Goal: Task Accomplishment & Management: Use online tool/utility

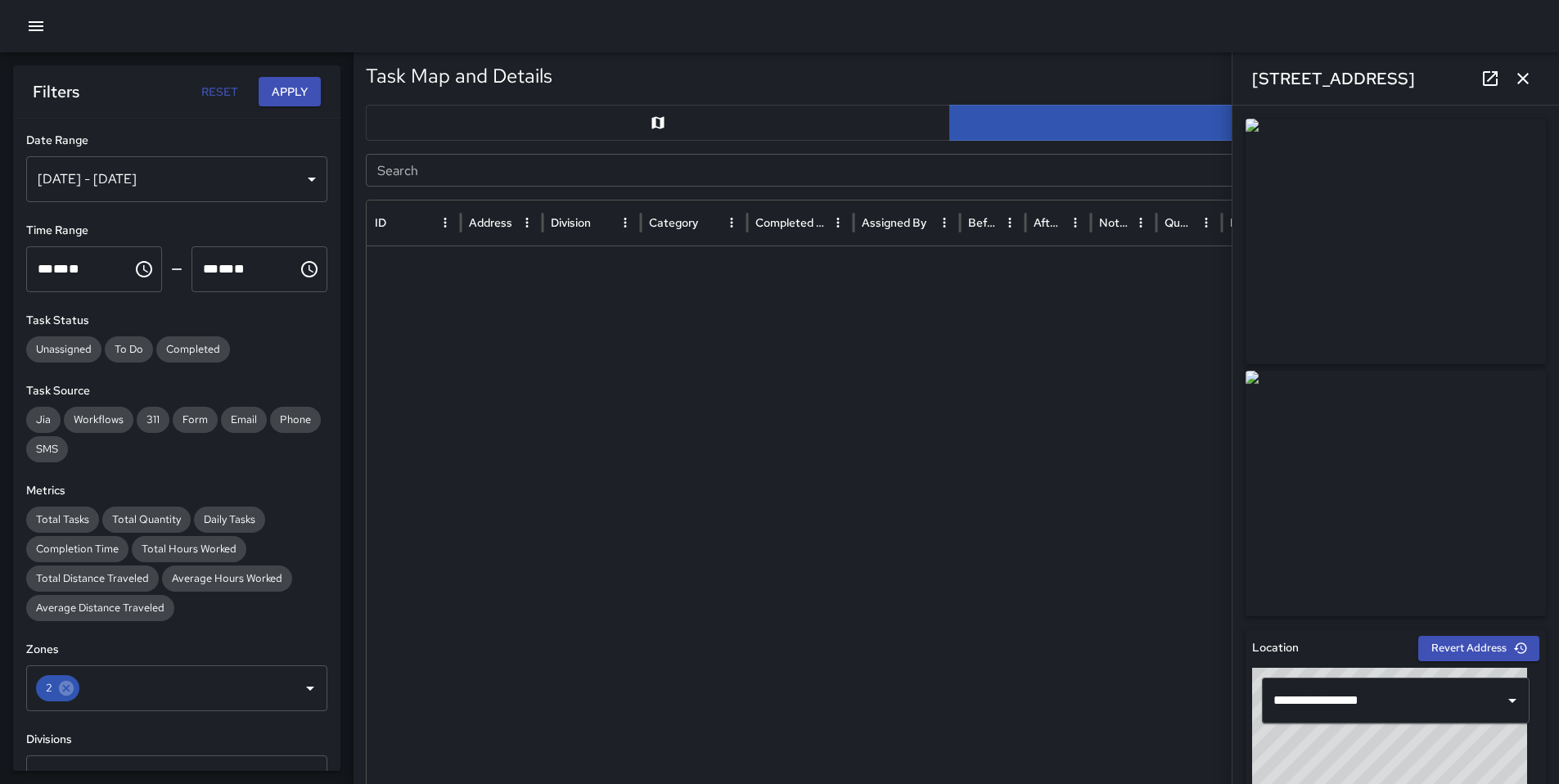
scroll to position [349, 0]
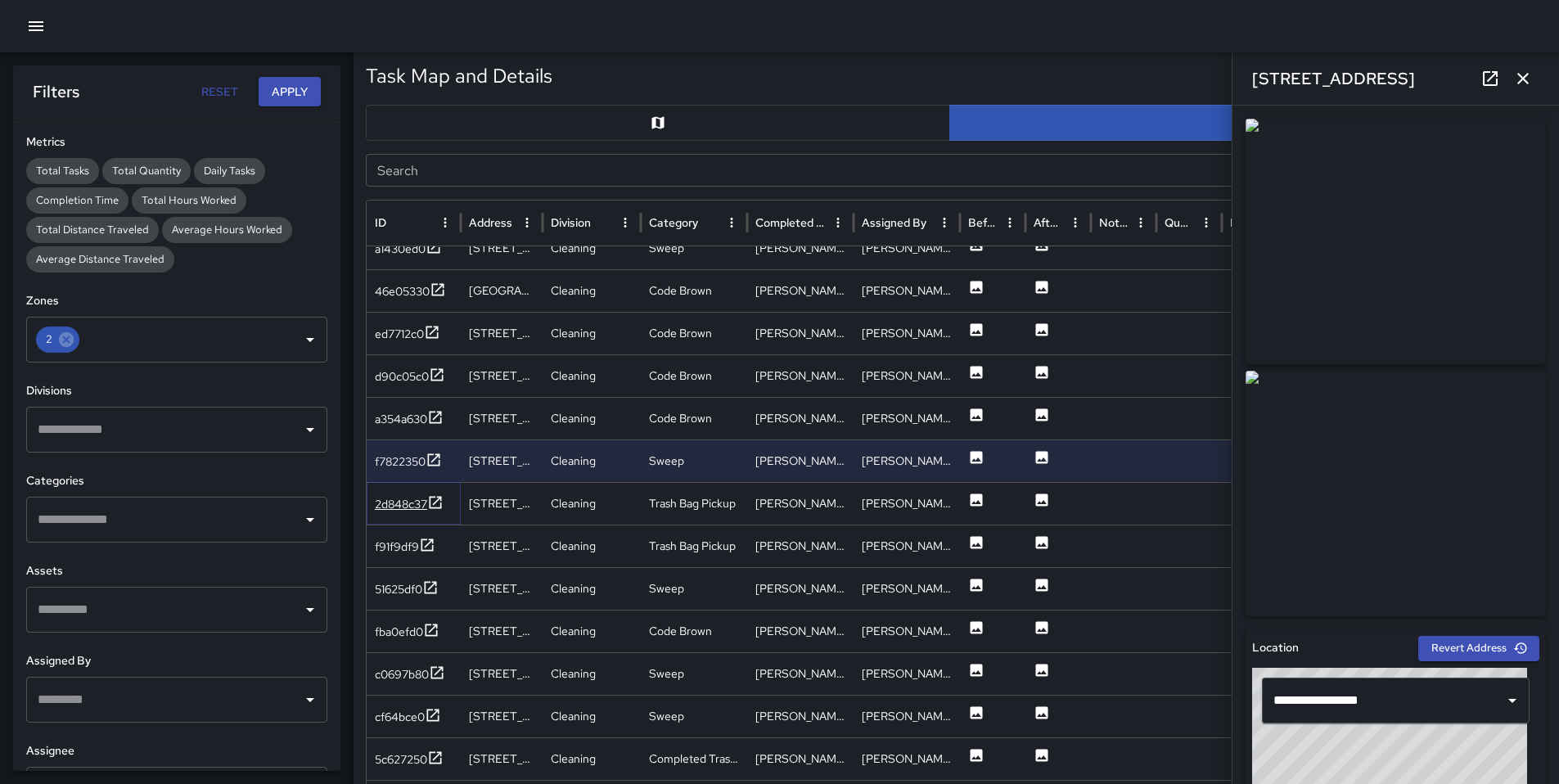
click at [398, 508] on div "2d848c37" at bounding box center [401, 504] width 52 height 17
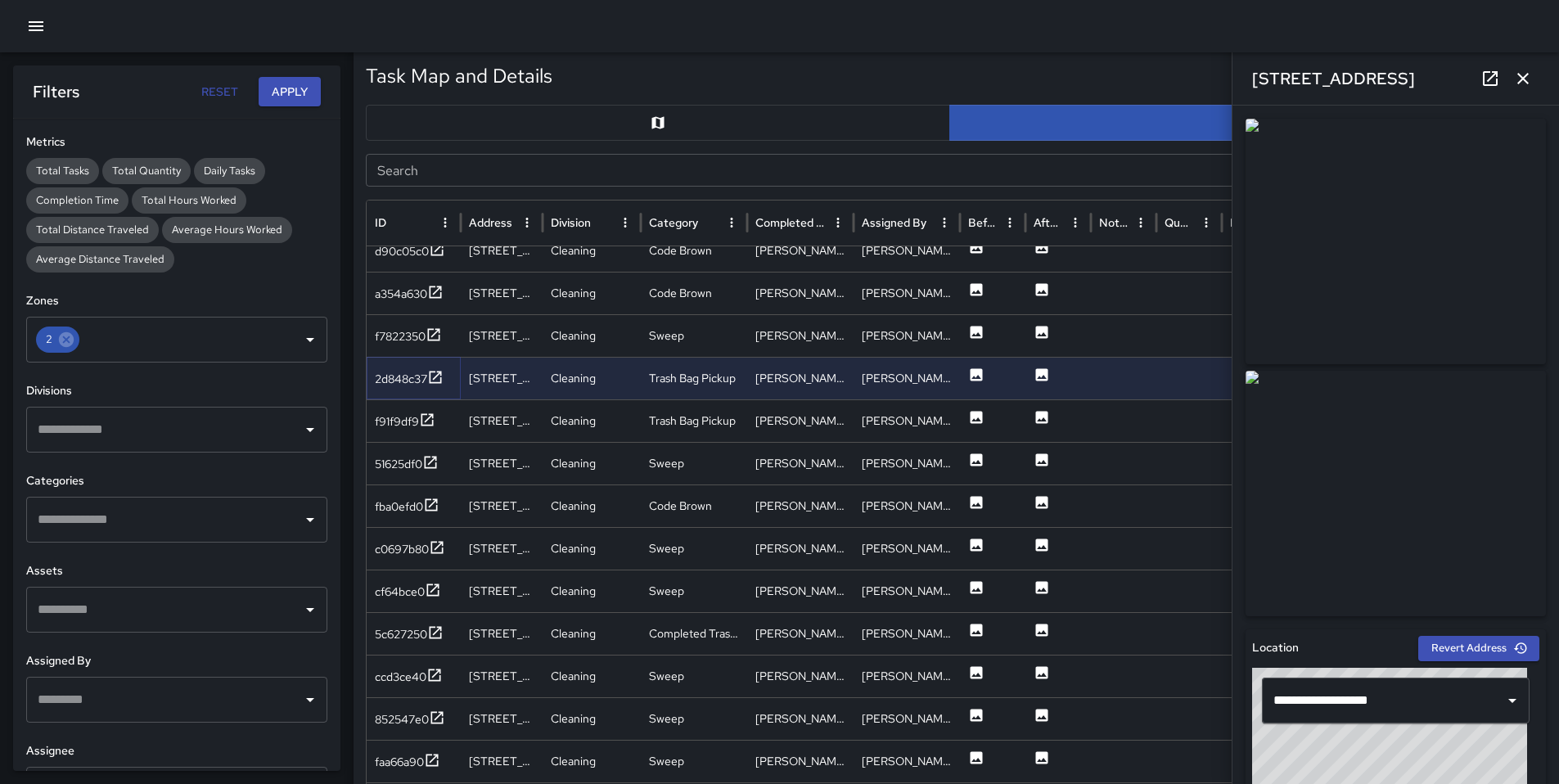
scroll to position [2277, 0]
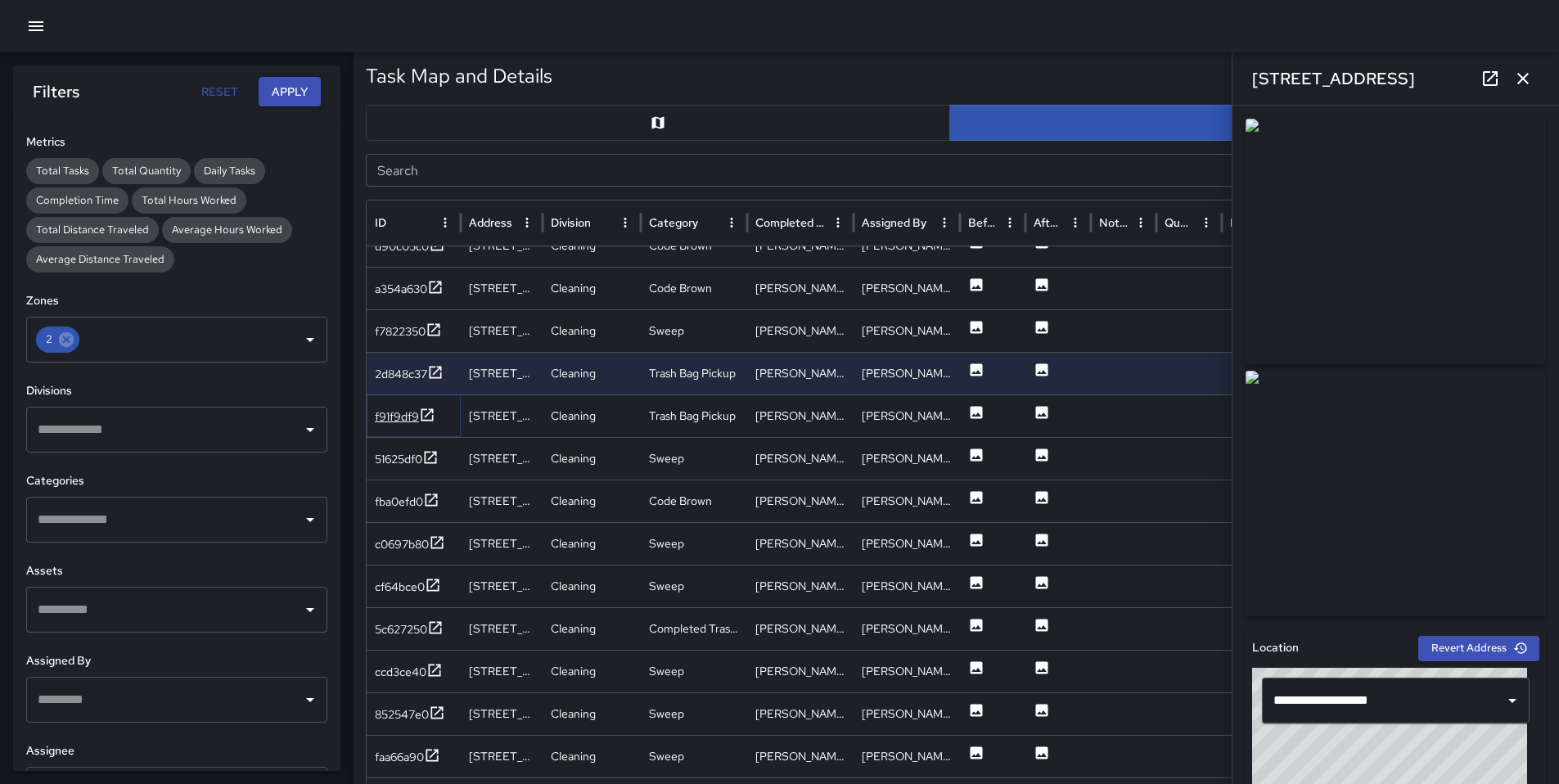
click at [394, 423] on div "f91f9df9" at bounding box center [396, 417] width 44 height 17
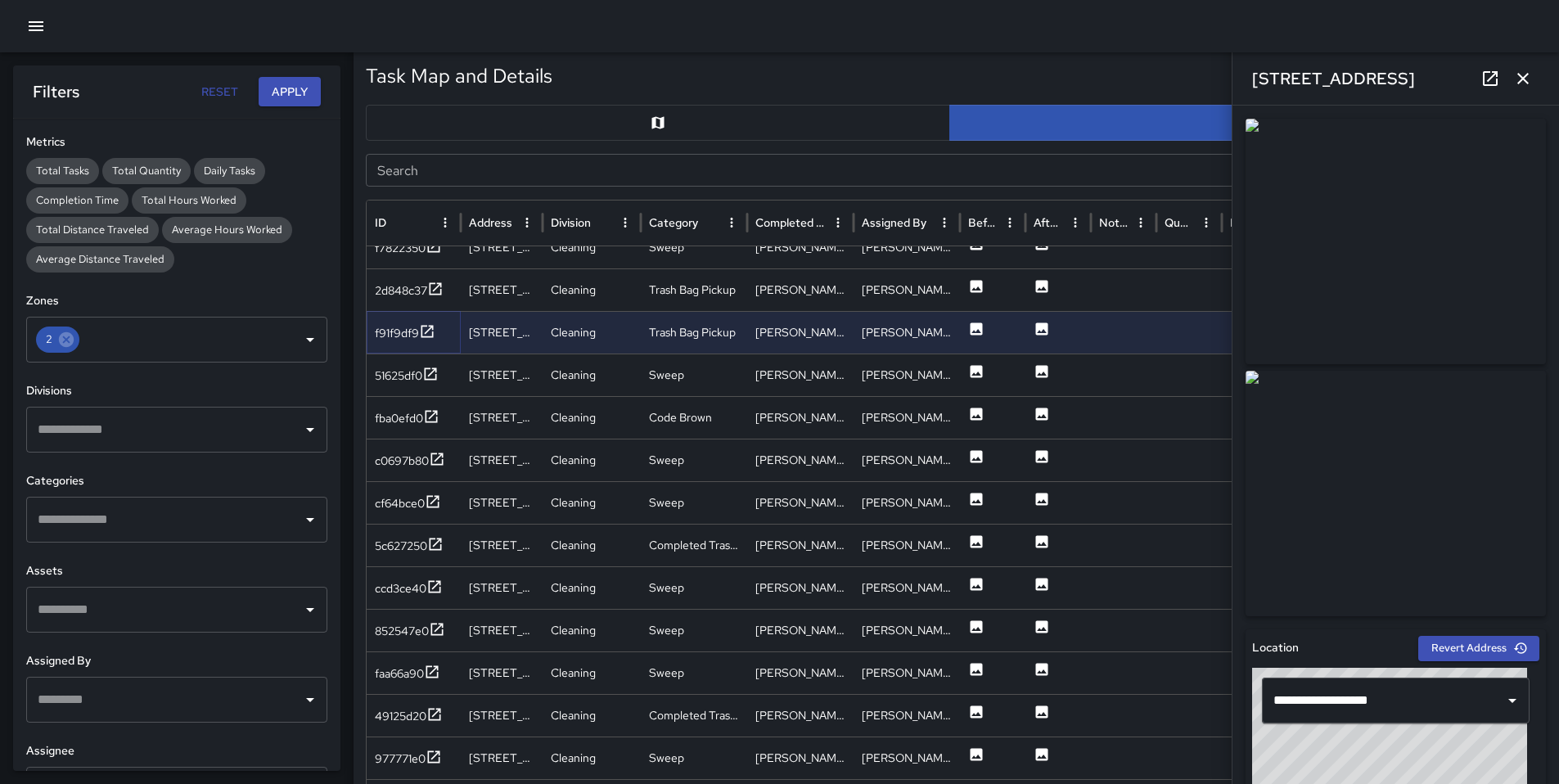
scroll to position [2187, 0]
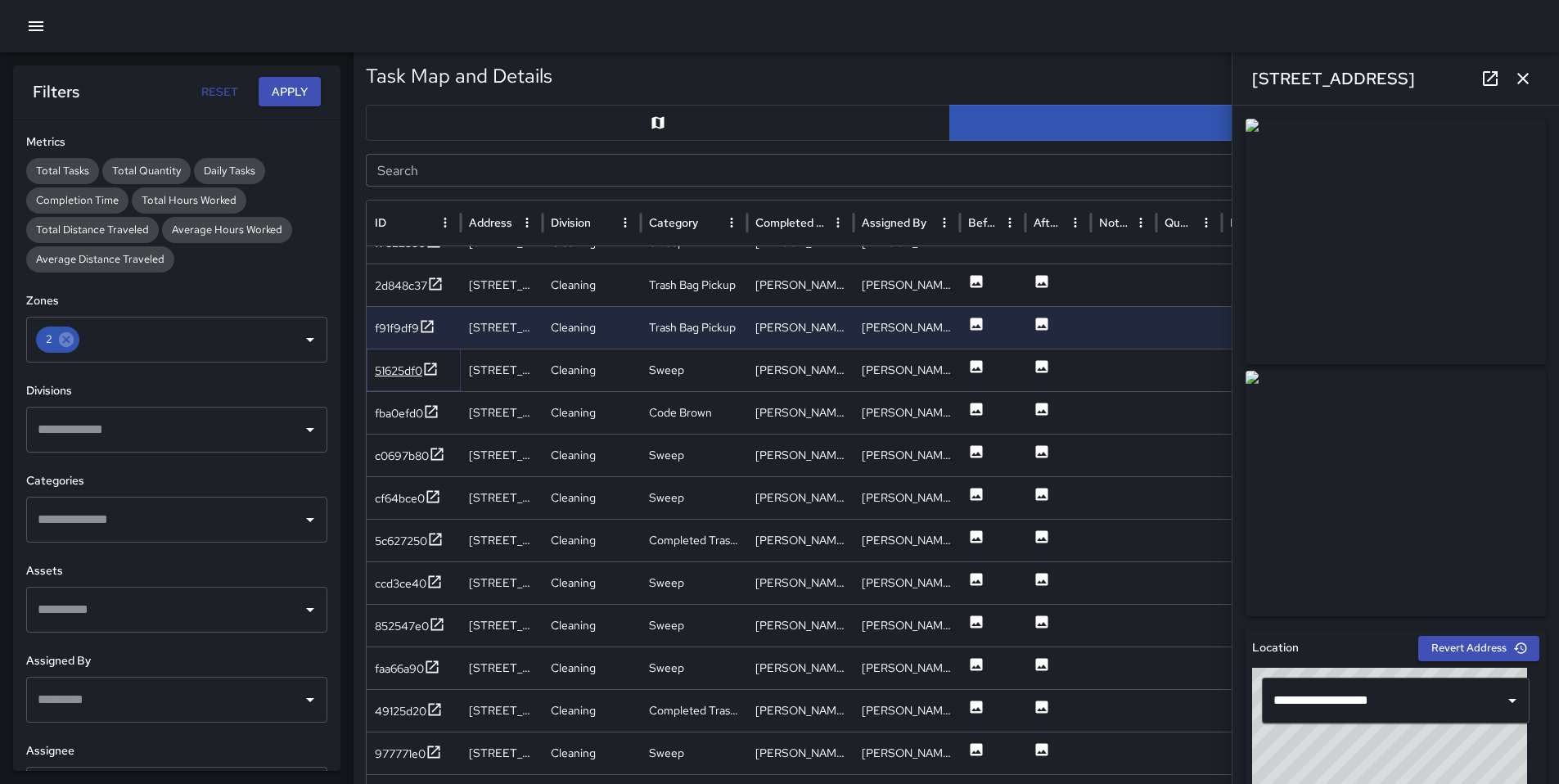
click at [389, 377] on div "51625df0" at bounding box center [398, 371] width 47 height 17
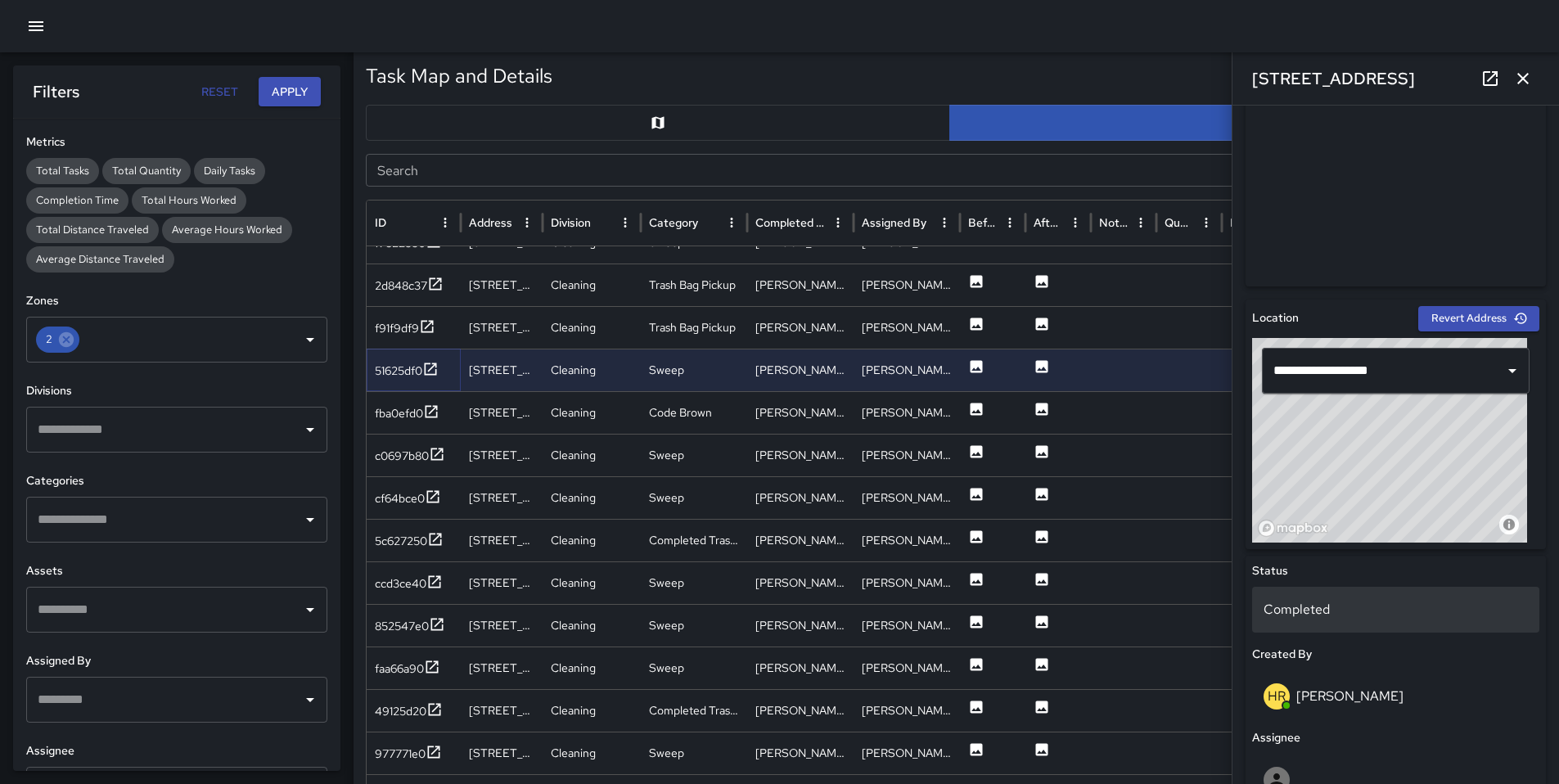
scroll to position [418, 0]
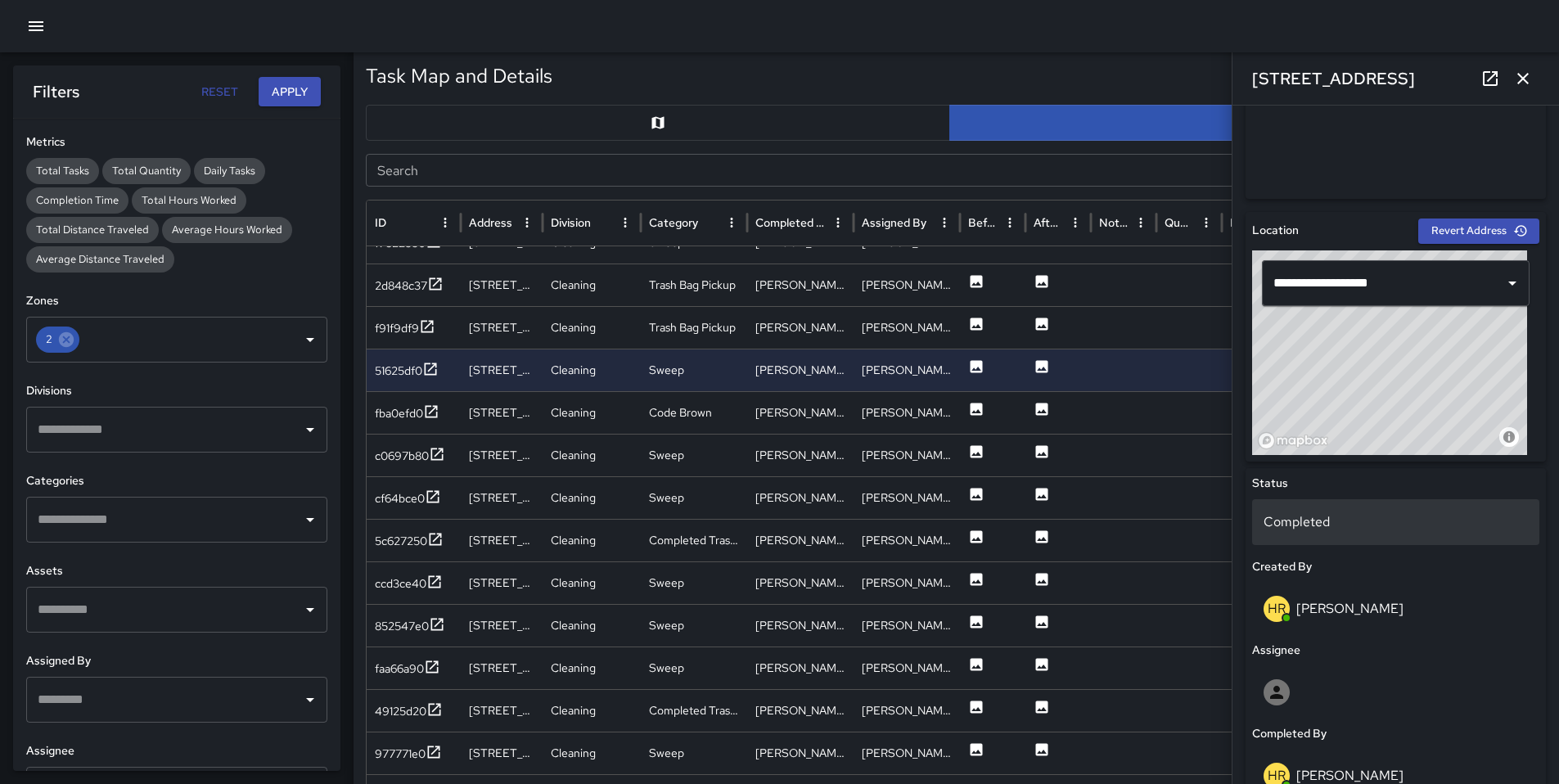
click at [1284, 518] on p "Completed" at bounding box center [1395, 522] width 264 height 20
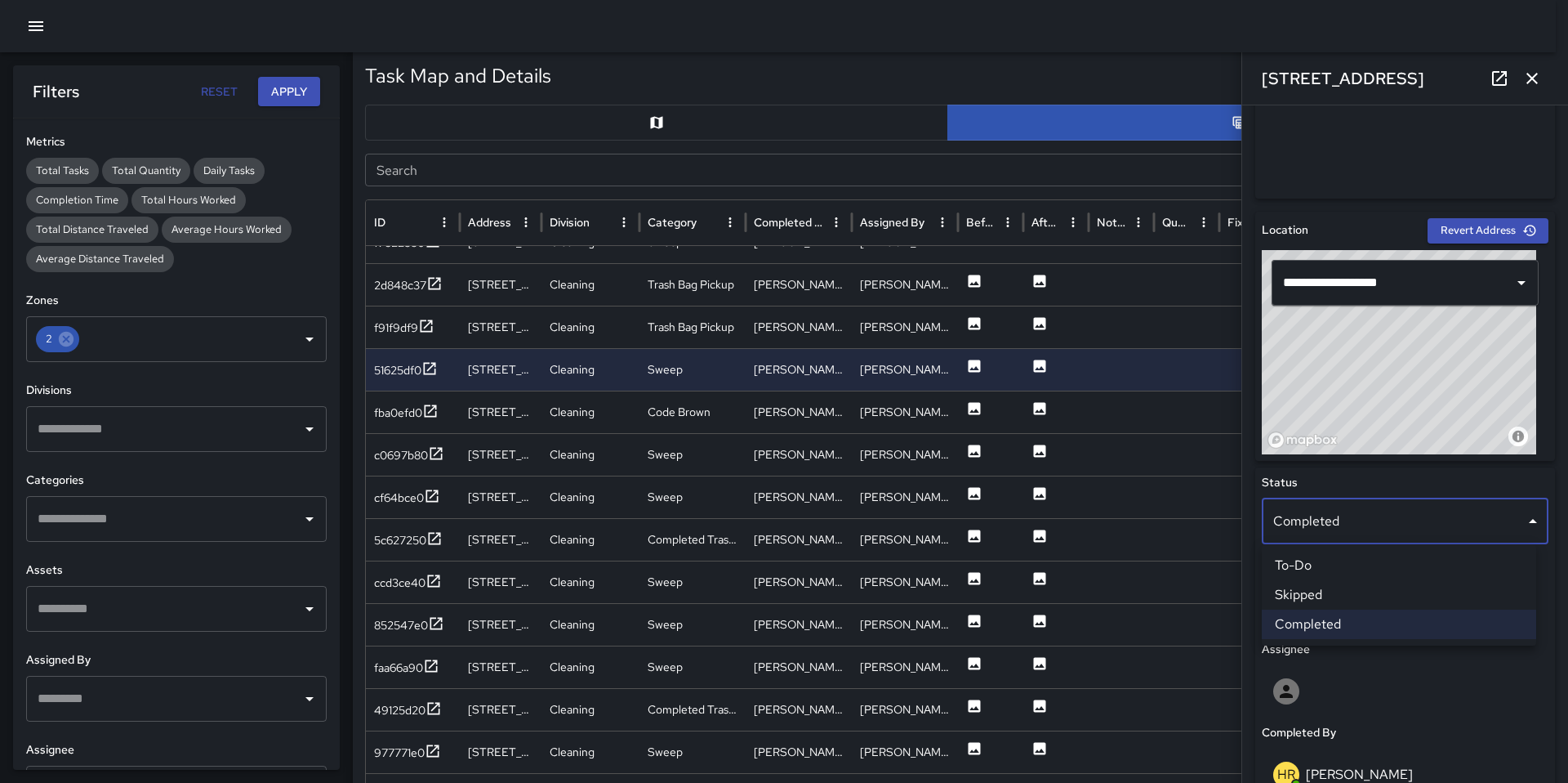
click at [1296, 587] on li "Skipped" at bounding box center [1399, 594] width 275 height 30
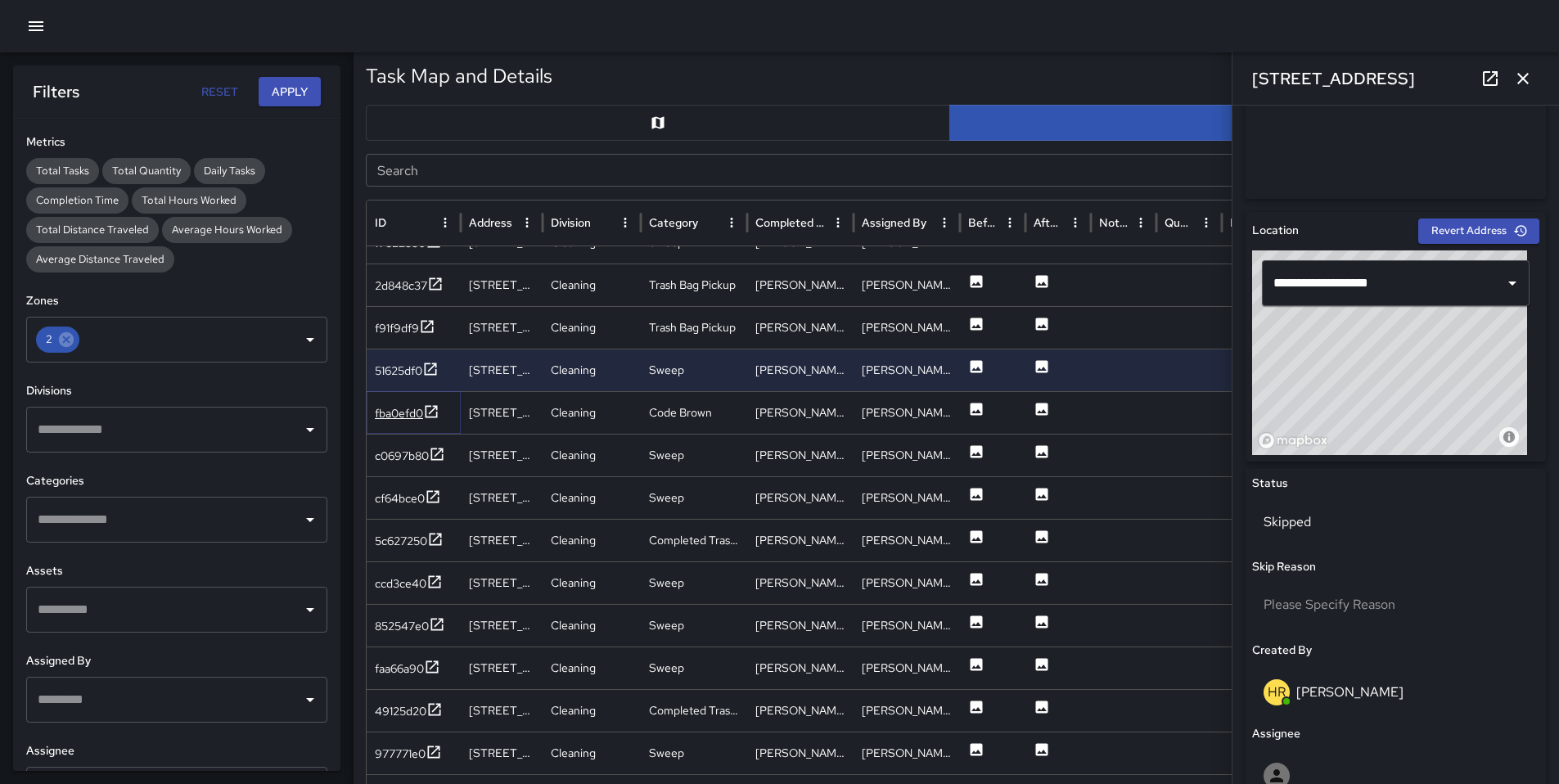
click at [380, 412] on div "fba0efd0" at bounding box center [399, 413] width 48 height 17
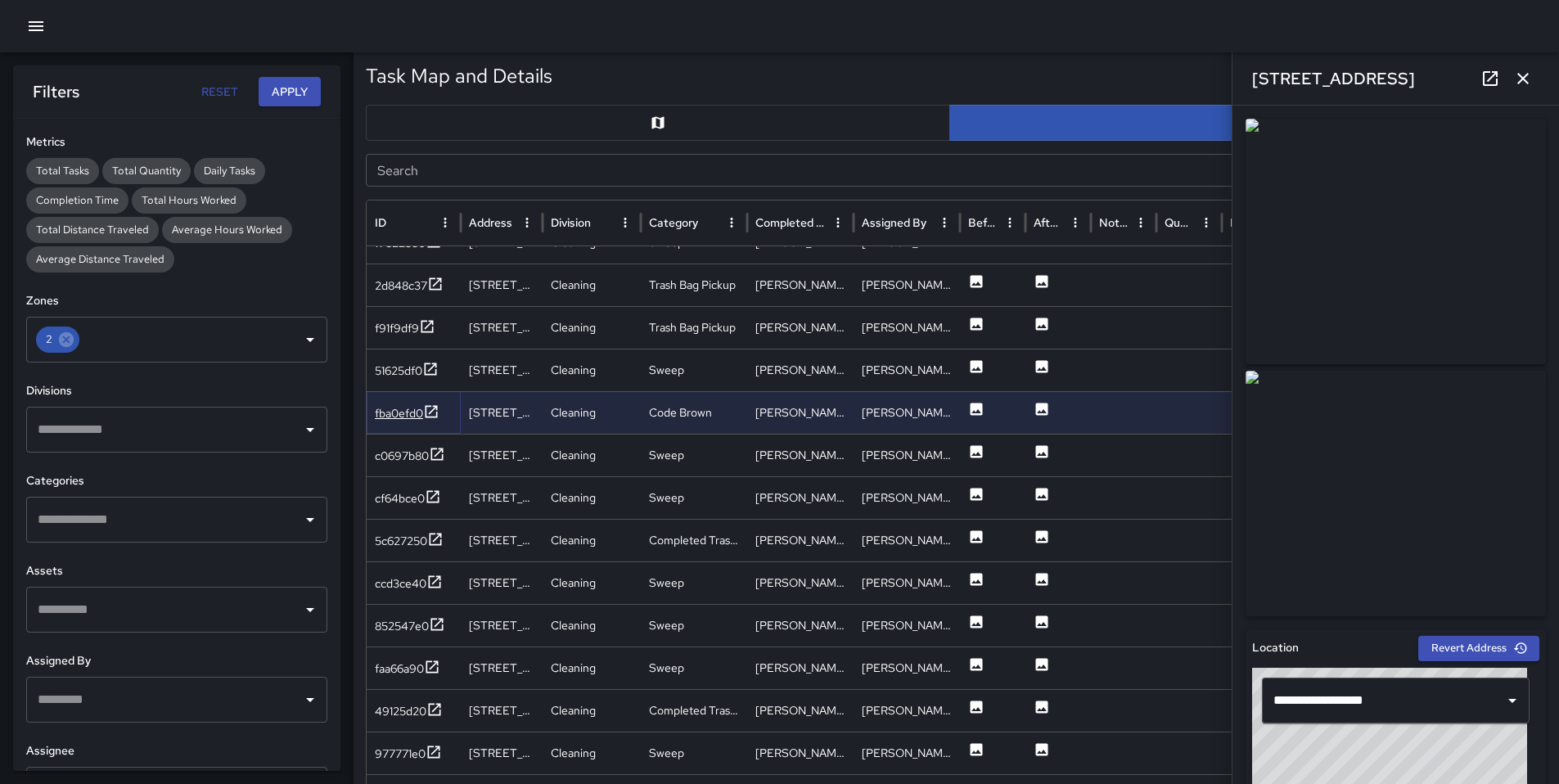
click at [403, 412] on div "fba0efd0" at bounding box center [399, 413] width 48 height 17
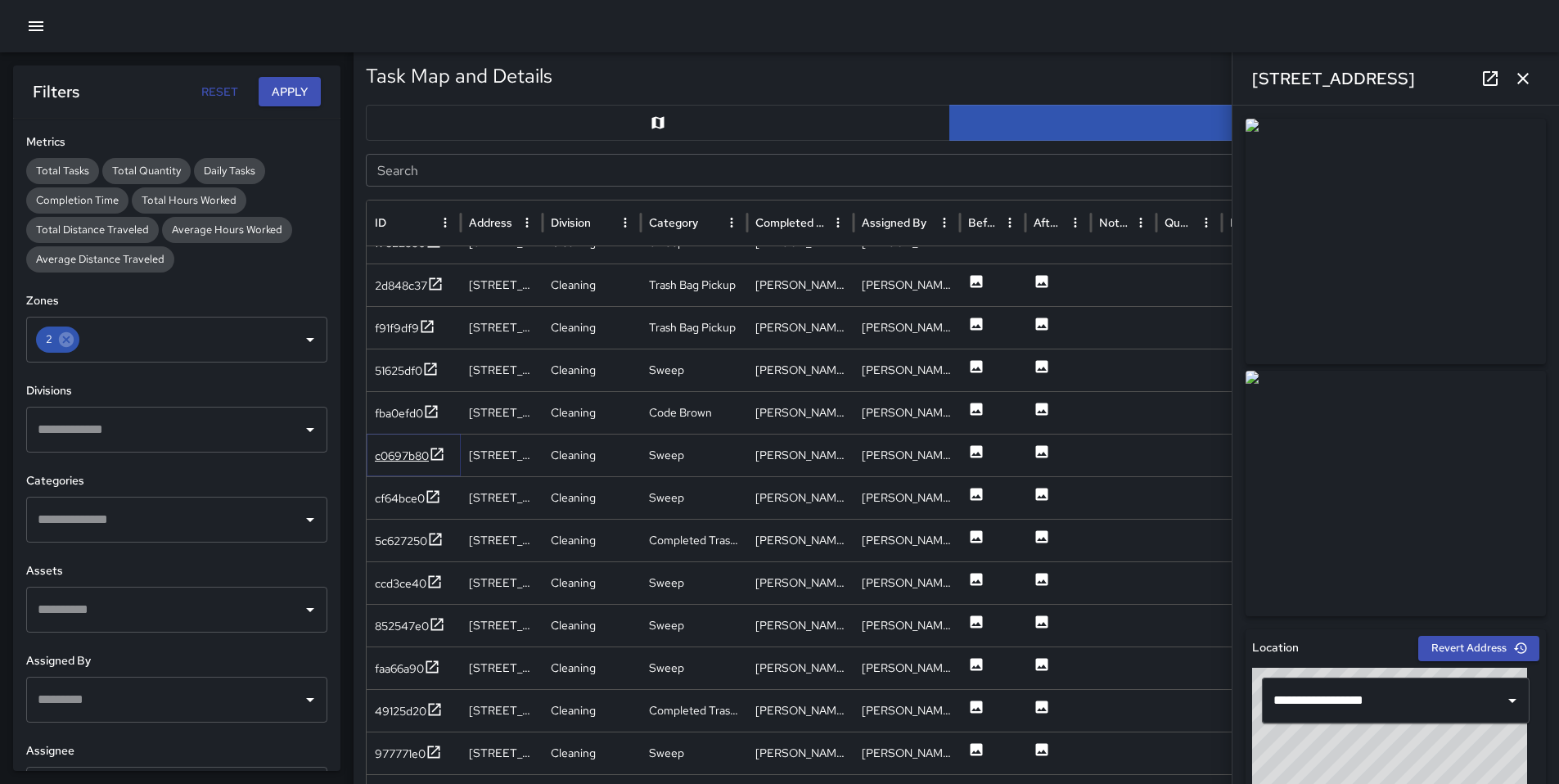
click at [406, 458] on div "c0697b80" at bounding box center [402, 456] width 54 height 17
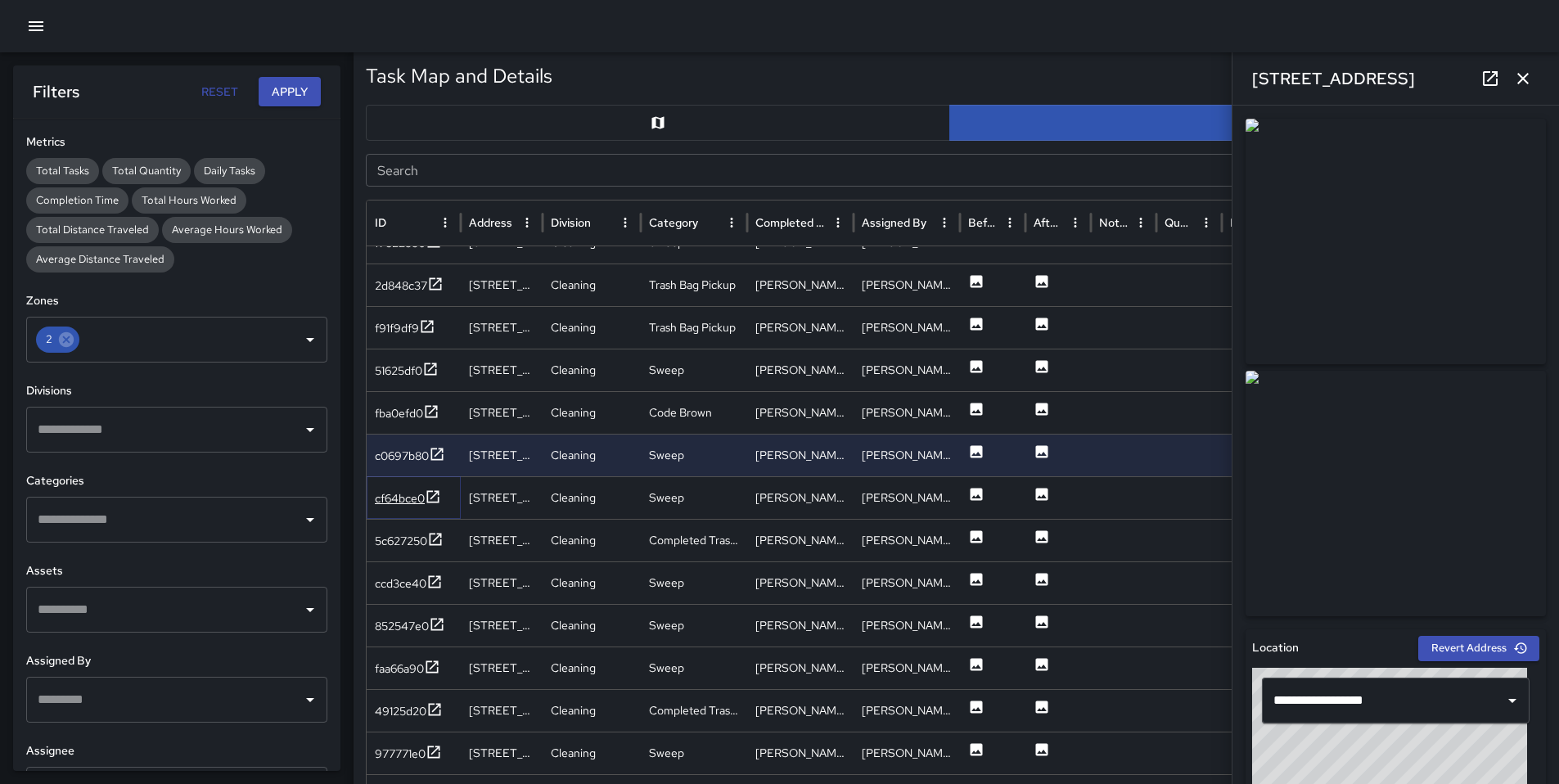
click at [397, 498] on div "cf64bce0" at bounding box center [400, 498] width 50 height 17
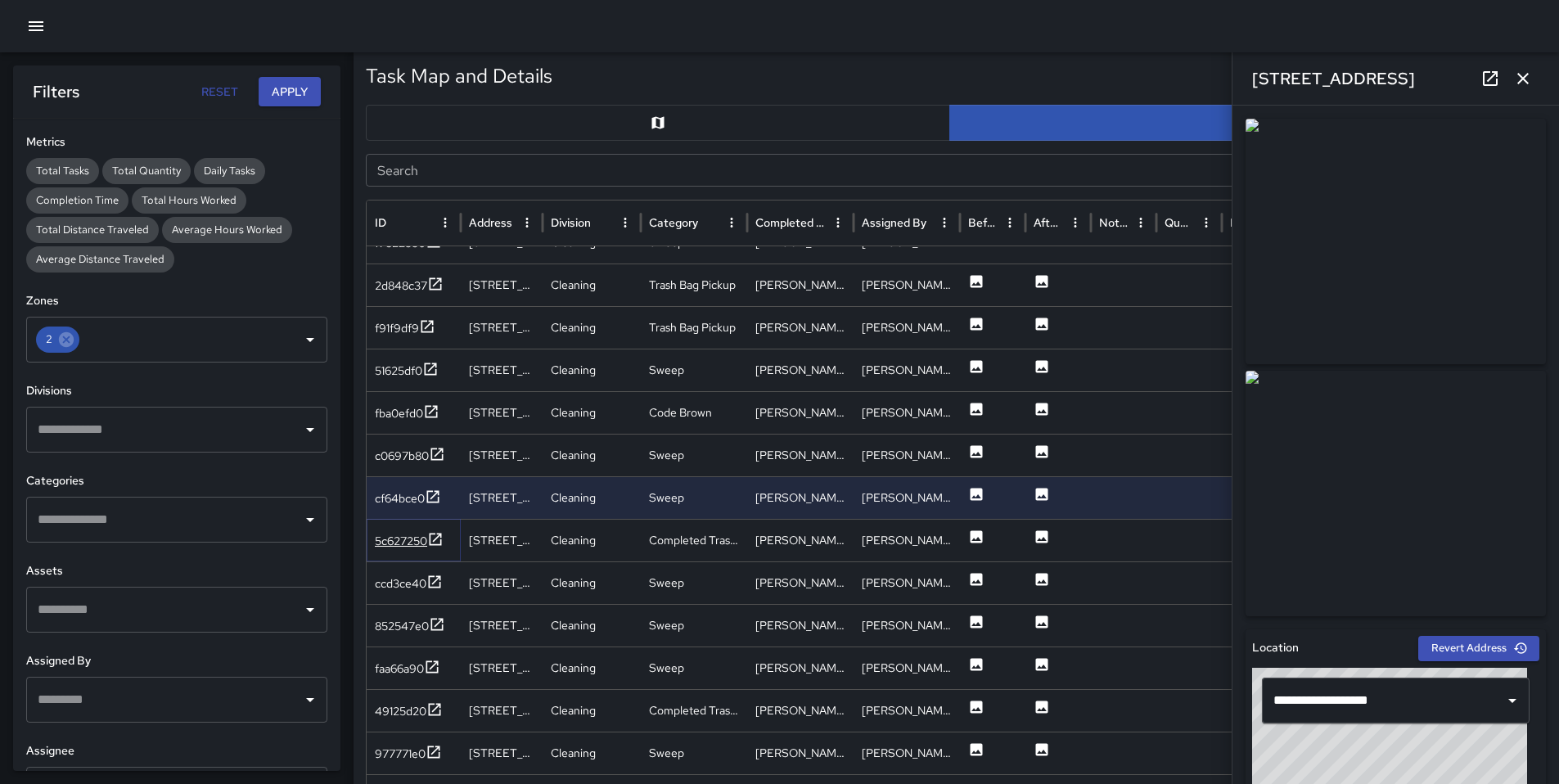
click at [398, 531] on div "5c627250" at bounding box center [409, 541] width 69 height 20
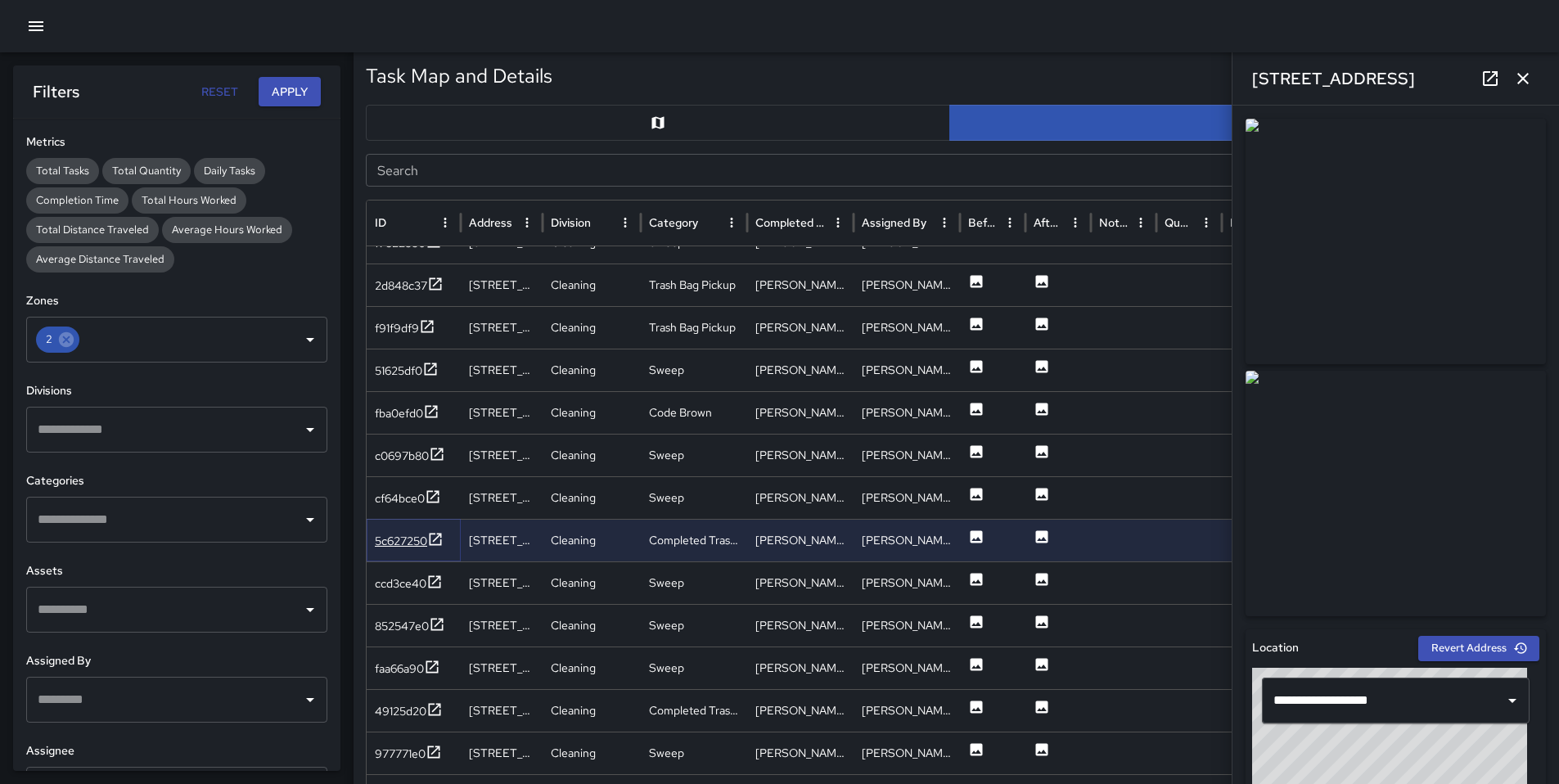
click at [409, 538] on div "5c627250" at bounding box center [401, 541] width 52 height 17
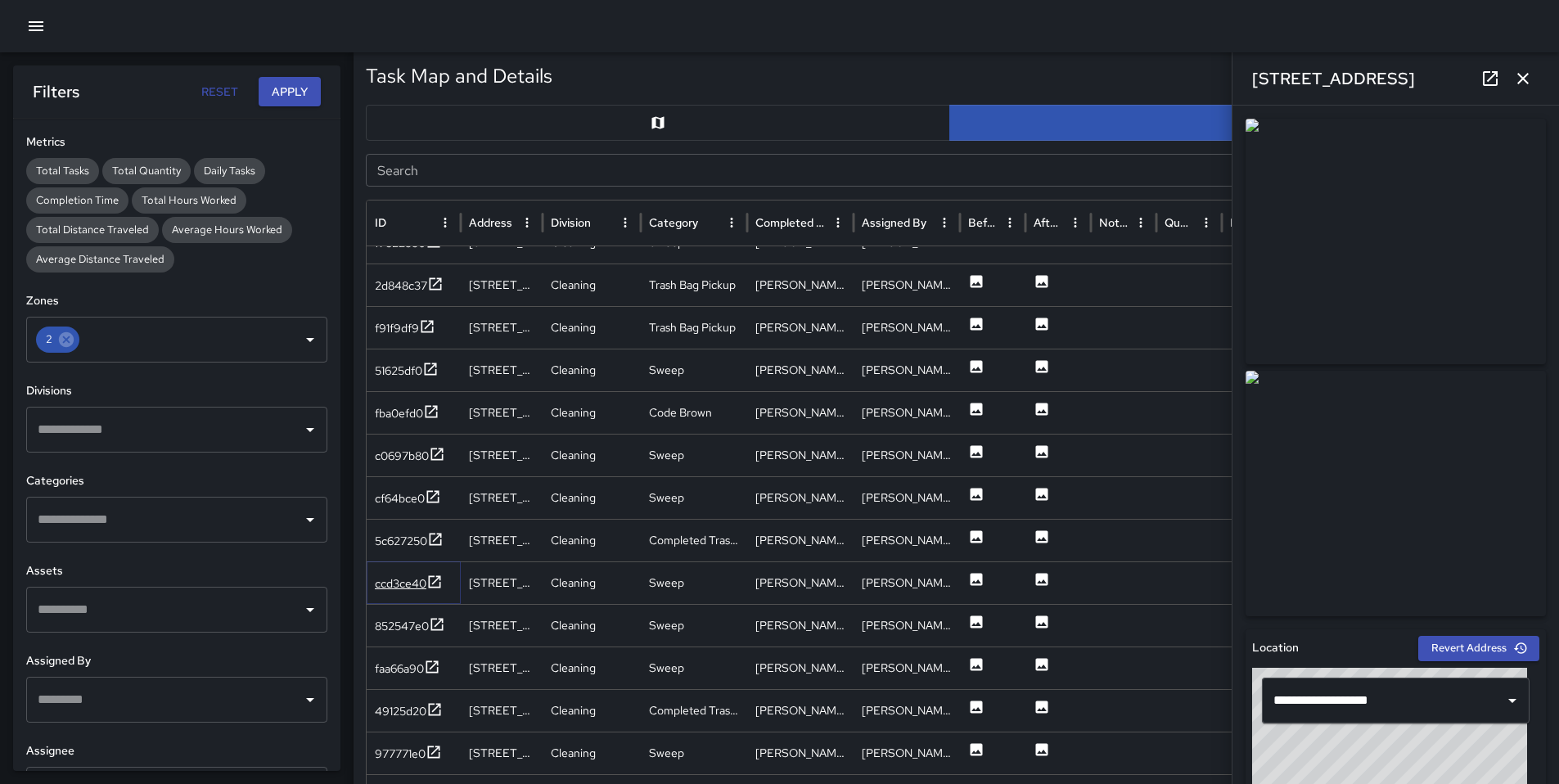
click at [406, 579] on div "ccd3ce40" at bounding box center [400, 583] width 51 height 17
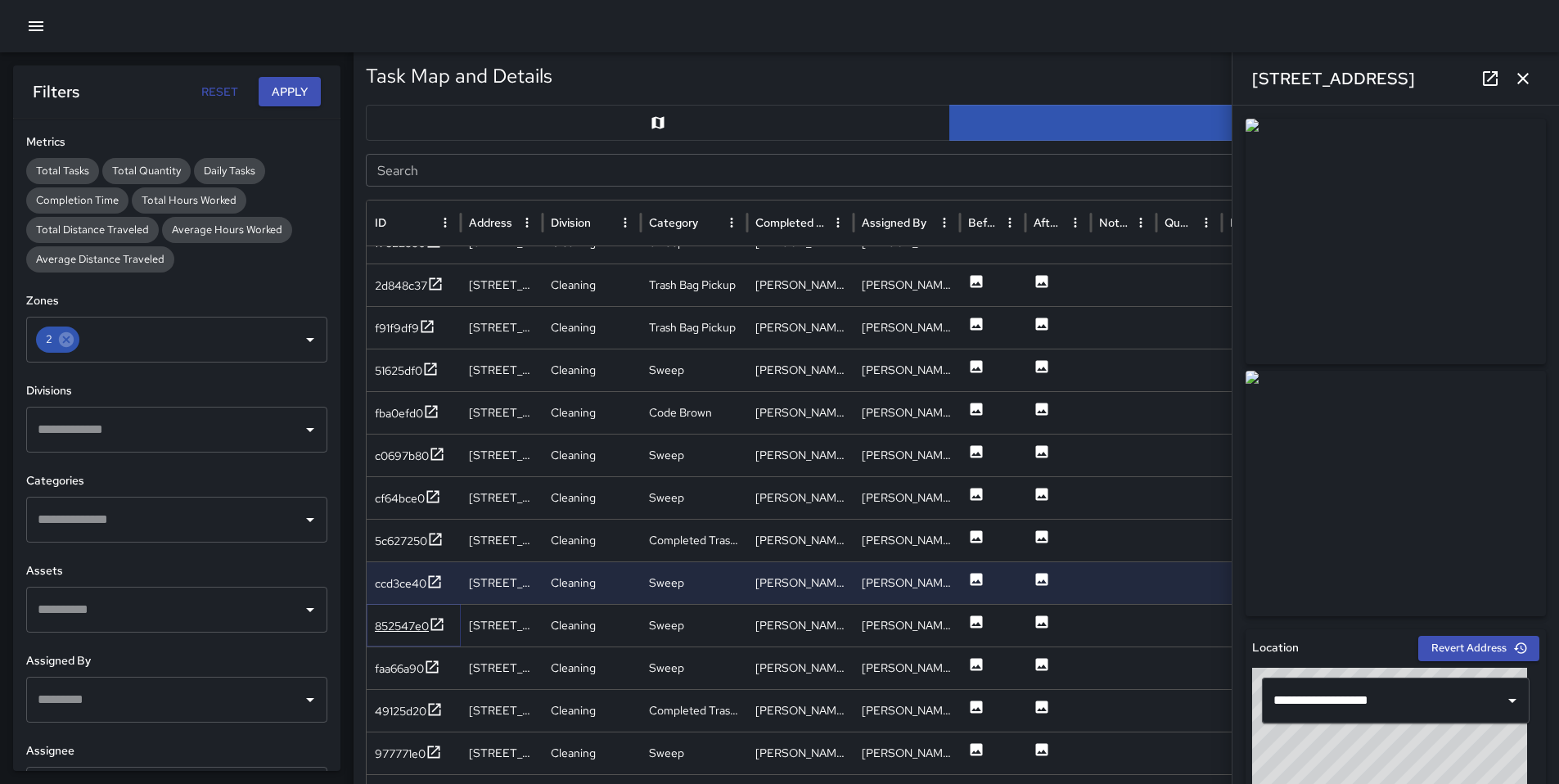
click at [397, 626] on div "852547e0" at bounding box center [402, 626] width 54 height 17
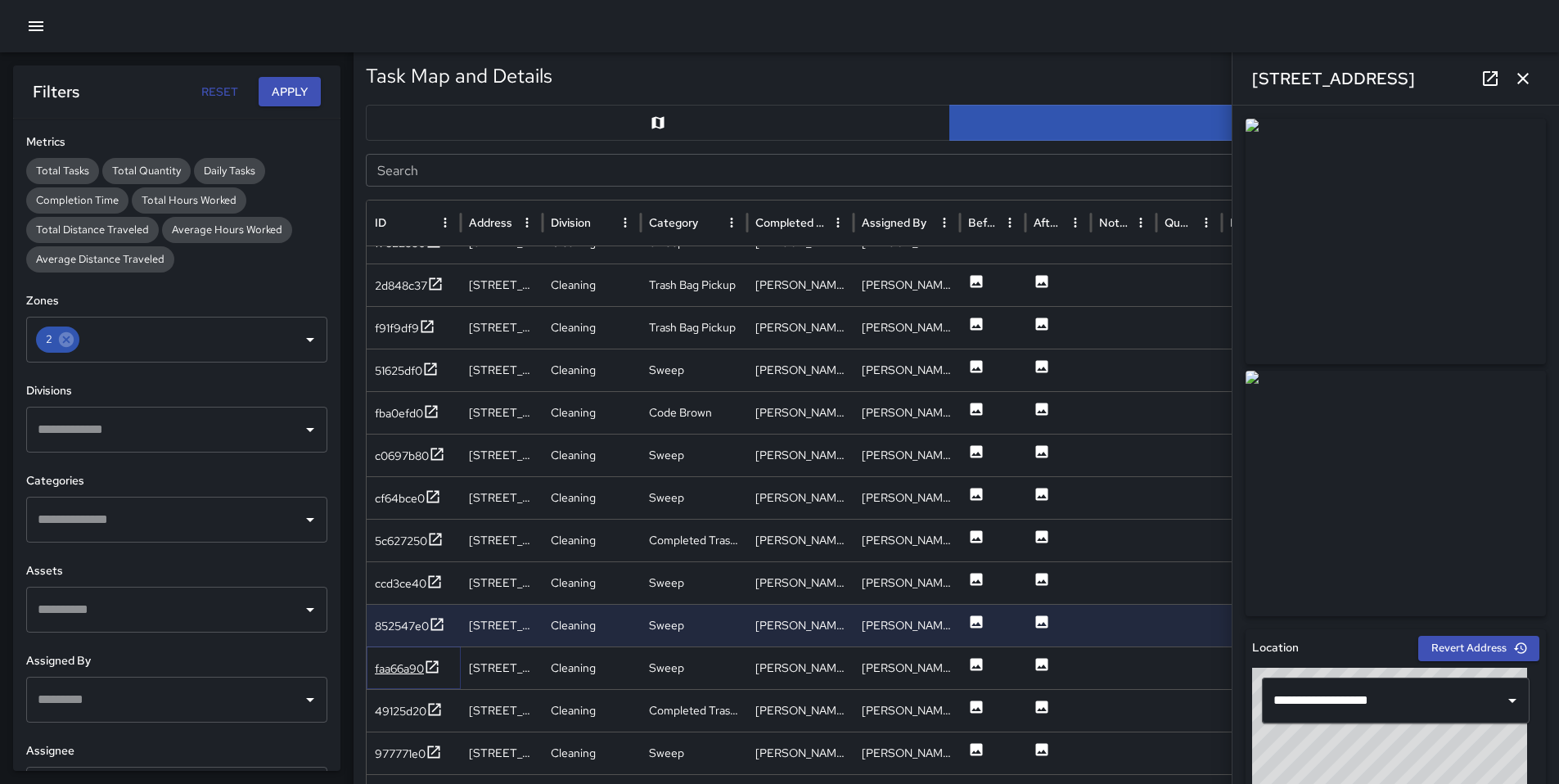
click at [413, 673] on div "faa66a90" at bounding box center [399, 669] width 49 height 17
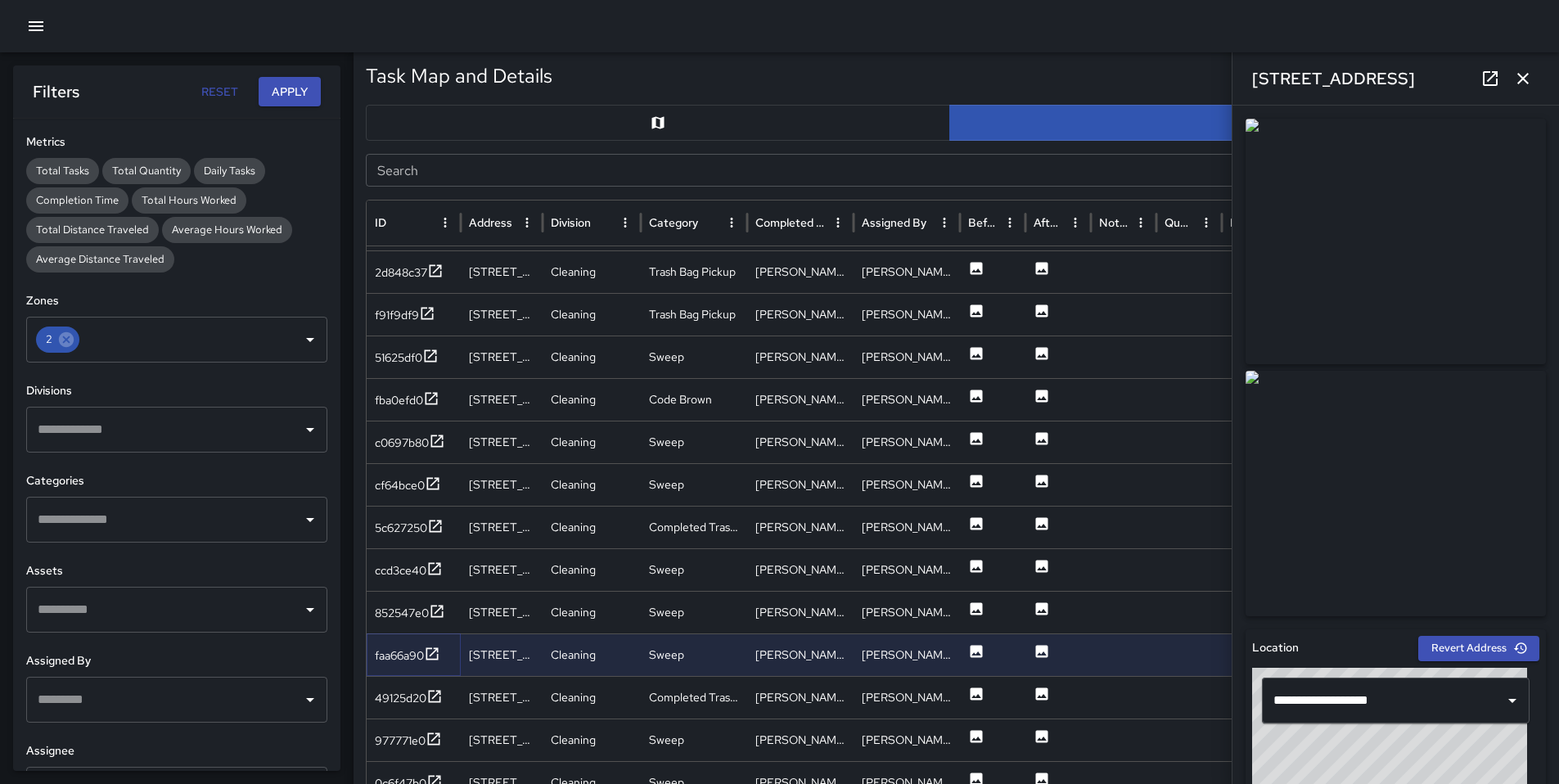
scroll to position [2213, 0]
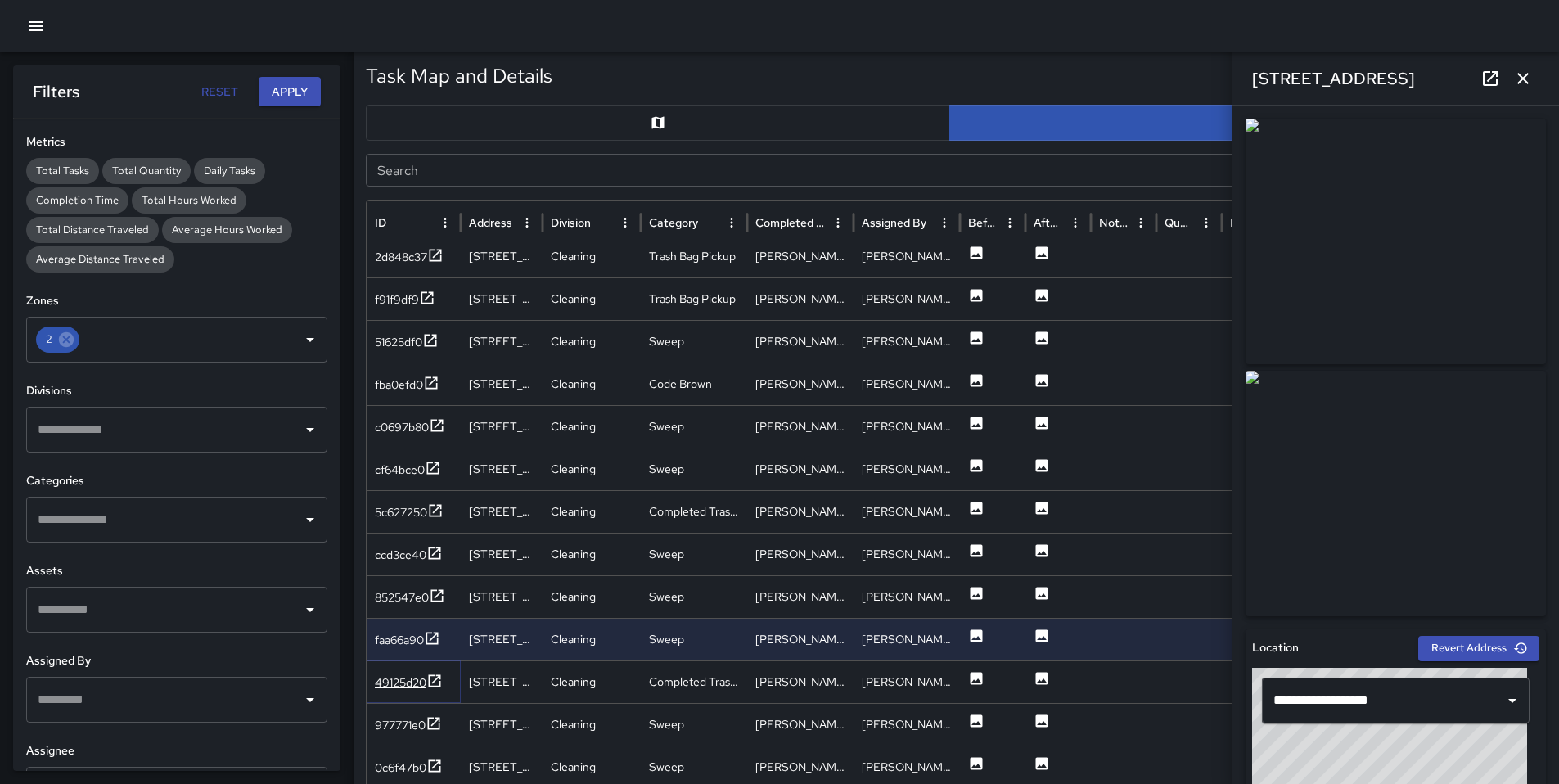
click at [408, 683] on div "49125d20" at bounding box center [400, 683] width 51 height 17
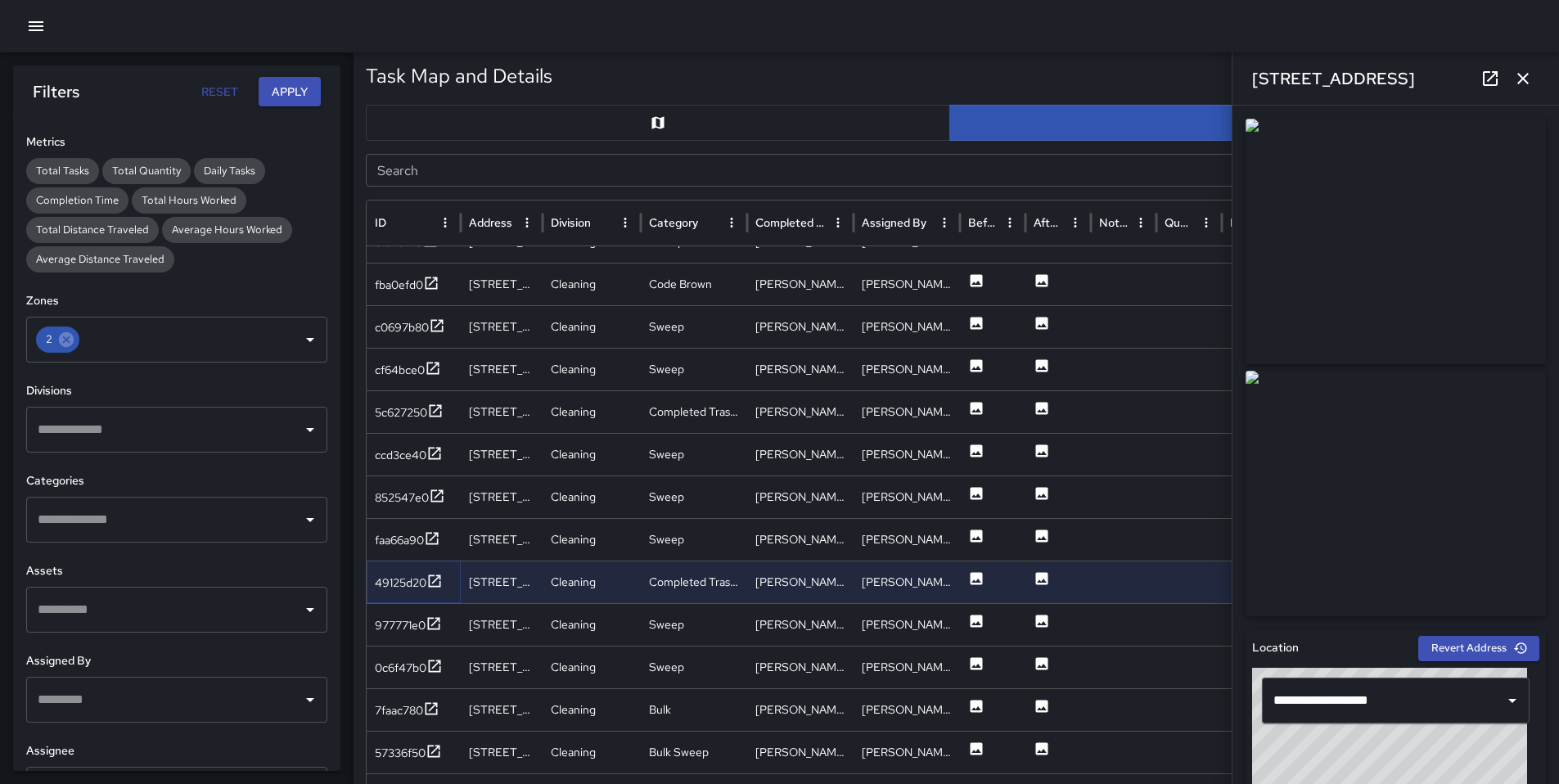
scroll to position [2323, 0]
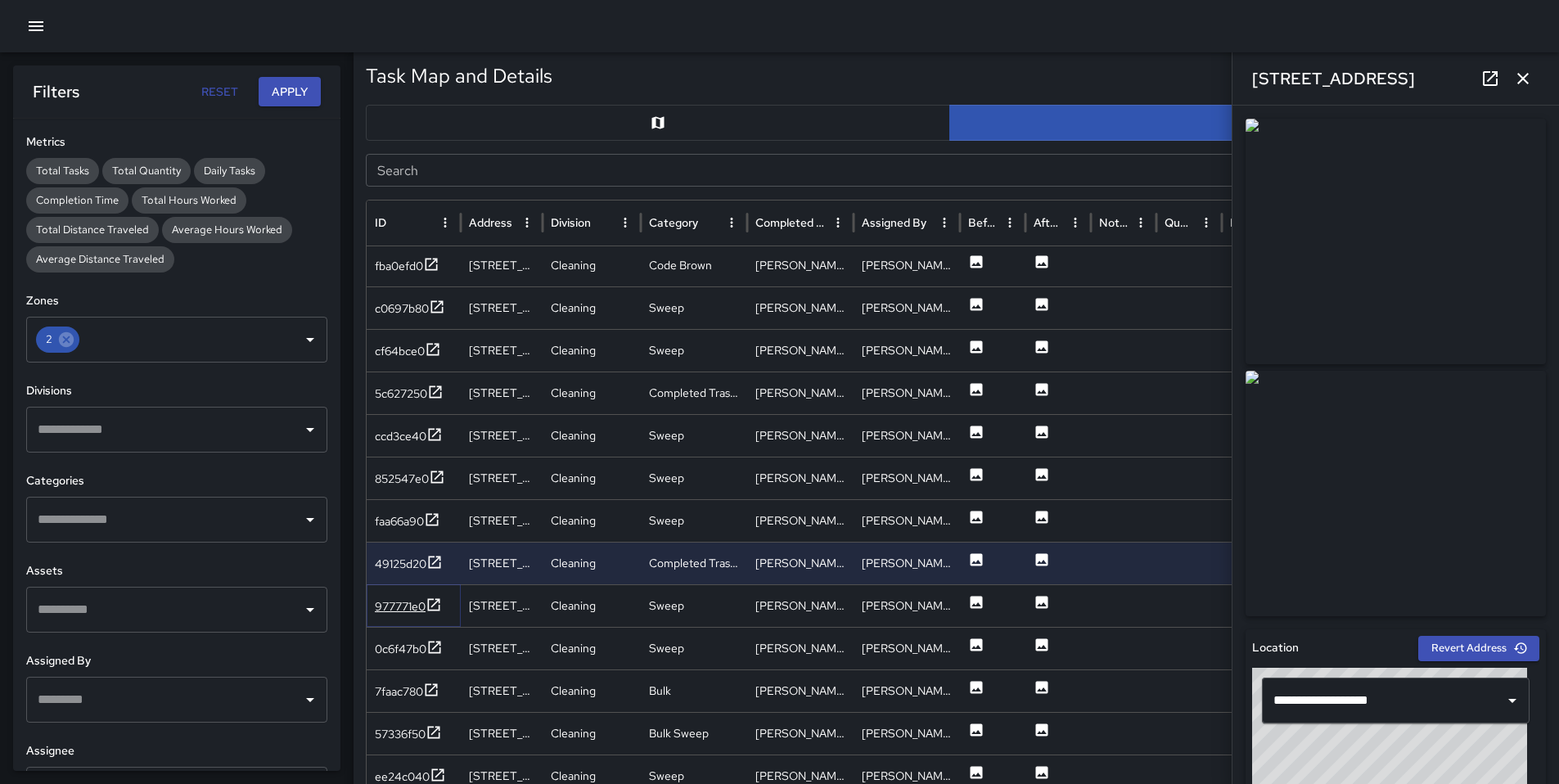
click at [404, 613] on div "977771e0" at bounding box center [400, 606] width 51 height 17
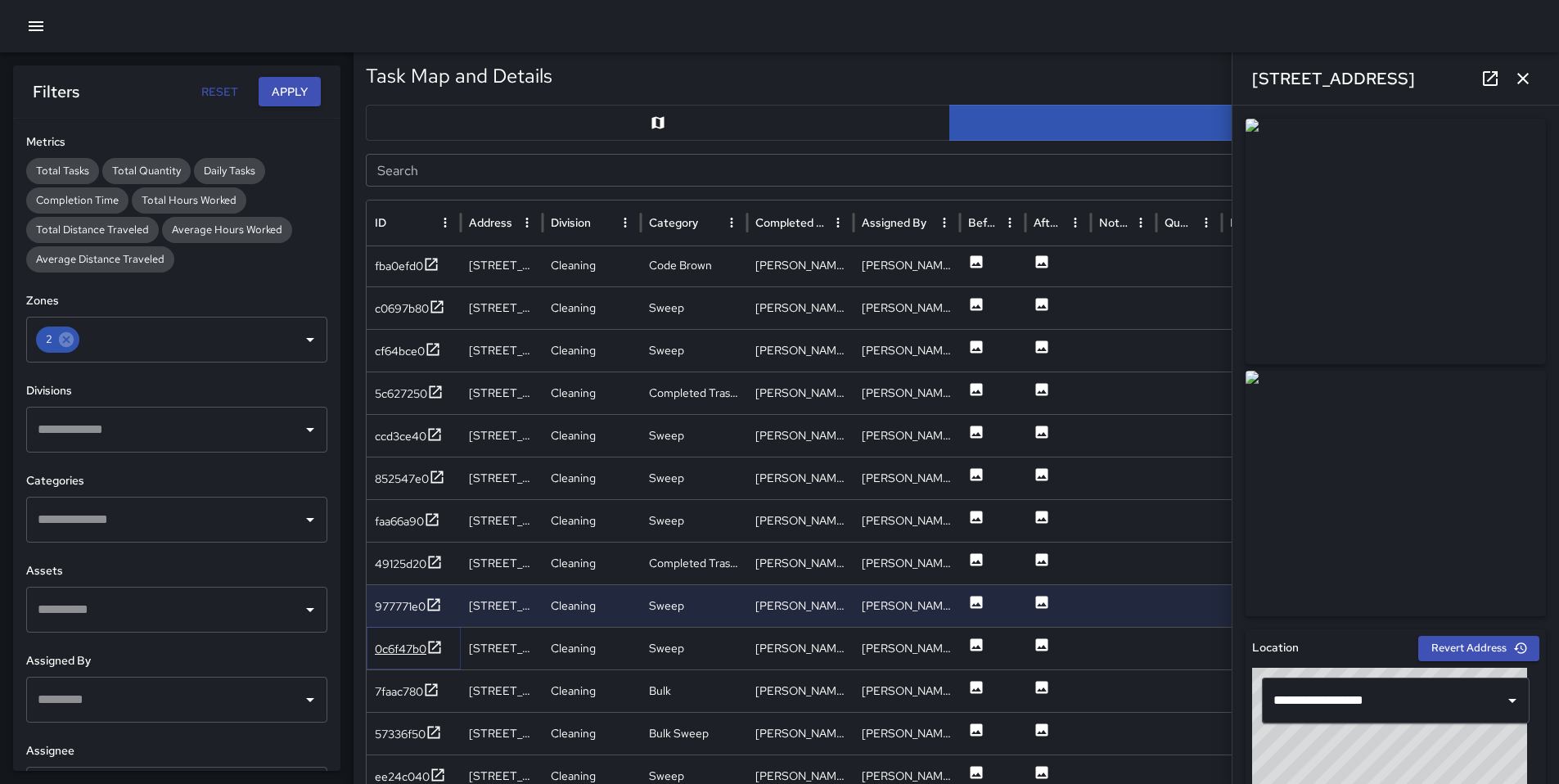
click at [408, 652] on div "0c6f47b0" at bounding box center [400, 649] width 51 height 17
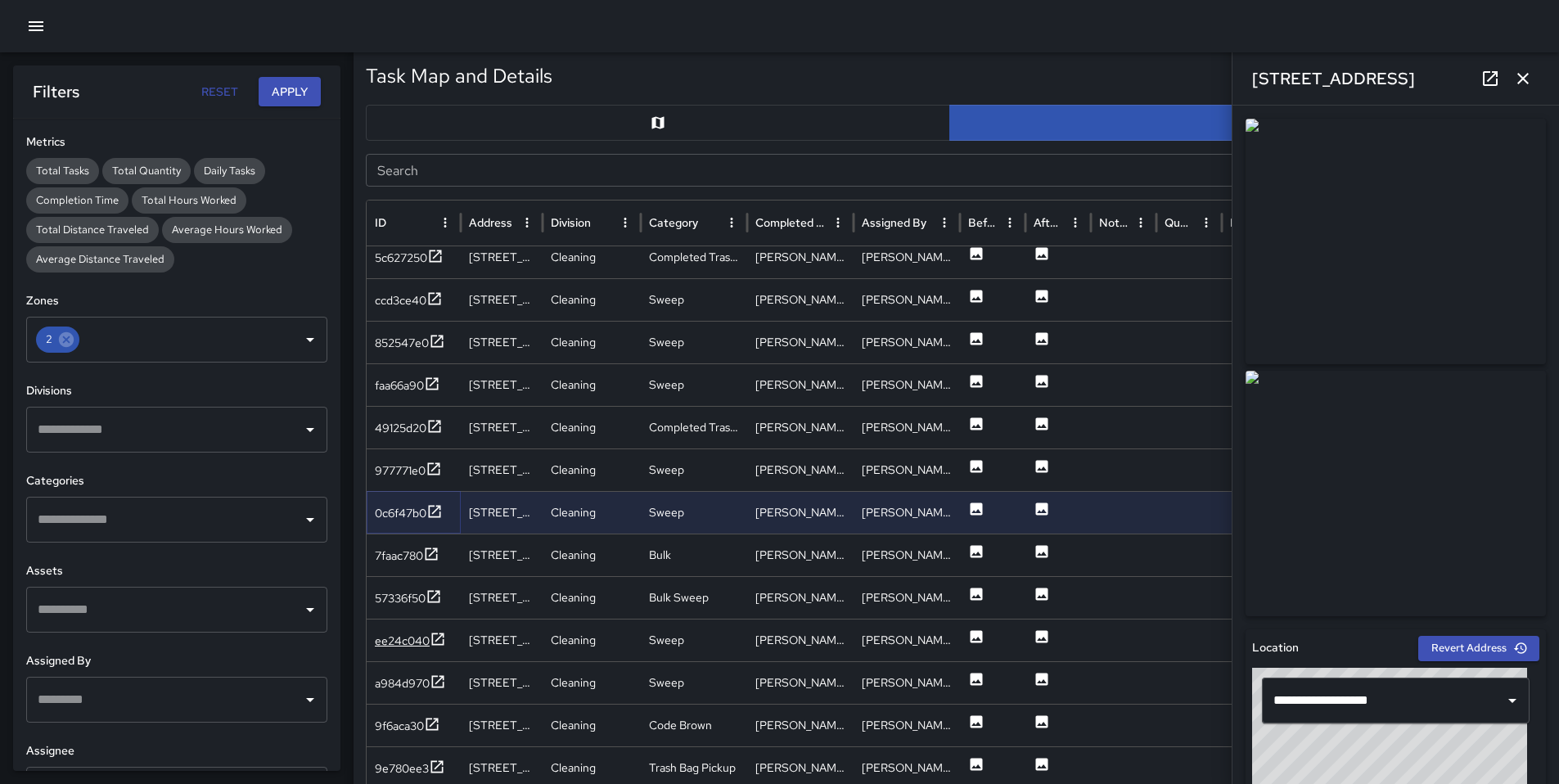
scroll to position [2651, 0]
click at [379, 555] on div "7faac780" at bounding box center [399, 552] width 48 height 17
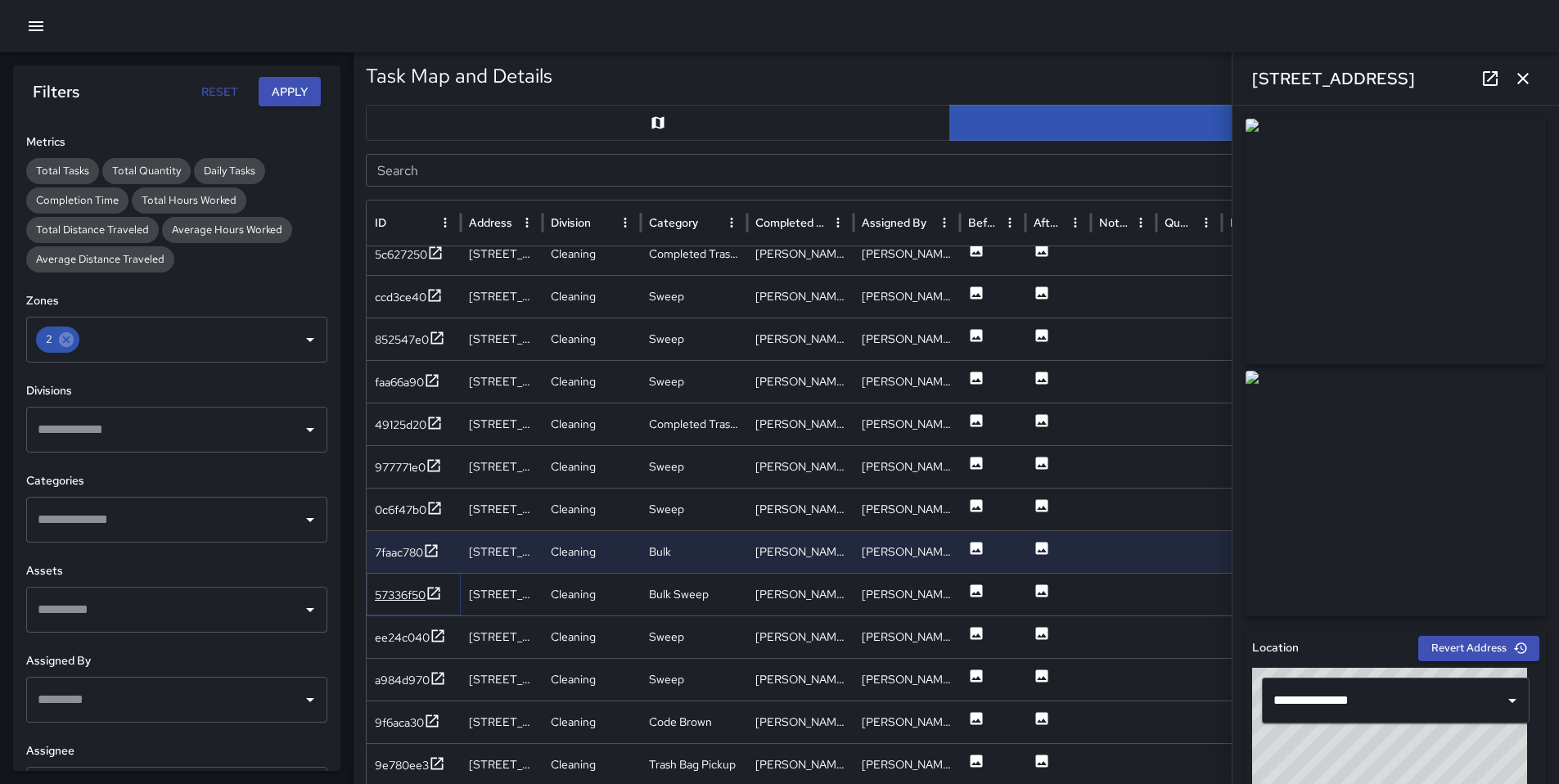
click at [395, 603] on div "57336f50" at bounding box center [408, 595] width 67 height 20
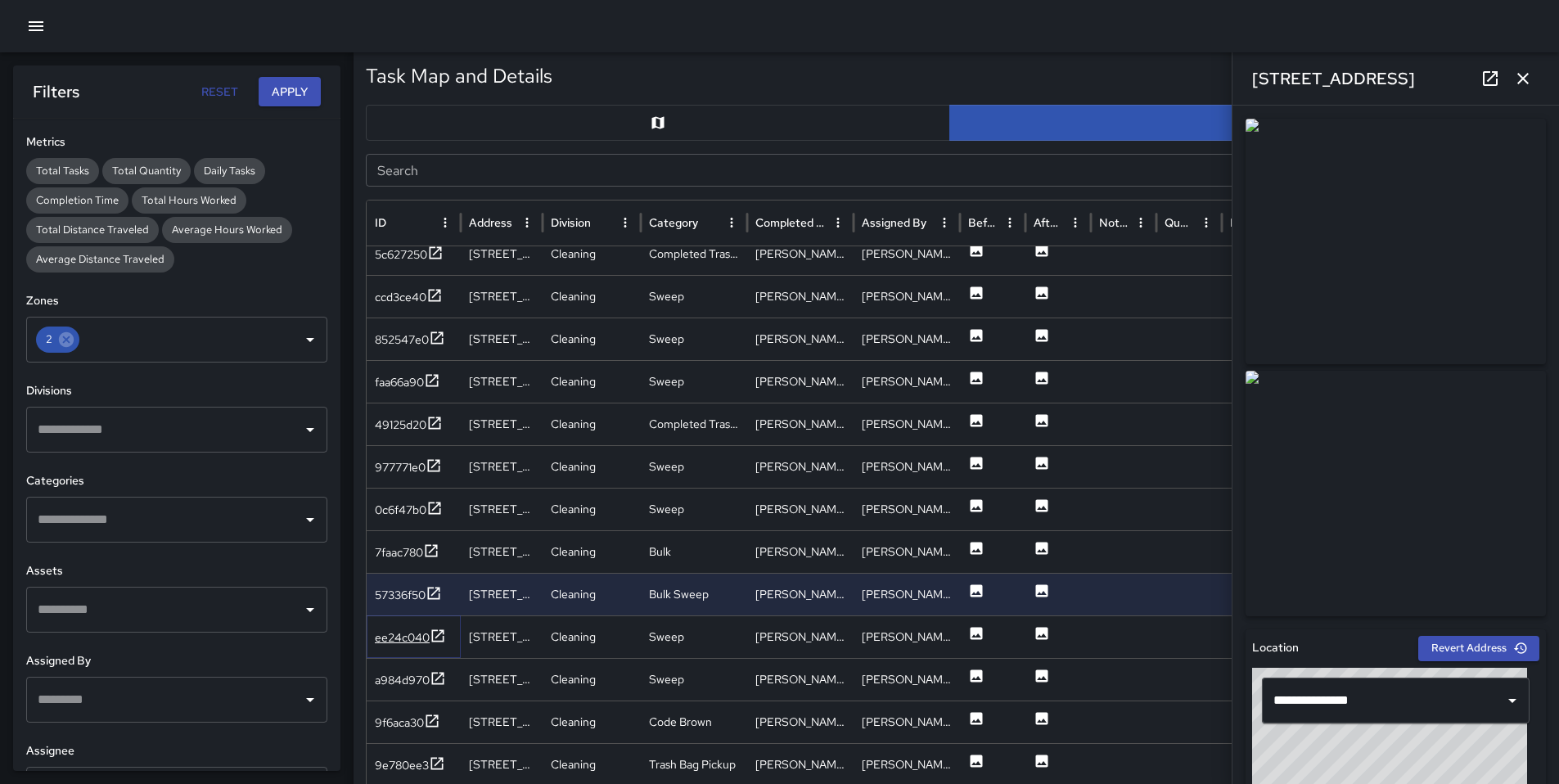
click at [407, 631] on div "ee24c040" at bounding box center [402, 637] width 55 height 17
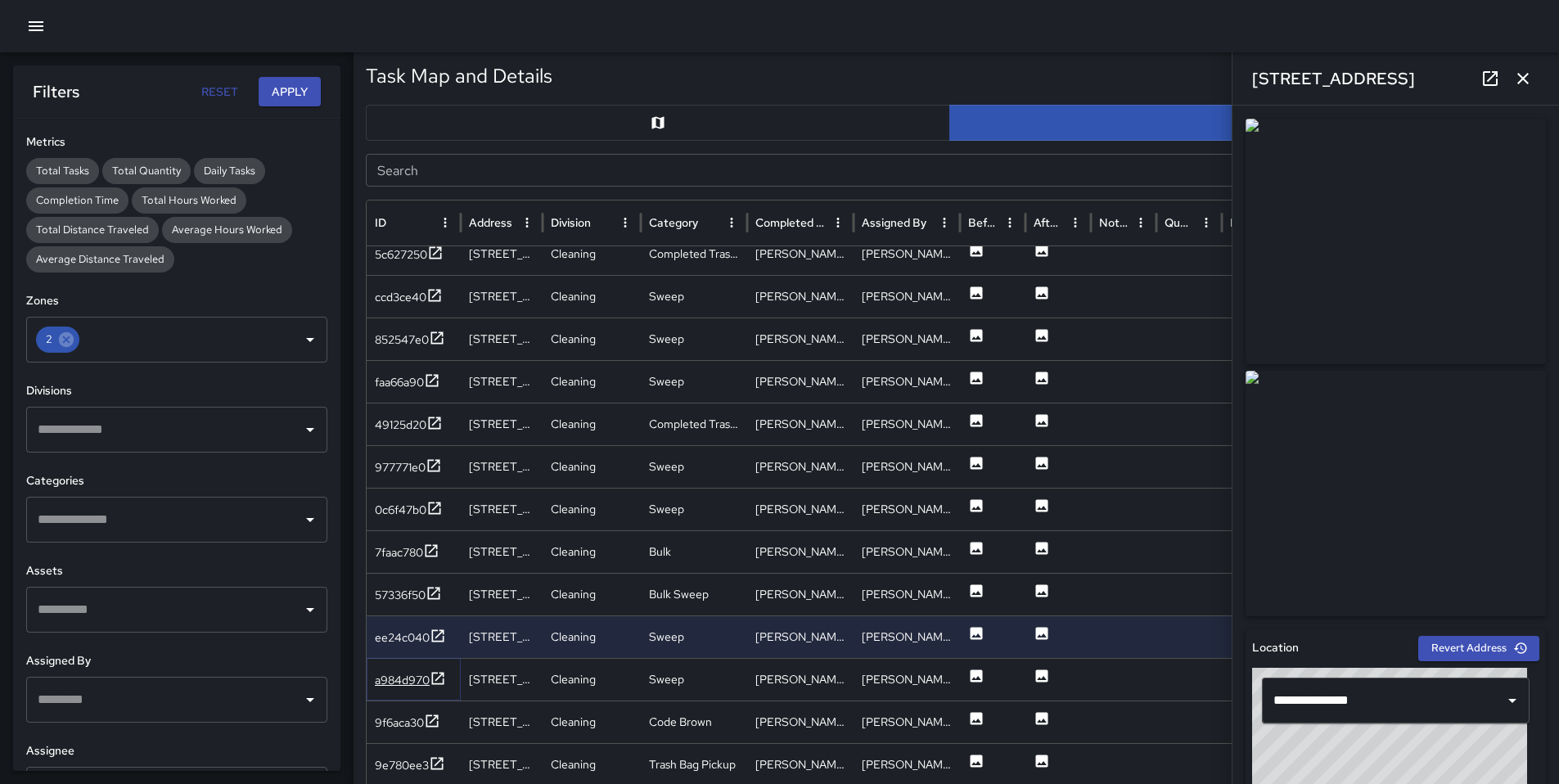
click at [405, 674] on div "a984d970" at bounding box center [402, 680] width 55 height 17
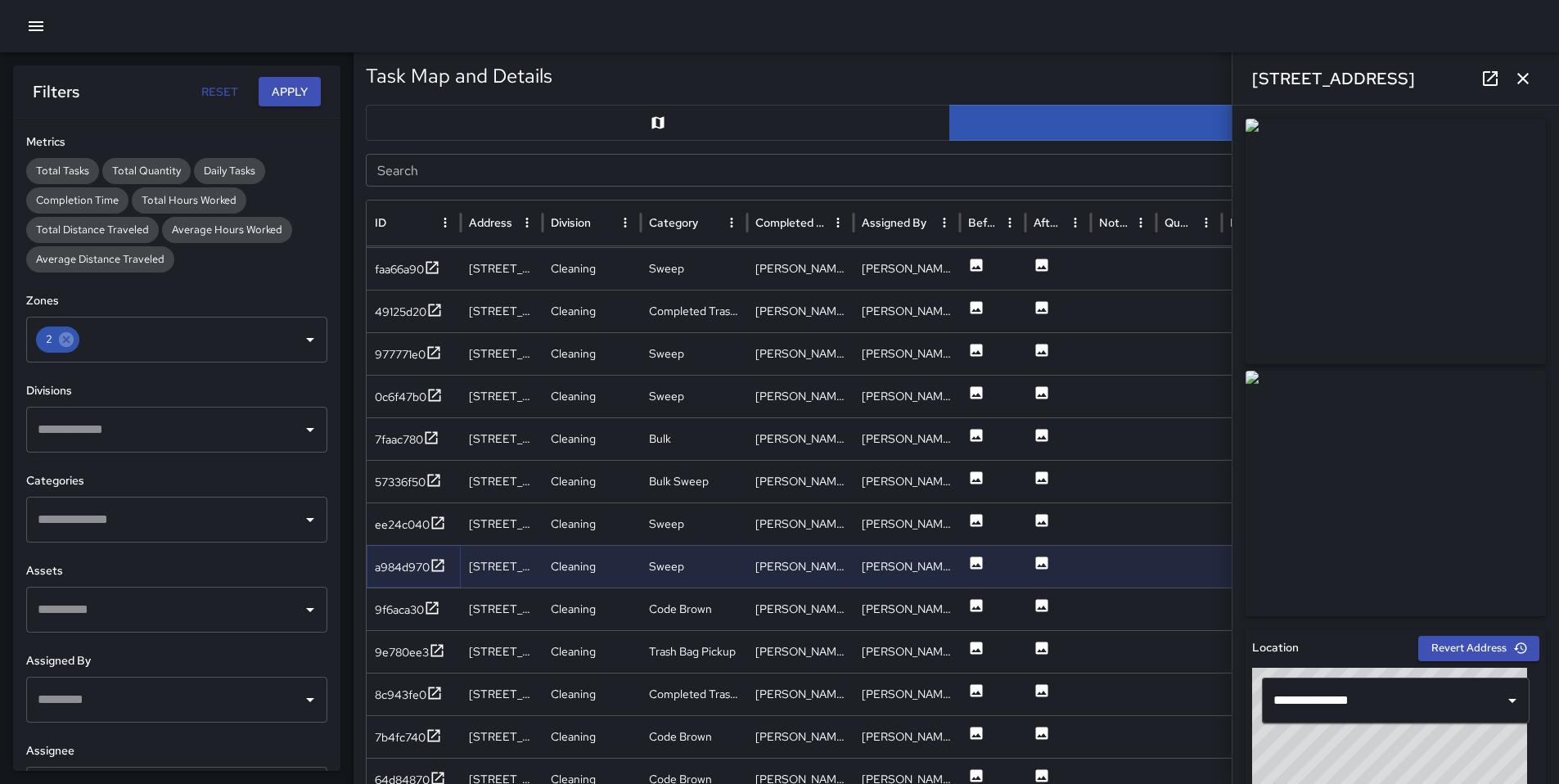
scroll to position [2557, 0]
click at [401, 605] on div "9f6aca30" at bounding box center [399, 609] width 49 height 17
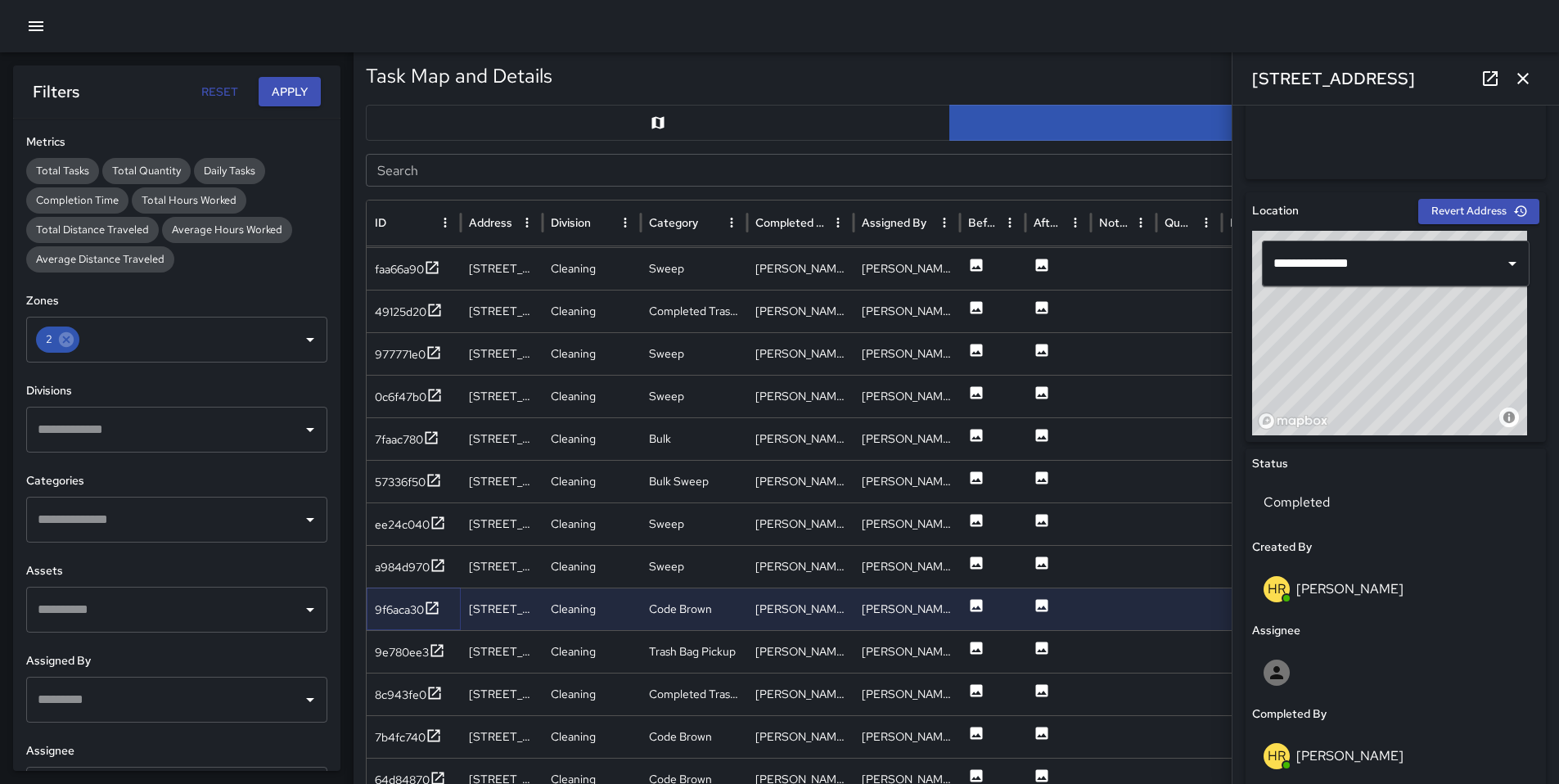
scroll to position [667, 0]
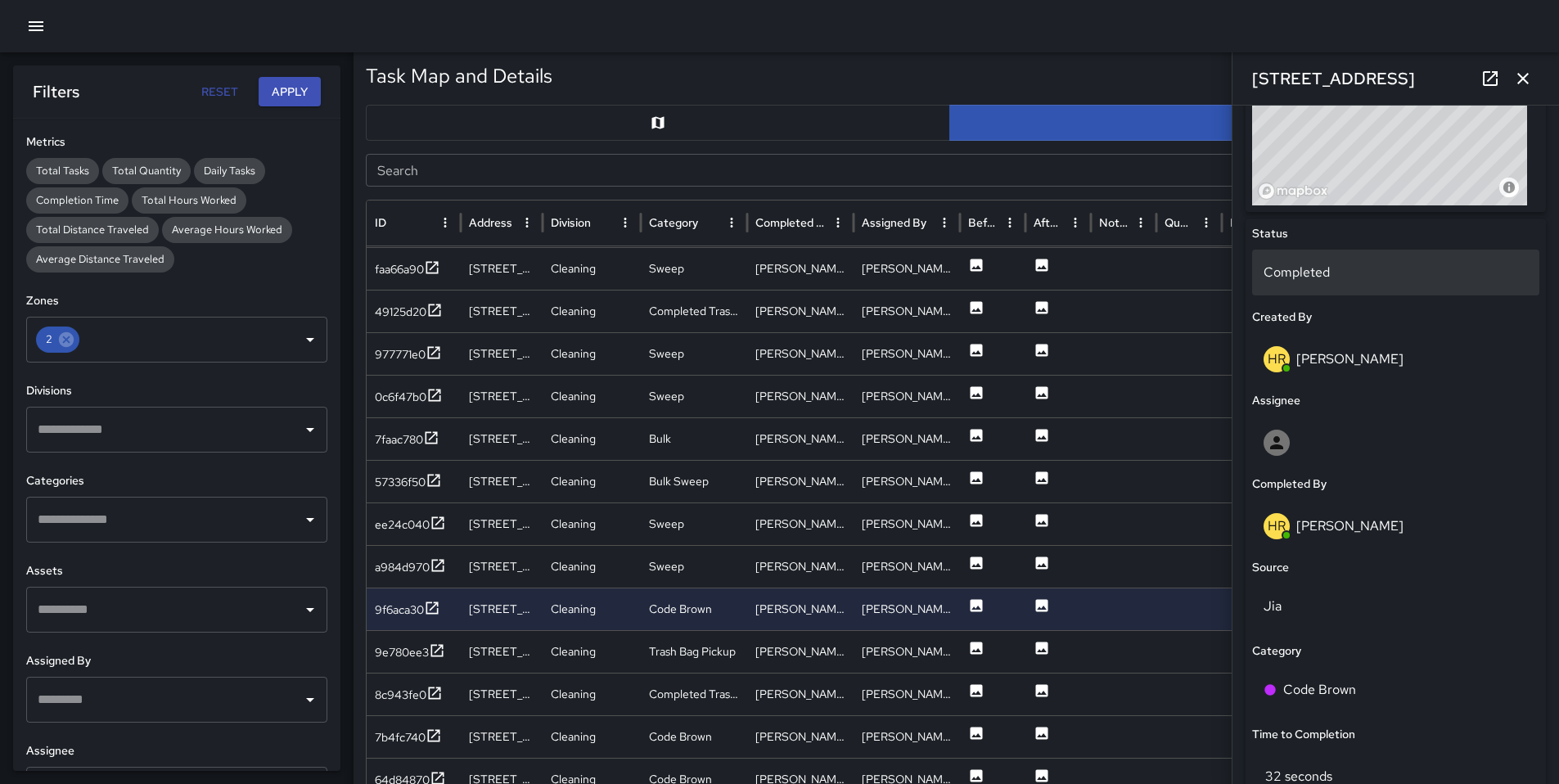
click at [1333, 274] on p "Completed" at bounding box center [1395, 272] width 264 height 20
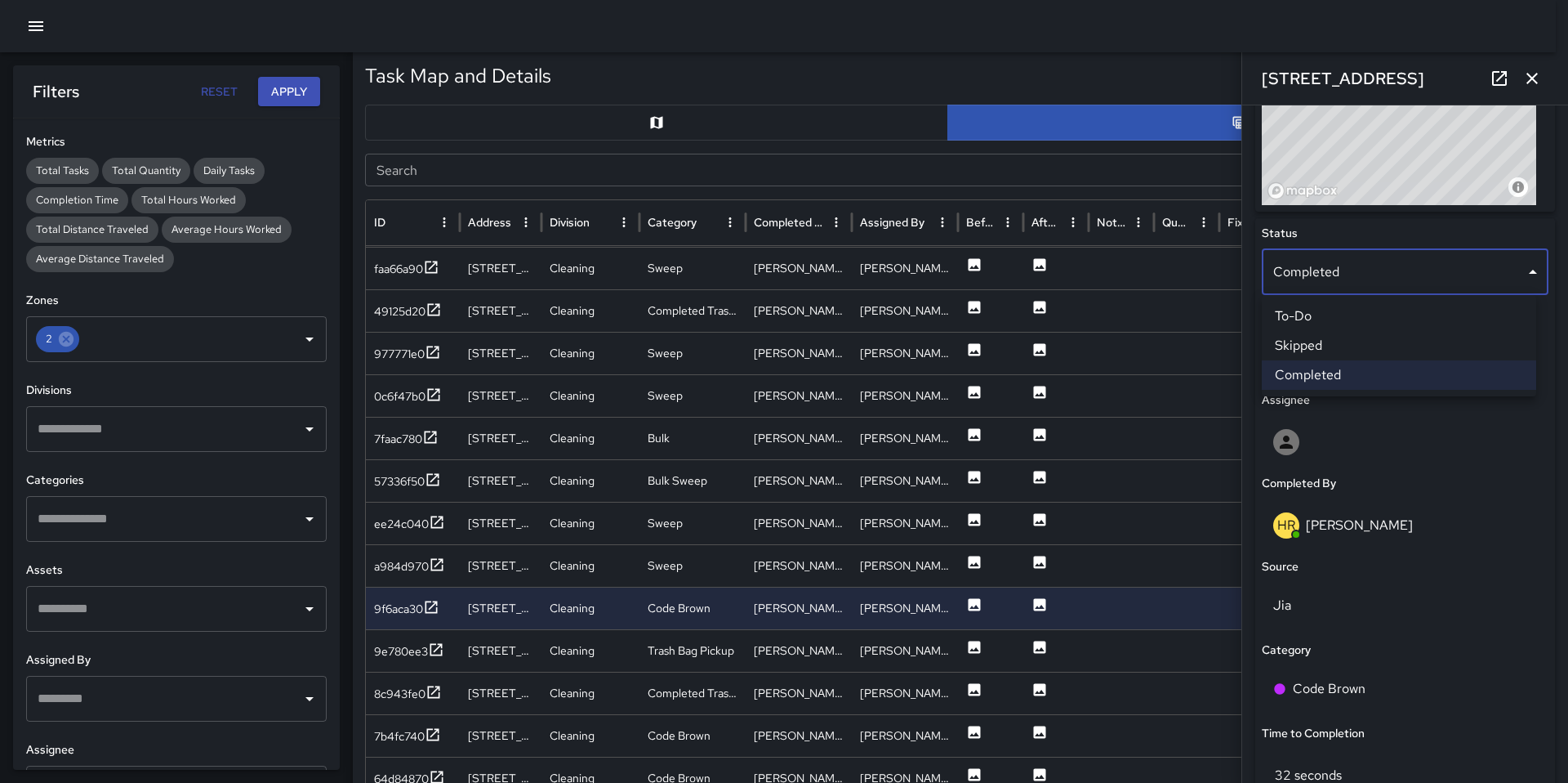
click at [1337, 349] on li "Skipped" at bounding box center [1399, 346] width 275 height 30
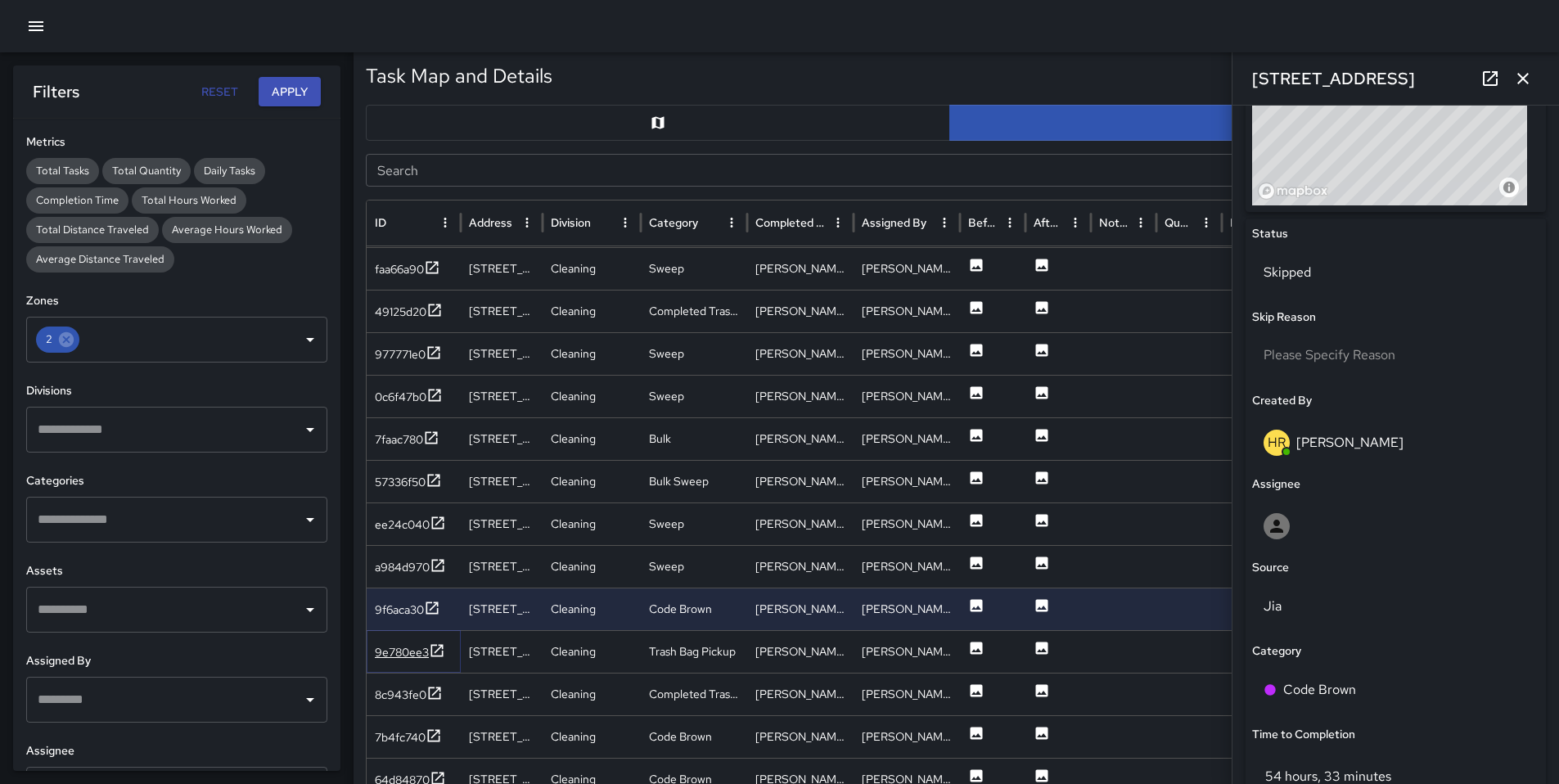
click at [405, 657] on div "9e780ee3" at bounding box center [402, 652] width 54 height 17
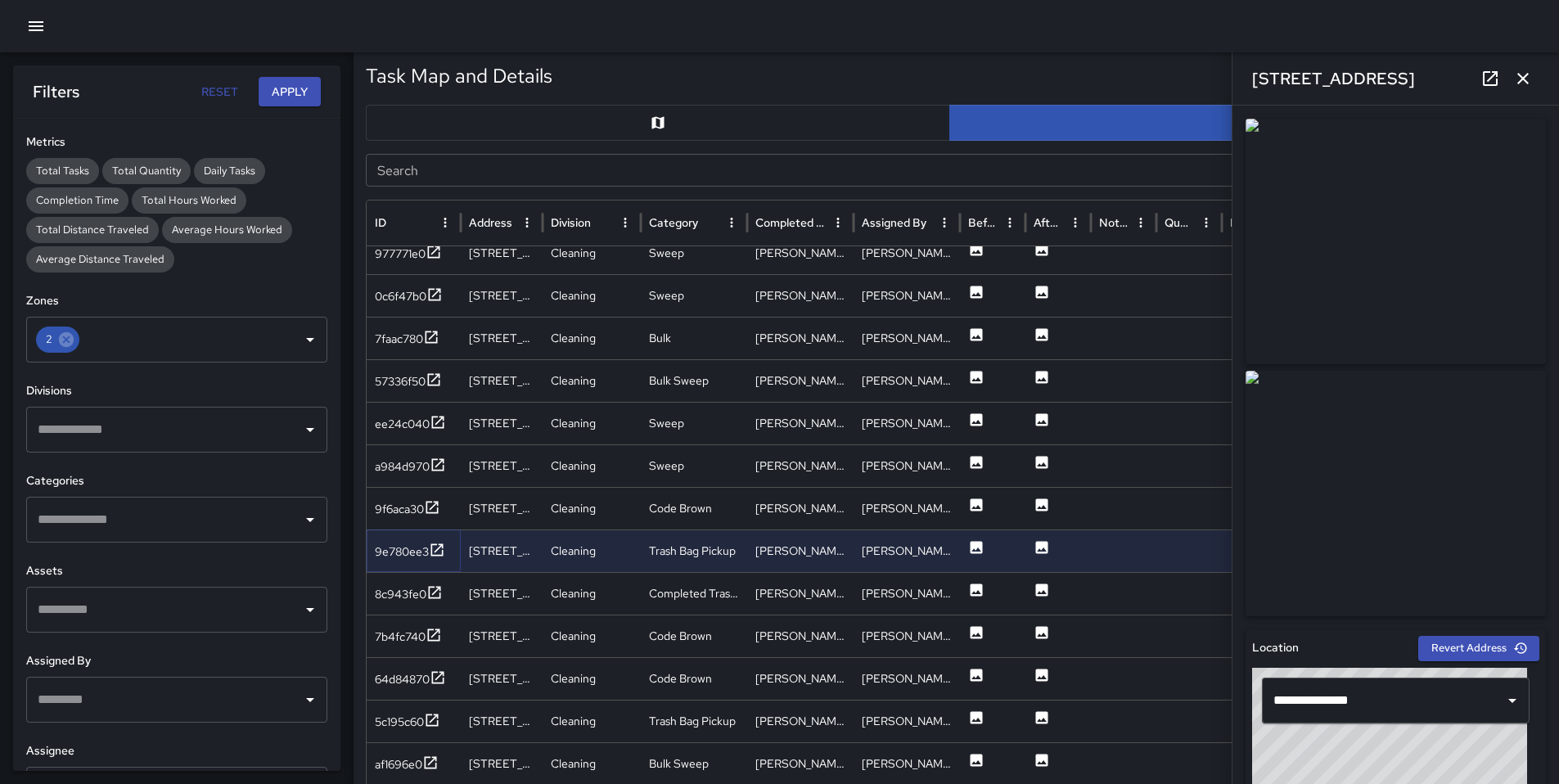
scroll to position [2677, 0]
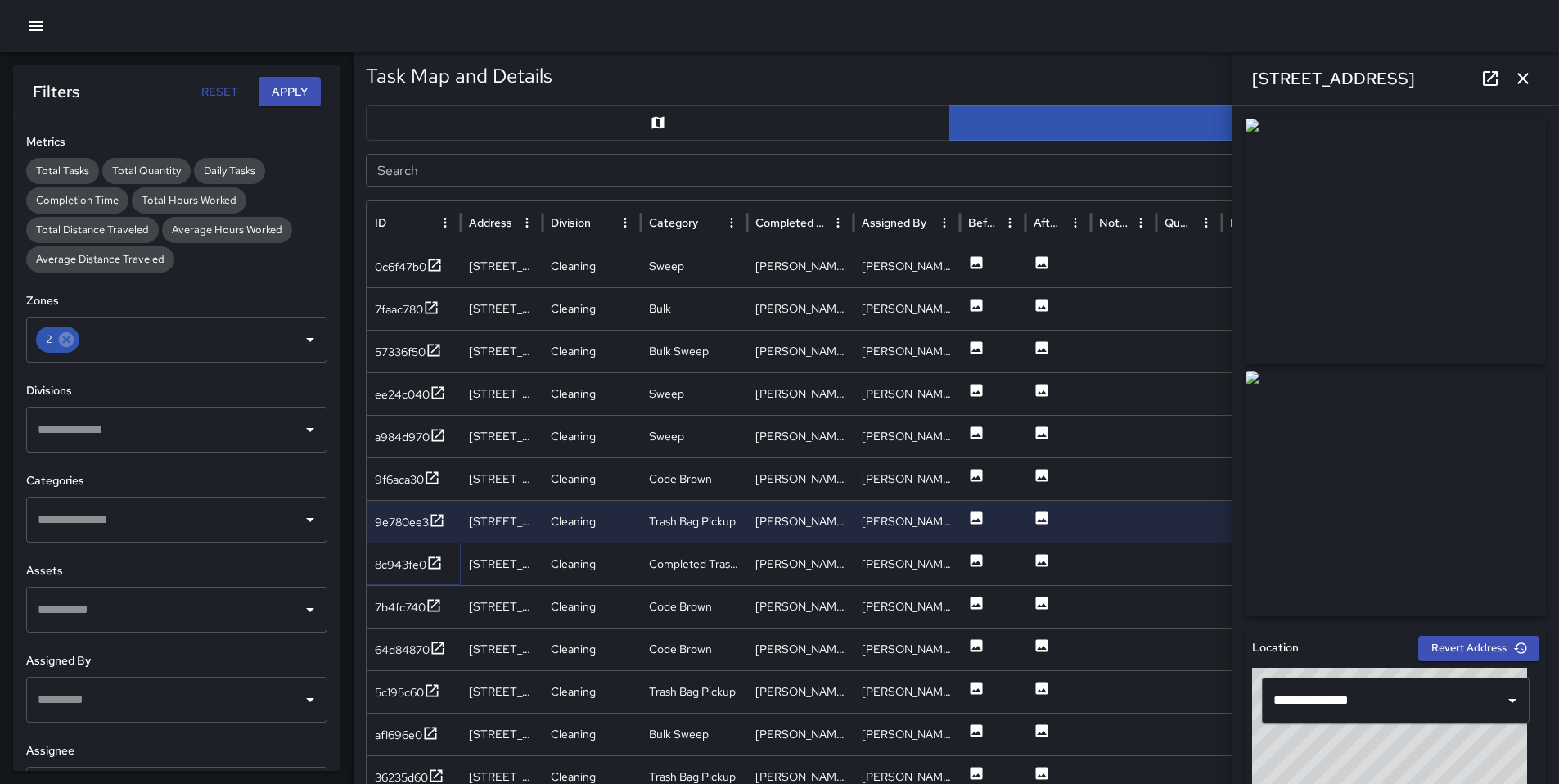
click at [402, 567] on div "8c943fe0" at bounding box center [400, 565] width 51 height 17
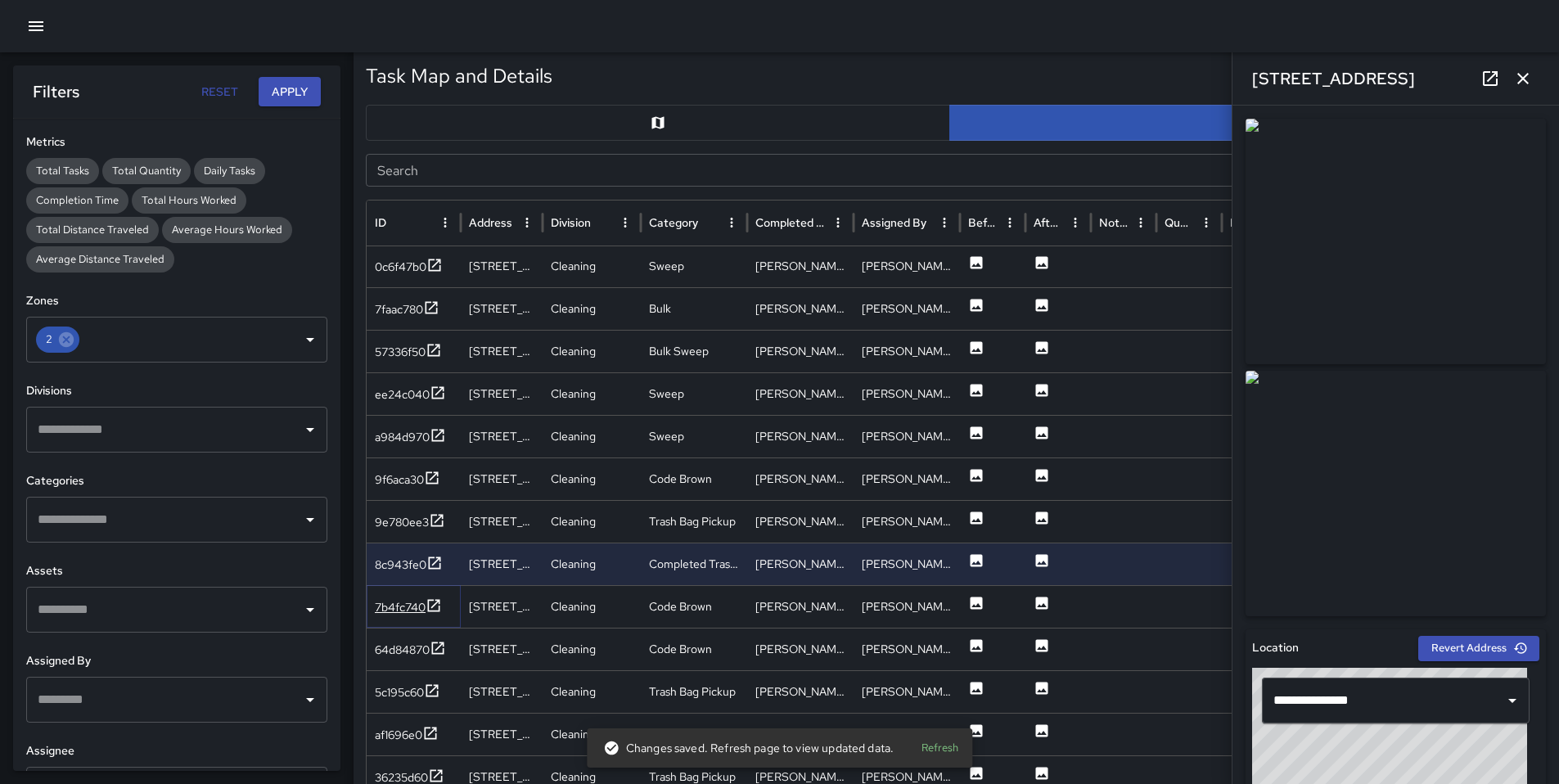
click at [406, 604] on div "7b4fc740" at bounding box center [400, 607] width 51 height 17
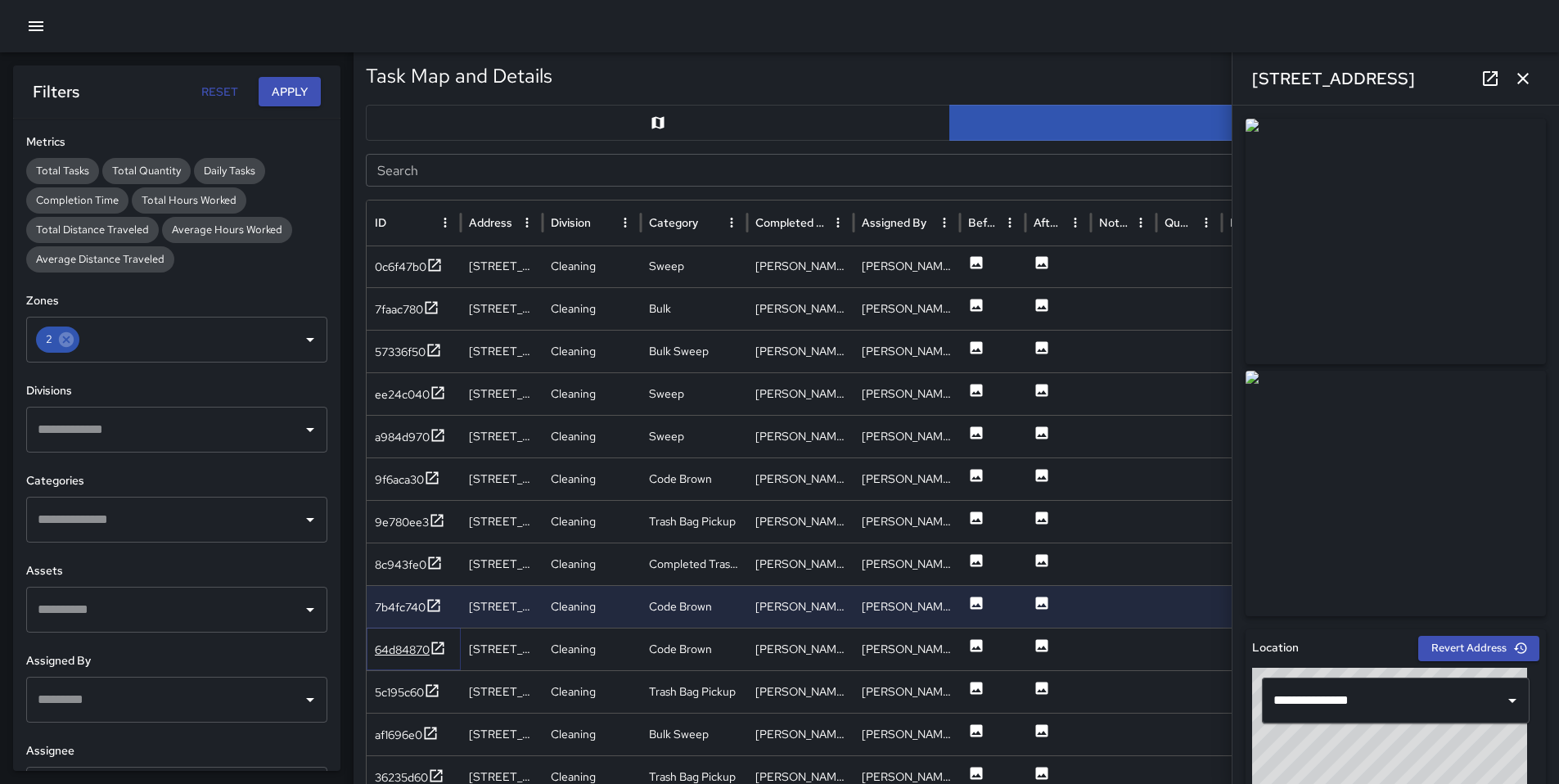
click at [395, 649] on div "64d84870" at bounding box center [402, 650] width 55 height 17
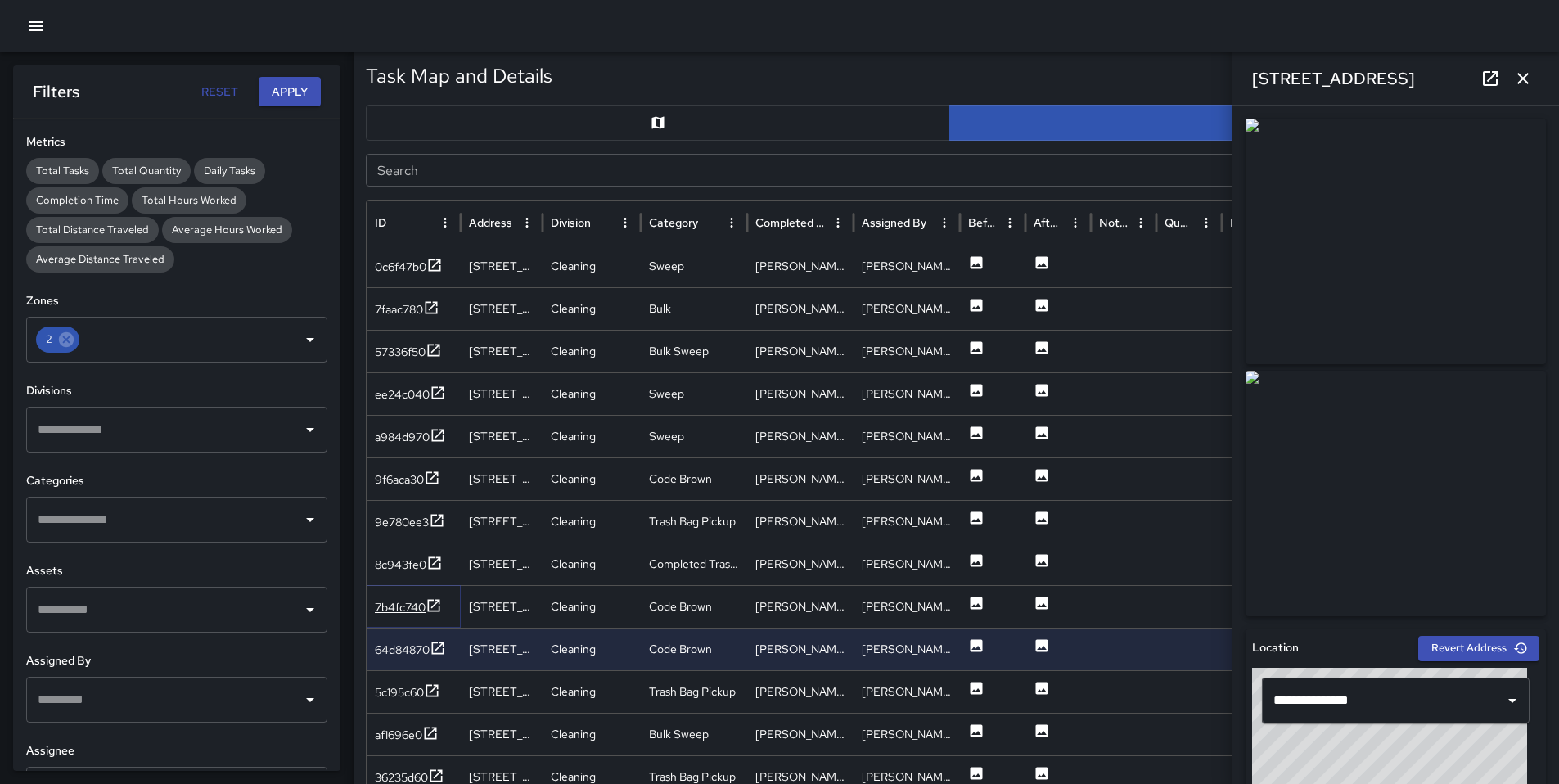
click at [398, 614] on div "7b4fc740" at bounding box center [400, 607] width 51 height 17
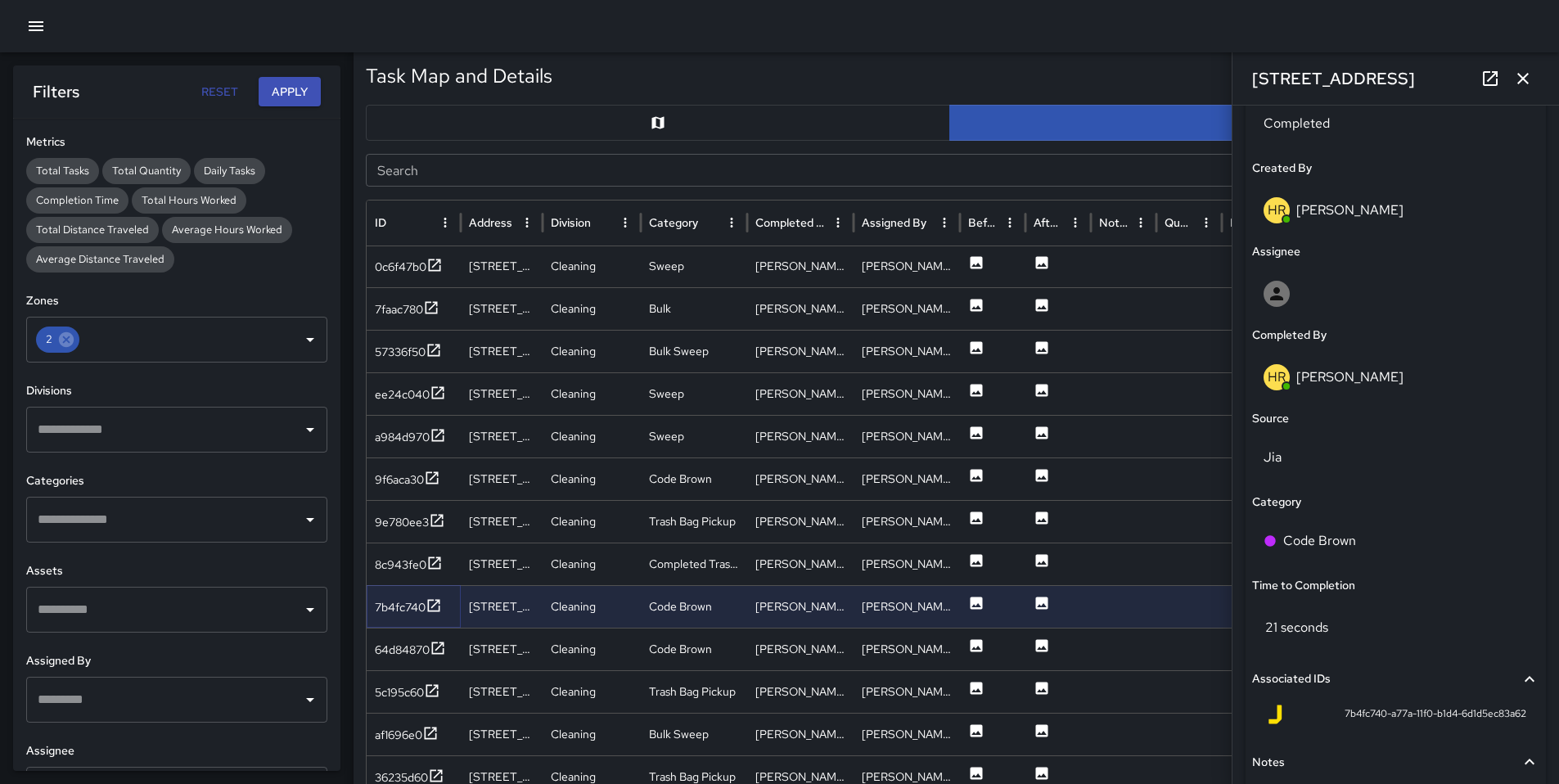
scroll to position [831, 0]
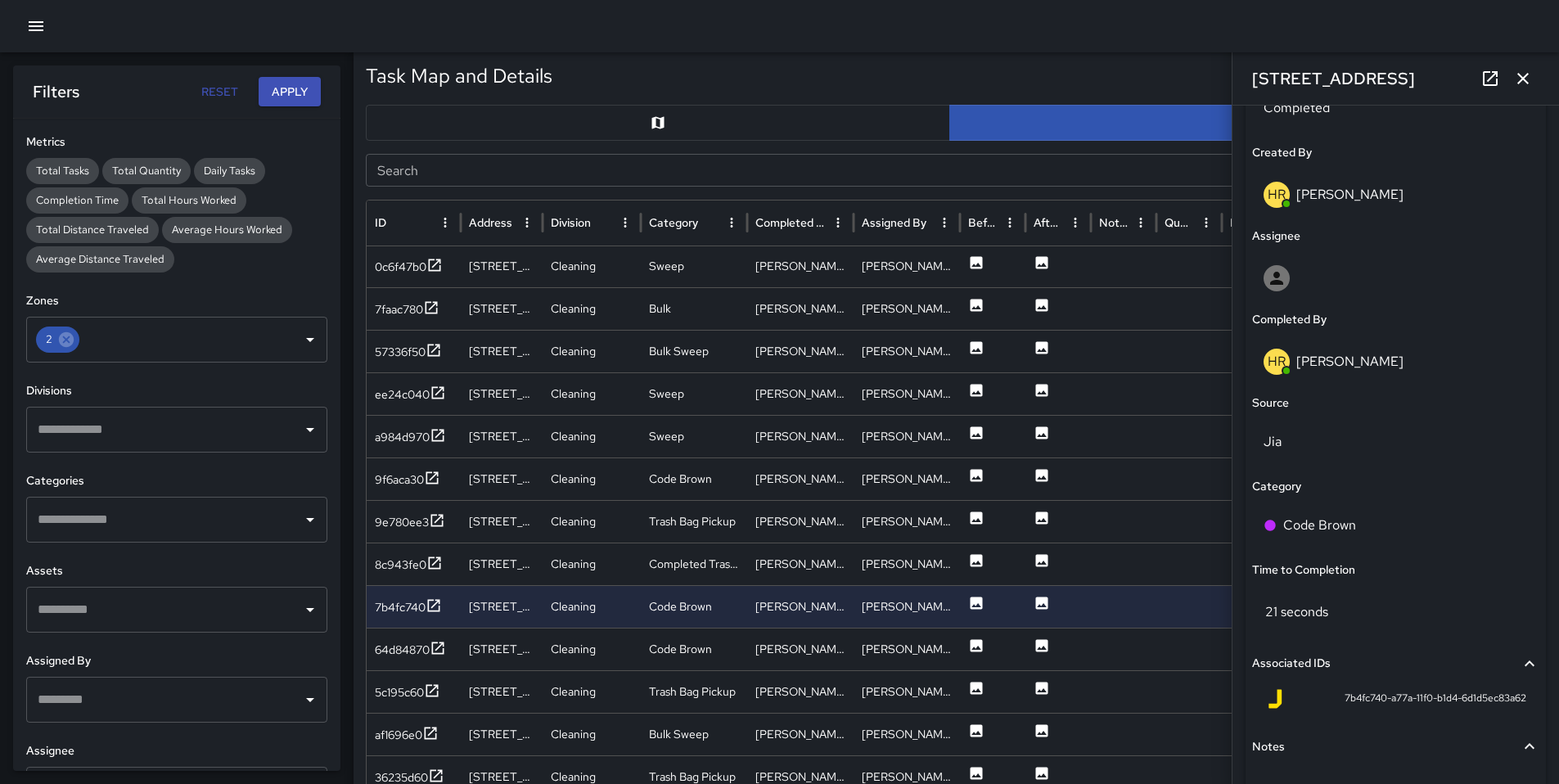
click at [1344, 154] on div "Created By" at bounding box center [1395, 153] width 287 height 18
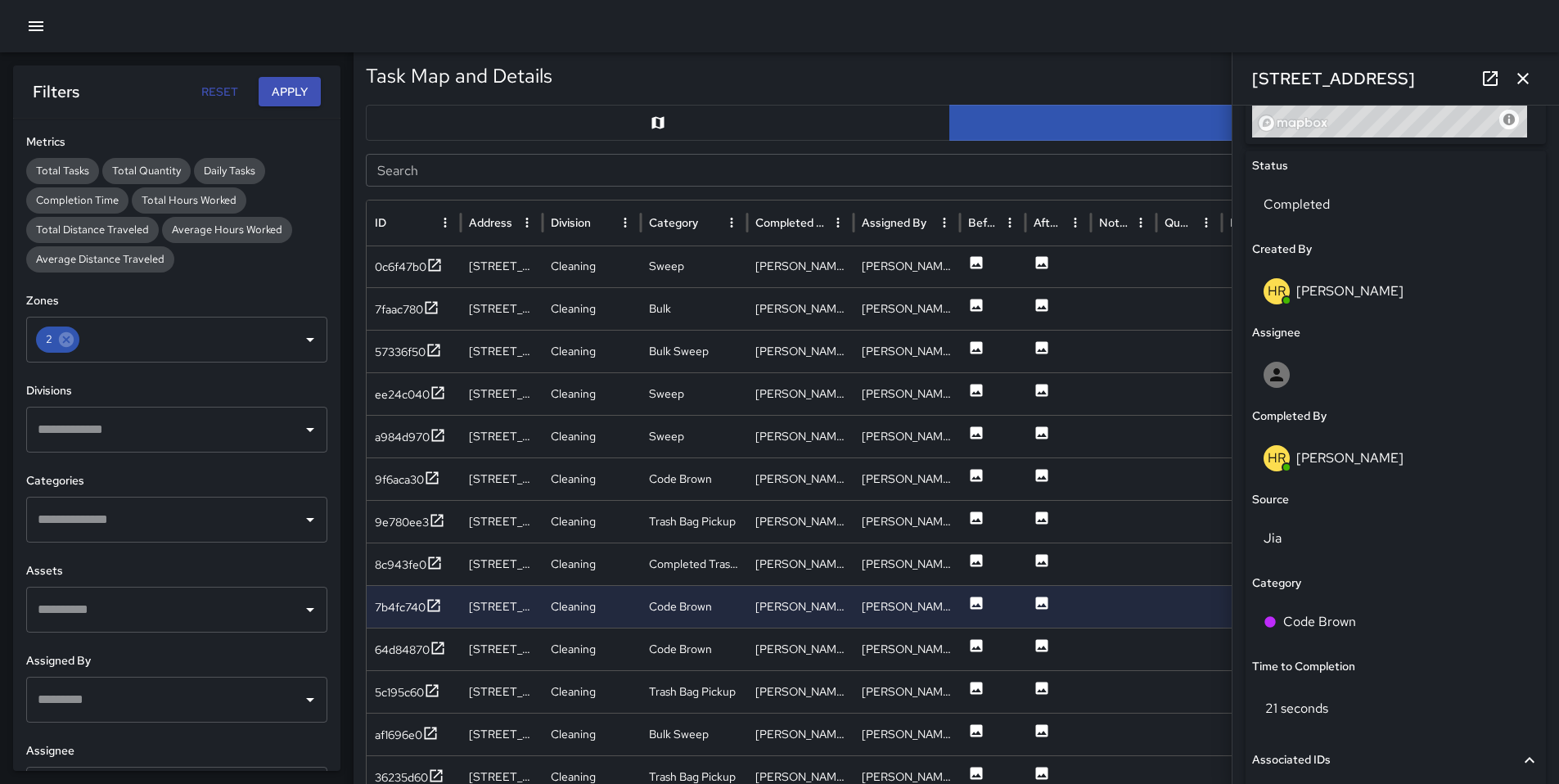
scroll to position [718, 0]
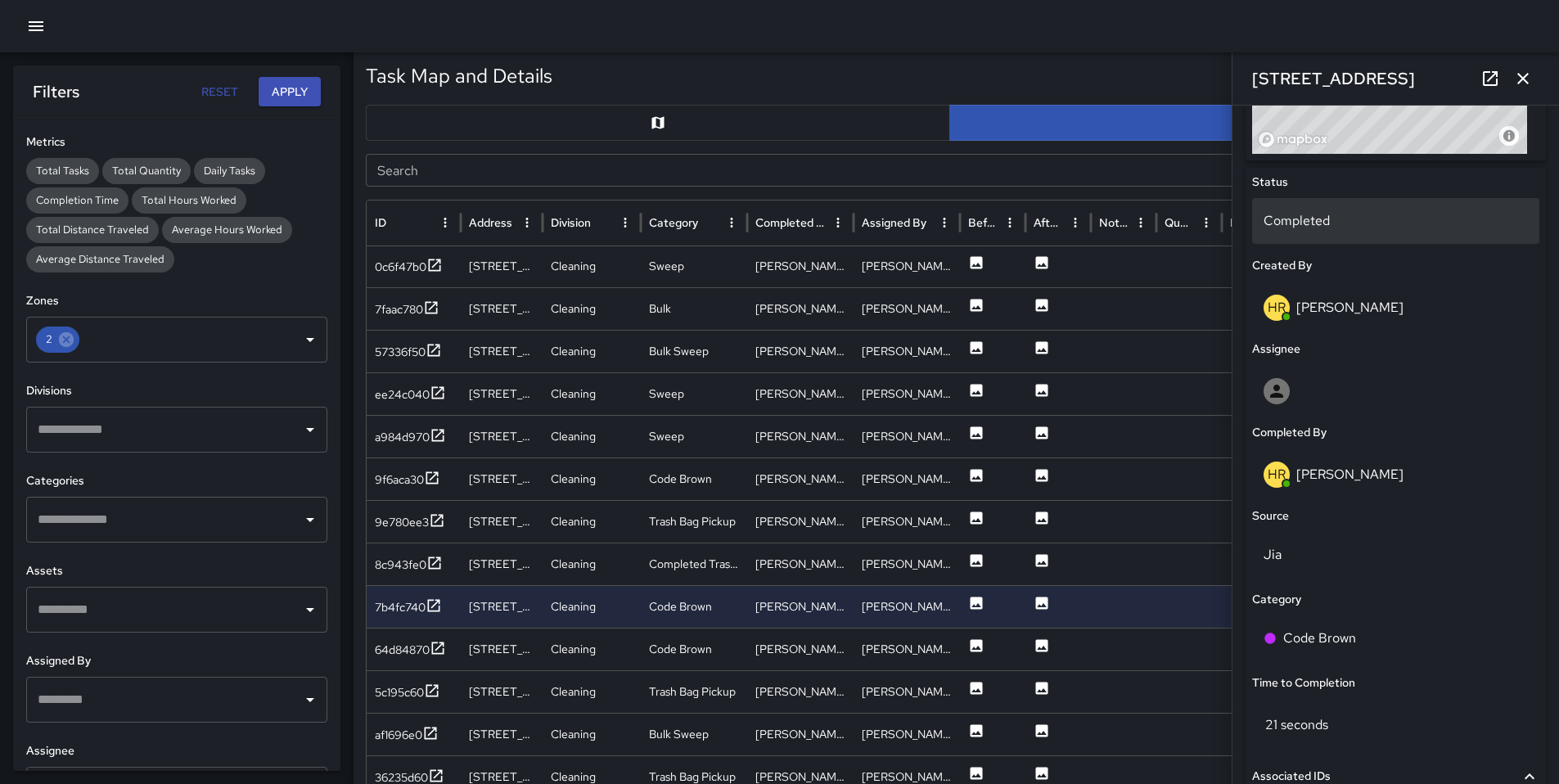
click at [1313, 221] on p "Completed" at bounding box center [1395, 220] width 264 height 20
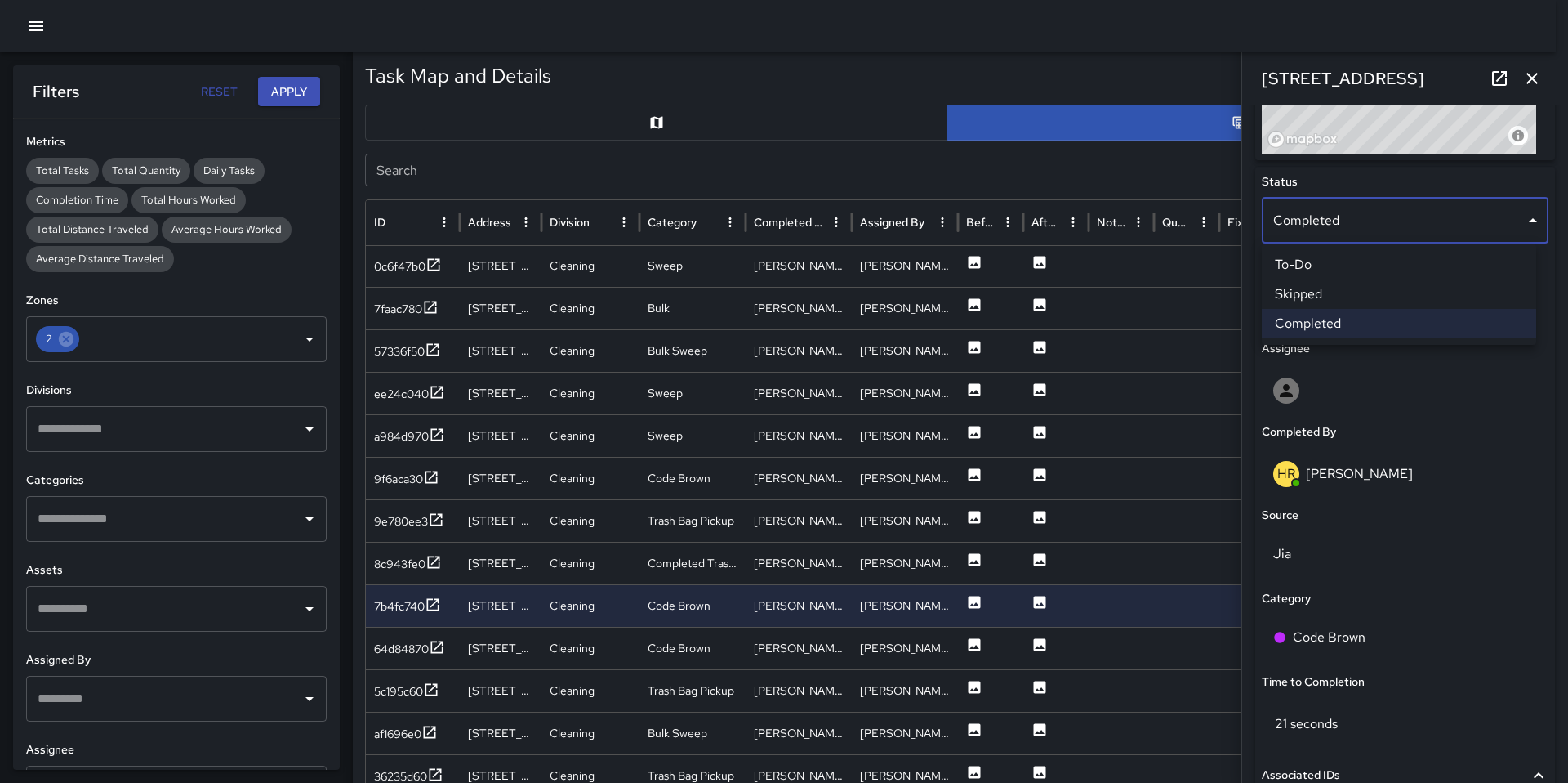
click at [1323, 291] on li "Skipped" at bounding box center [1399, 294] width 275 height 30
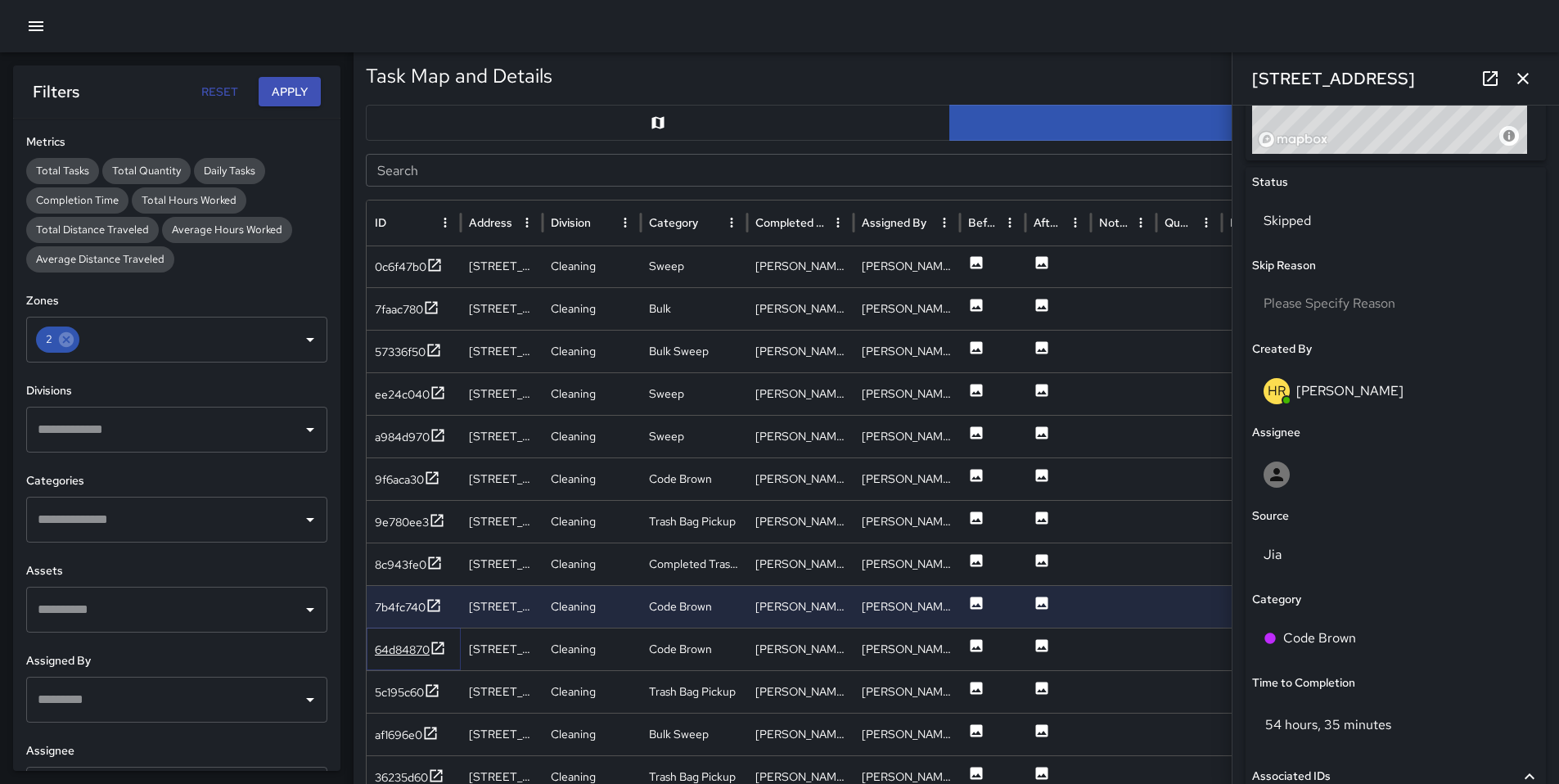
click at [416, 649] on div "64d84870" at bounding box center [402, 650] width 55 height 17
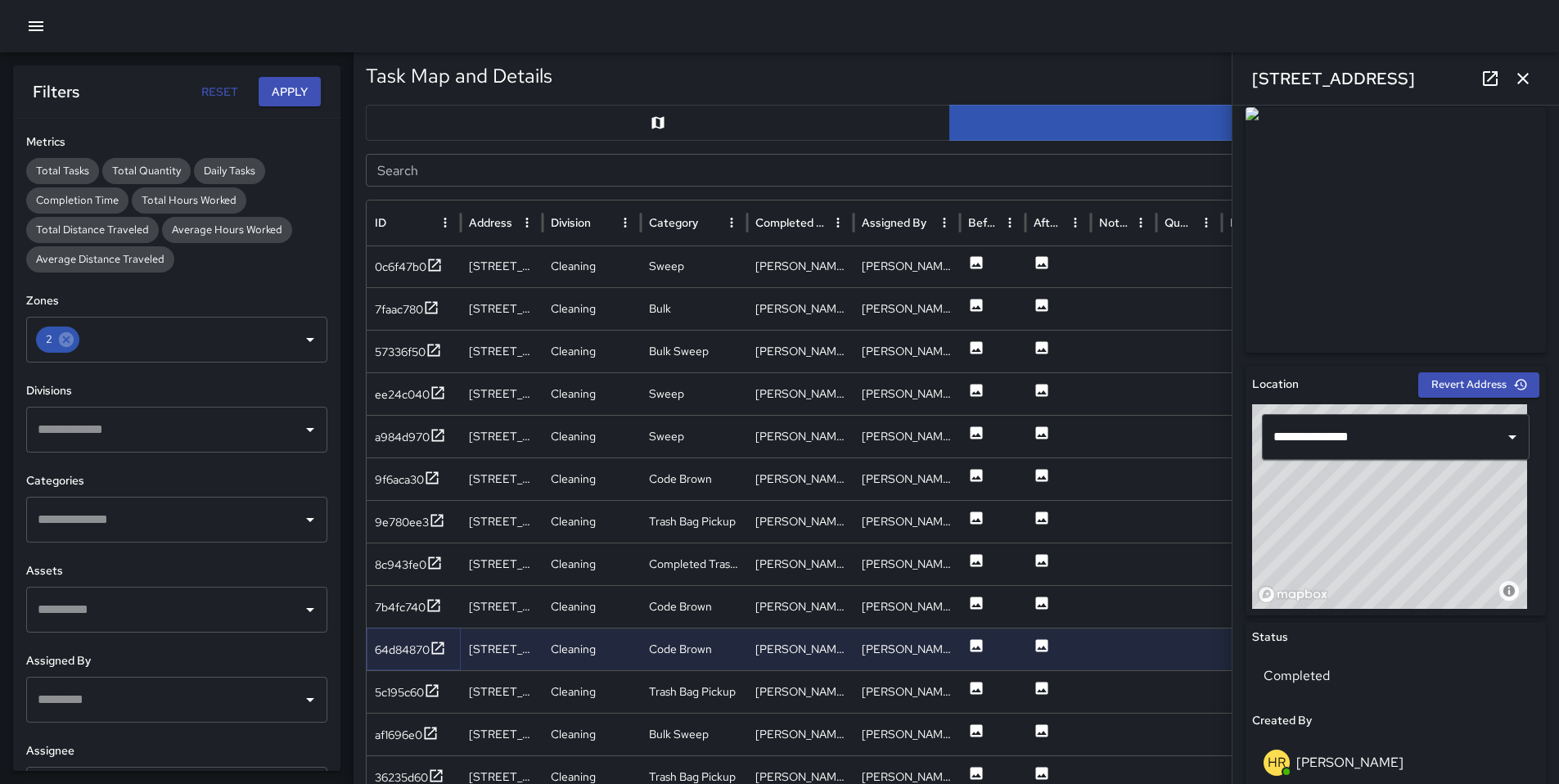
scroll to position [552, 0]
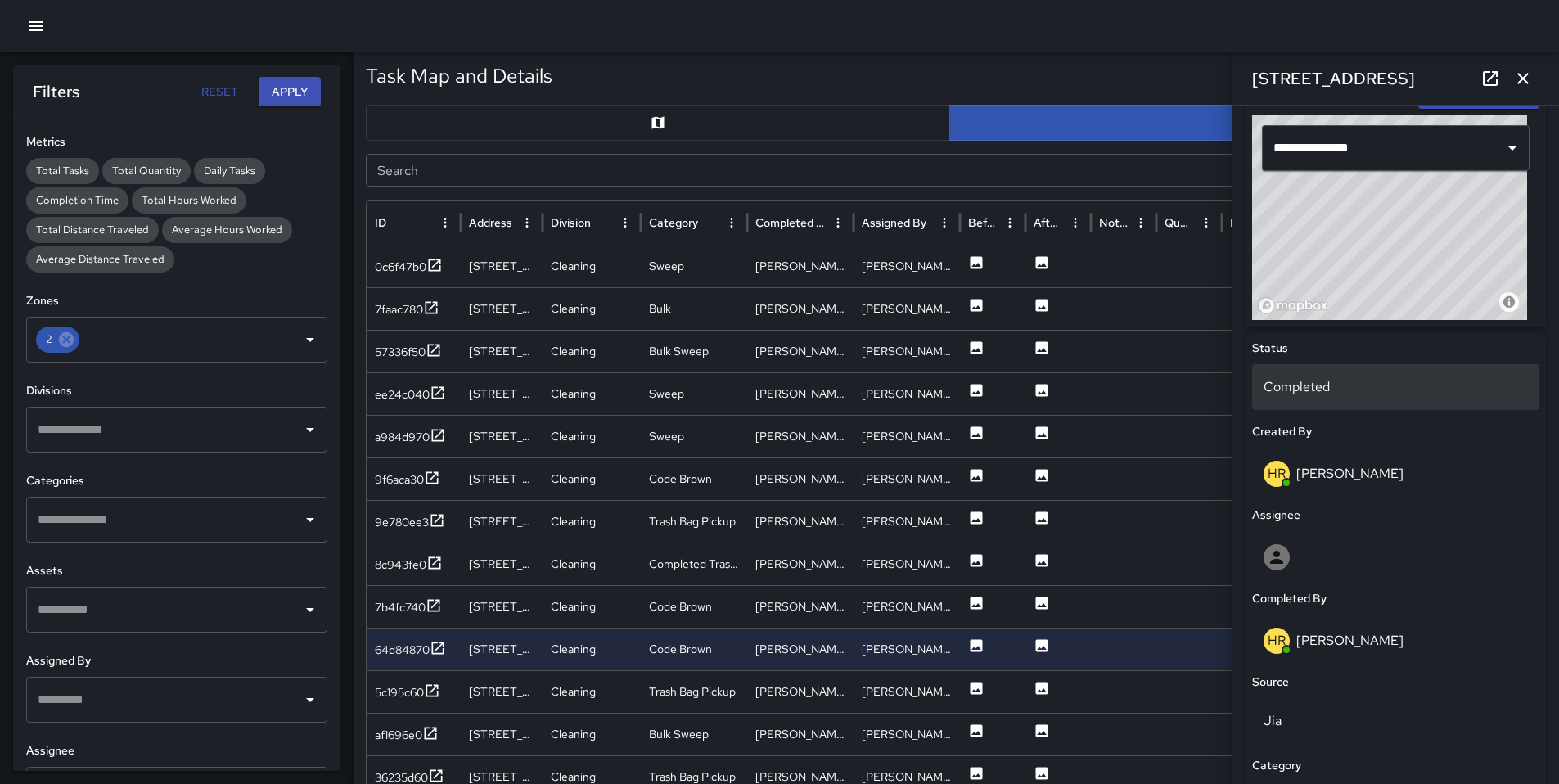
click at [1302, 389] on p "Completed" at bounding box center [1395, 386] width 264 height 20
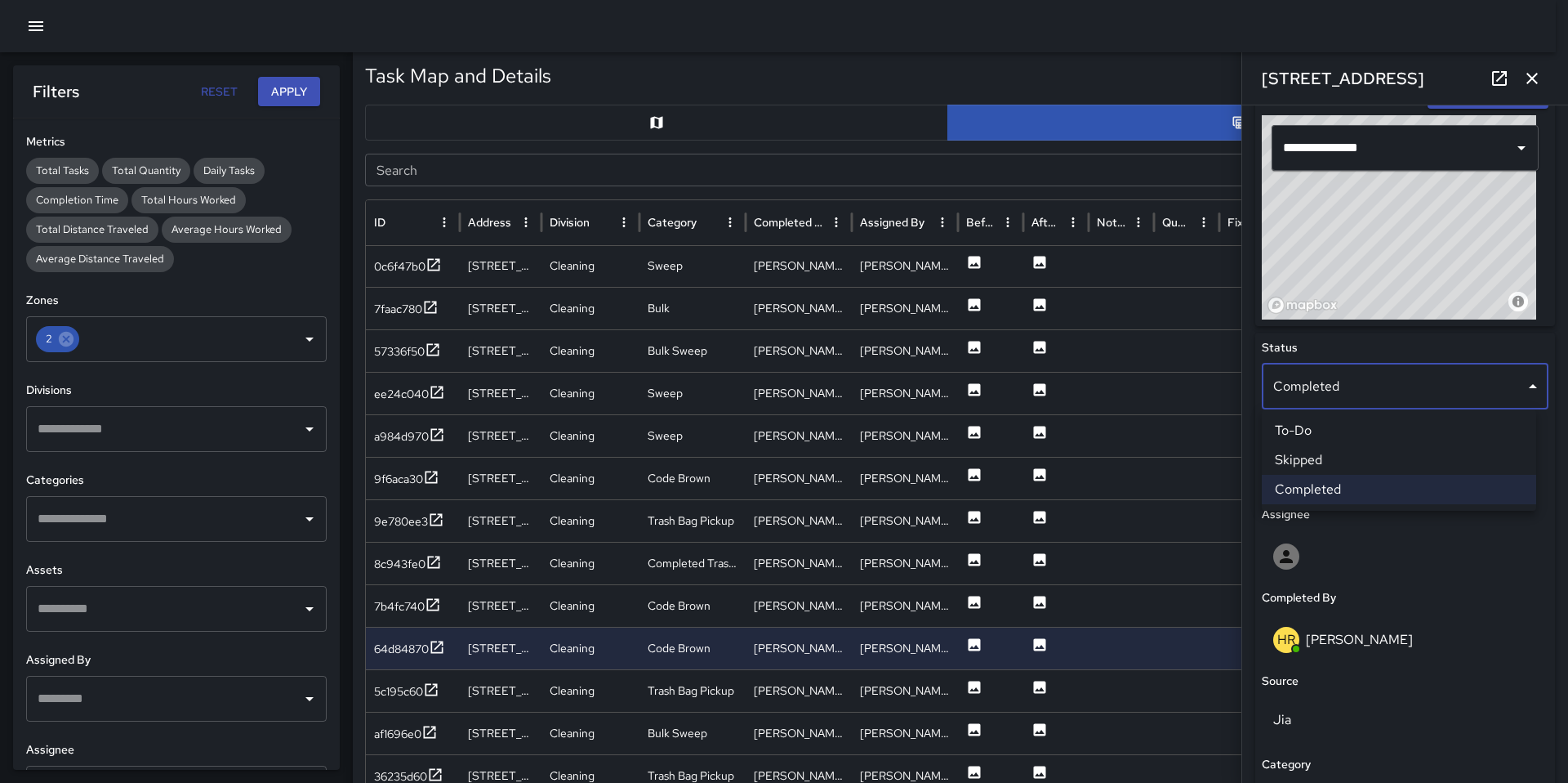
click at [1317, 457] on li "Skipped" at bounding box center [1399, 460] width 275 height 30
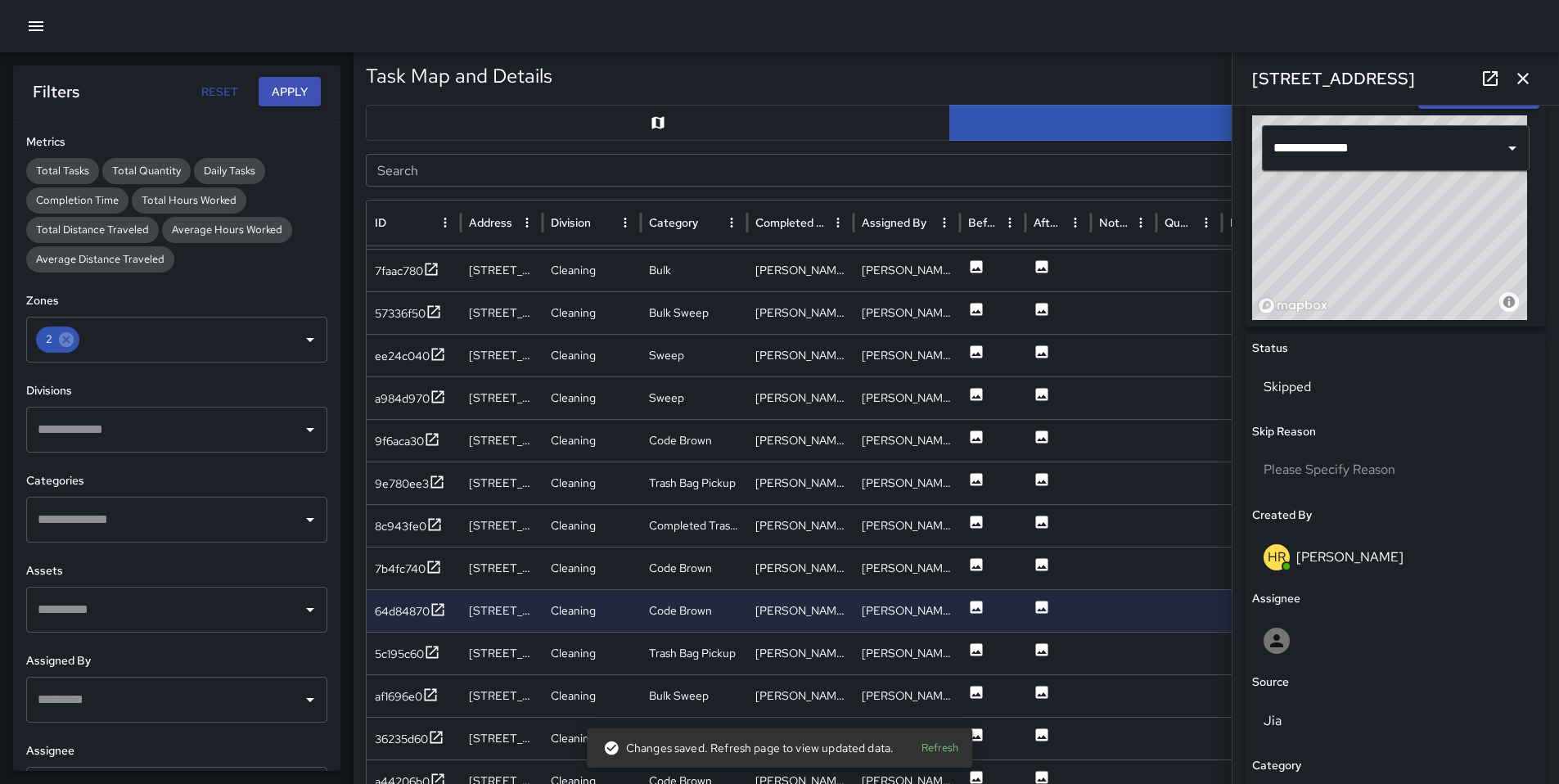
scroll to position [2815, 0]
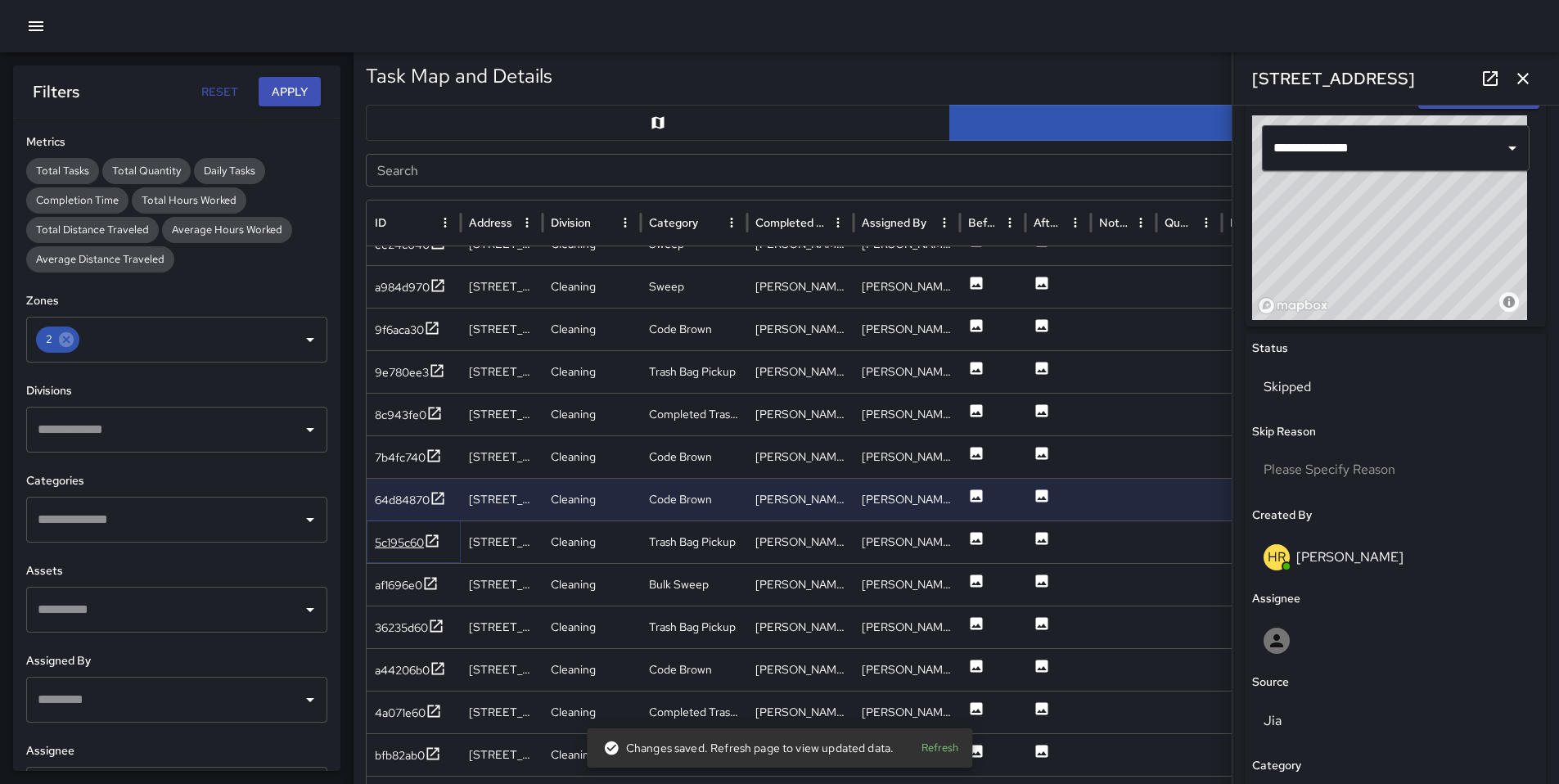
click at [406, 544] on div "5c195c60" at bounding box center [399, 542] width 49 height 17
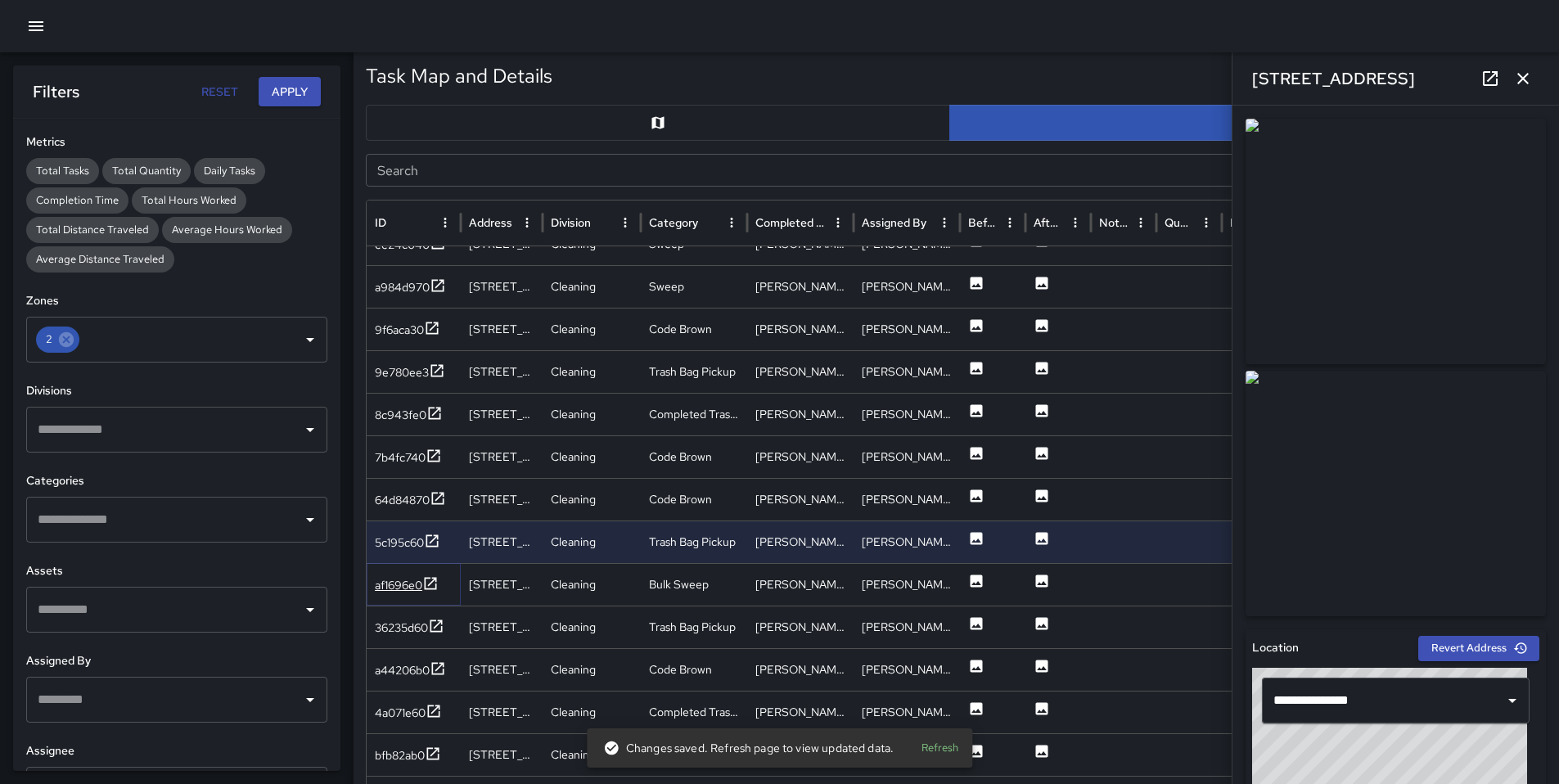
click at [386, 586] on div "af1696e0" at bounding box center [398, 585] width 47 height 17
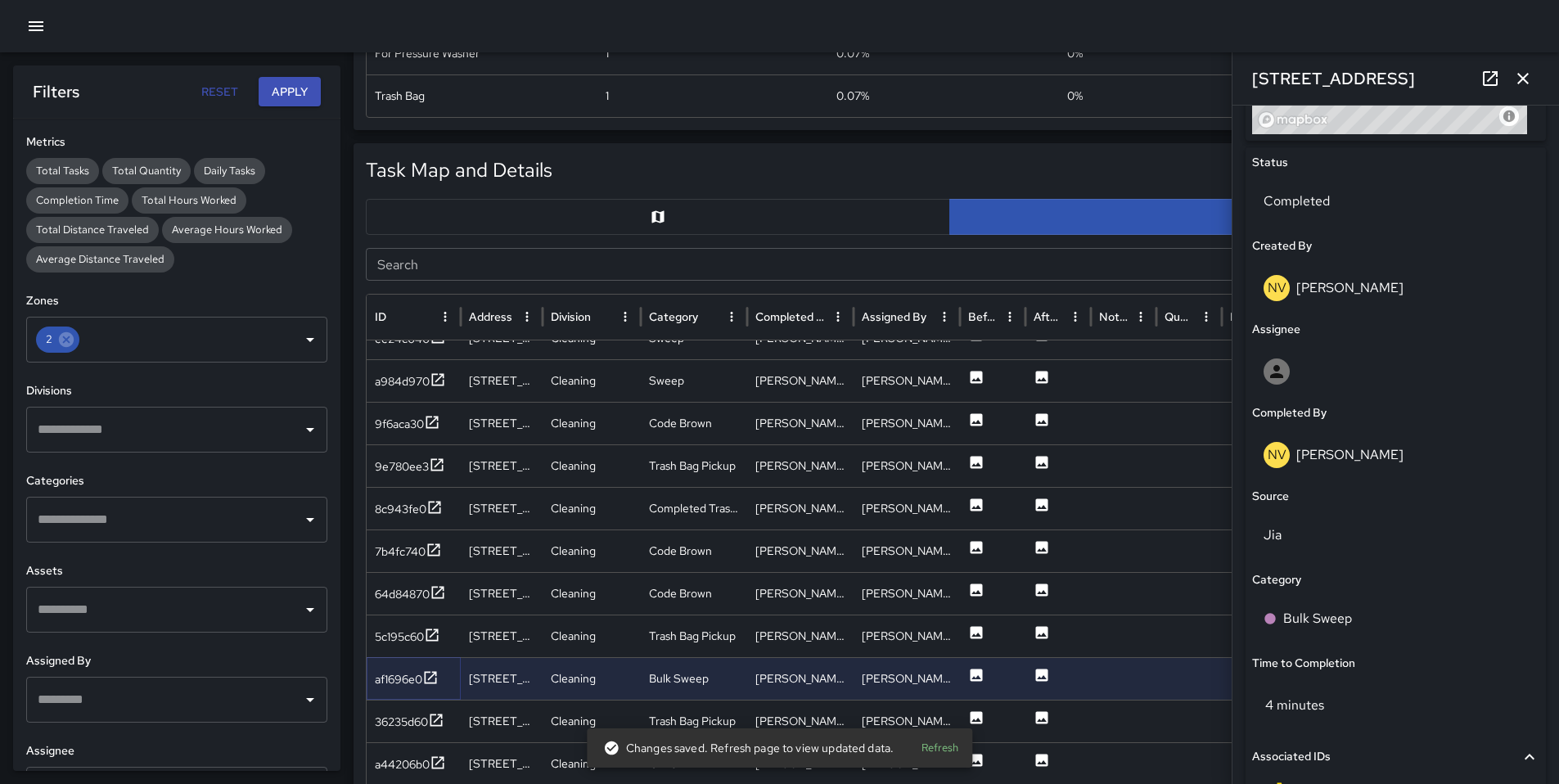
scroll to position [765, 0]
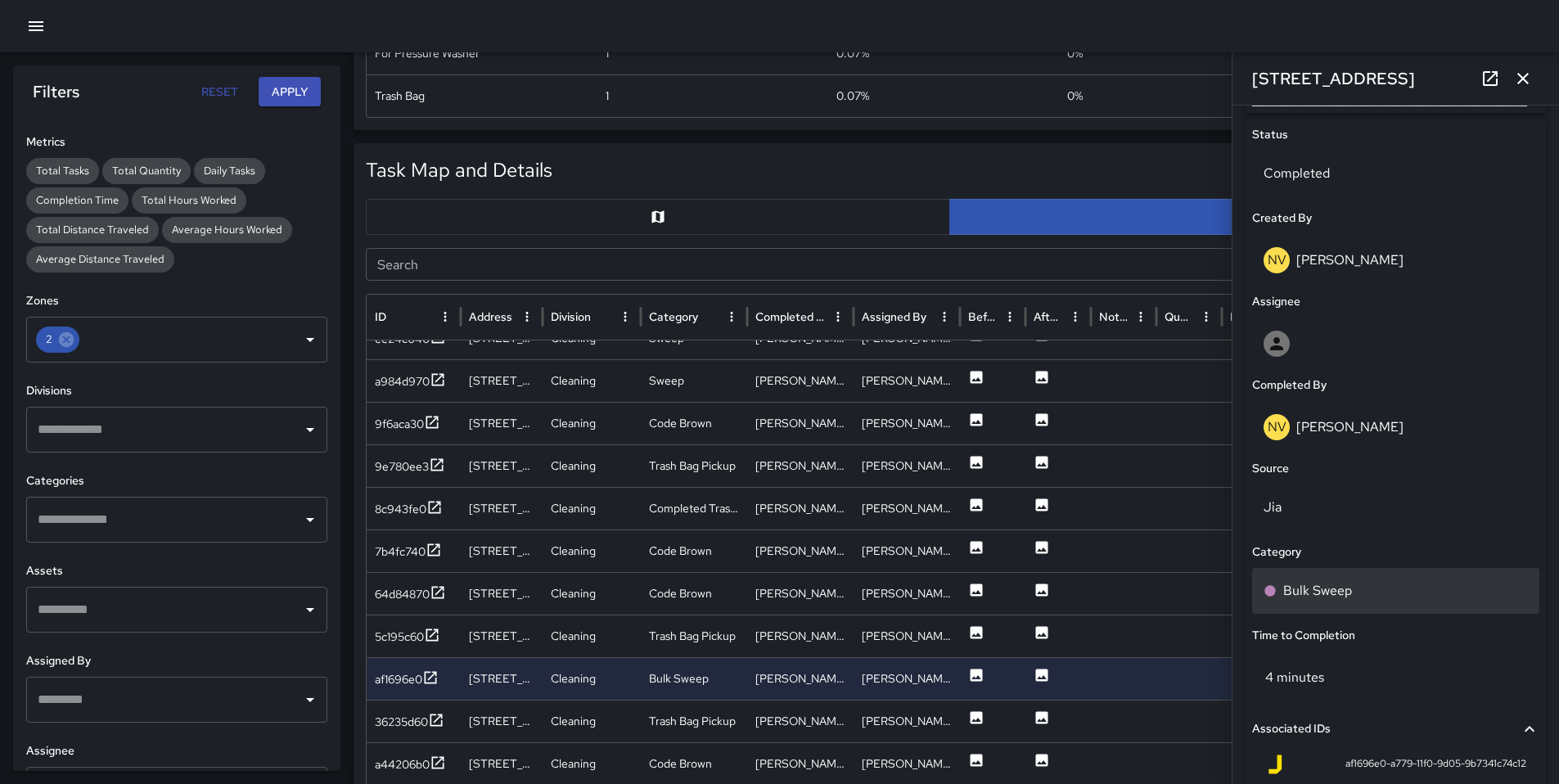
click at [1304, 586] on p "Bulk Sweep" at bounding box center [1317, 590] width 69 height 20
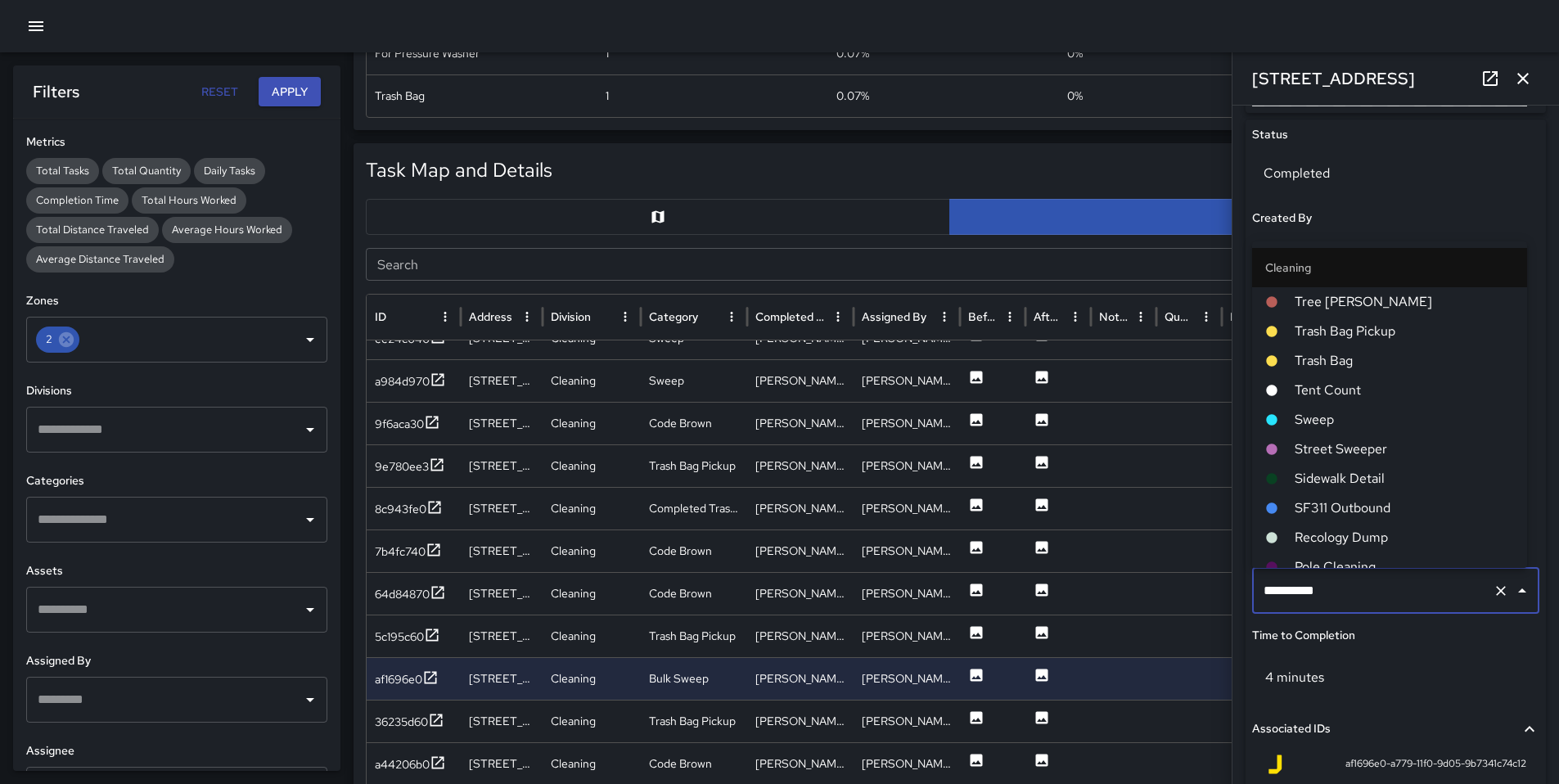
scroll to position [544, 0]
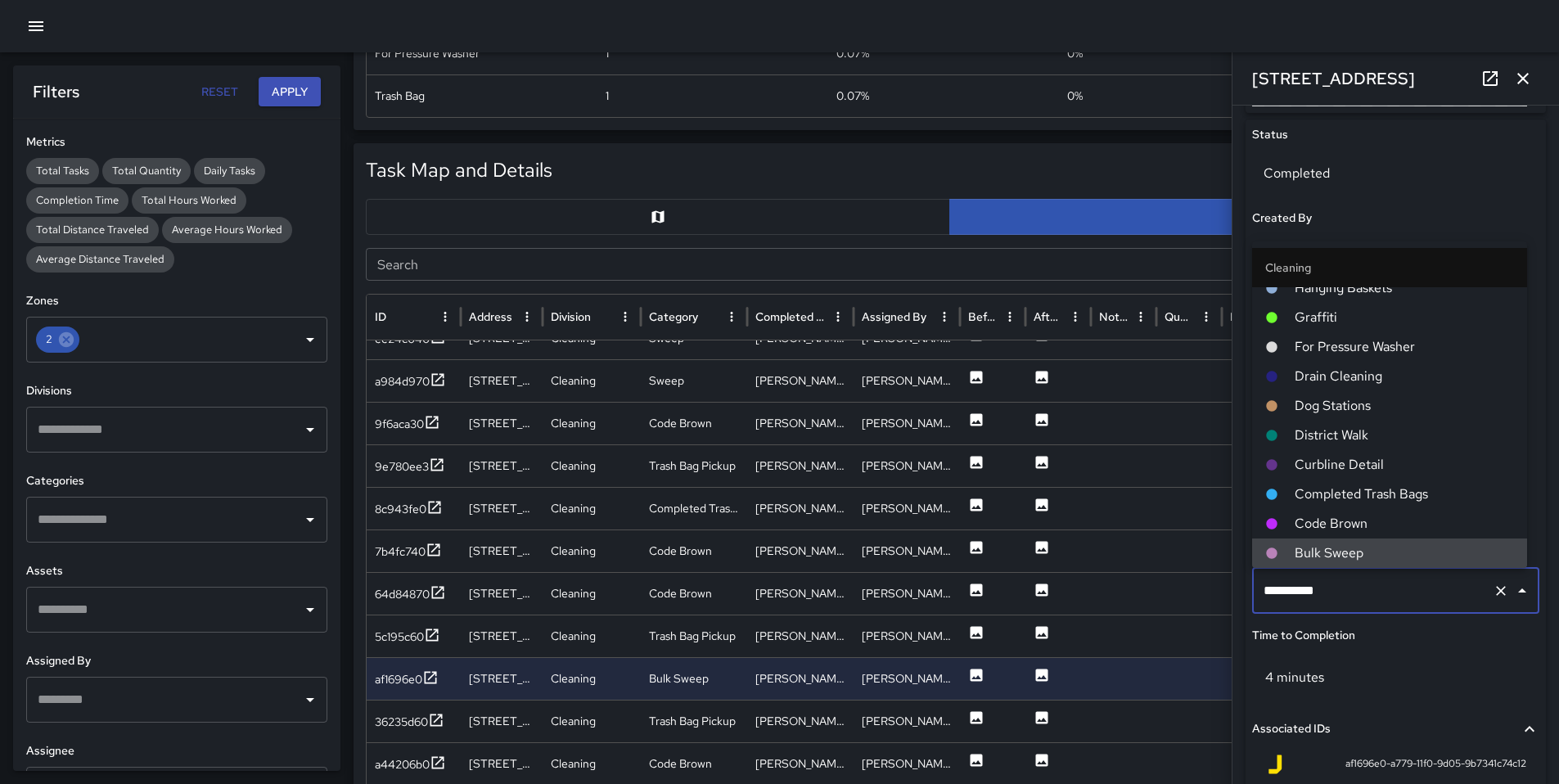
drag, startPoint x: 1353, startPoint y: 590, endPoint x: 1206, endPoint y: 594, distance: 147.1
click at [1206, 594] on div "Task Map and Details Export CSV Export Images Search Search ID Address Division…" at bounding box center [950, 551] width 1193 height 817
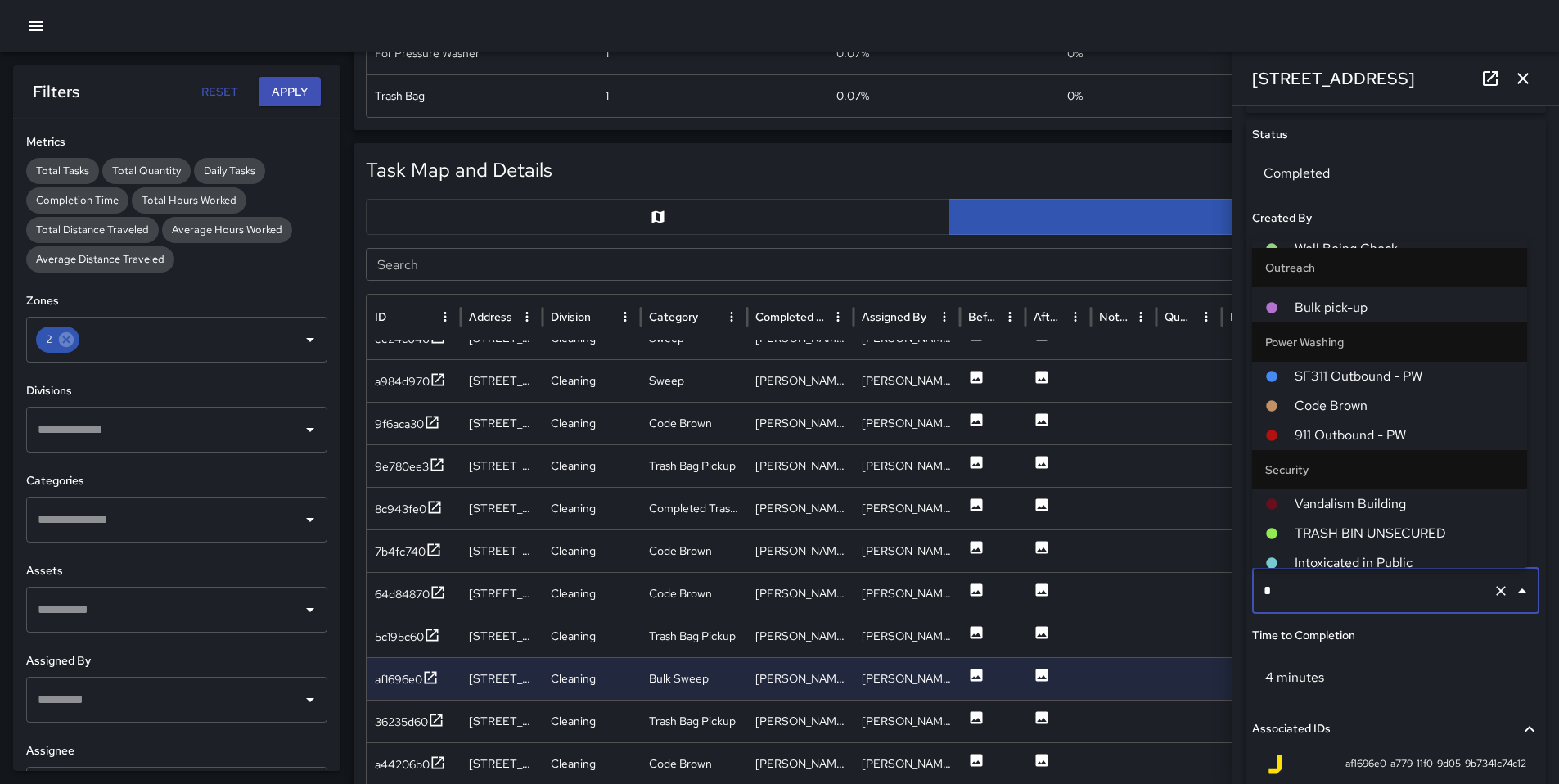
scroll to position [0, 0]
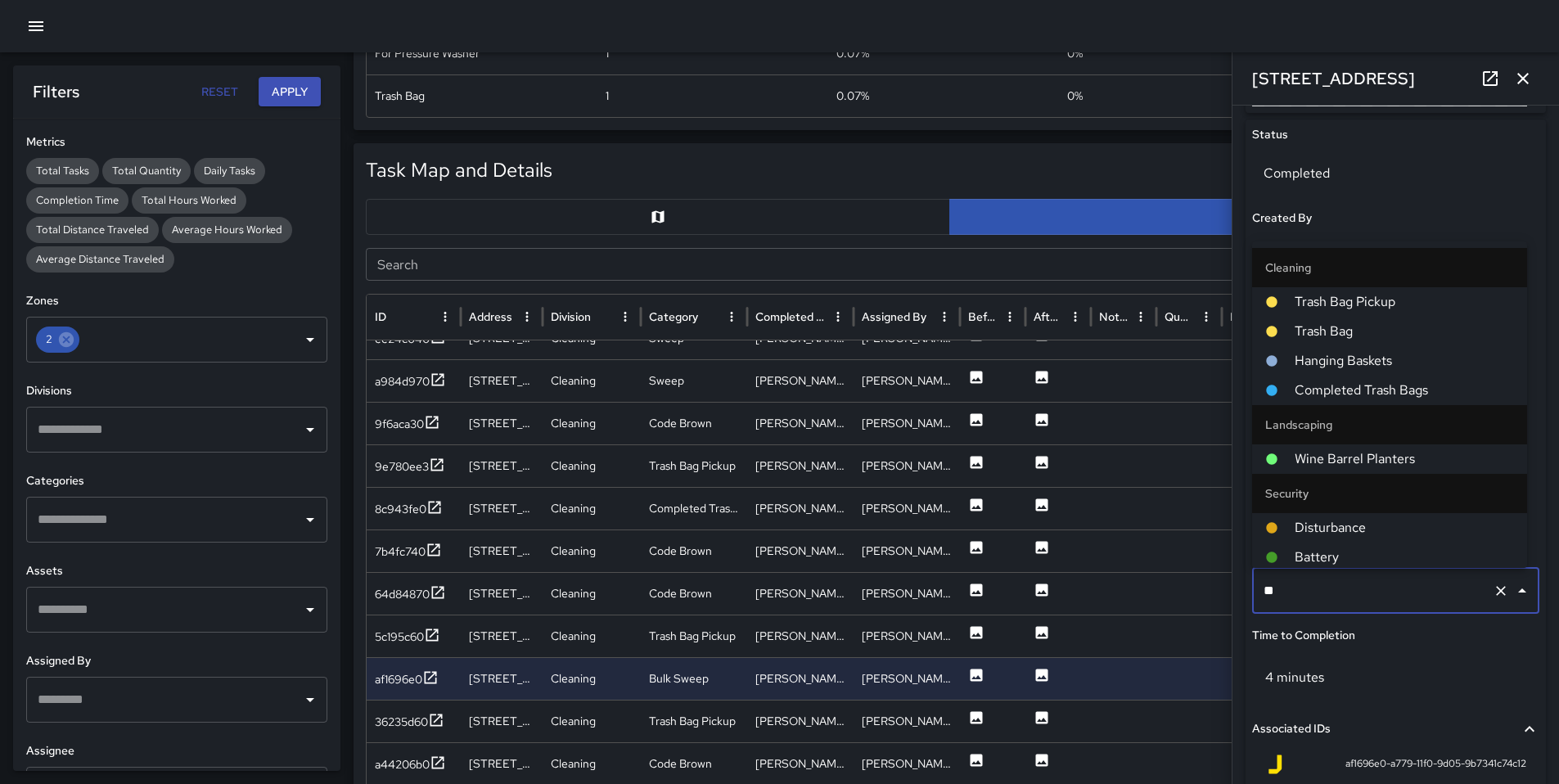
type input "***"
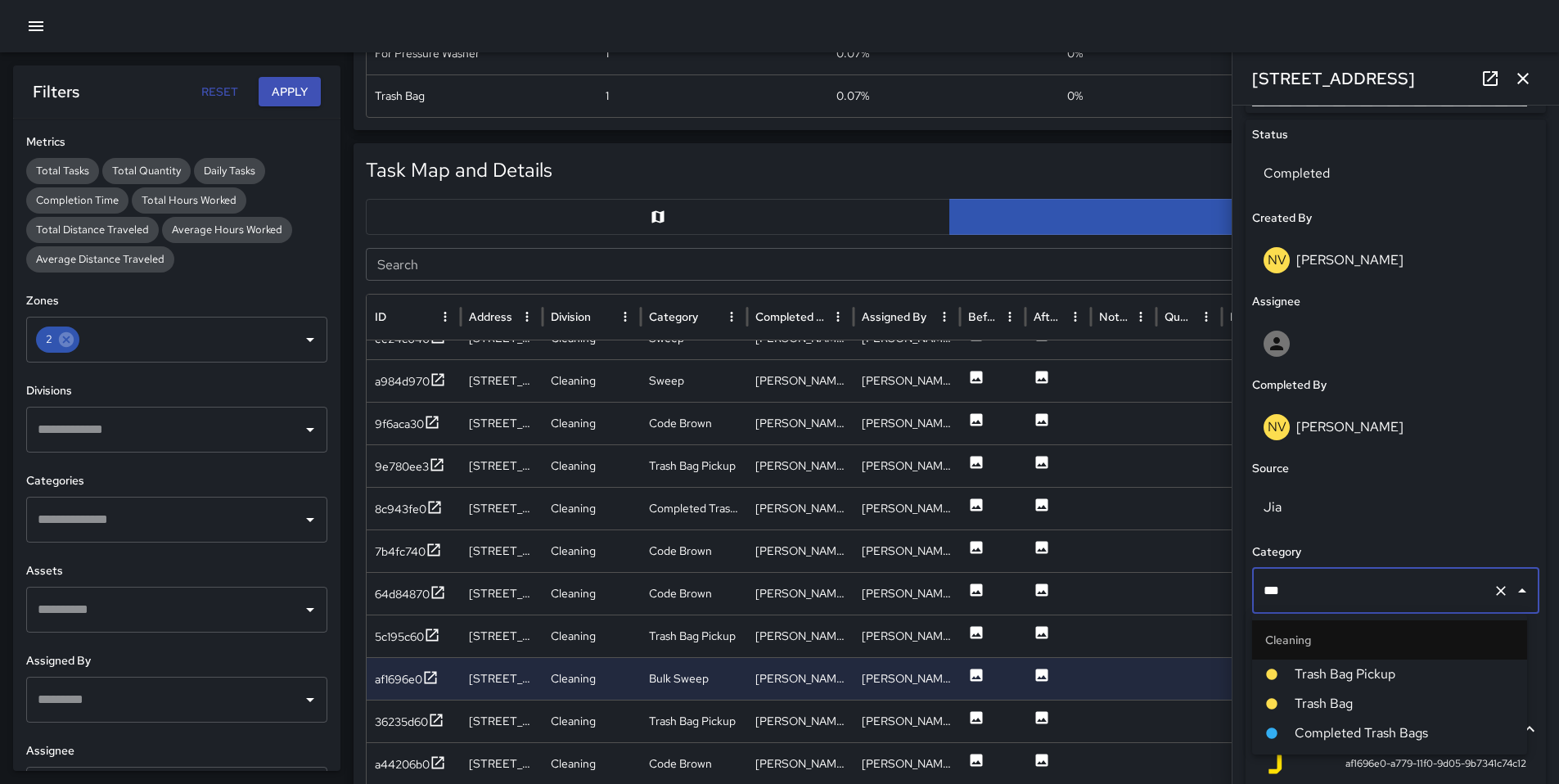
click at [1321, 710] on span "Trash Bag" at bounding box center [1404, 703] width 220 height 20
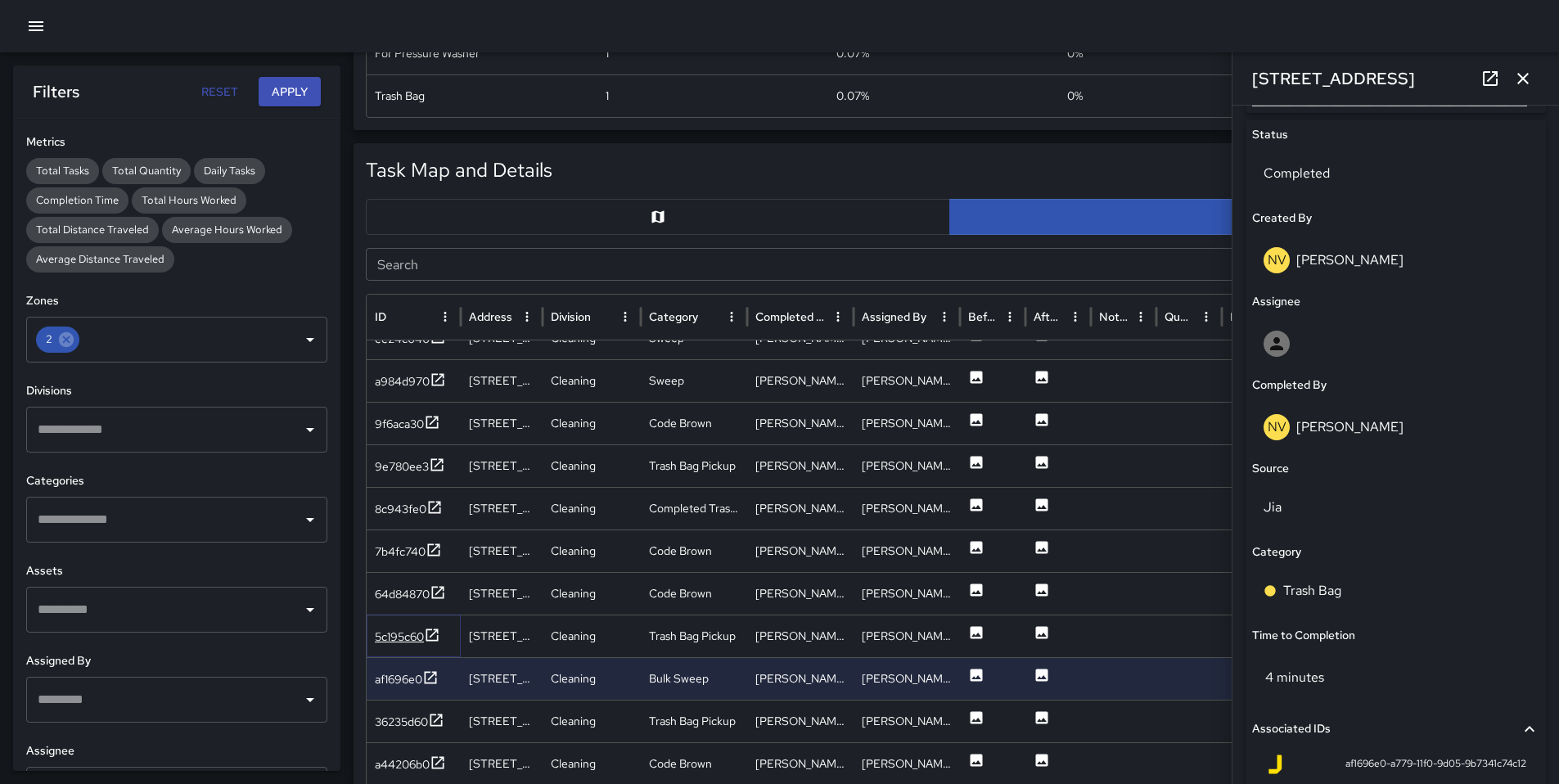
click at [409, 635] on div "5c195c60" at bounding box center [399, 636] width 49 height 17
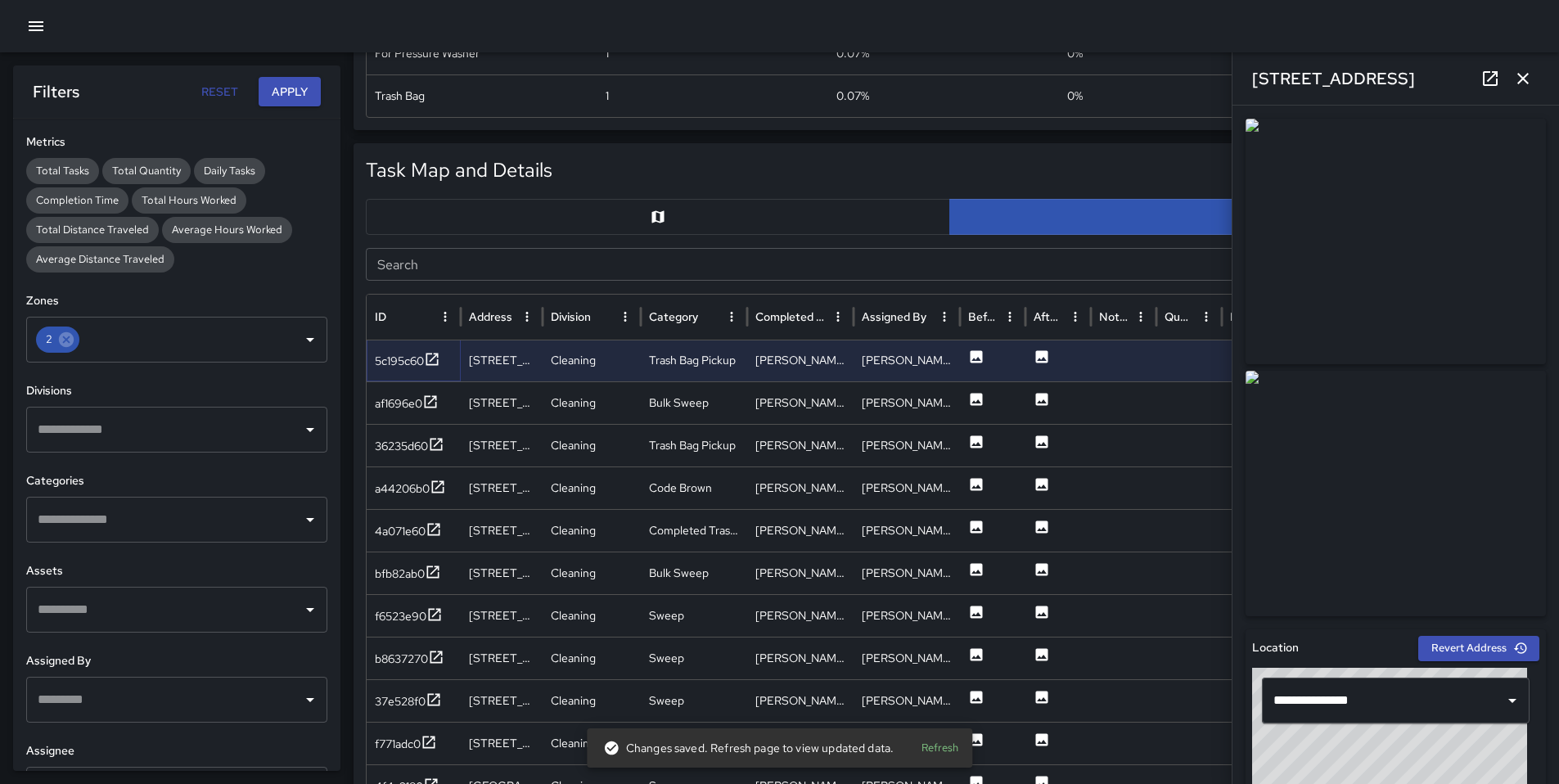
scroll to position [3070, 0]
click at [400, 404] on div "af1696e0" at bounding box center [398, 404] width 47 height 17
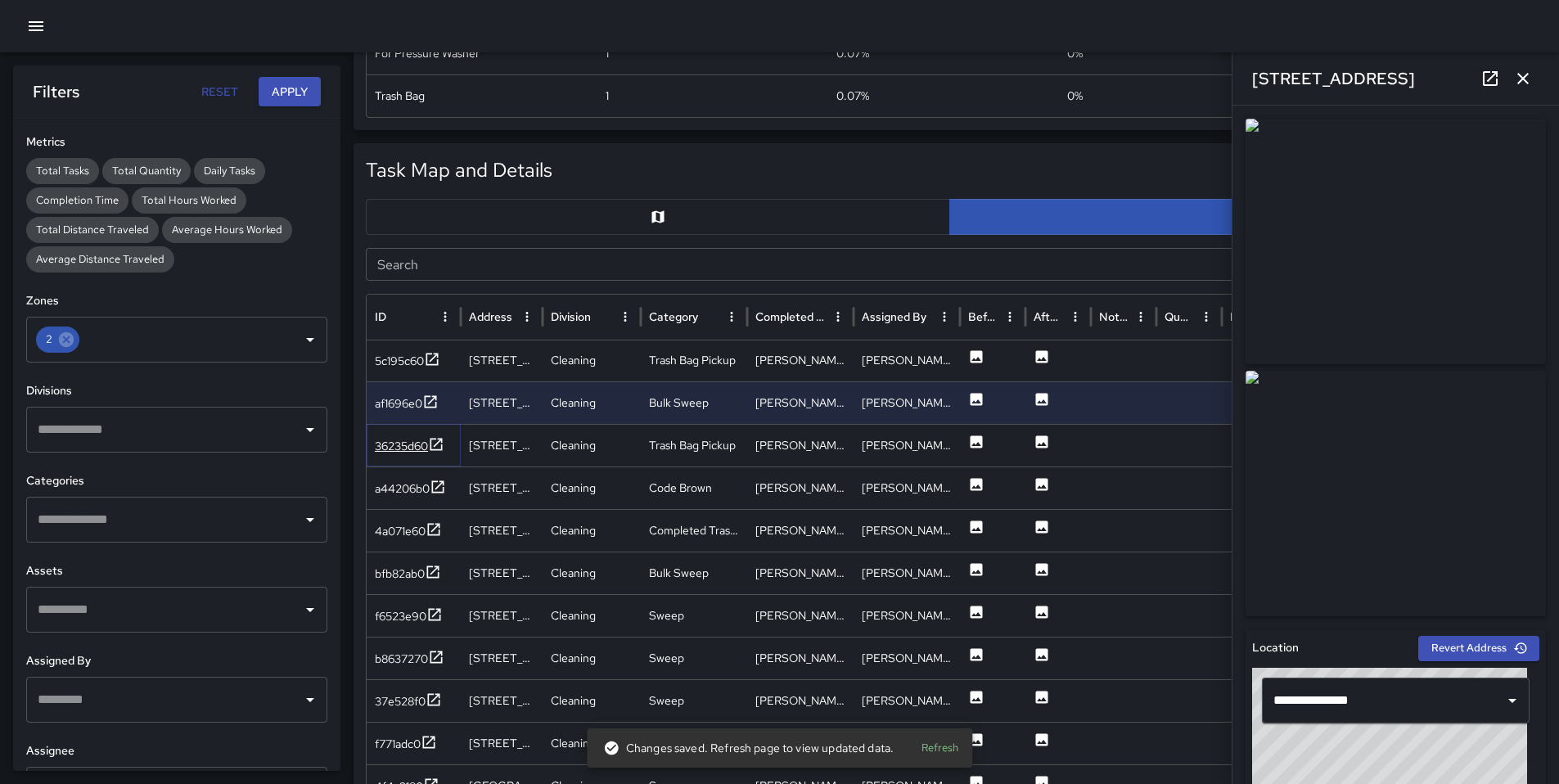
click at [400, 449] on div "36235d60" at bounding box center [401, 446] width 53 height 17
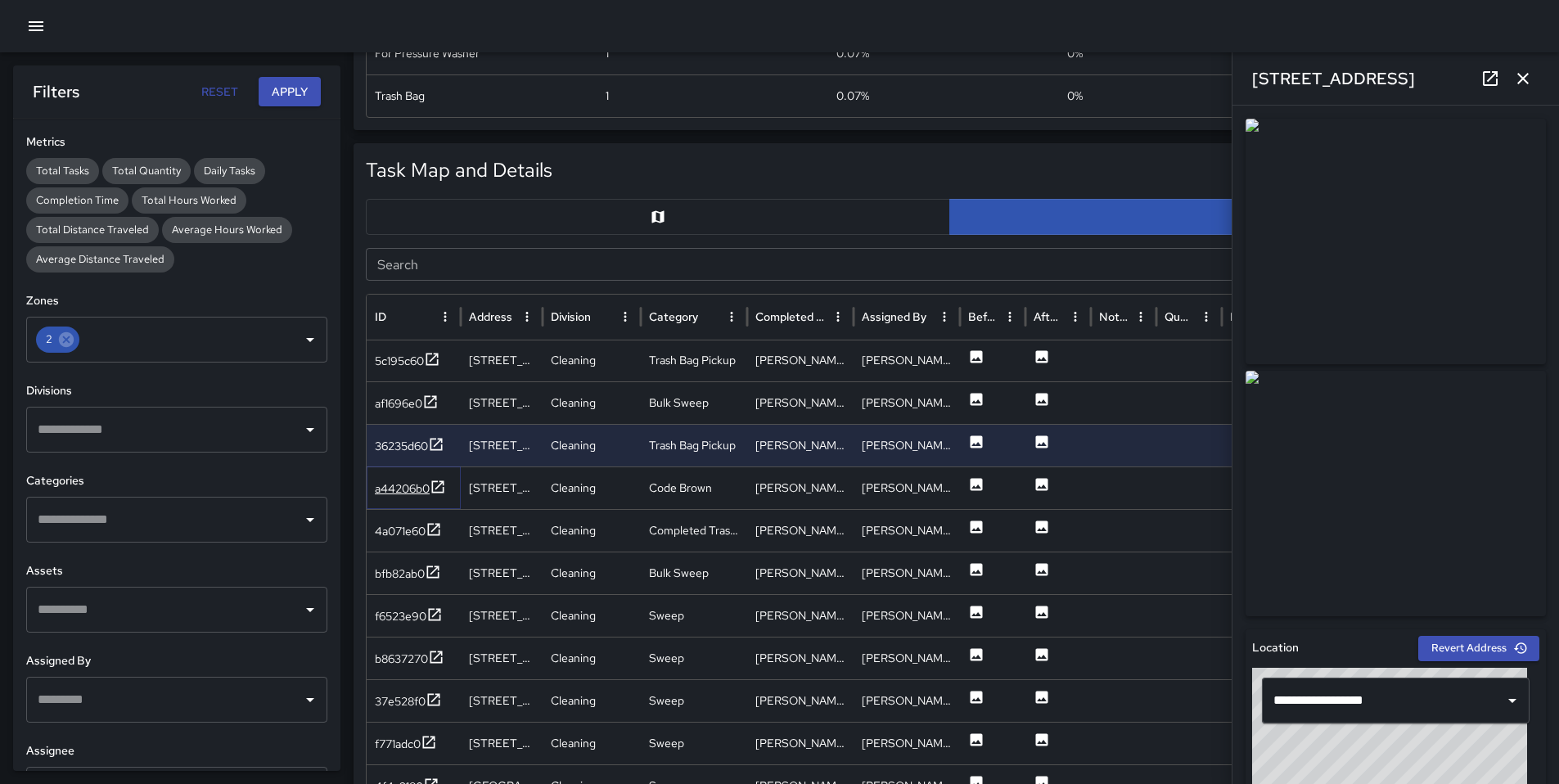
click at [415, 490] on div "a44206b0" at bounding box center [402, 488] width 55 height 17
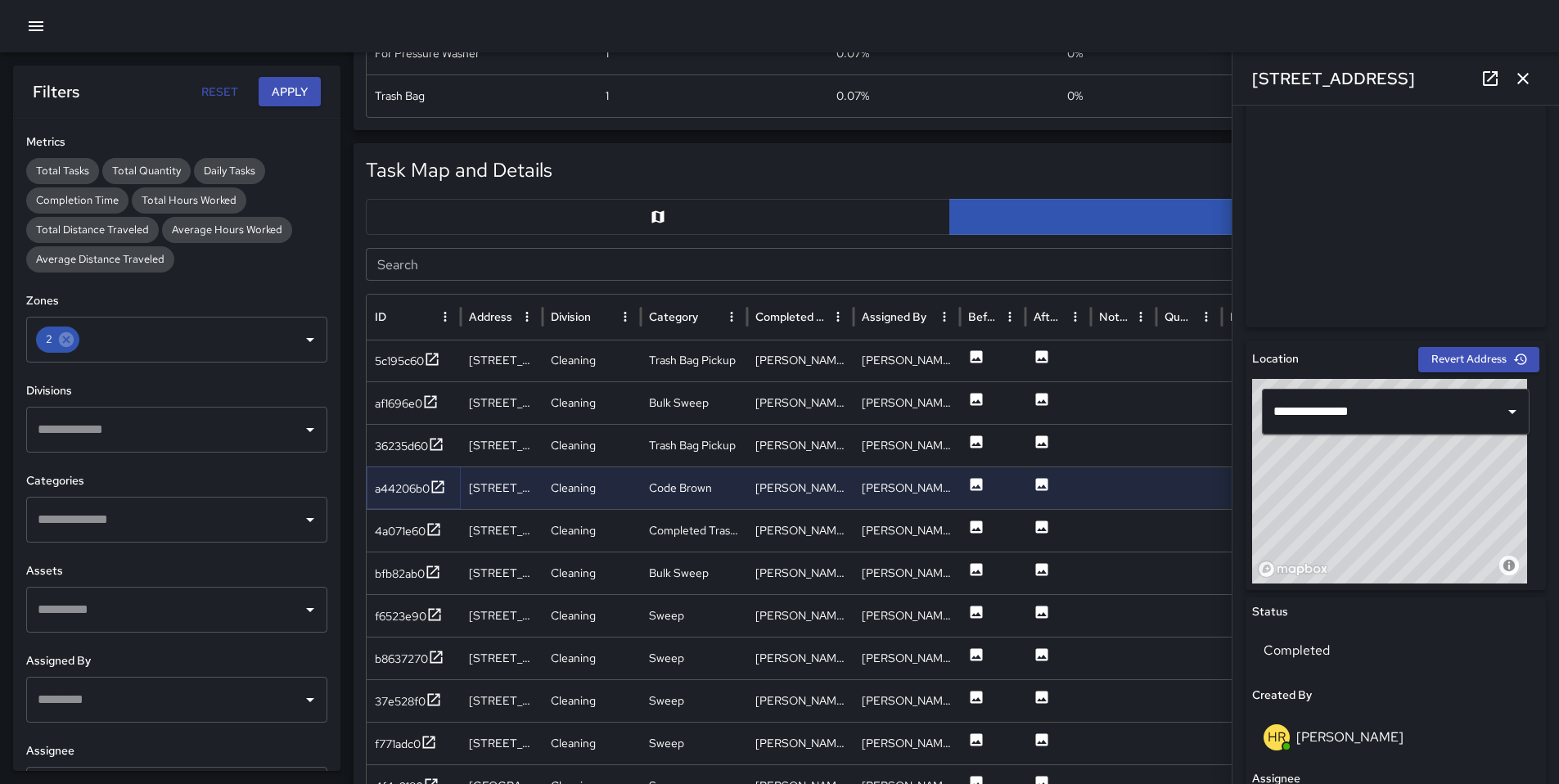
scroll to position [556, 0]
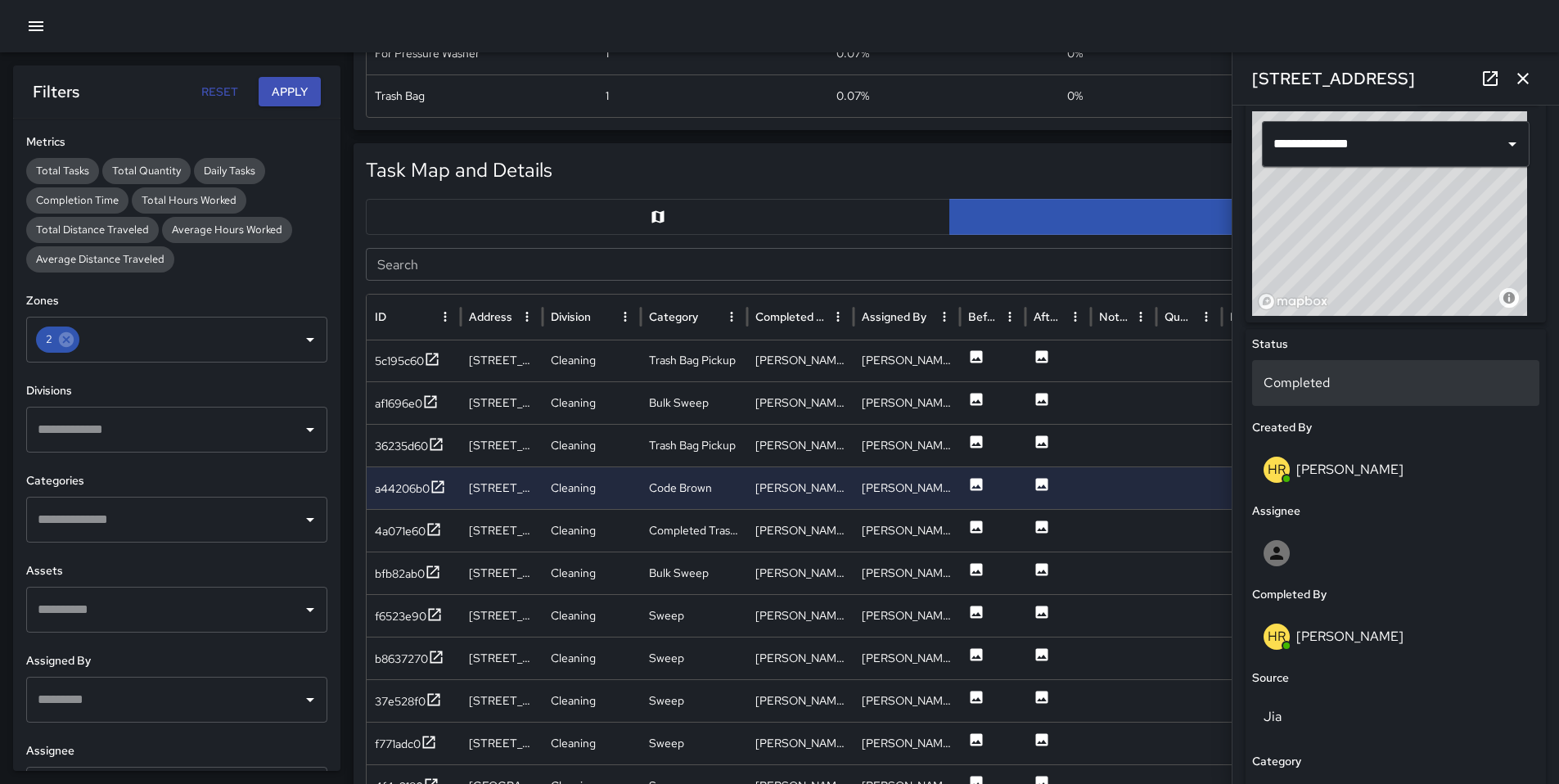
click at [1321, 381] on p "Completed" at bounding box center [1395, 382] width 264 height 20
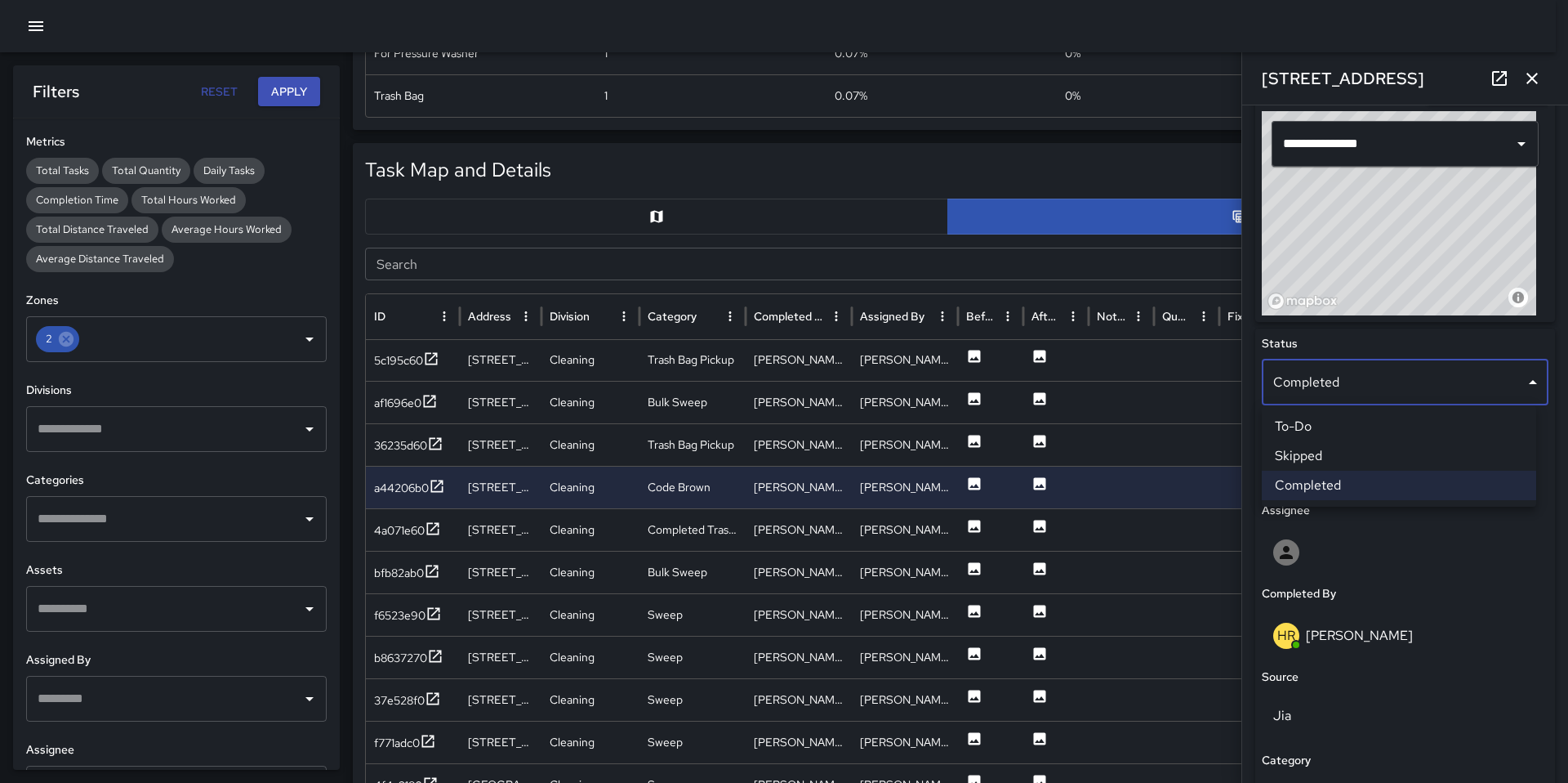
click at [1327, 448] on li "Skipped" at bounding box center [1399, 456] width 275 height 30
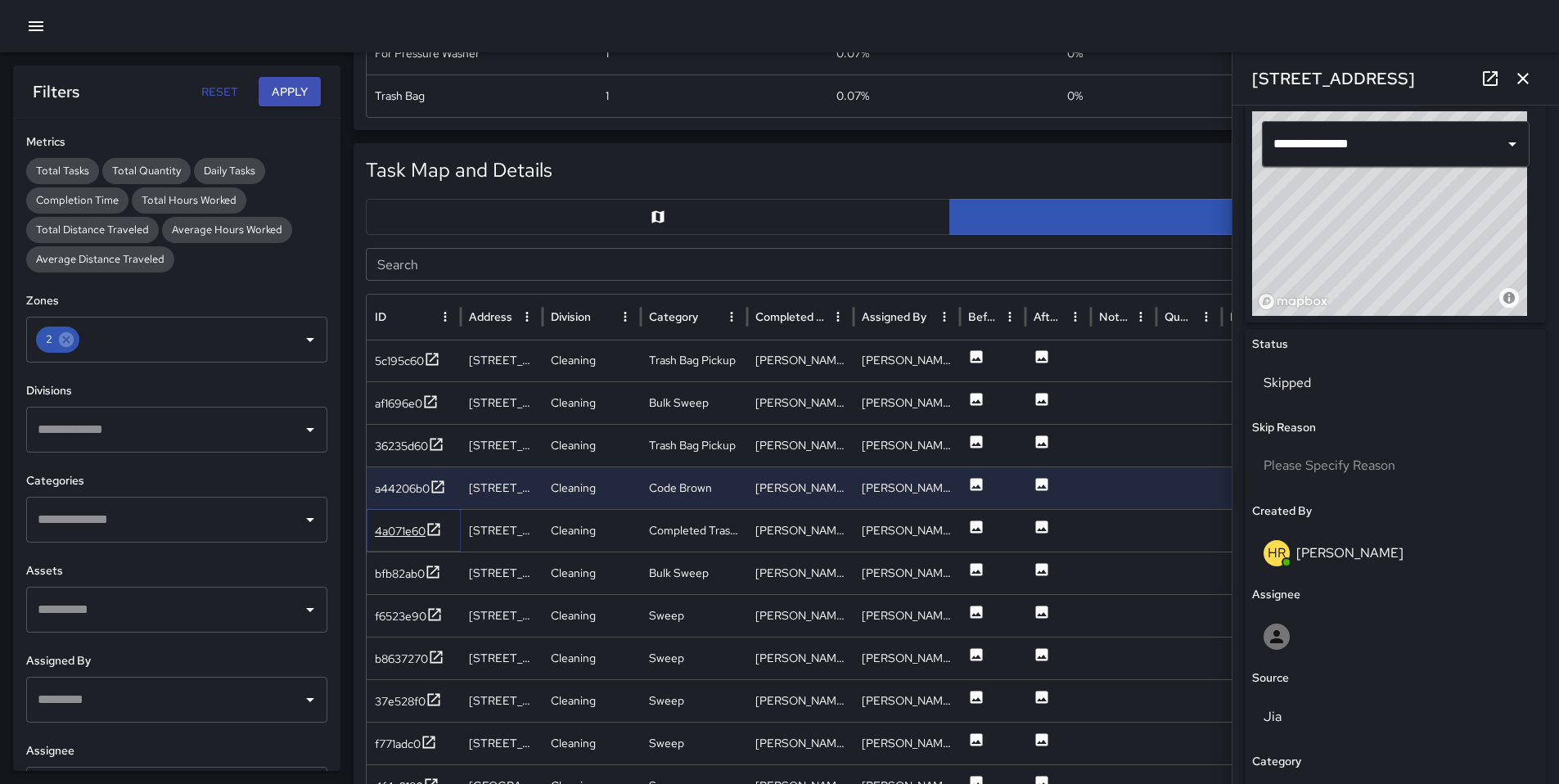
click at [388, 533] on div "4a071e60" at bounding box center [400, 531] width 51 height 17
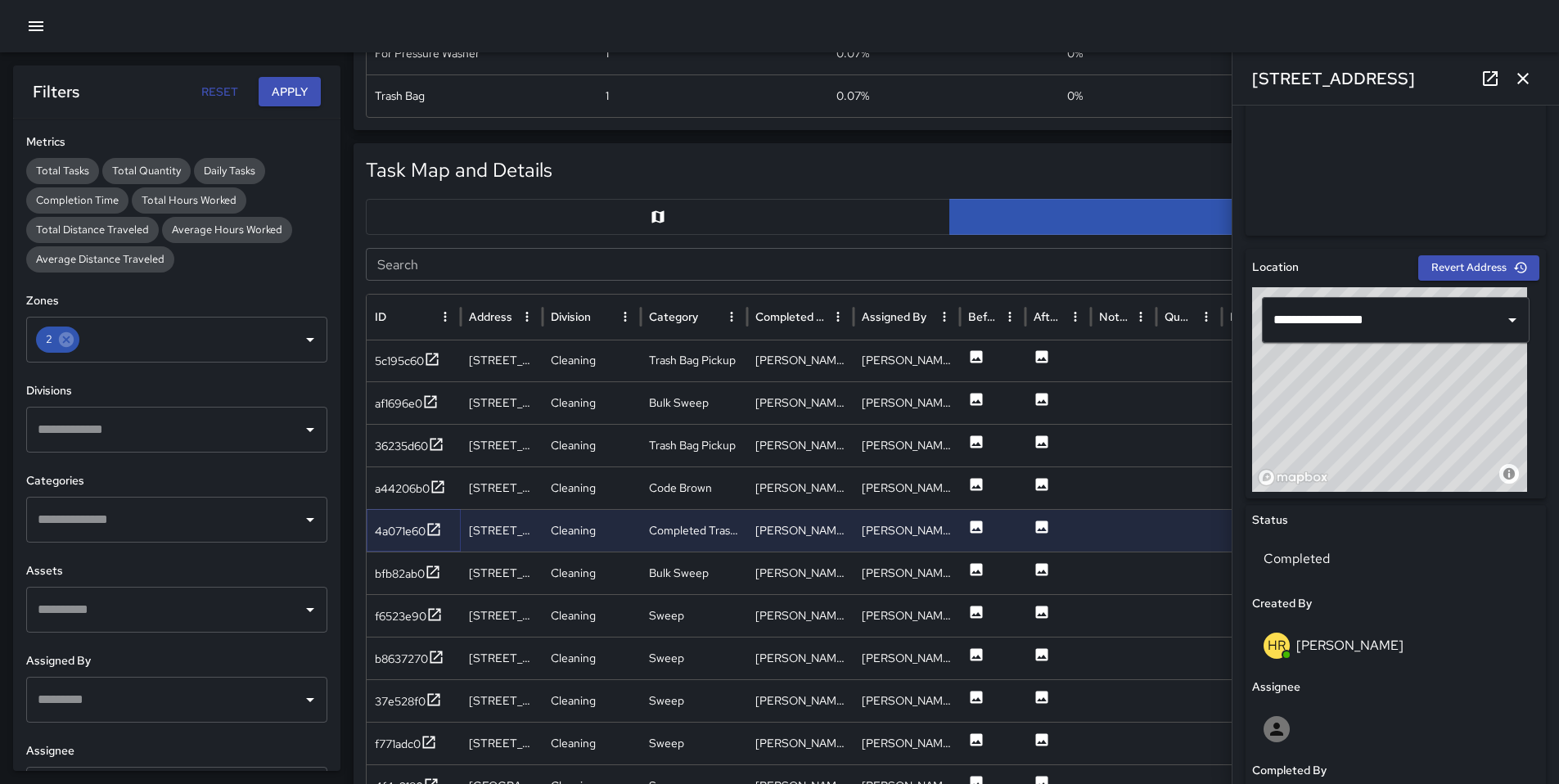
scroll to position [566, 0]
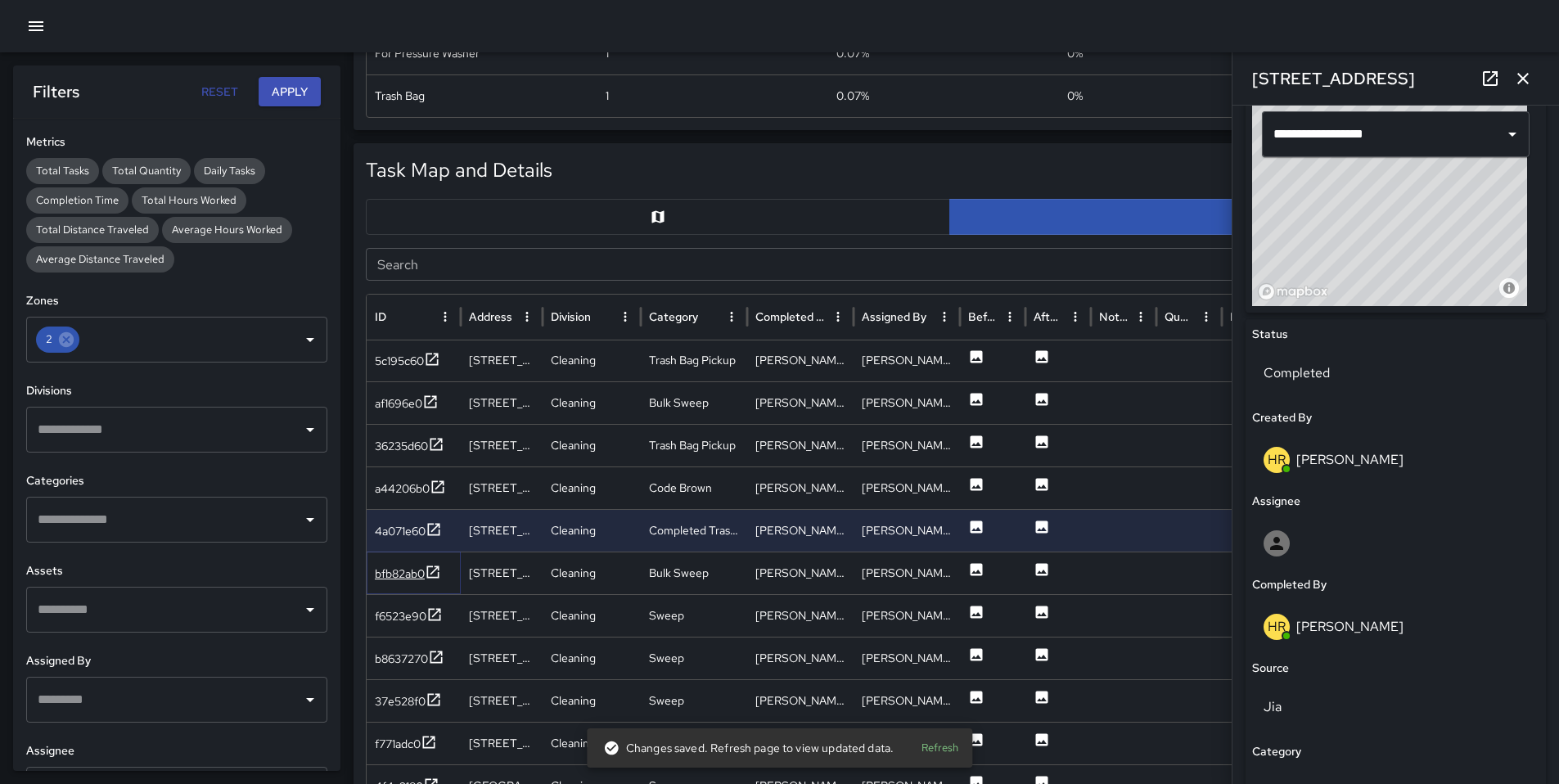
click at [416, 570] on div "bfb82ab0" at bounding box center [400, 574] width 50 height 17
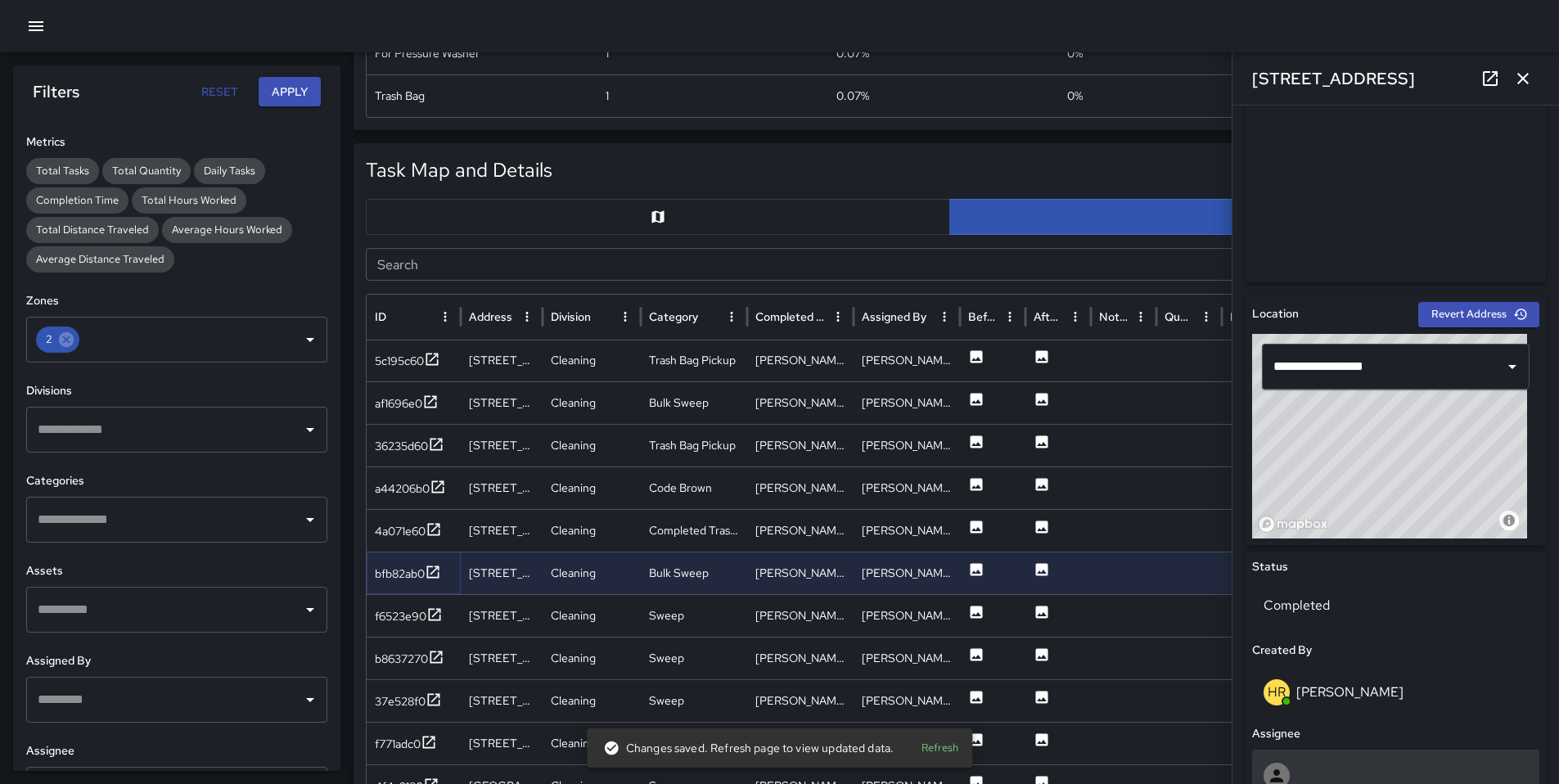
scroll to position [567, 0]
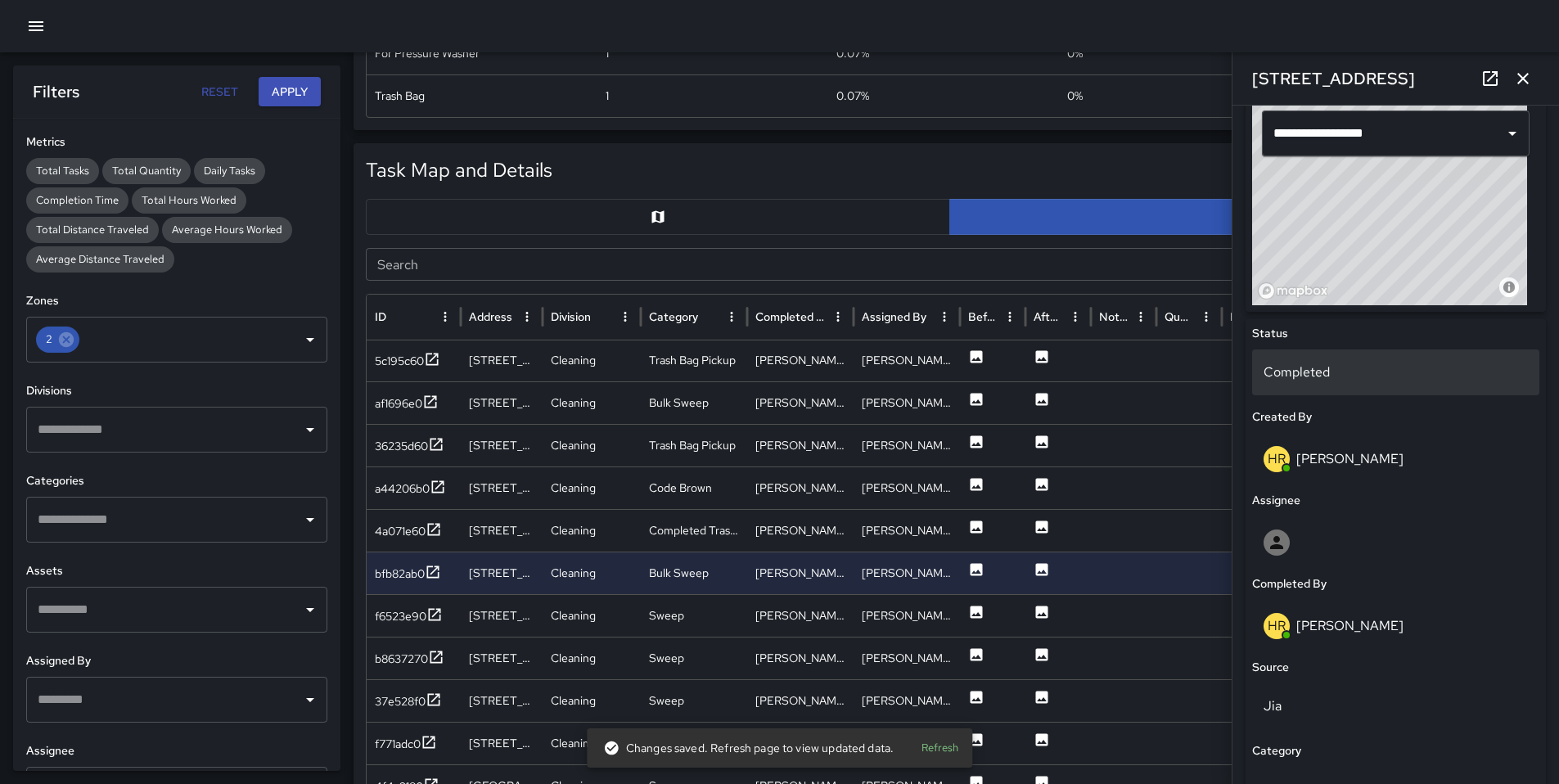
click at [1312, 376] on p "Completed" at bounding box center [1395, 372] width 264 height 20
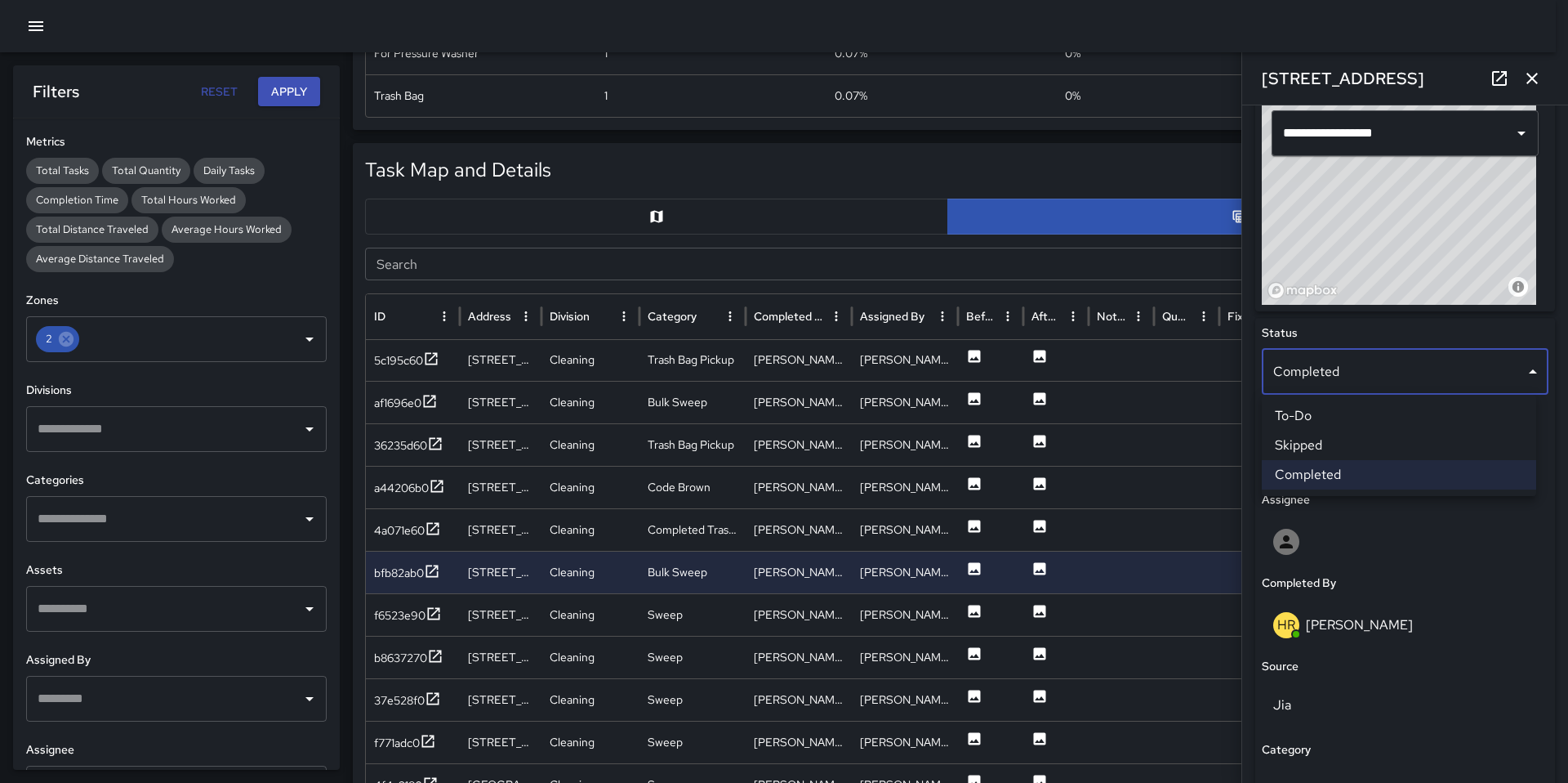
click at [1319, 442] on li "Skipped" at bounding box center [1399, 446] width 275 height 30
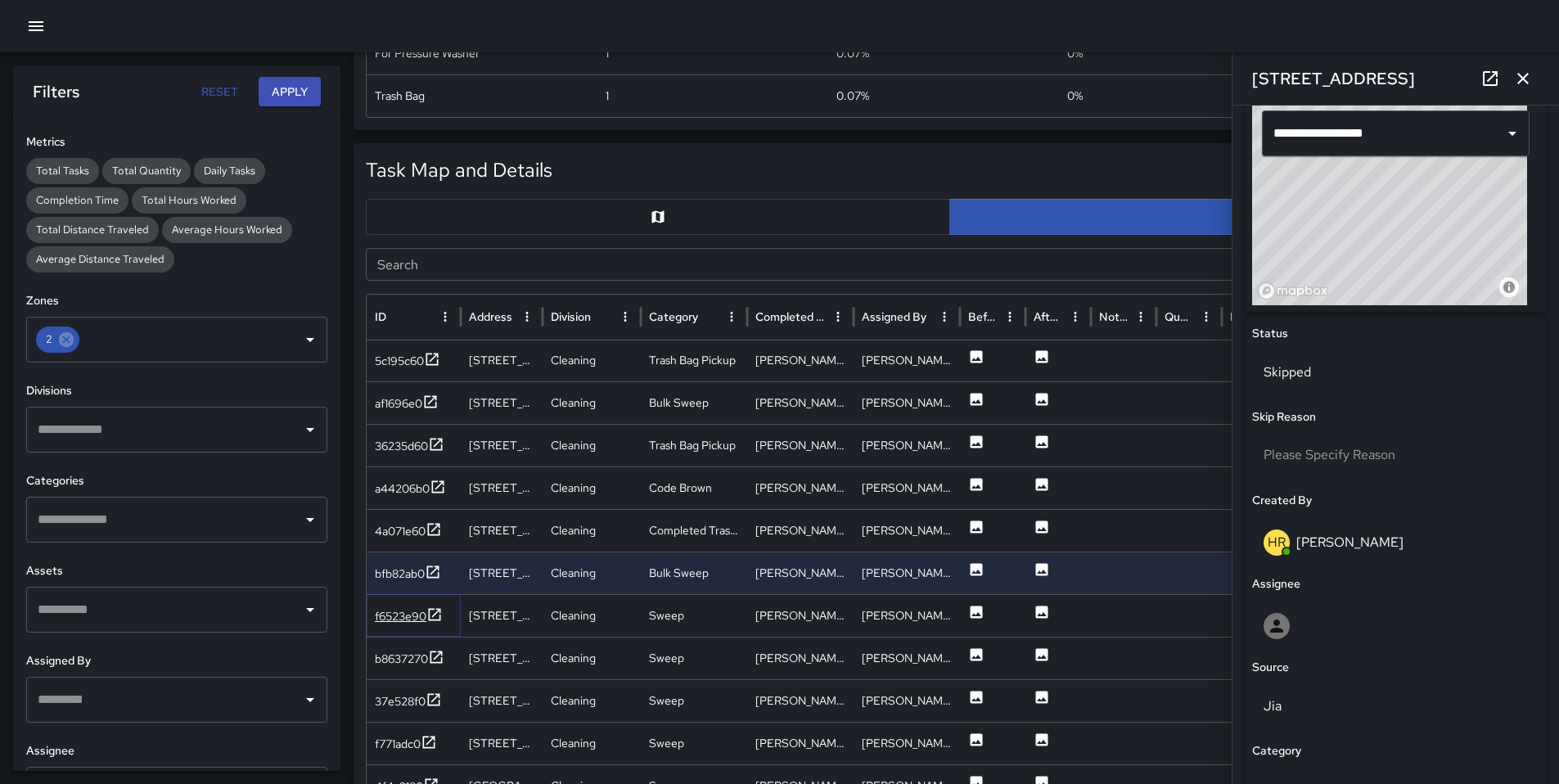
click at [404, 618] on div "f6523e90" at bounding box center [400, 617] width 51 height 17
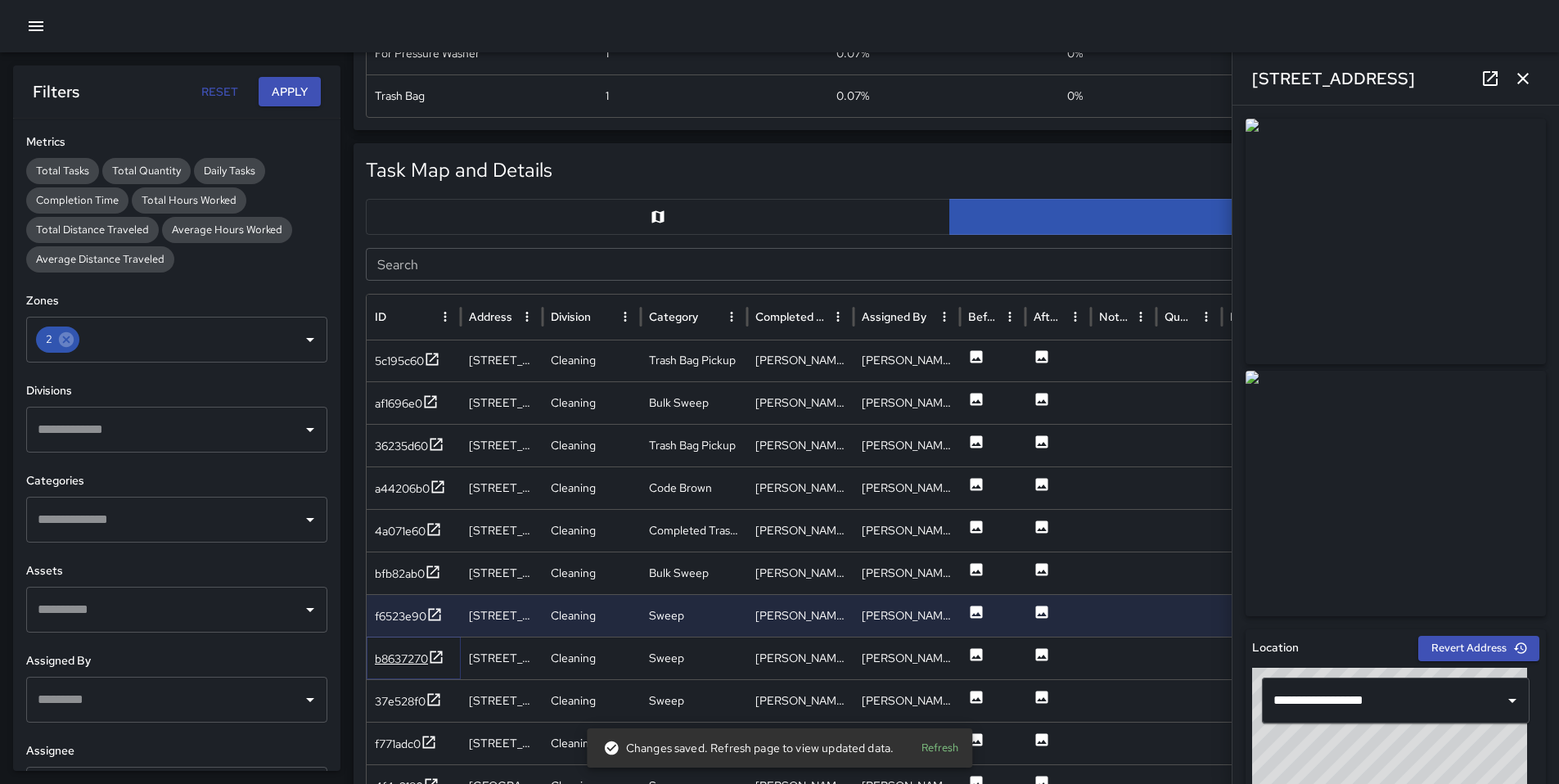
click at [411, 656] on div "b8637270" at bounding box center [401, 658] width 53 height 17
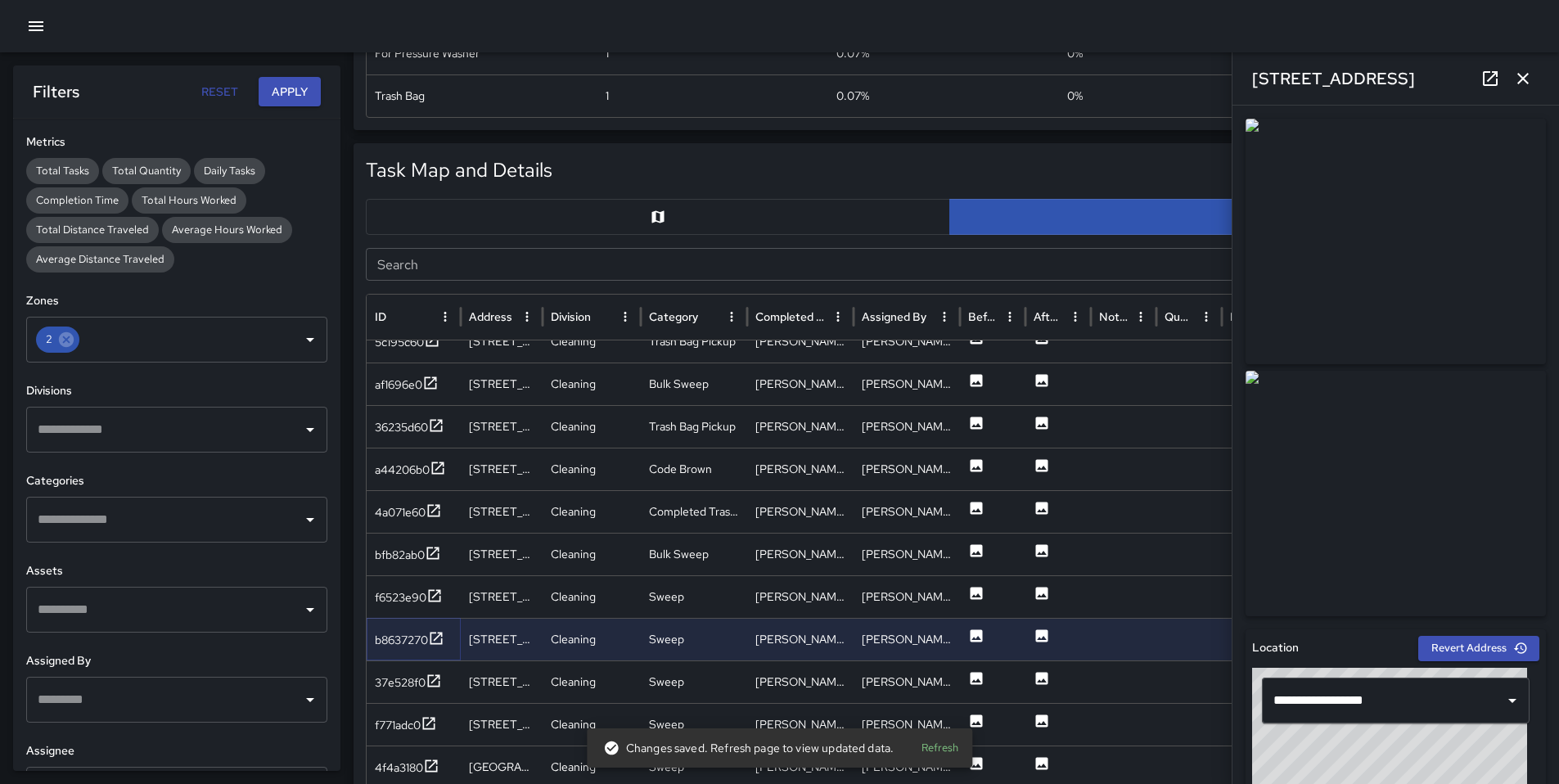
scroll to position [3089, 0]
click at [386, 638] on div "b8637270" at bounding box center [401, 638] width 53 height 17
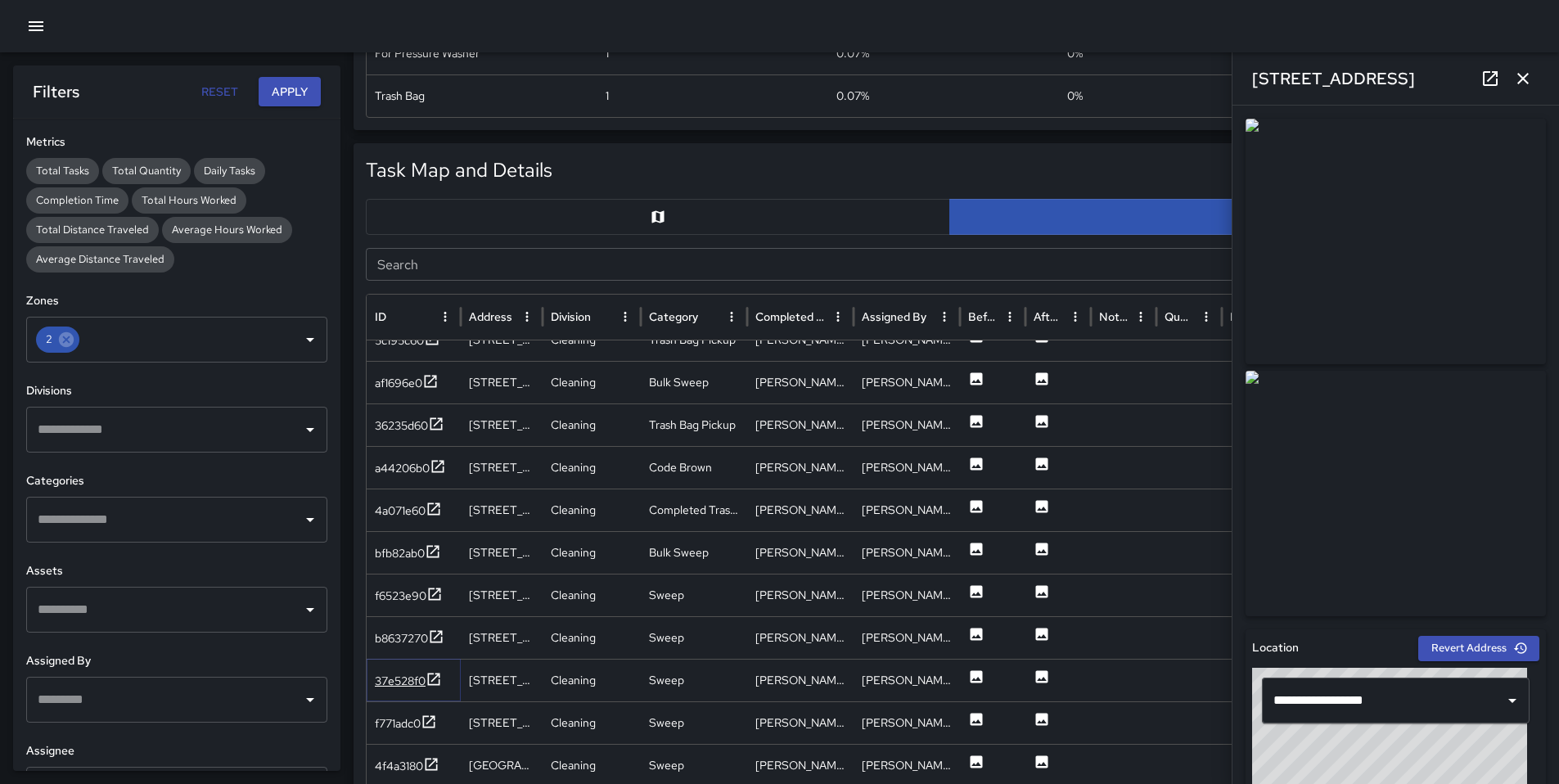
click at [399, 677] on div "37e528f0" at bounding box center [400, 681] width 51 height 17
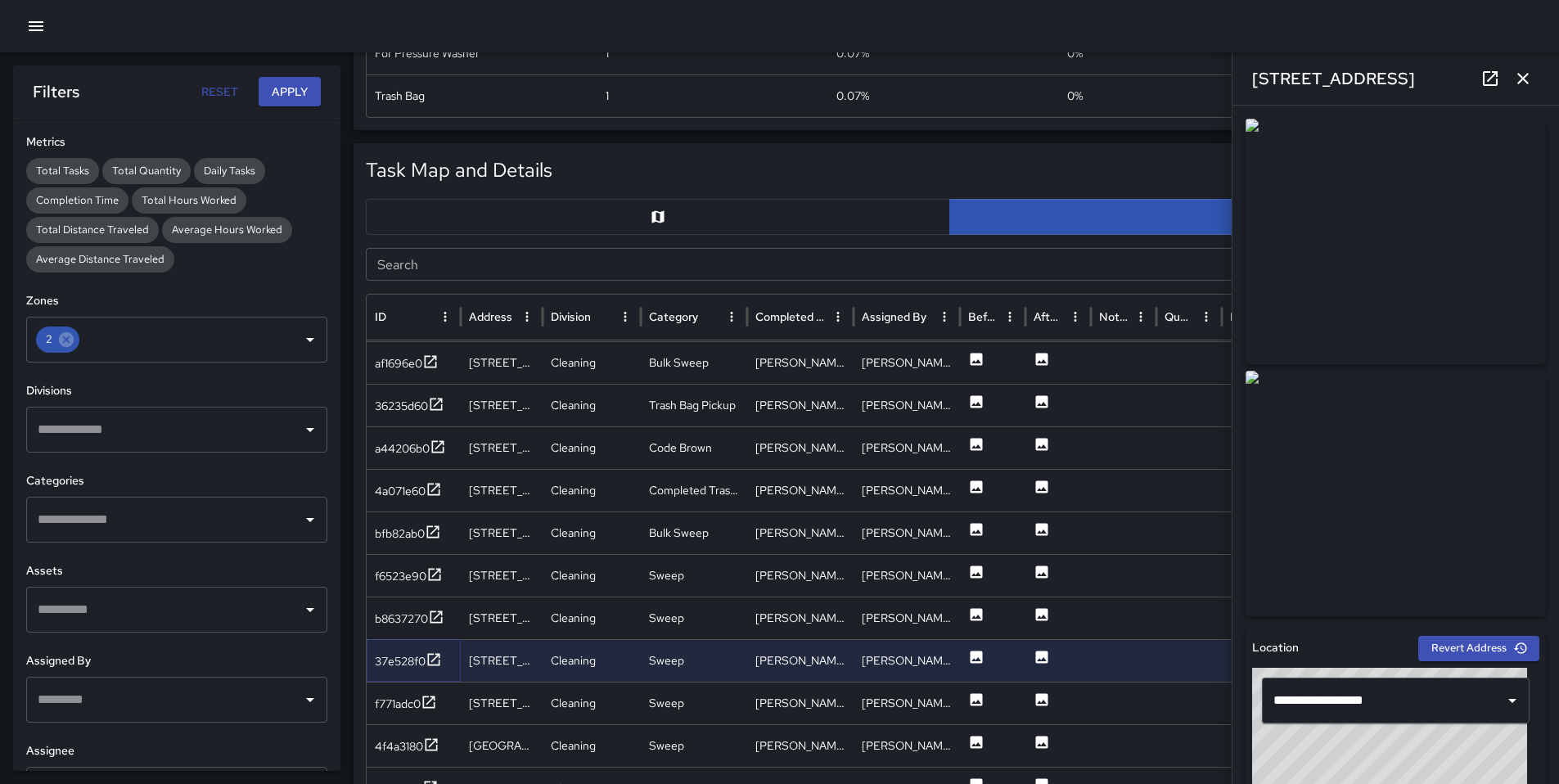
scroll to position [3205, 0]
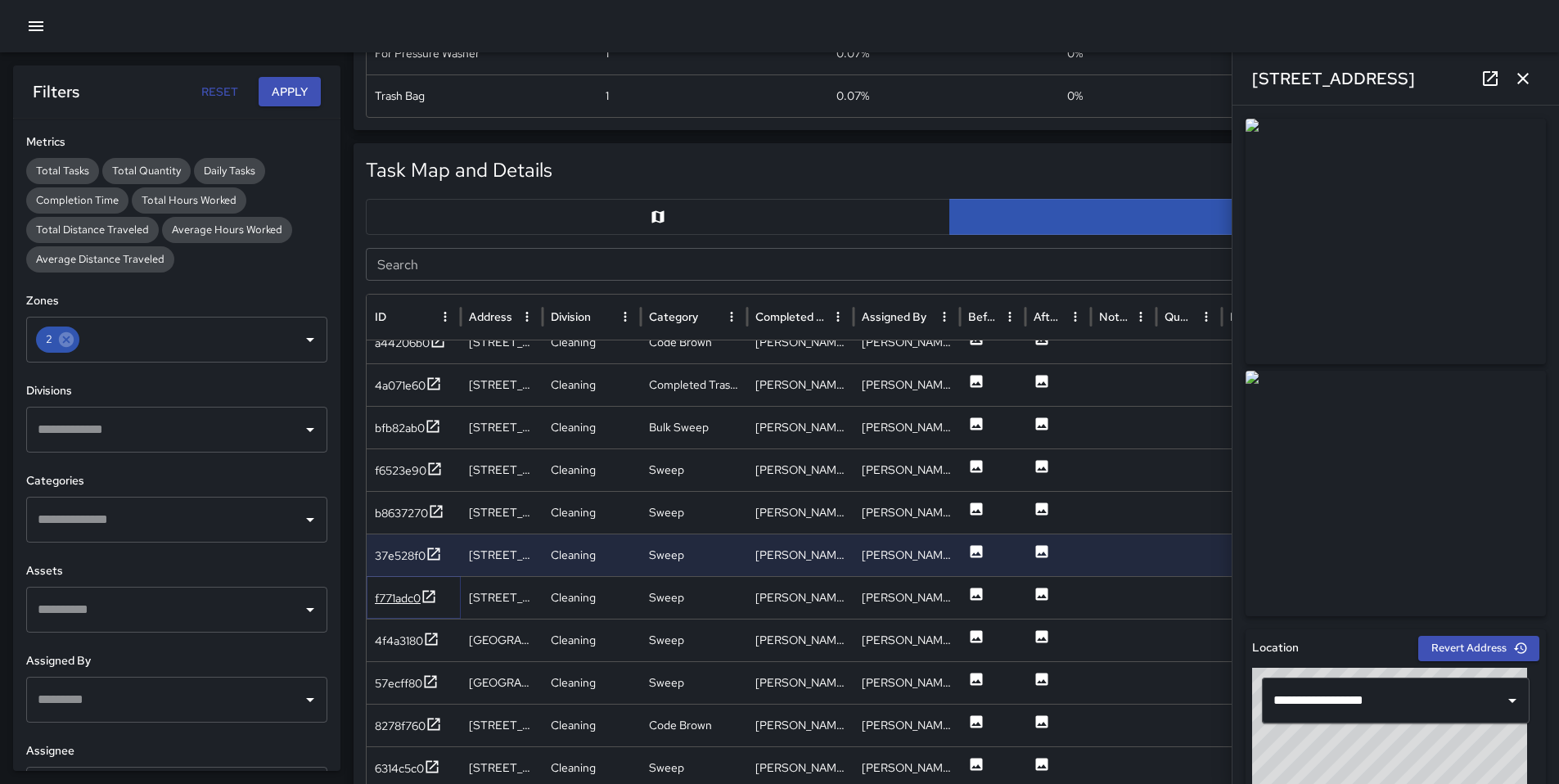
click at [395, 601] on div "f771adc0" at bounding box center [397, 598] width 46 height 17
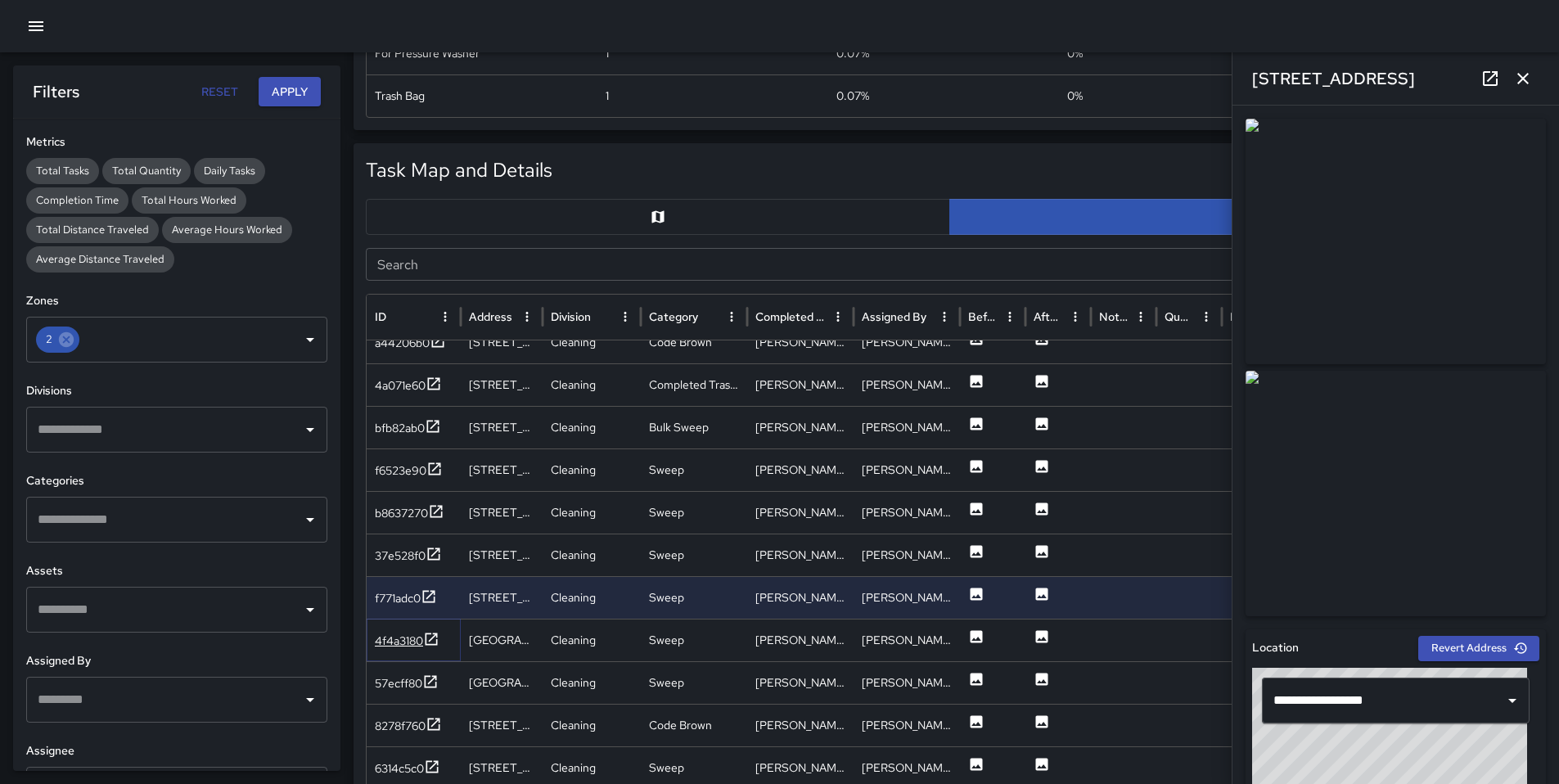
click at [398, 638] on div "4f4a3180" at bounding box center [399, 641] width 48 height 17
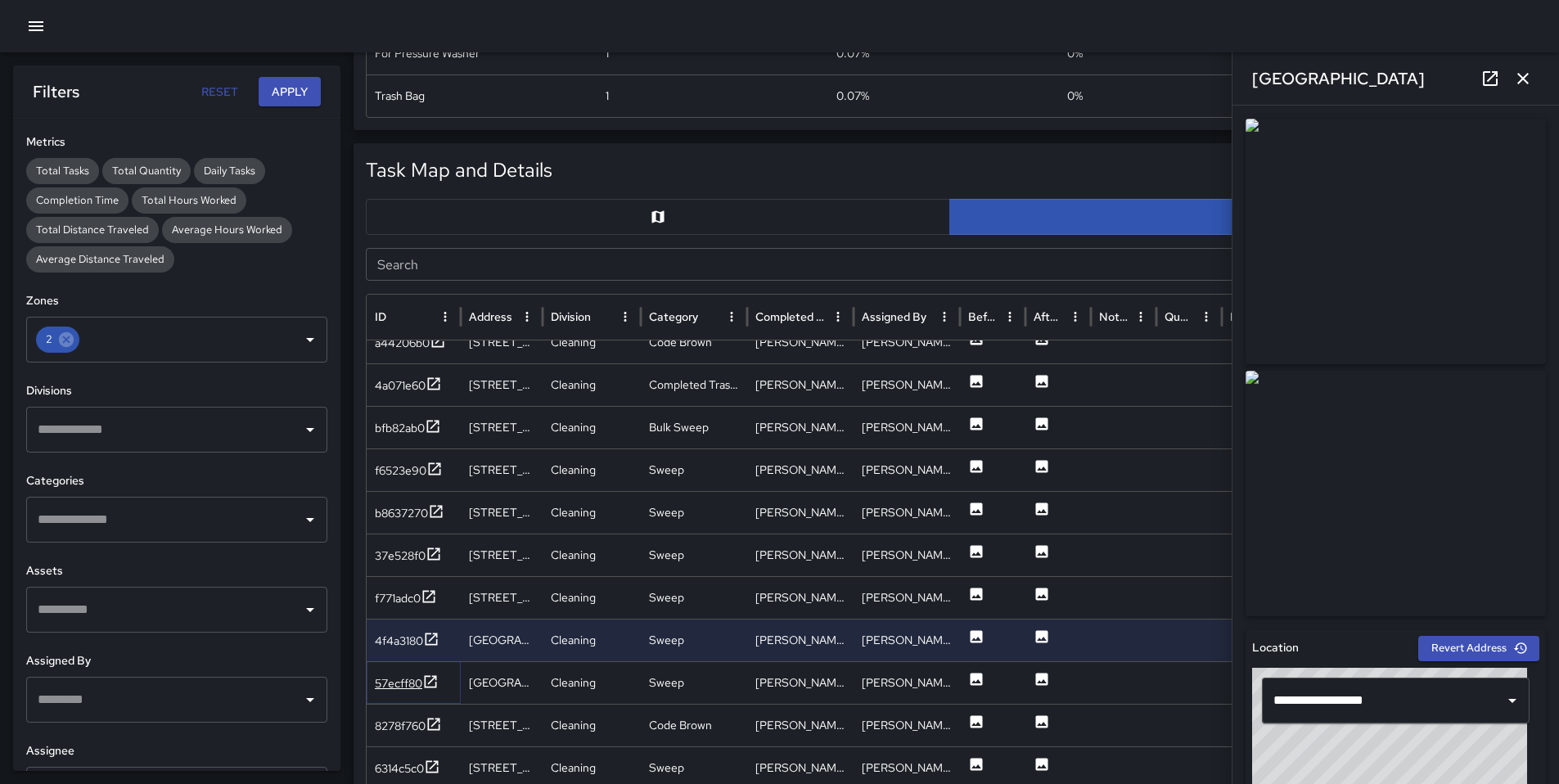
click at [390, 684] on div "57ecff80" at bounding box center [398, 684] width 47 height 17
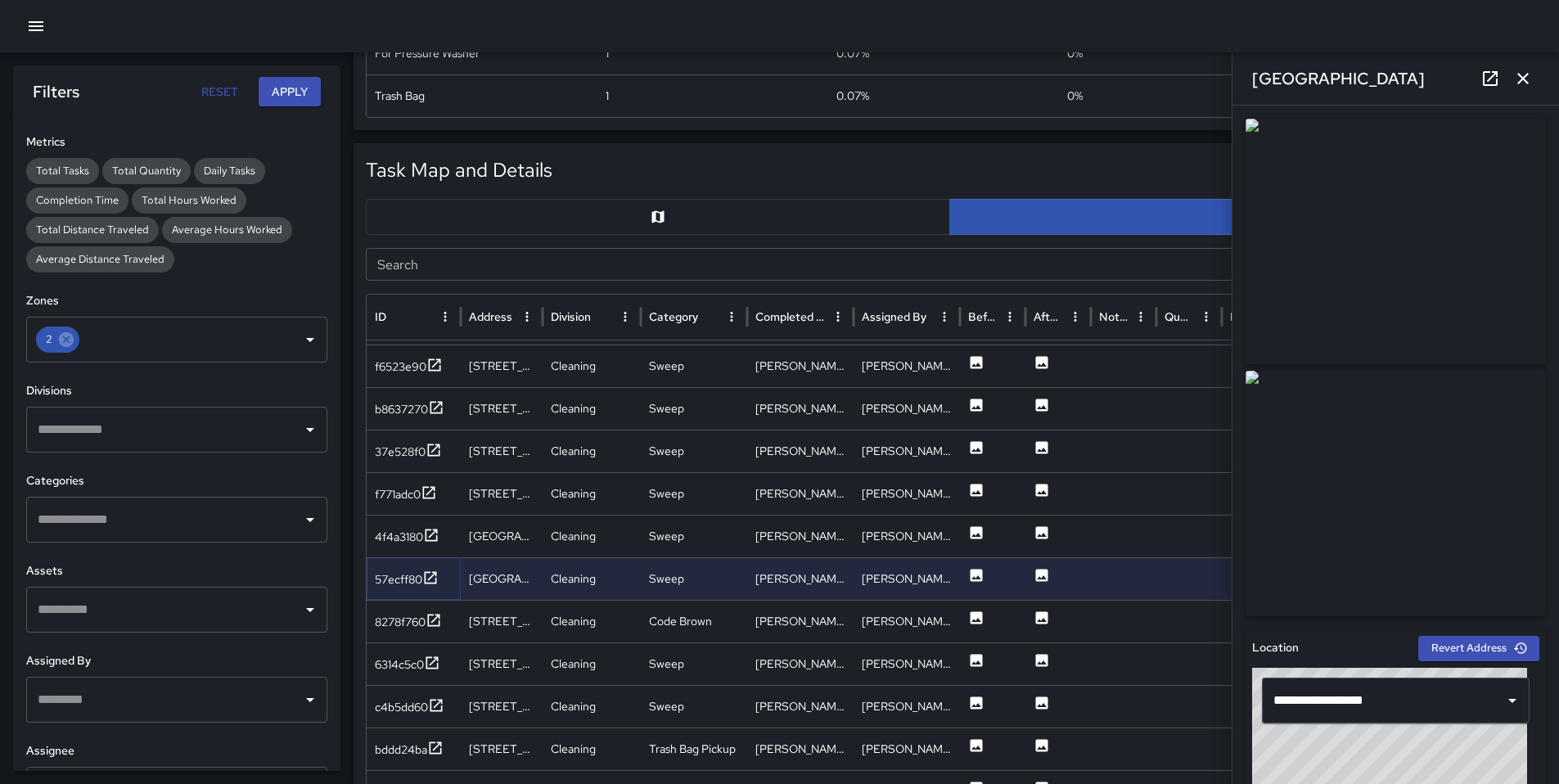
scroll to position [3319, 0]
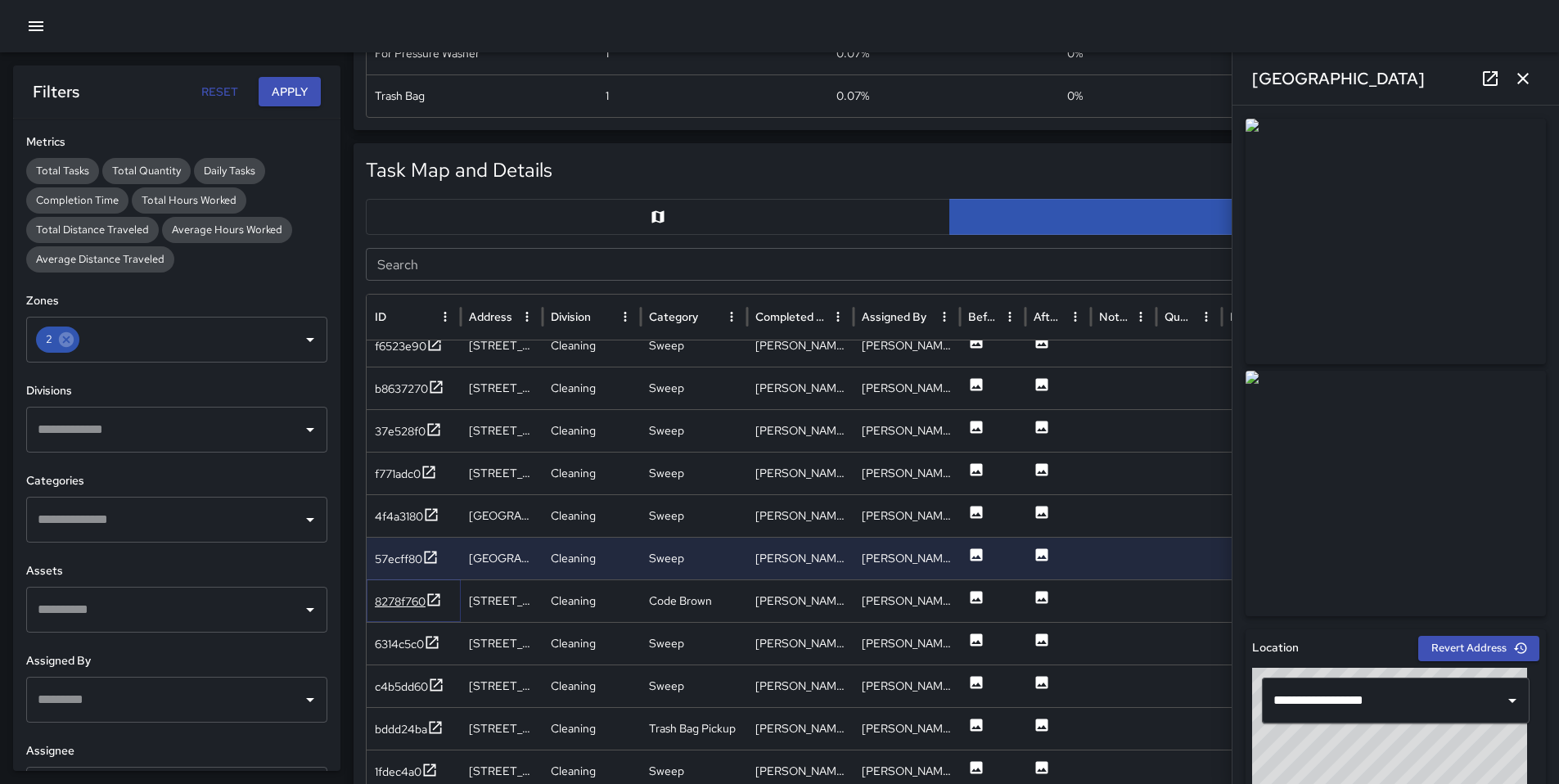
click at [409, 606] on div "8278f760" at bounding box center [400, 602] width 51 height 17
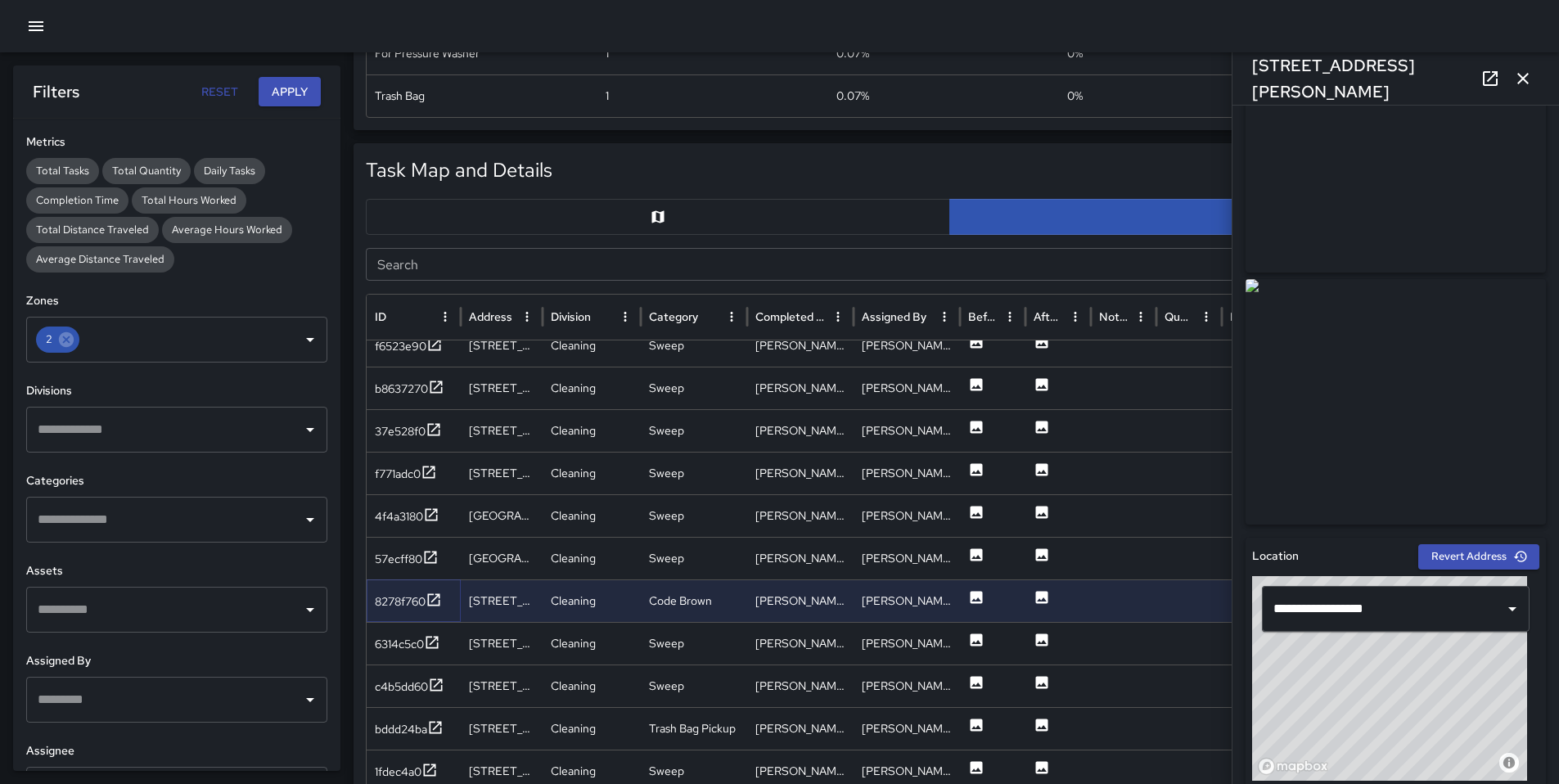
scroll to position [319, 0]
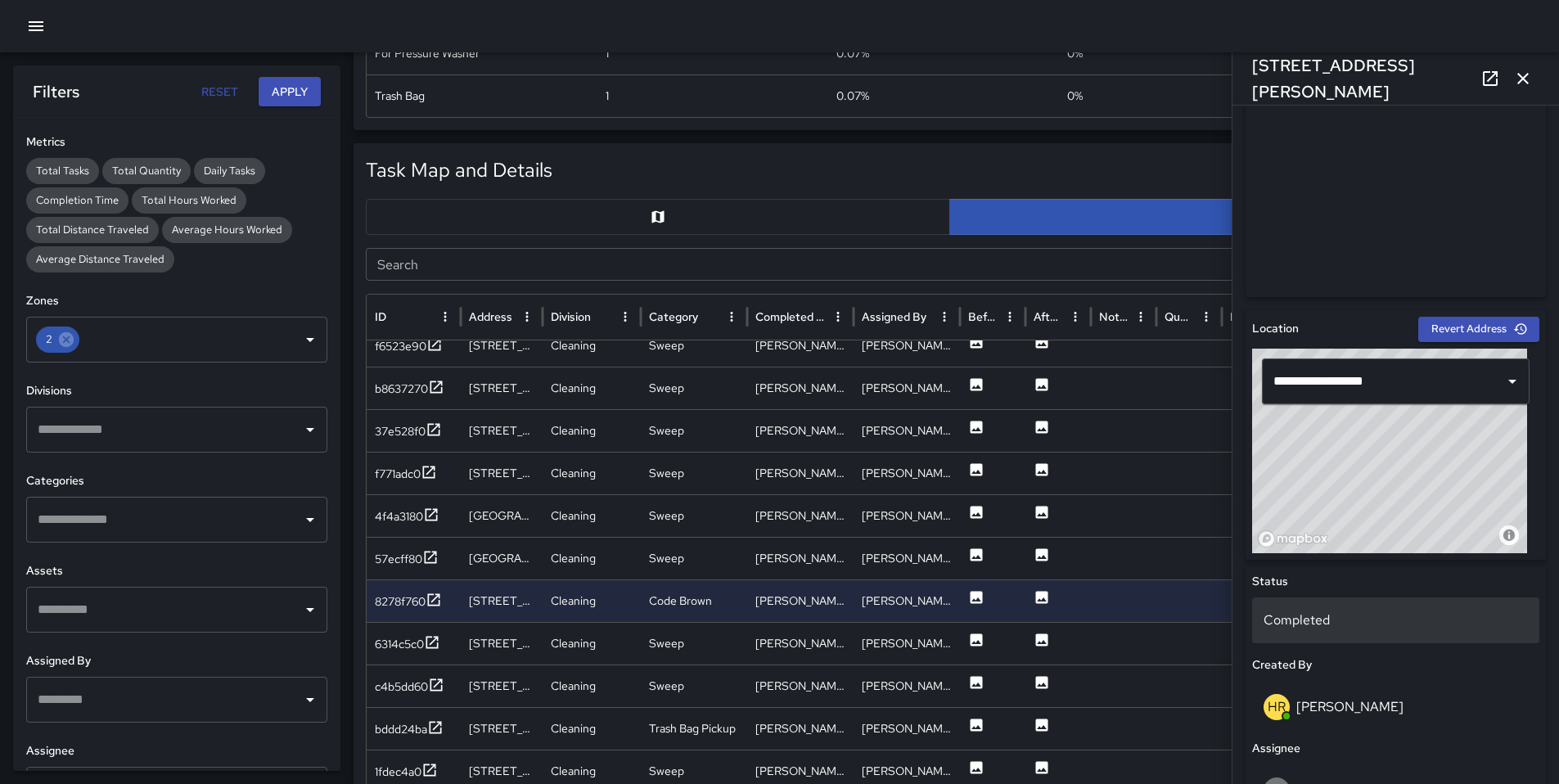
click at [1309, 605] on div "Completed" at bounding box center [1395, 619] width 287 height 46
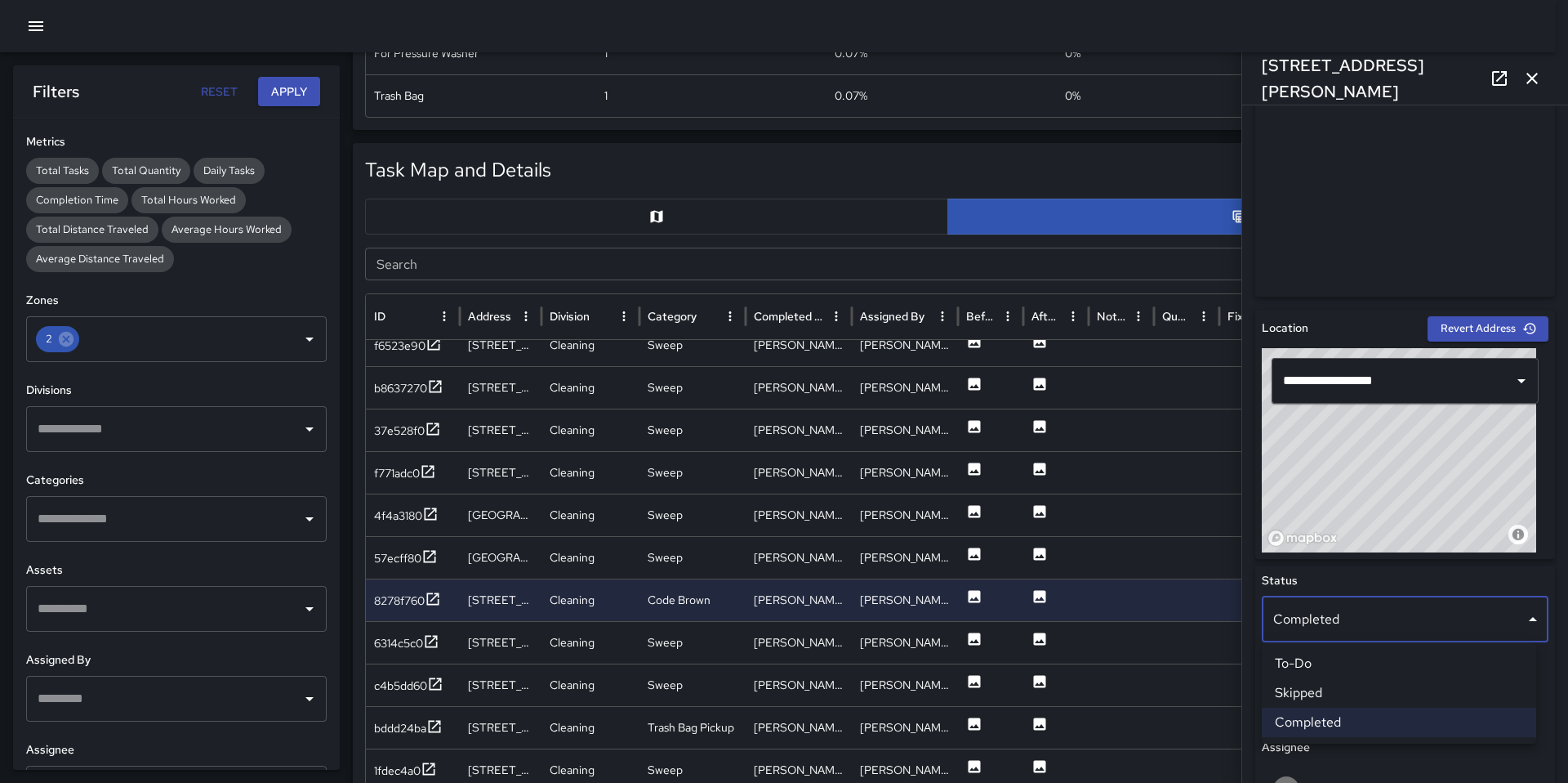
click at [1345, 693] on li "Skipped" at bounding box center [1399, 693] width 275 height 30
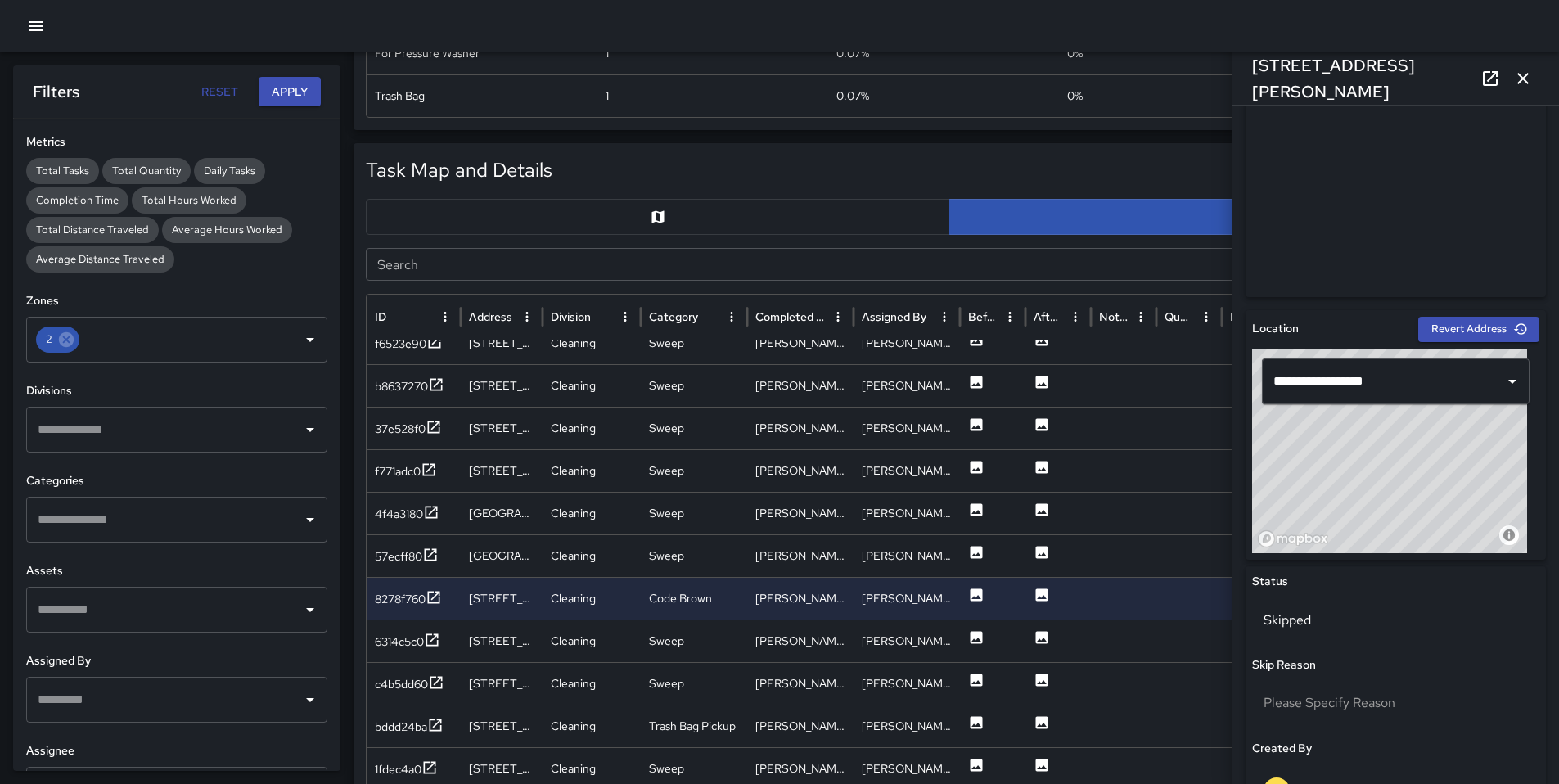
scroll to position [3323, 0]
click at [399, 634] on div "6314c5c0" at bounding box center [399, 641] width 49 height 17
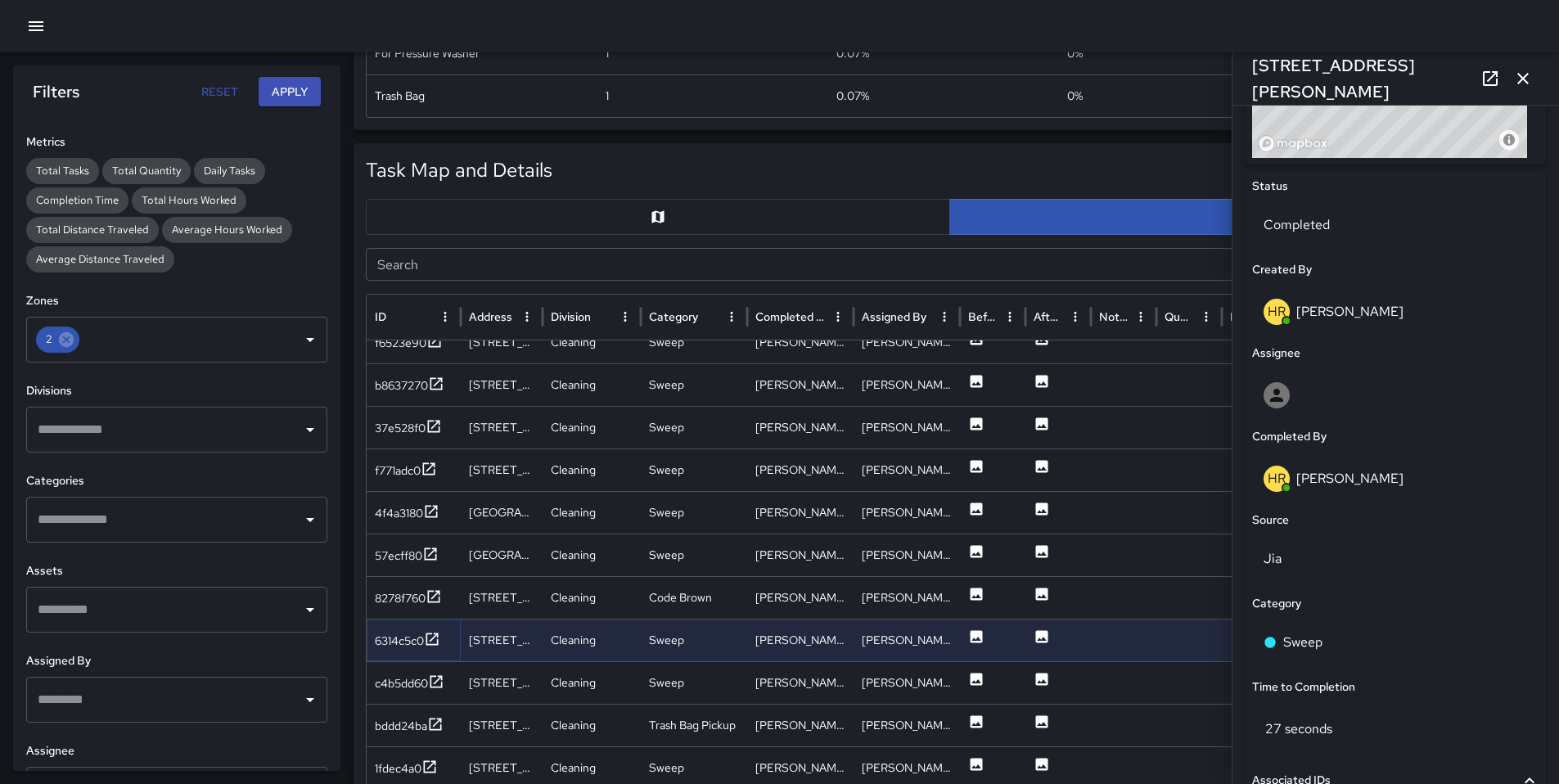
scroll to position [548, 0]
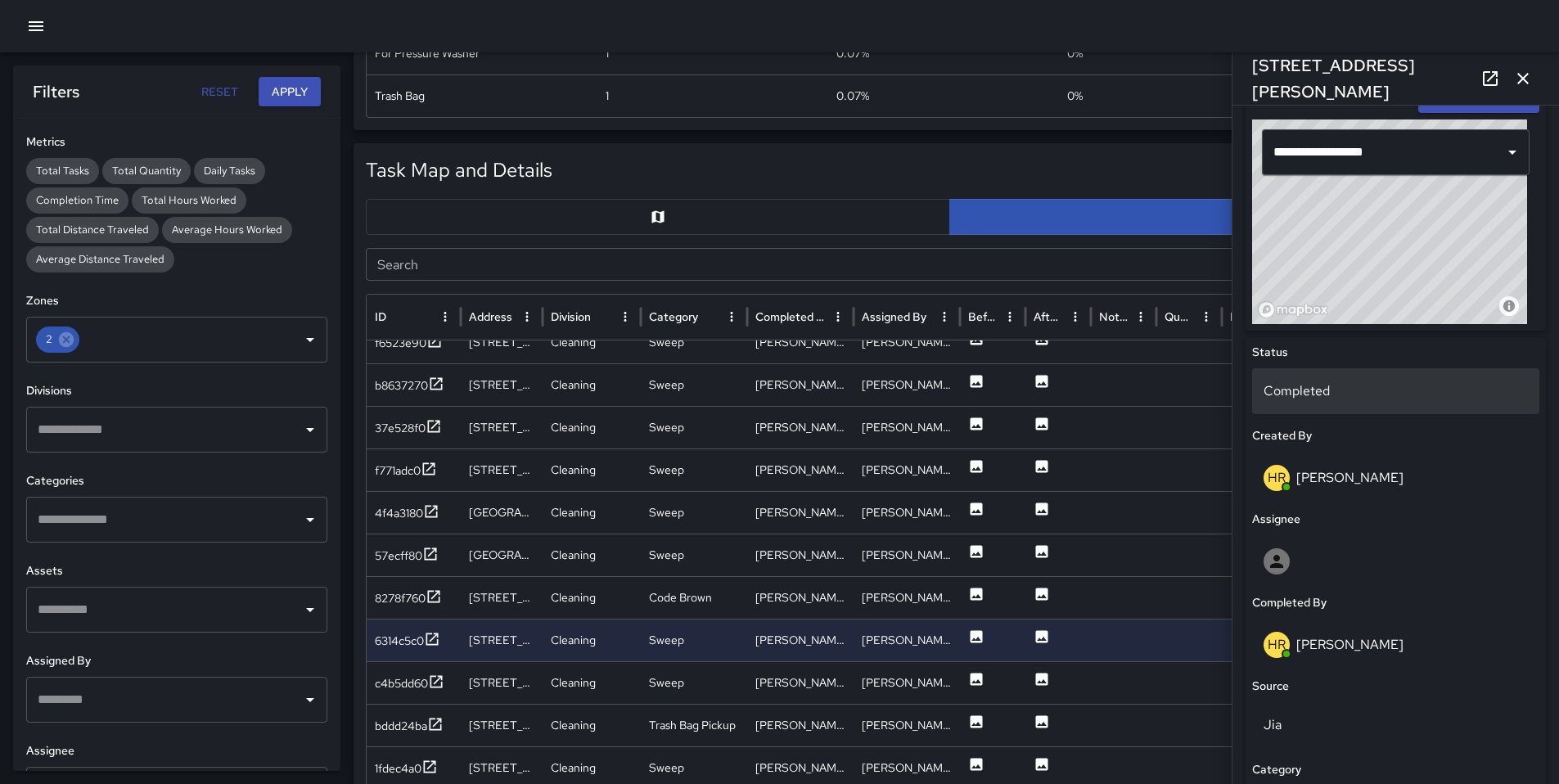
click at [1333, 383] on p "Completed" at bounding box center [1395, 391] width 264 height 20
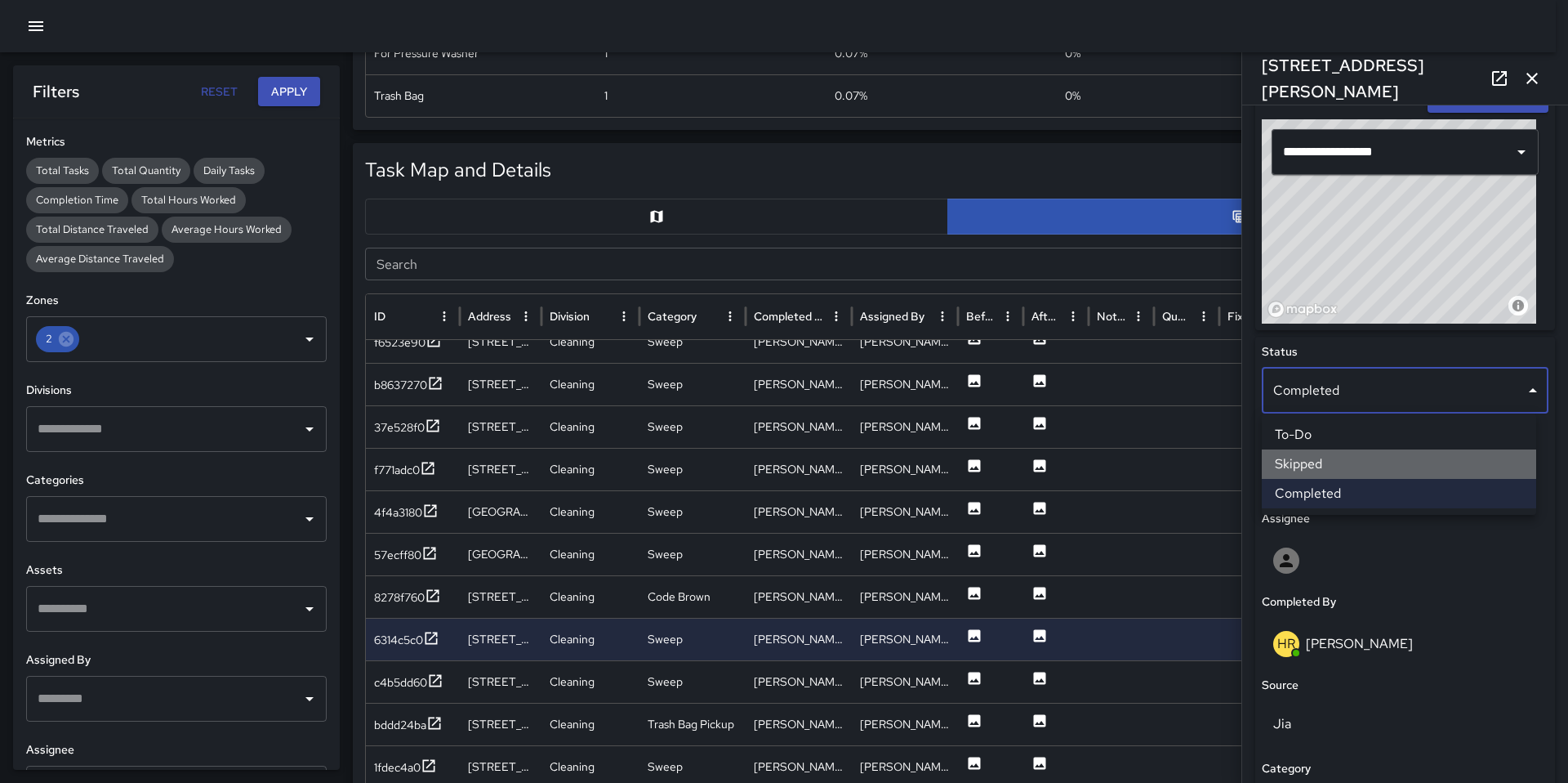
click at [1341, 458] on li "Skipped" at bounding box center [1399, 464] width 275 height 30
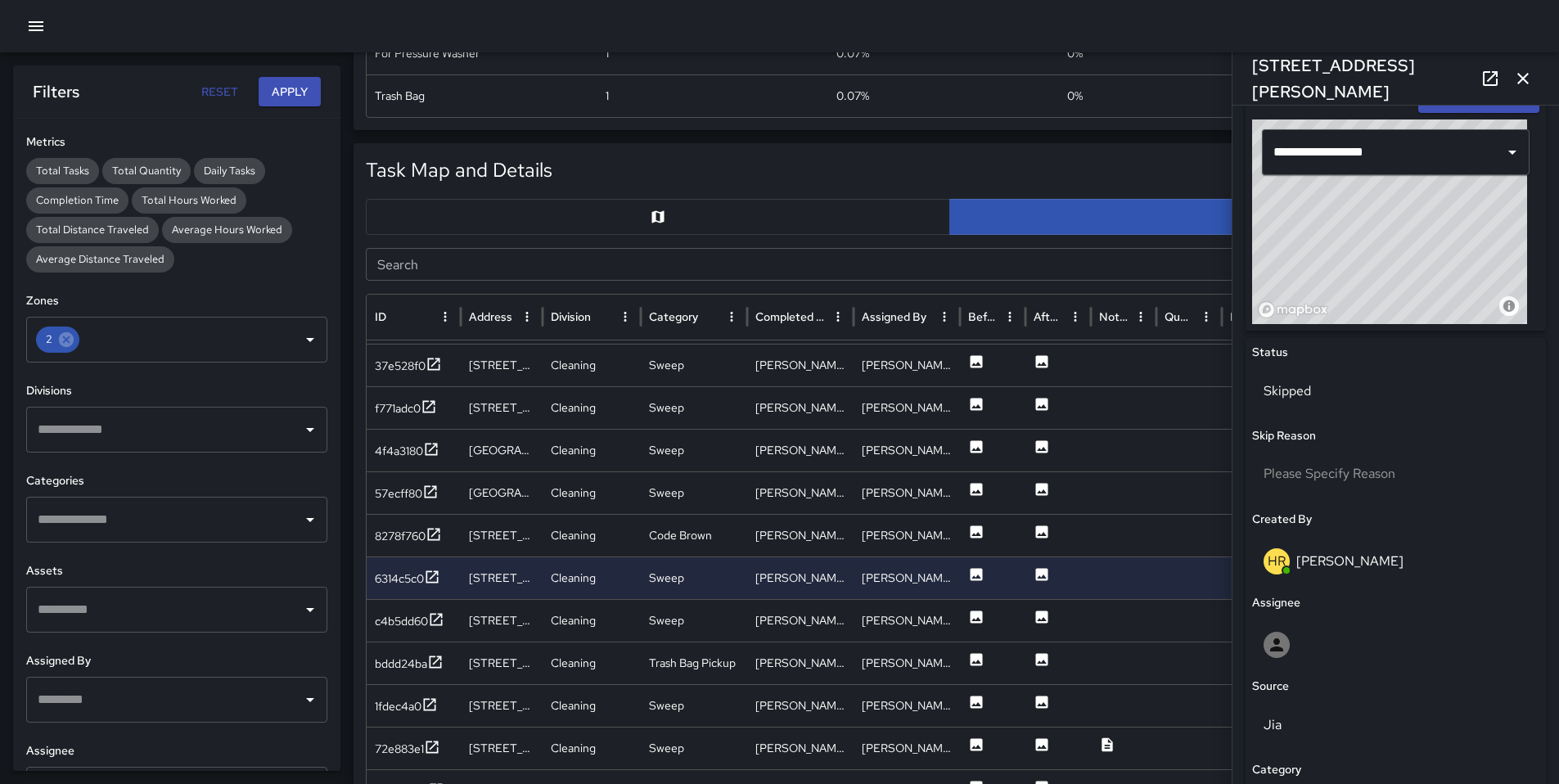
scroll to position [3412, 0]
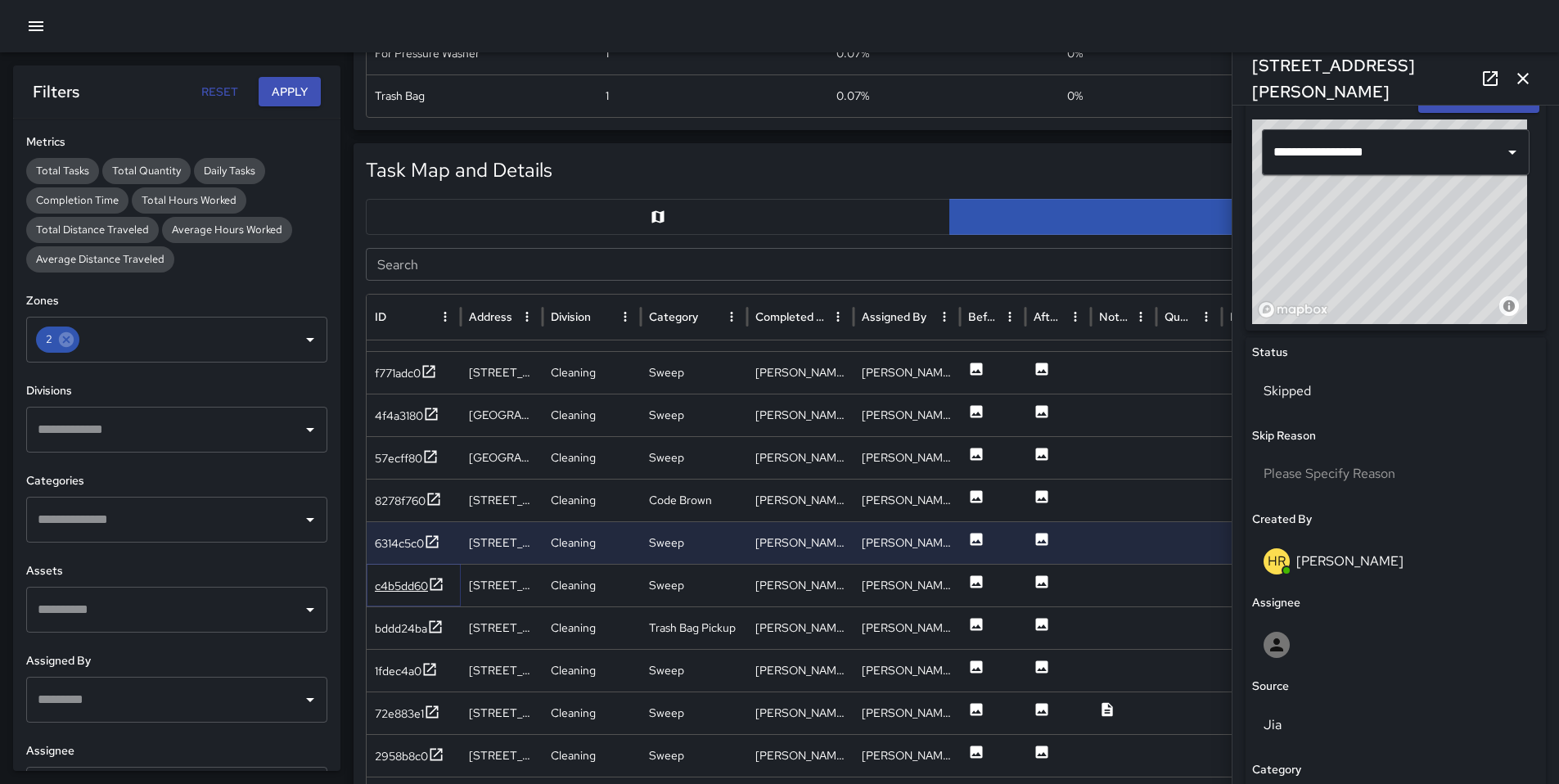
click at [400, 589] on div "c4b5dd60" at bounding box center [401, 586] width 53 height 17
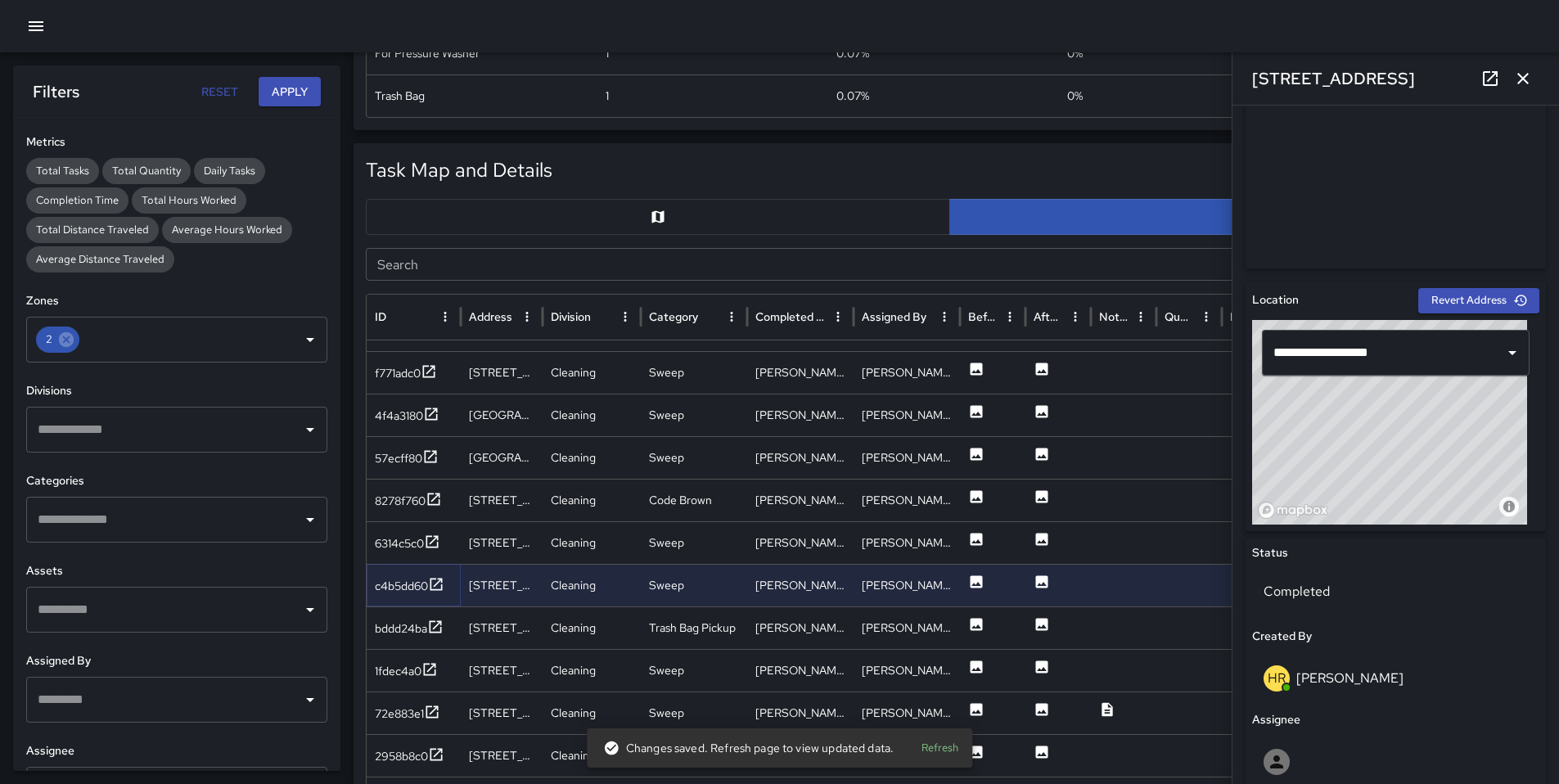
scroll to position [405, 0]
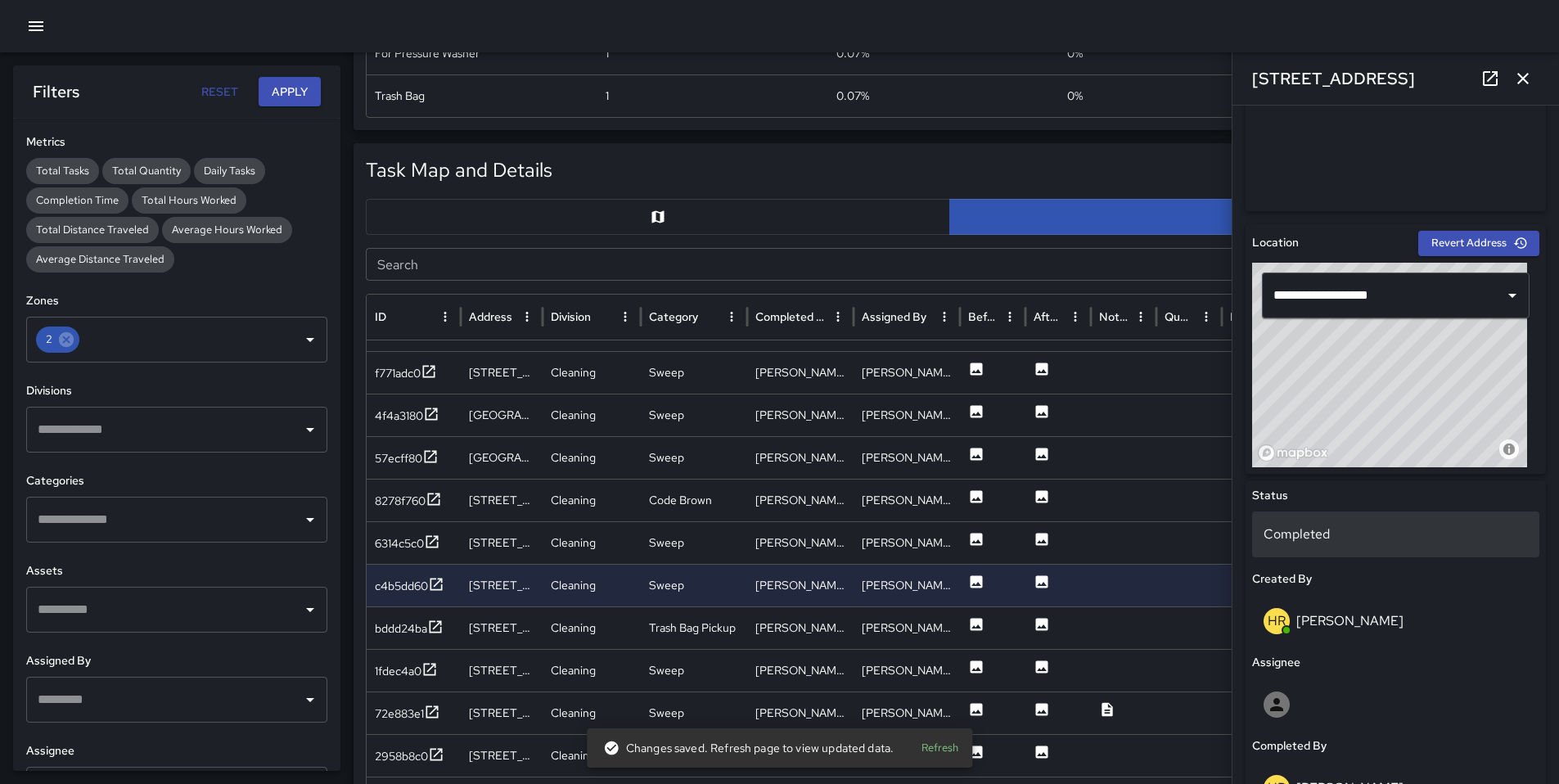
click at [1324, 538] on p "Completed" at bounding box center [1395, 534] width 264 height 20
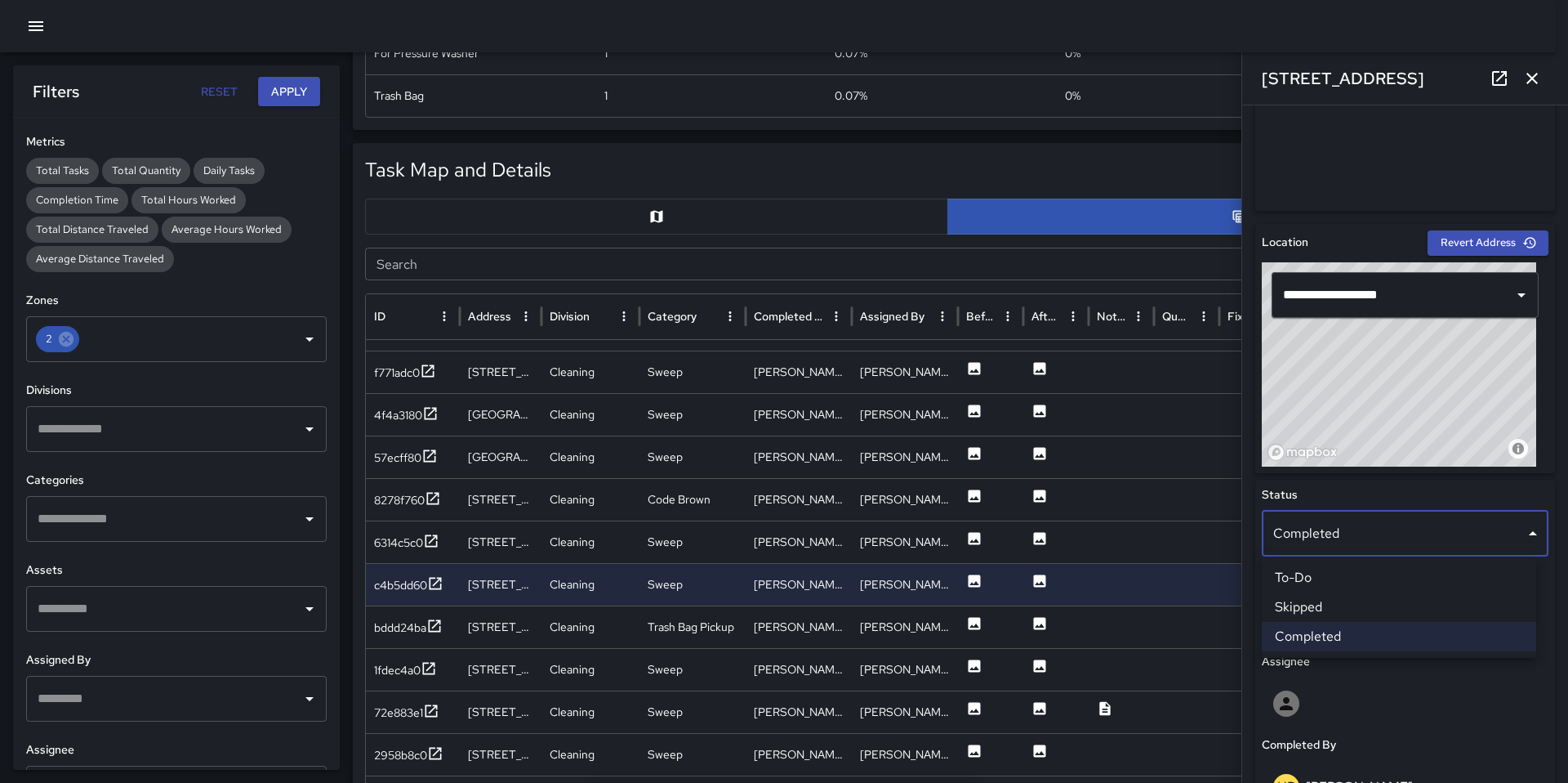
click at [1334, 607] on li "Skipped" at bounding box center [1399, 607] width 275 height 30
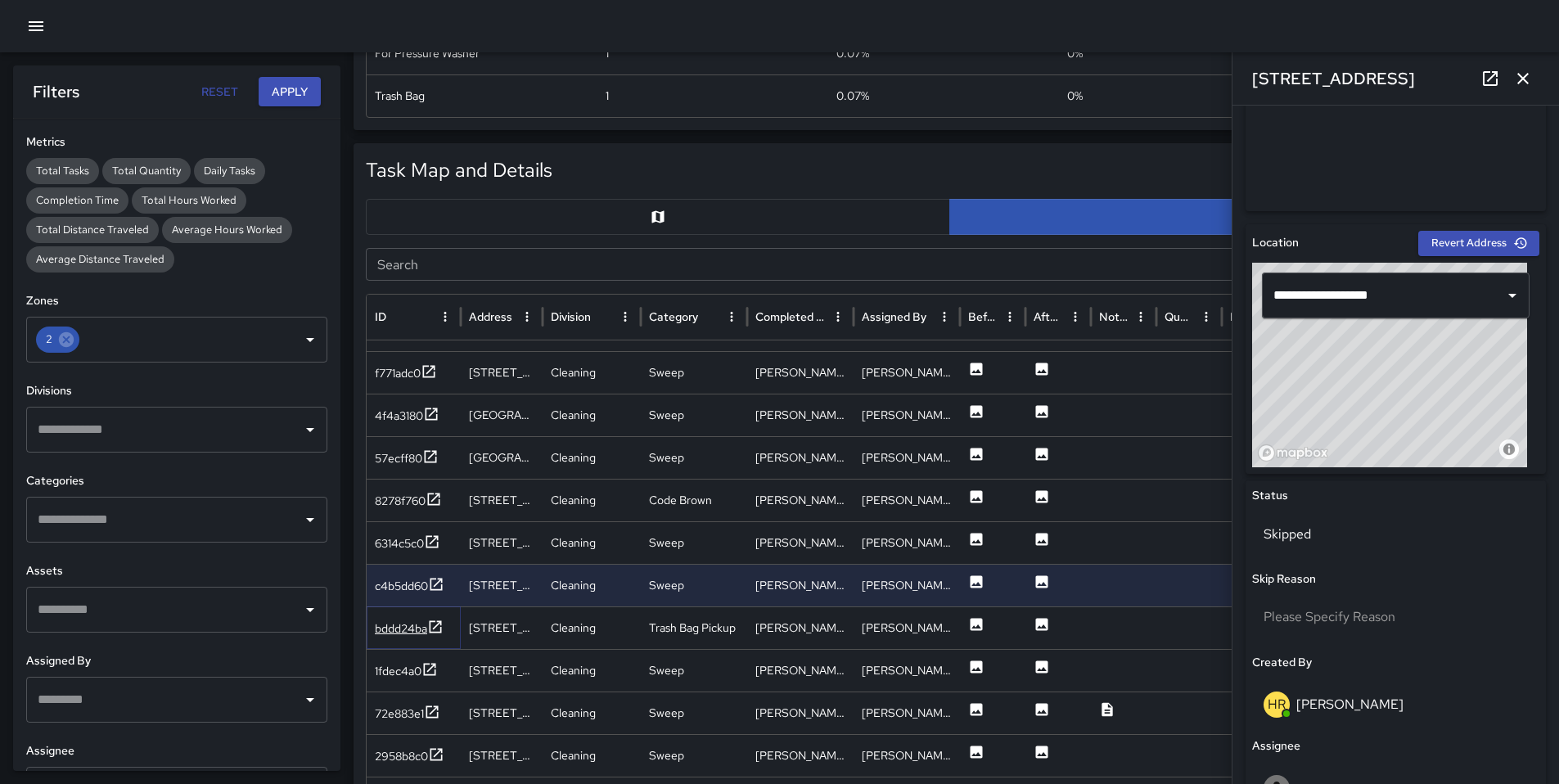
click at [378, 631] on div "bddd24ba" at bounding box center [401, 629] width 52 height 17
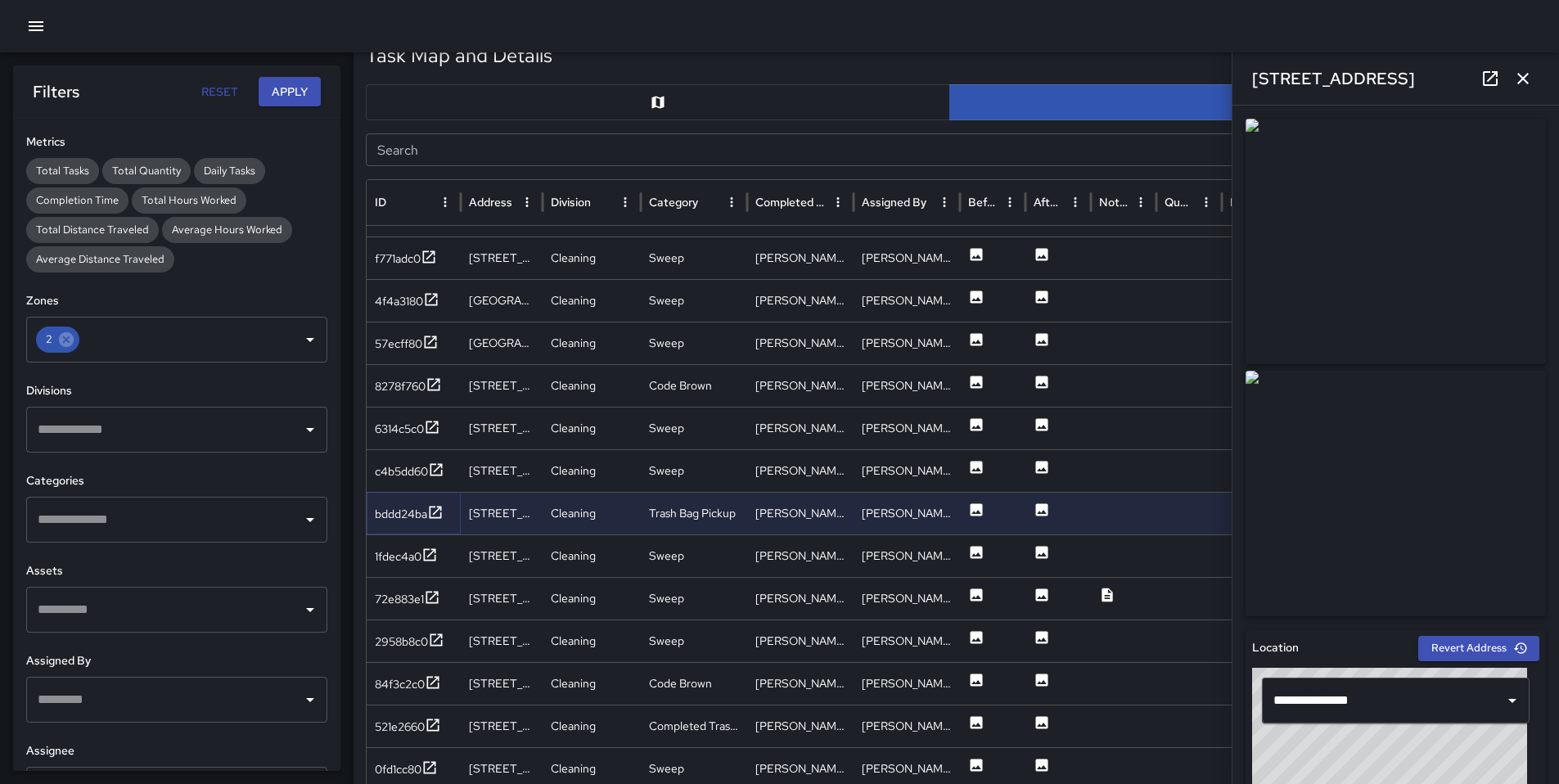
scroll to position [686, 0]
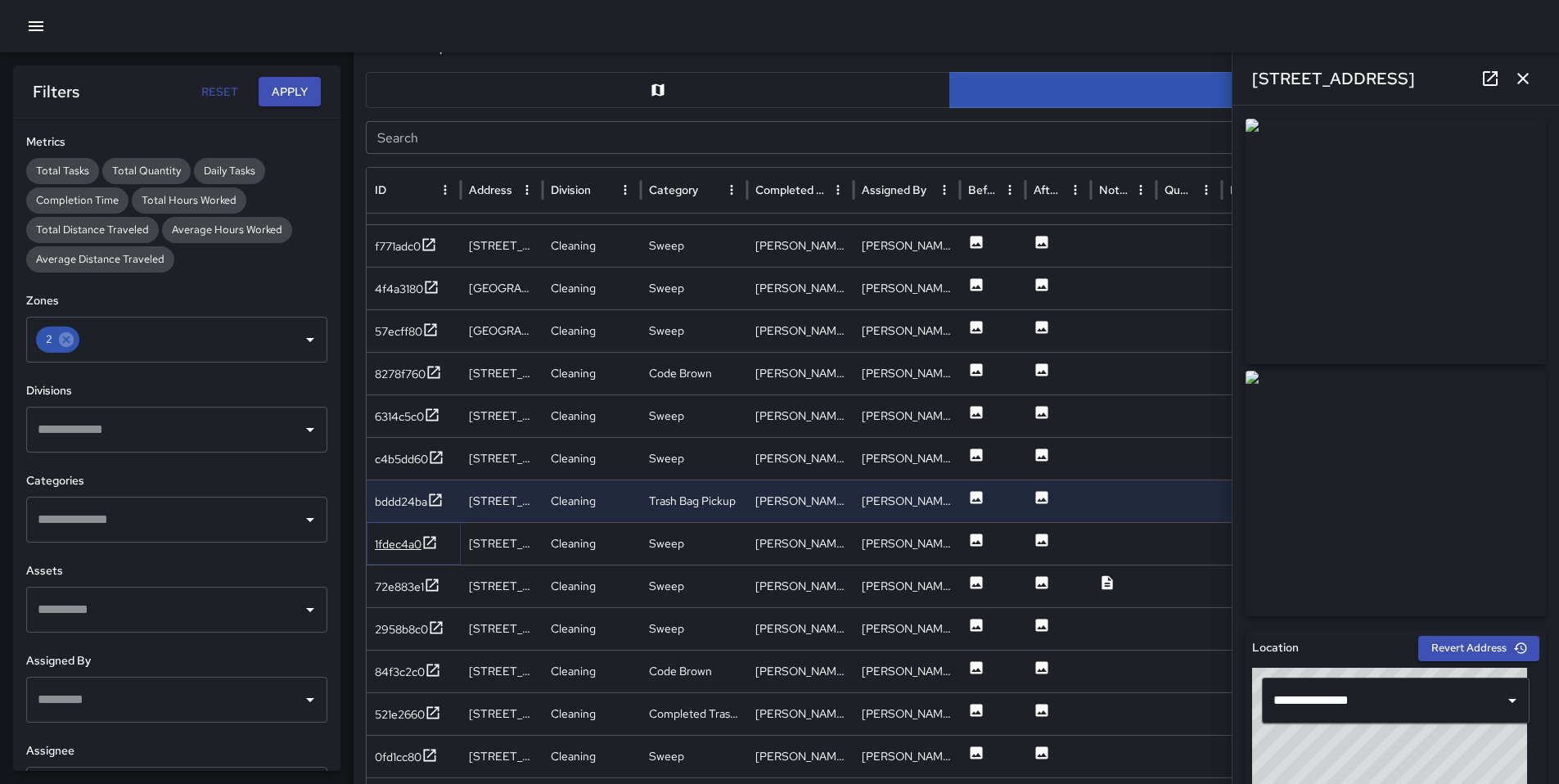
click at [419, 549] on div "1fdec4a0" at bounding box center [398, 544] width 47 height 17
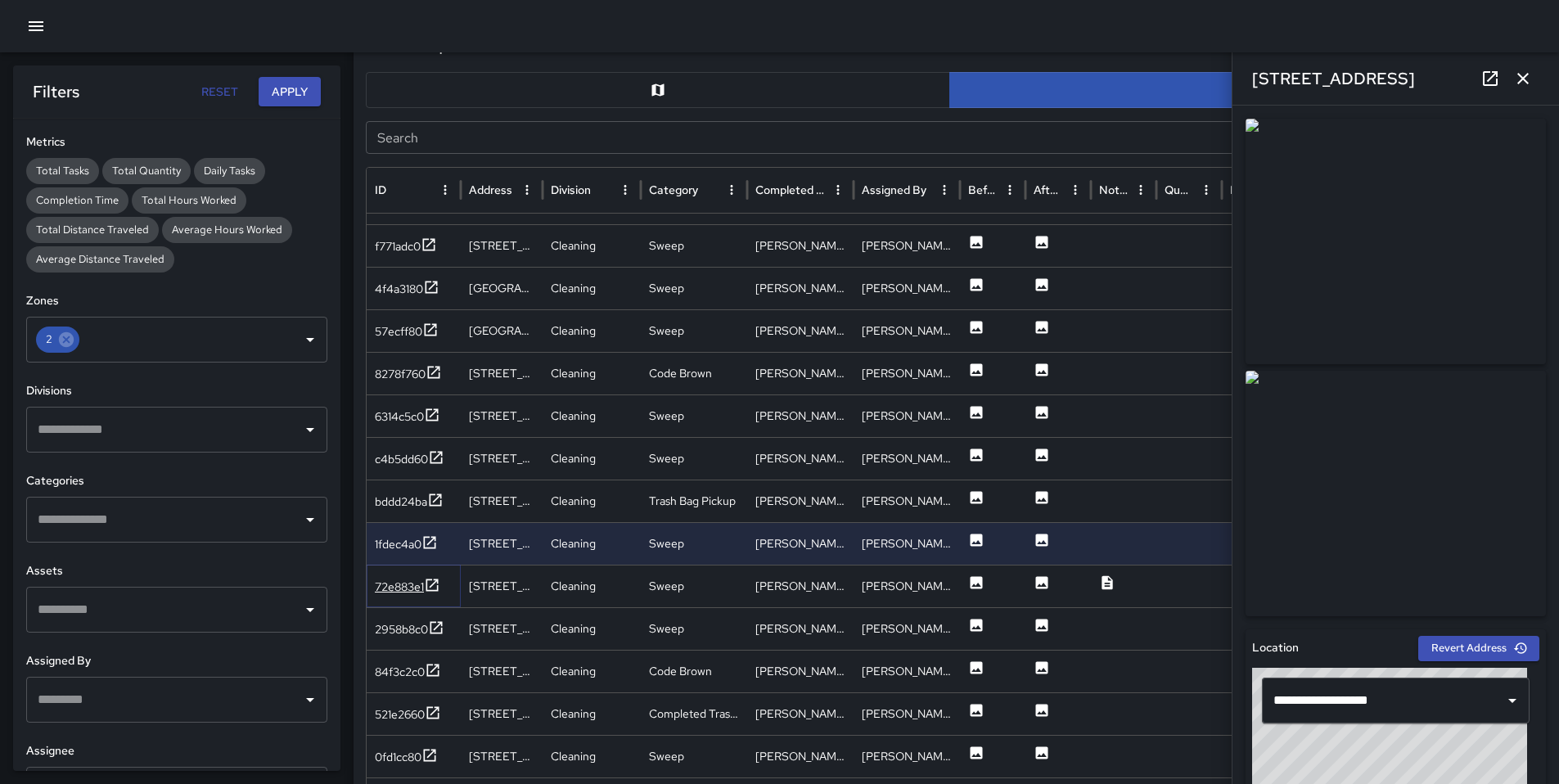
click at [401, 585] on div "72e883e1" at bounding box center [399, 587] width 49 height 17
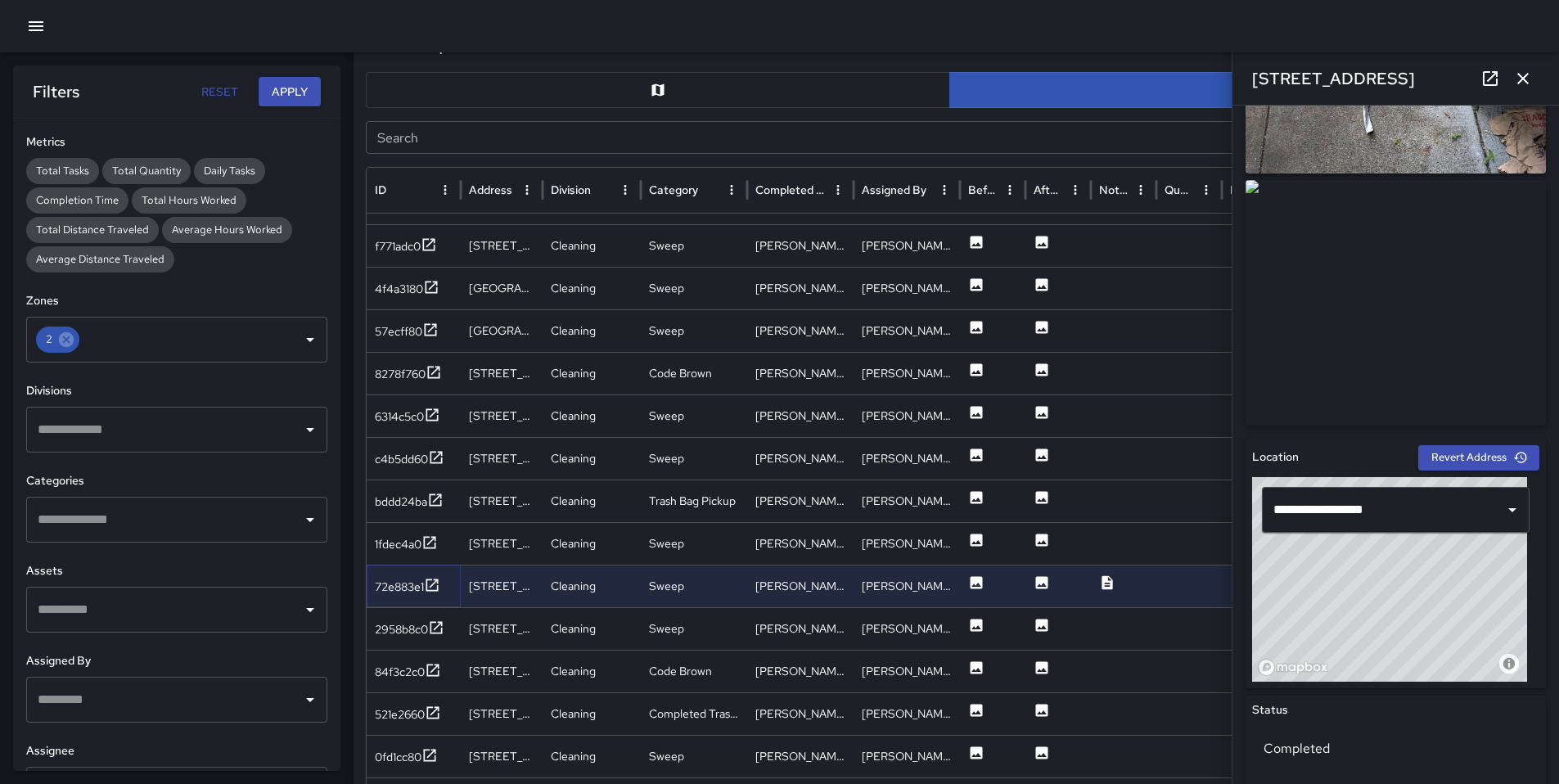
scroll to position [342, 0]
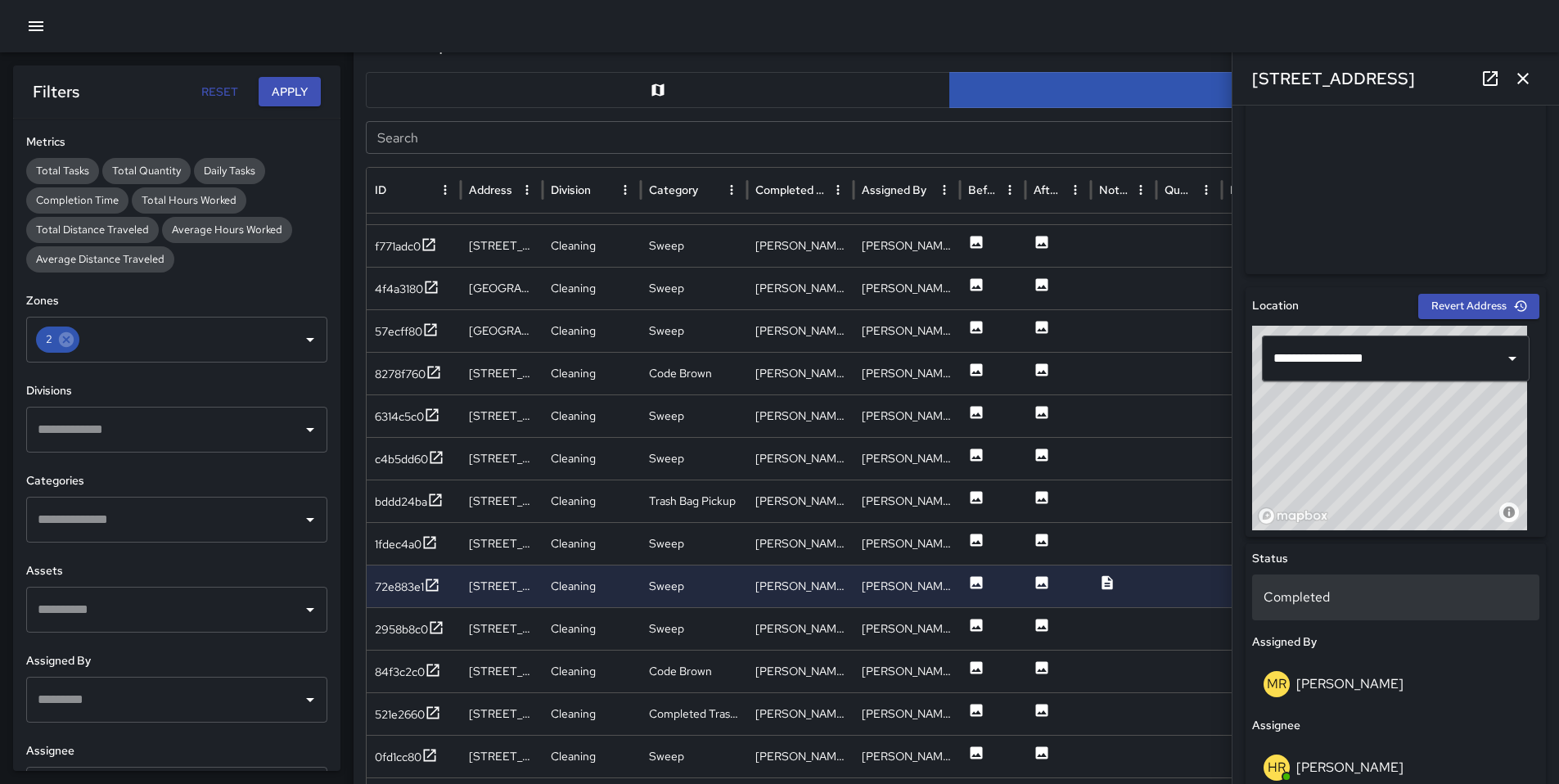
click at [1328, 601] on p "Completed" at bounding box center [1395, 597] width 264 height 20
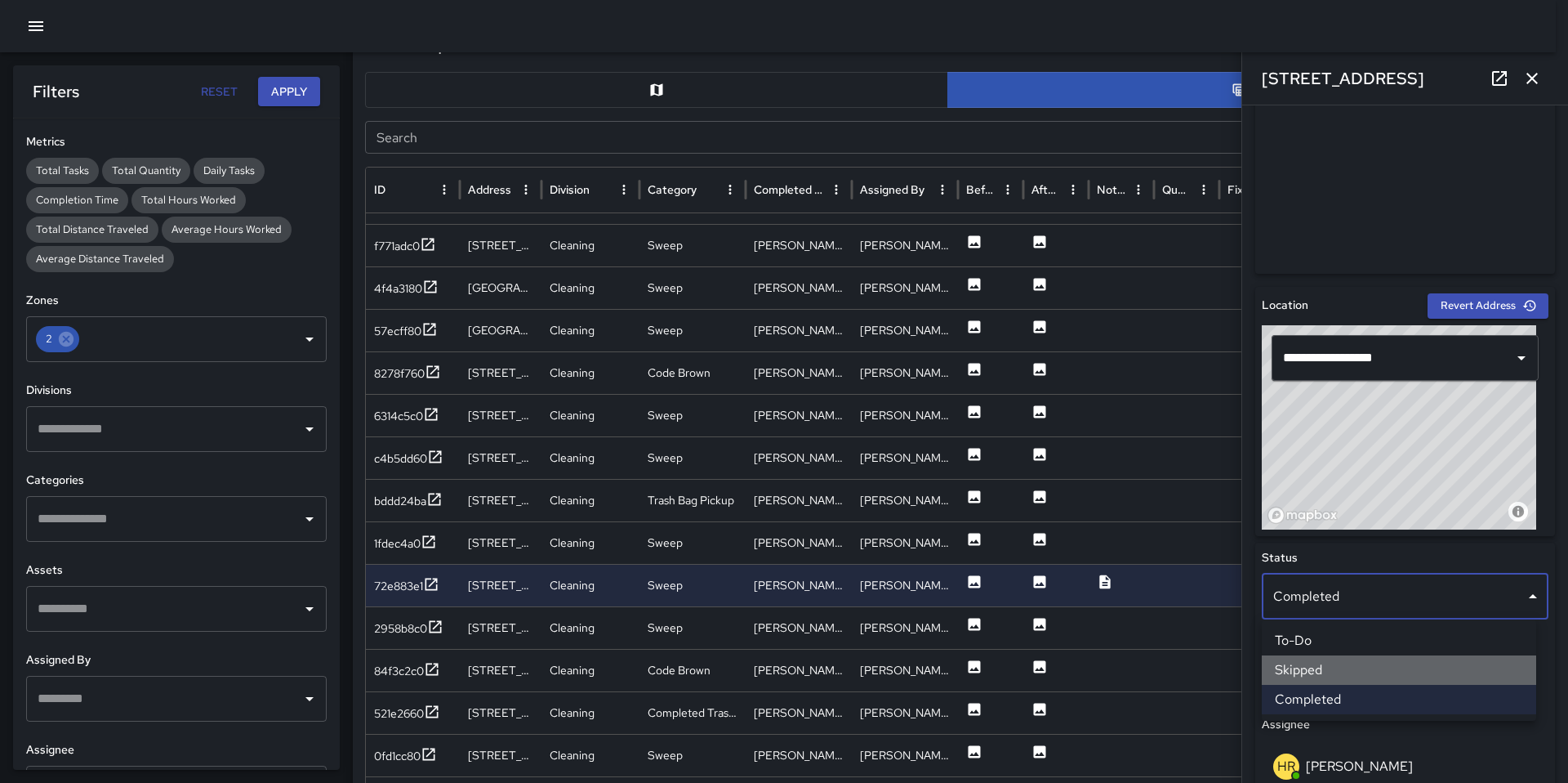
click at [1328, 676] on li "Skipped" at bounding box center [1399, 670] width 275 height 30
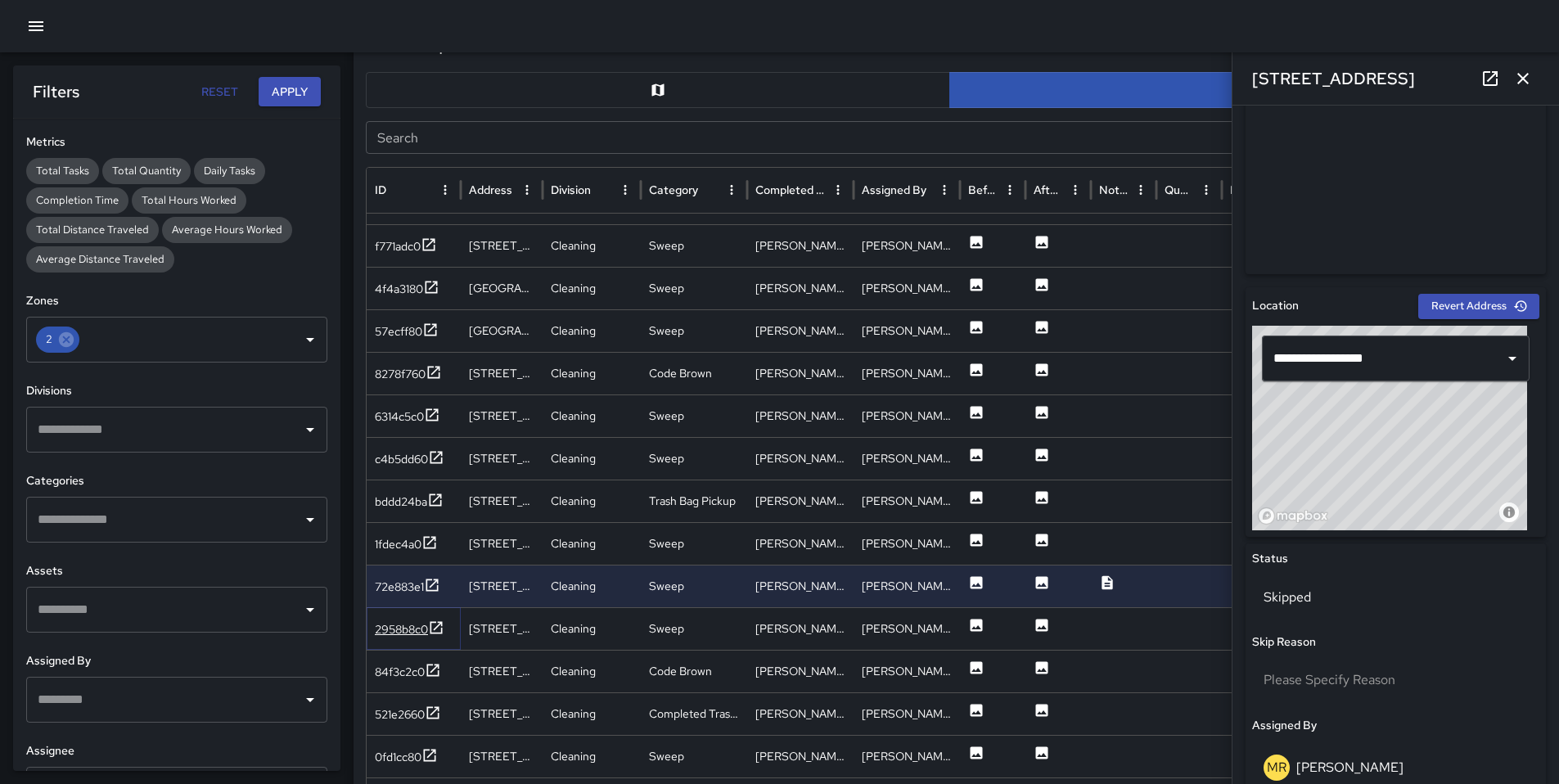
click at [393, 633] on div "2958b8c0" at bounding box center [401, 630] width 53 height 17
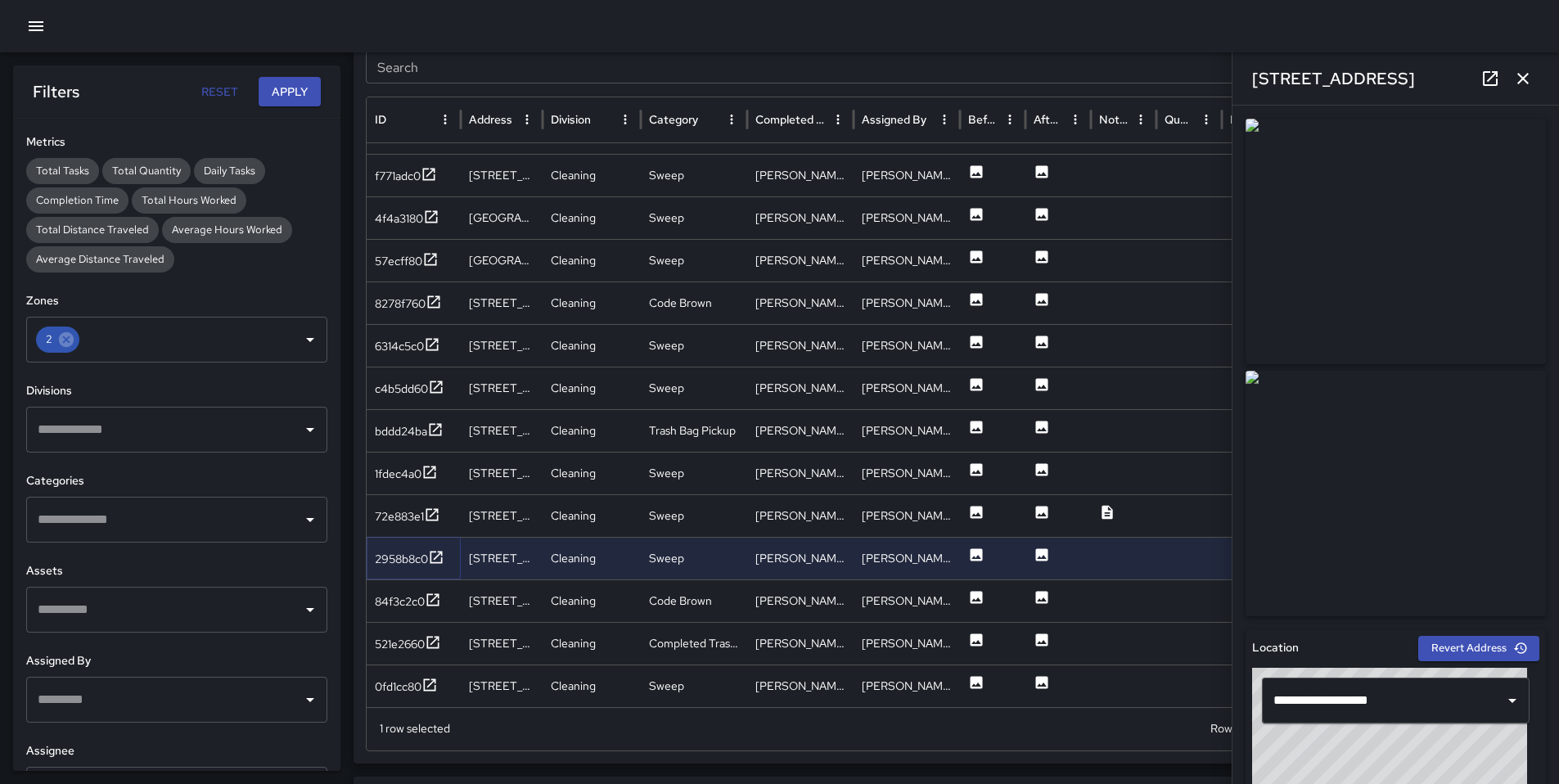
scroll to position [760, 0]
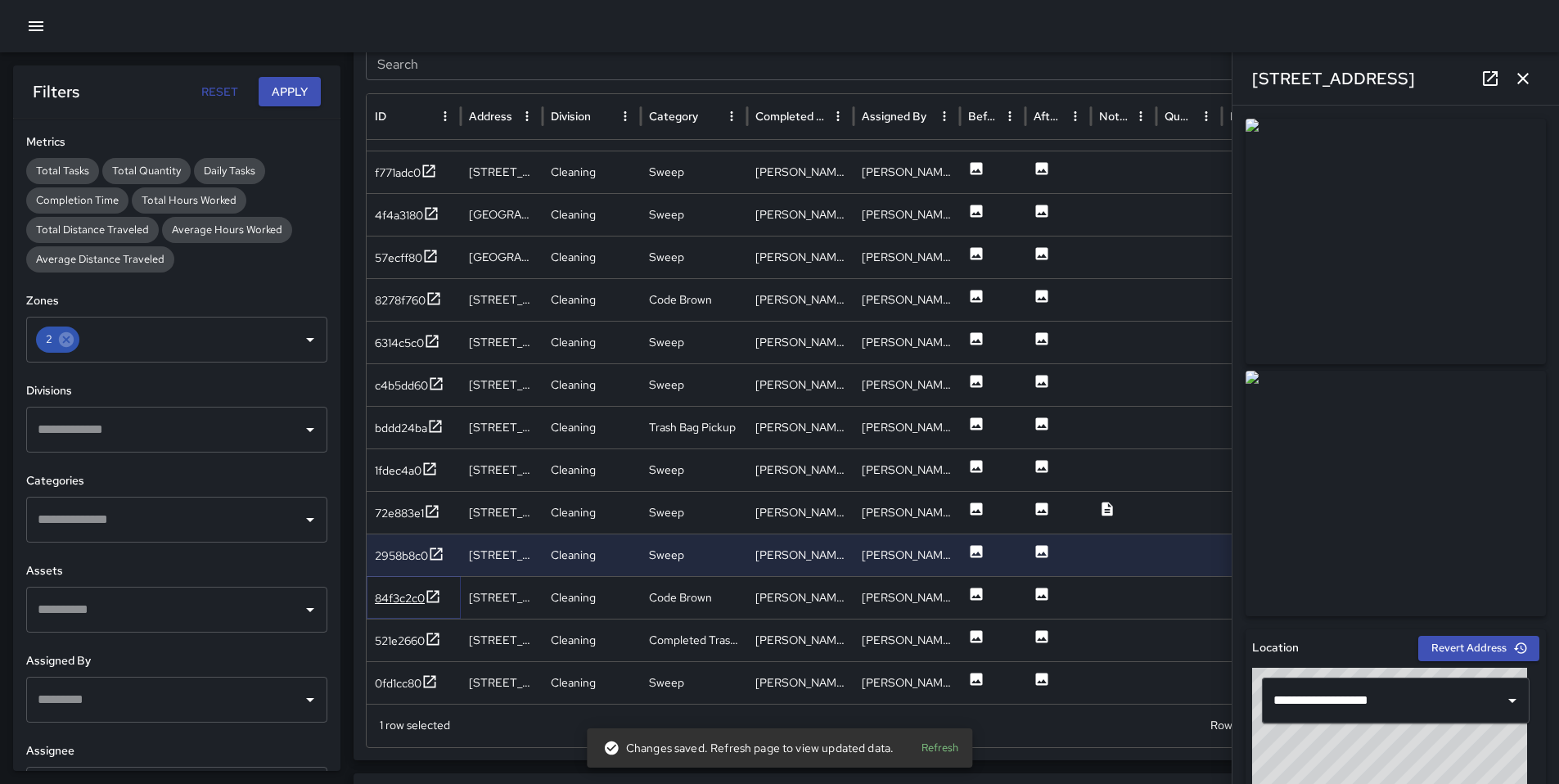
click at [403, 601] on div "84f3c2c0" at bounding box center [400, 598] width 50 height 17
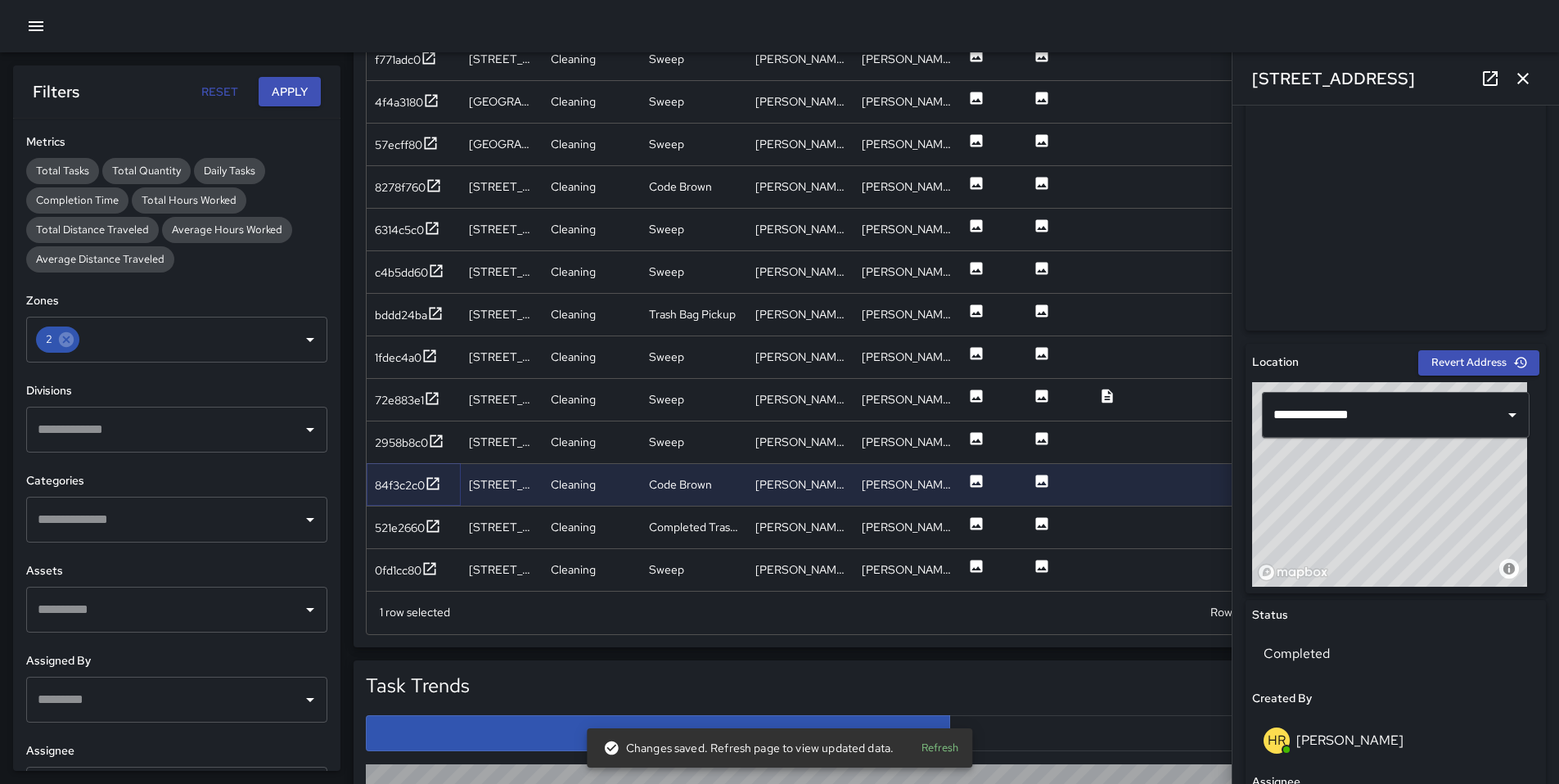
scroll to position [309, 0]
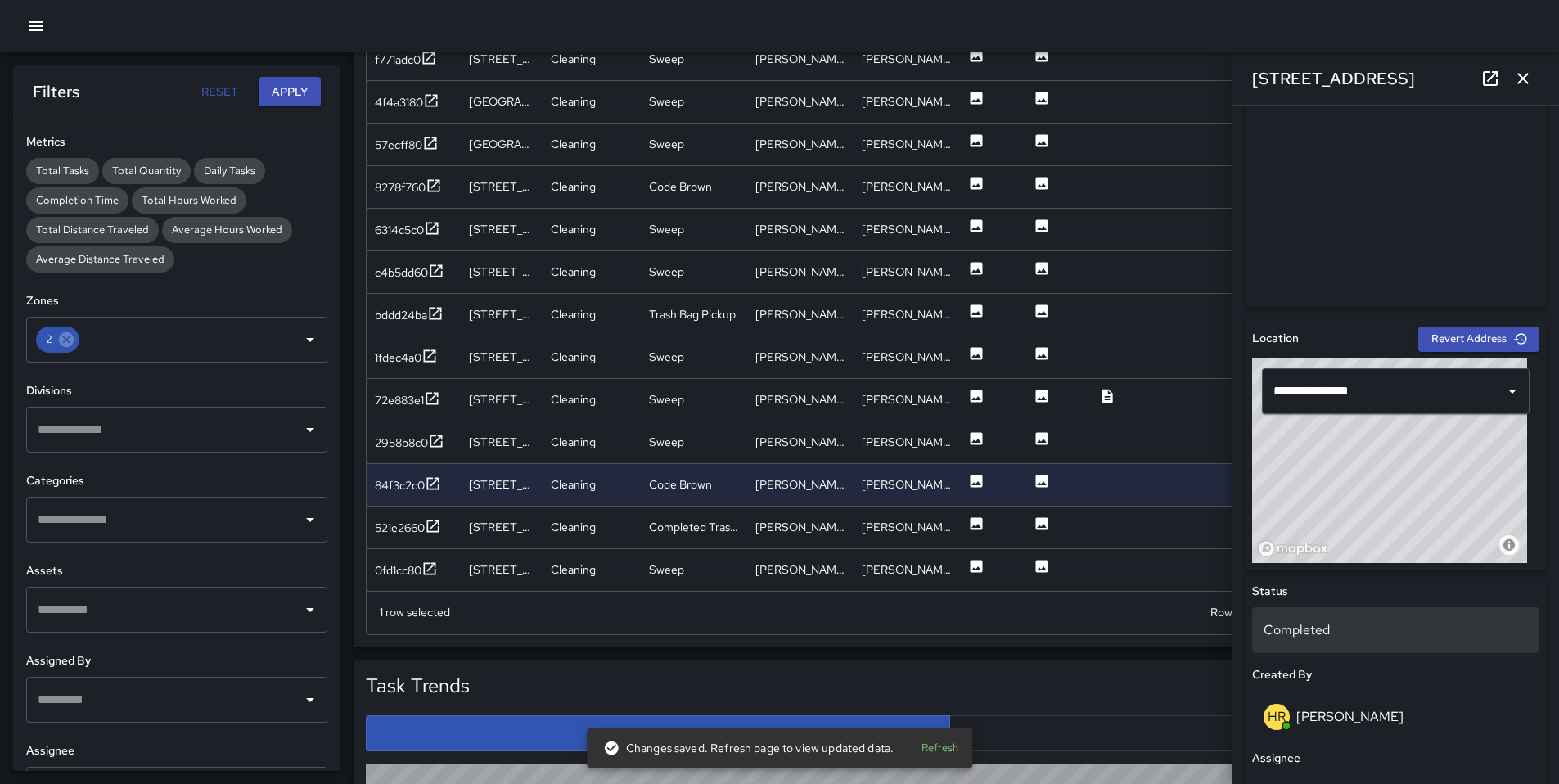
click at [1332, 627] on p "Completed" at bounding box center [1395, 630] width 264 height 20
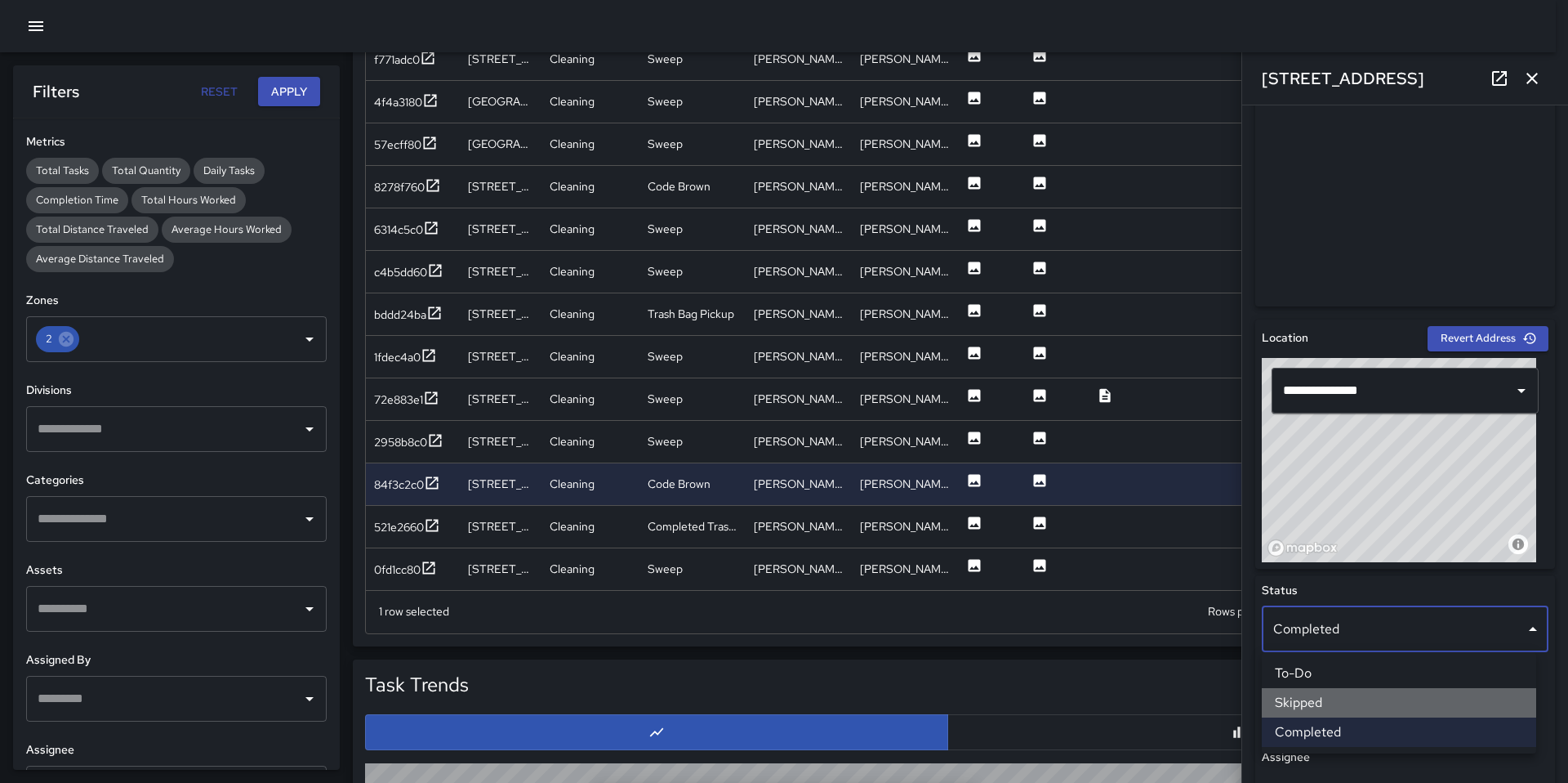
click at [1345, 708] on li "Skipped" at bounding box center [1399, 703] width 275 height 30
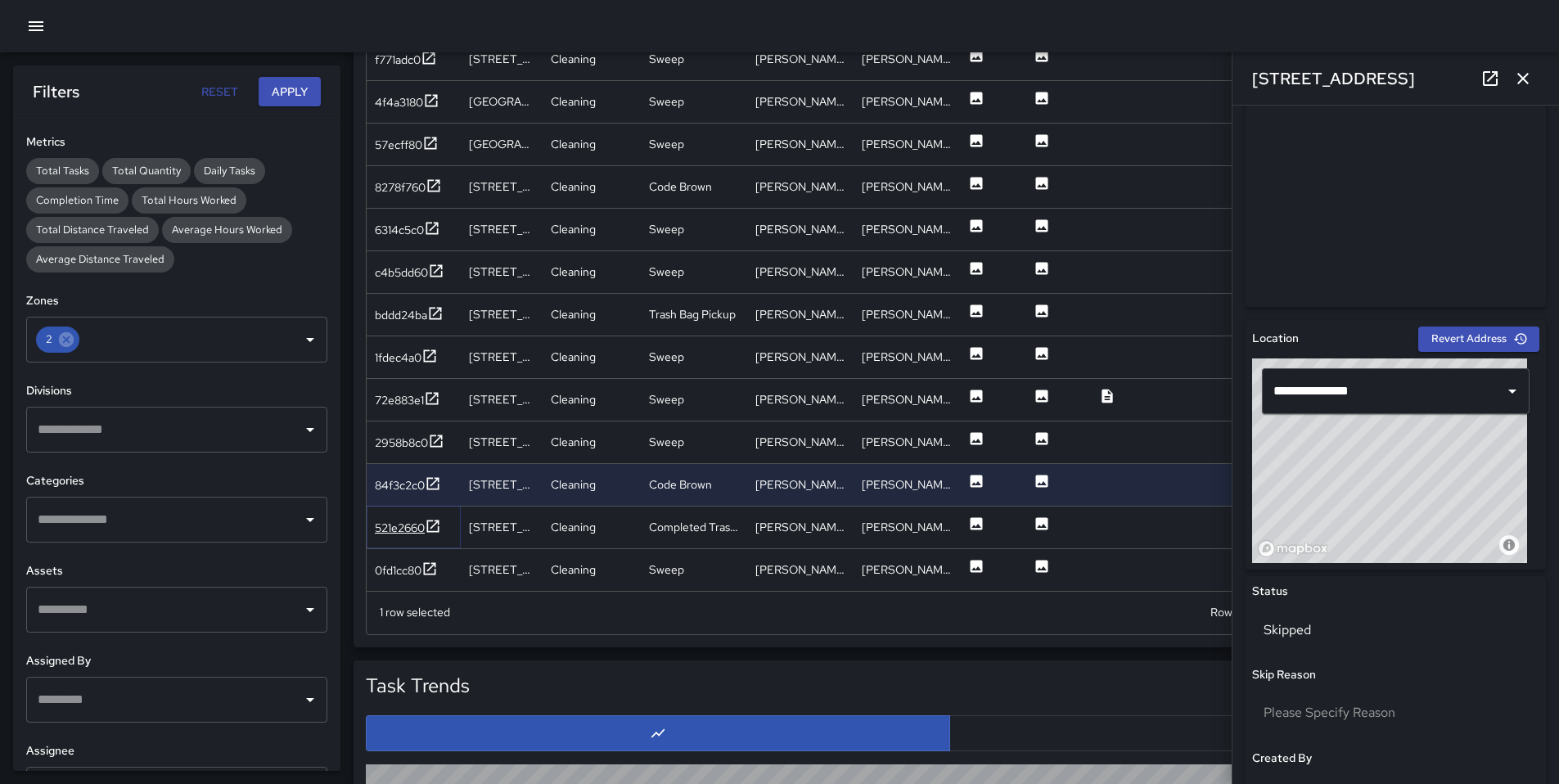
click at [392, 526] on div "521e2660" at bounding box center [400, 528] width 50 height 17
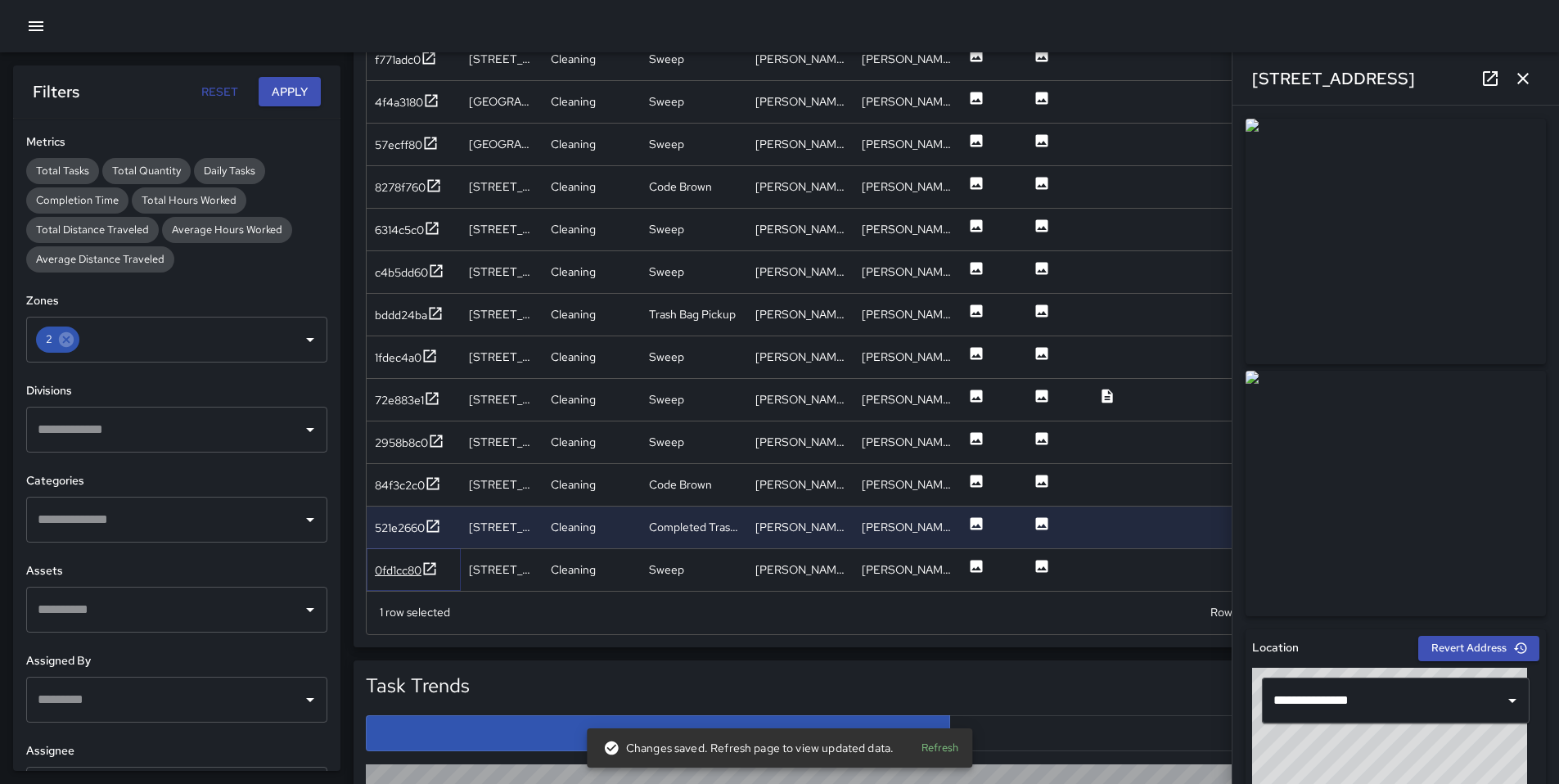
click at [404, 568] on div "0fd1cc80" at bounding box center [398, 570] width 47 height 17
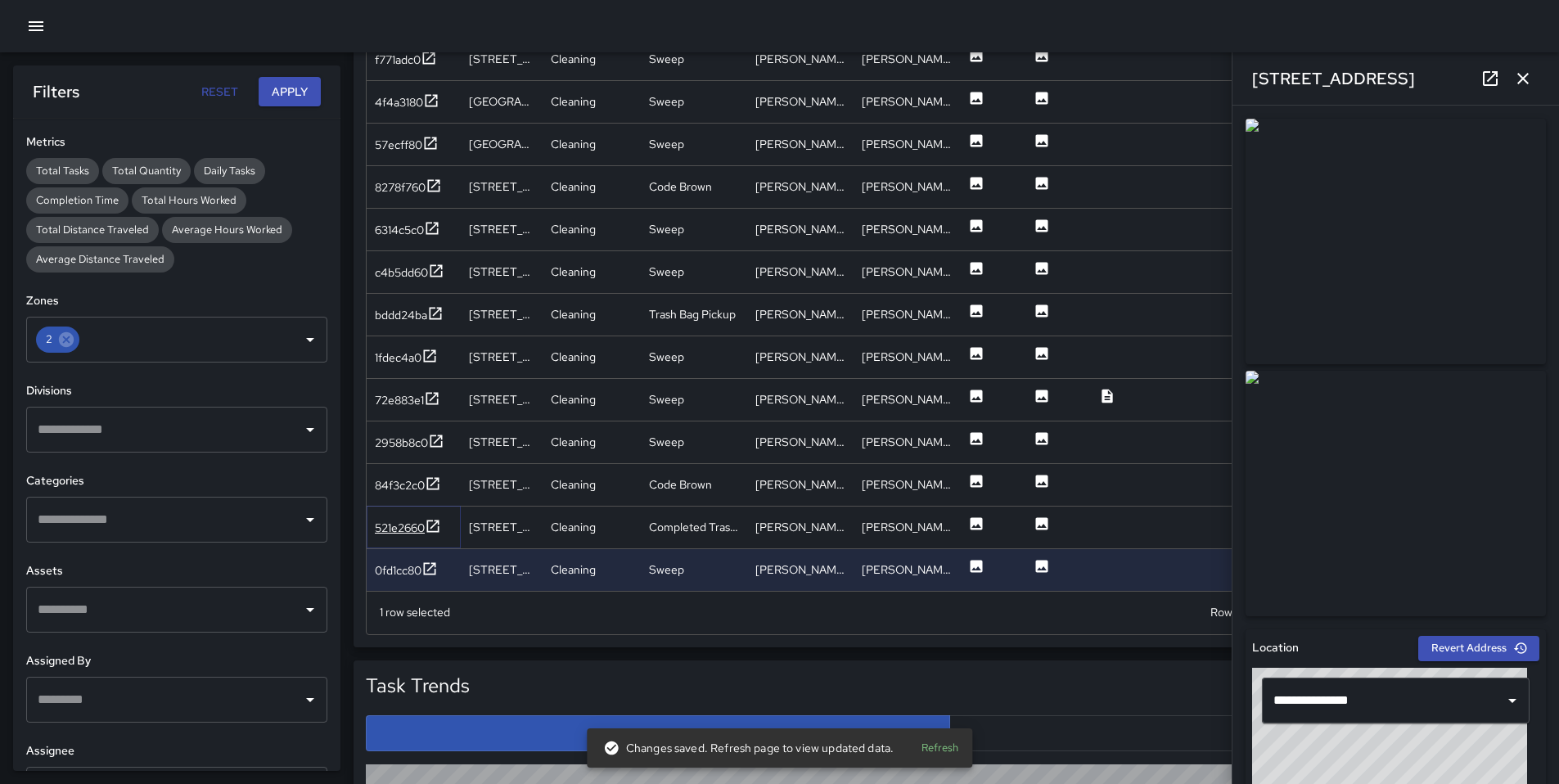
click at [388, 530] on div "521e2660" at bounding box center [400, 528] width 50 height 17
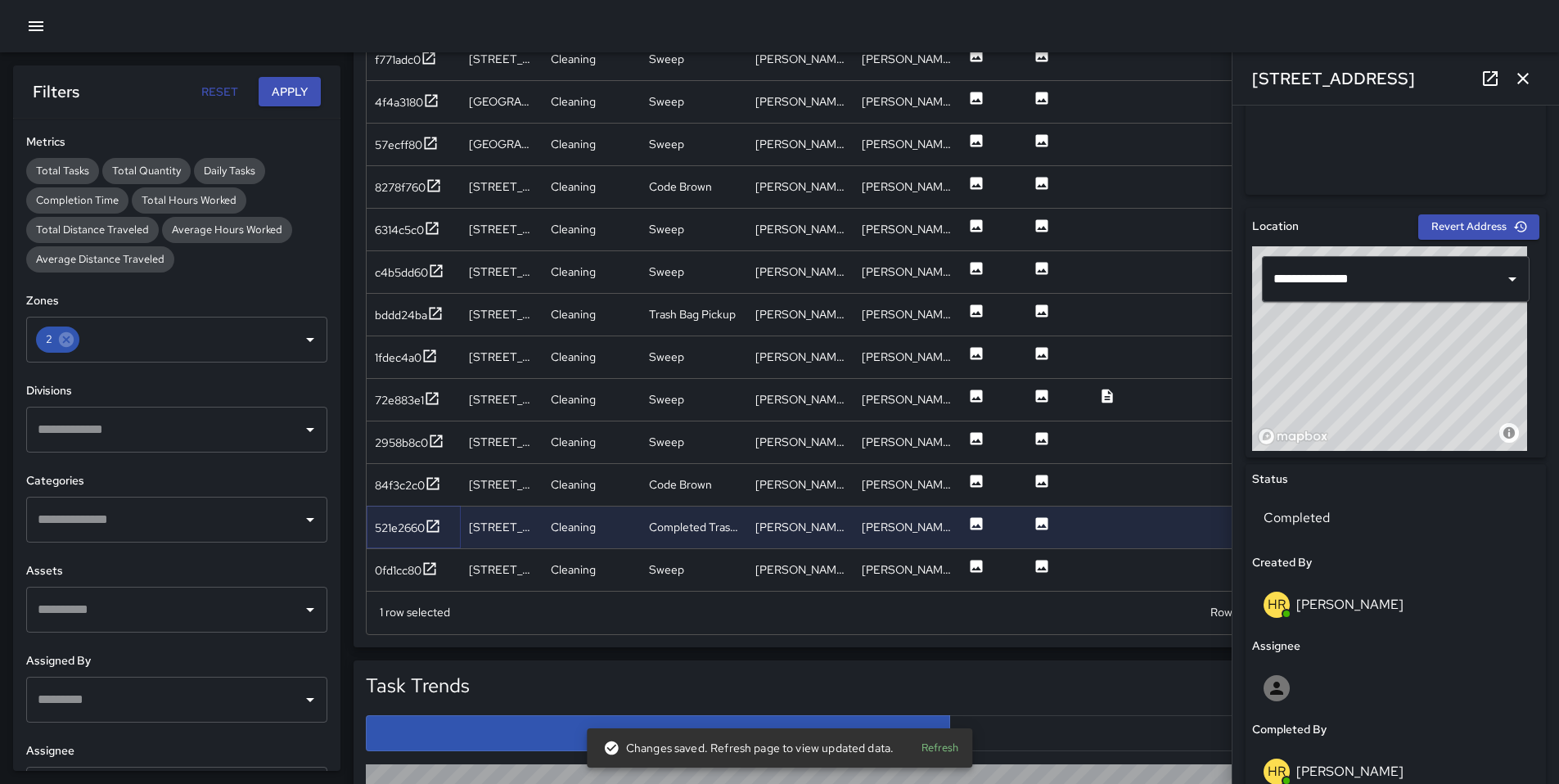
scroll to position [440, 0]
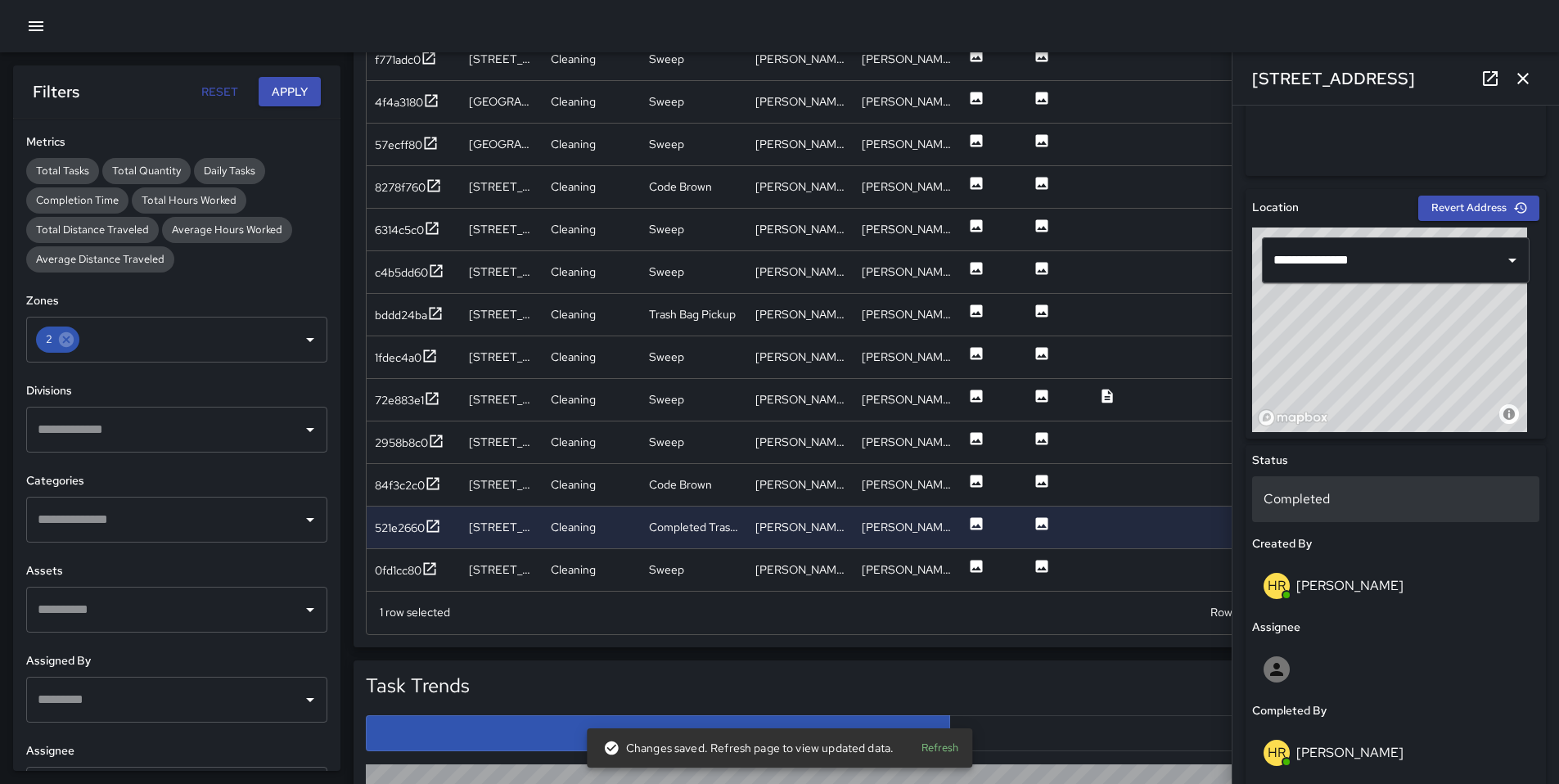
click at [1345, 511] on div "Completed" at bounding box center [1395, 498] width 287 height 46
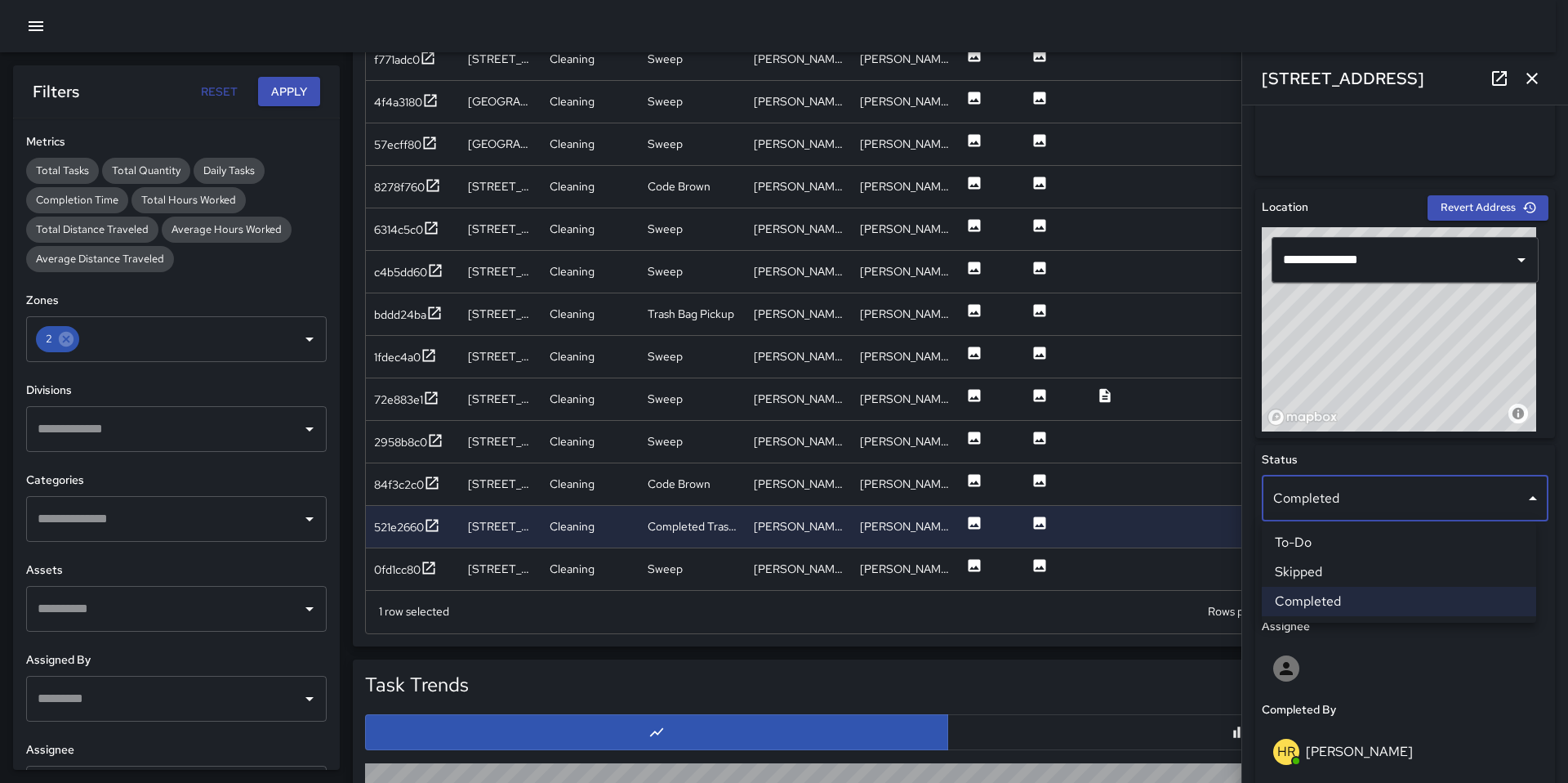
click at [394, 569] on div at bounding box center [784, 391] width 1568 height 783
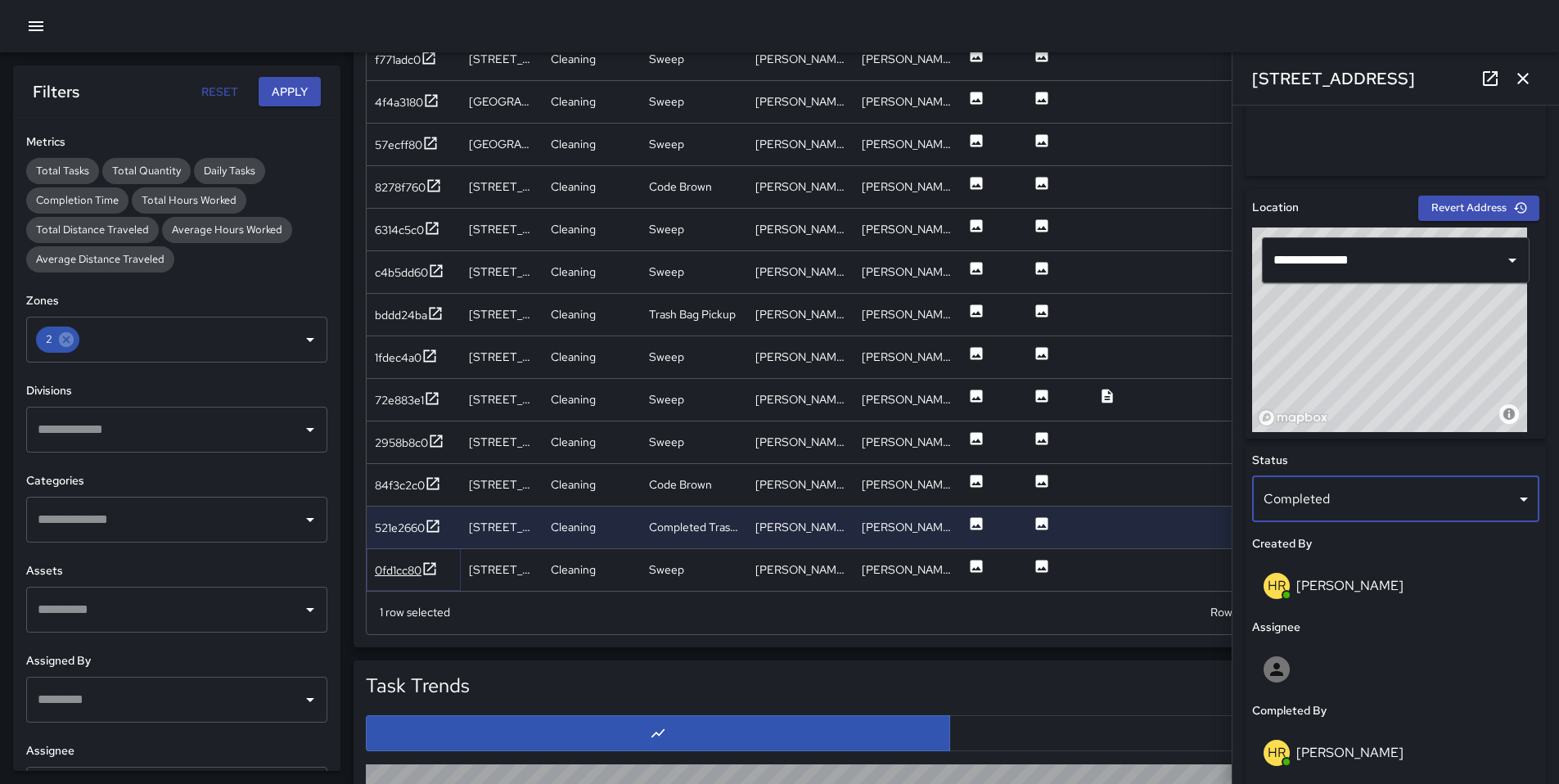
click at [394, 571] on div "0fd1cc80" at bounding box center [398, 570] width 47 height 17
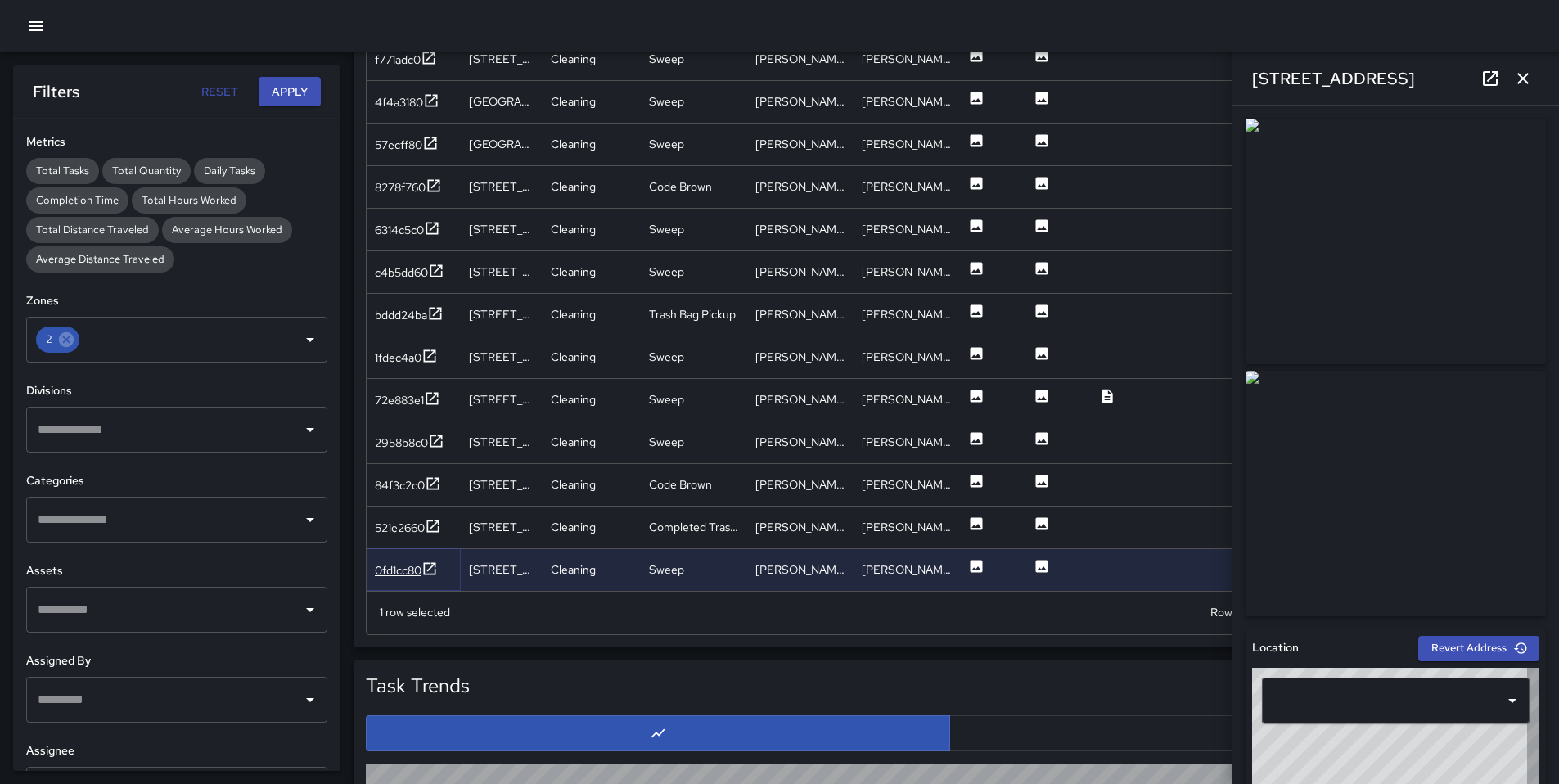
type input "**********"
click at [1518, 81] on icon "button" at bounding box center [1522, 78] width 20 height 20
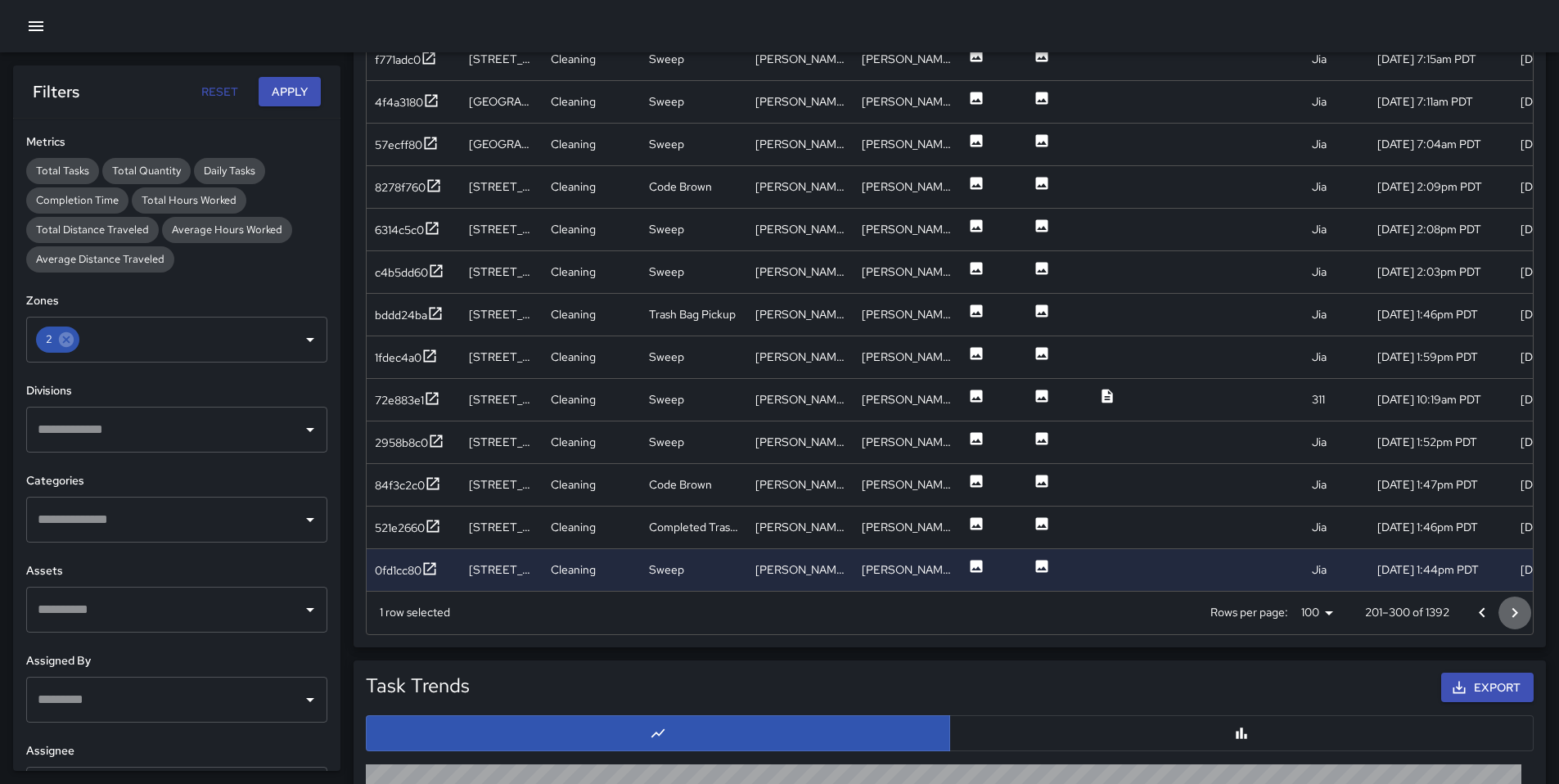
click at [1512, 616] on icon "Go to next page" at bounding box center [1513, 612] width 20 height 20
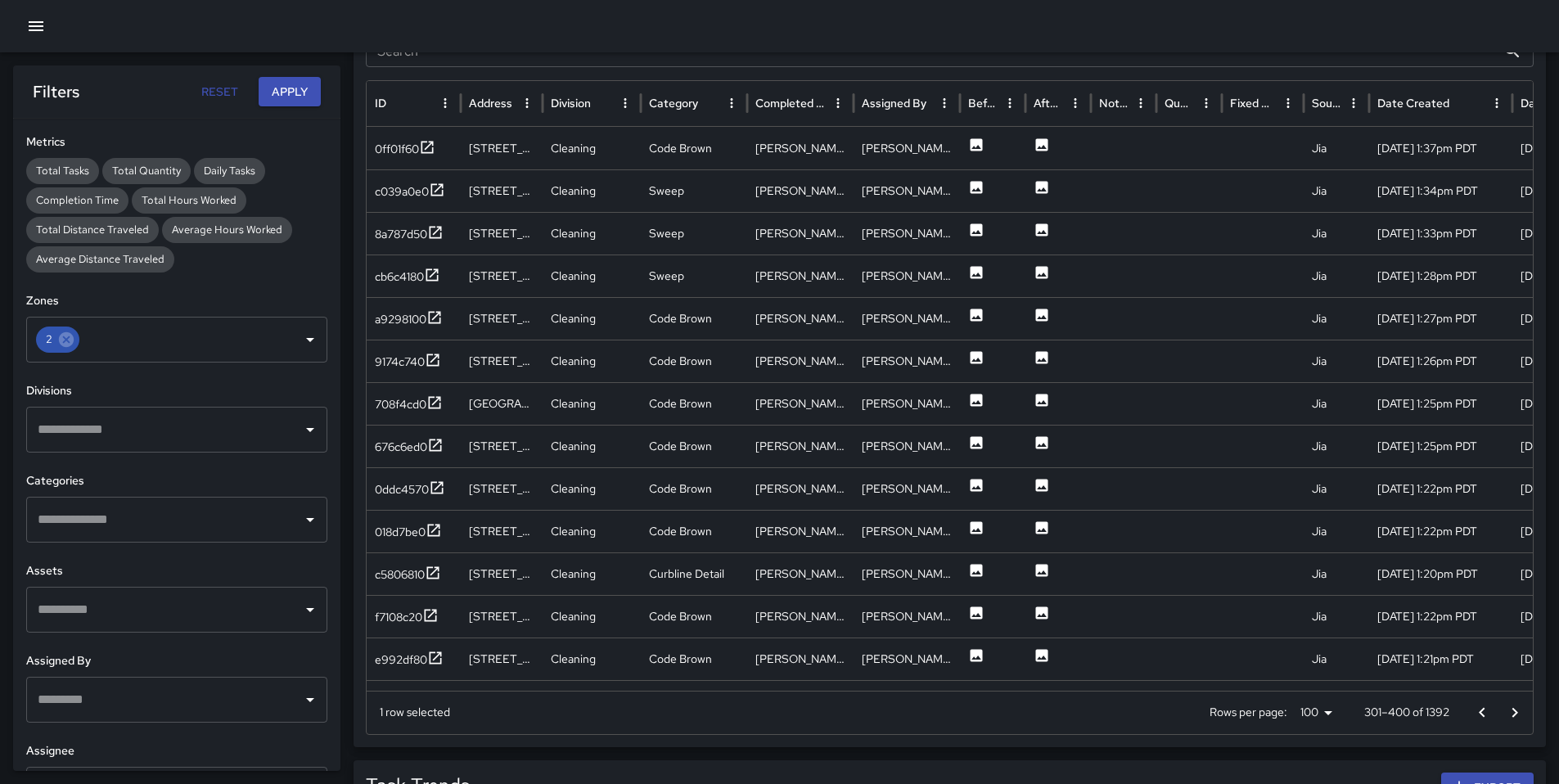
scroll to position [753, 0]
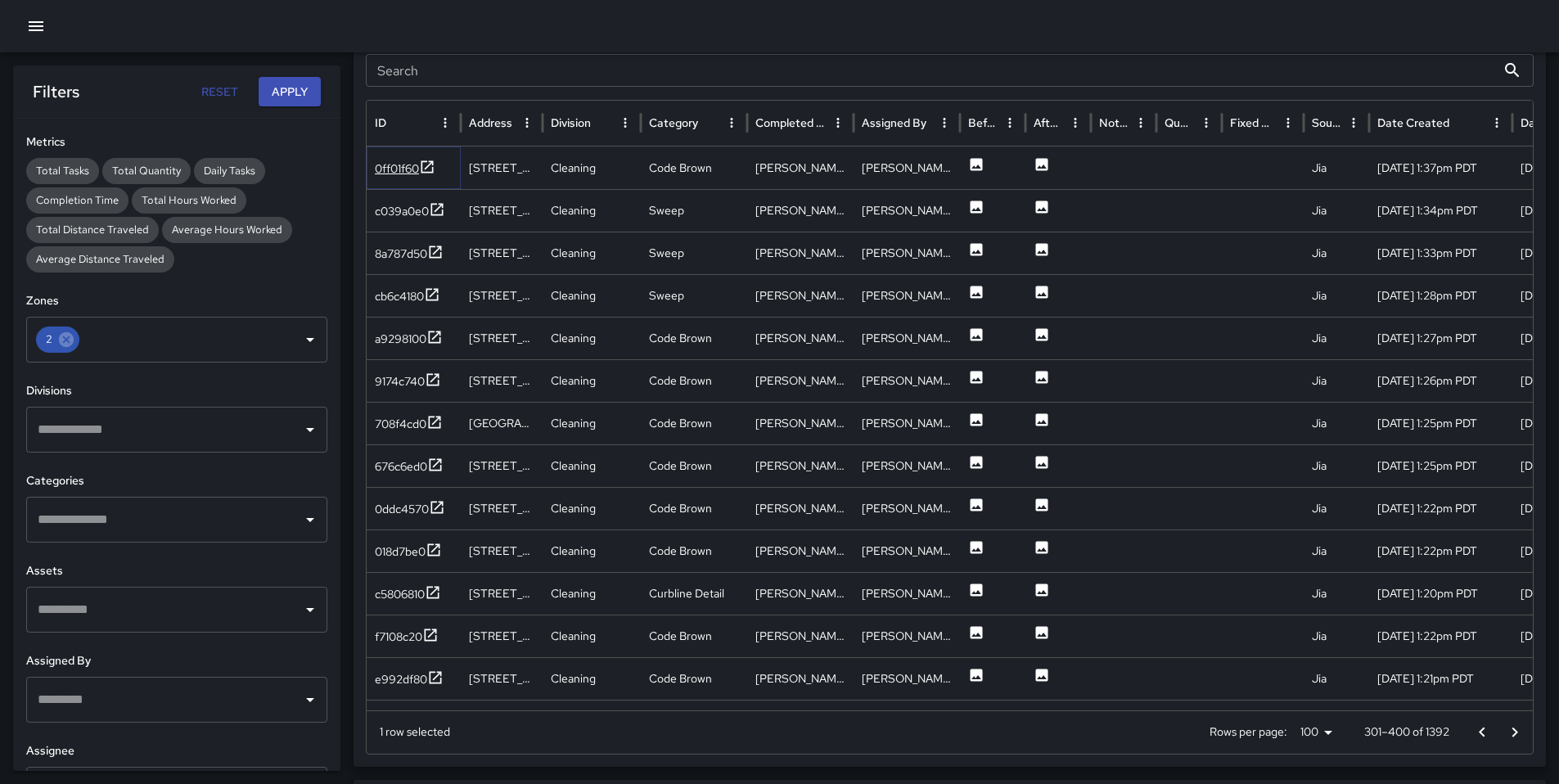
click at [405, 166] on div "0ff01f60" at bounding box center [396, 168] width 44 height 17
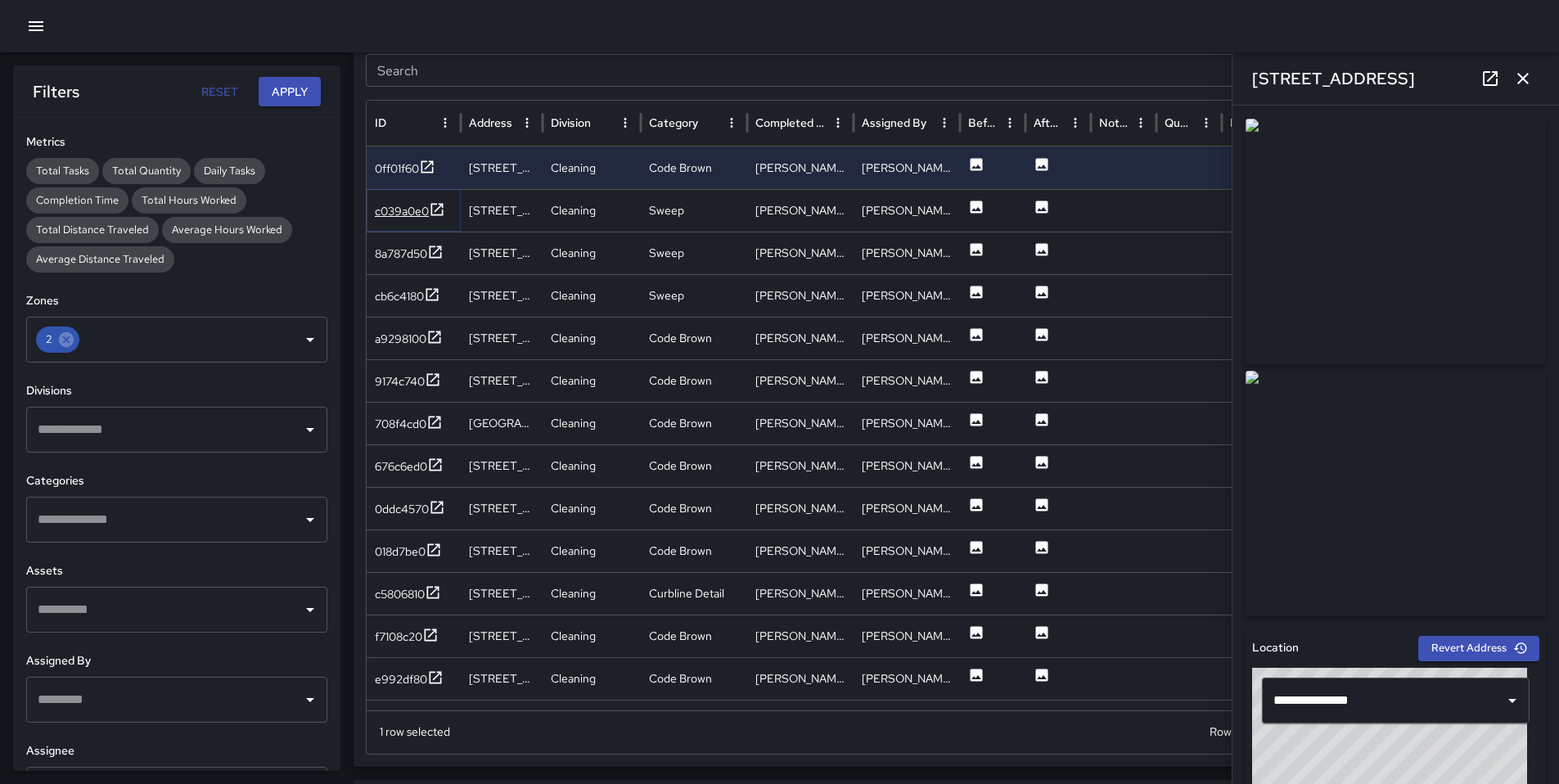
click at [401, 215] on div "c039a0e0" at bounding box center [402, 211] width 54 height 17
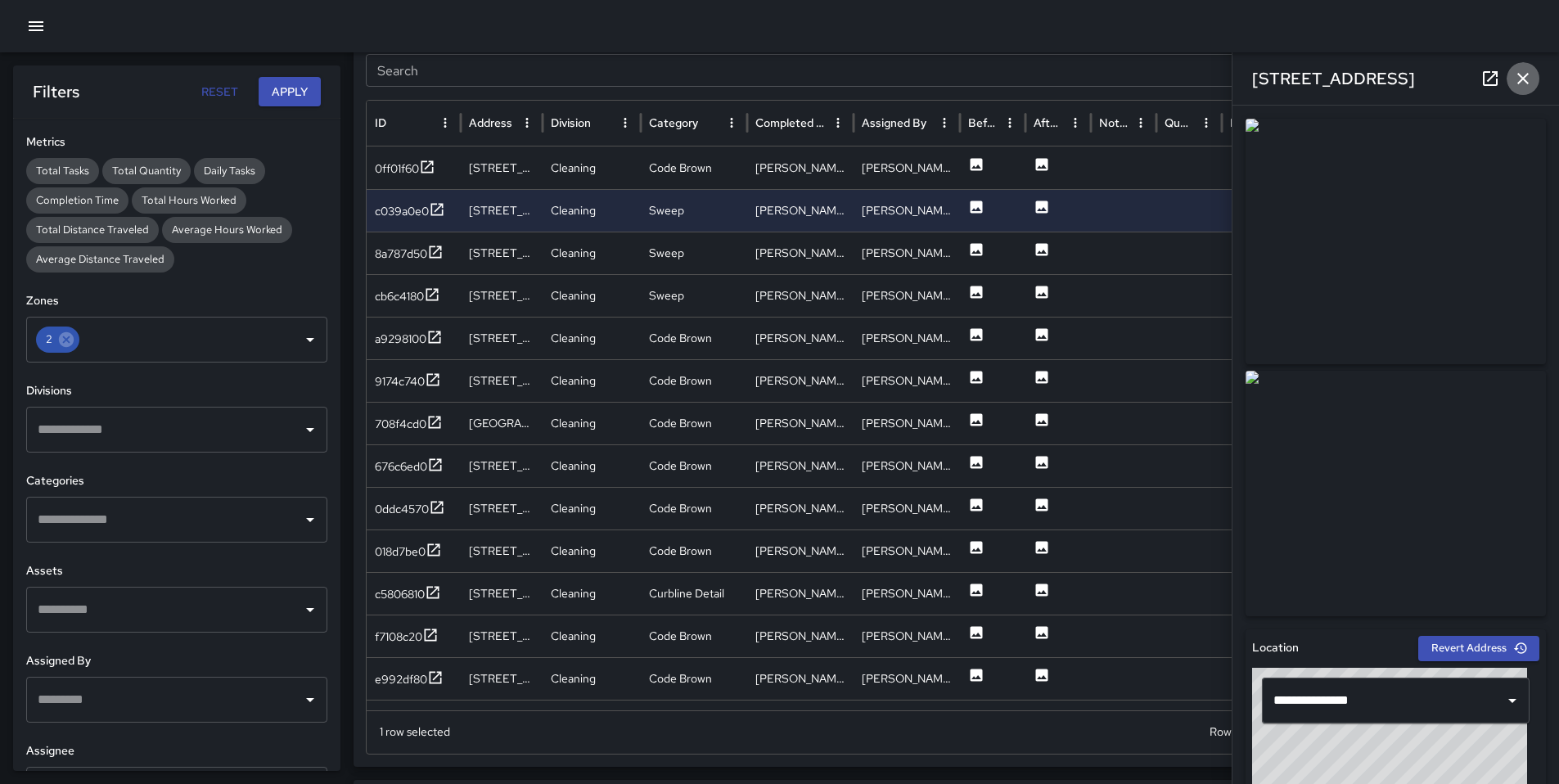
click at [1525, 81] on icon "button" at bounding box center [1522, 78] width 20 height 20
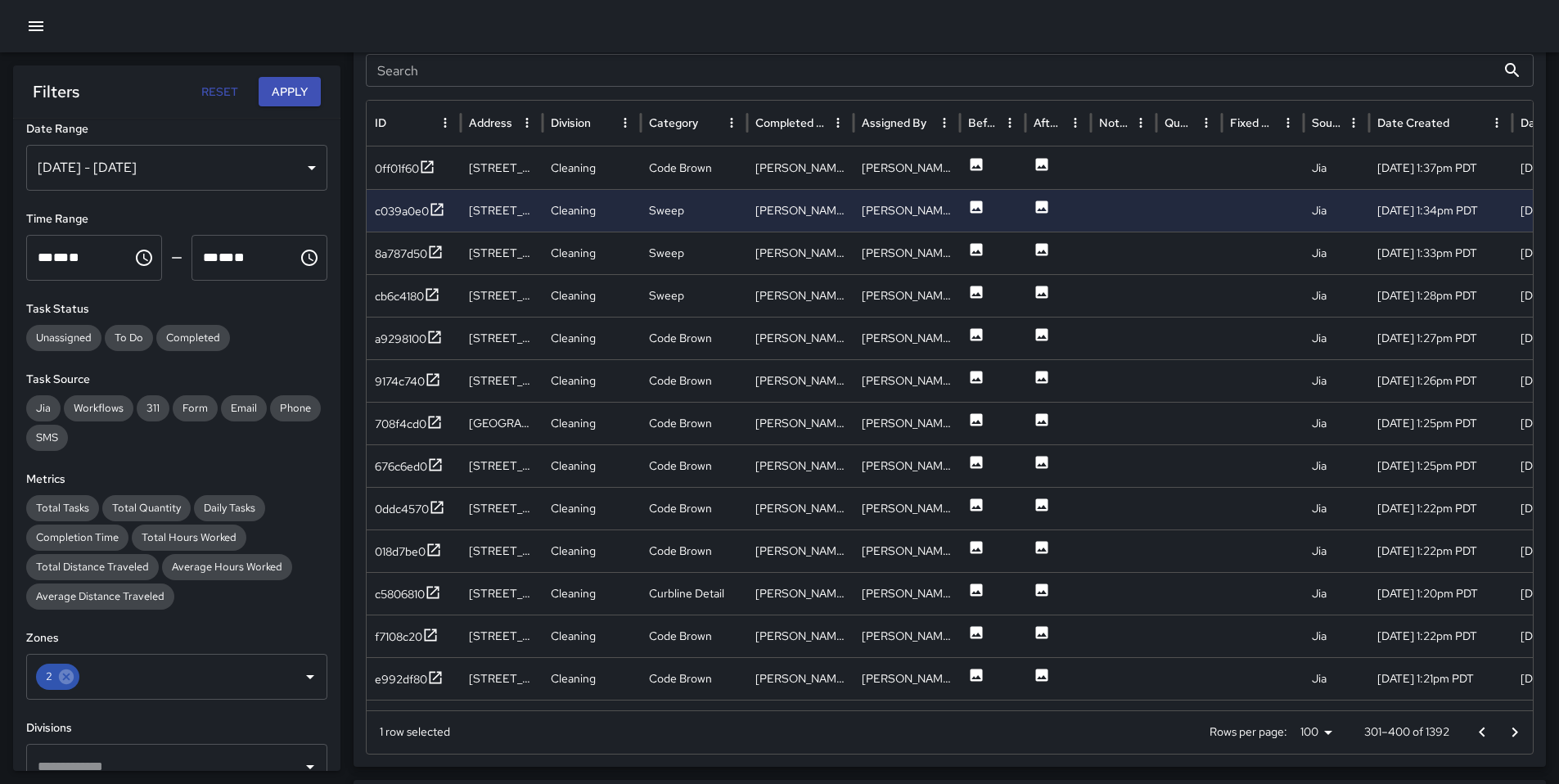
scroll to position [10, 0]
click at [259, 171] on div "[DATE] - [DATE]" at bounding box center [177, 168] width 301 height 46
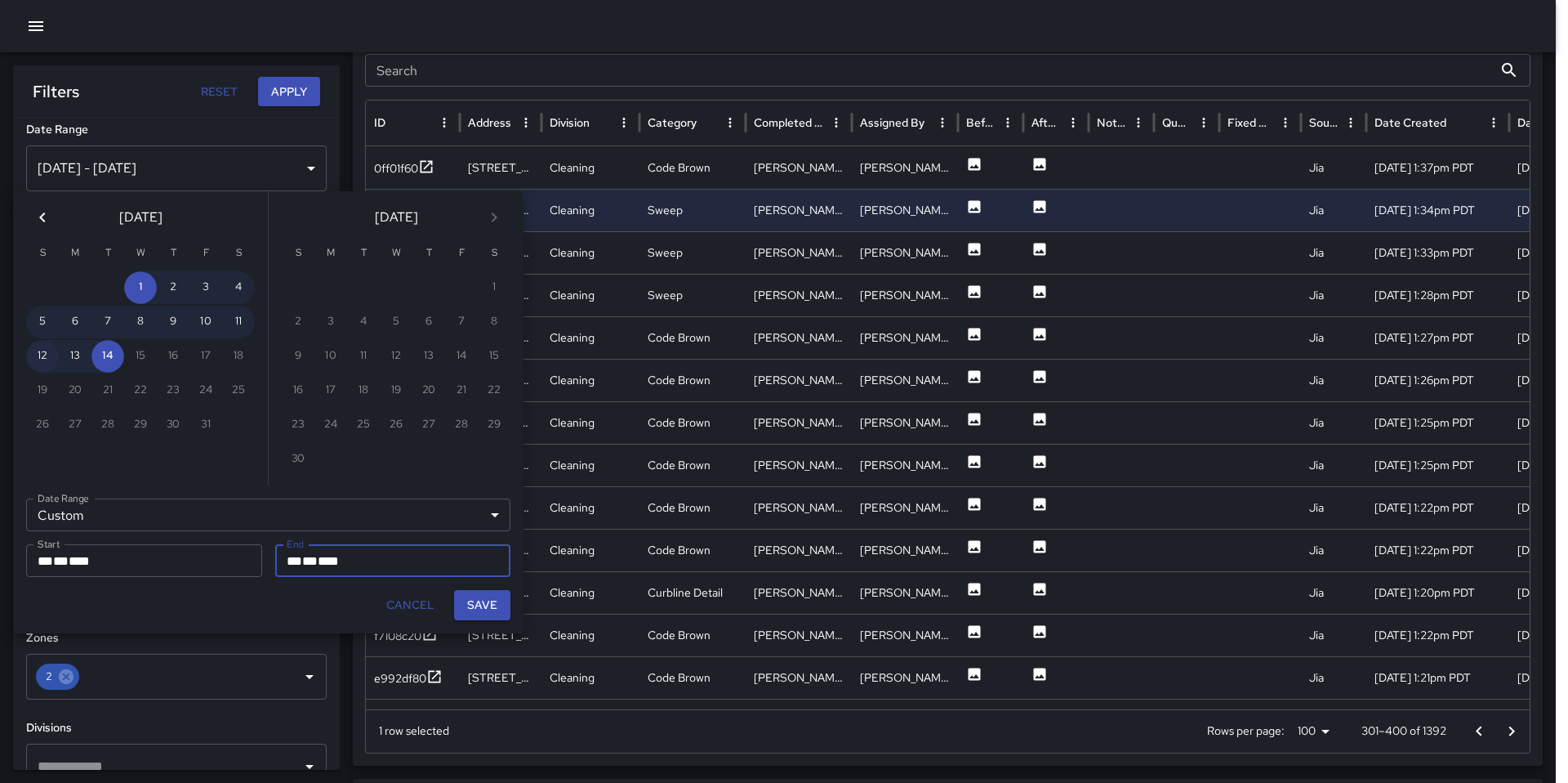
click at [29, 356] on button "12" at bounding box center [42, 356] width 32 height 33
type input "**********"
click at [36, 356] on button "12" at bounding box center [42, 356] width 32 height 33
type input "**********"
click at [101, 359] on button "14" at bounding box center [108, 356] width 32 height 33
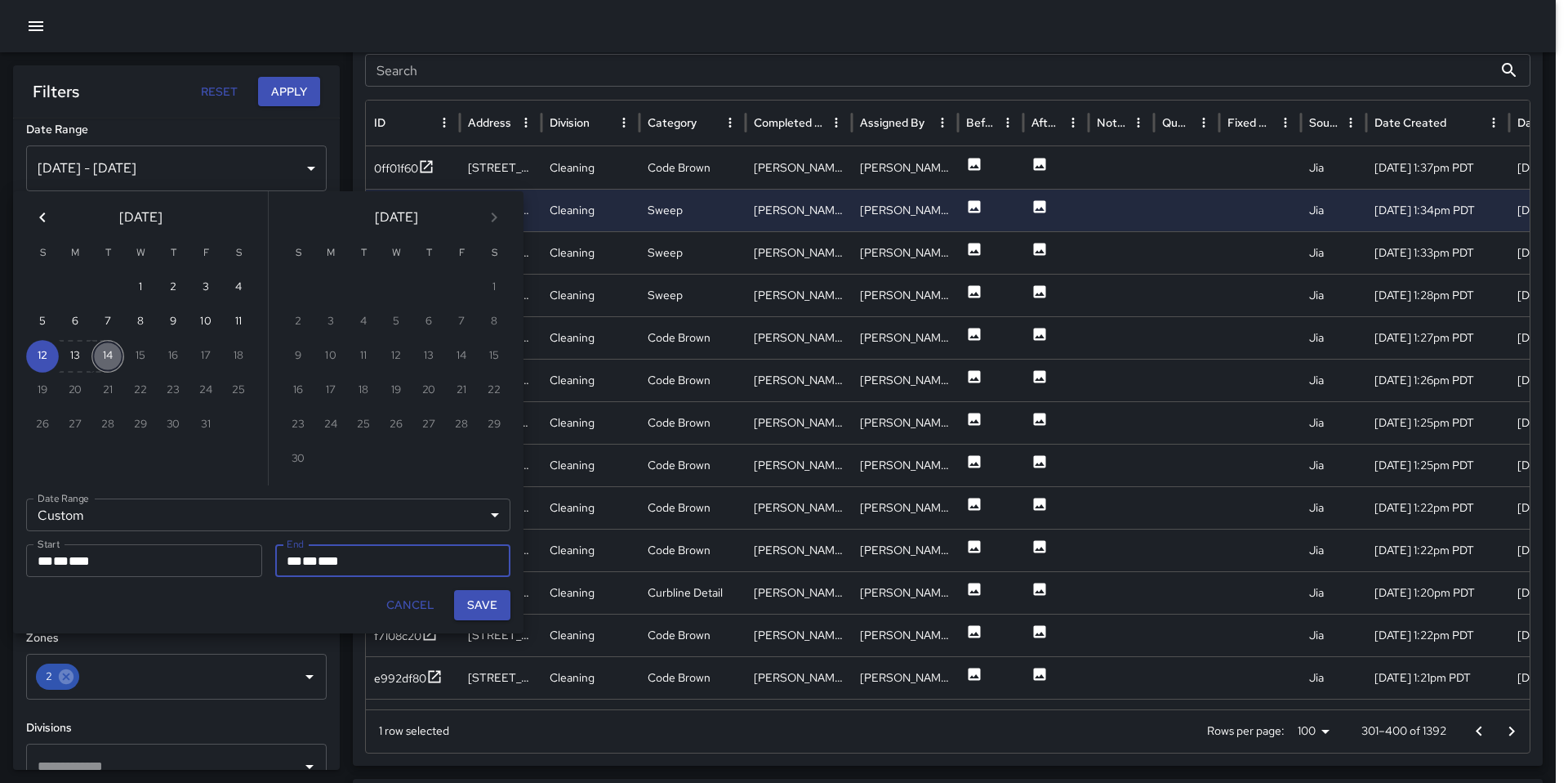
type input "**********"
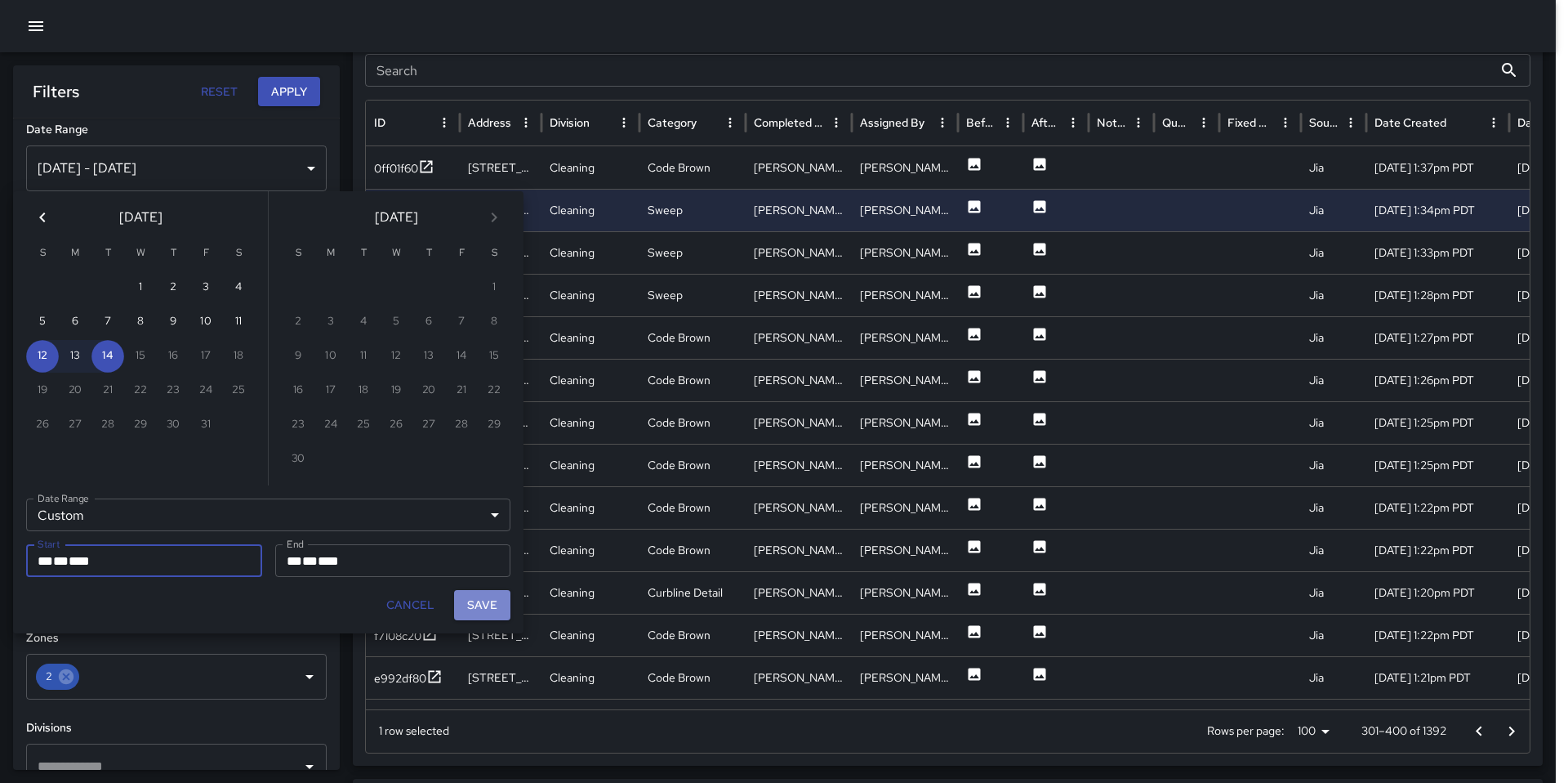
click at [485, 609] on button "Save" at bounding box center [482, 605] width 57 height 31
type input "**********"
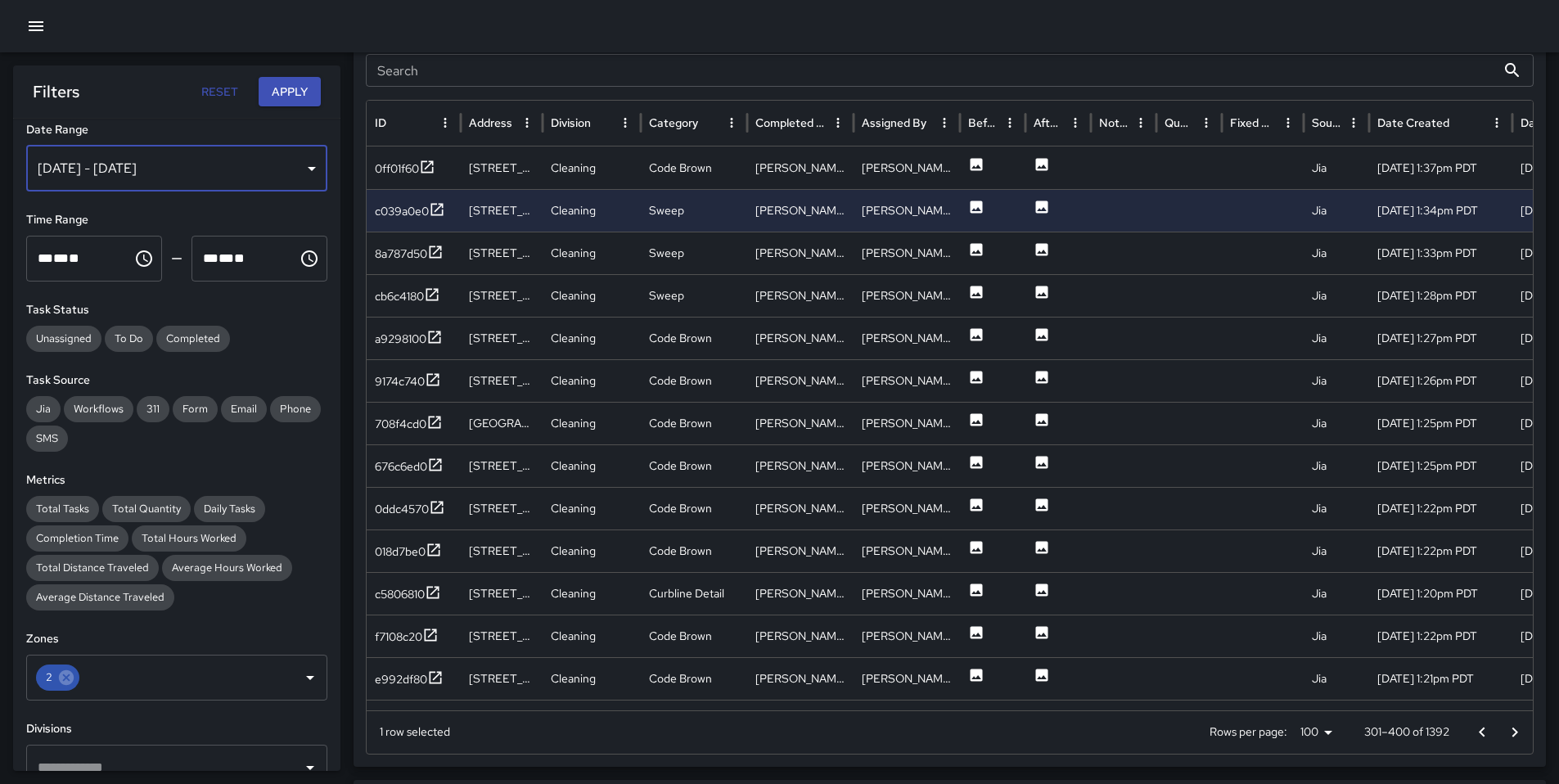
click at [270, 177] on div "[DATE] - [DATE]" at bounding box center [177, 168] width 301 height 46
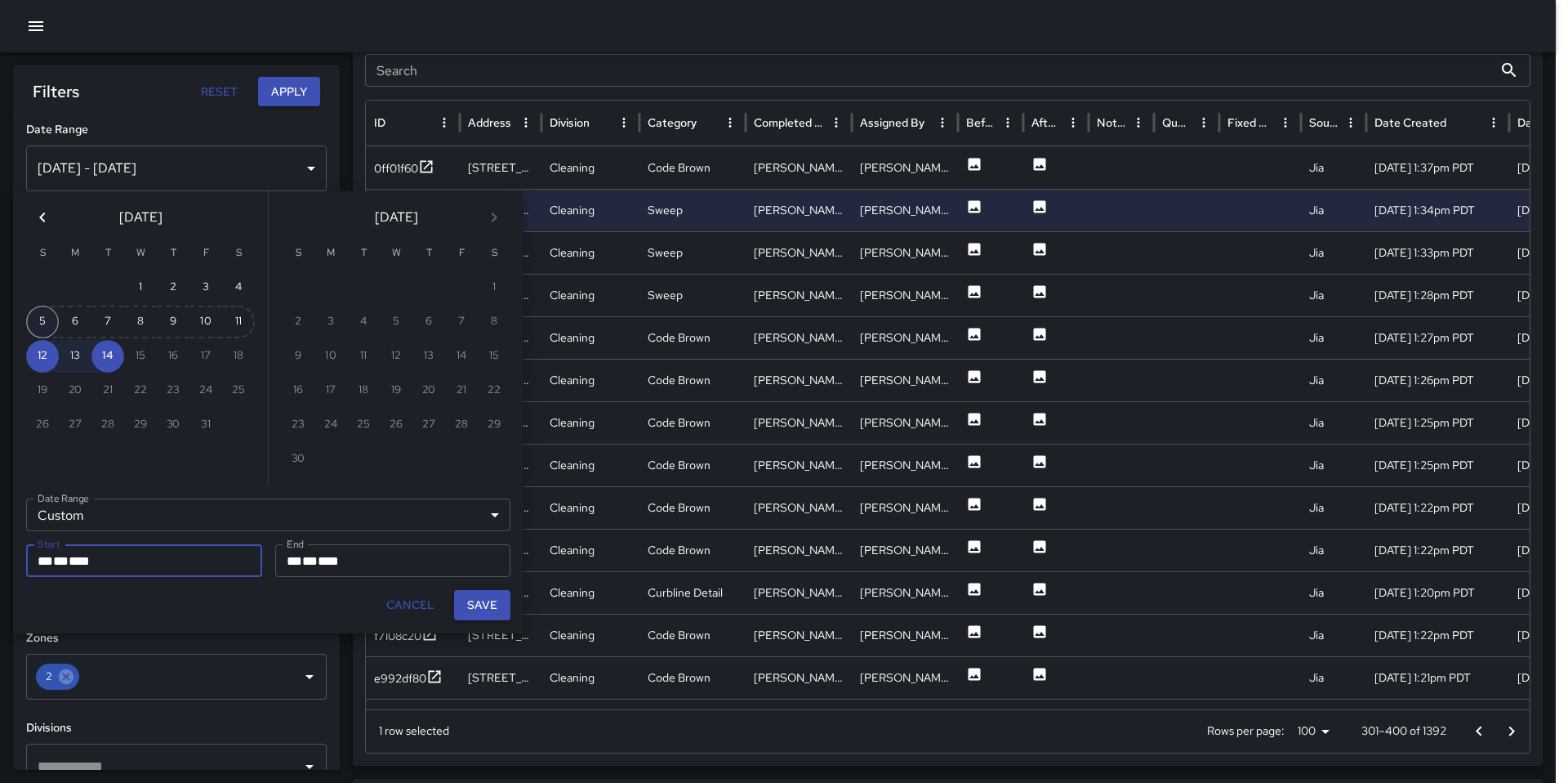
click at [50, 323] on button "5" at bounding box center [42, 321] width 32 height 33
type input "**********"
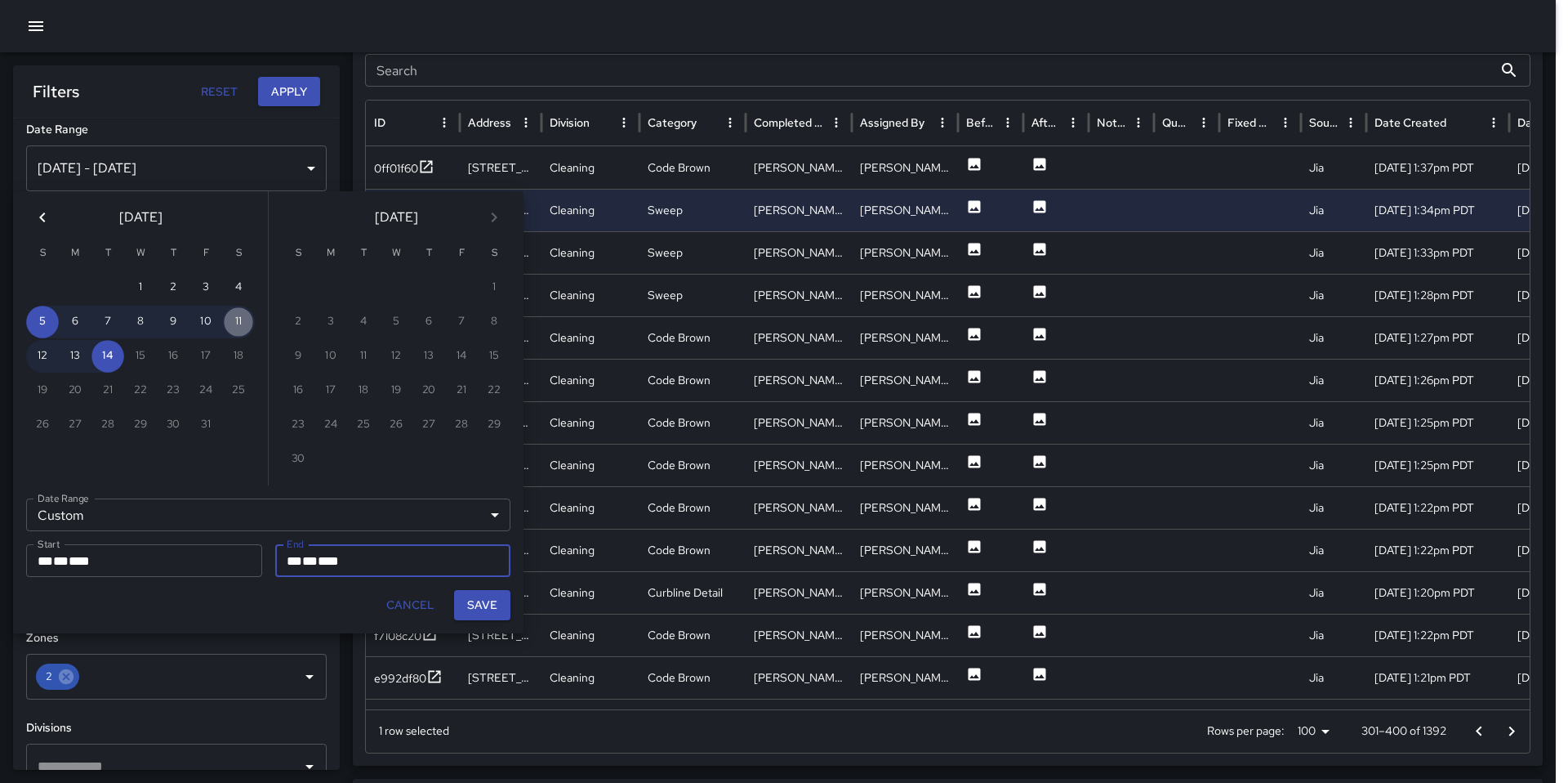
click at [241, 322] on button "11" at bounding box center [238, 321] width 32 height 33
type input "**********"
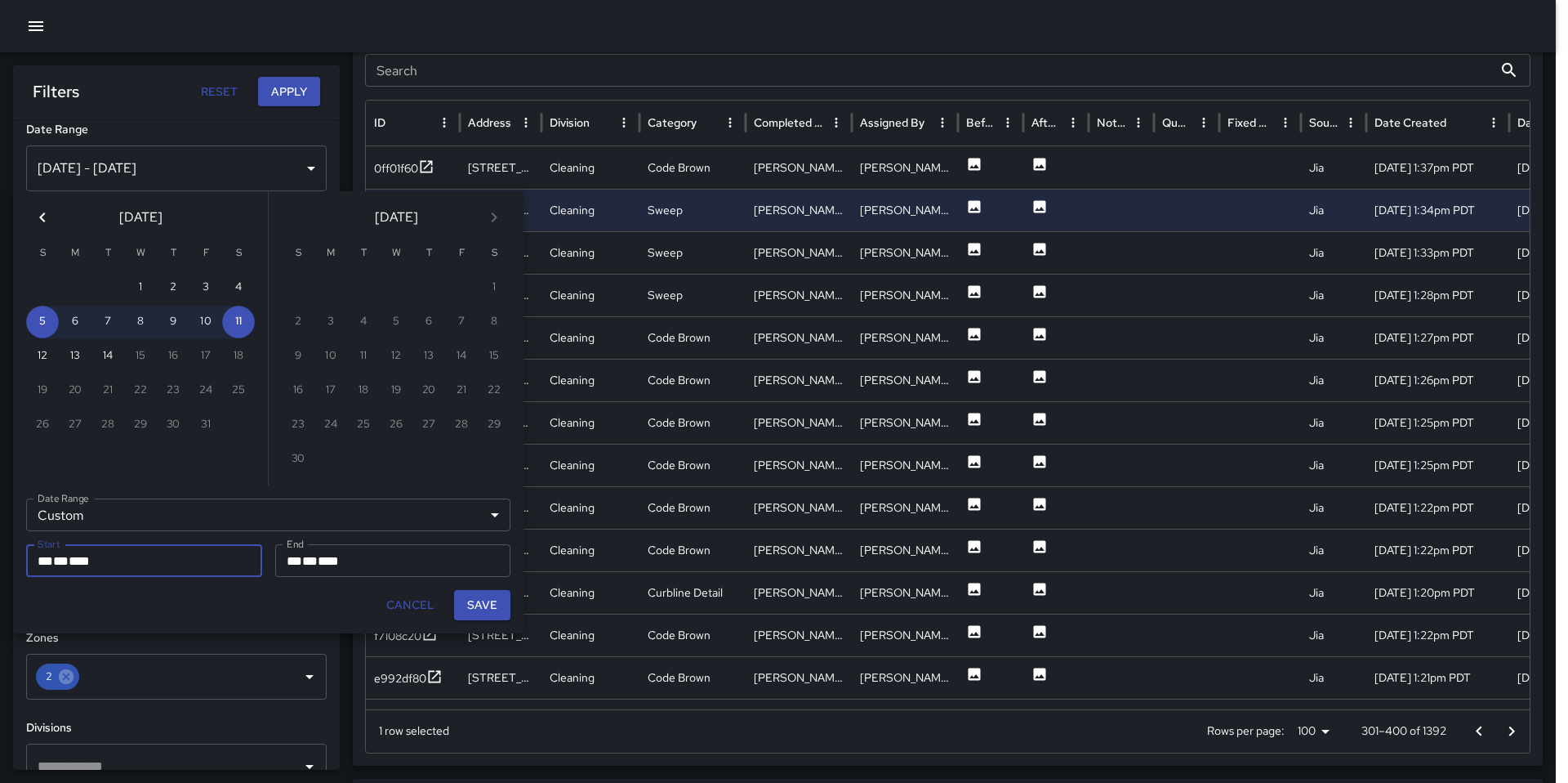
click at [478, 612] on button "Save" at bounding box center [482, 605] width 57 height 31
type input "**********"
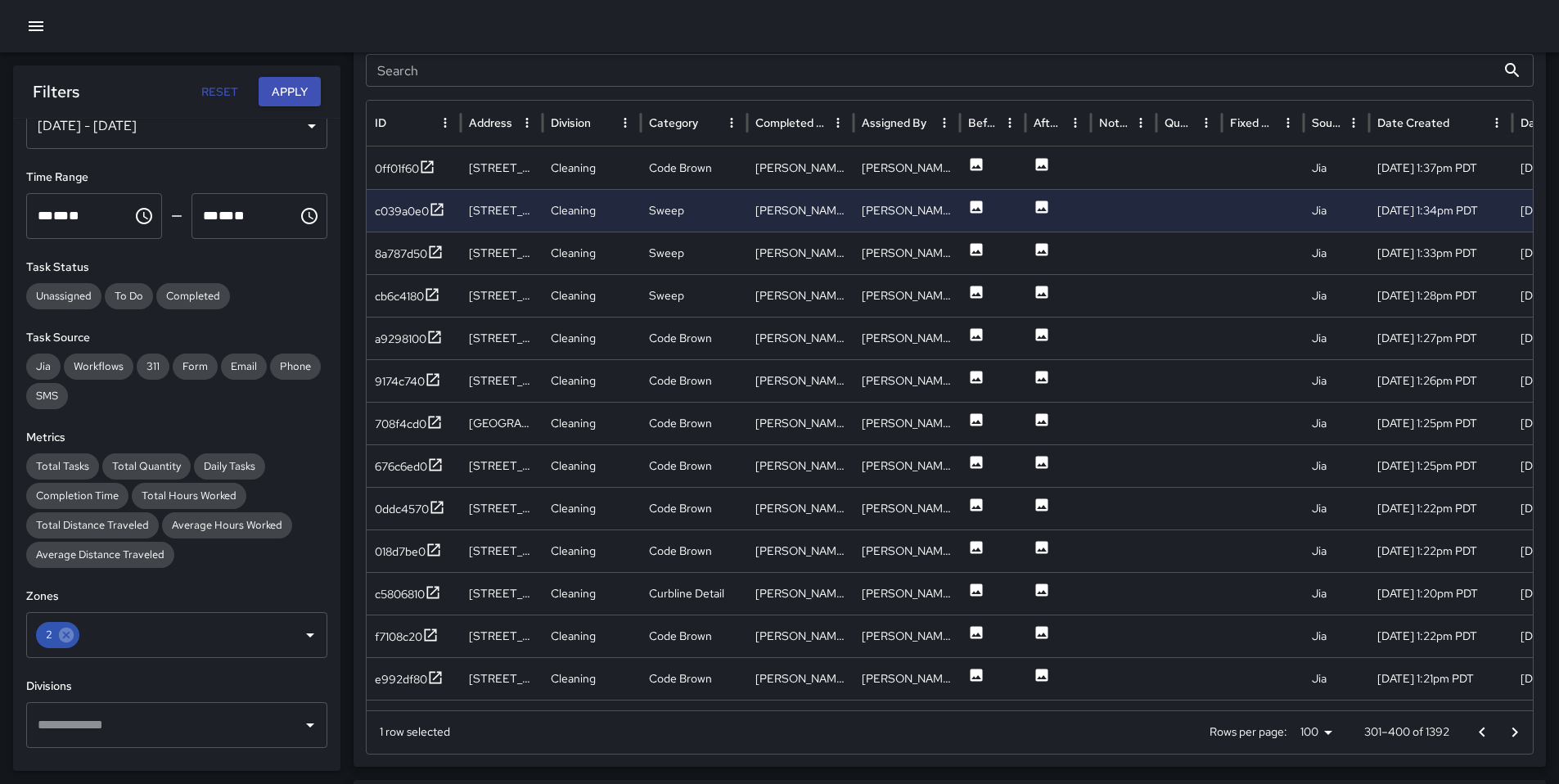
scroll to position [106, 0]
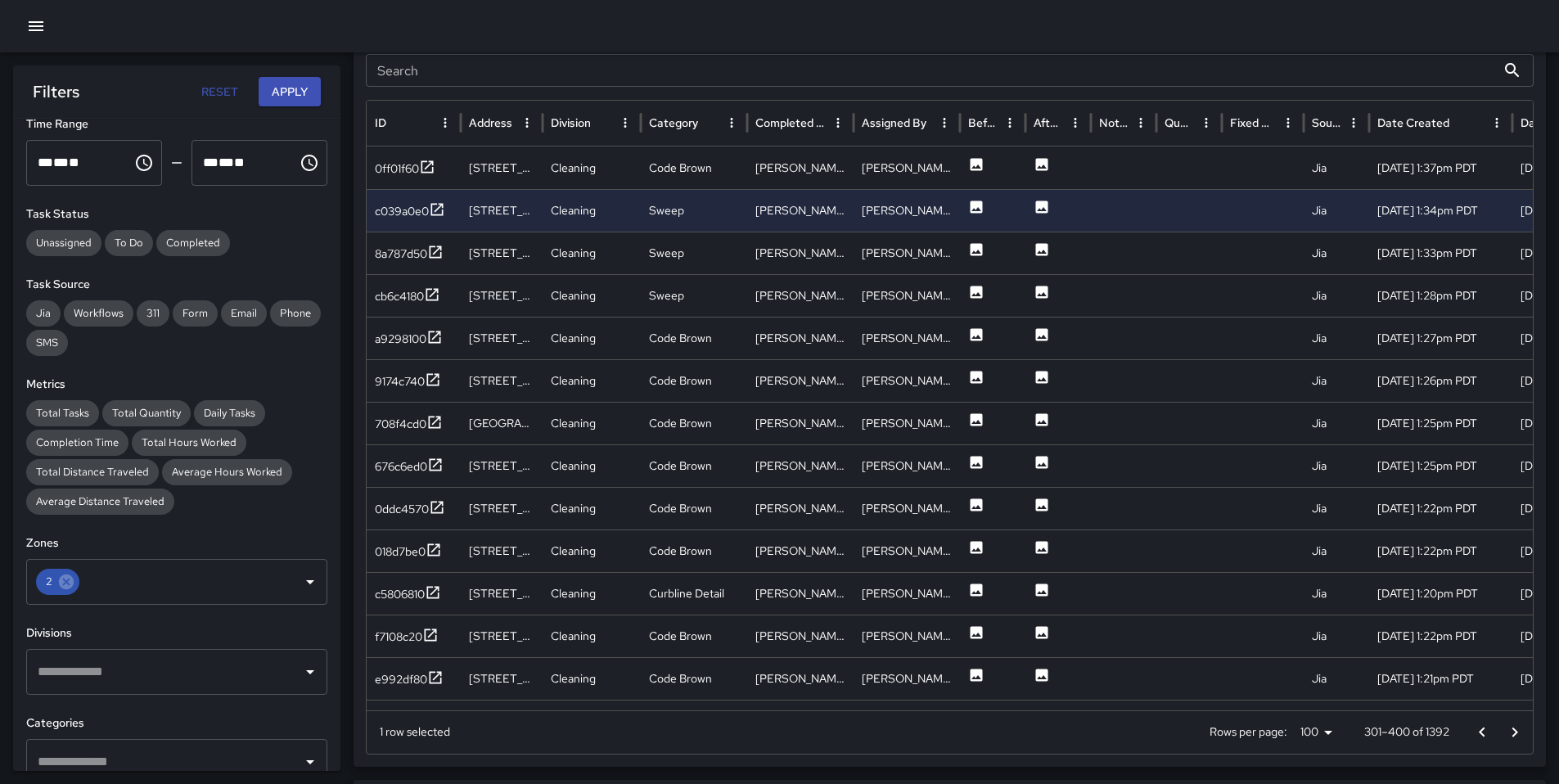
click at [275, 87] on button "Apply" at bounding box center [289, 92] width 62 height 31
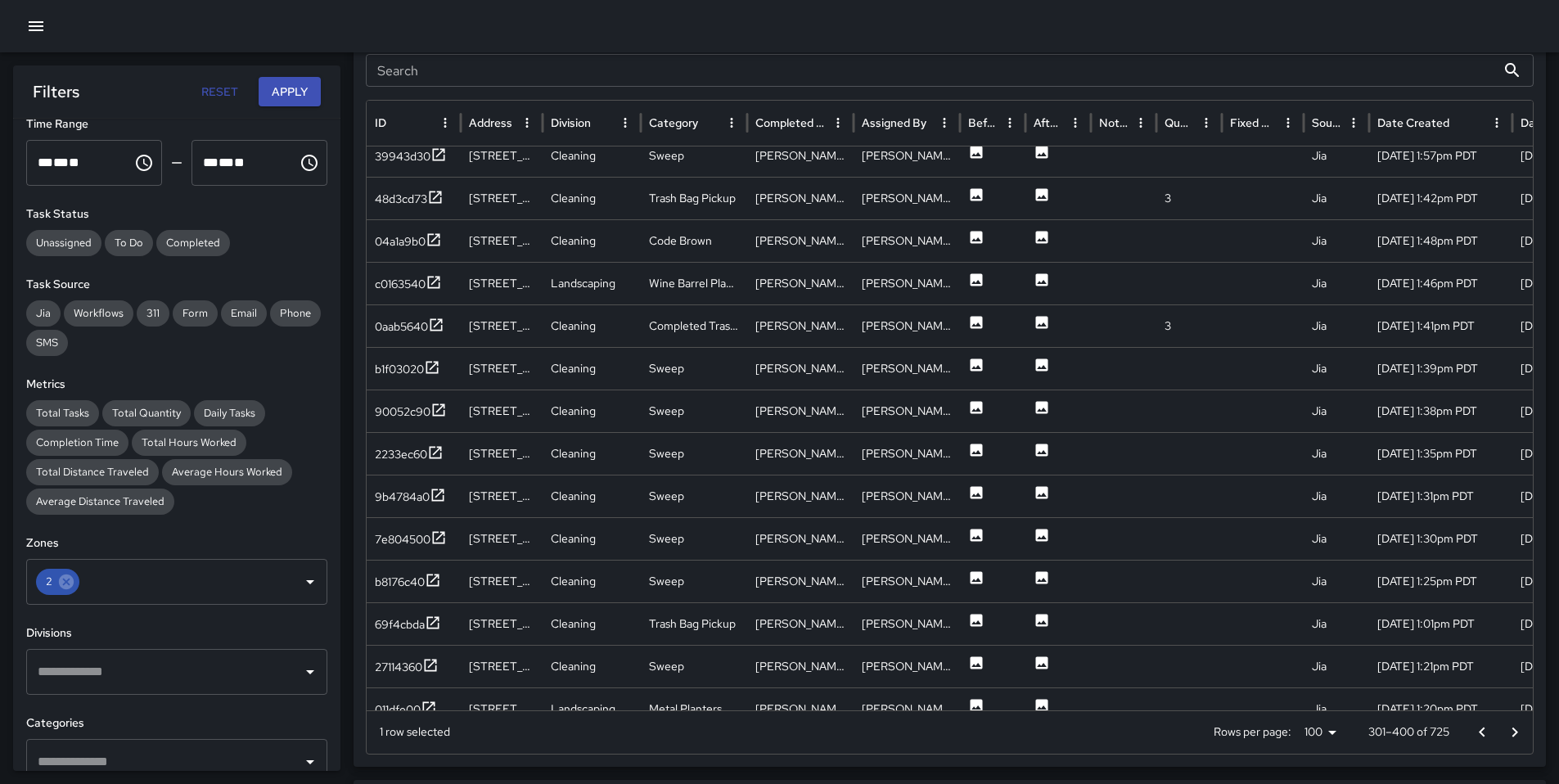
scroll to position [2692, 0]
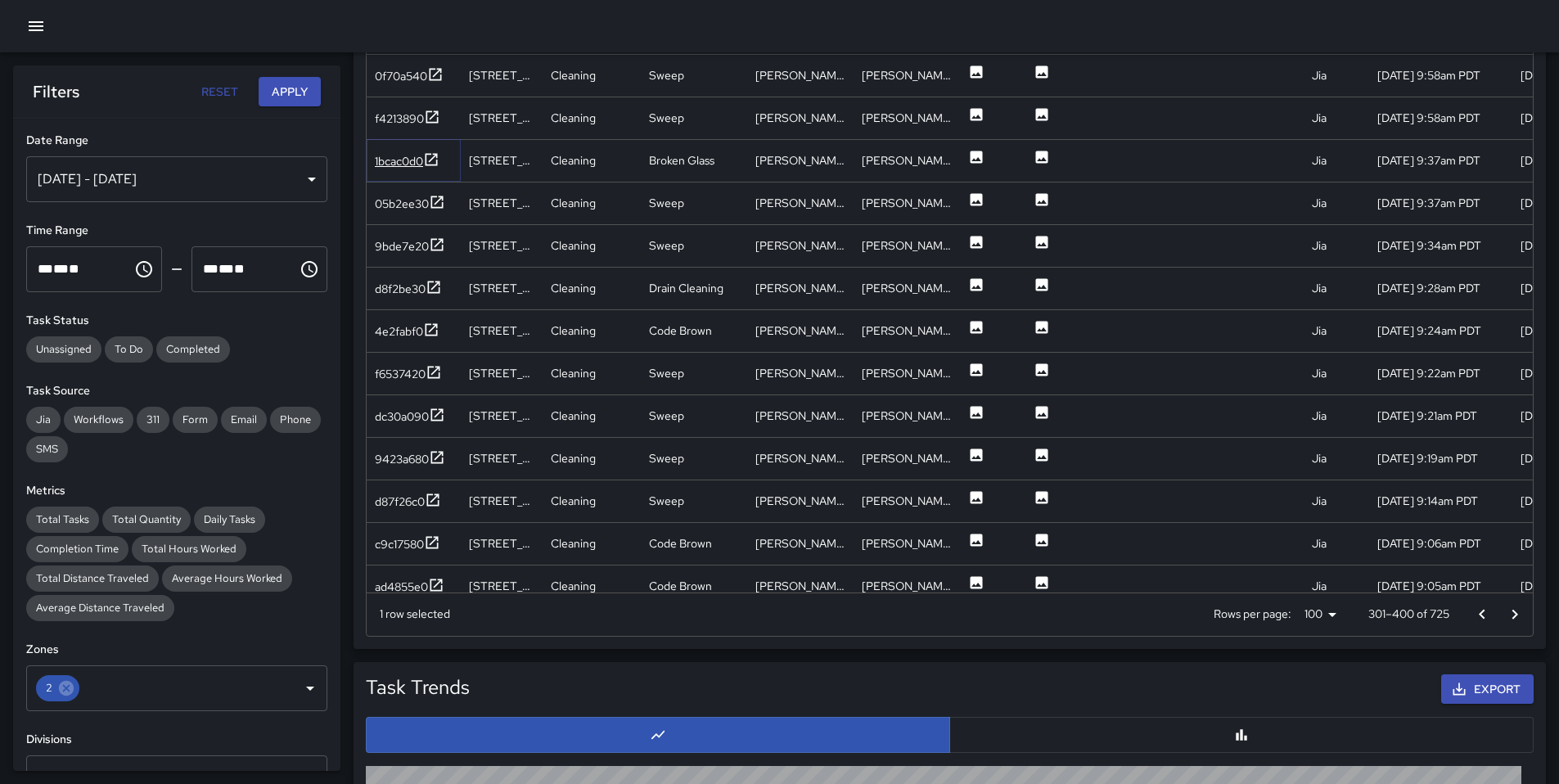
click at [397, 162] on div "1bcac0d0" at bounding box center [399, 161] width 48 height 17
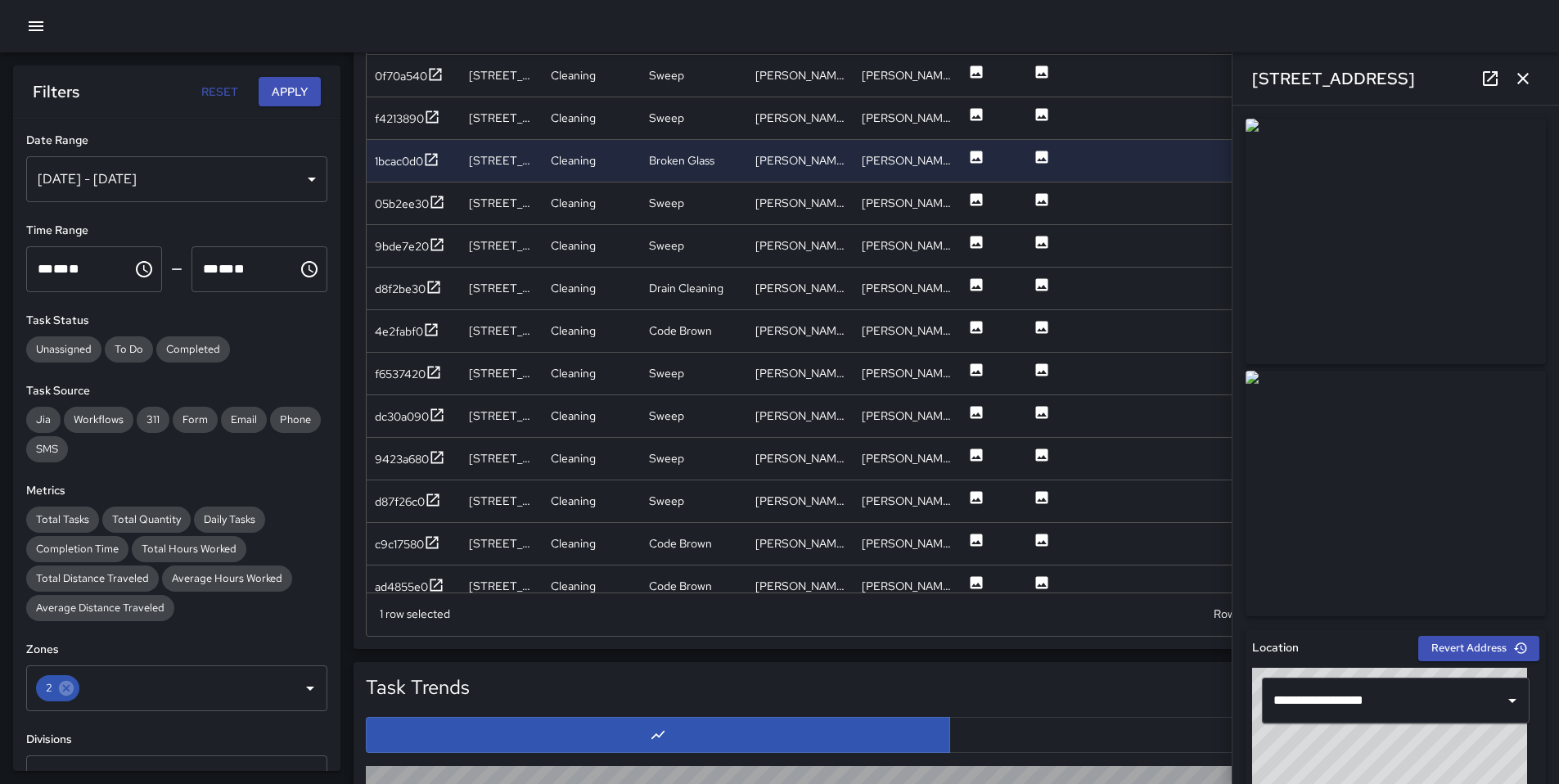
click at [1522, 78] on icon "button" at bounding box center [1523, 78] width 11 height 11
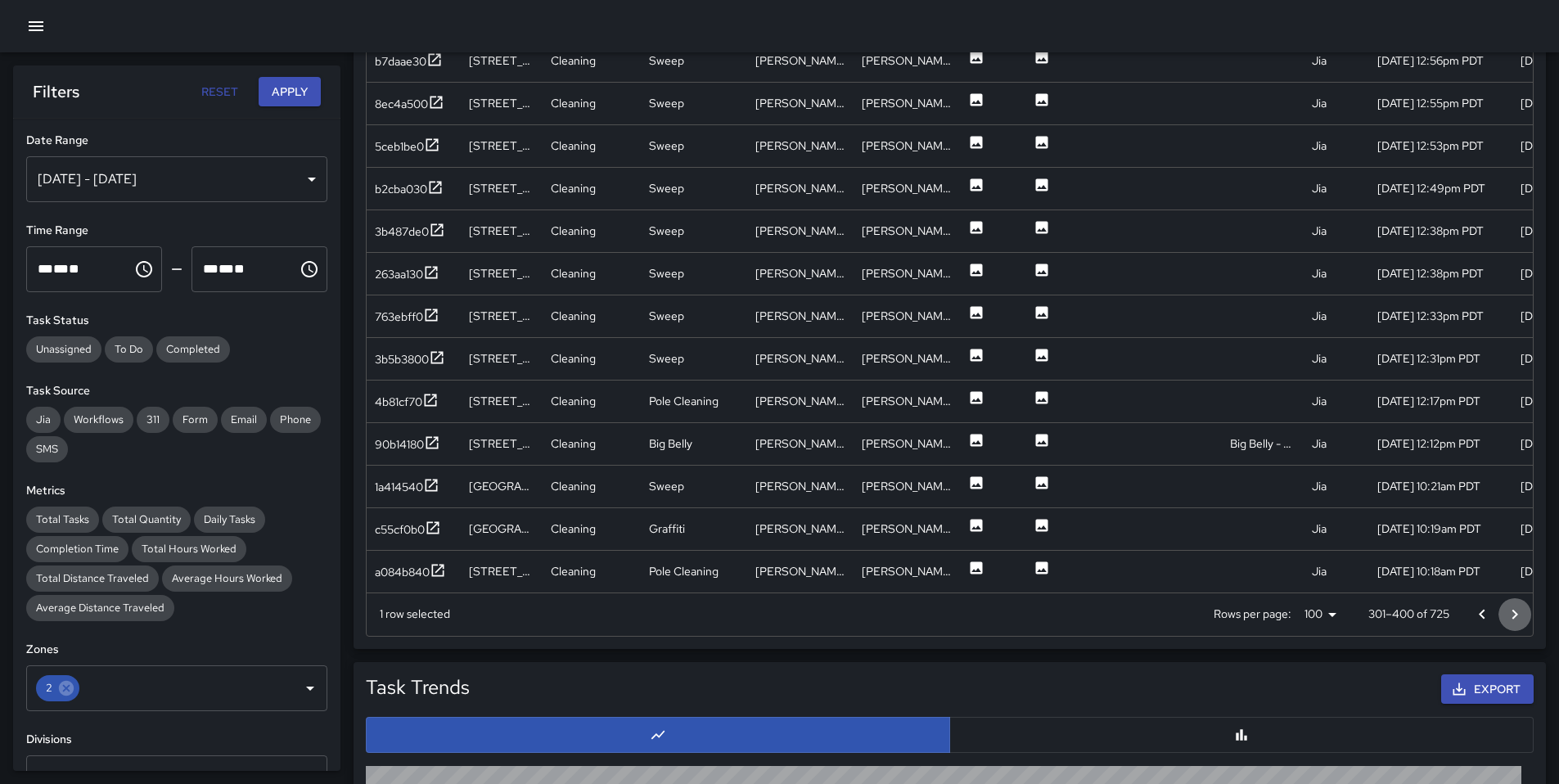
click at [1512, 611] on icon "Go to next page" at bounding box center [1513, 614] width 20 height 20
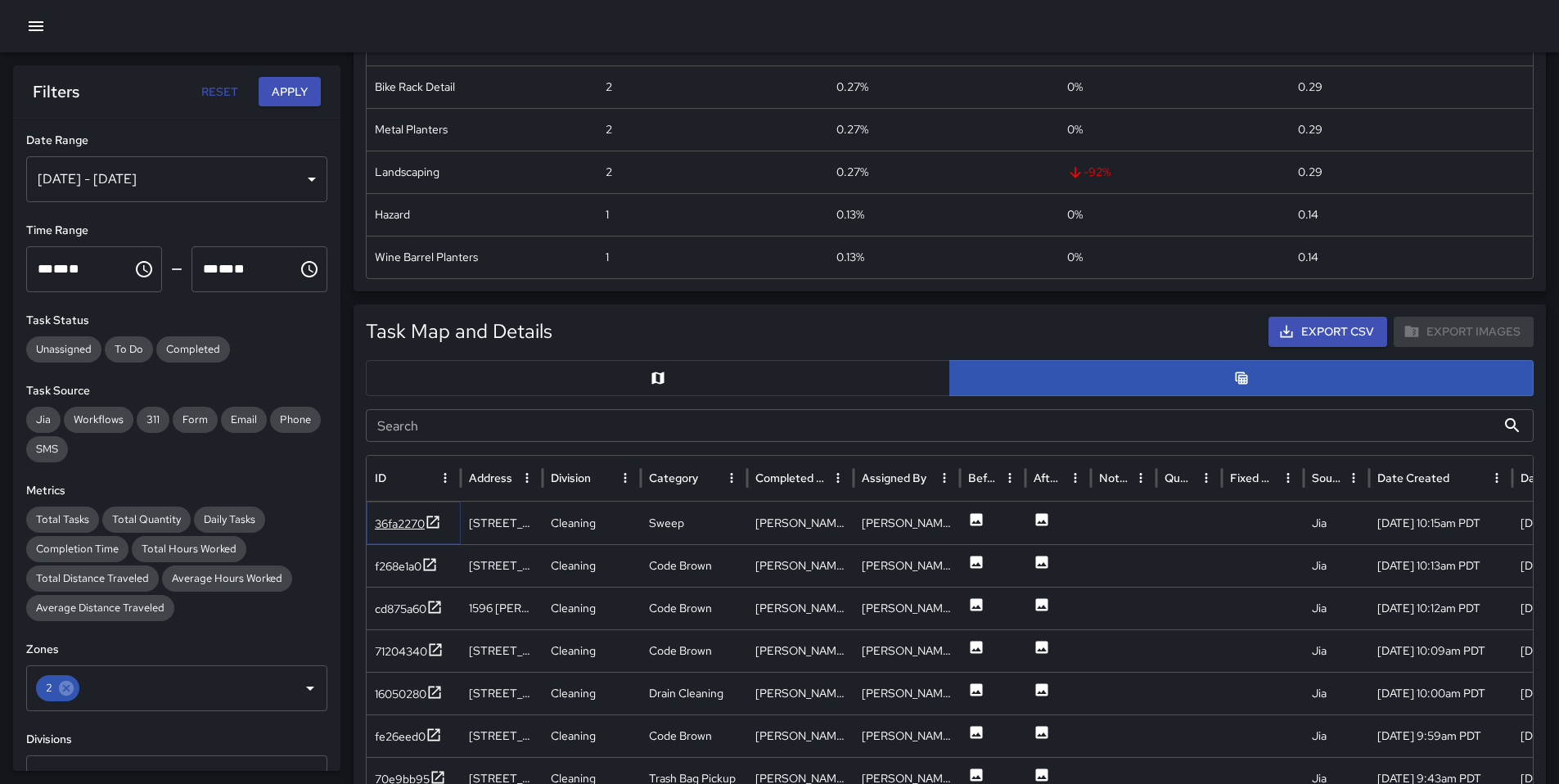
click at [396, 527] on div "36fa2270" at bounding box center [400, 524] width 50 height 17
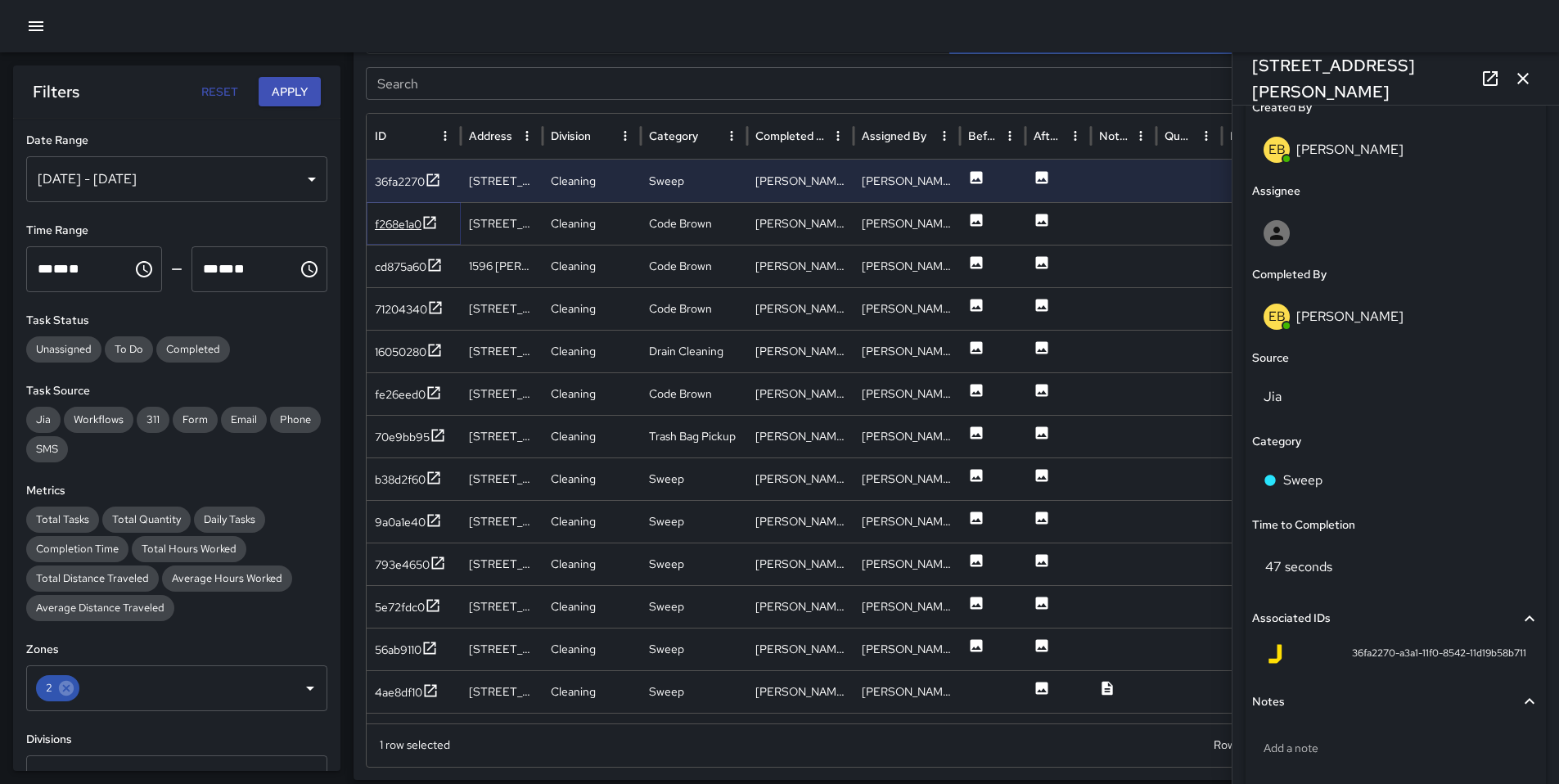
click at [406, 233] on div "f268e1a0" at bounding box center [406, 224] width 63 height 20
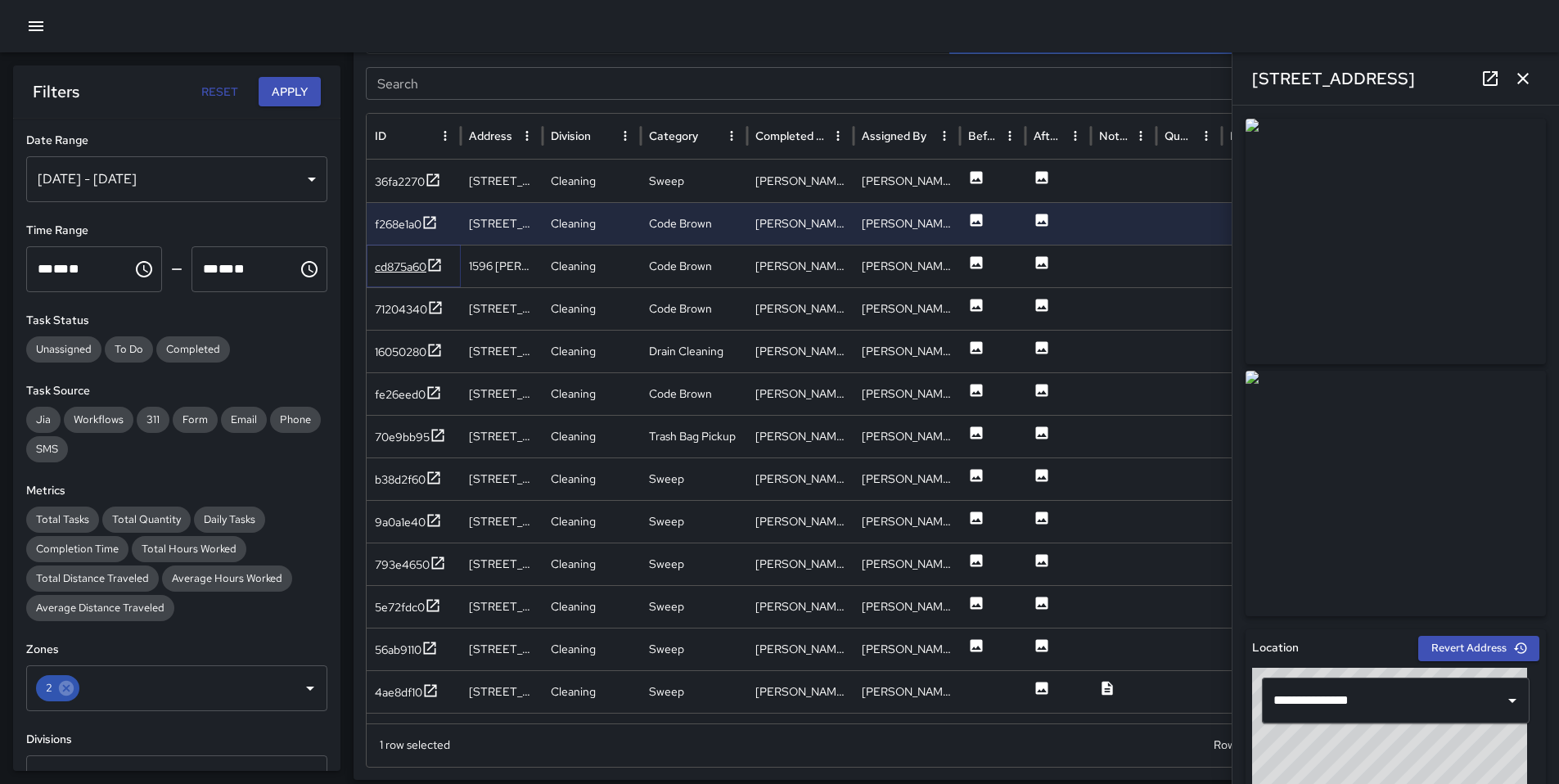
click at [380, 261] on div "cd875a60" at bounding box center [400, 267] width 51 height 17
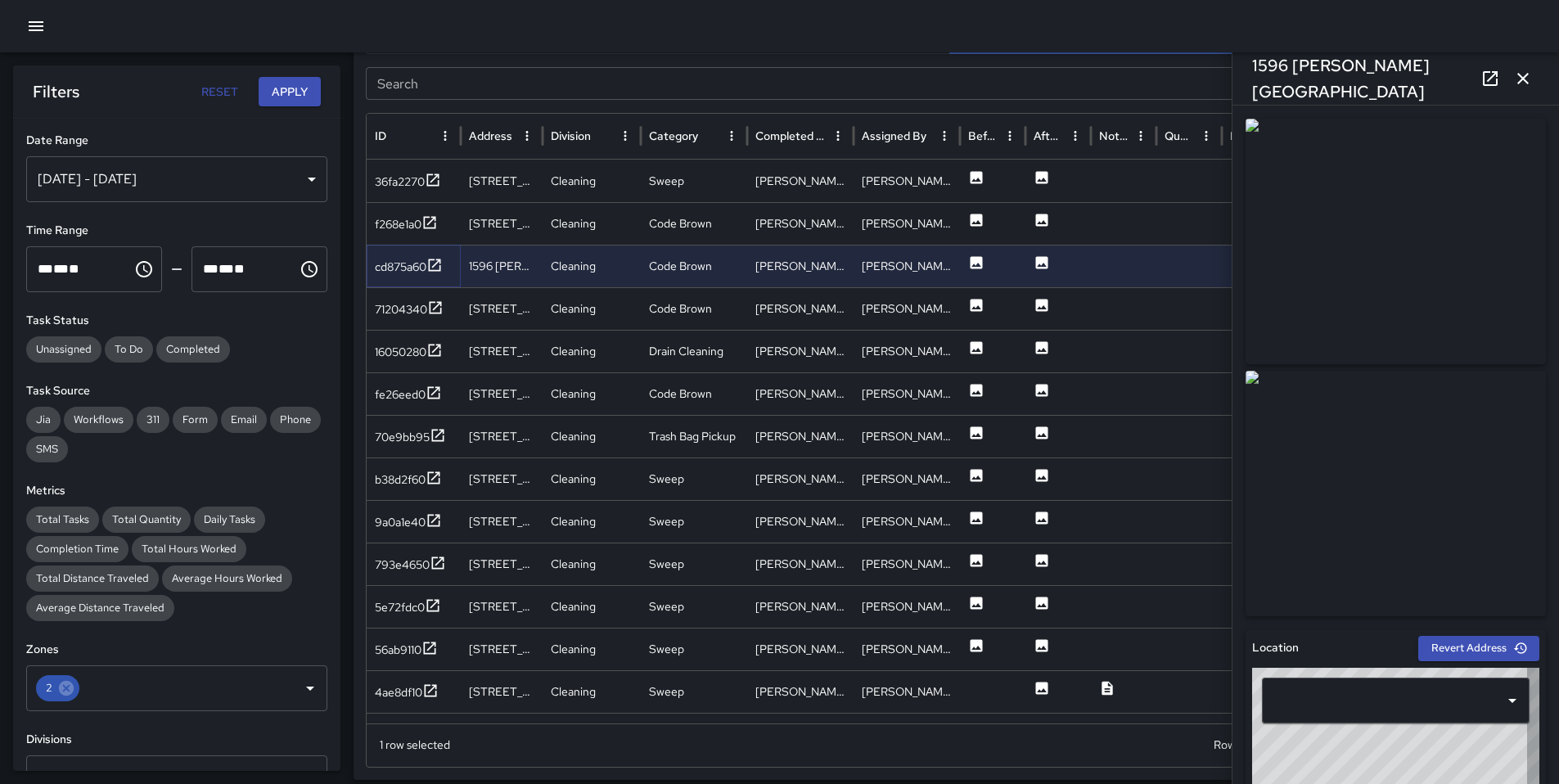
type input "**********"
click at [391, 313] on div "71204340" at bounding box center [401, 310] width 52 height 17
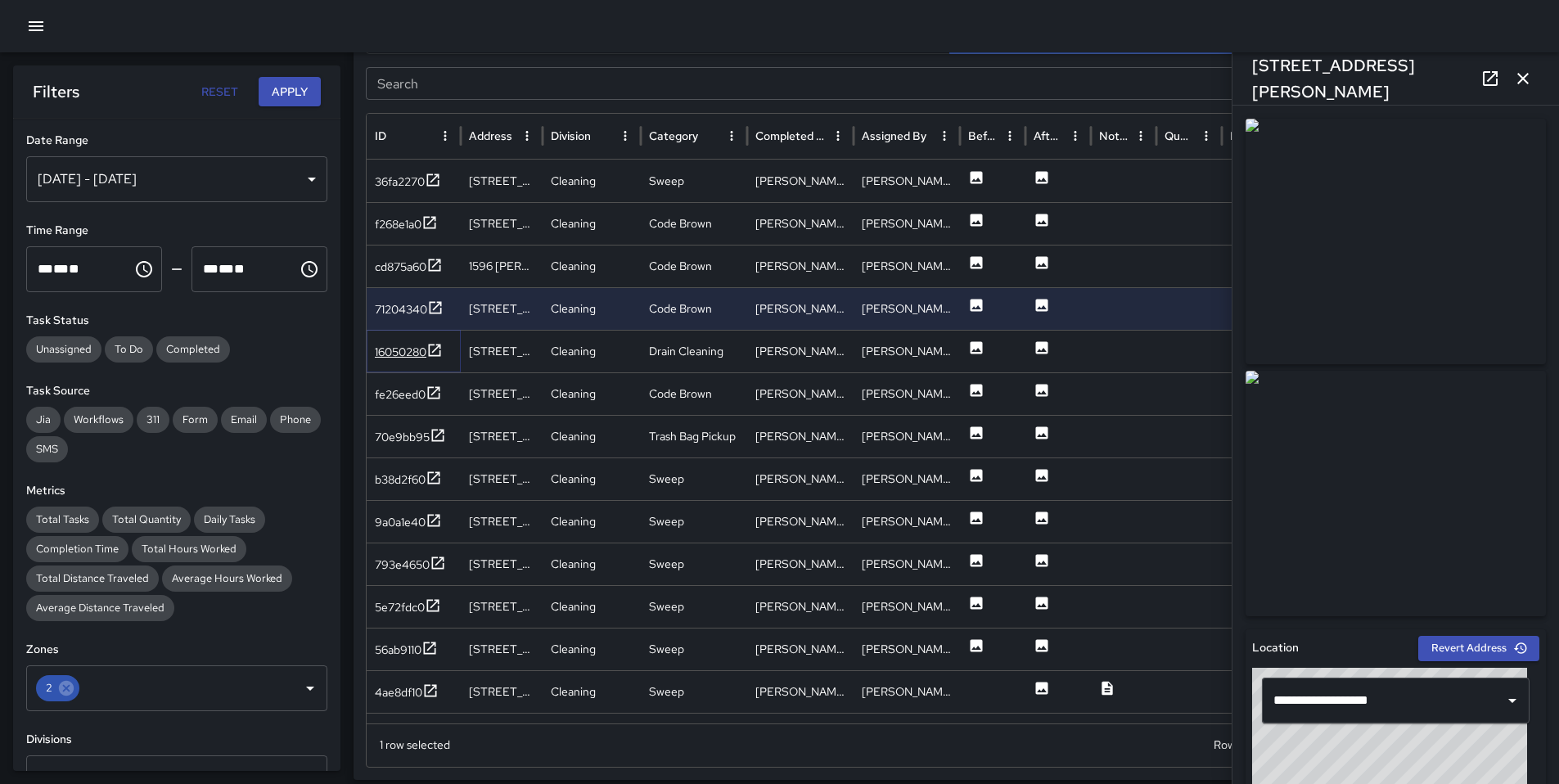
click at [388, 352] on div "16050280" at bounding box center [400, 352] width 51 height 17
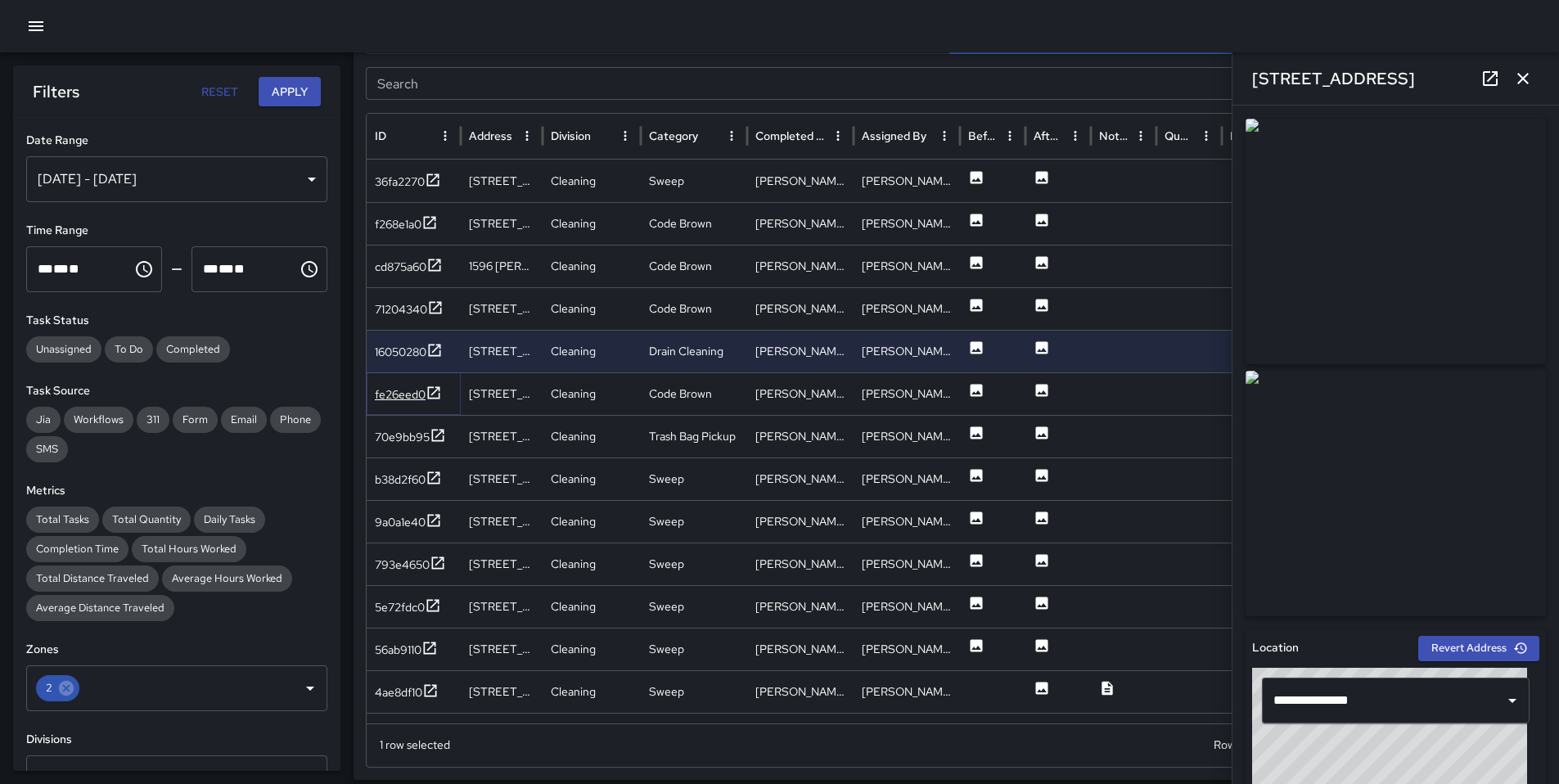
click at [394, 394] on div "fe26eed0" at bounding box center [400, 394] width 51 height 17
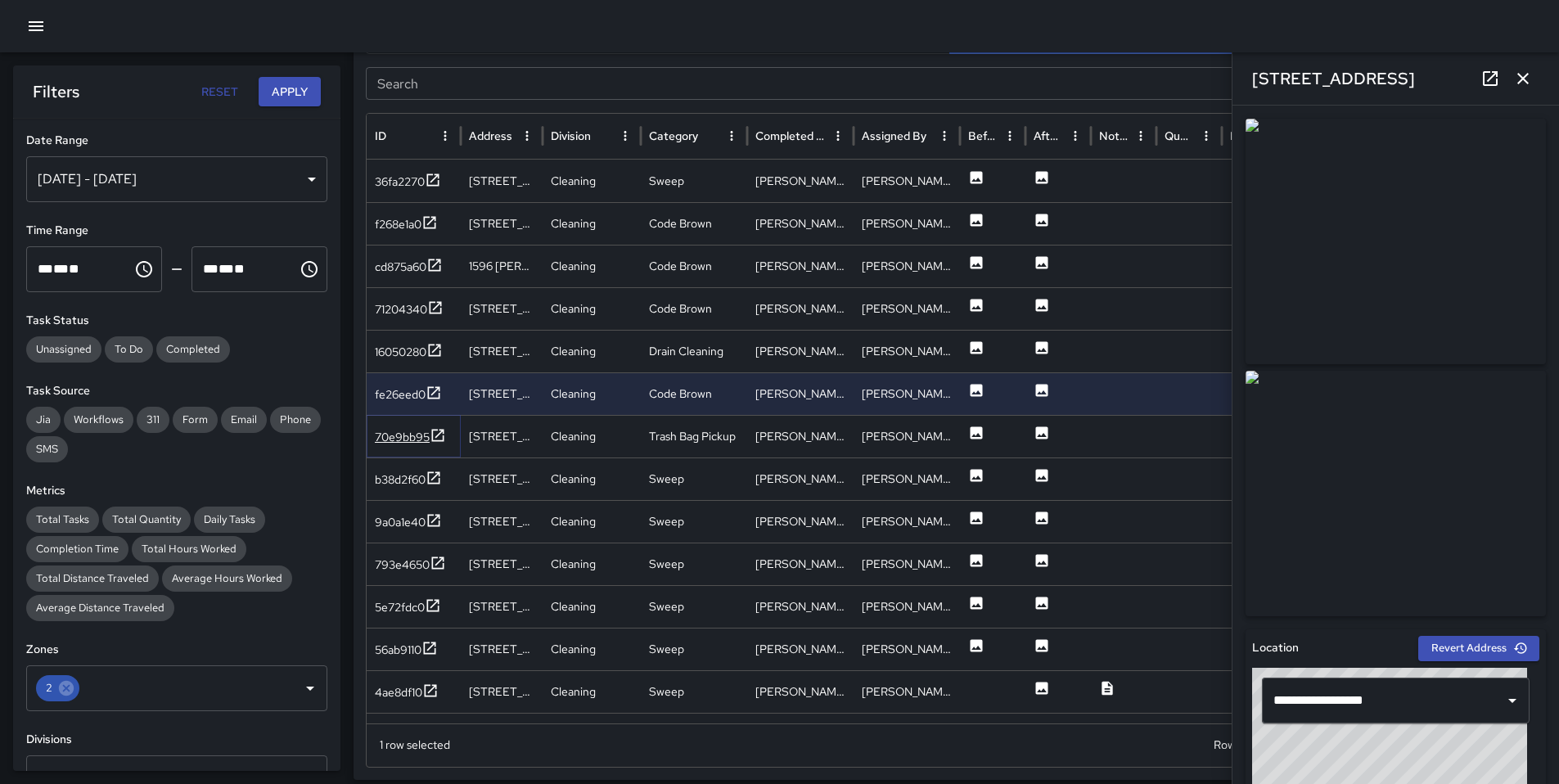
click at [400, 437] on div "70e9bb95" at bounding box center [402, 437] width 55 height 17
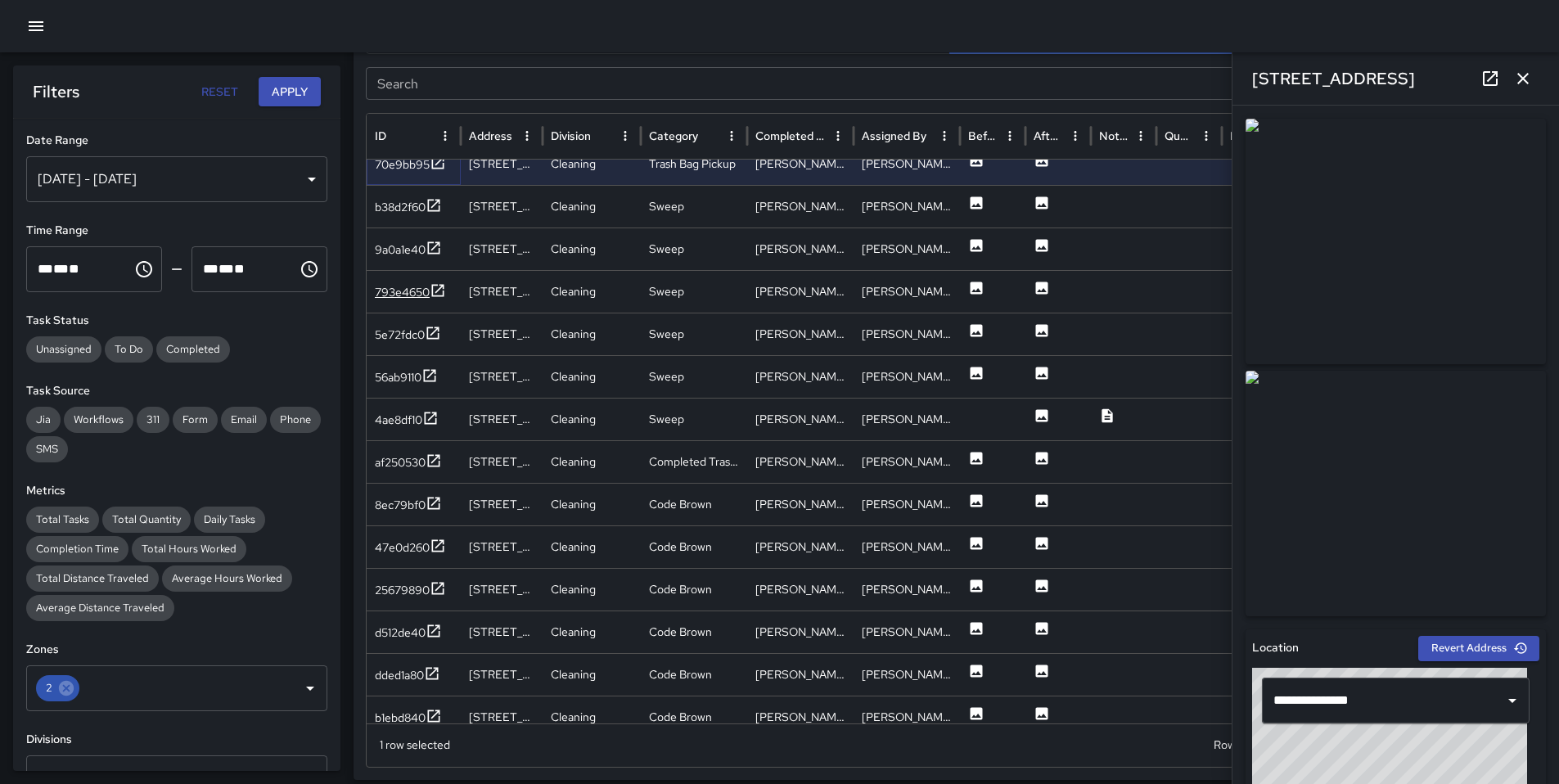
scroll to position [249, 0]
click at [409, 207] on div "b38d2f60" at bounding box center [400, 209] width 51 height 17
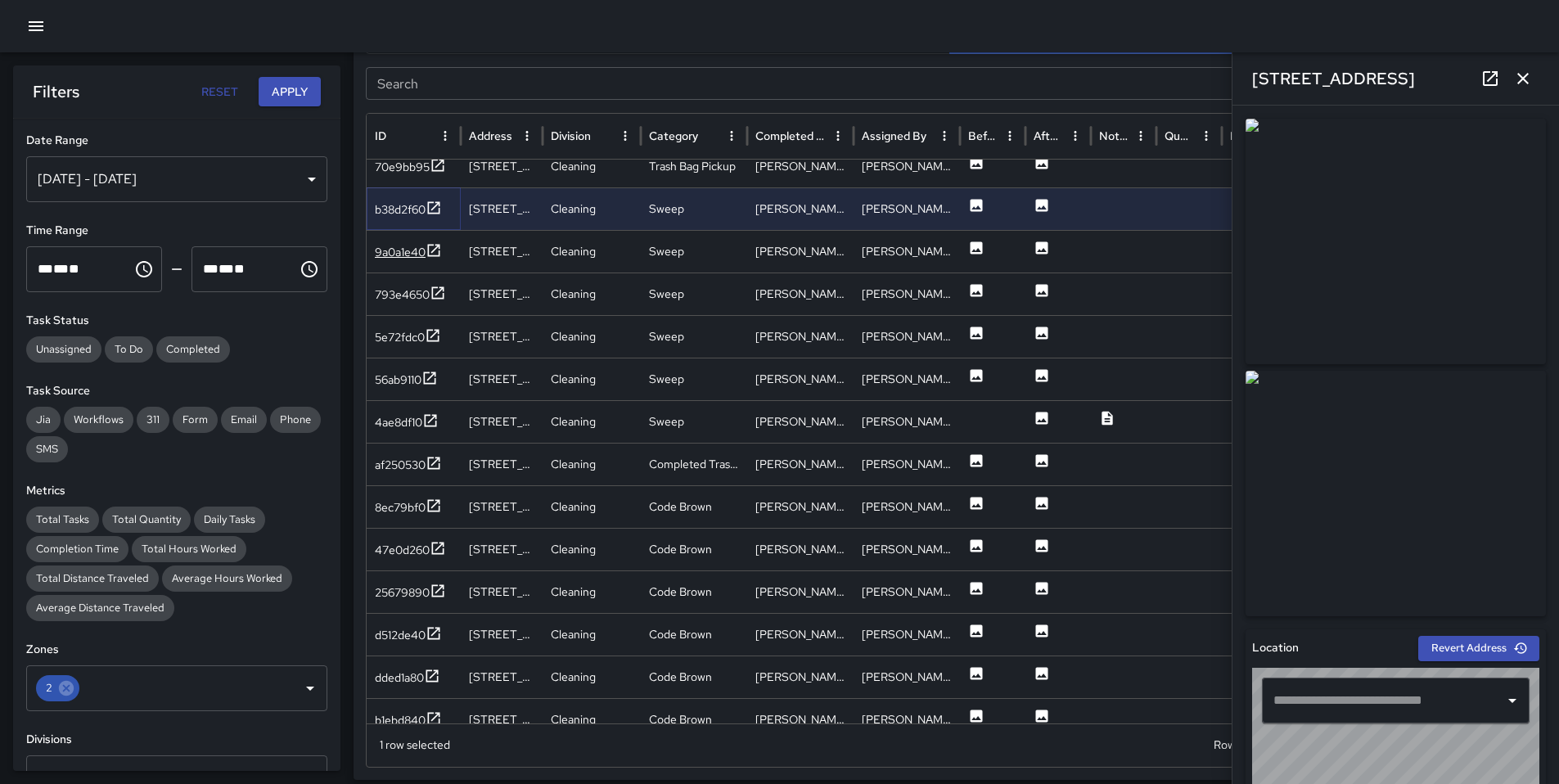
type input "**********"
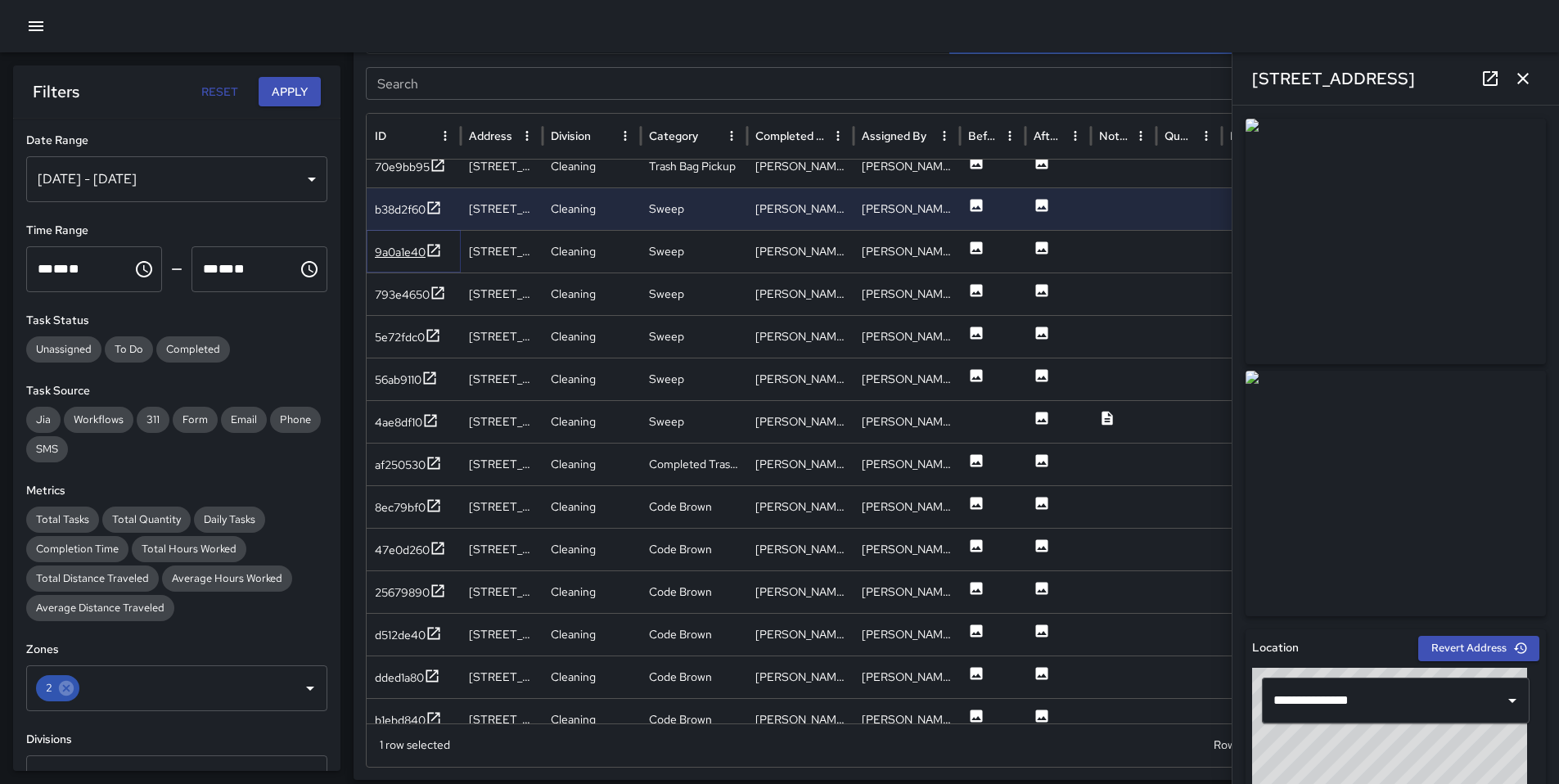
click at [408, 252] on div "9a0a1e40" at bounding box center [400, 252] width 51 height 17
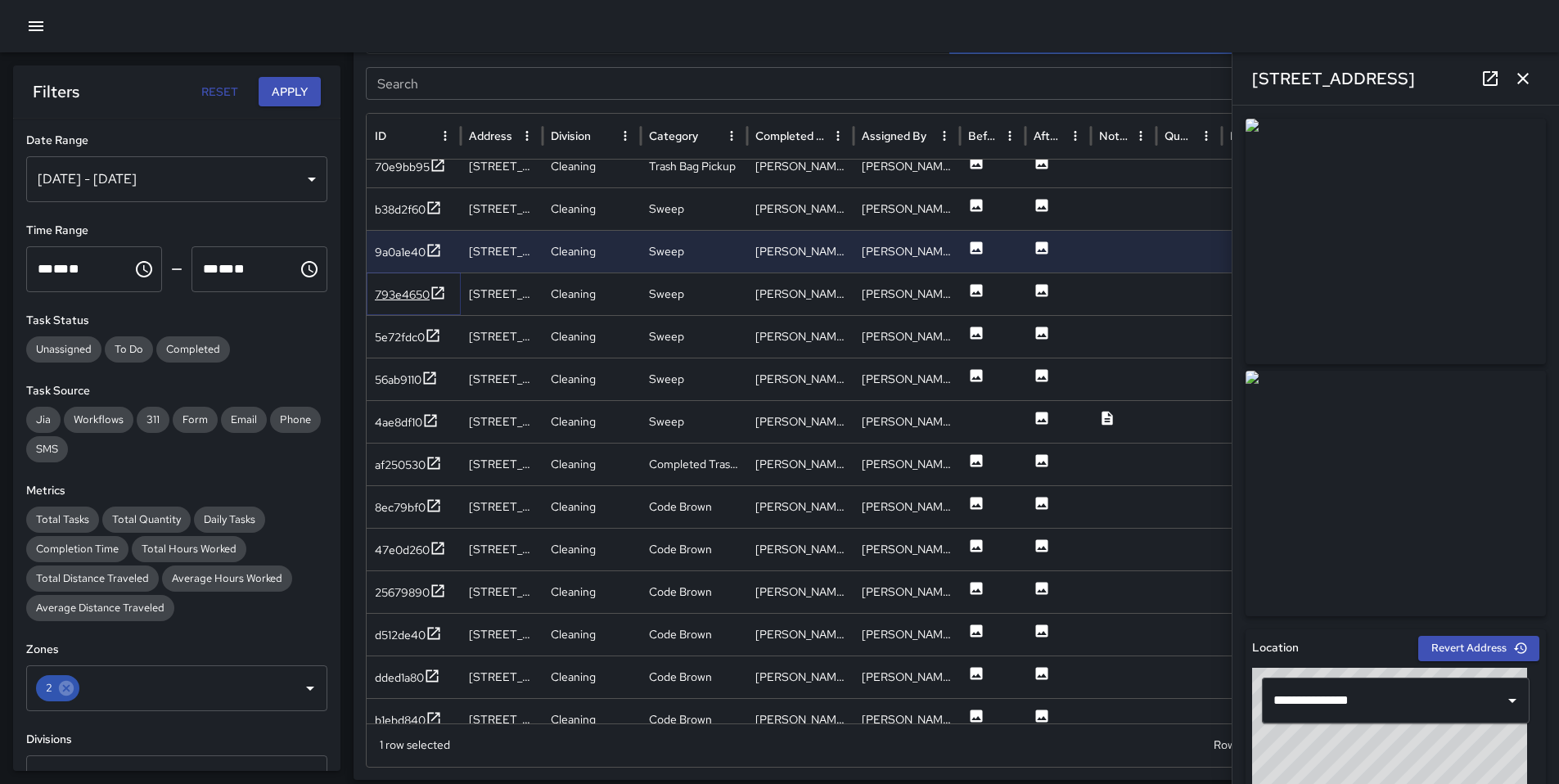
click at [404, 302] on div "793e4650" at bounding box center [410, 295] width 72 height 20
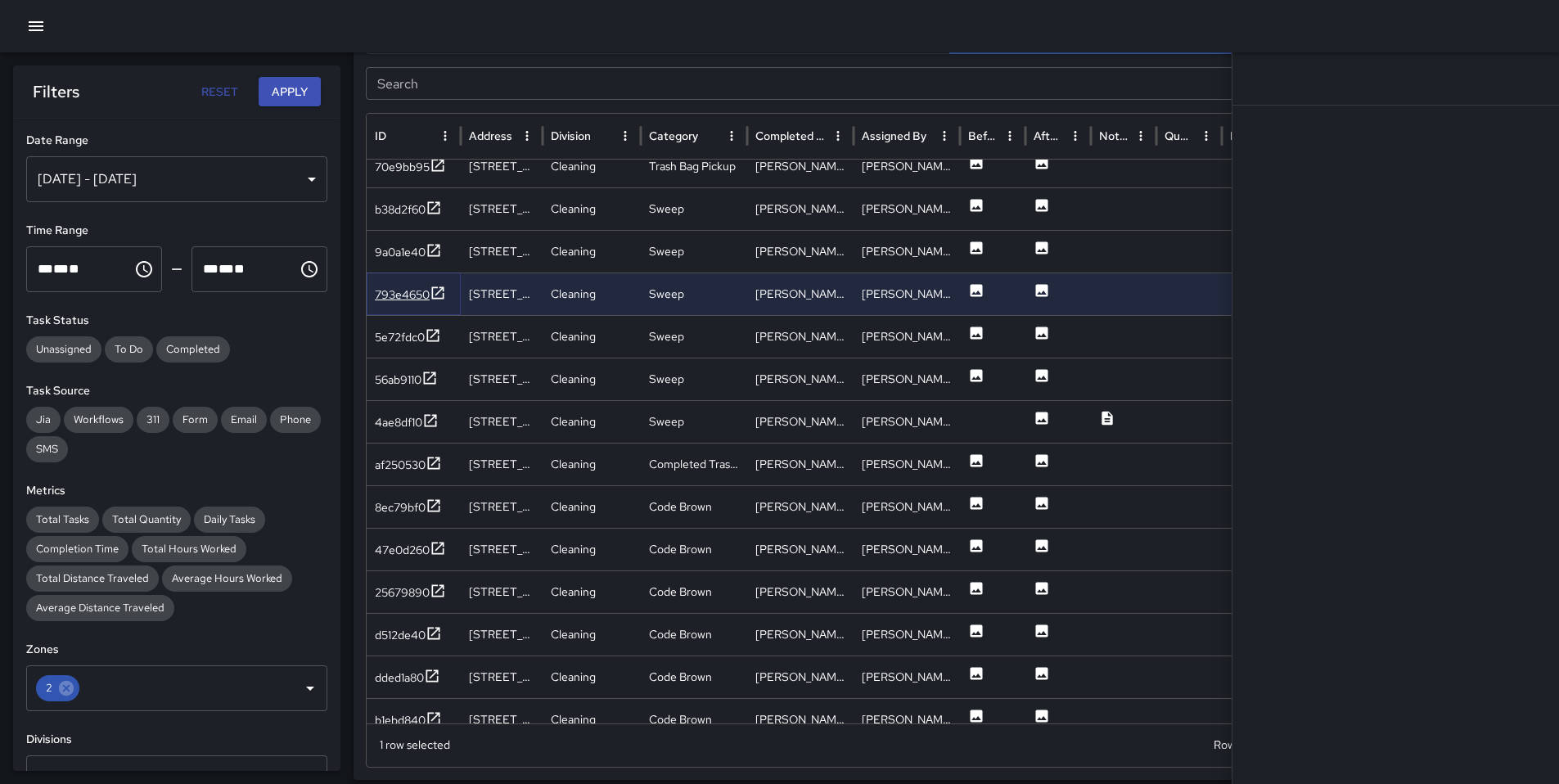
click at [404, 302] on div "793e4650" at bounding box center [410, 295] width 72 height 20
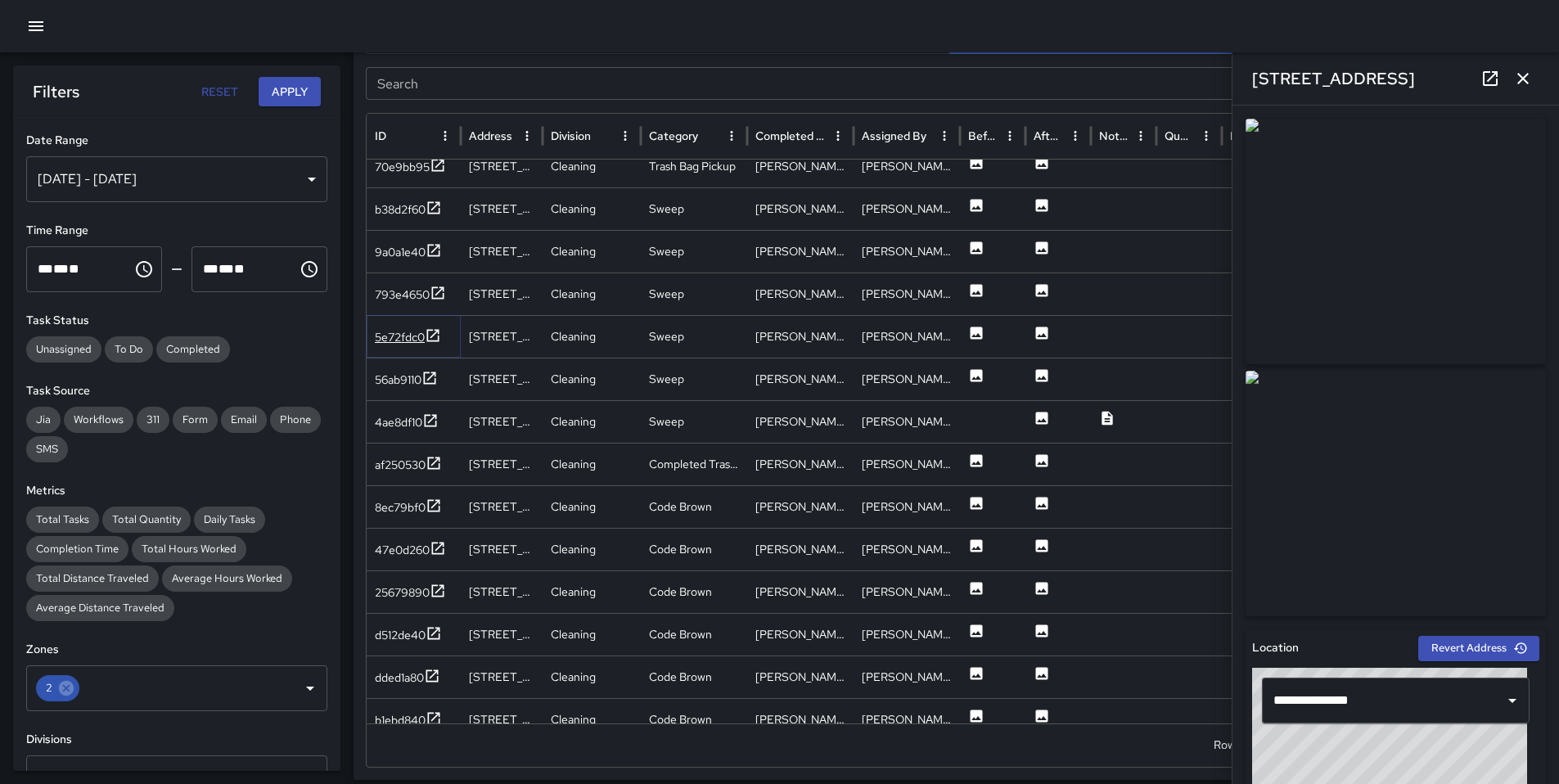
click at [405, 330] on div "5e72fdc0" at bounding box center [400, 338] width 50 height 17
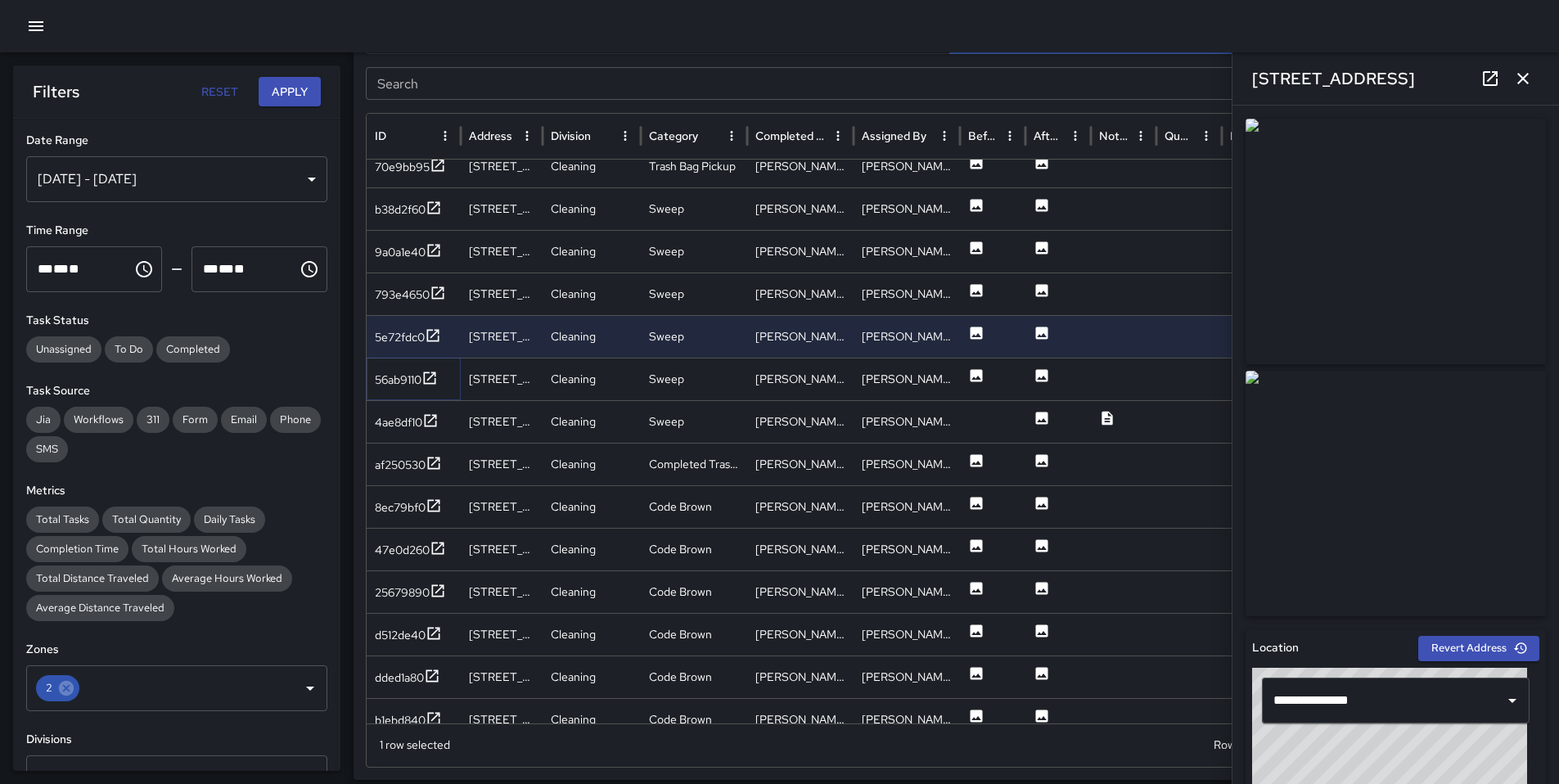
drag, startPoint x: 391, startPoint y: 389, endPoint x: 397, endPoint y: 397, distance: 10.0
click at [391, 389] on div "56ab9110" at bounding box center [406, 380] width 63 height 20
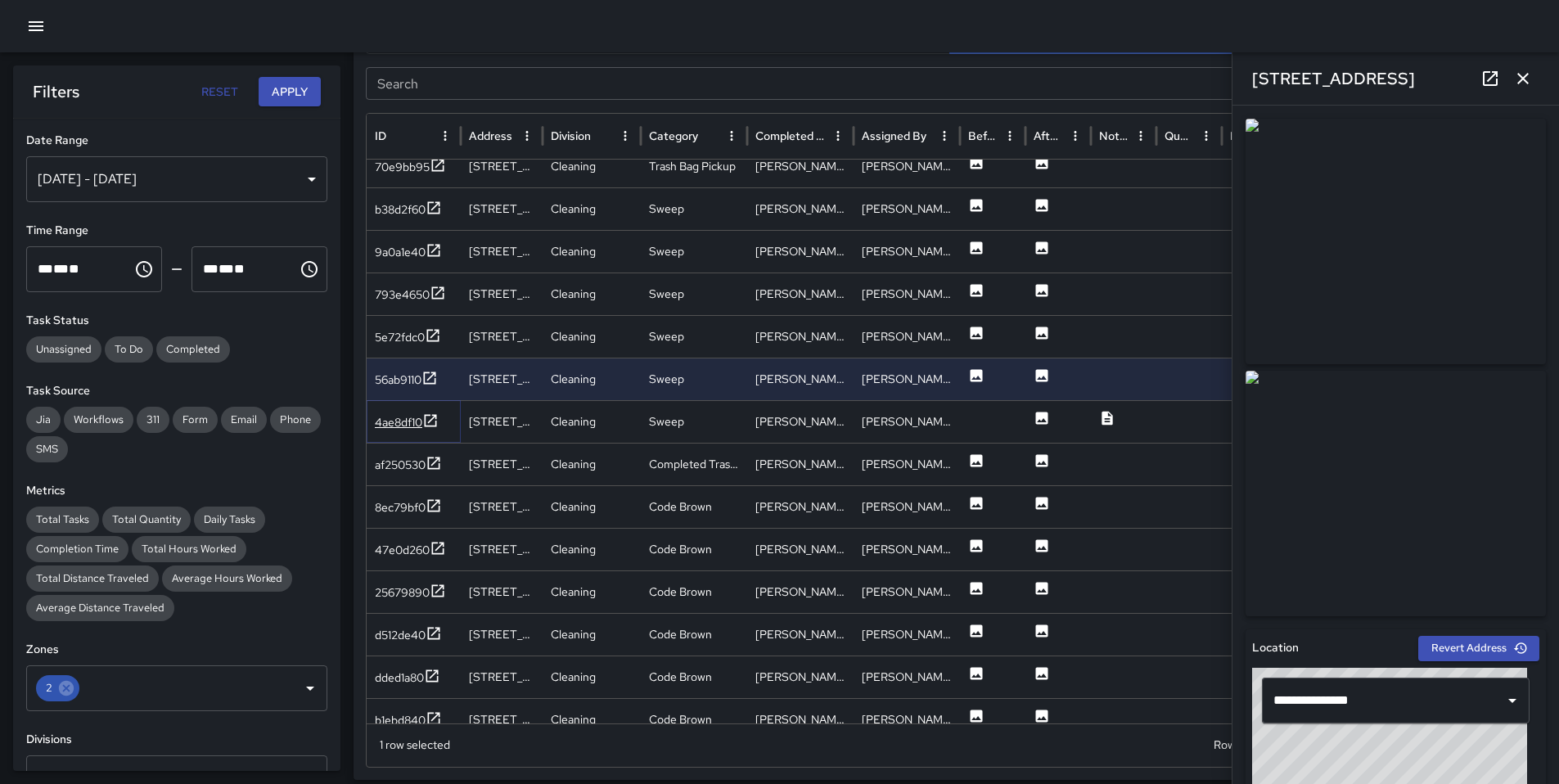
click at [408, 414] on div "4ae8df10" at bounding box center [398, 422] width 47 height 17
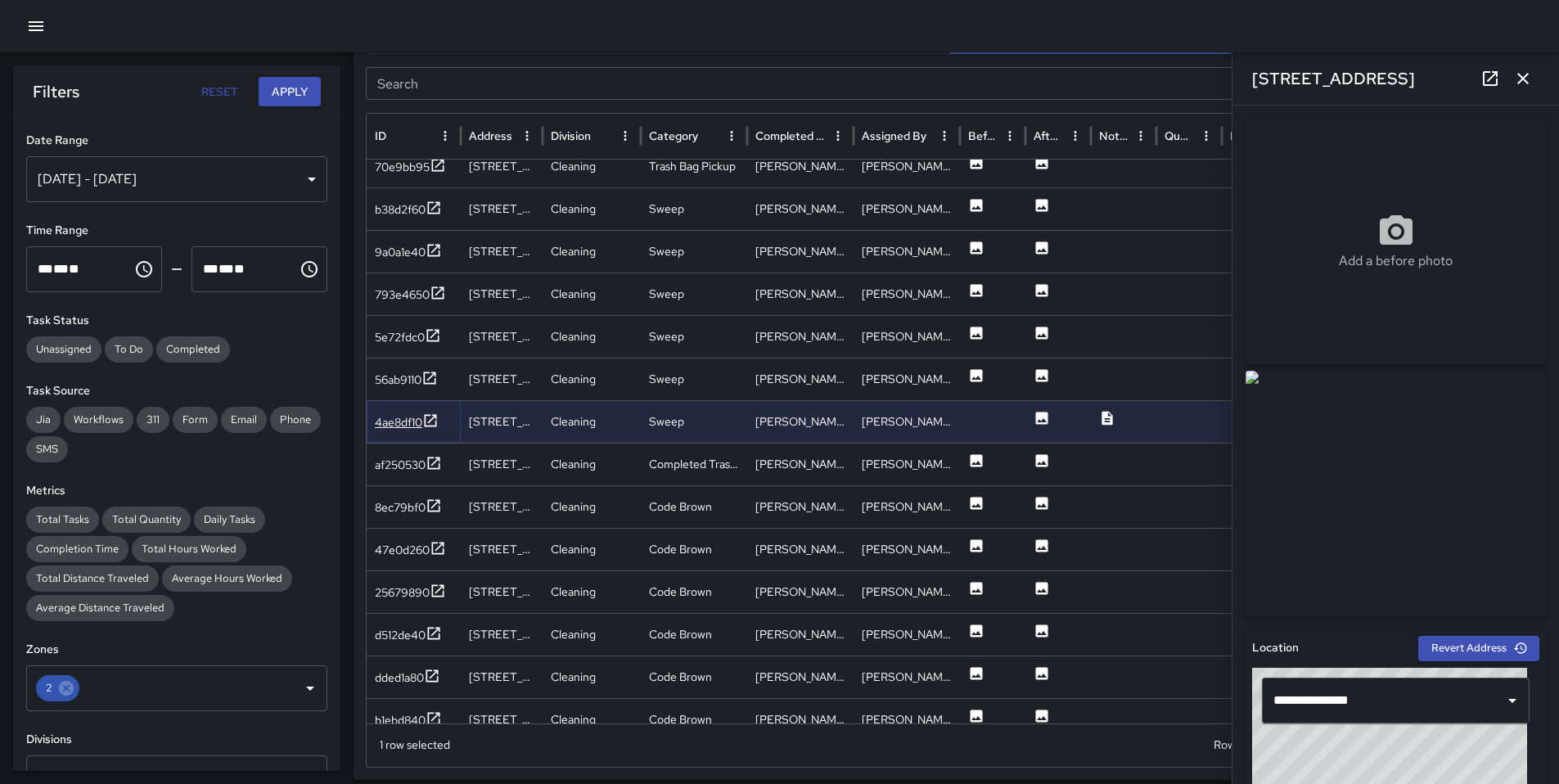
click at [422, 421] on div "4ae8df10" at bounding box center [398, 422] width 47 height 17
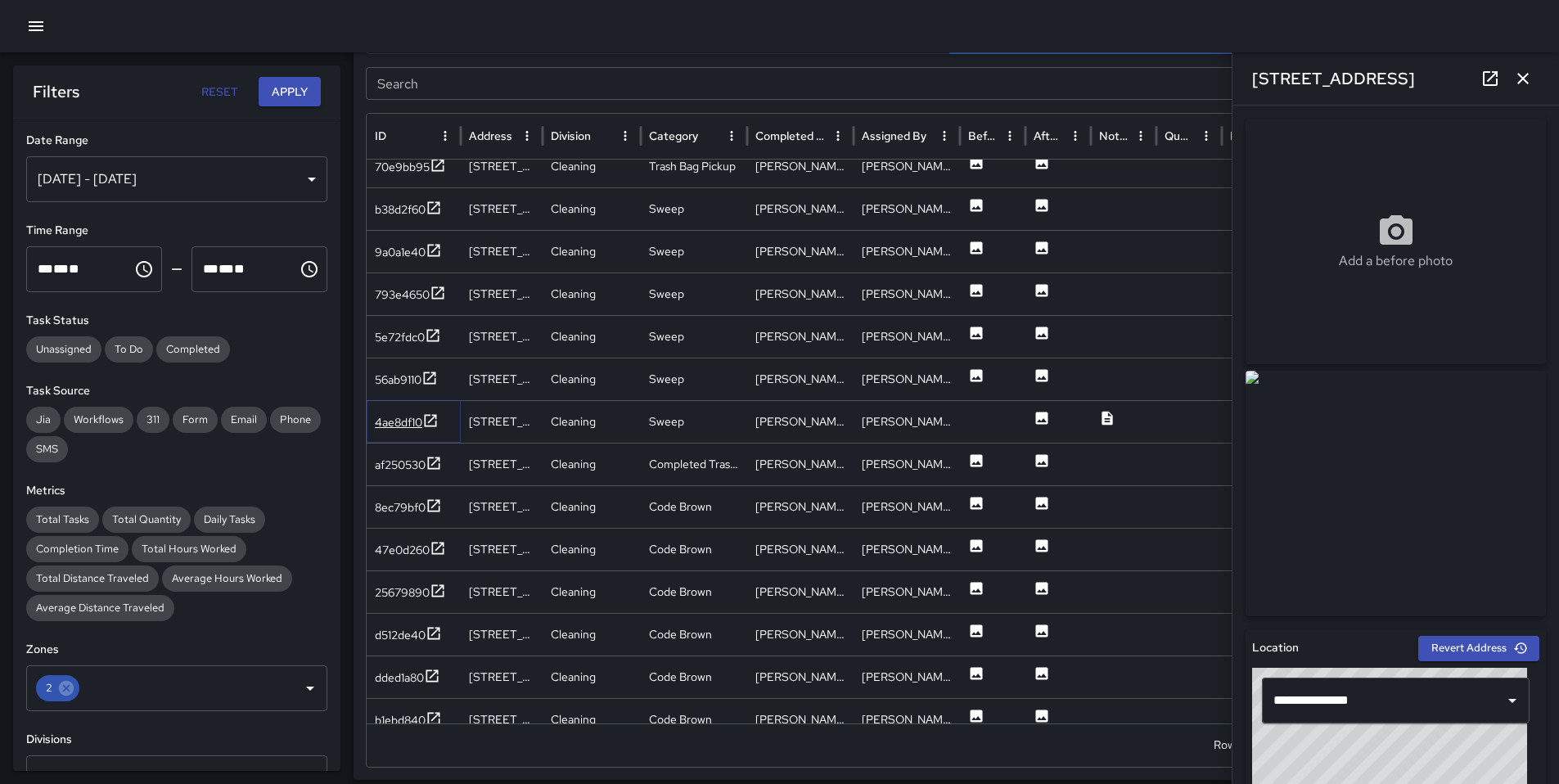
click at [402, 422] on div "4ae8df10" at bounding box center [398, 422] width 47 height 17
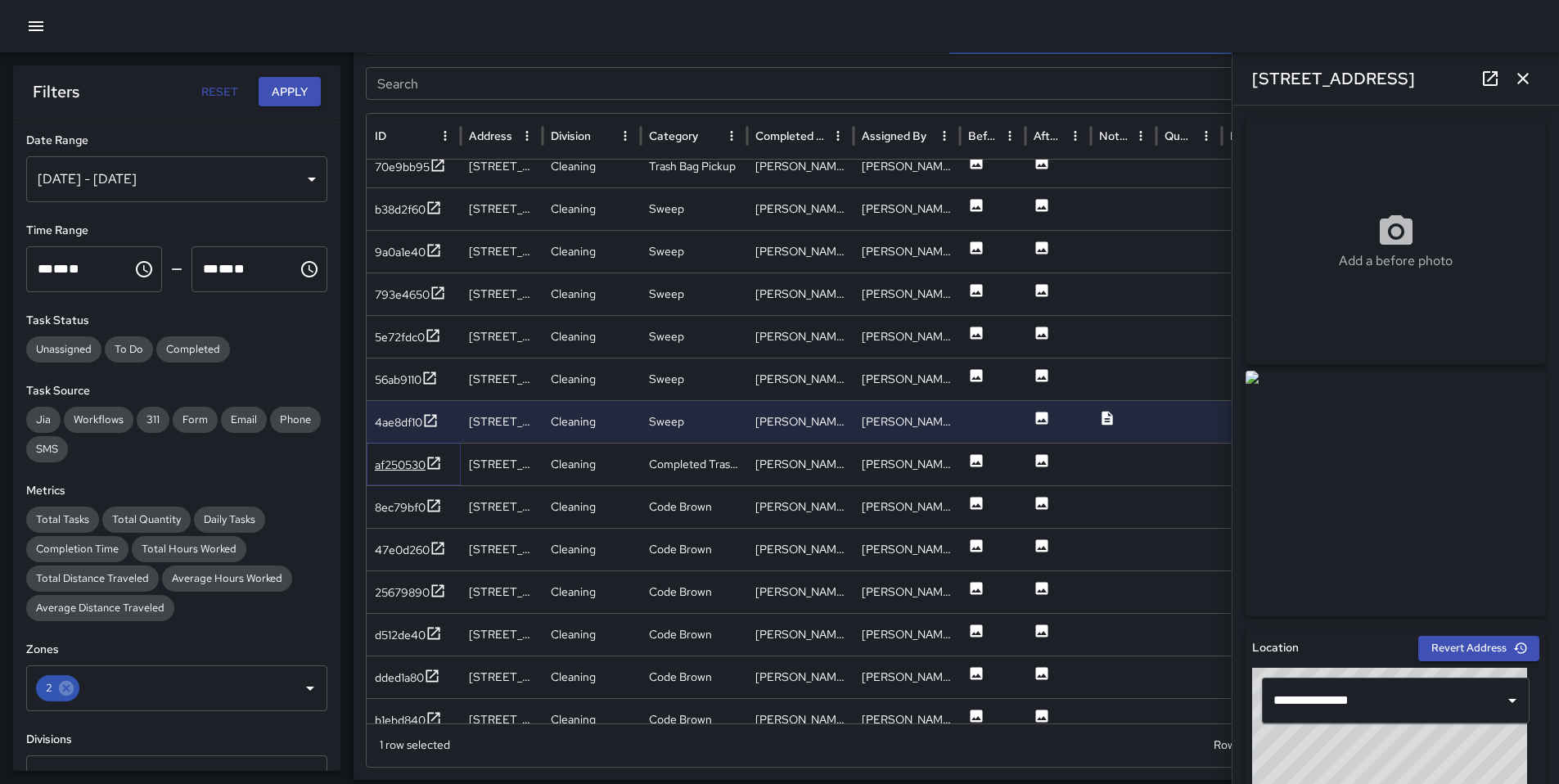
click at [409, 461] on div "af250530" at bounding box center [400, 465] width 51 height 17
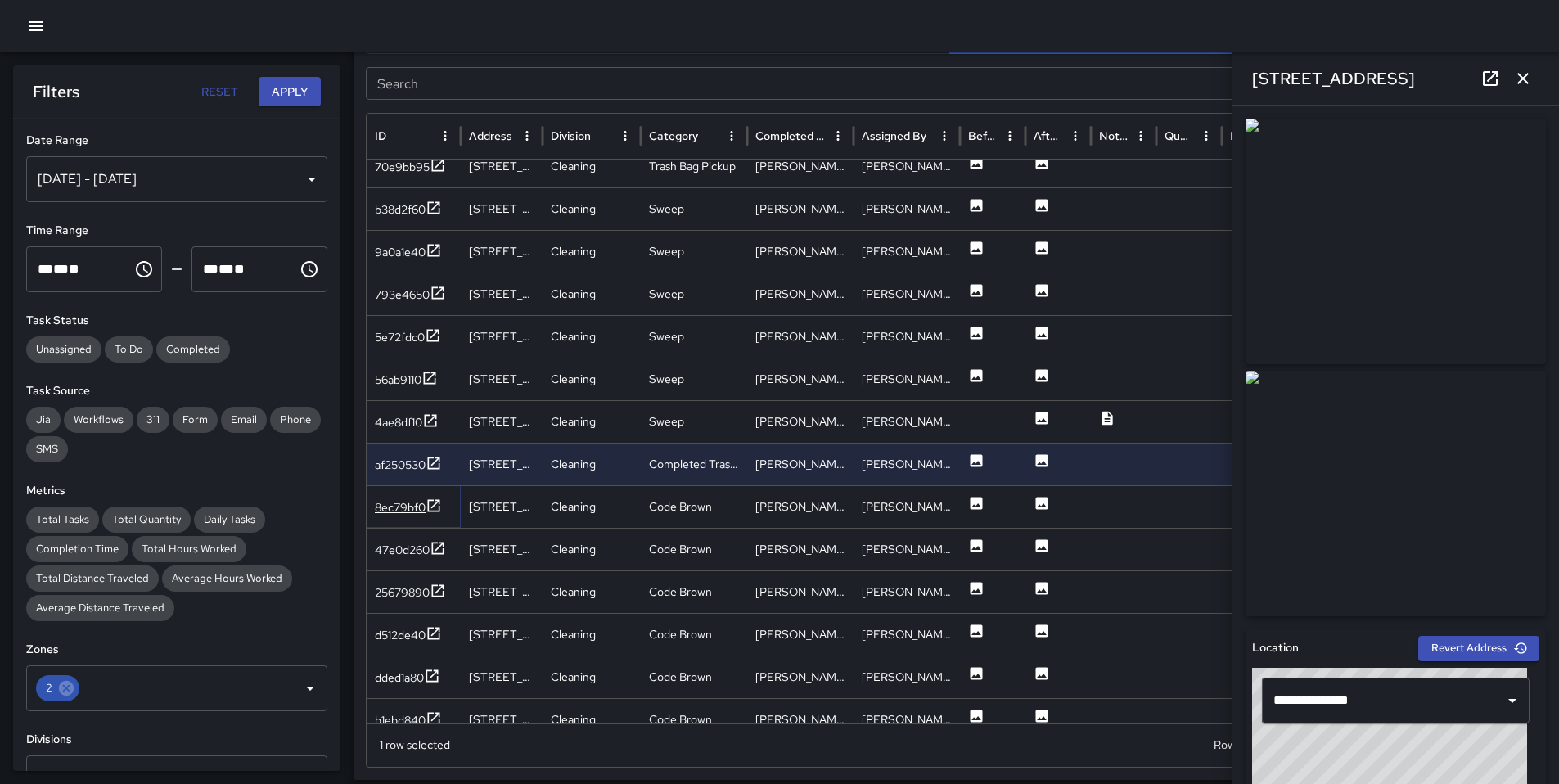
click at [406, 505] on div "8ec79bf0" at bounding box center [400, 508] width 51 height 17
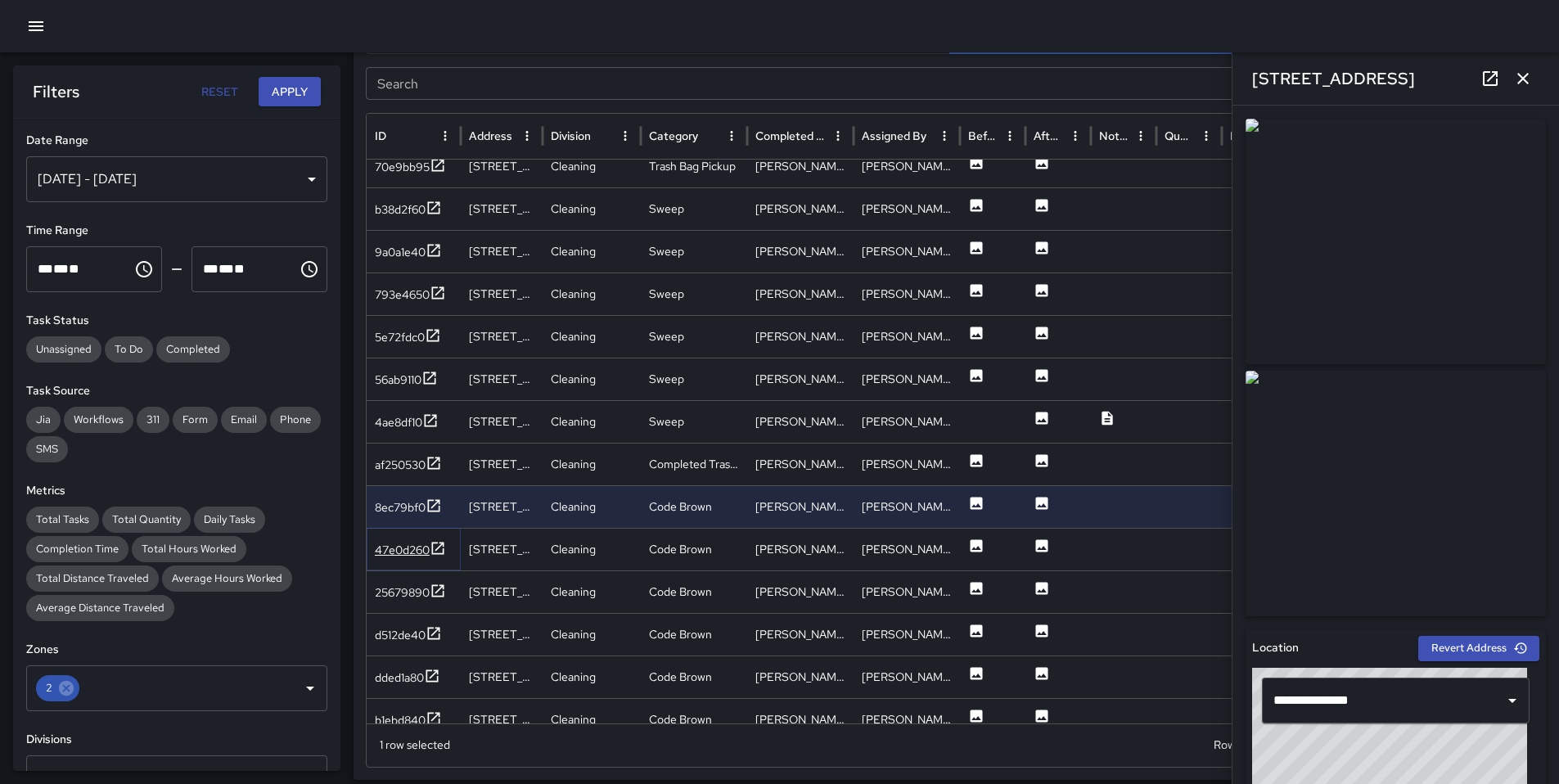
click at [411, 547] on div "47e0d260" at bounding box center [402, 550] width 55 height 17
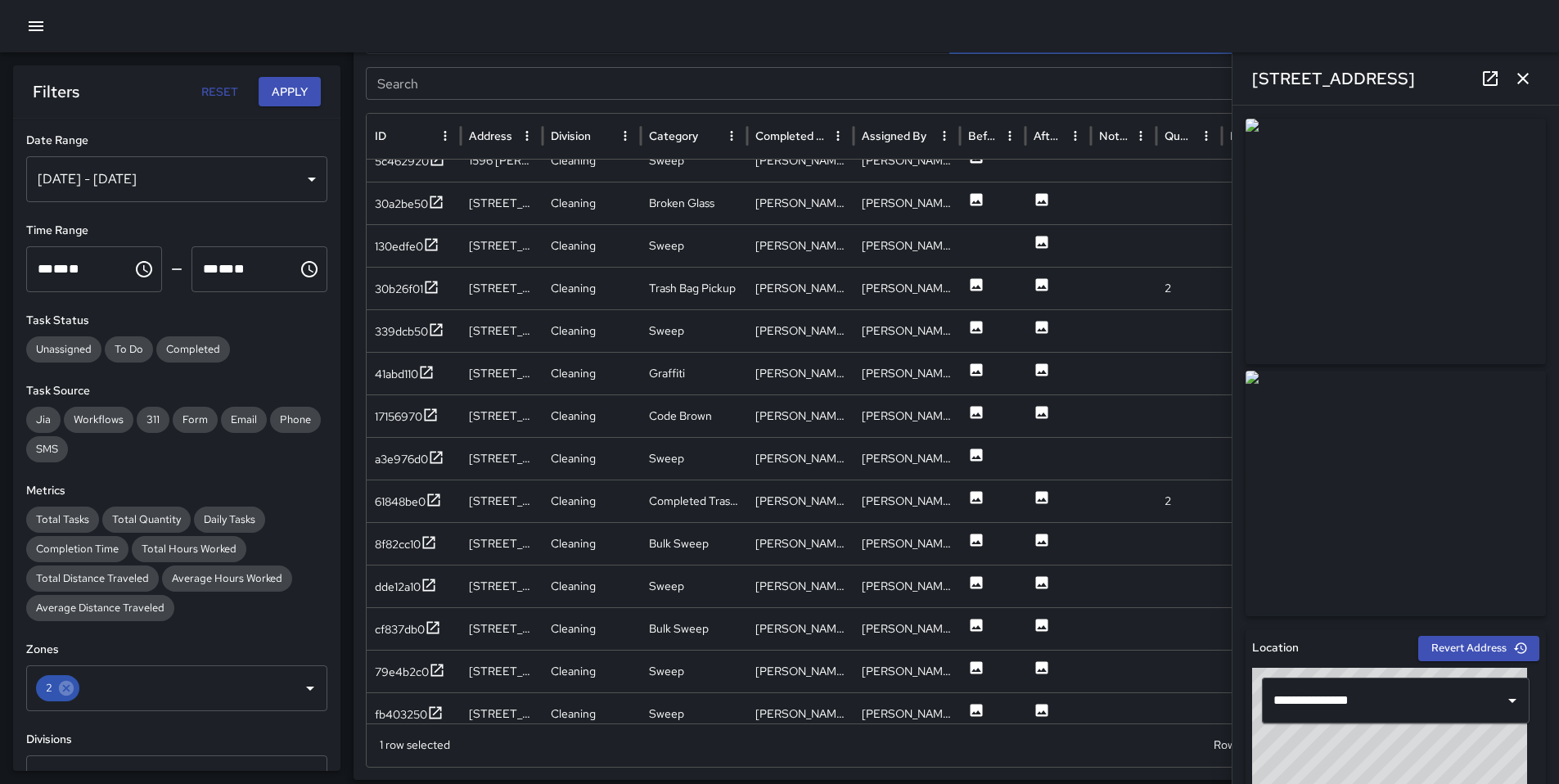
scroll to position [1529, 0]
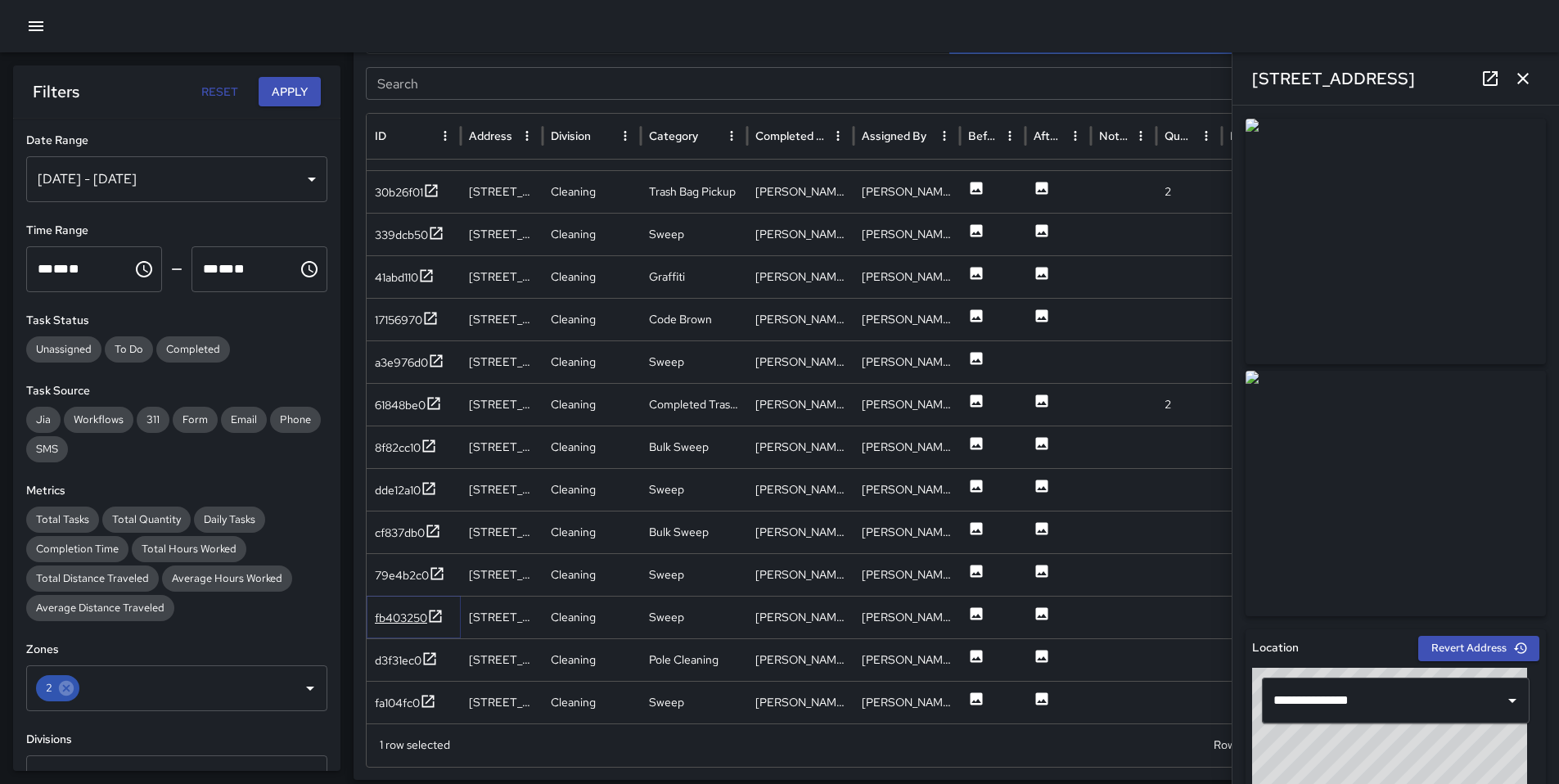
click at [389, 615] on div "fb403250" at bounding box center [401, 618] width 52 height 17
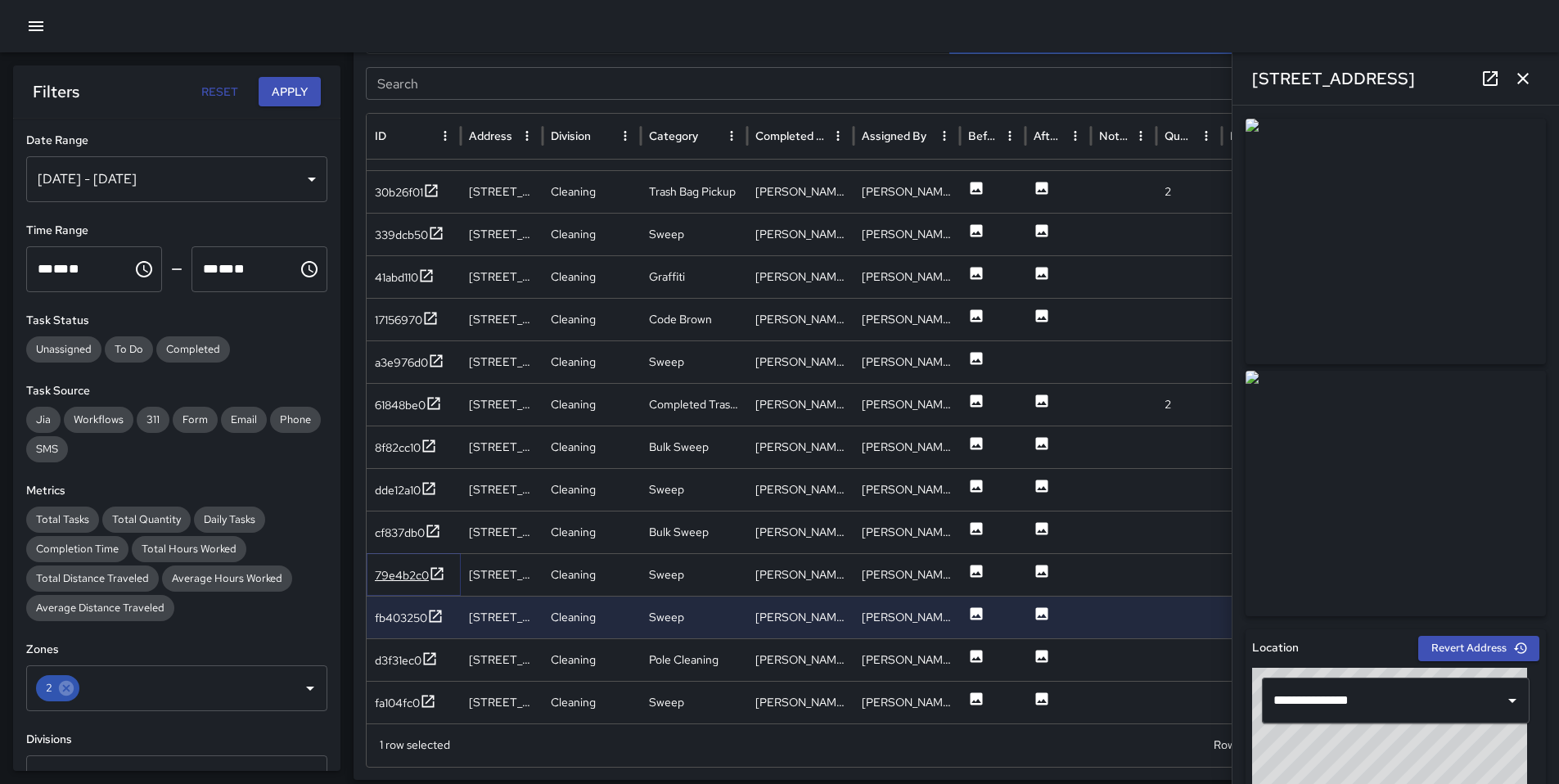
click at [398, 573] on div "79e4b2c0" at bounding box center [402, 576] width 54 height 17
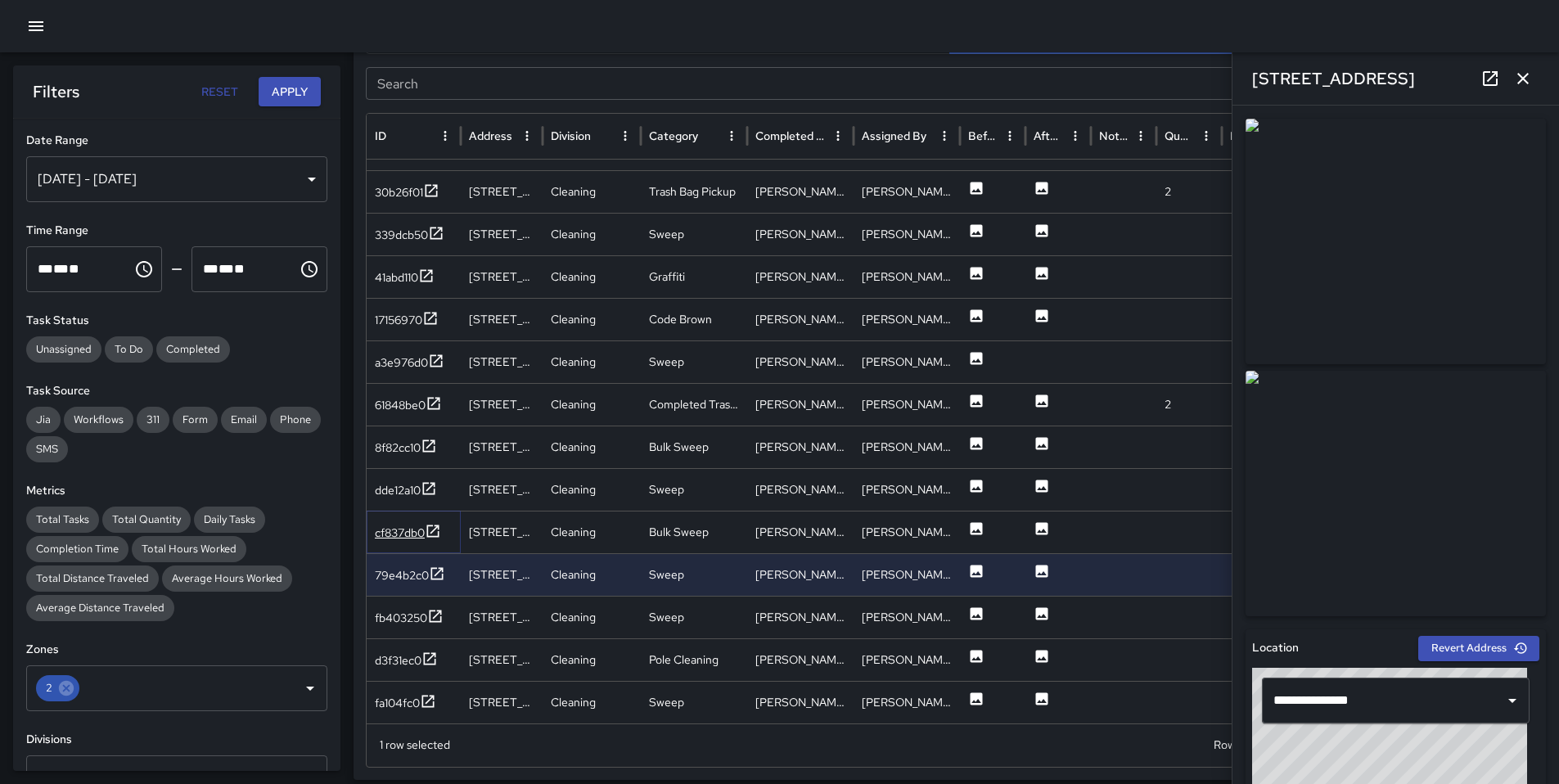
click at [393, 538] on div "cf837db0" at bounding box center [400, 533] width 50 height 17
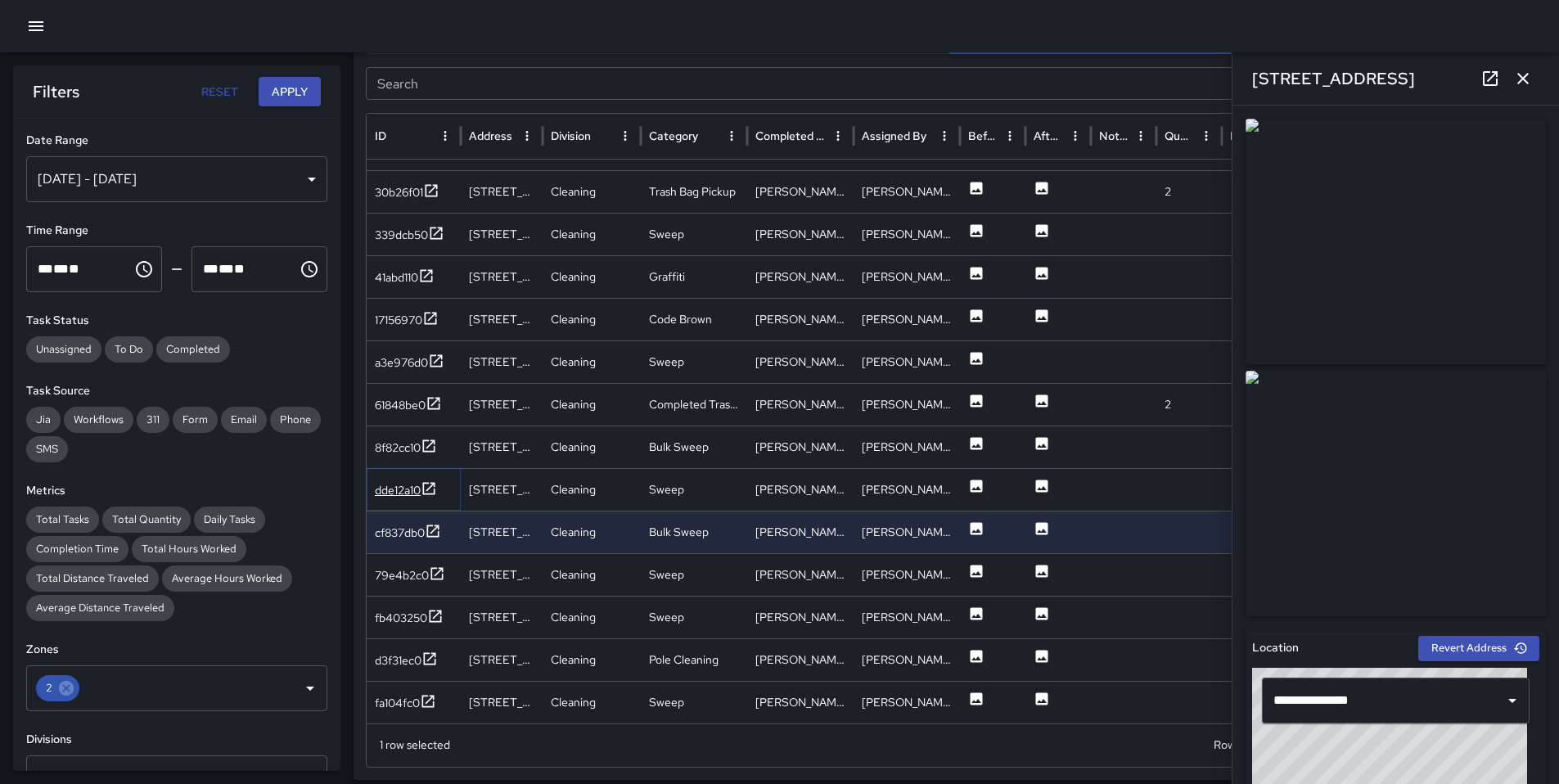
click at [396, 490] on div "dde12a10" at bounding box center [397, 490] width 46 height 17
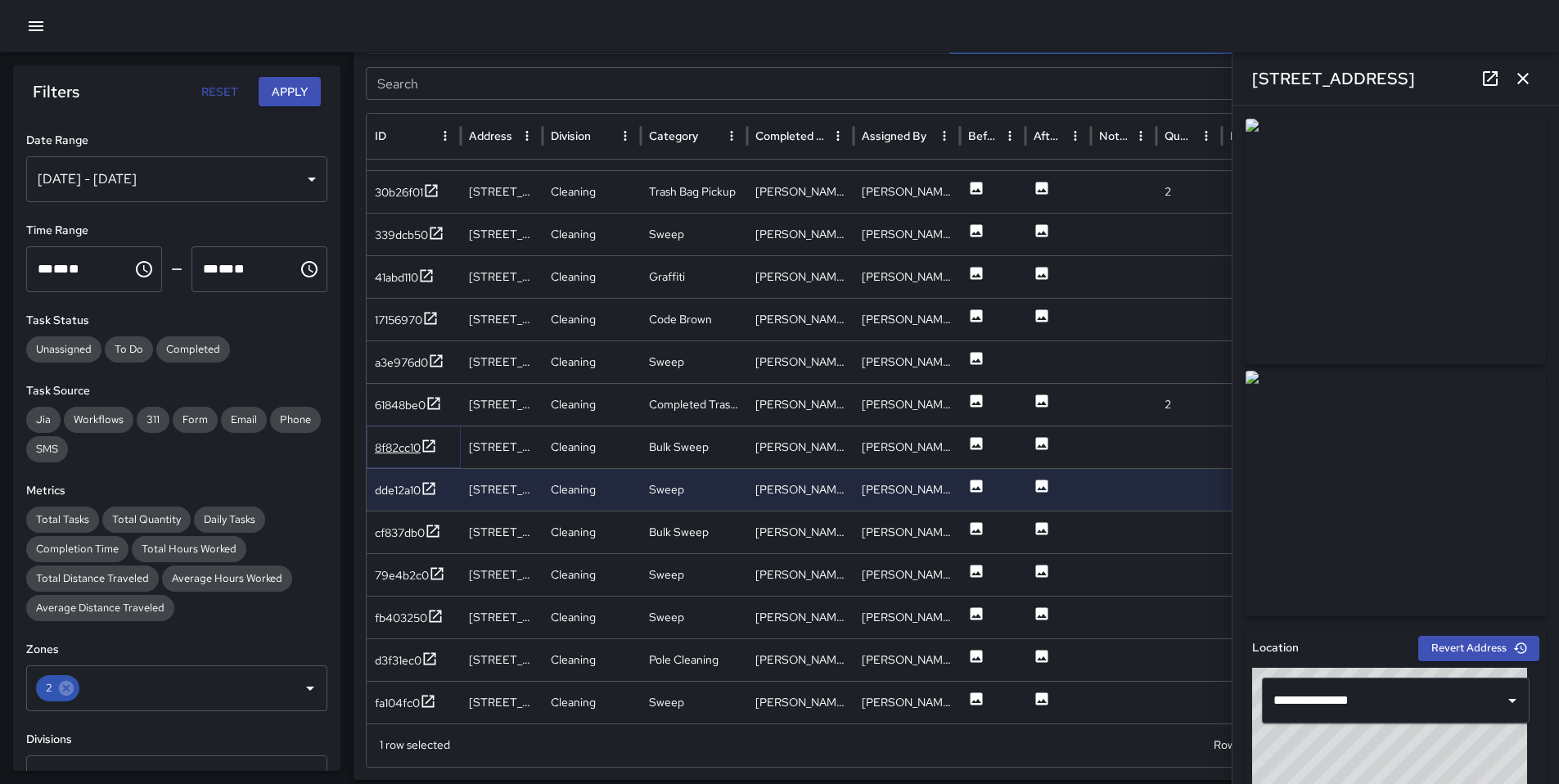
click at [392, 448] on div "8f82cc10" at bounding box center [397, 447] width 46 height 17
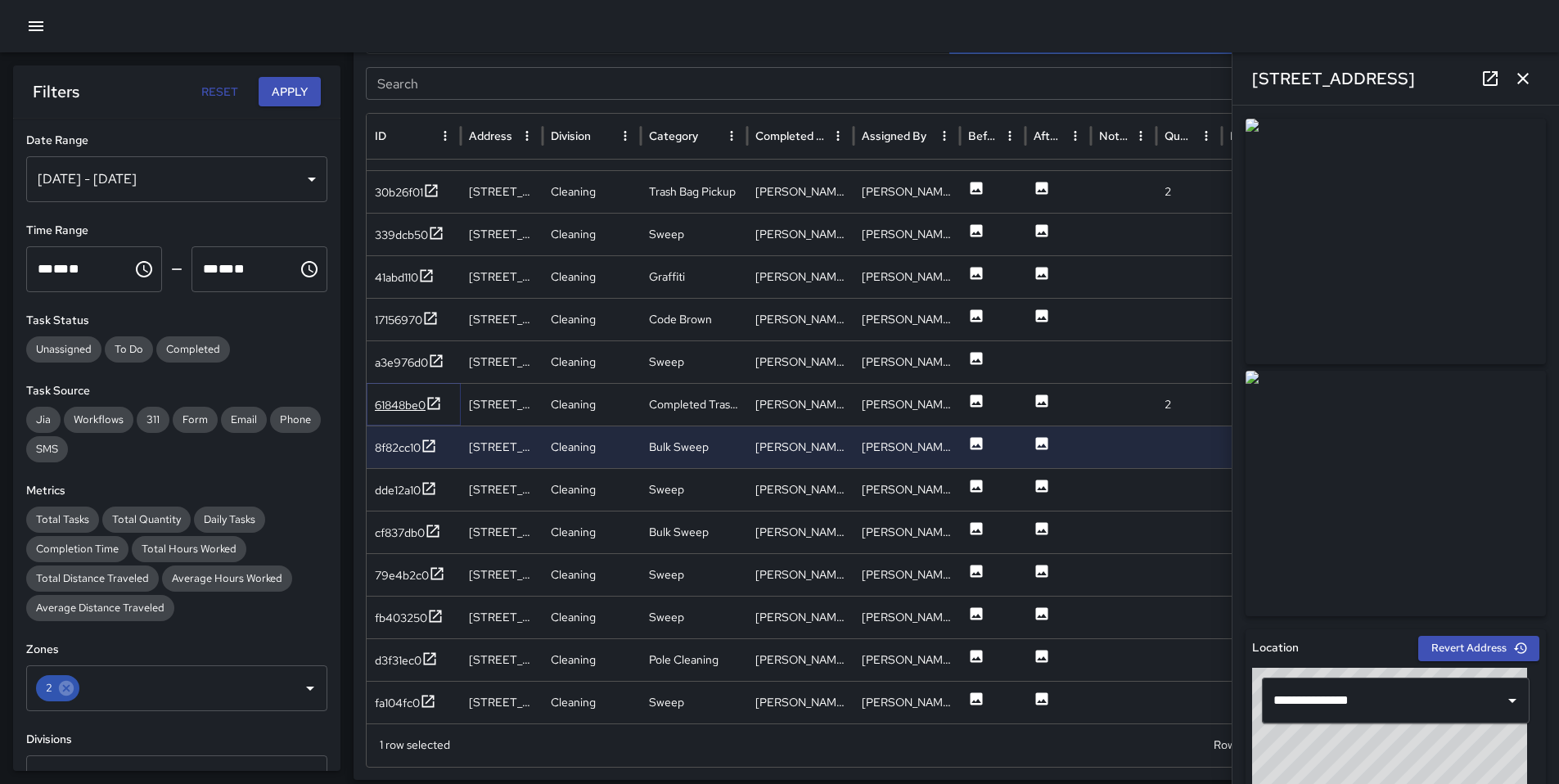
click at [411, 410] on div "61848be0" at bounding box center [400, 405] width 51 height 17
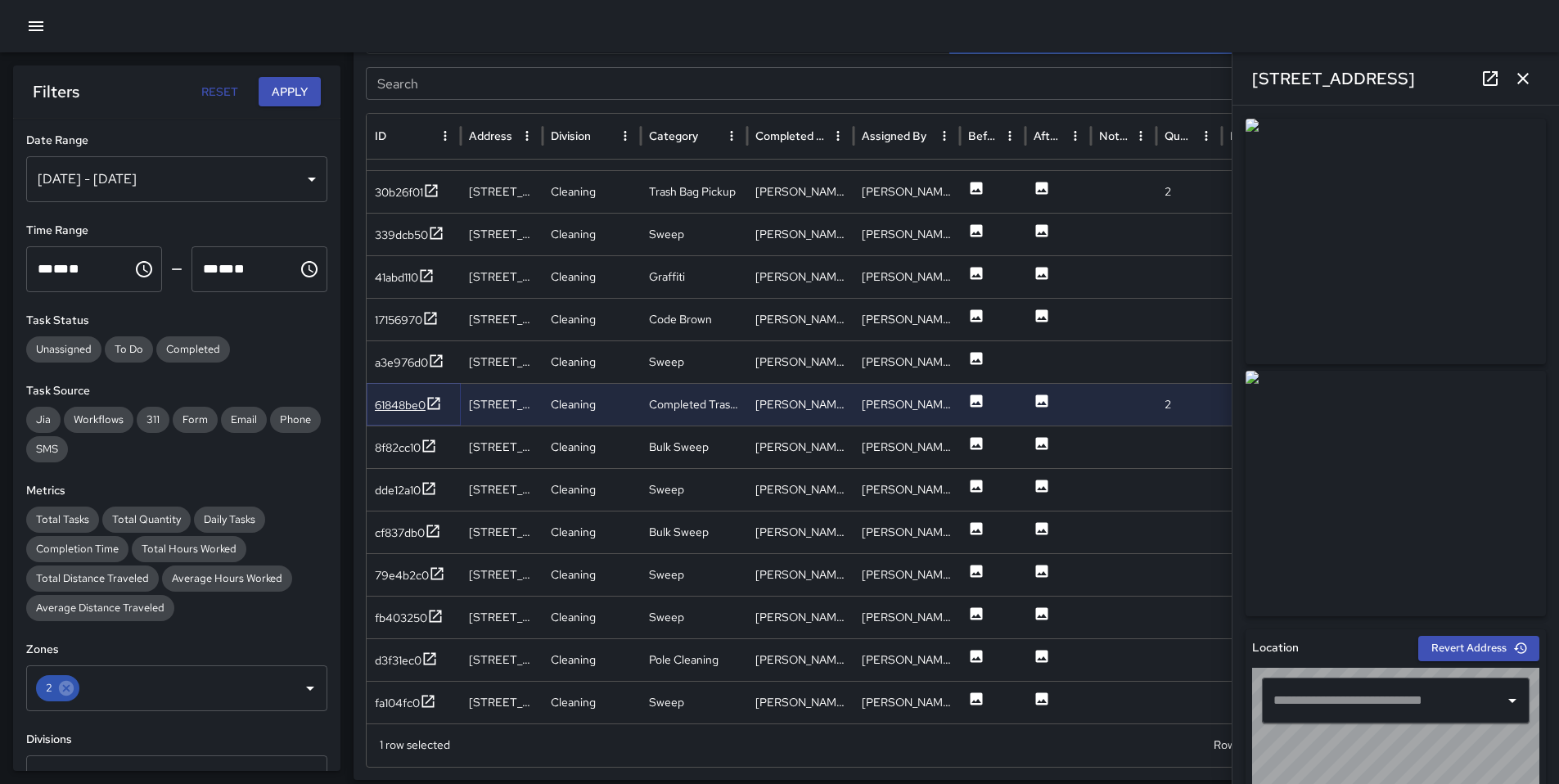
type input "**********"
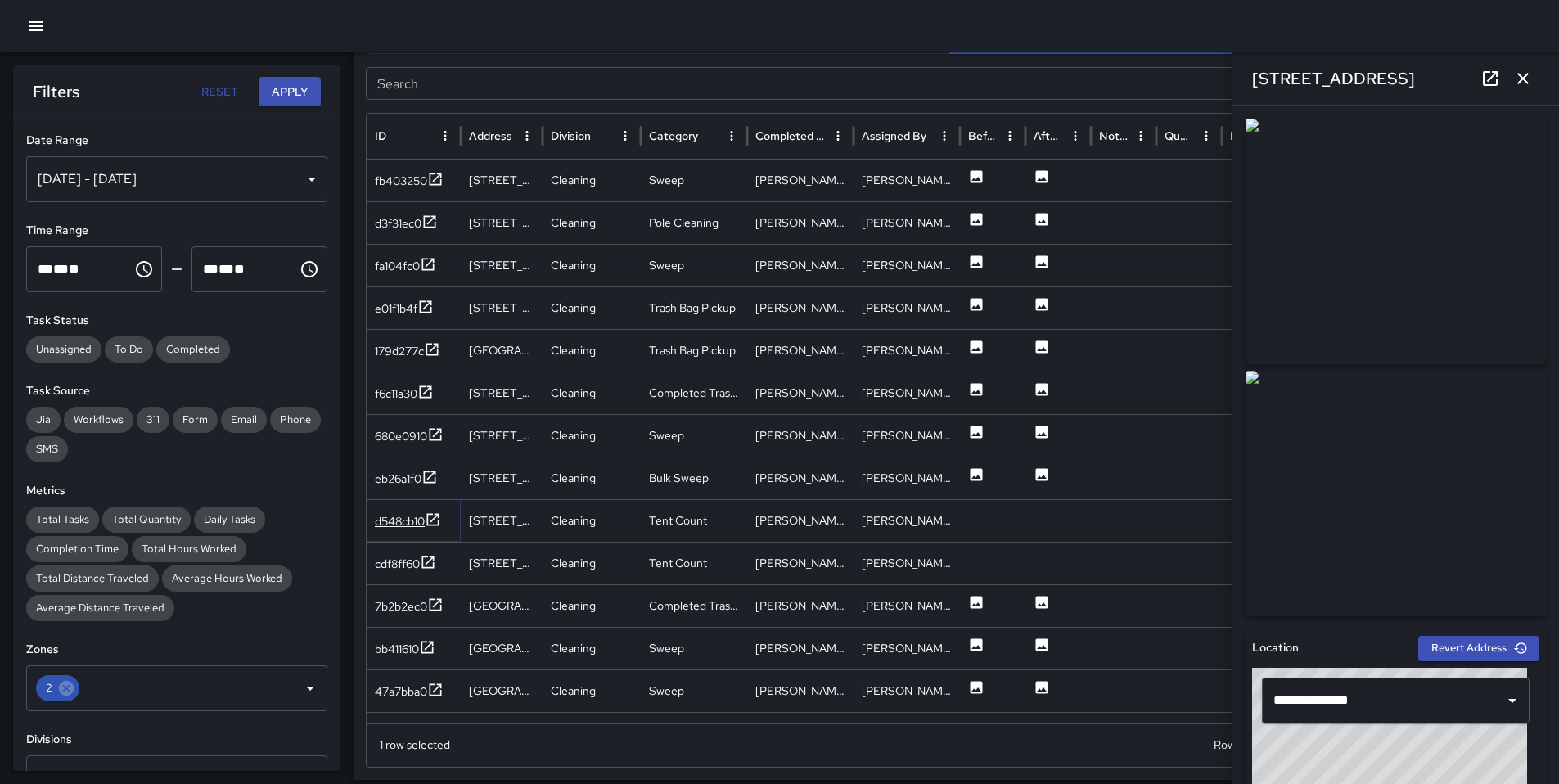
click at [411, 520] on div "d548cb10" at bounding box center [400, 521] width 50 height 17
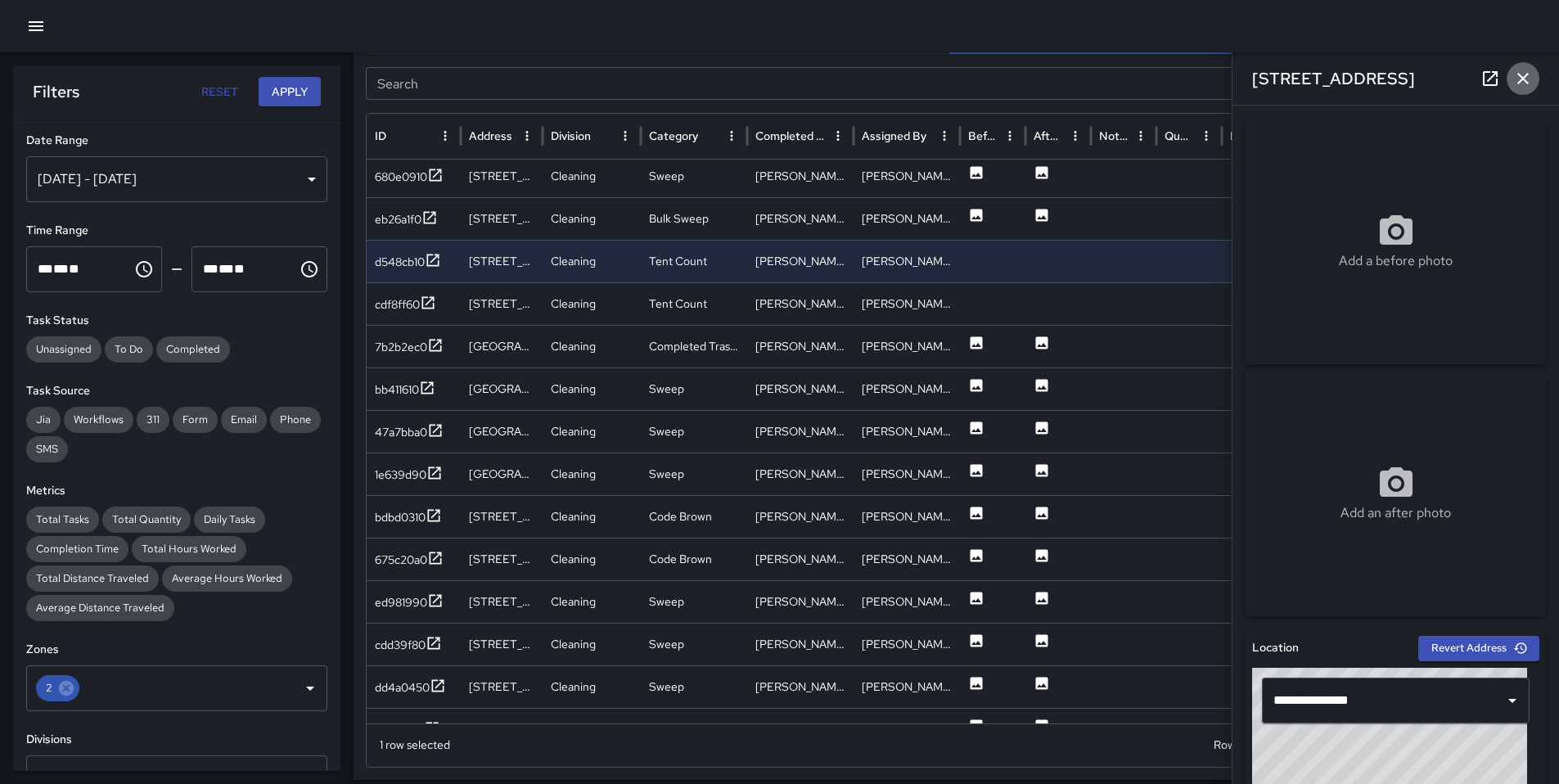
click at [1529, 82] on icon "button" at bounding box center [1522, 78] width 20 height 20
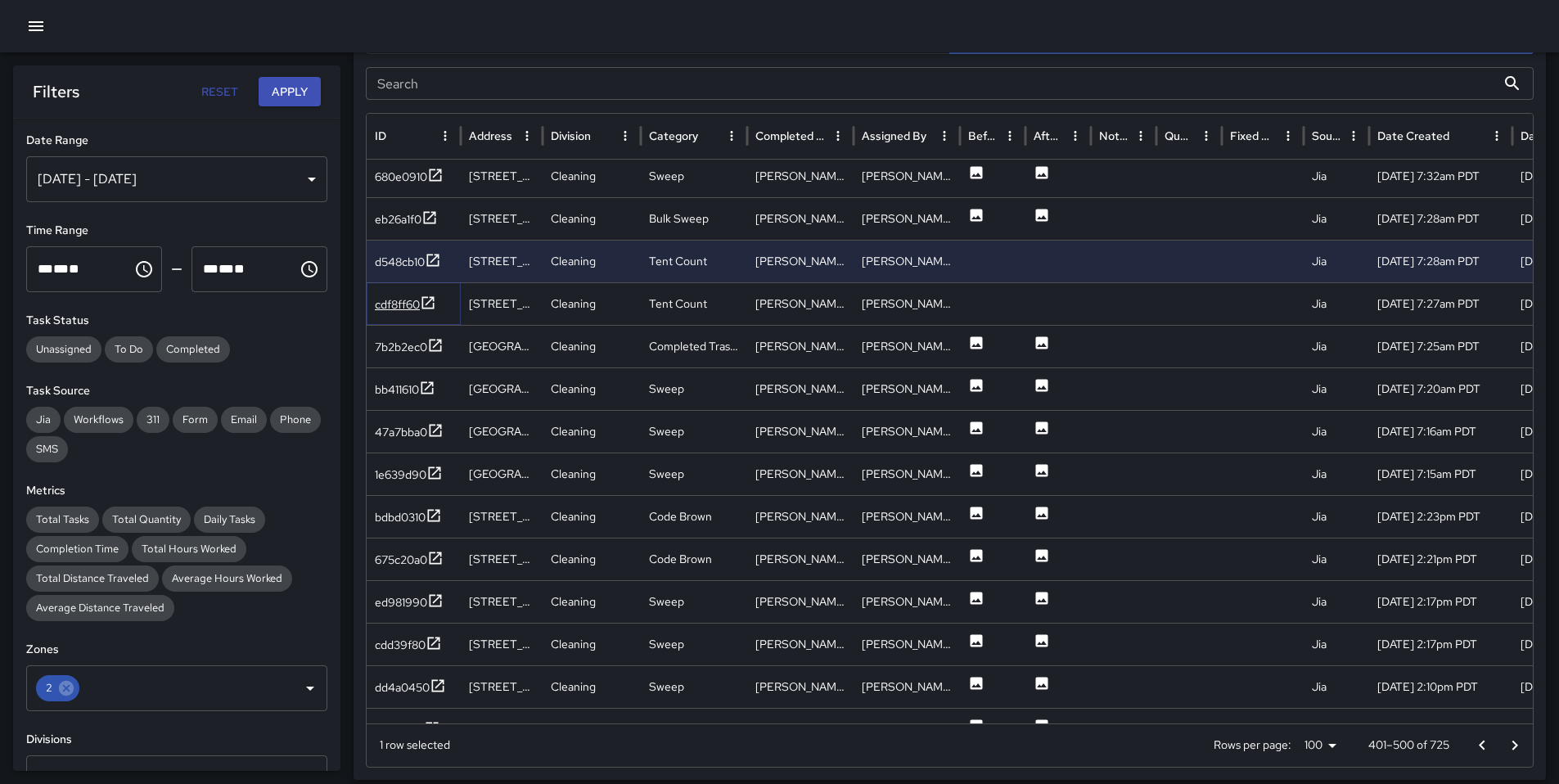
click at [408, 308] on div "cdf8ff60" at bounding box center [397, 304] width 45 height 17
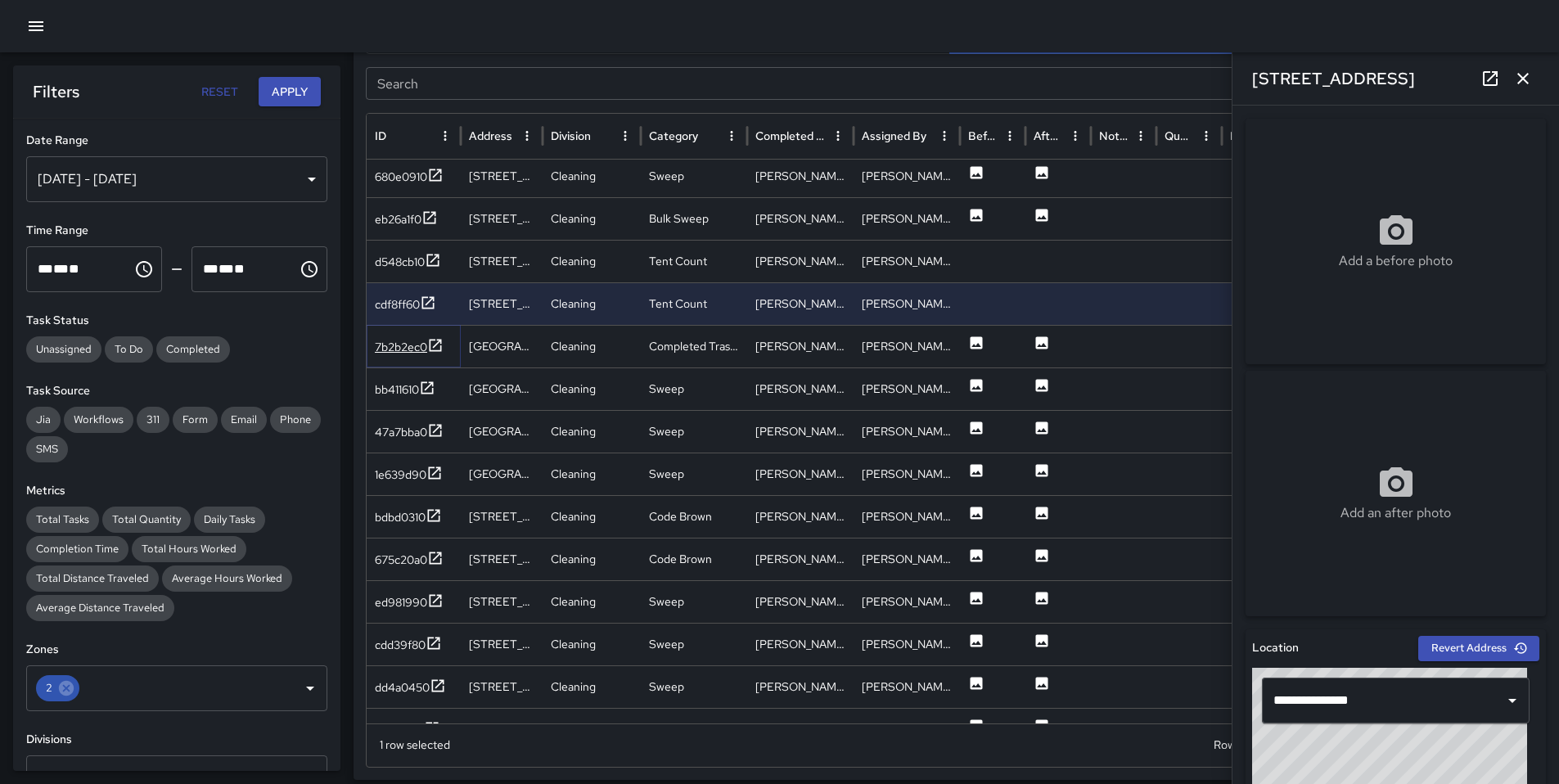
click at [410, 353] on div "7b2b2ec0" at bounding box center [401, 347] width 52 height 17
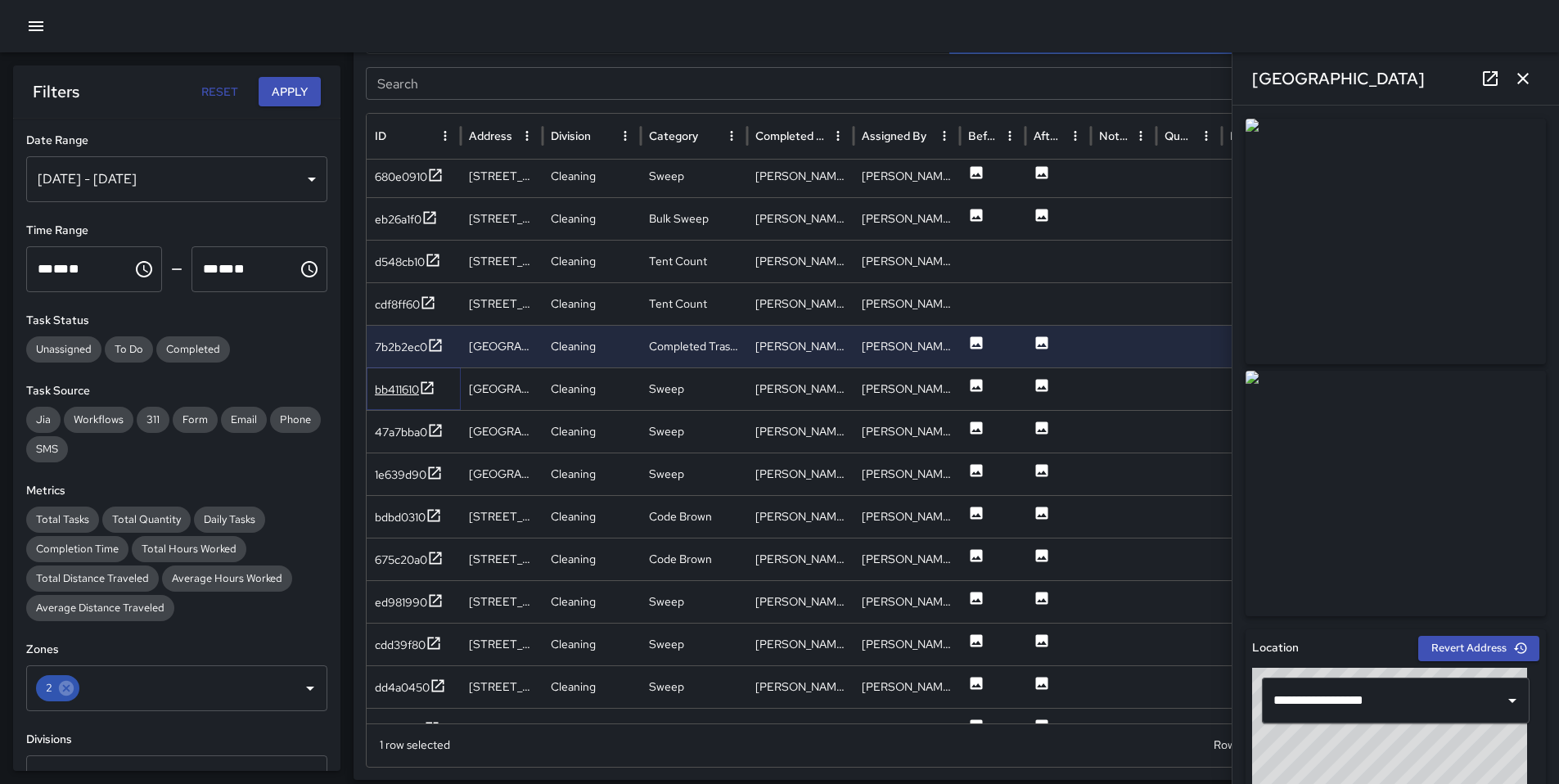
click at [403, 381] on div "bb411610" at bounding box center [396, 390] width 44 height 17
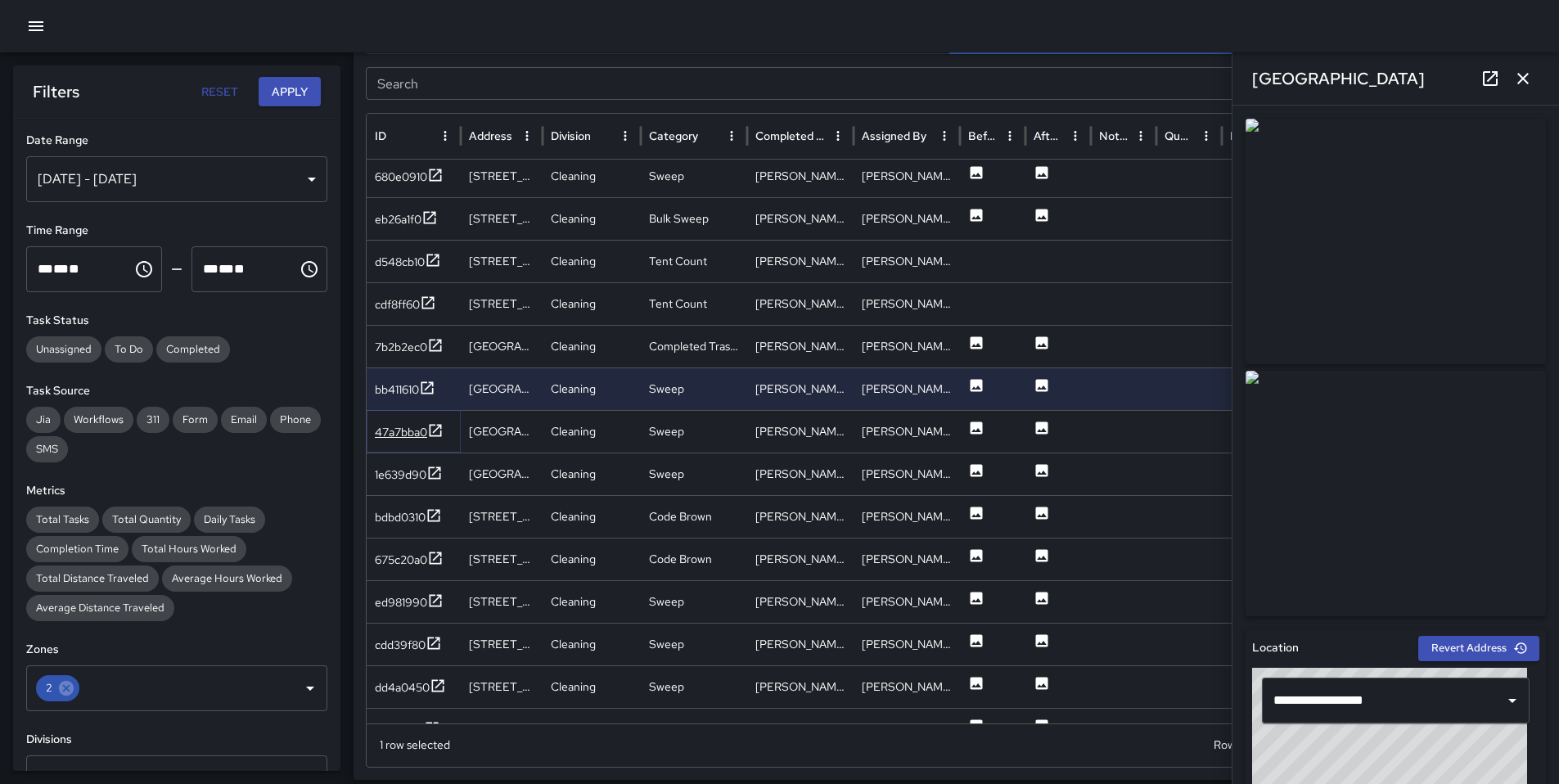
click at [395, 438] on div "47a7bba0" at bounding box center [401, 432] width 52 height 17
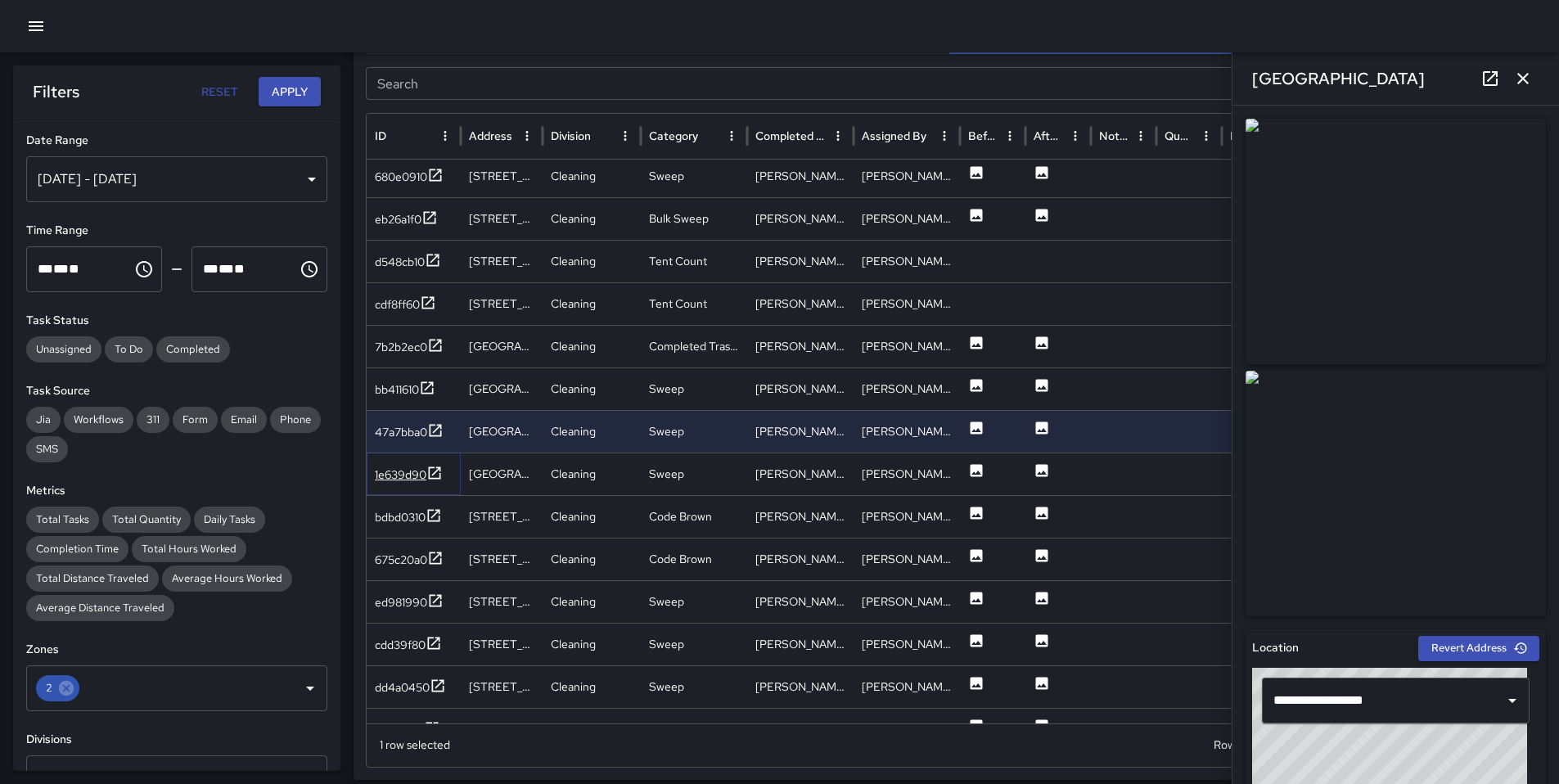
click at [399, 475] on div "1e639d90" at bounding box center [400, 474] width 51 height 17
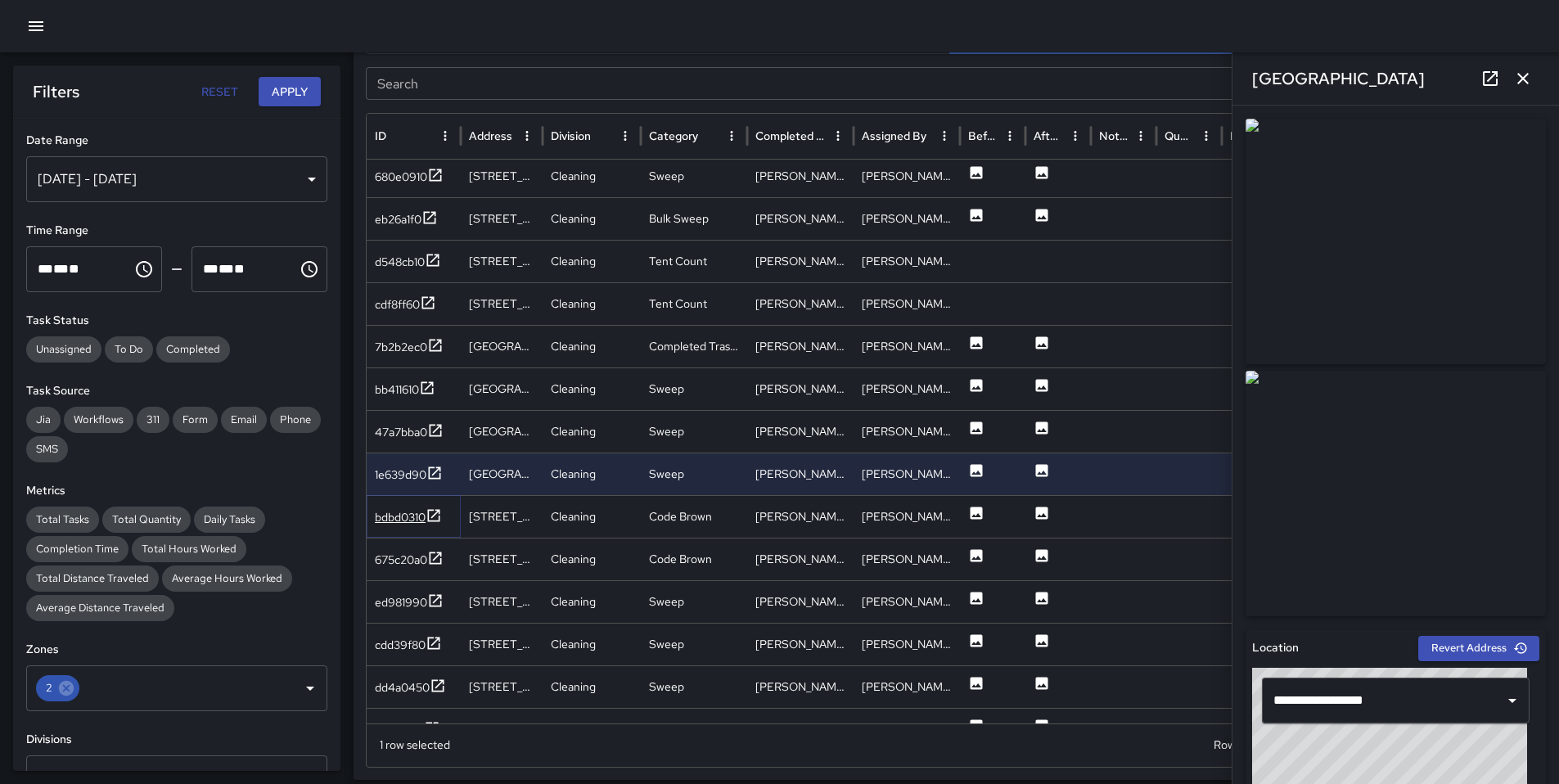
click at [404, 516] on div "bdbd0310" at bounding box center [400, 517] width 51 height 17
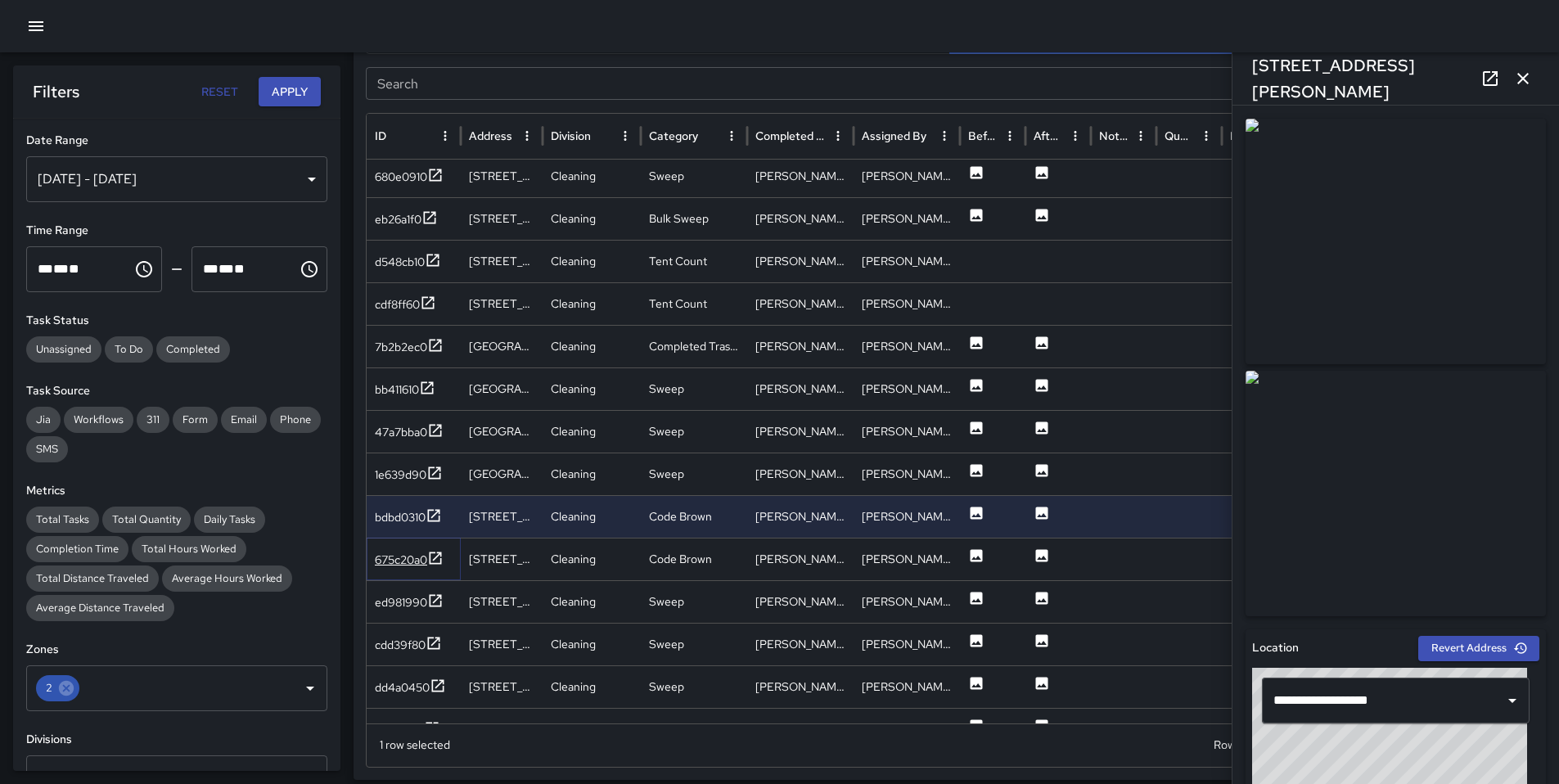
click at [379, 558] on div "675c20a0" at bounding box center [401, 560] width 52 height 17
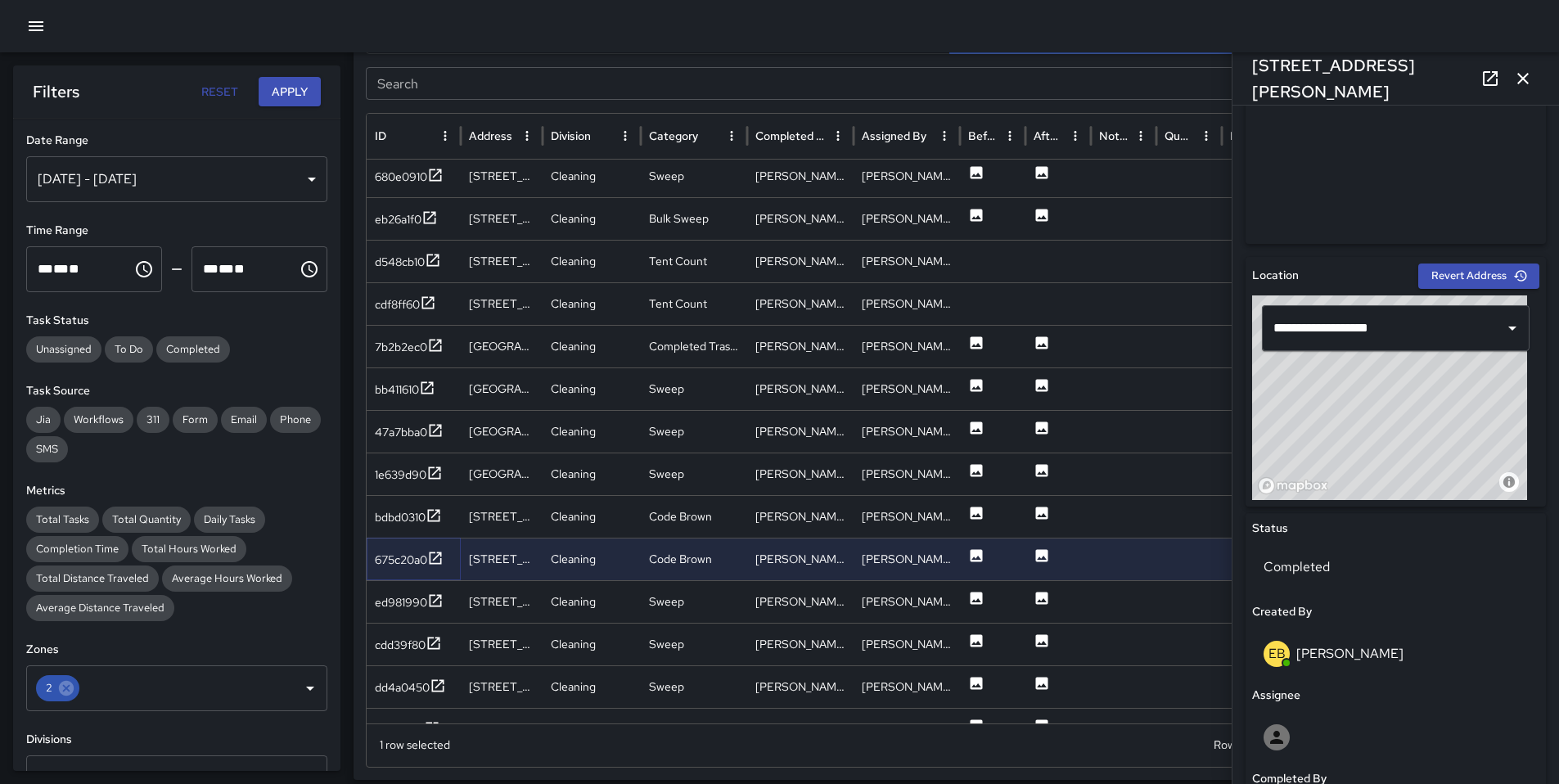
scroll to position [450, 0]
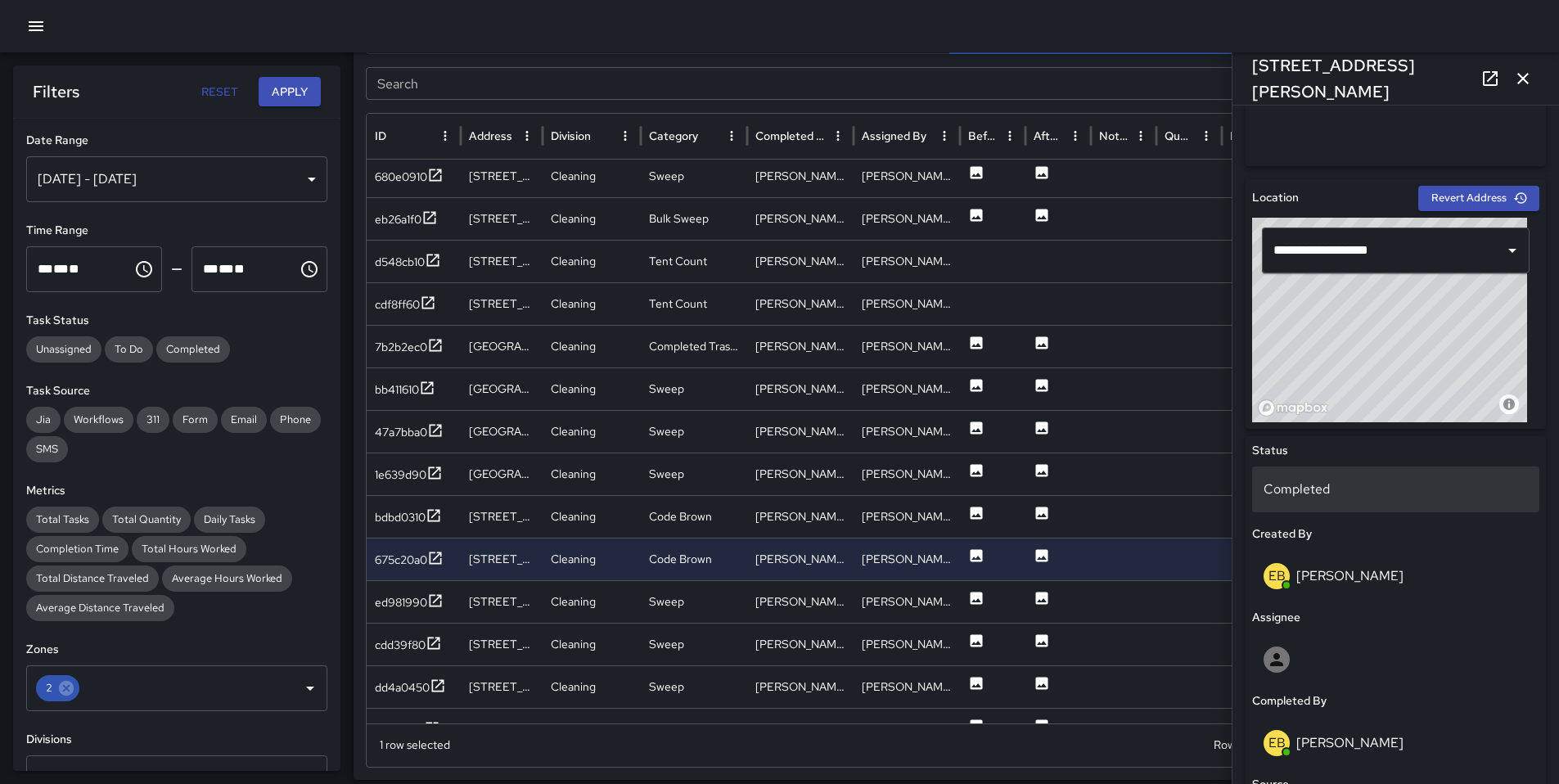
click at [1314, 490] on p "Completed" at bounding box center [1395, 488] width 264 height 20
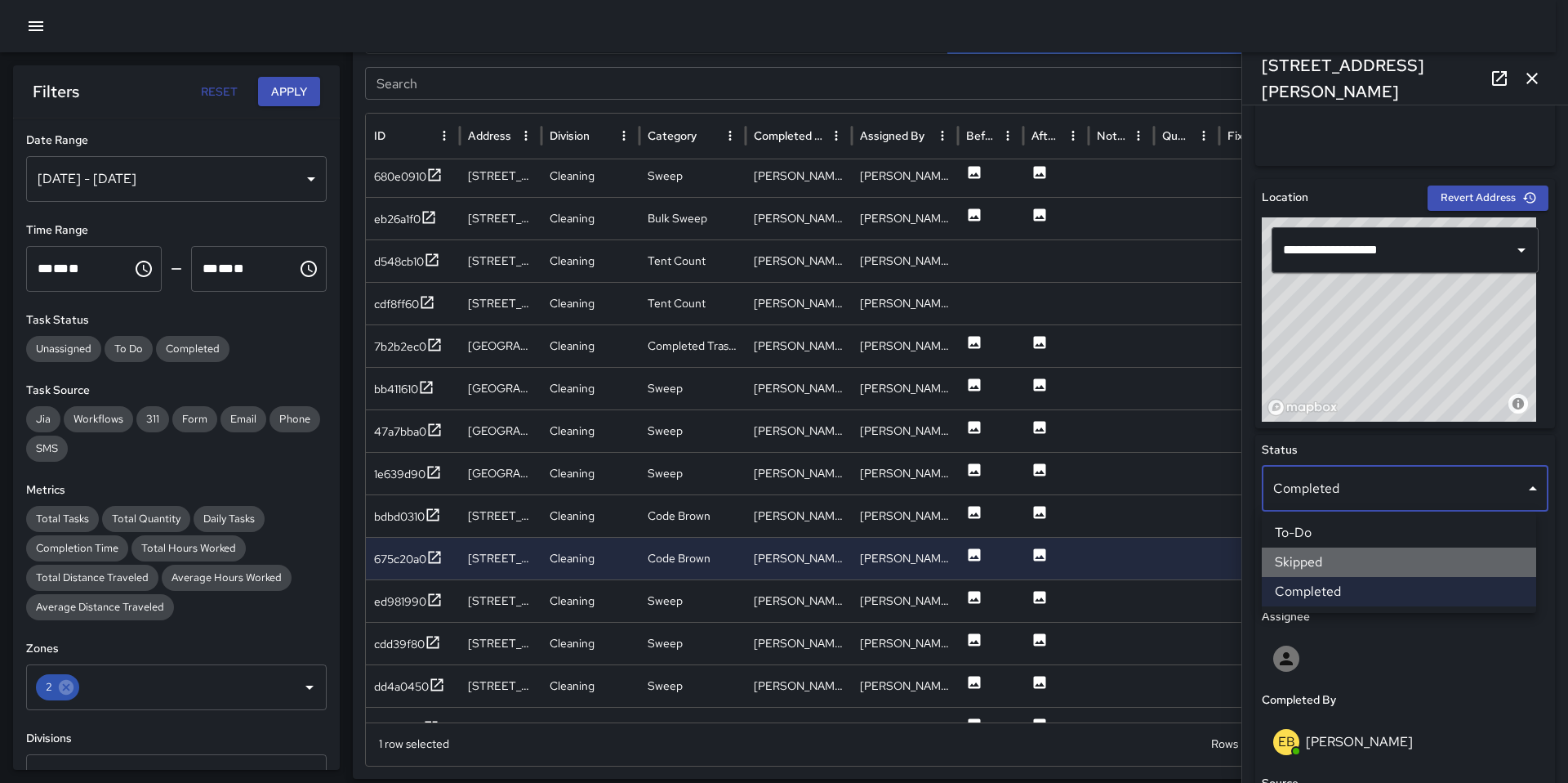
click at [1320, 559] on li "Skipped" at bounding box center [1399, 562] width 275 height 30
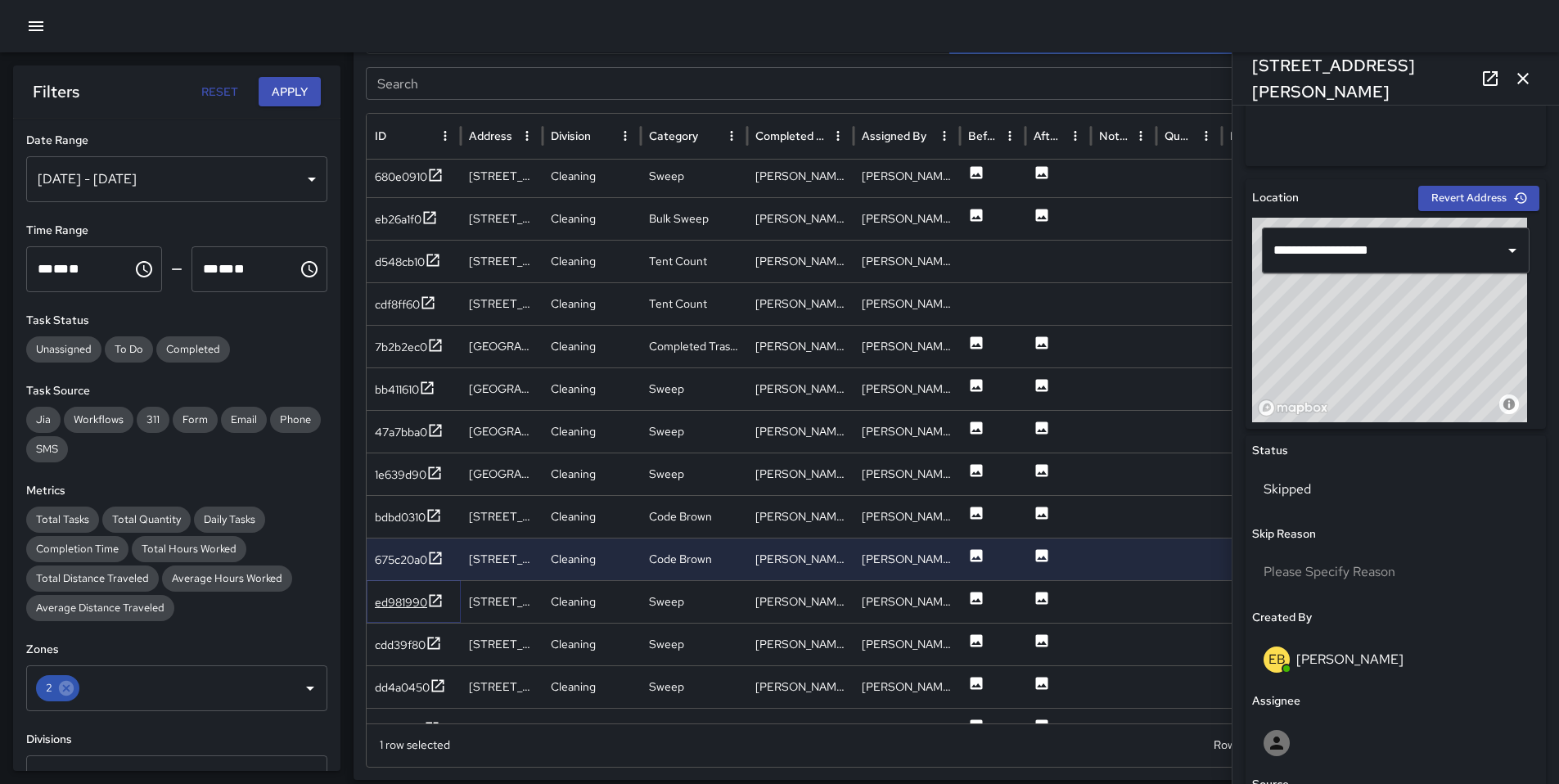
click at [407, 611] on div "ed981990" at bounding box center [409, 603] width 69 height 20
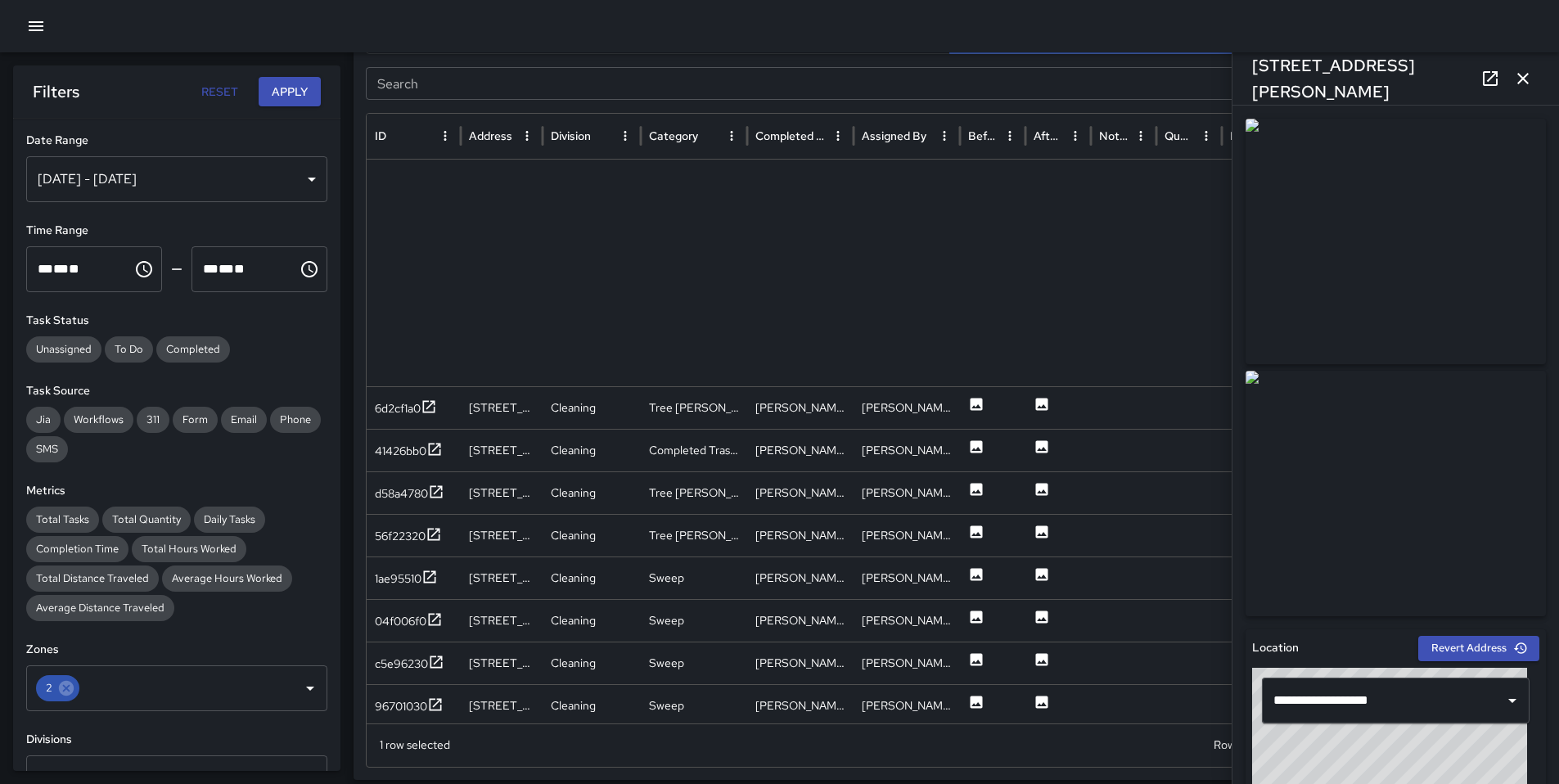
scroll to position [3331, 0]
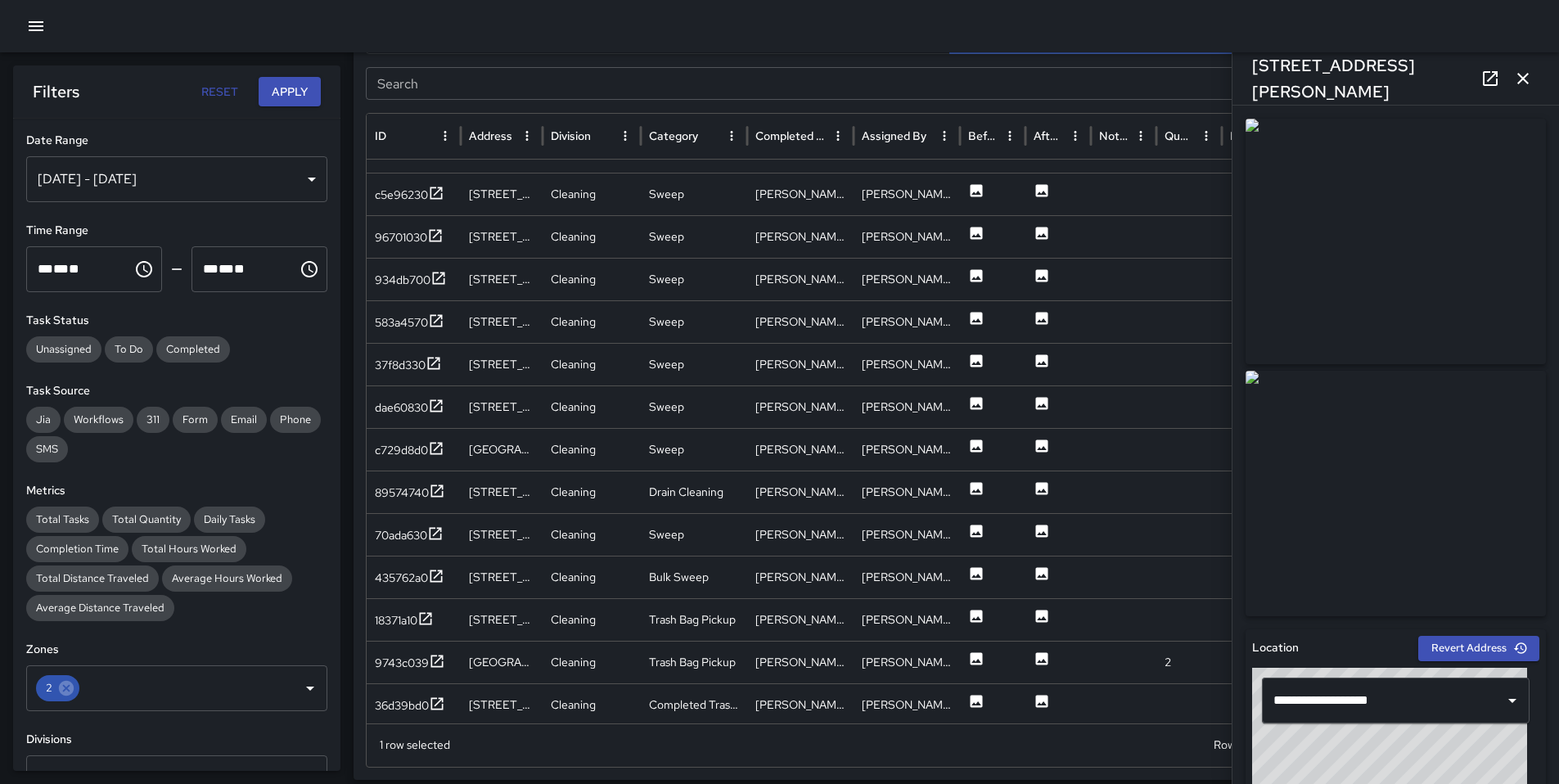
click at [1522, 84] on icon "button" at bounding box center [1522, 78] width 20 height 20
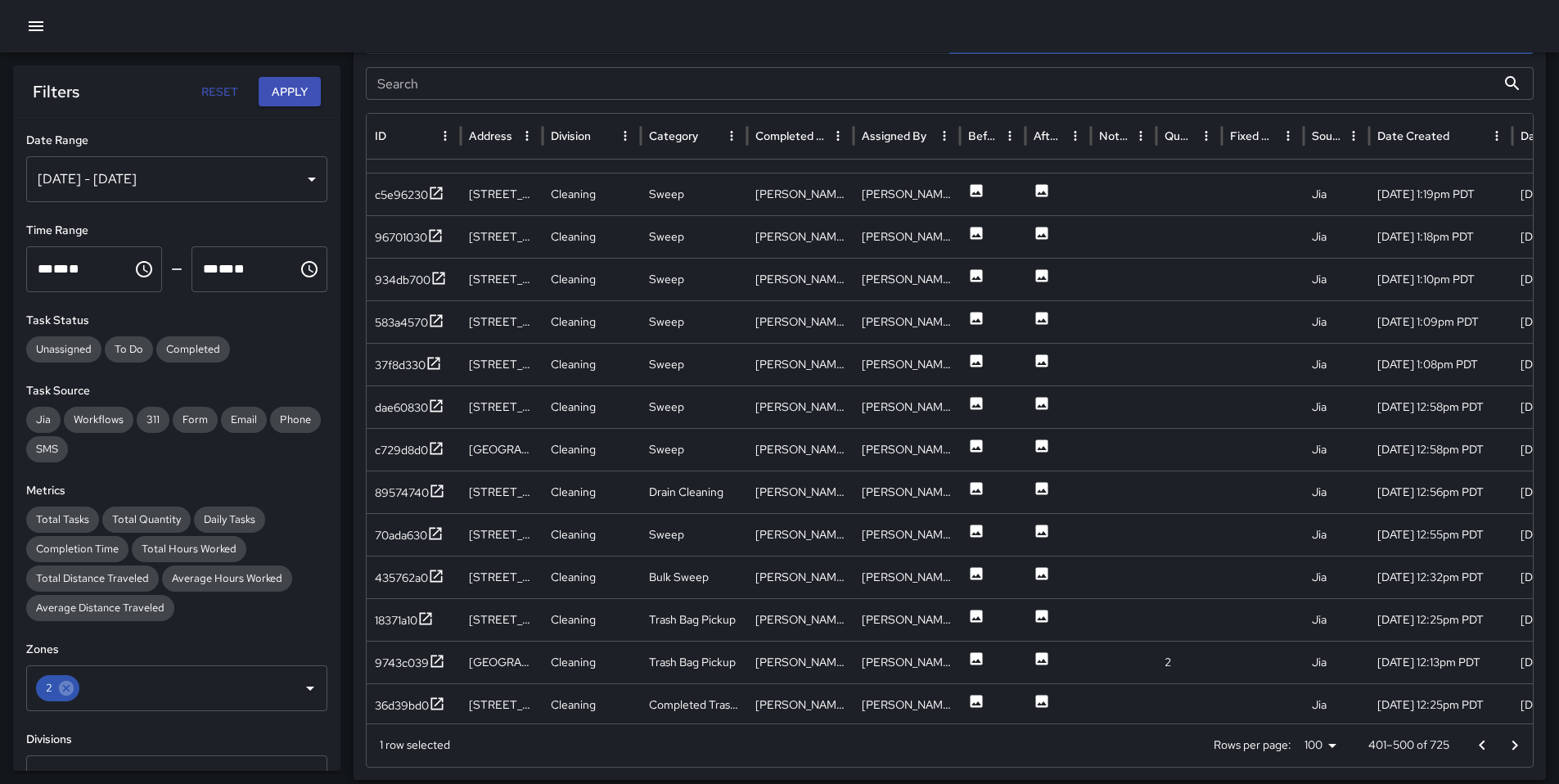
click at [1510, 744] on icon "Go to next page" at bounding box center [1513, 745] width 20 height 20
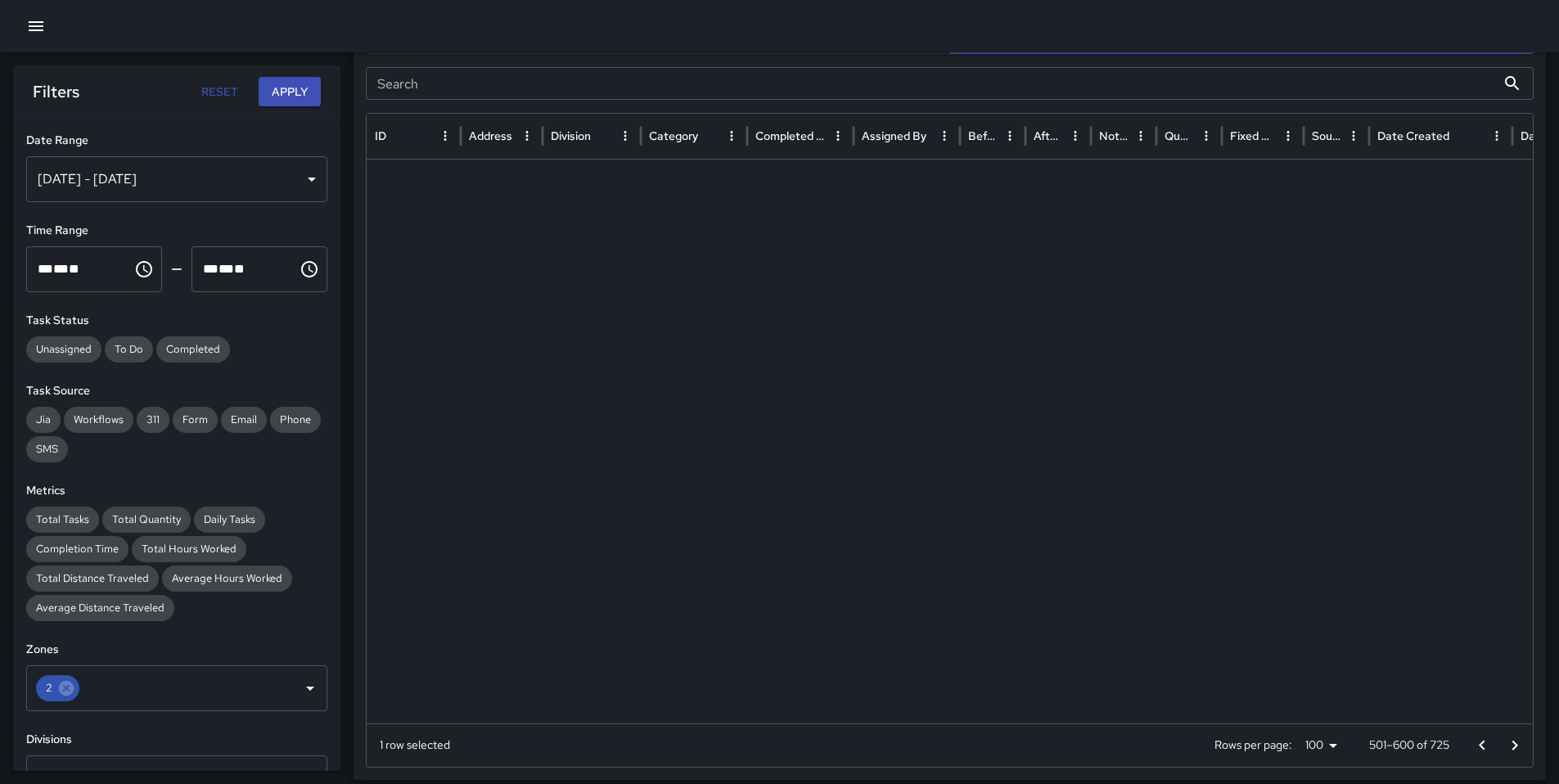
scroll to position [0, 0]
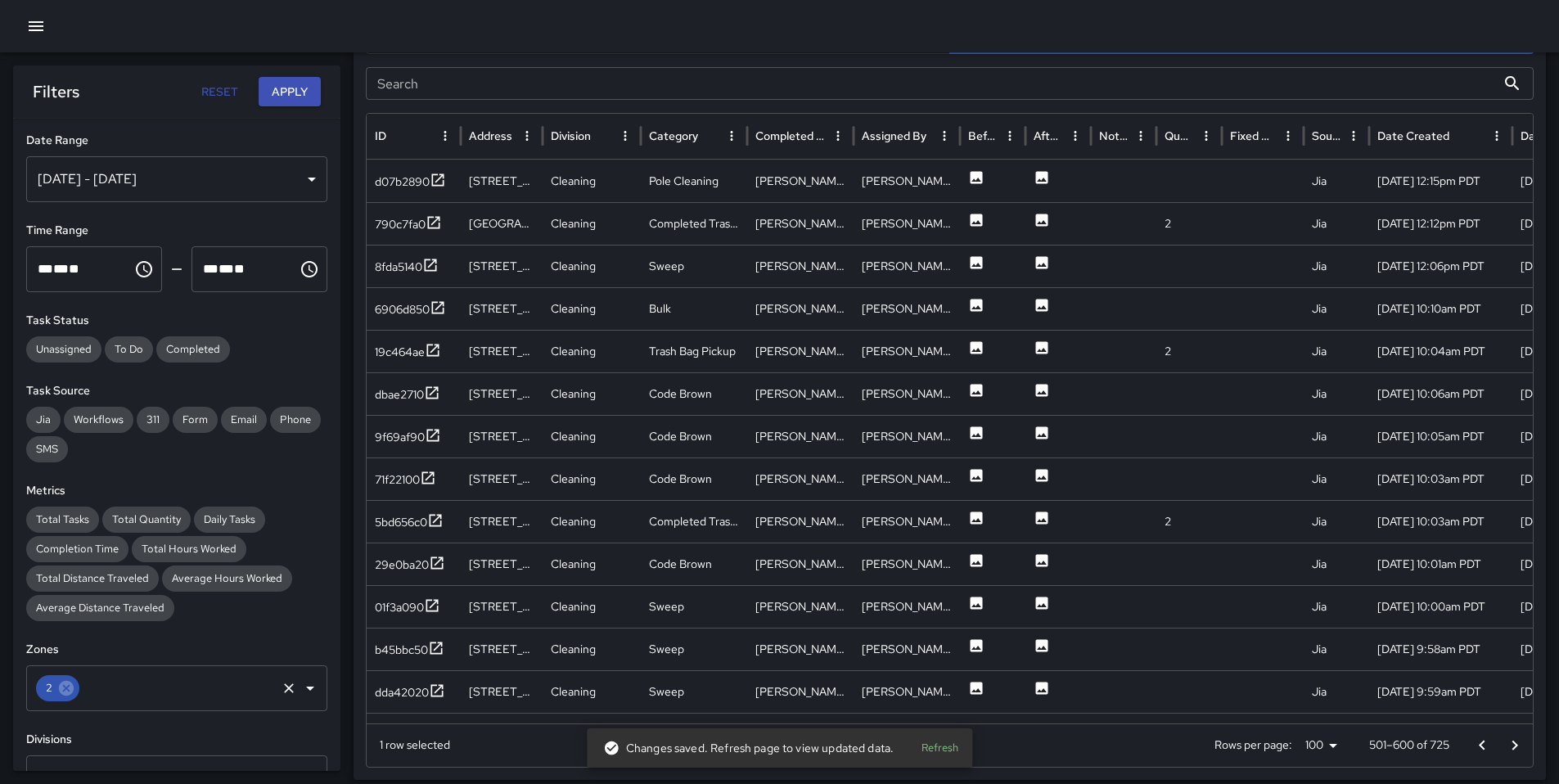
click at [82, 692] on input "text" at bounding box center [178, 687] width 193 height 31
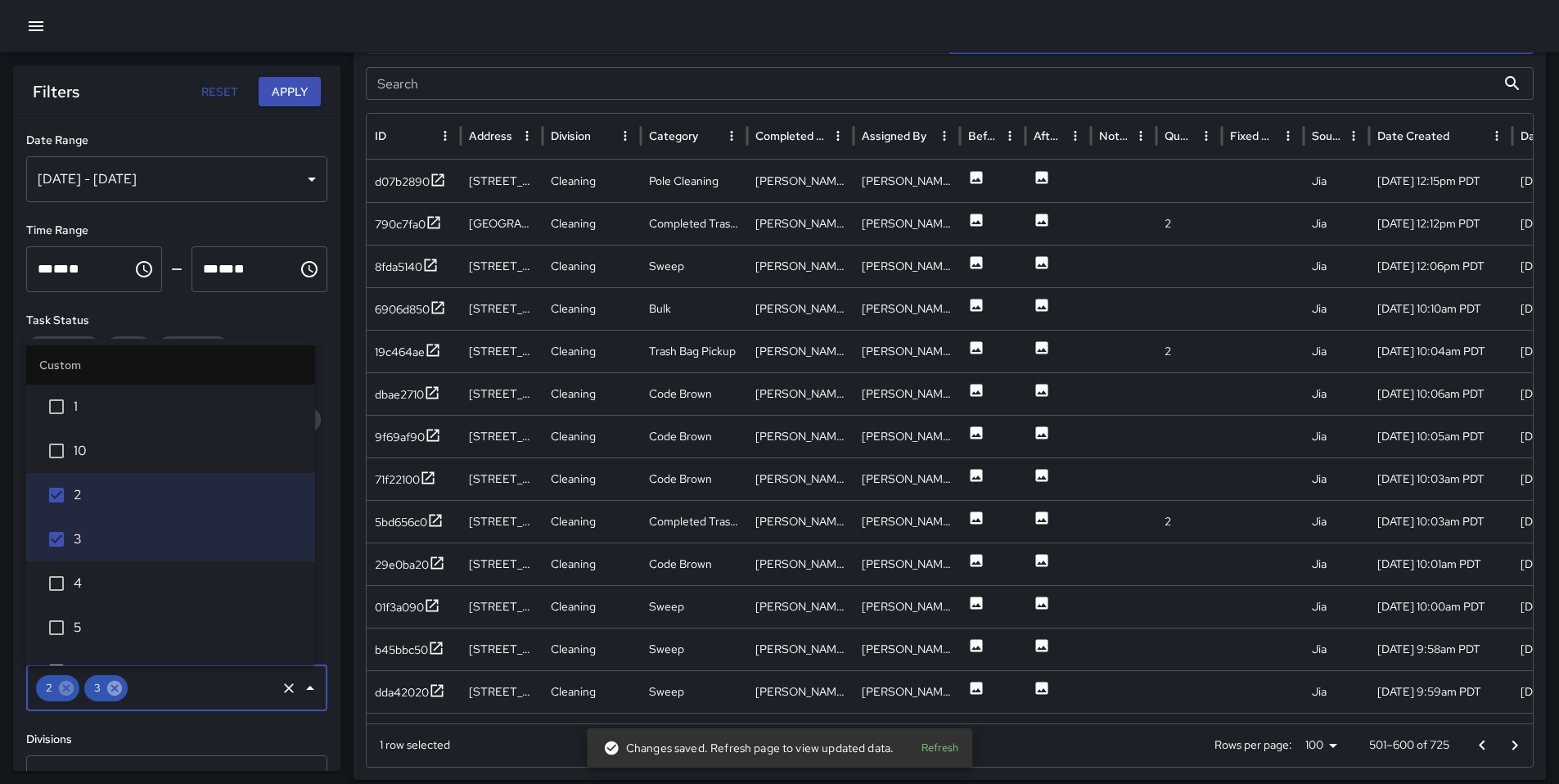
click at [69, 689] on icon at bounding box center [66, 687] width 18 height 18
click at [295, 99] on button "Apply" at bounding box center [289, 92] width 62 height 31
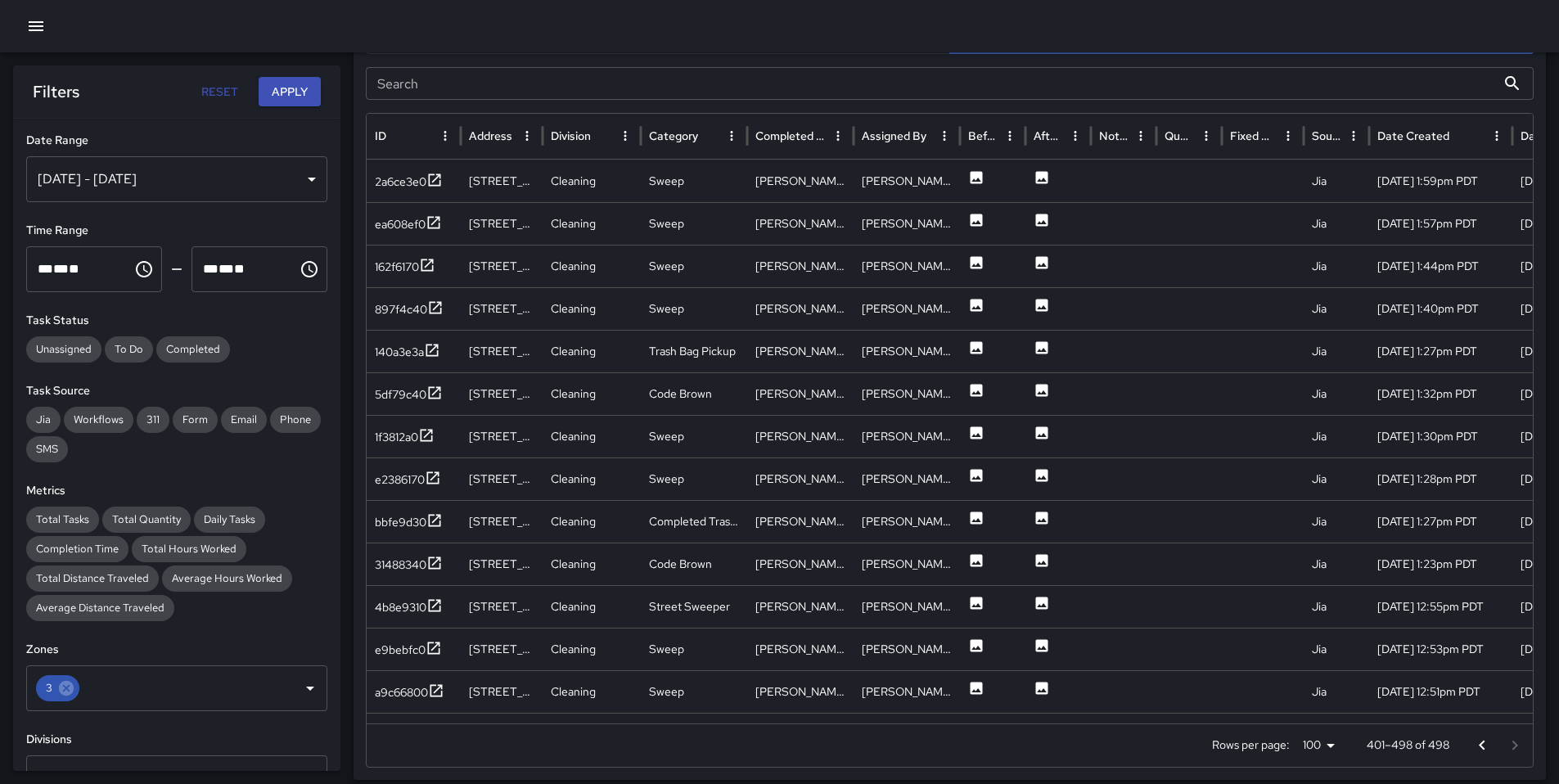
scroll to position [524, 0]
click at [404, 184] on div "2a6ce3e0" at bounding box center [400, 181] width 51 height 17
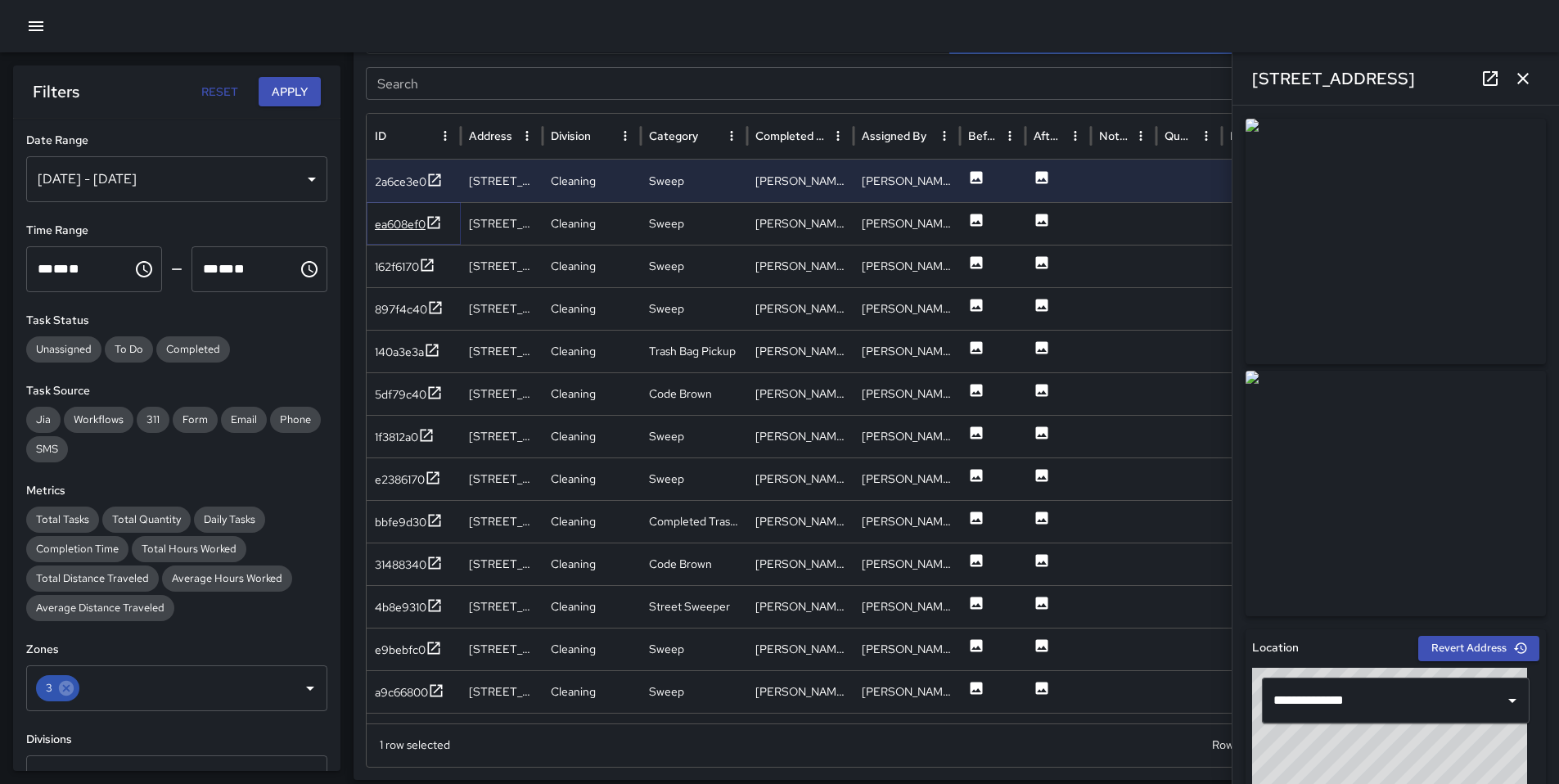
click at [399, 228] on div "ea608ef0" at bounding box center [400, 224] width 51 height 17
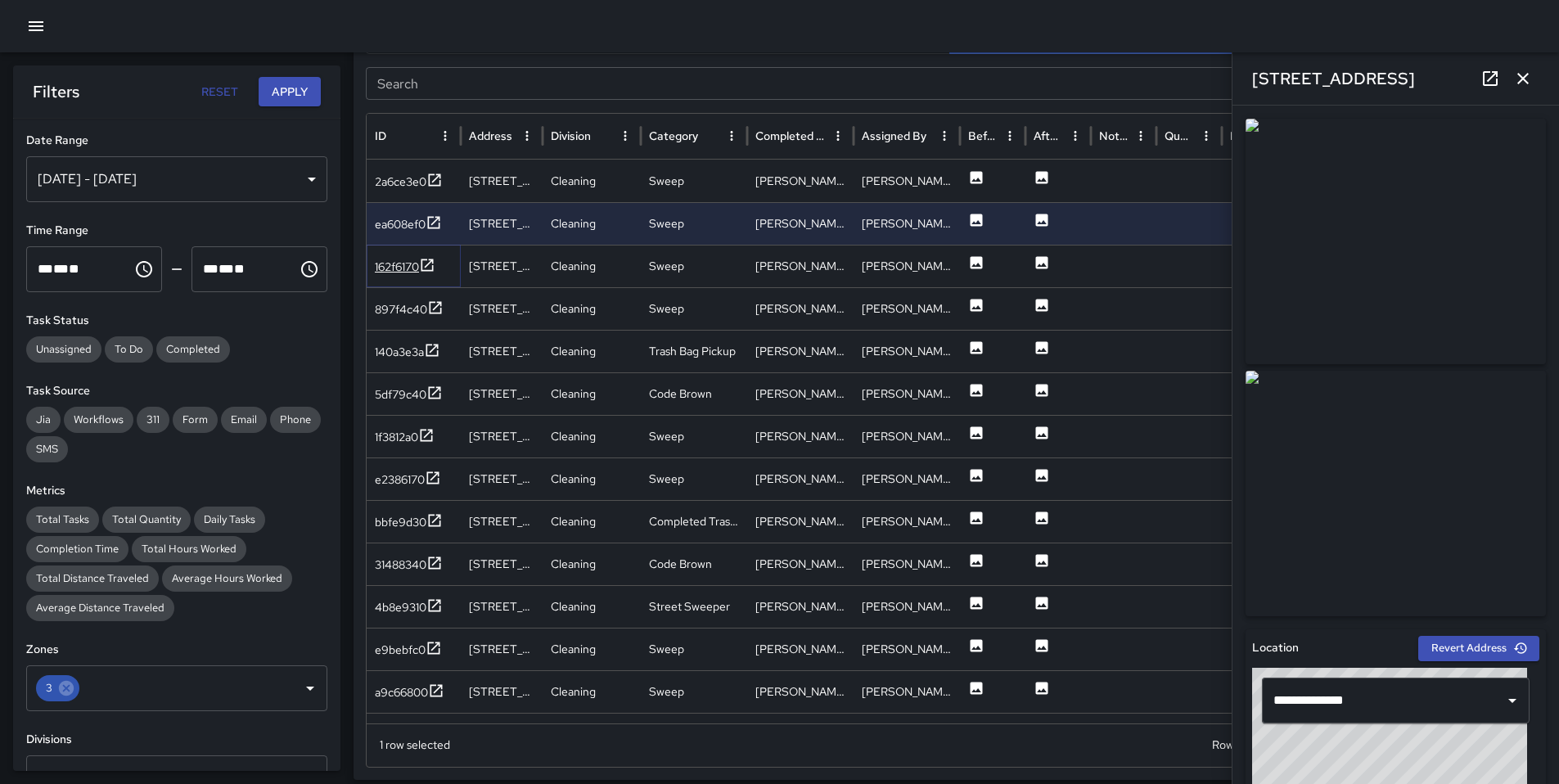
click at [397, 270] on div "162f6170" at bounding box center [396, 267] width 44 height 17
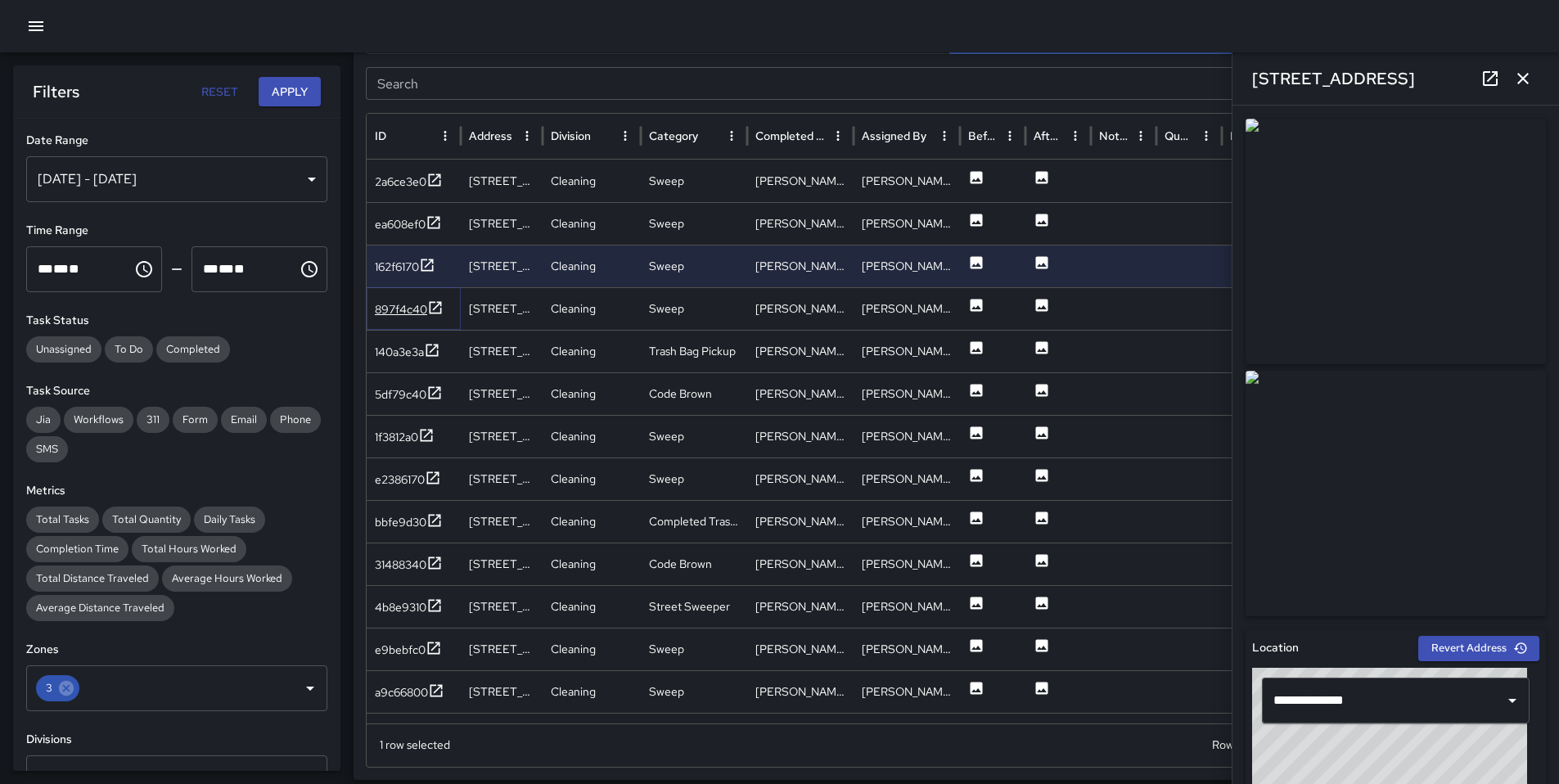
click at [406, 315] on div "897f4c40" at bounding box center [401, 310] width 52 height 17
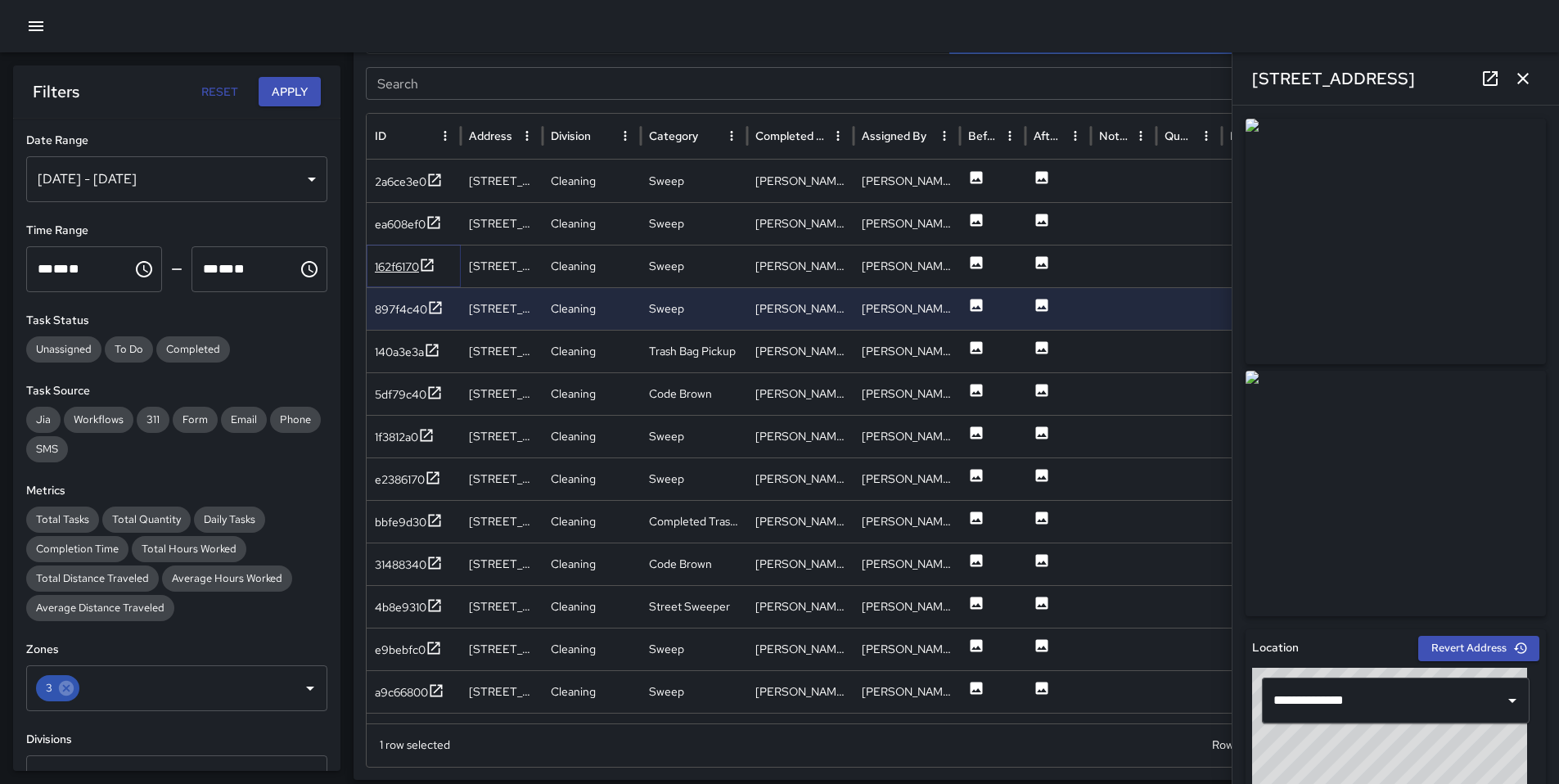
click at [412, 274] on div "162f6170" at bounding box center [396, 267] width 44 height 17
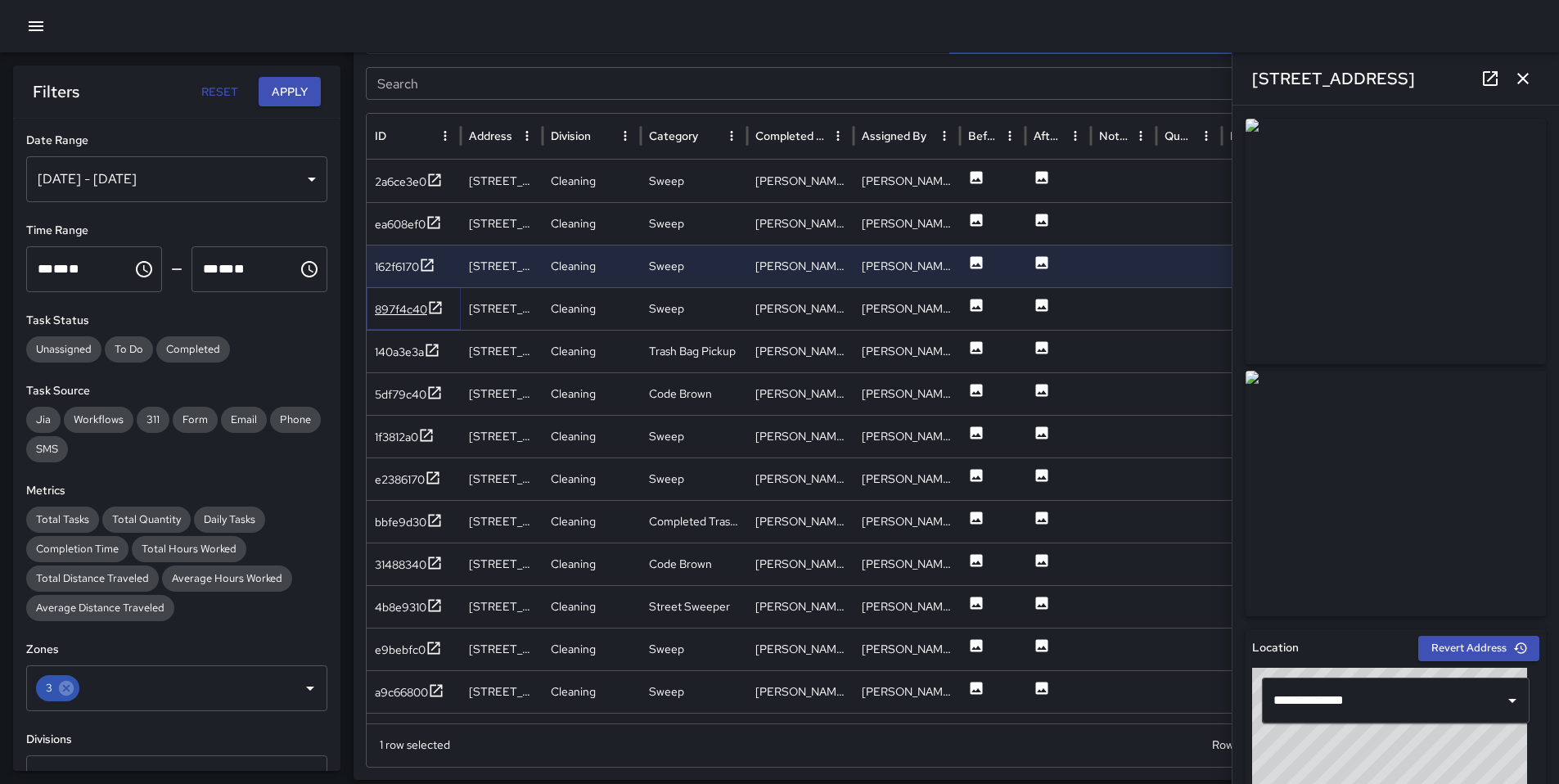
click at [411, 307] on div "897f4c40" at bounding box center [401, 310] width 52 height 17
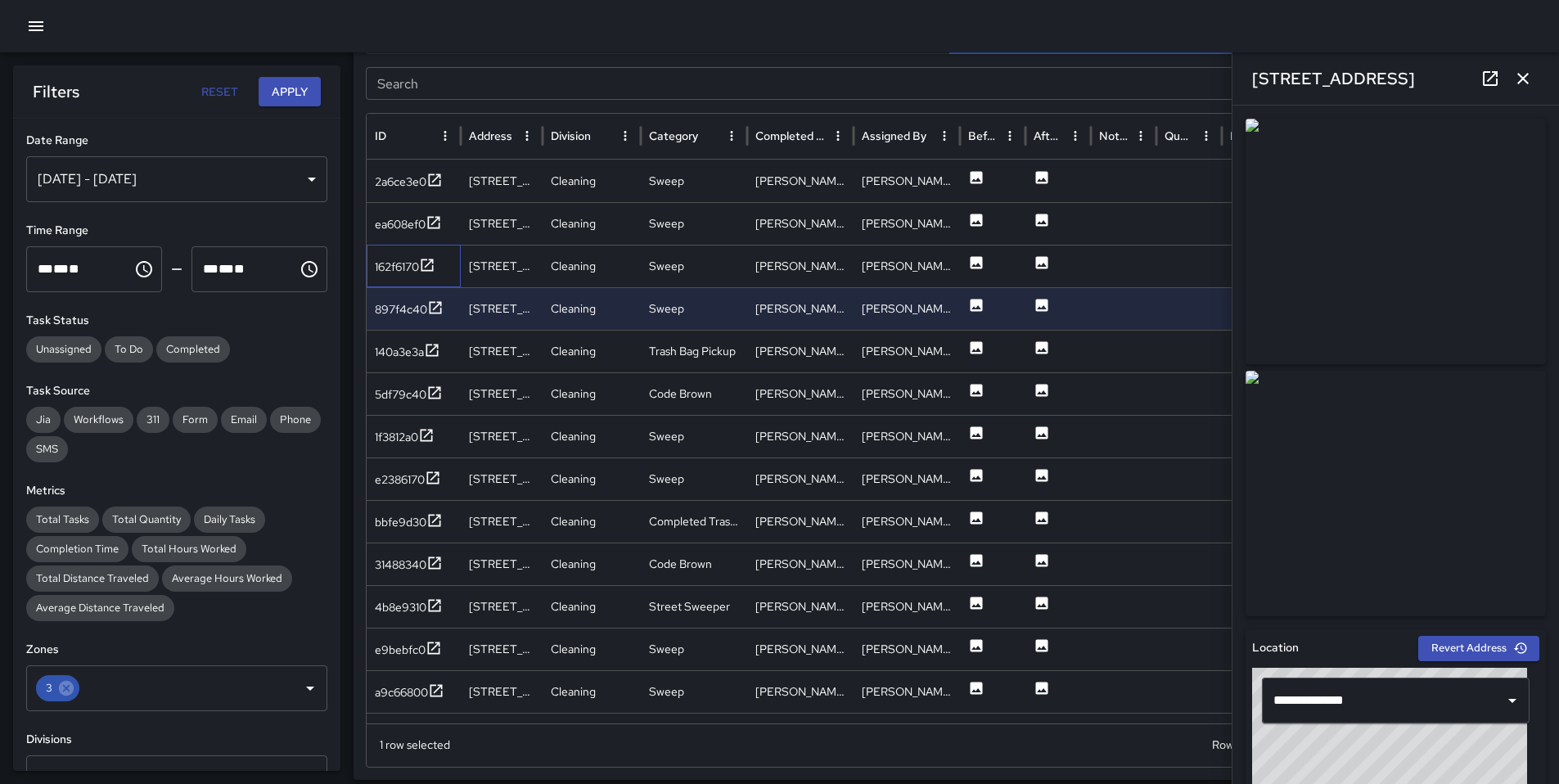
click at [411, 279] on div "162f6170" at bounding box center [413, 266] width 94 height 43
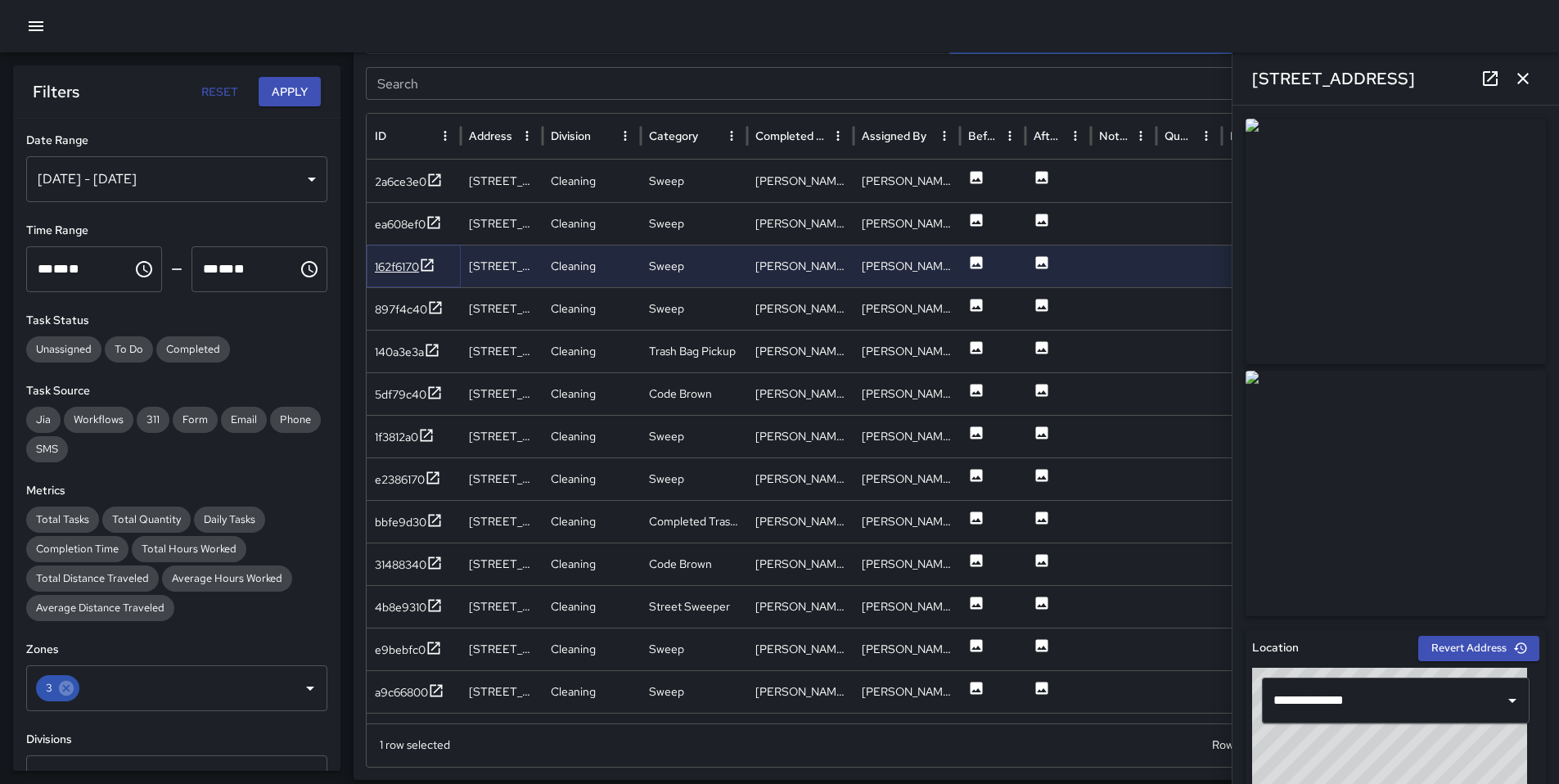
click at [411, 275] on div "162f6170" at bounding box center [405, 267] width 60 height 20
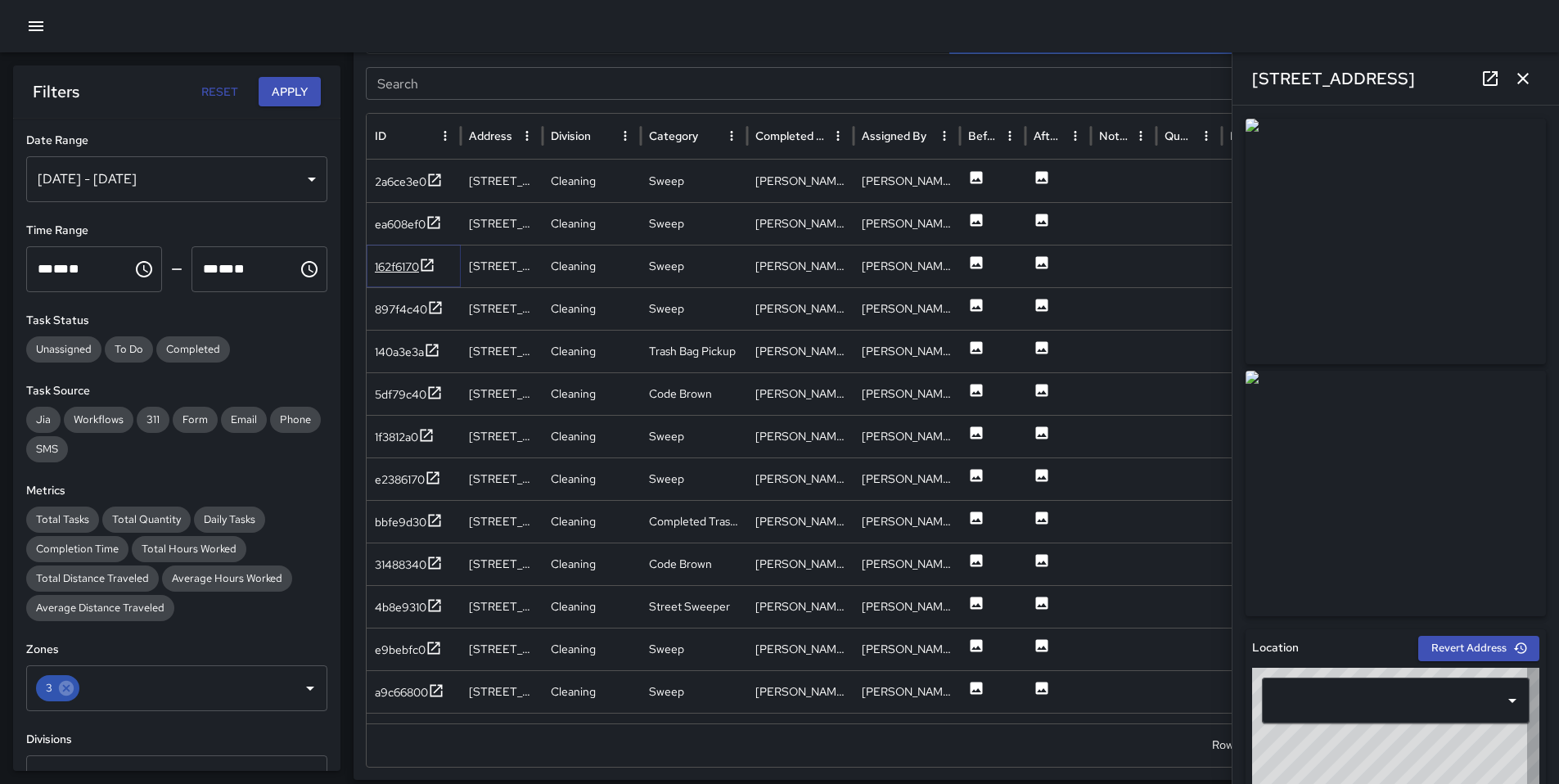
type input "**********"
click at [409, 308] on div "897f4c40" at bounding box center [401, 310] width 52 height 17
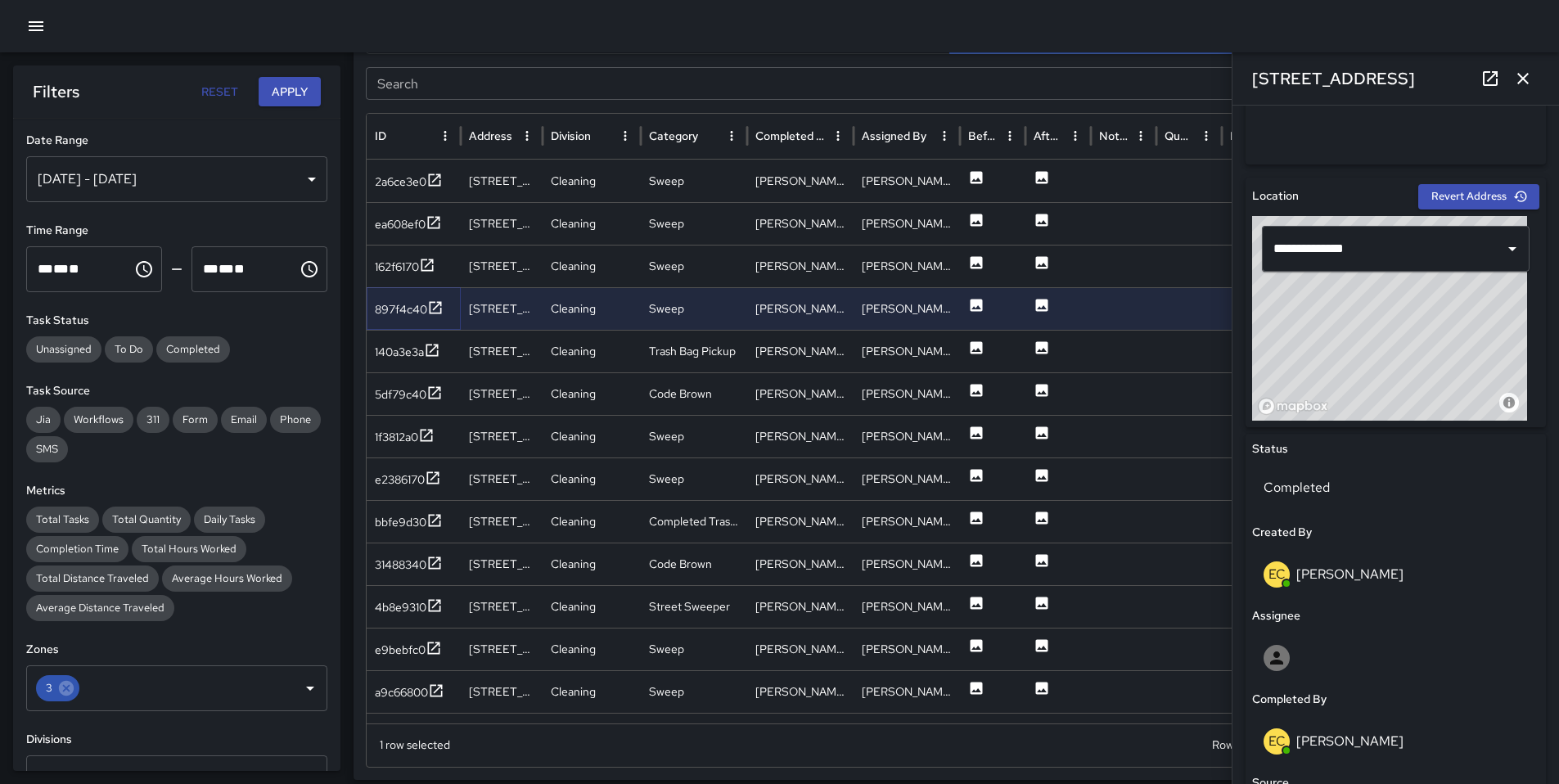
scroll to position [455, 0]
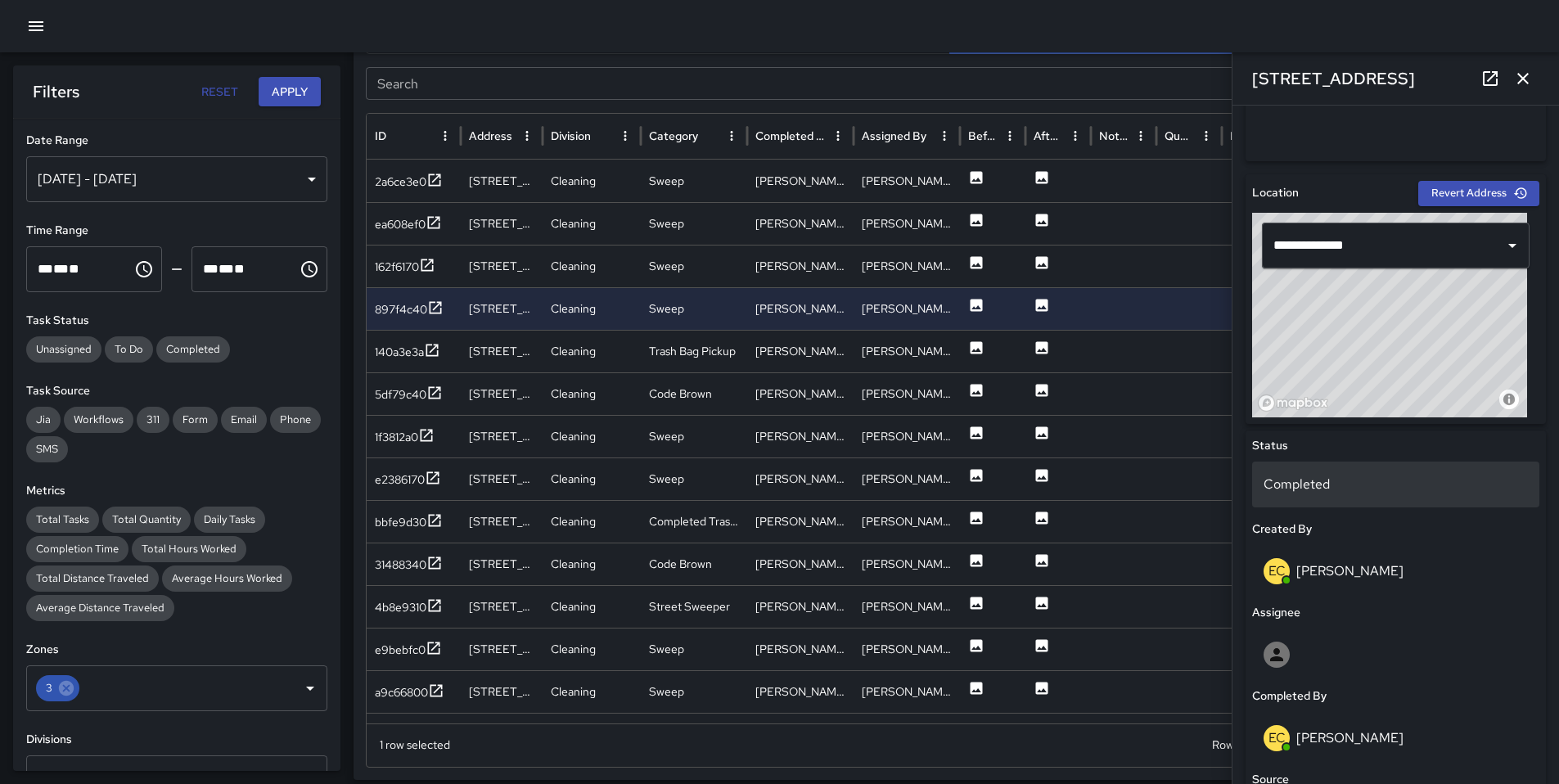
click at [1314, 476] on p "Completed" at bounding box center [1395, 484] width 264 height 20
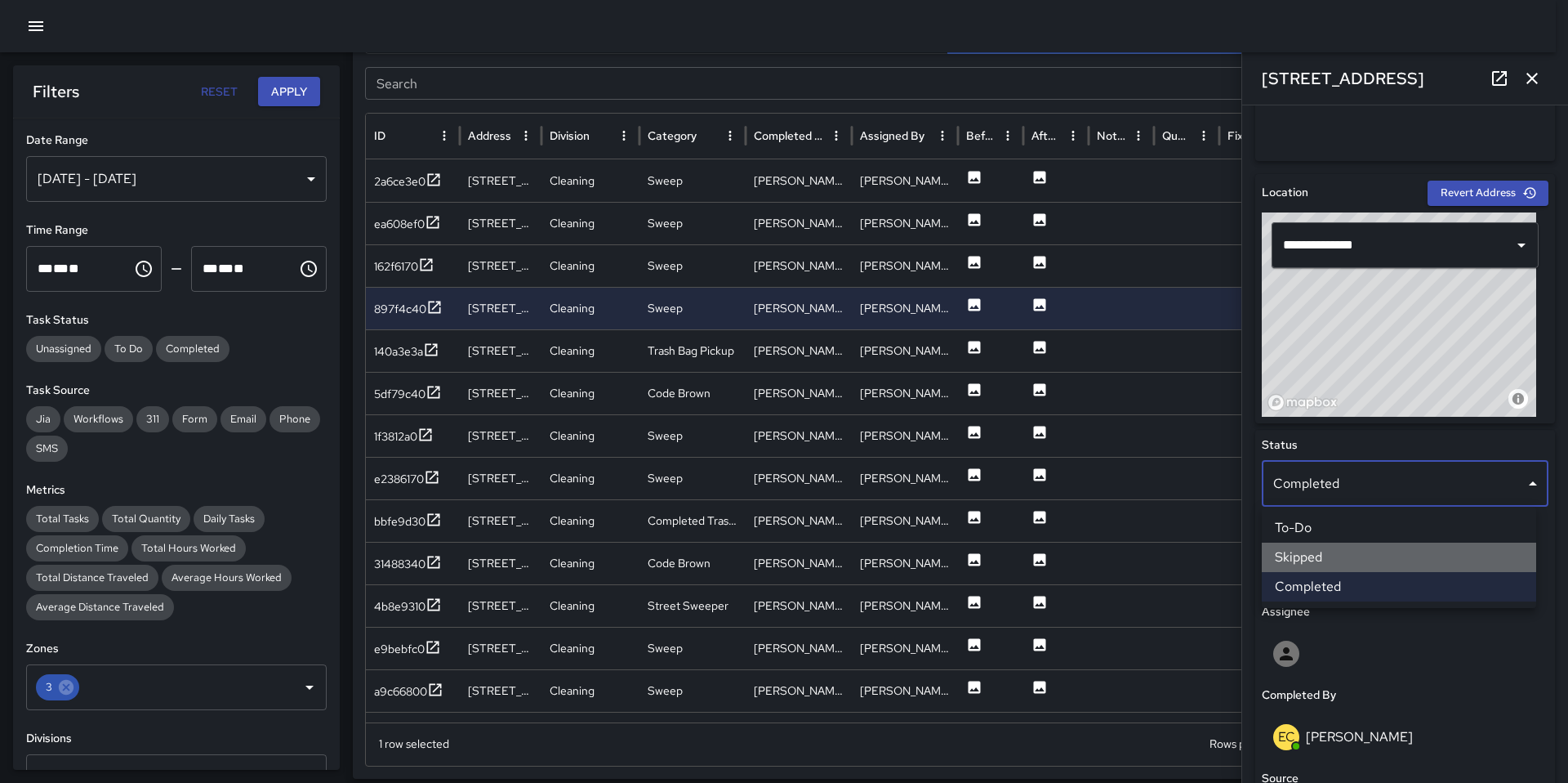
click at [1315, 556] on li "Skipped" at bounding box center [1399, 557] width 275 height 30
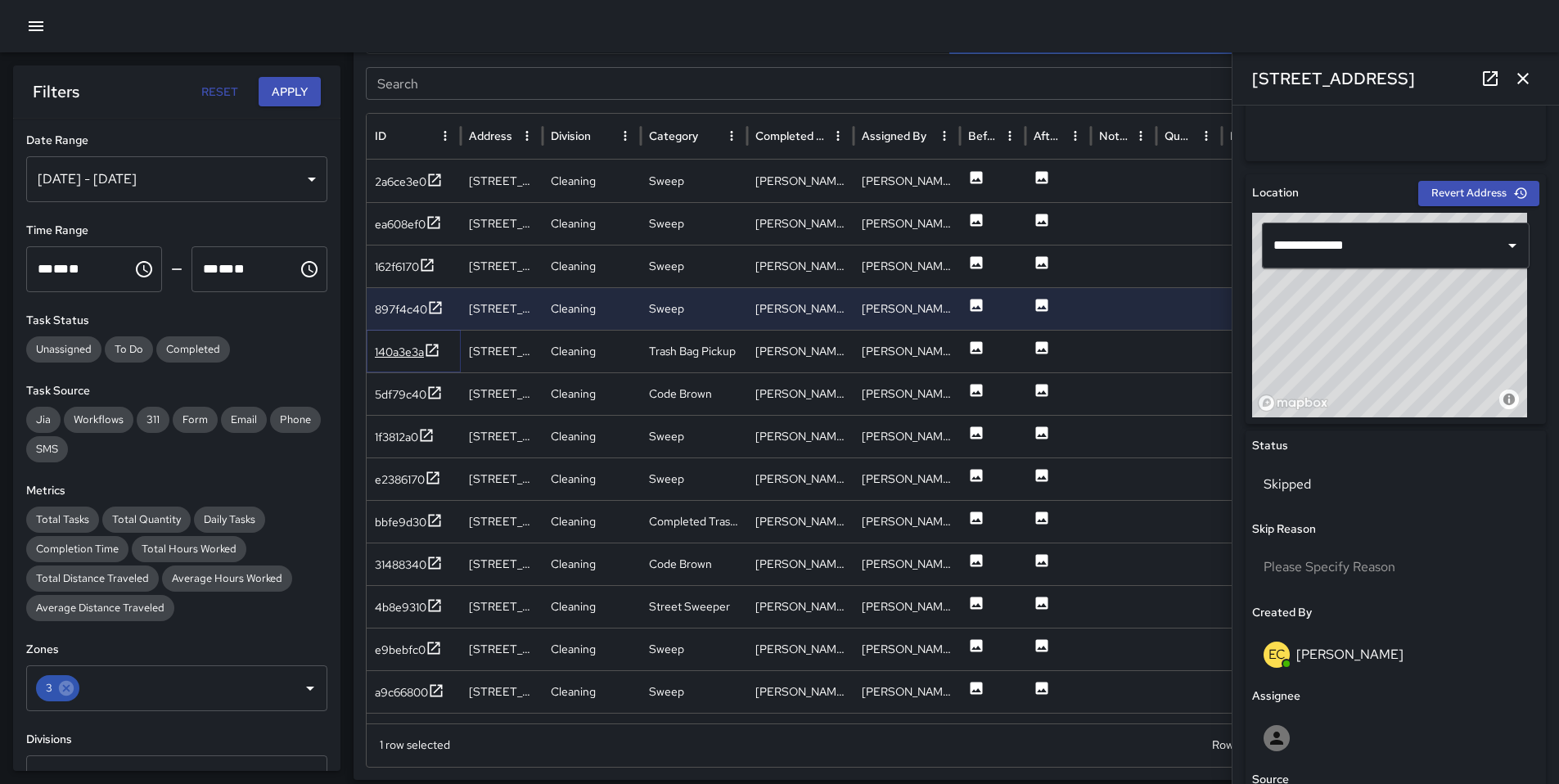
click at [378, 350] on div "140a3e3a" at bounding box center [399, 352] width 49 height 17
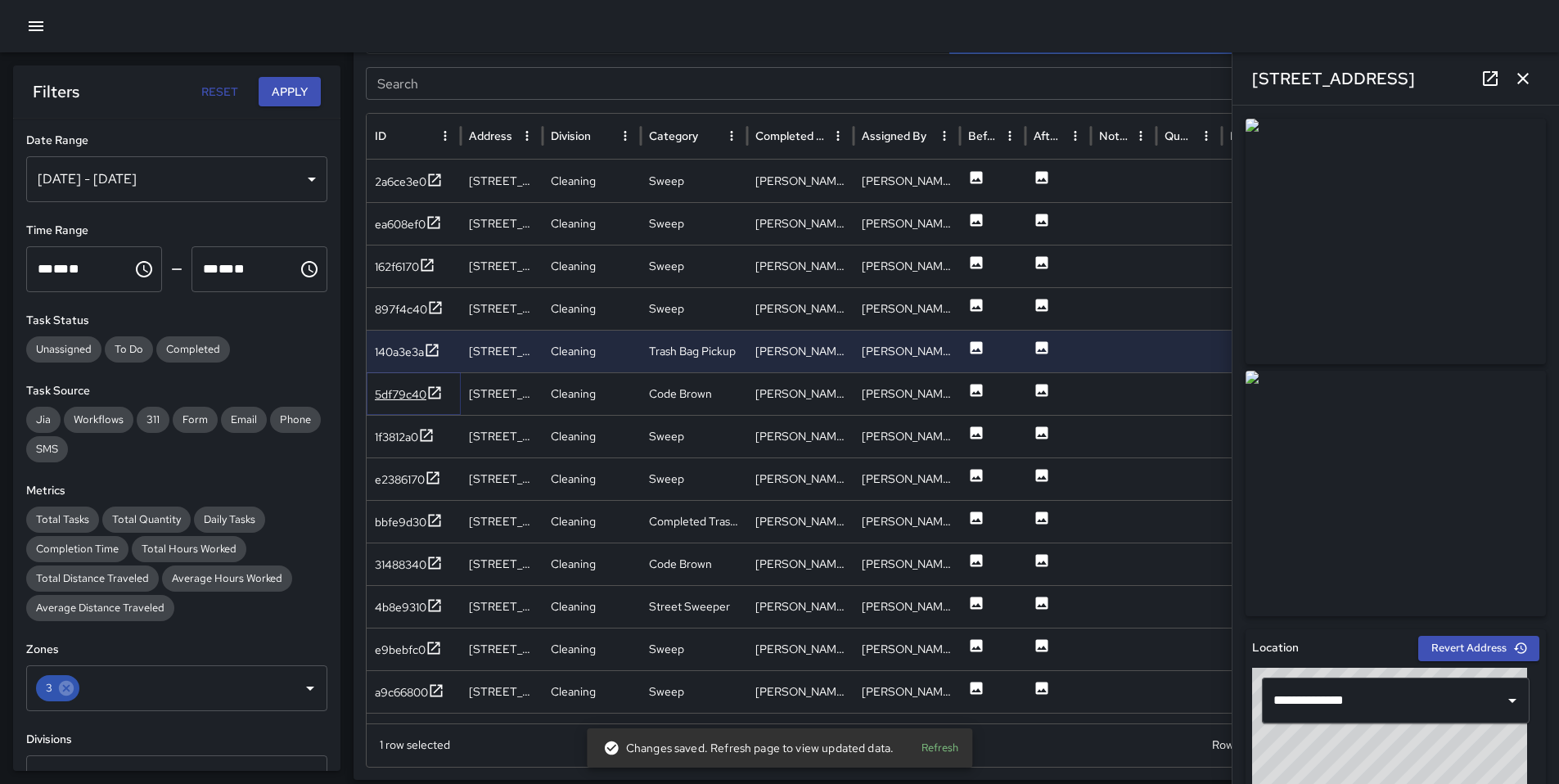
click at [410, 394] on div "5df79c40" at bounding box center [400, 394] width 51 height 17
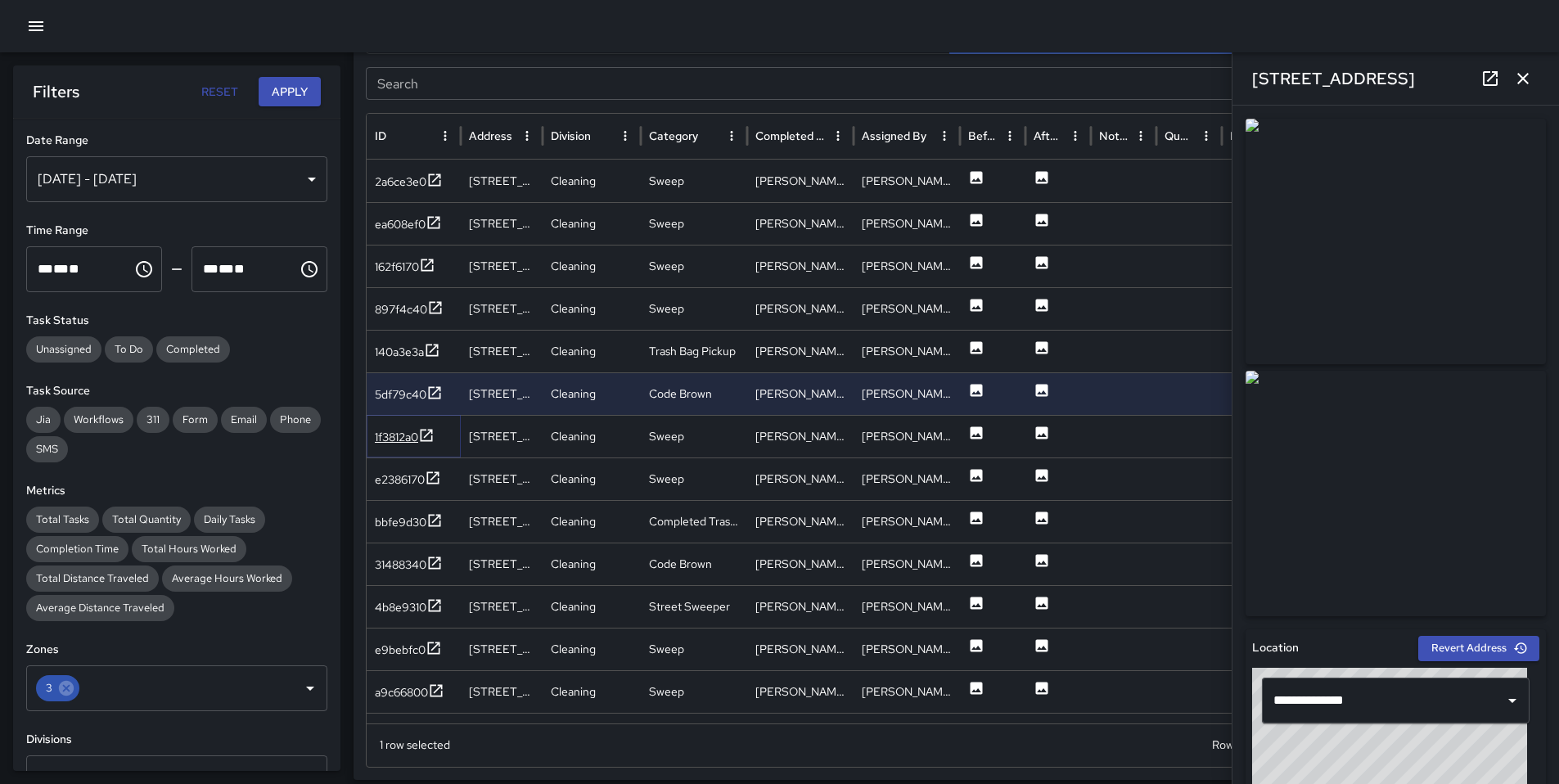
click at [404, 432] on div "1f3812a0" at bounding box center [396, 437] width 44 height 17
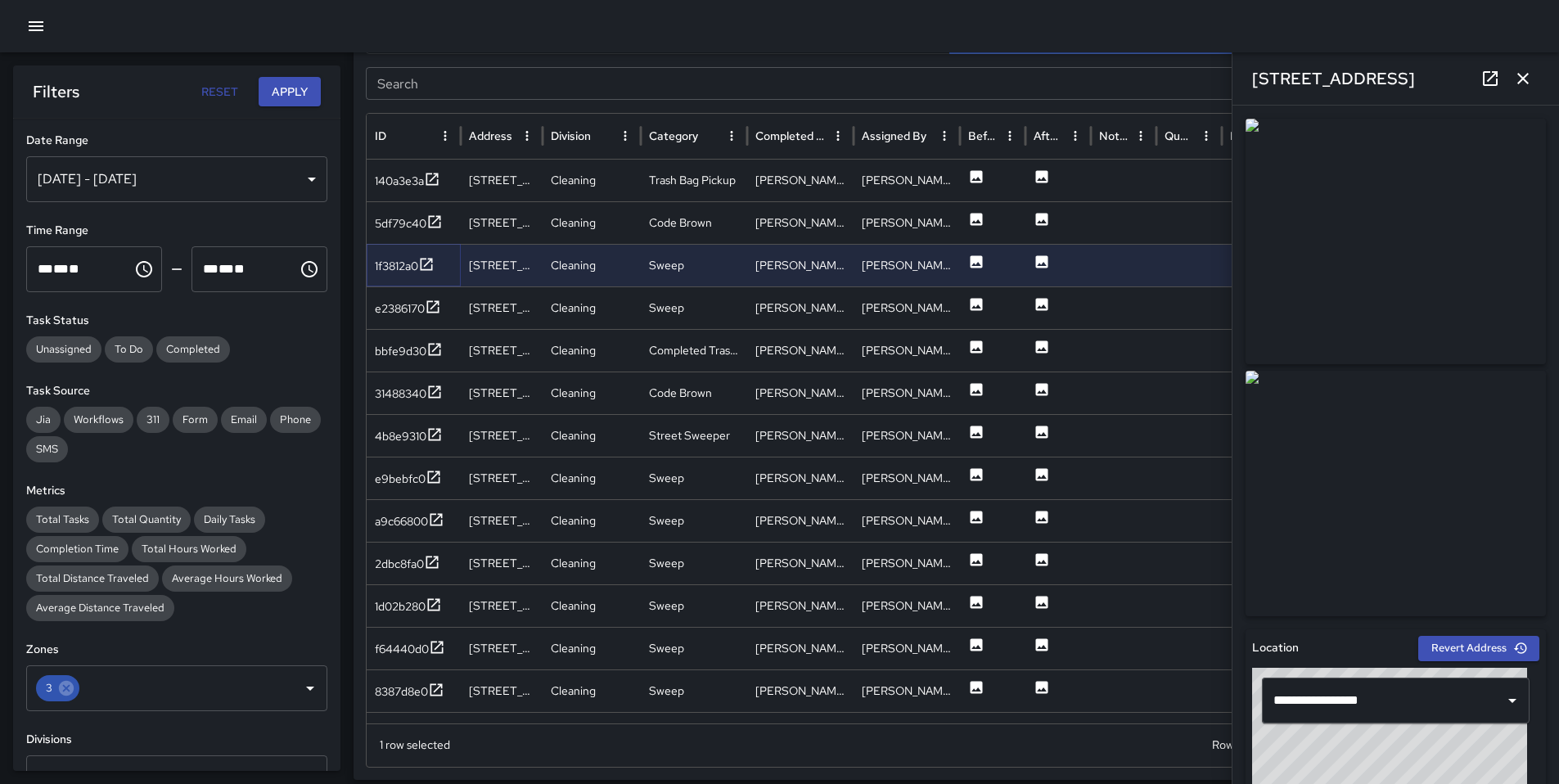
scroll to position [195, 0]
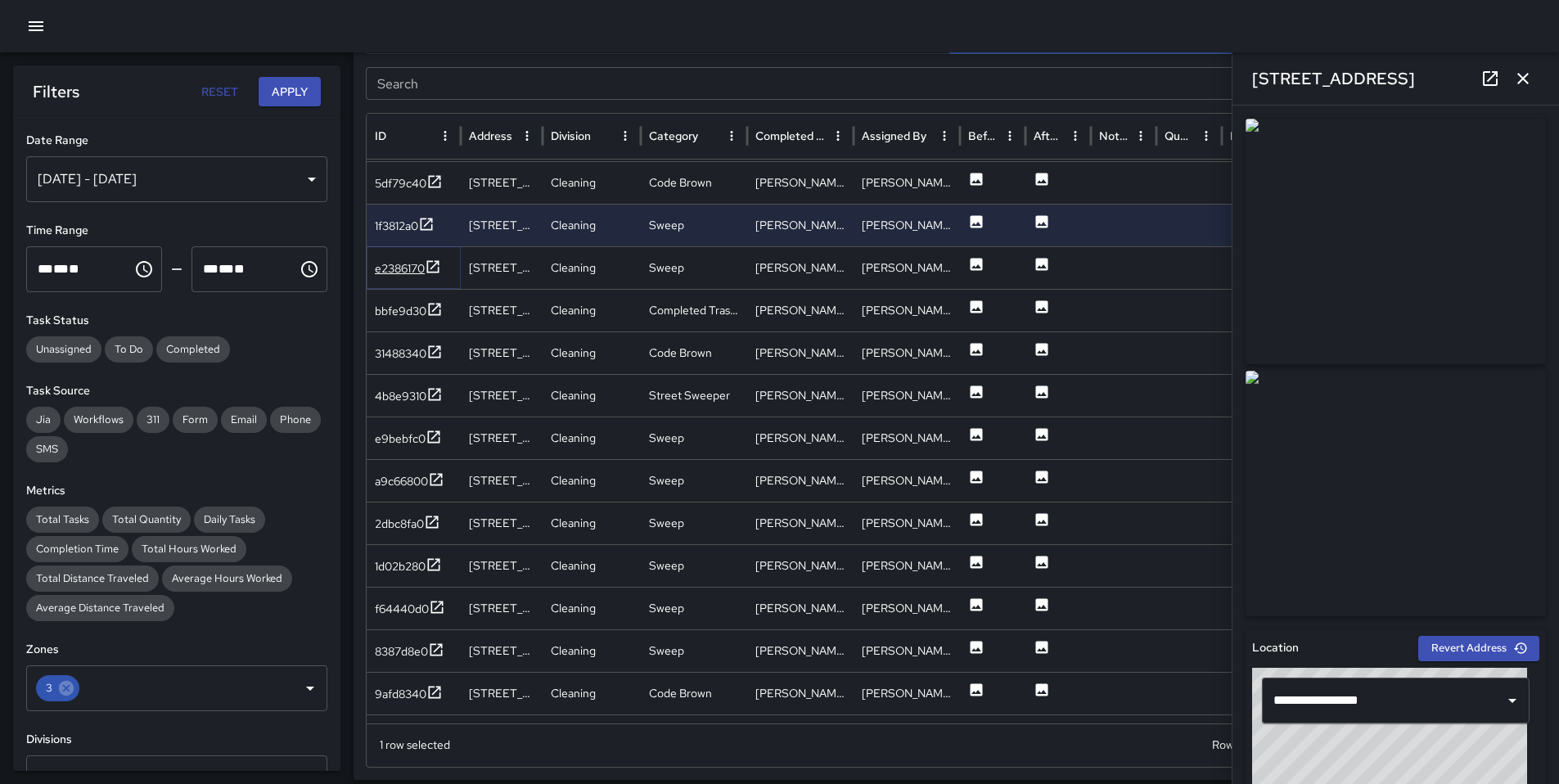
click at [424, 267] on div "e2386170" at bounding box center [407, 269] width 66 height 20
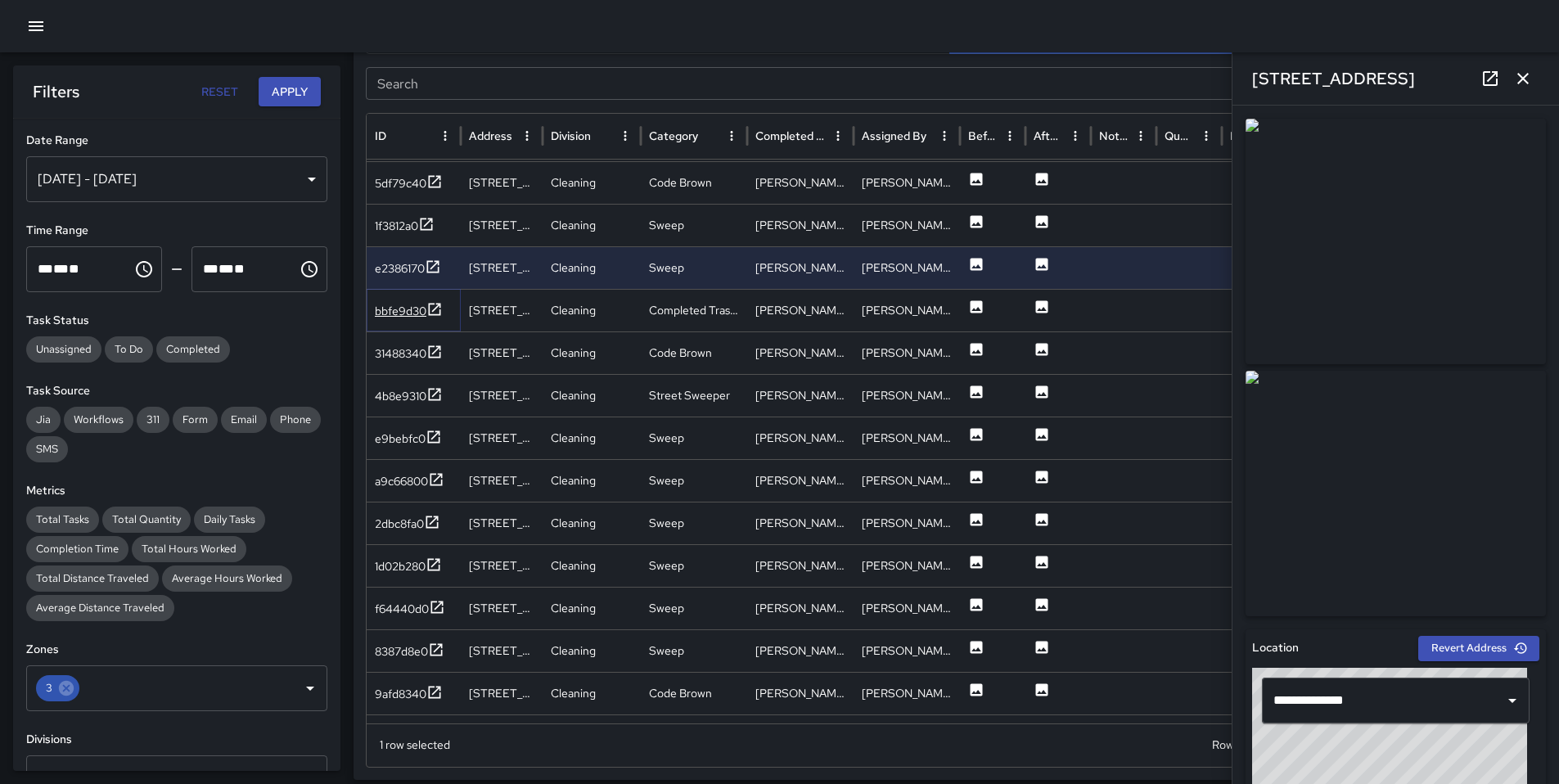
click at [404, 312] on div "bbfe9d30" at bounding box center [400, 311] width 51 height 17
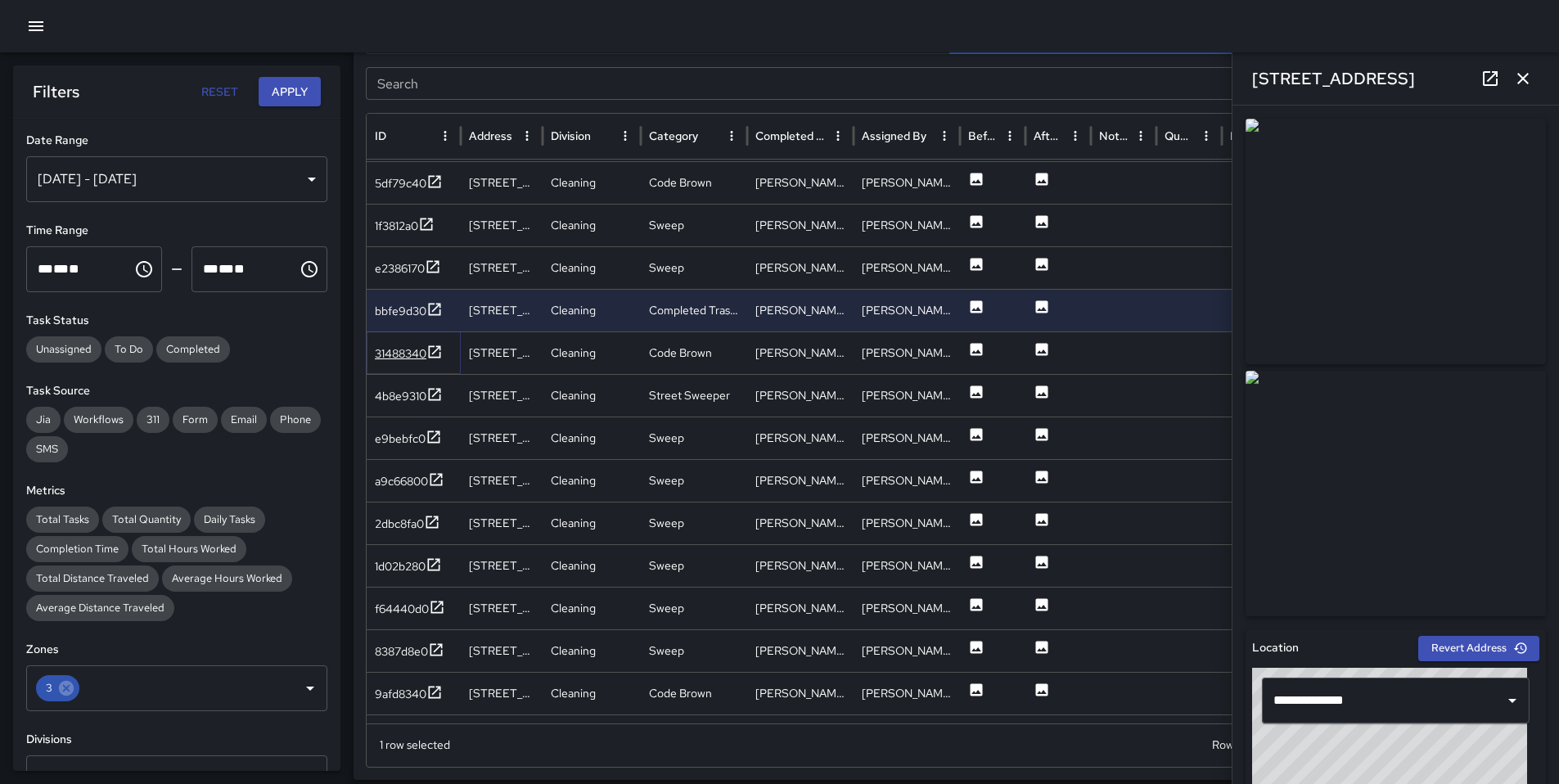
click at [403, 355] on div "31488340" at bounding box center [400, 353] width 51 height 17
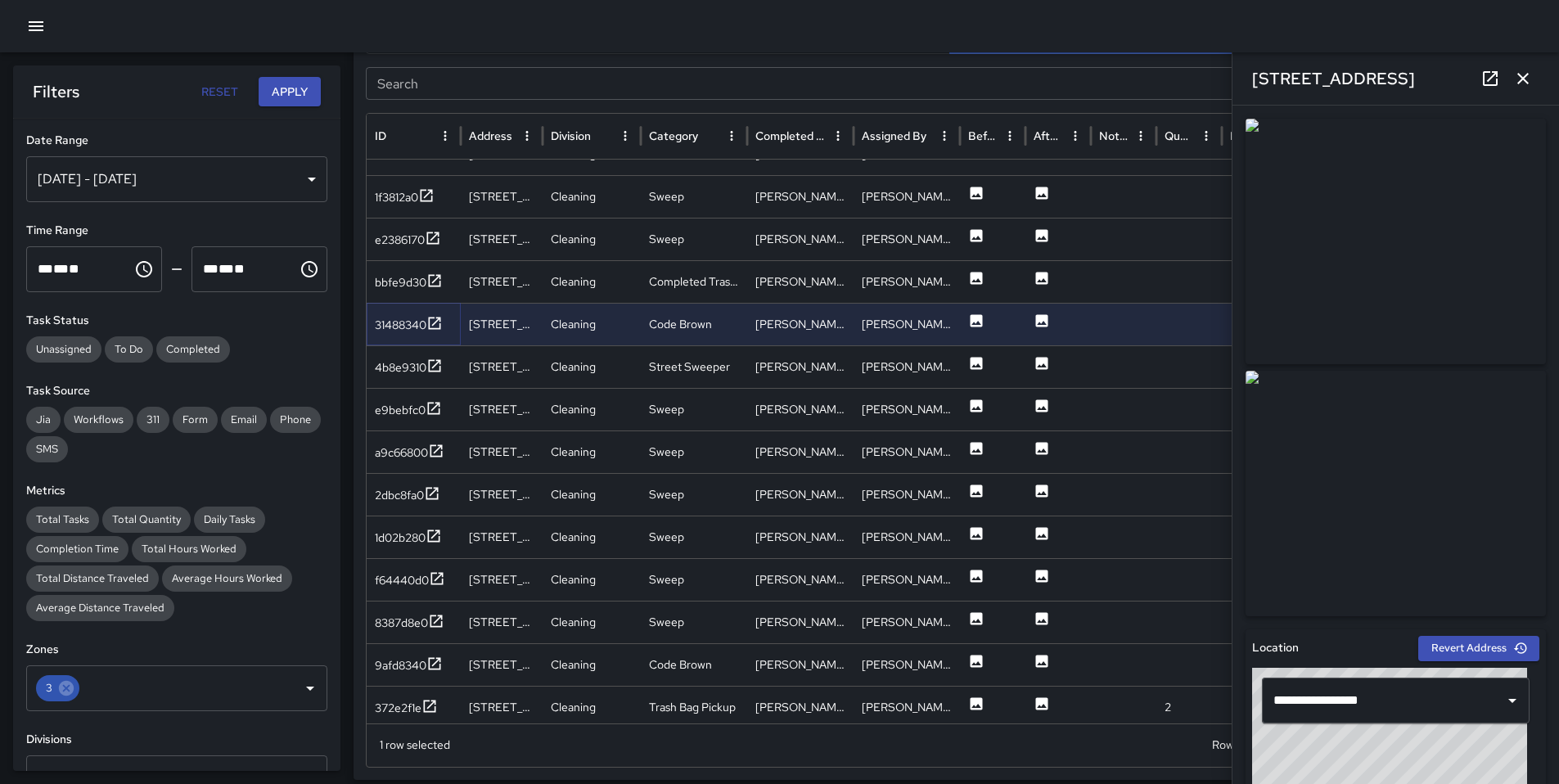
scroll to position [221, 0]
click at [398, 369] on div "4b8e9310" at bounding box center [400, 367] width 51 height 17
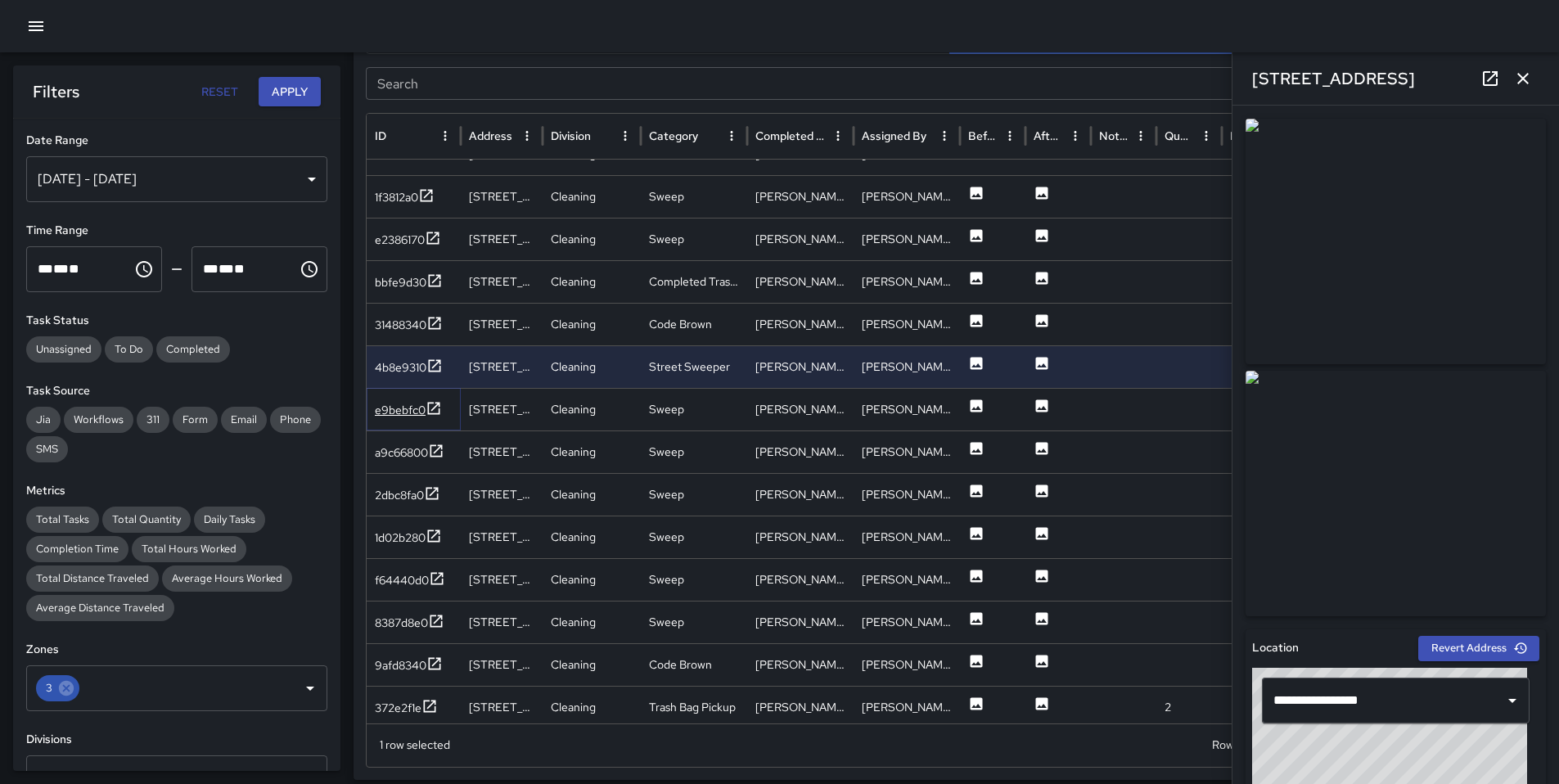
click at [405, 414] on div "e9bebfc0" at bounding box center [400, 410] width 51 height 17
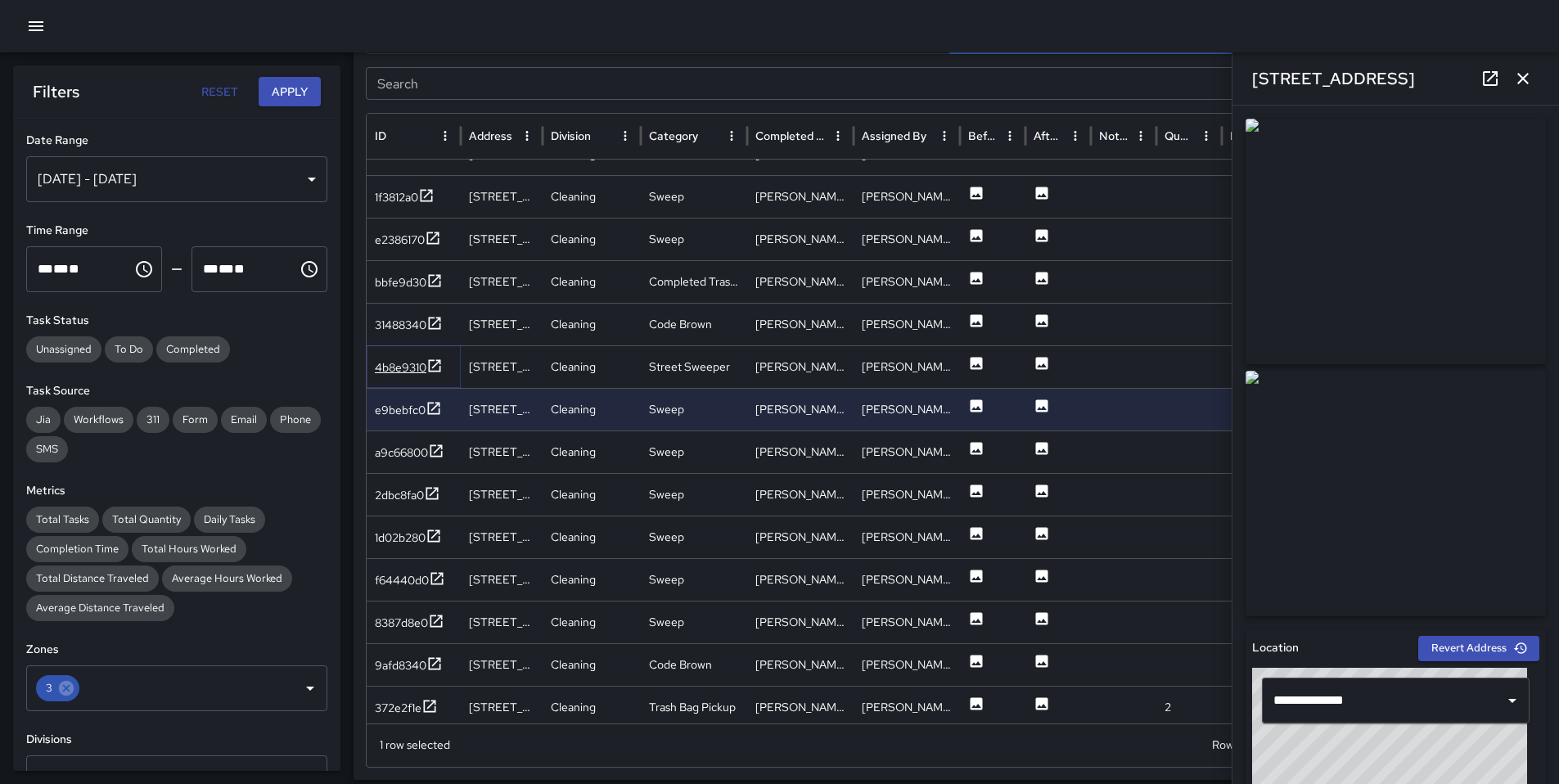
click at [411, 372] on div "4b8e9310" at bounding box center [400, 367] width 51 height 17
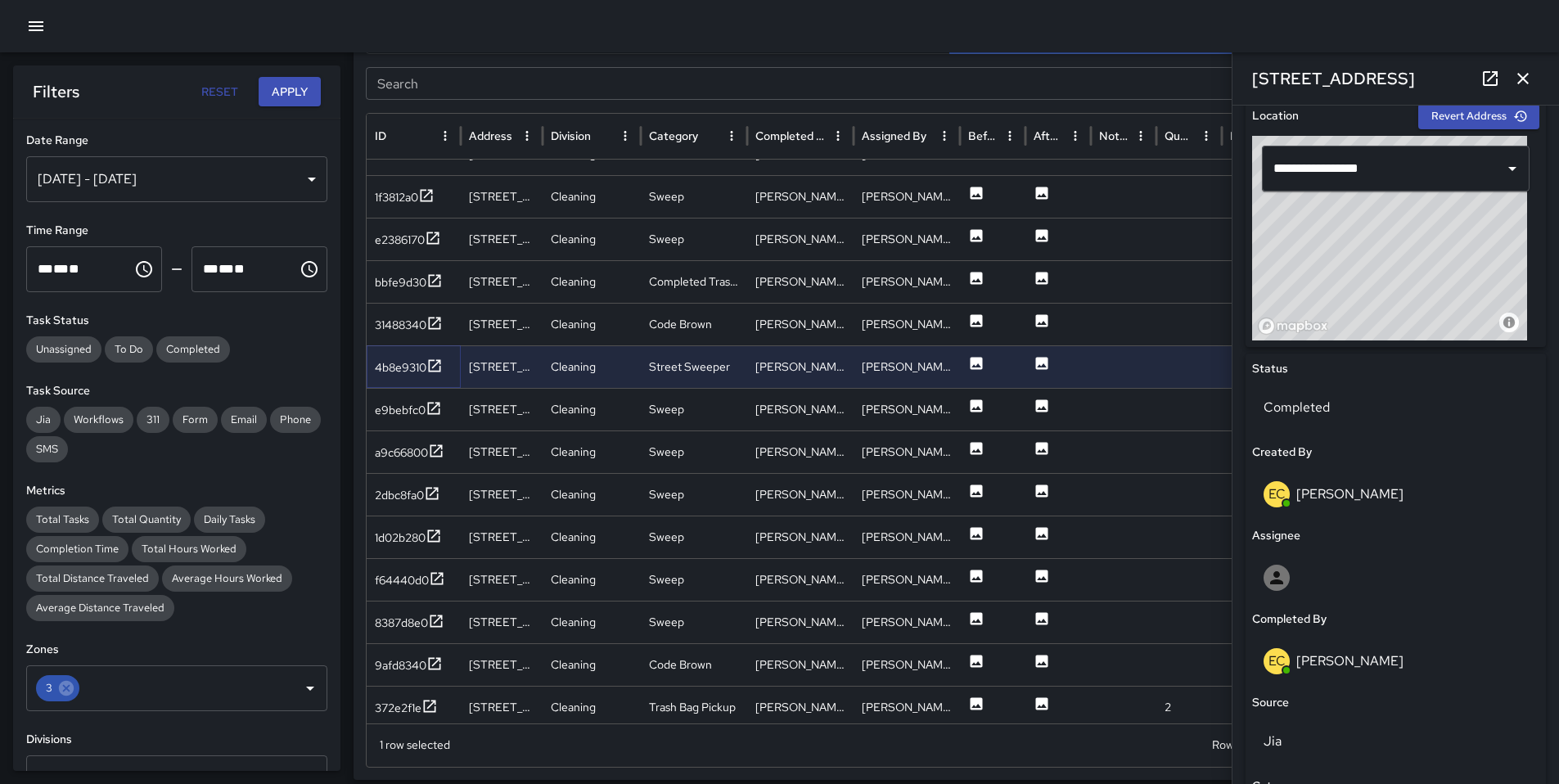
scroll to position [632, 0]
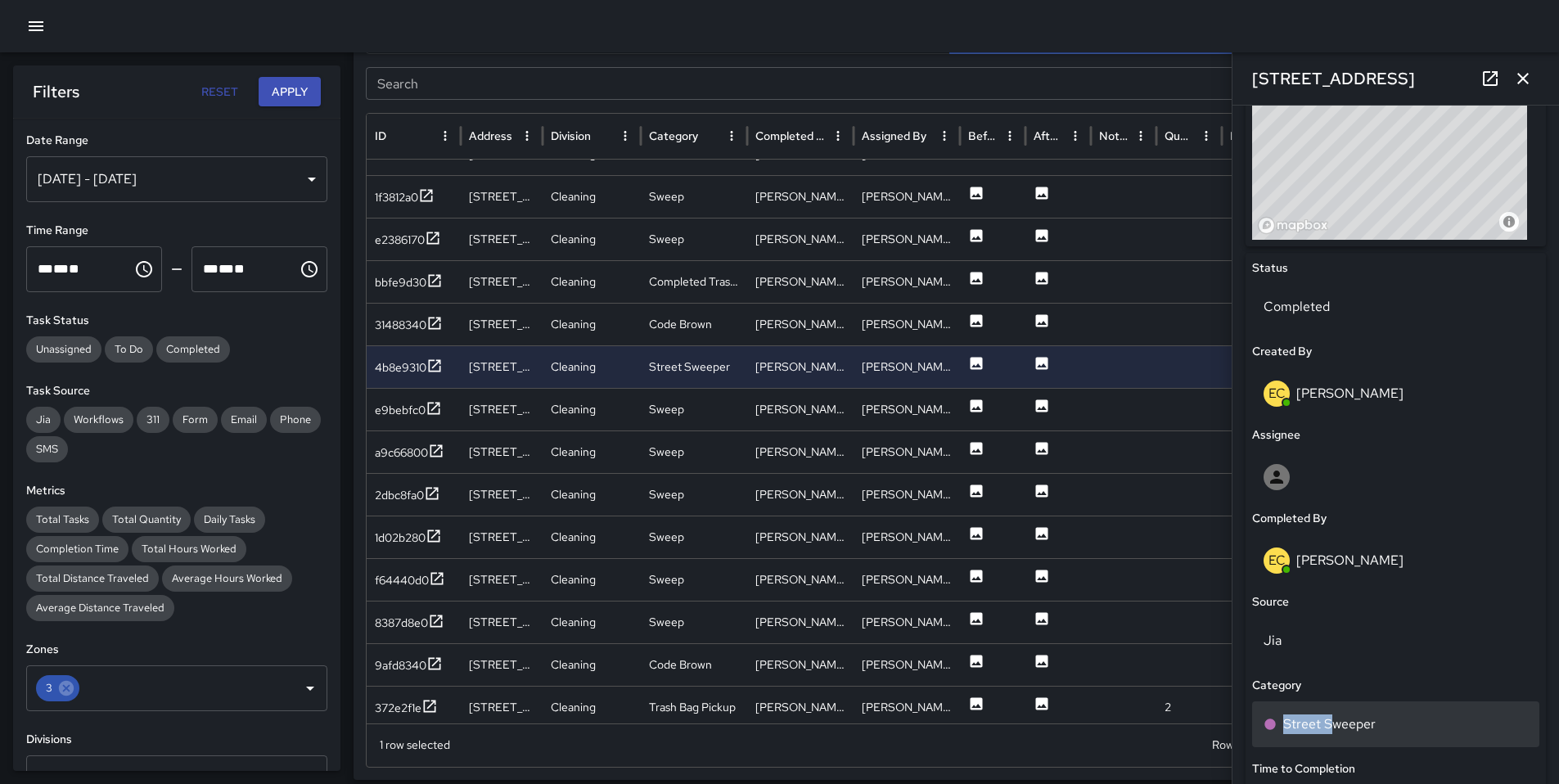
click at [1335, 714] on p "Street Sweeper" at bounding box center [1328, 724] width 92 height 20
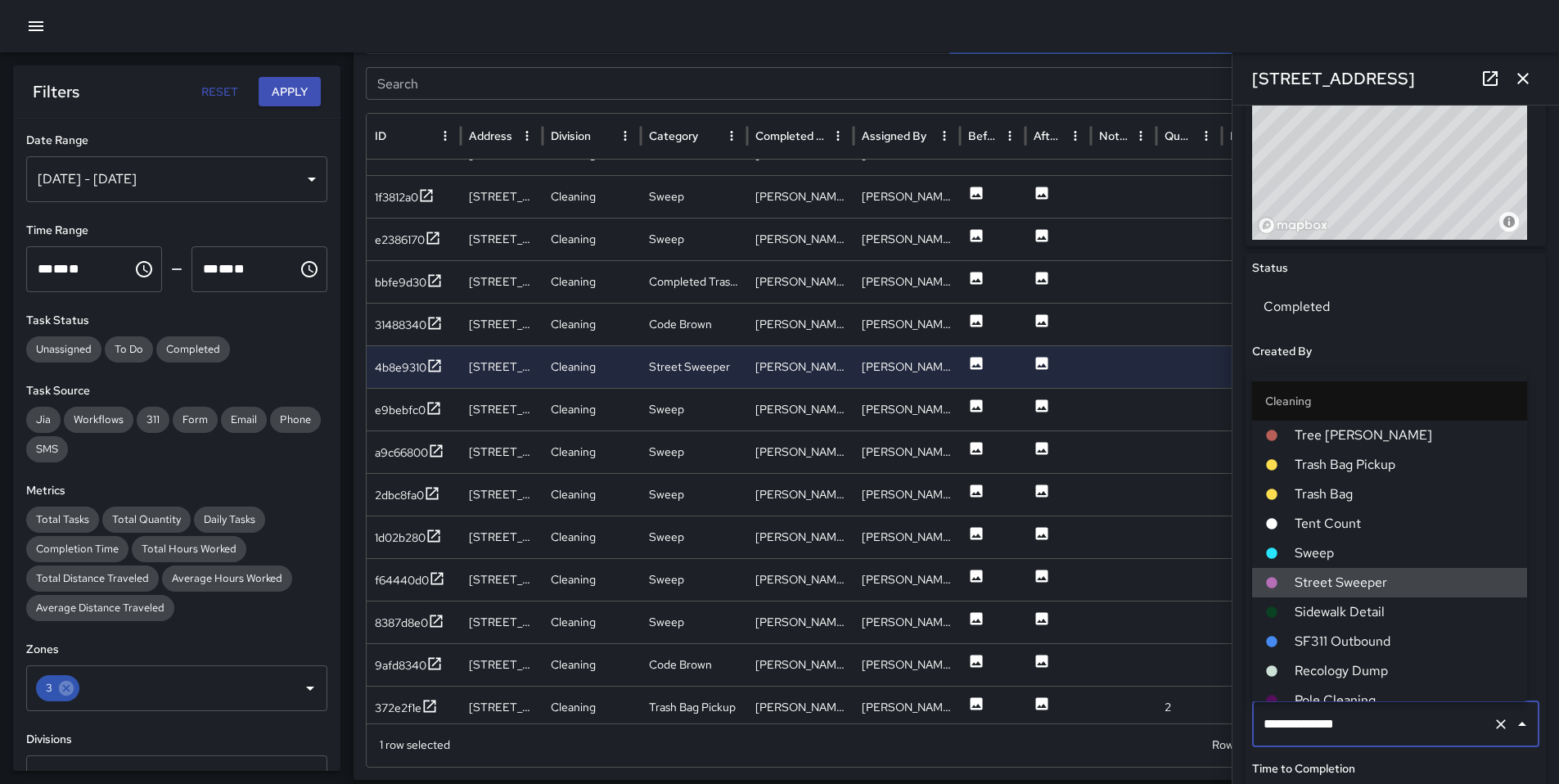
drag, startPoint x: 1361, startPoint y: 722, endPoint x: 1200, endPoint y: 720, distance: 161.0
click at [1201, 720] on div "Task Map and Details Export CSV Export Images Search Search ID Address Division…" at bounding box center [950, 371] width 1193 height 817
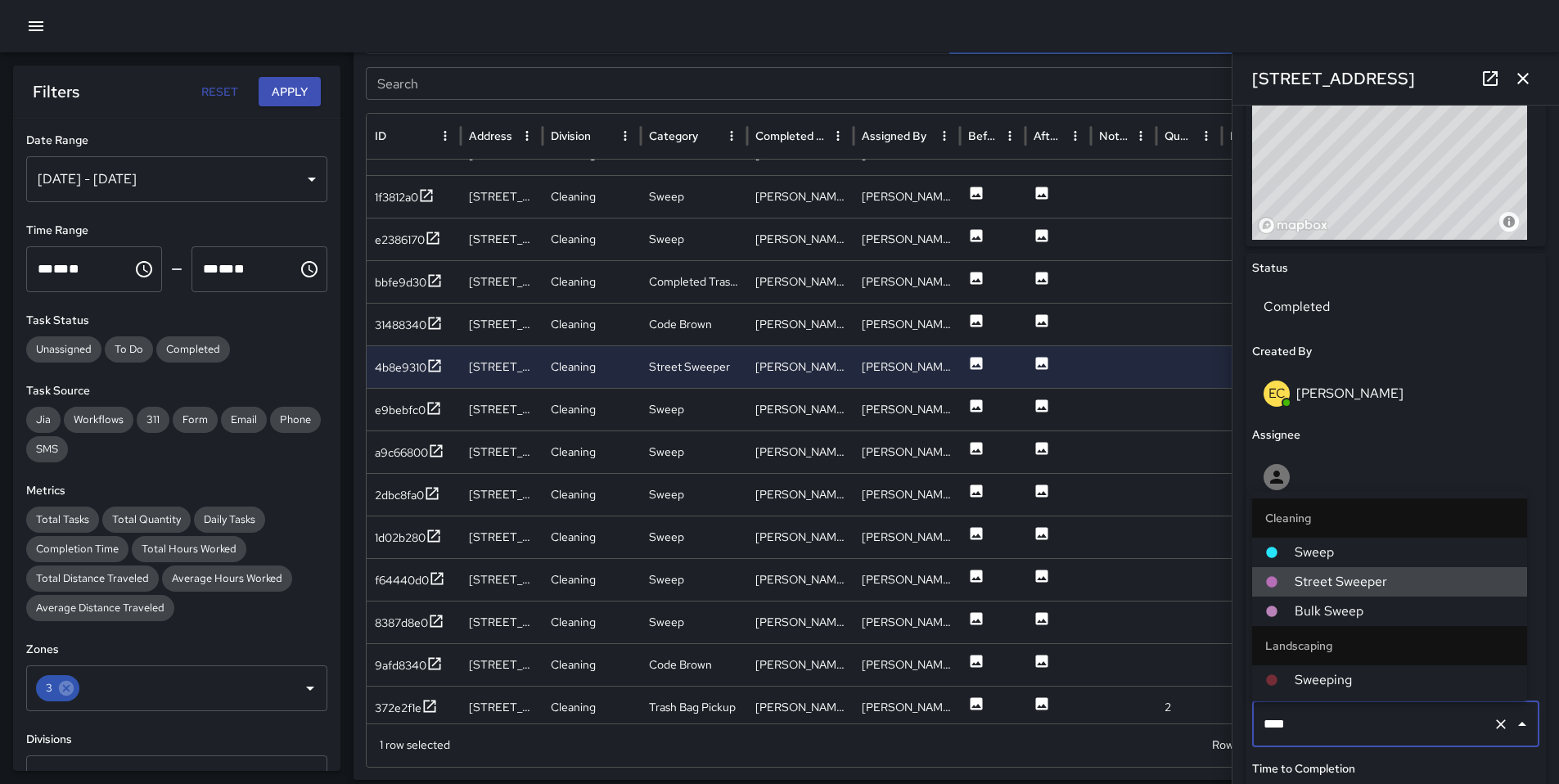
type input "*****"
click at [1288, 546] on div at bounding box center [1280, 552] width 30 height 13
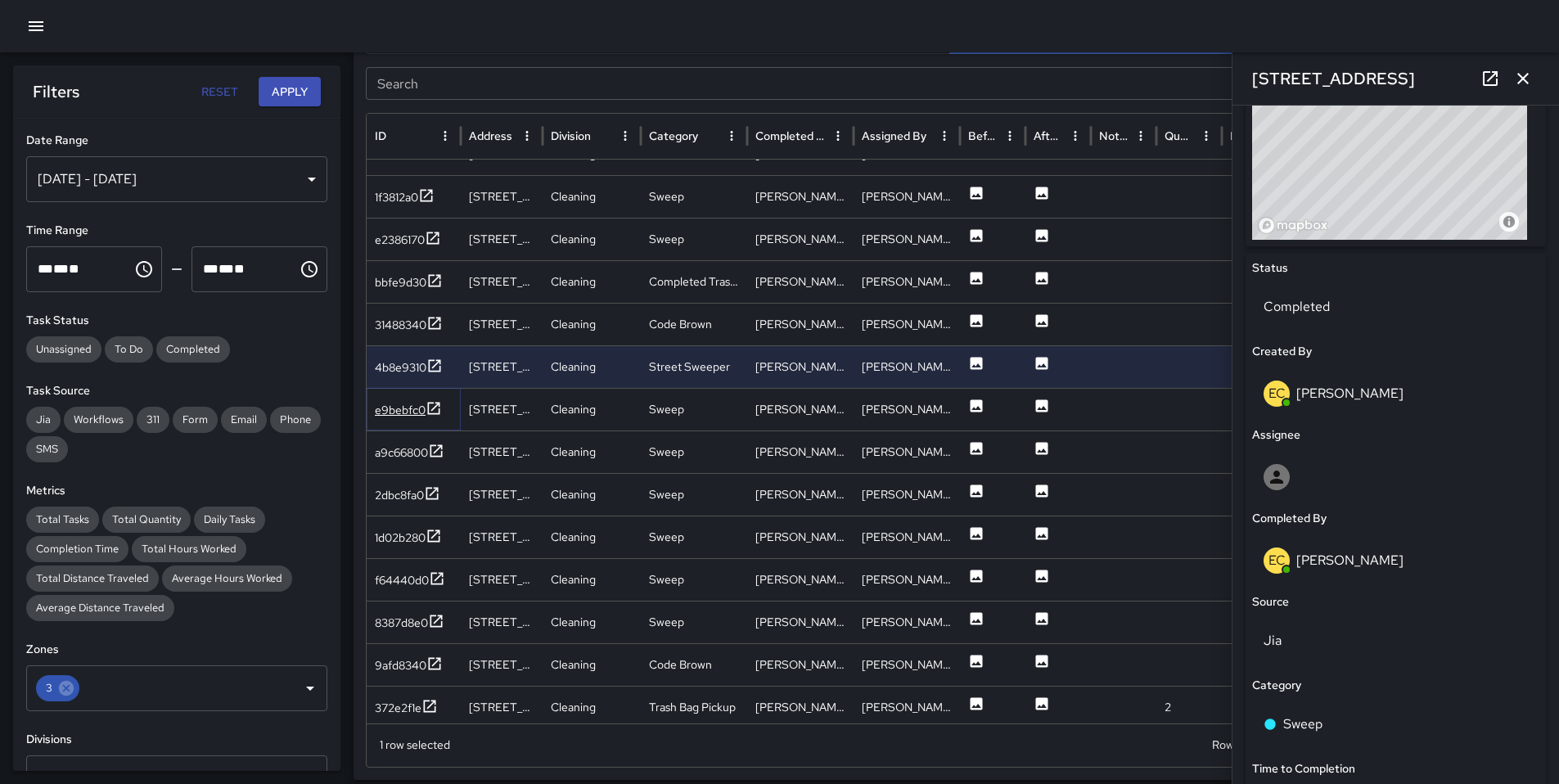
click at [406, 415] on div "e9bebfc0" at bounding box center [400, 410] width 51 height 17
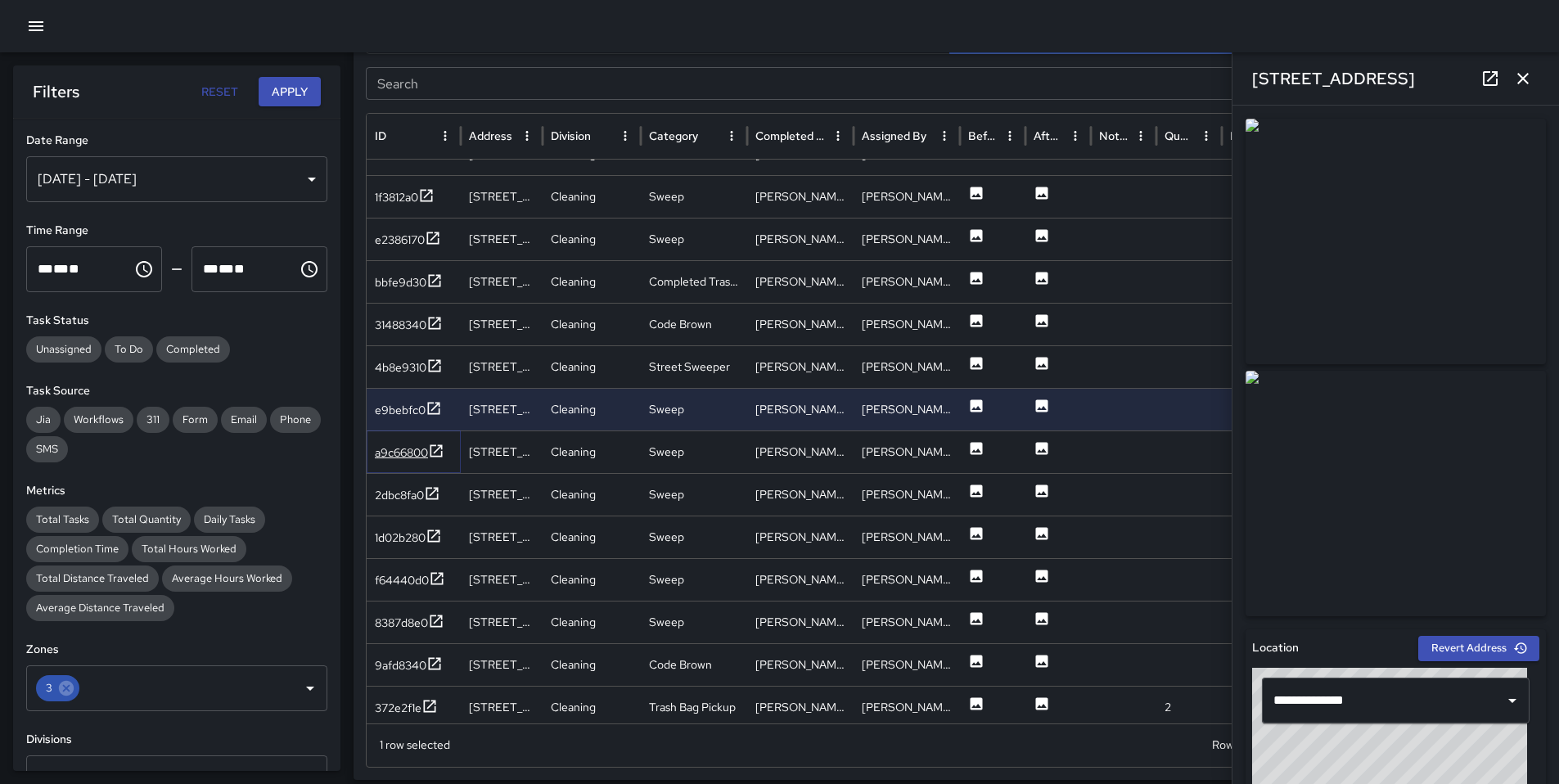
click at [401, 450] on div "a9c66800" at bounding box center [401, 453] width 53 height 17
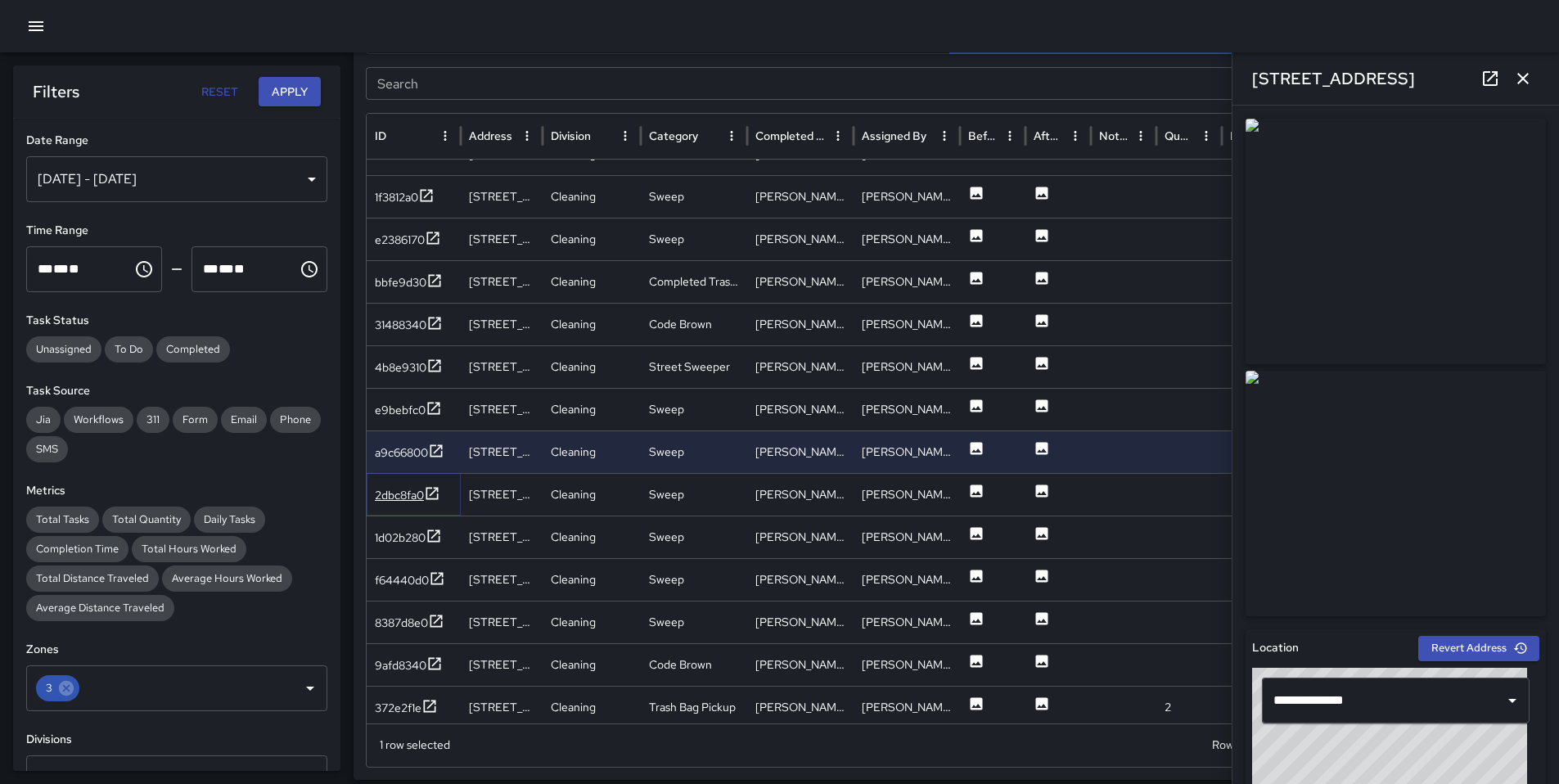
click at [392, 493] on div "2dbc8fa0" at bounding box center [399, 495] width 49 height 17
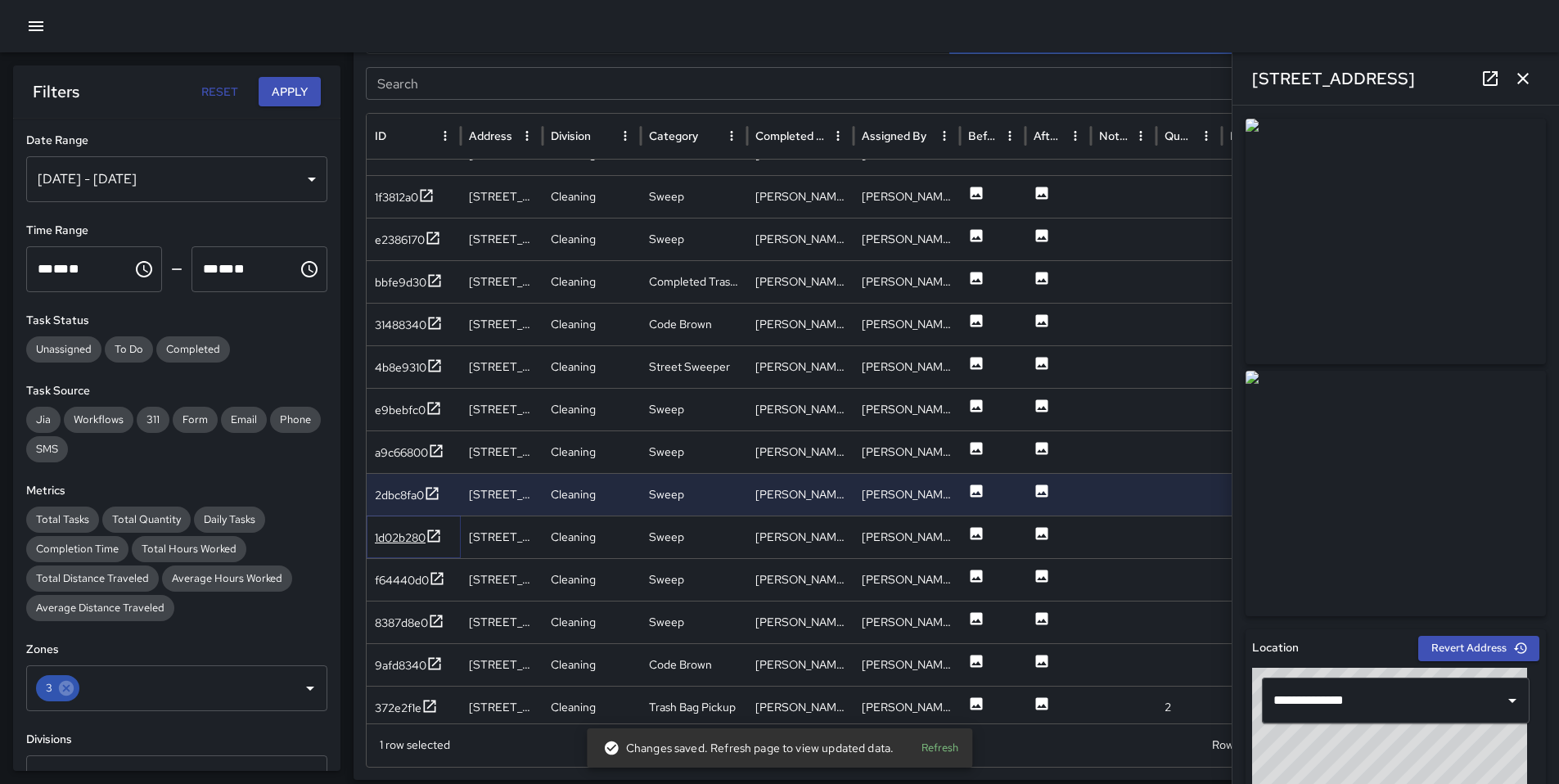
click at [393, 533] on div "1d02b280" at bounding box center [400, 538] width 51 height 17
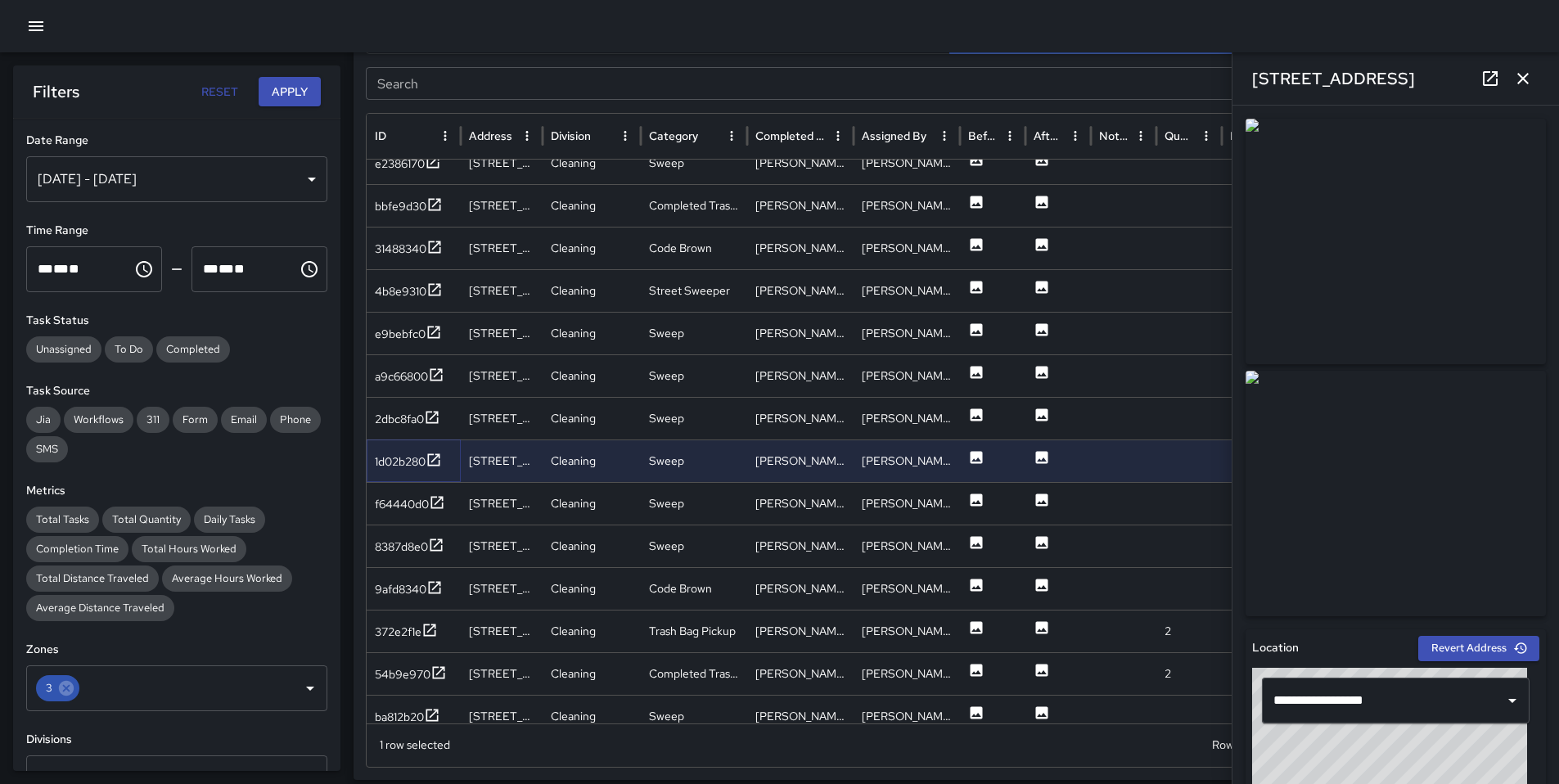
scroll to position [324, 0]
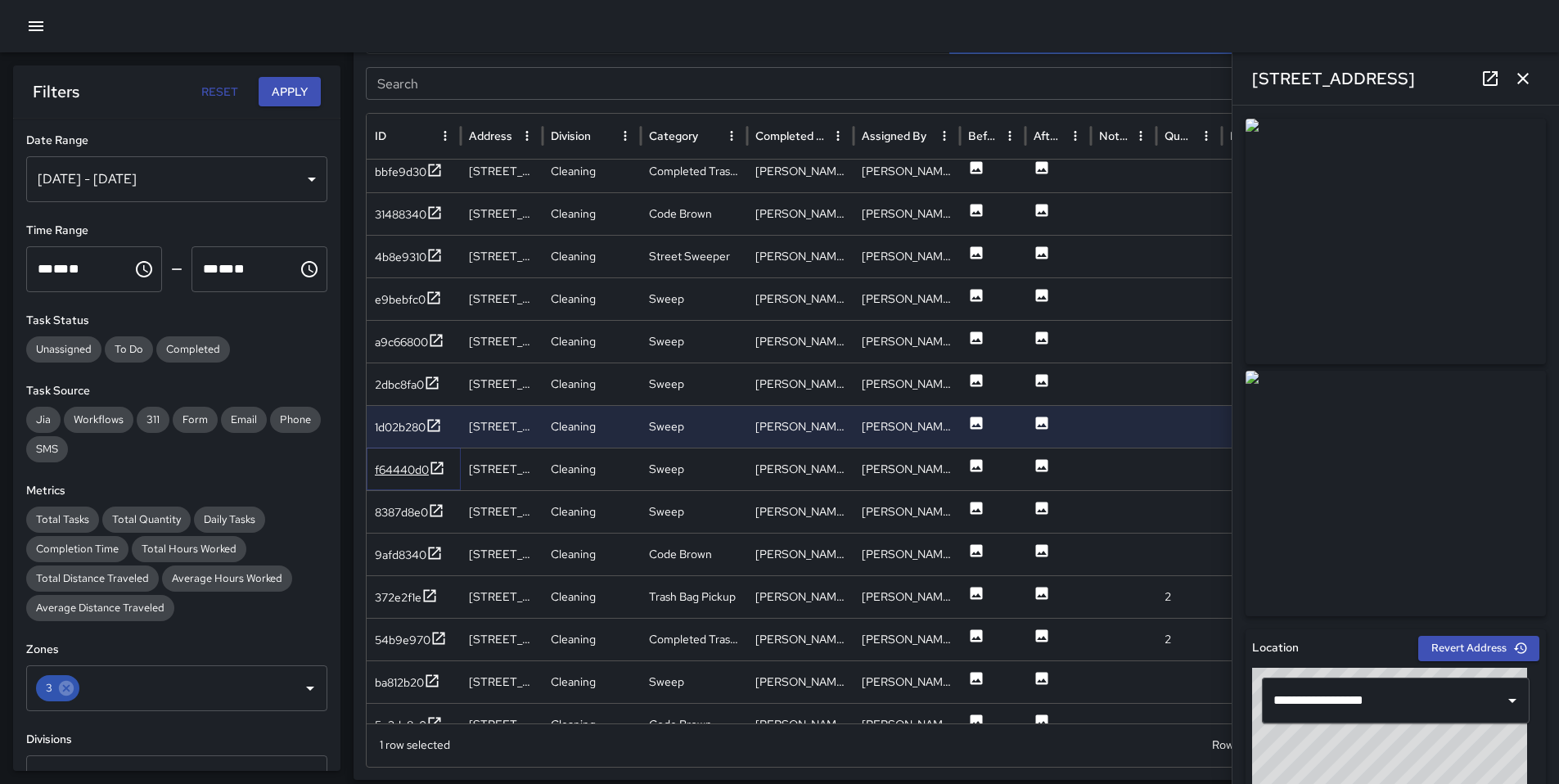
click at [425, 470] on div "f64440d0" at bounding box center [402, 470] width 54 height 17
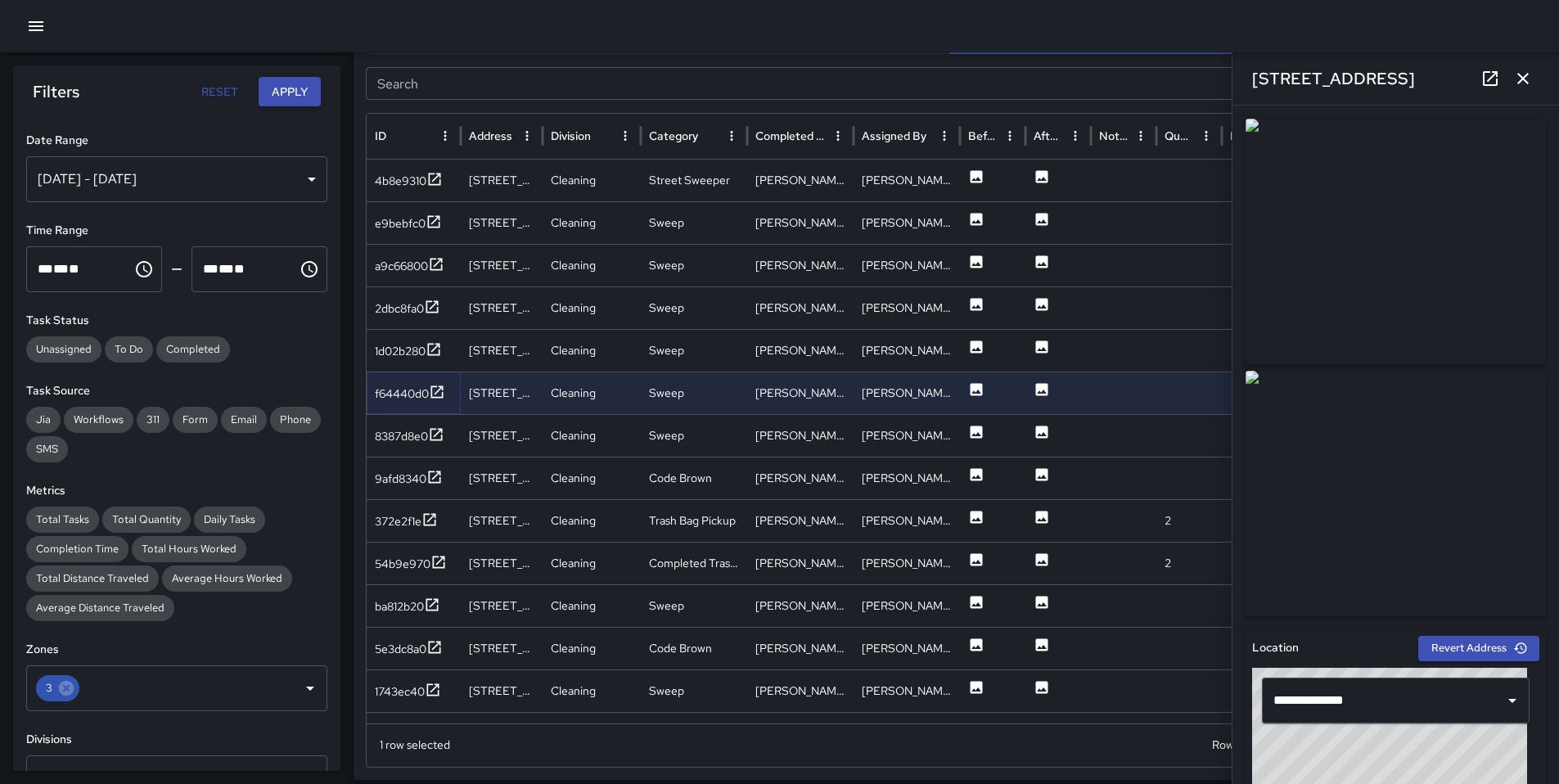
scroll to position [396, 0]
click at [404, 438] on div "8387d8e0" at bounding box center [401, 434] width 53 height 17
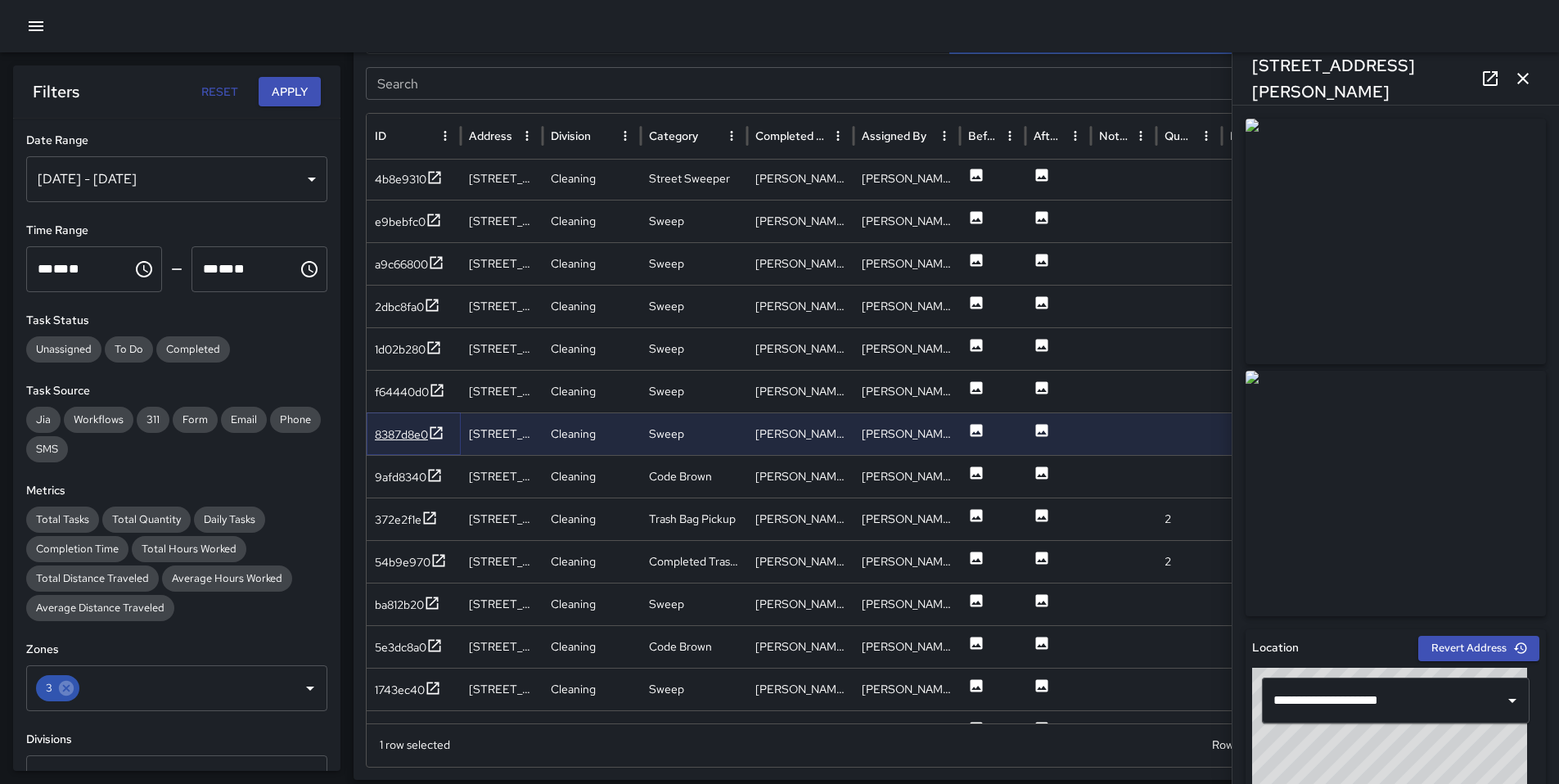
click at [407, 438] on div "8387d8e0" at bounding box center [401, 434] width 53 height 17
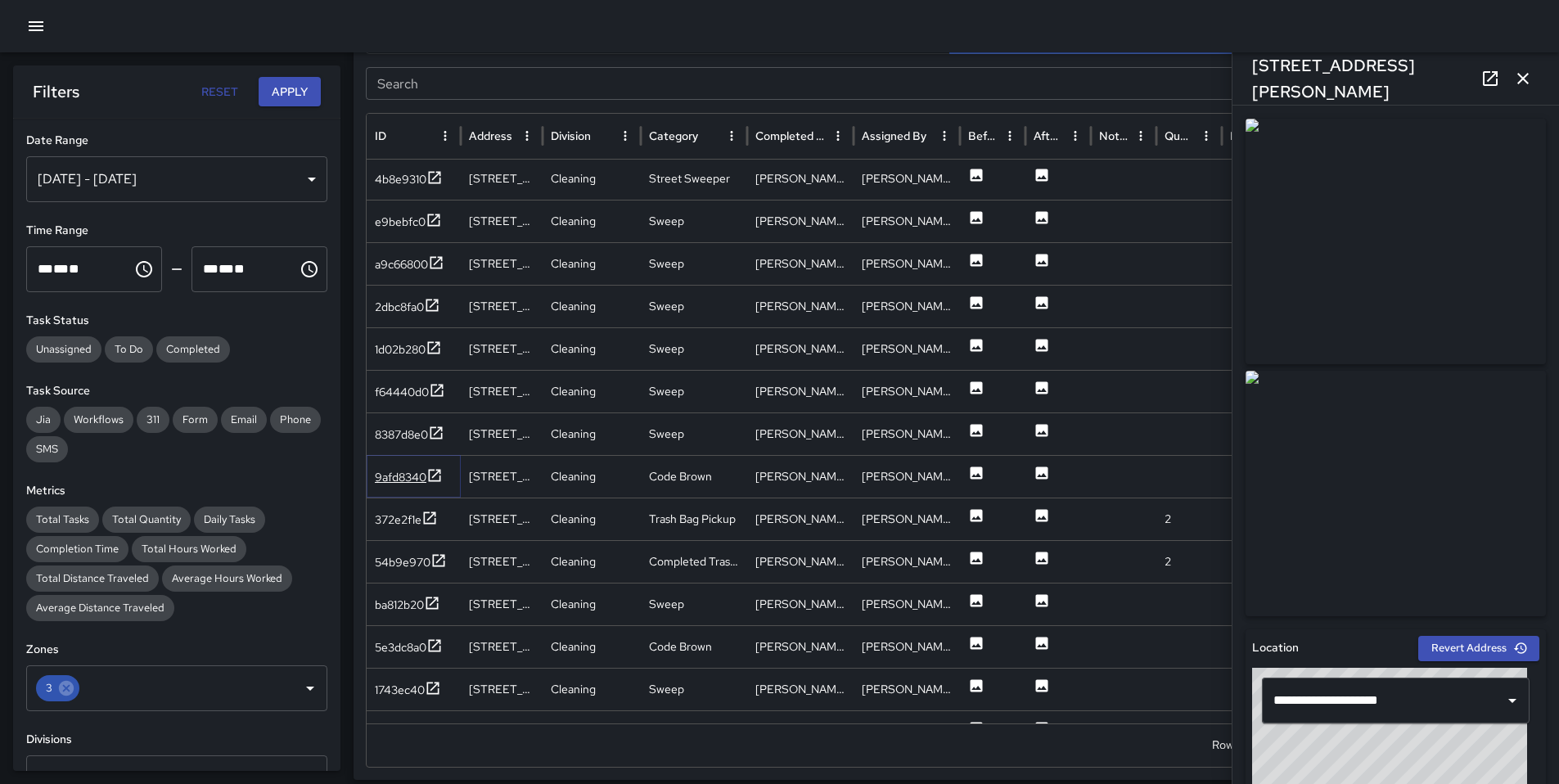
click at [416, 479] on div "9afd8340" at bounding box center [400, 477] width 51 height 17
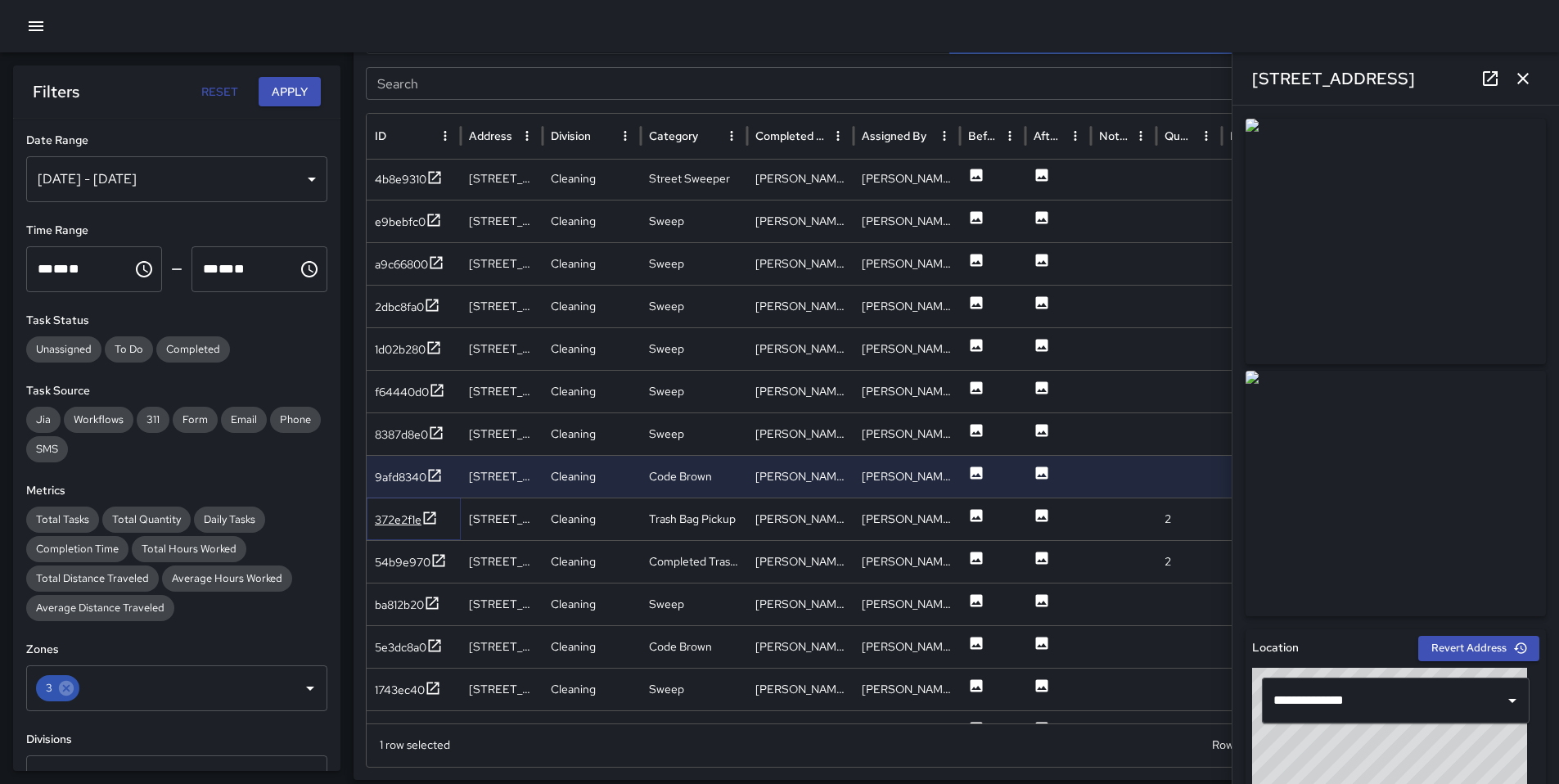
click at [395, 518] on div "372e2f1e" at bounding box center [398, 520] width 47 height 17
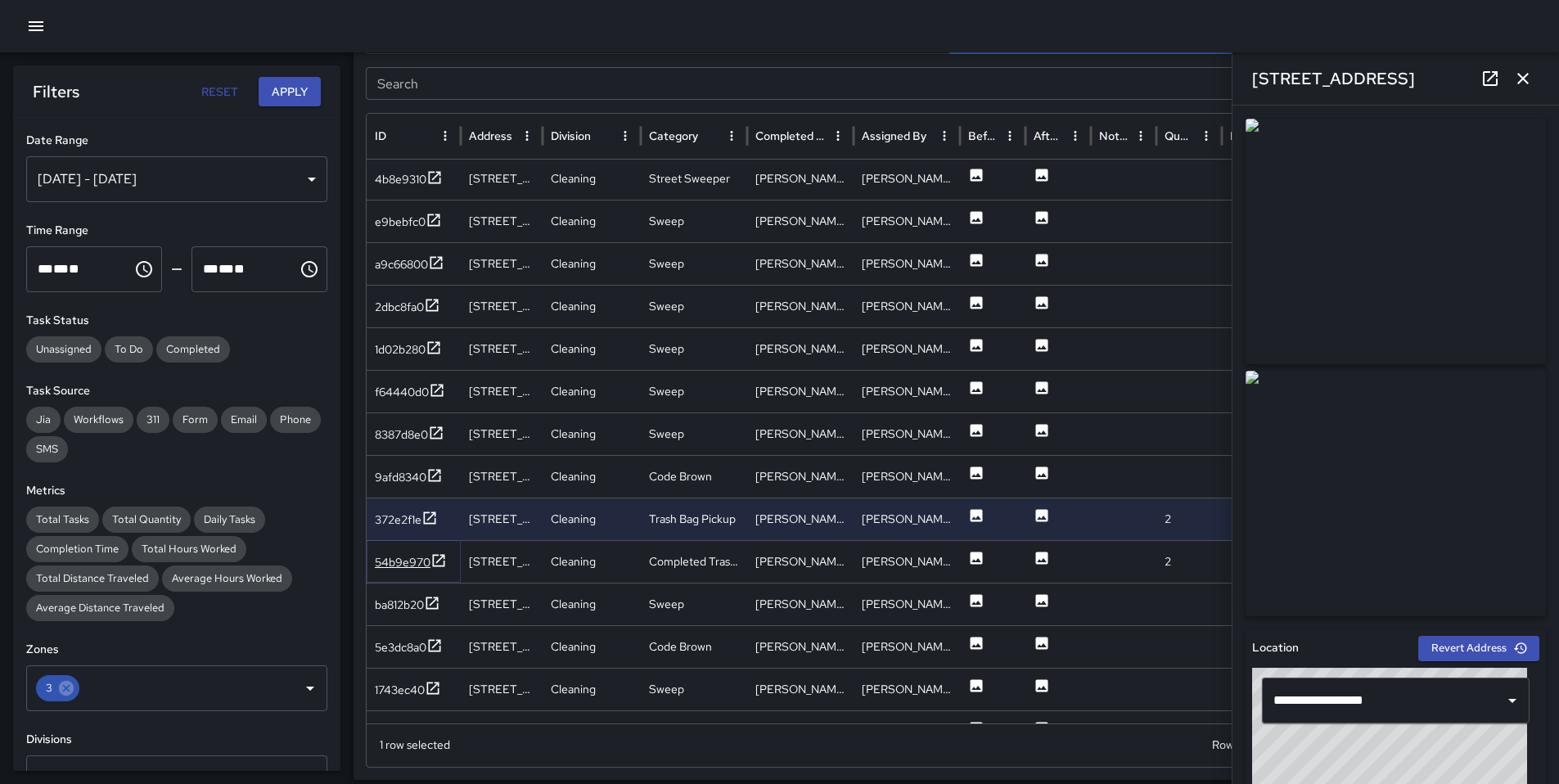
click at [394, 563] on div "54b9e970" at bounding box center [403, 562] width 56 height 17
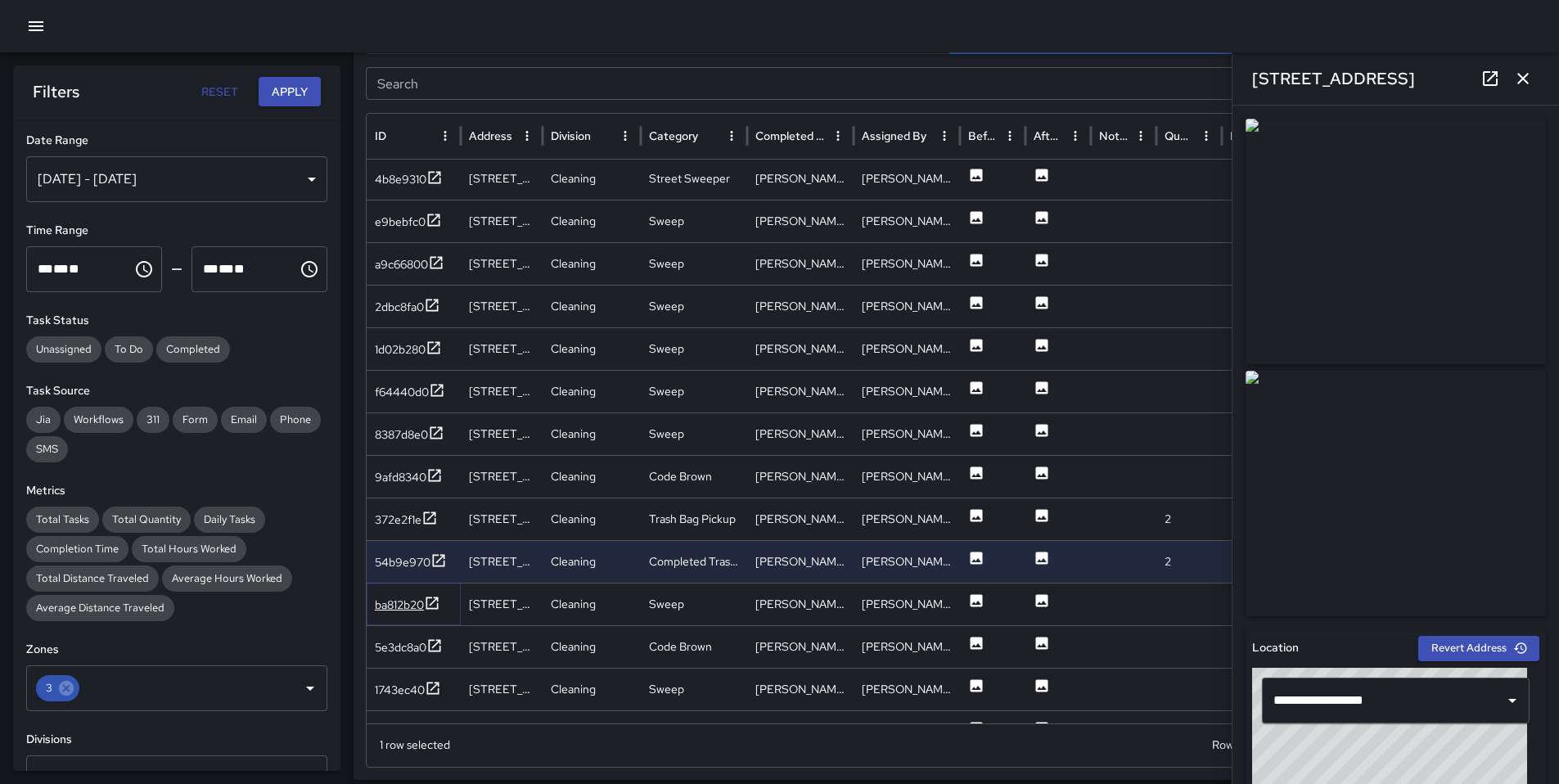
click at [388, 596] on div "ba812b20" at bounding box center [399, 605] width 49 height 17
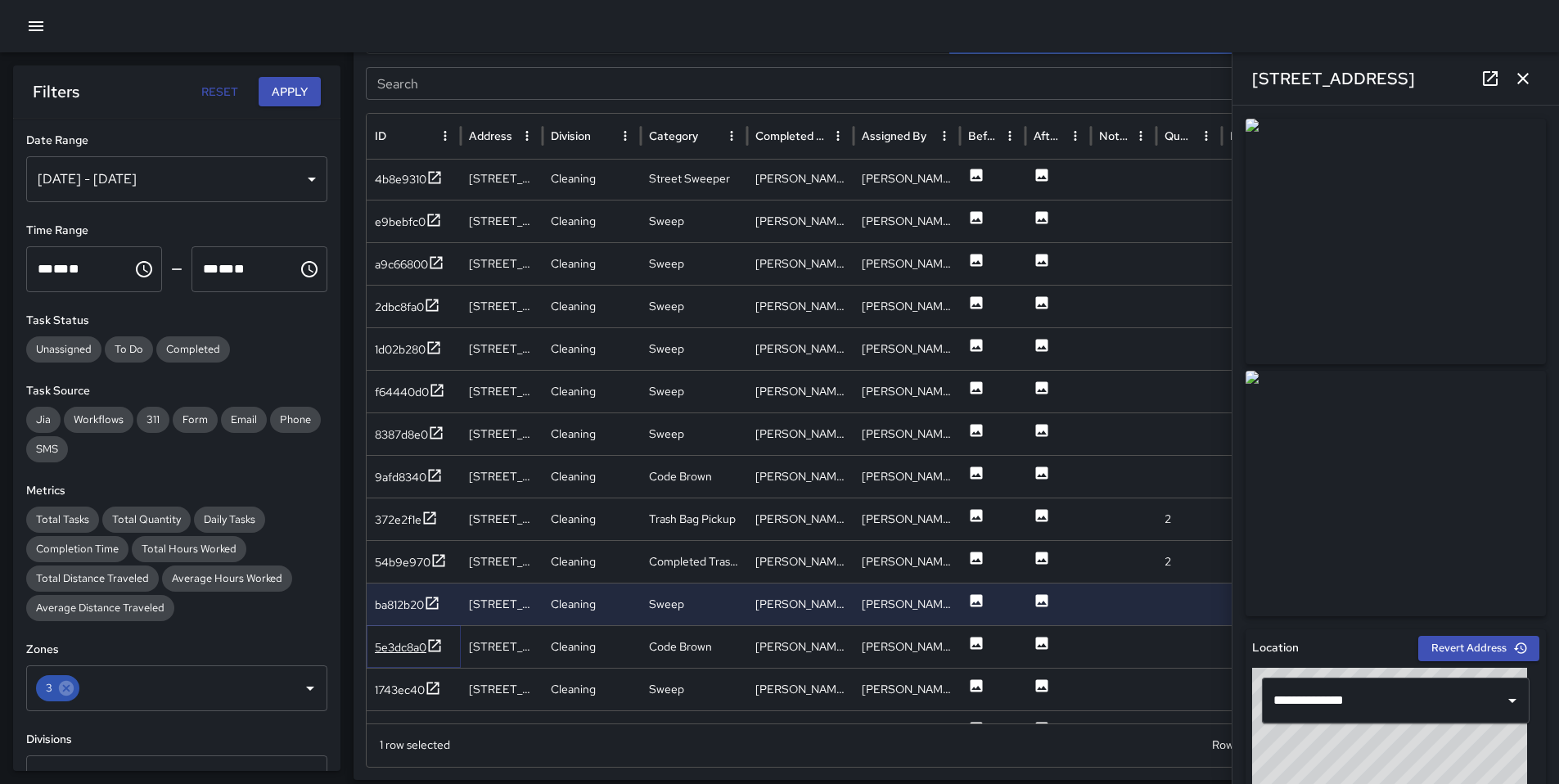
click at [404, 644] on div "5e3dc8a0" at bounding box center [400, 647] width 51 height 17
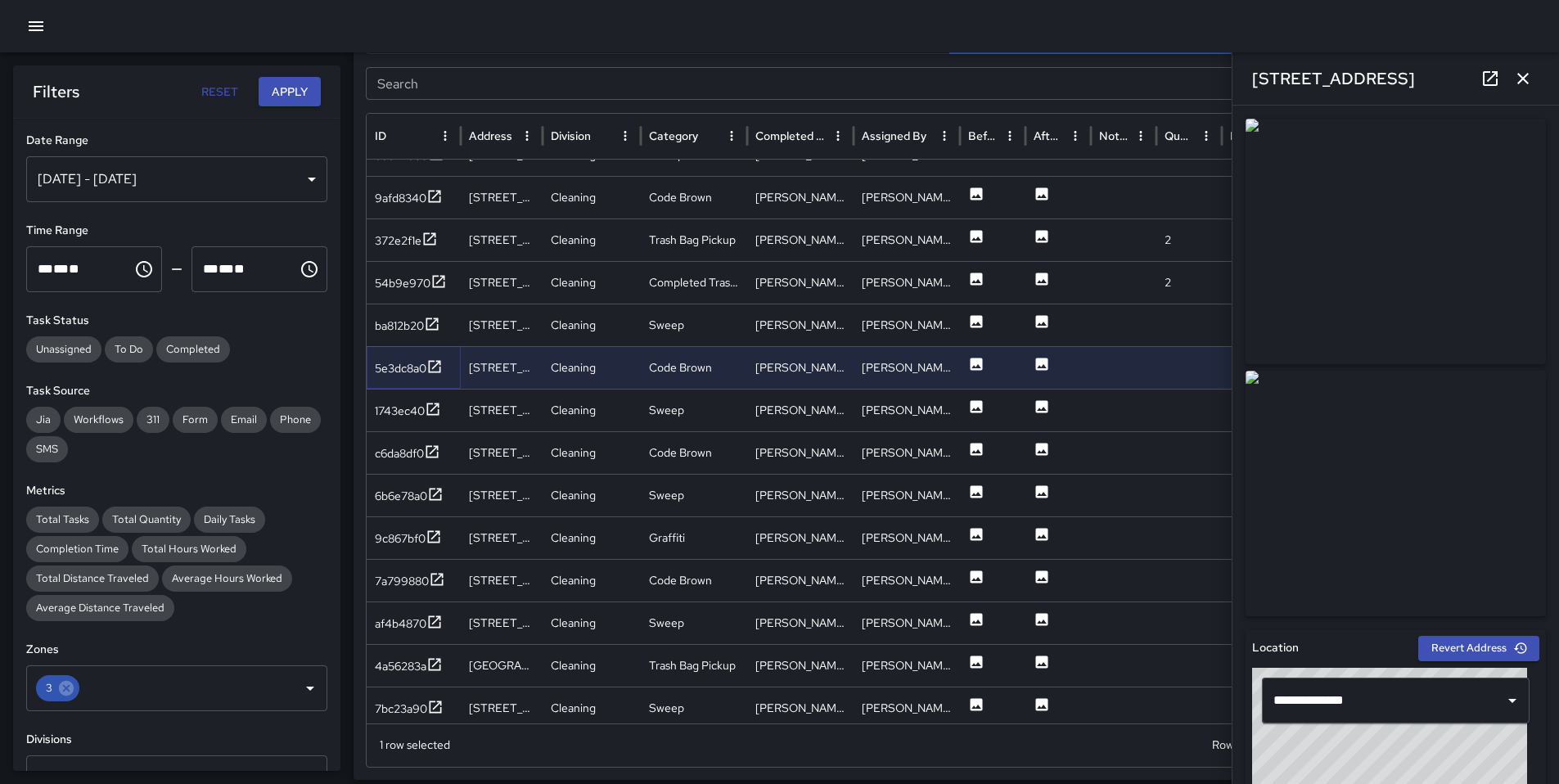
scroll to position [744, 0]
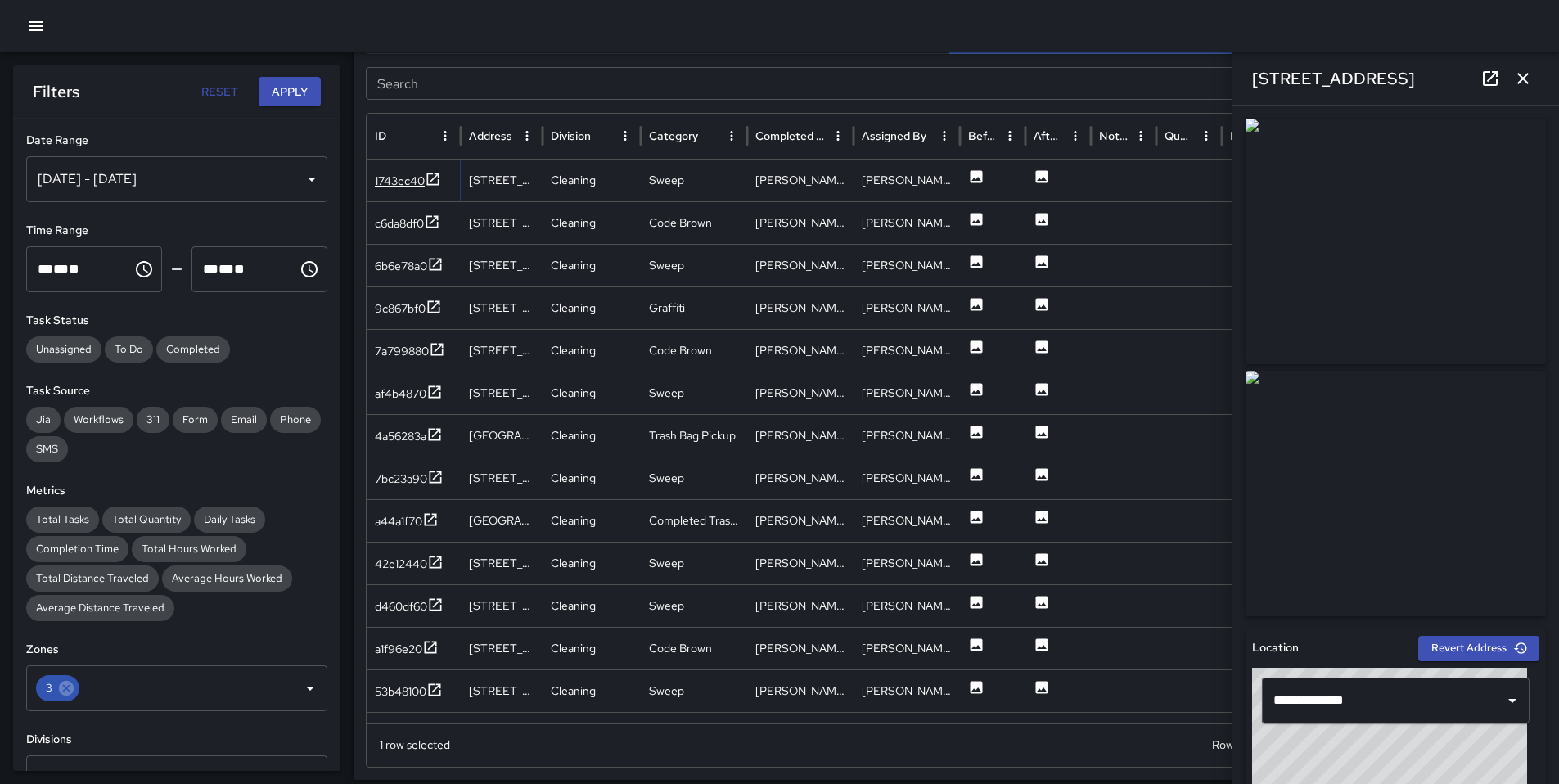
click at [404, 182] on div "1743ec40" at bounding box center [400, 181] width 50 height 17
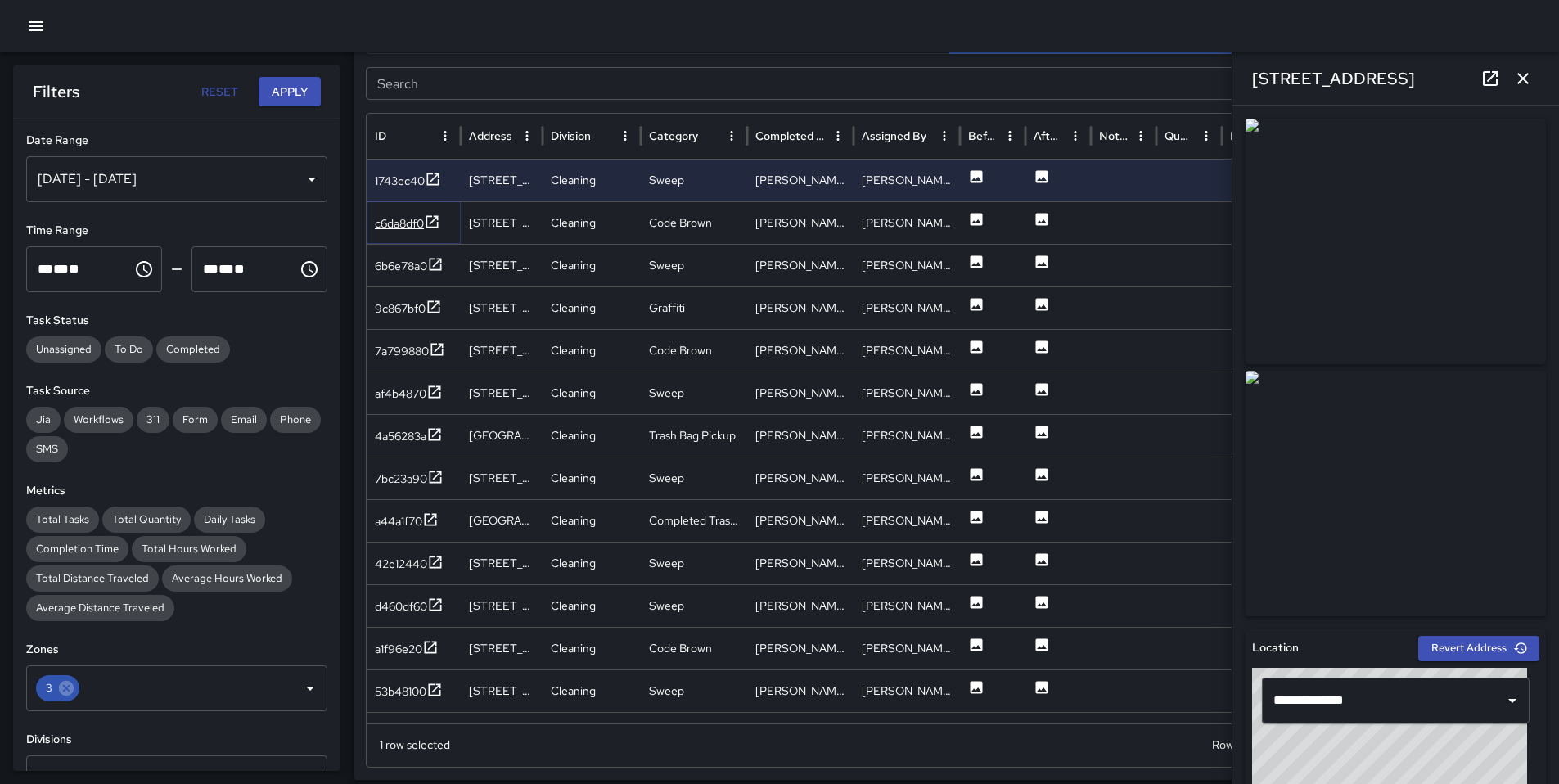
click at [395, 225] on div "c6da8df0" at bounding box center [399, 223] width 49 height 17
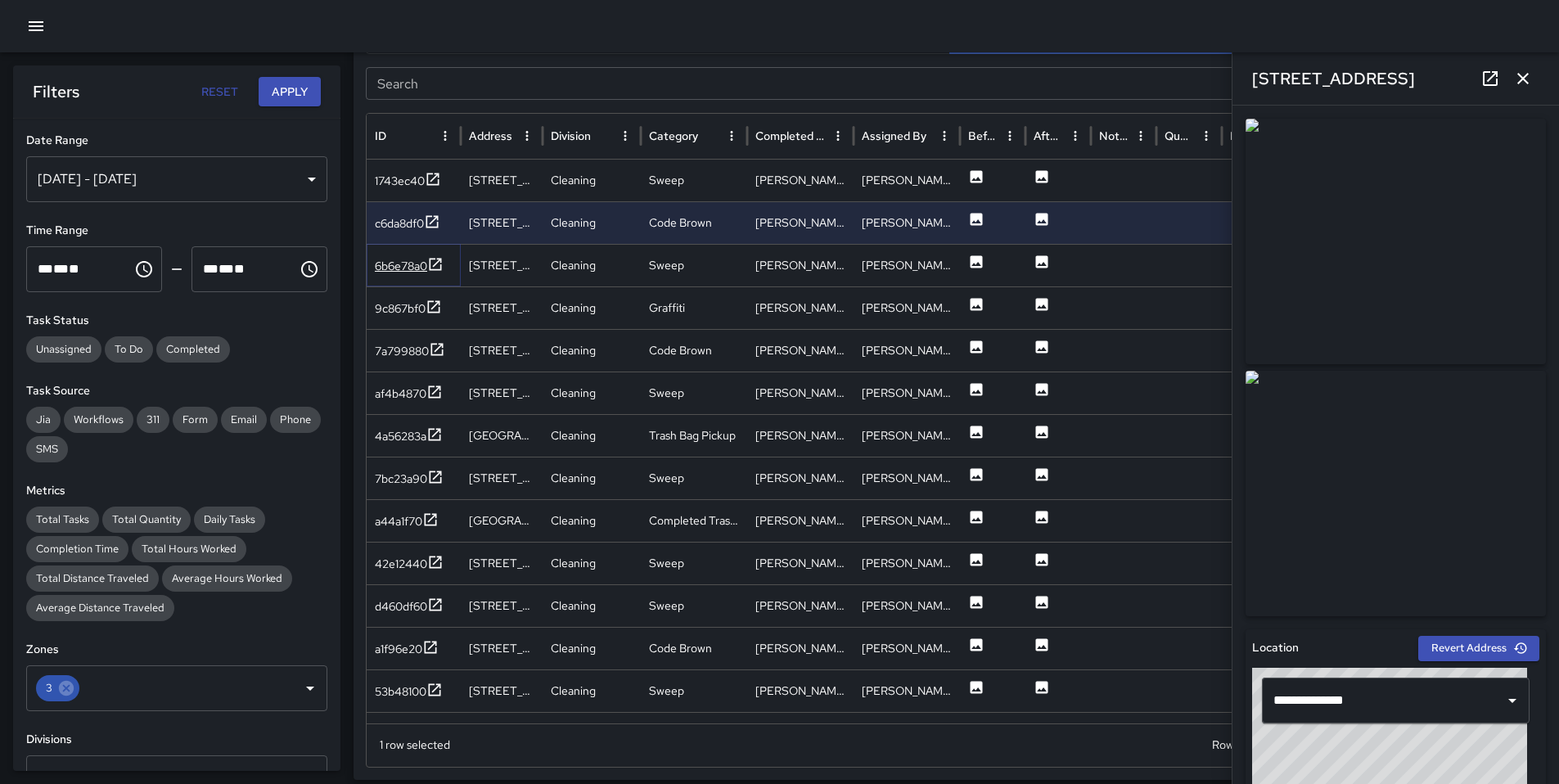
click at [395, 270] on div "6b6e78a0" at bounding box center [401, 266] width 52 height 17
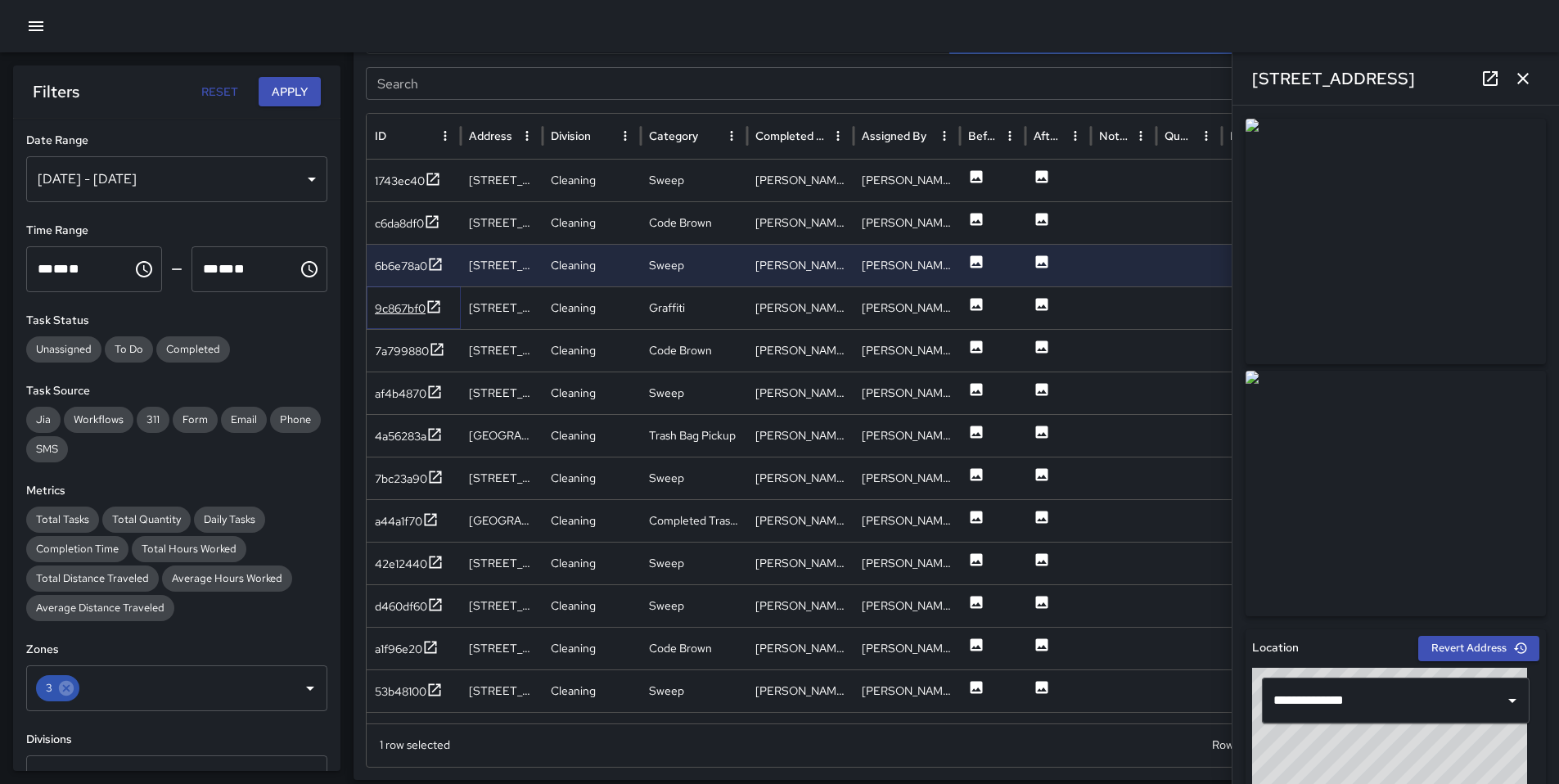
click at [392, 308] on div "9c867bf0" at bounding box center [400, 309] width 51 height 17
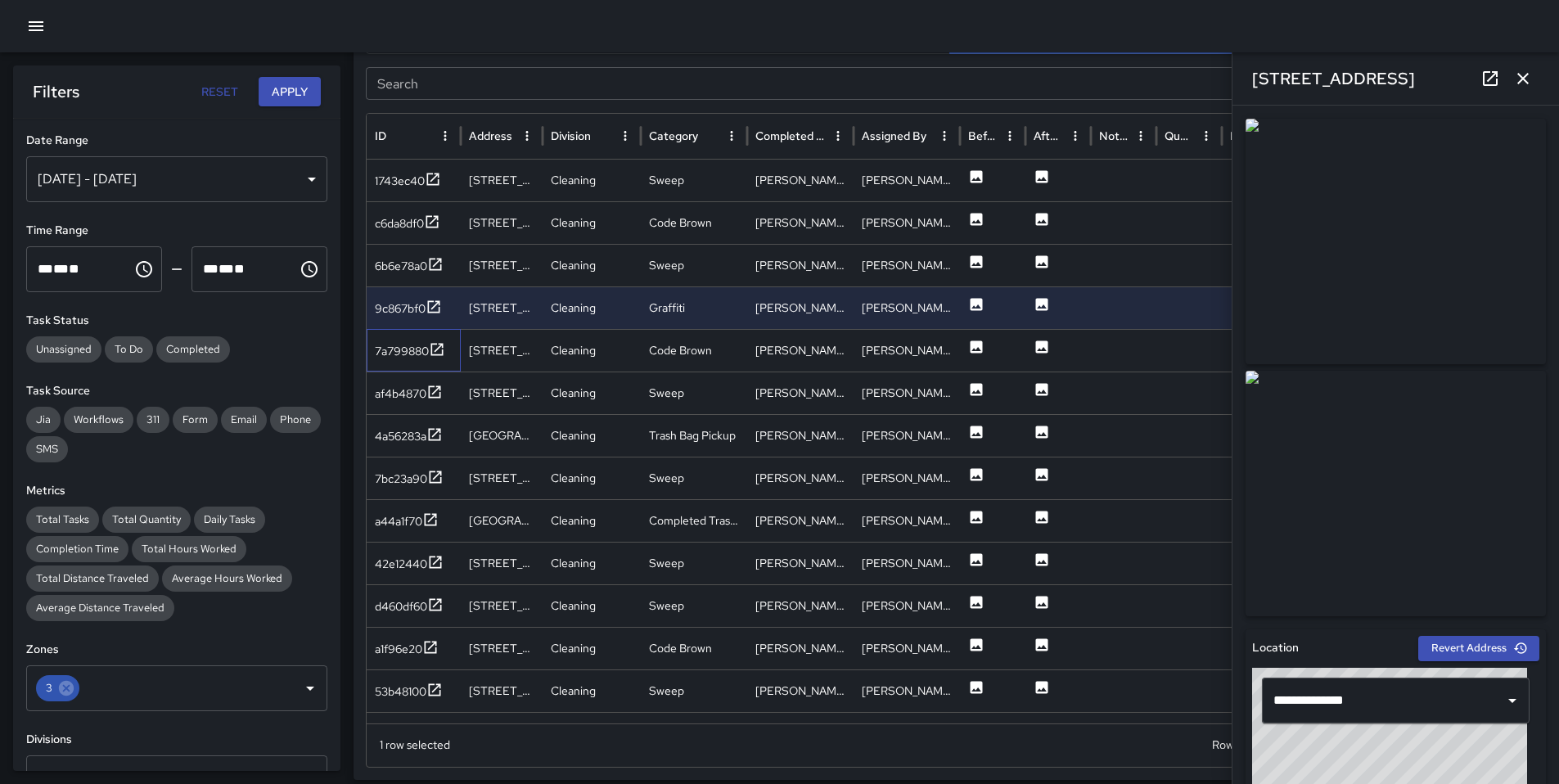
click at [393, 335] on div "7a799880" at bounding box center [413, 351] width 94 height 43
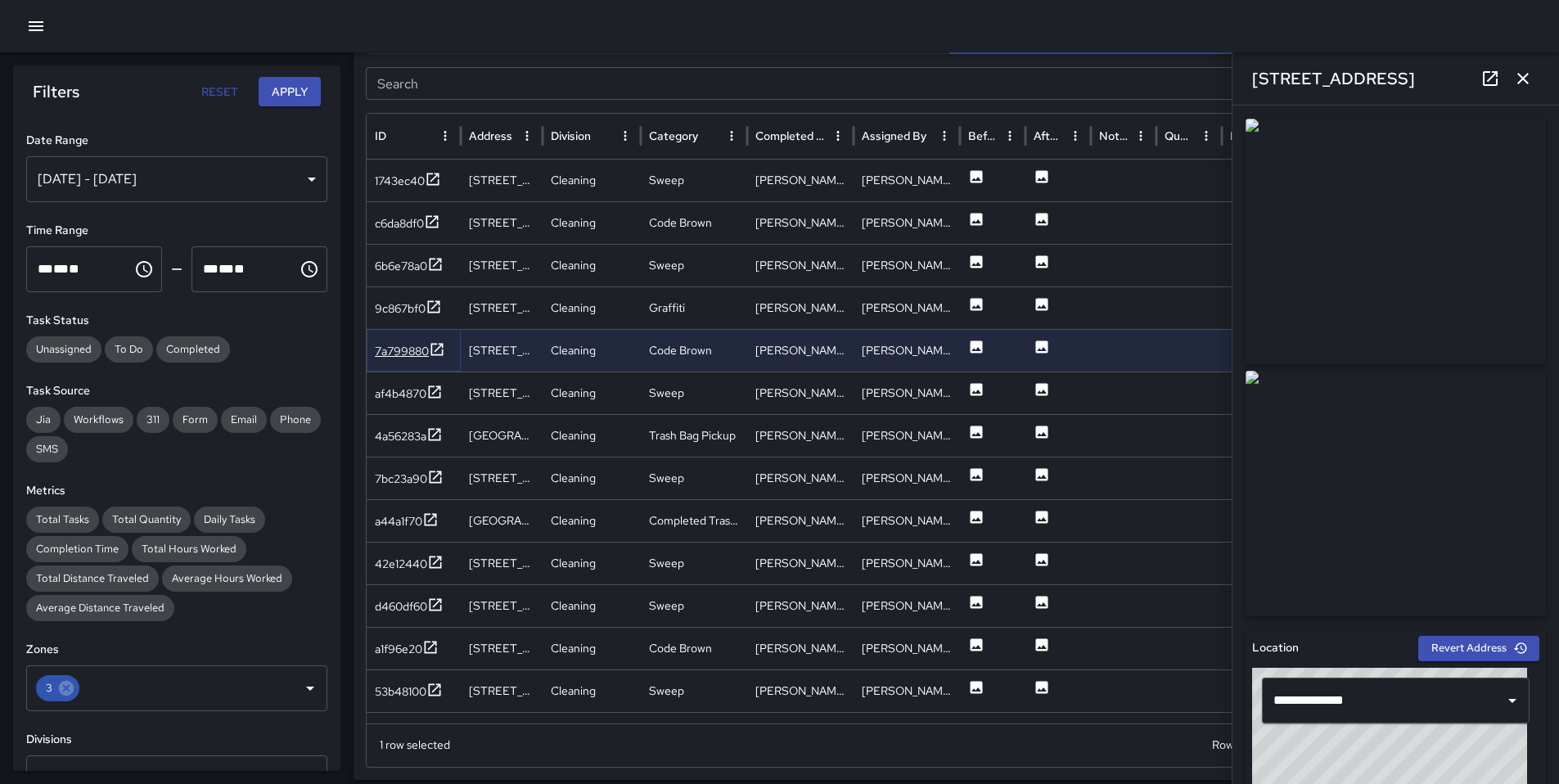
click at [396, 352] on div "7a799880" at bounding box center [402, 352] width 54 height 17
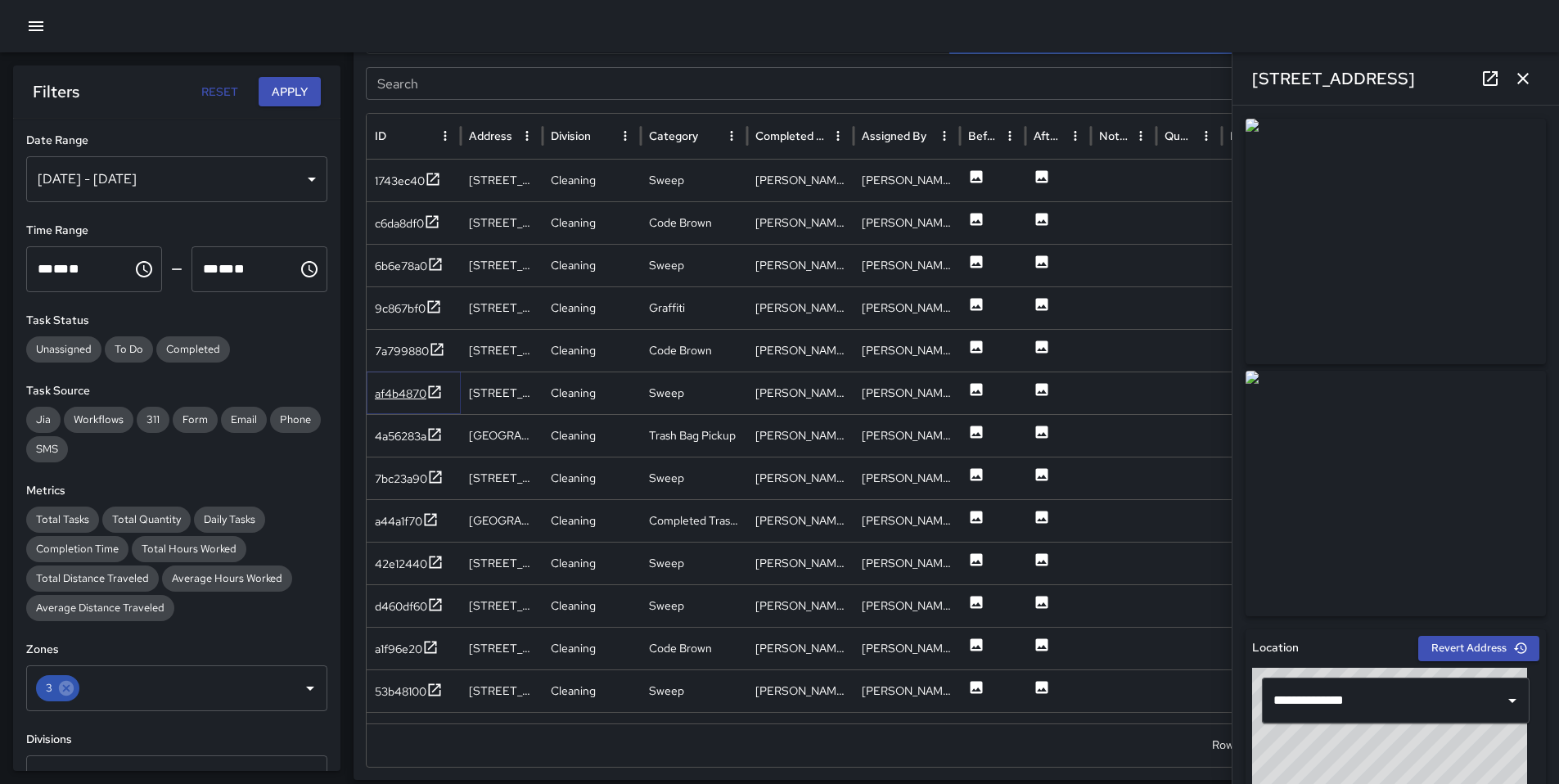
click at [397, 401] on div "af4b4870" at bounding box center [400, 393] width 51 height 17
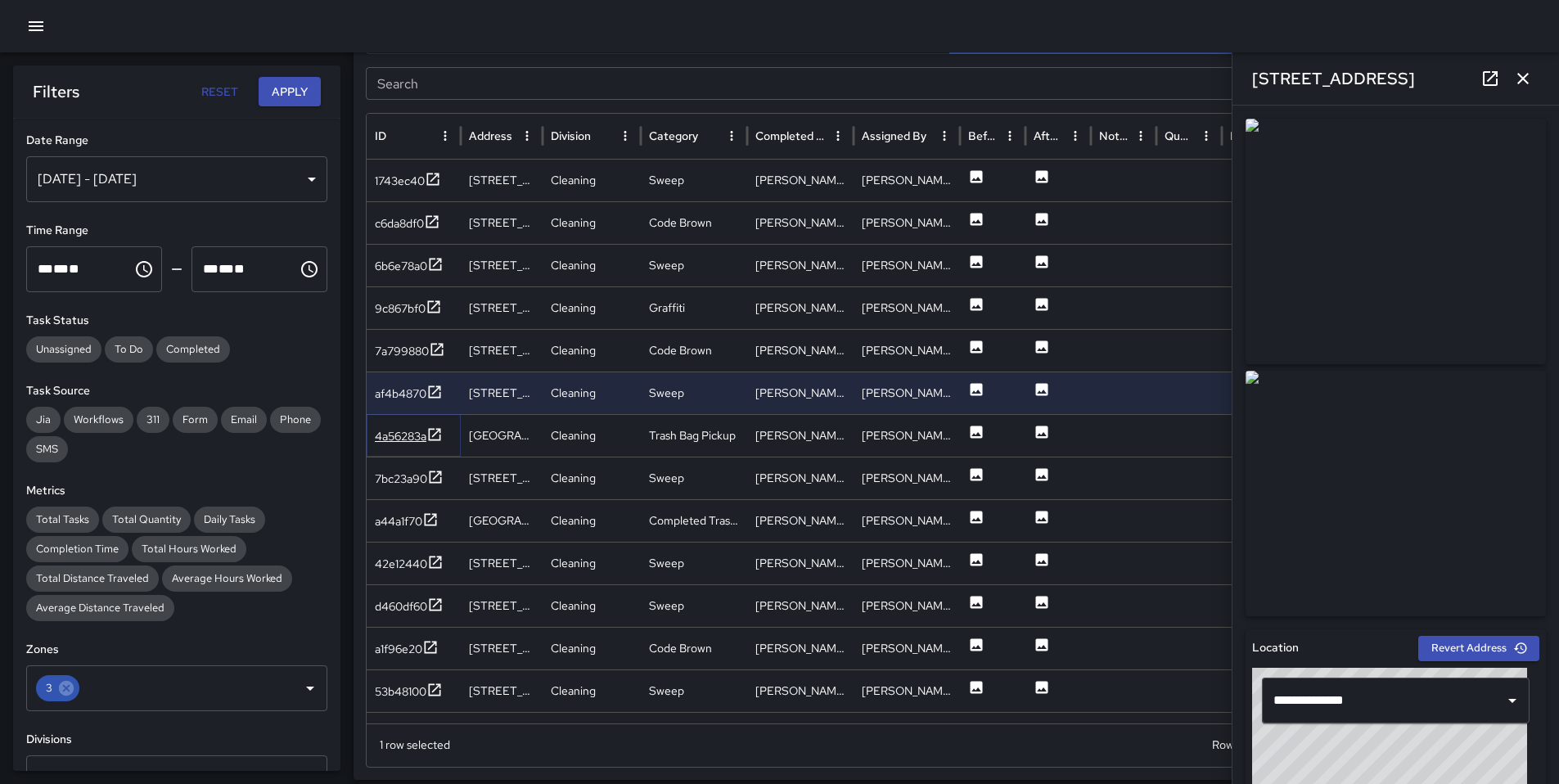
click at [398, 432] on div "4a56283a" at bounding box center [400, 436] width 51 height 17
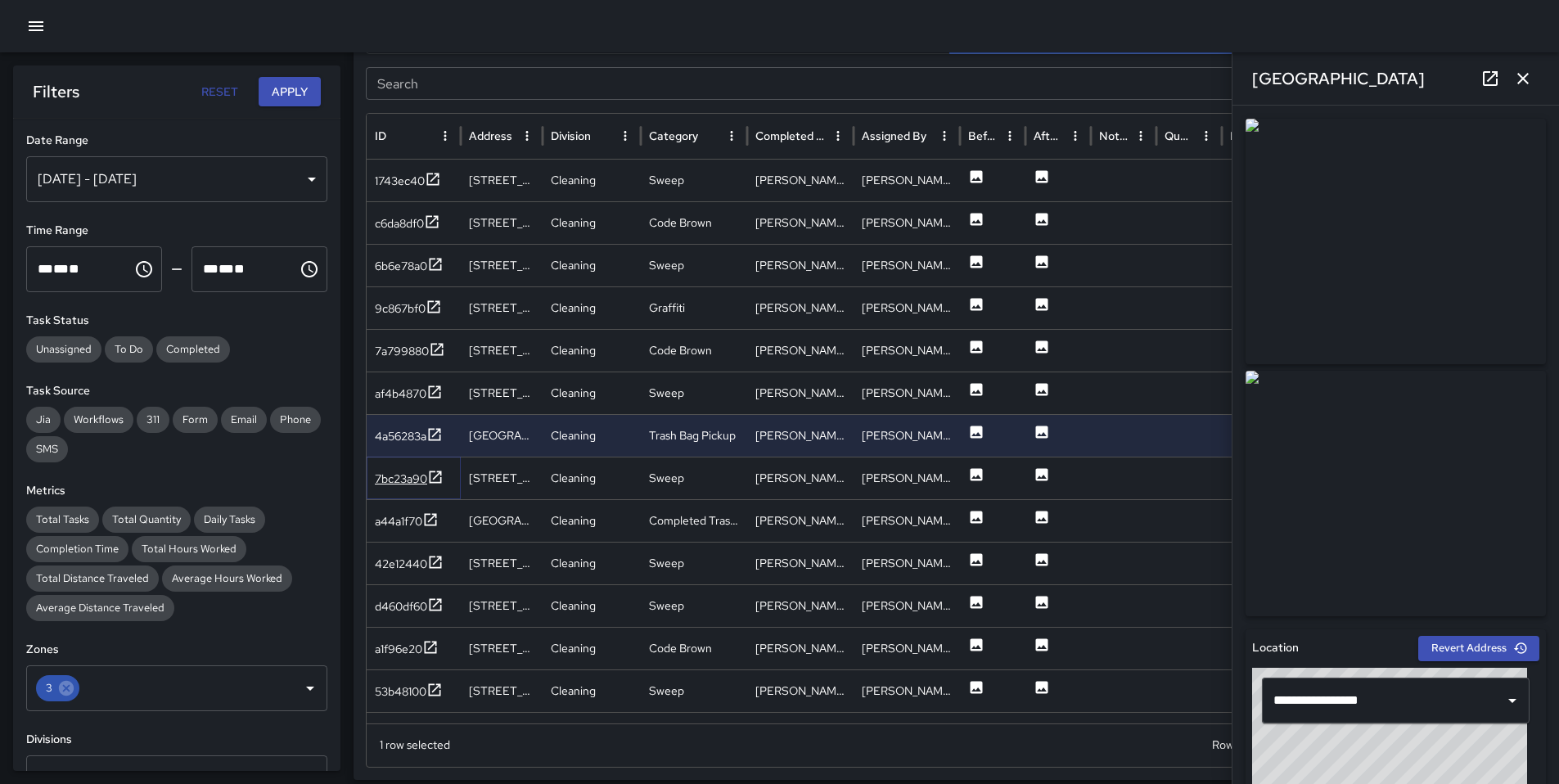
click at [399, 477] on div "7bc23a90" at bounding box center [401, 479] width 52 height 17
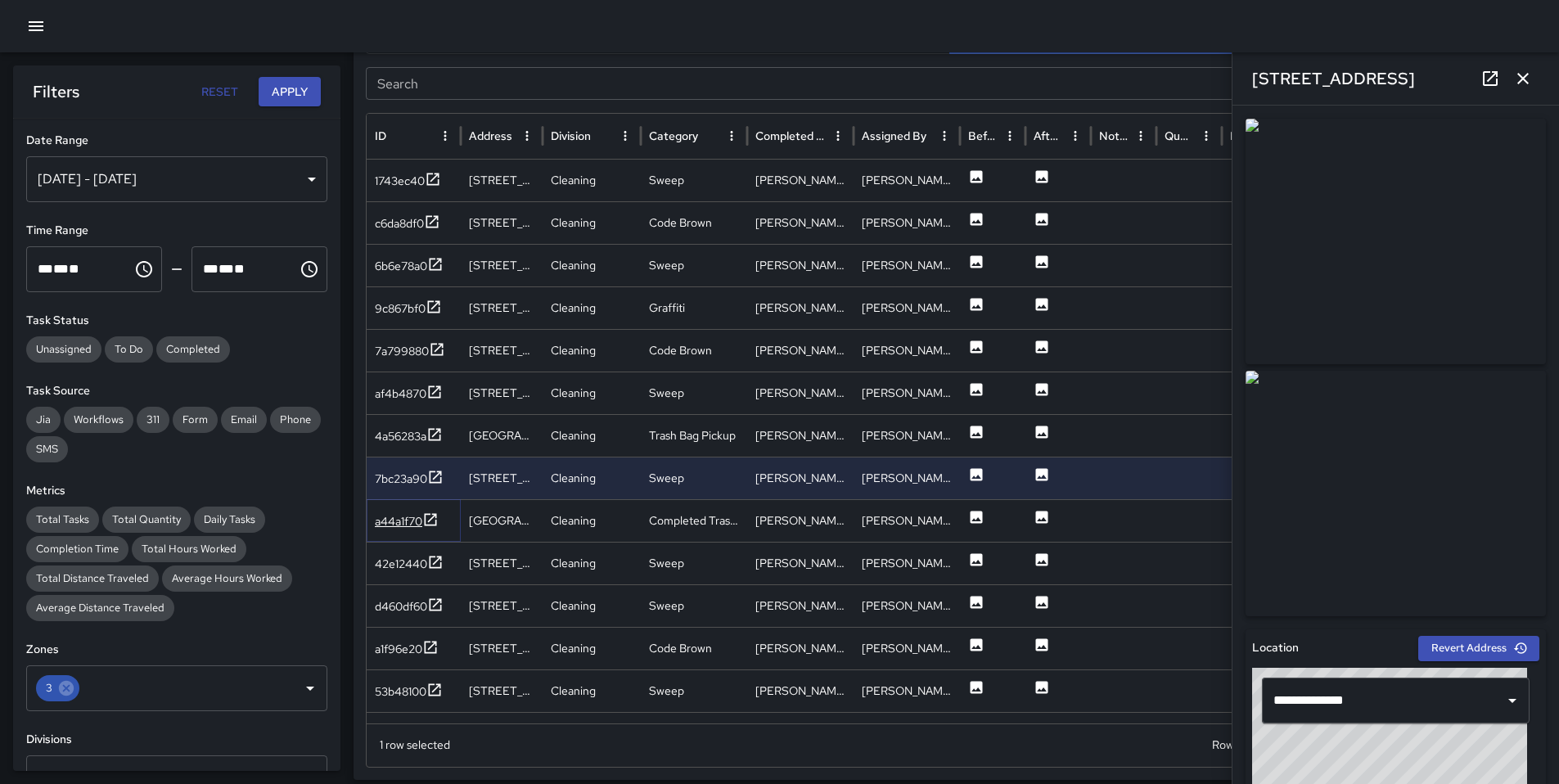
click at [393, 517] on div "a44a1f70" at bounding box center [398, 521] width 47 height 17
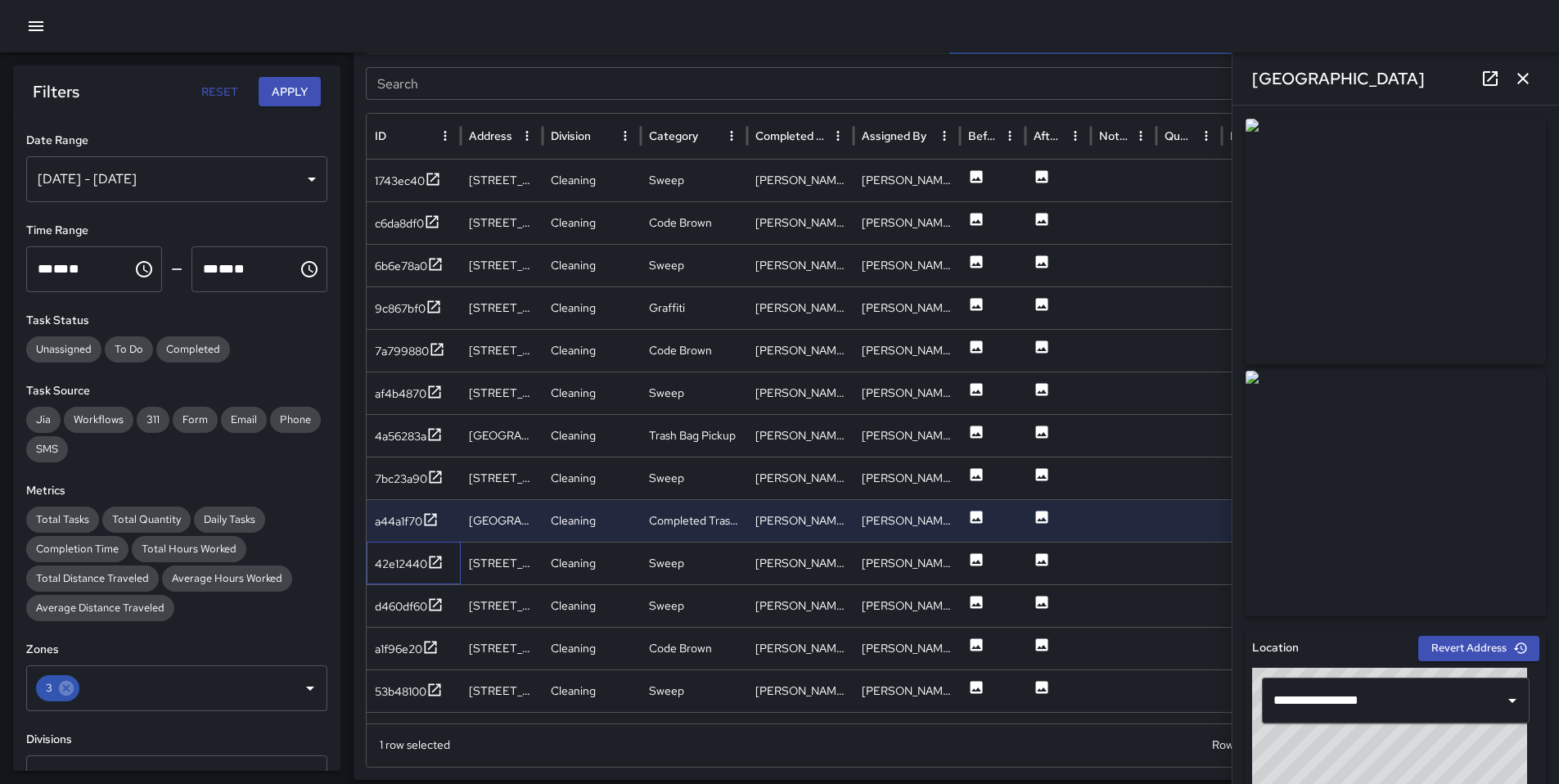
click at [405, 548] on div "42e12440" at bounding box center [413, 563] width 94 height 43
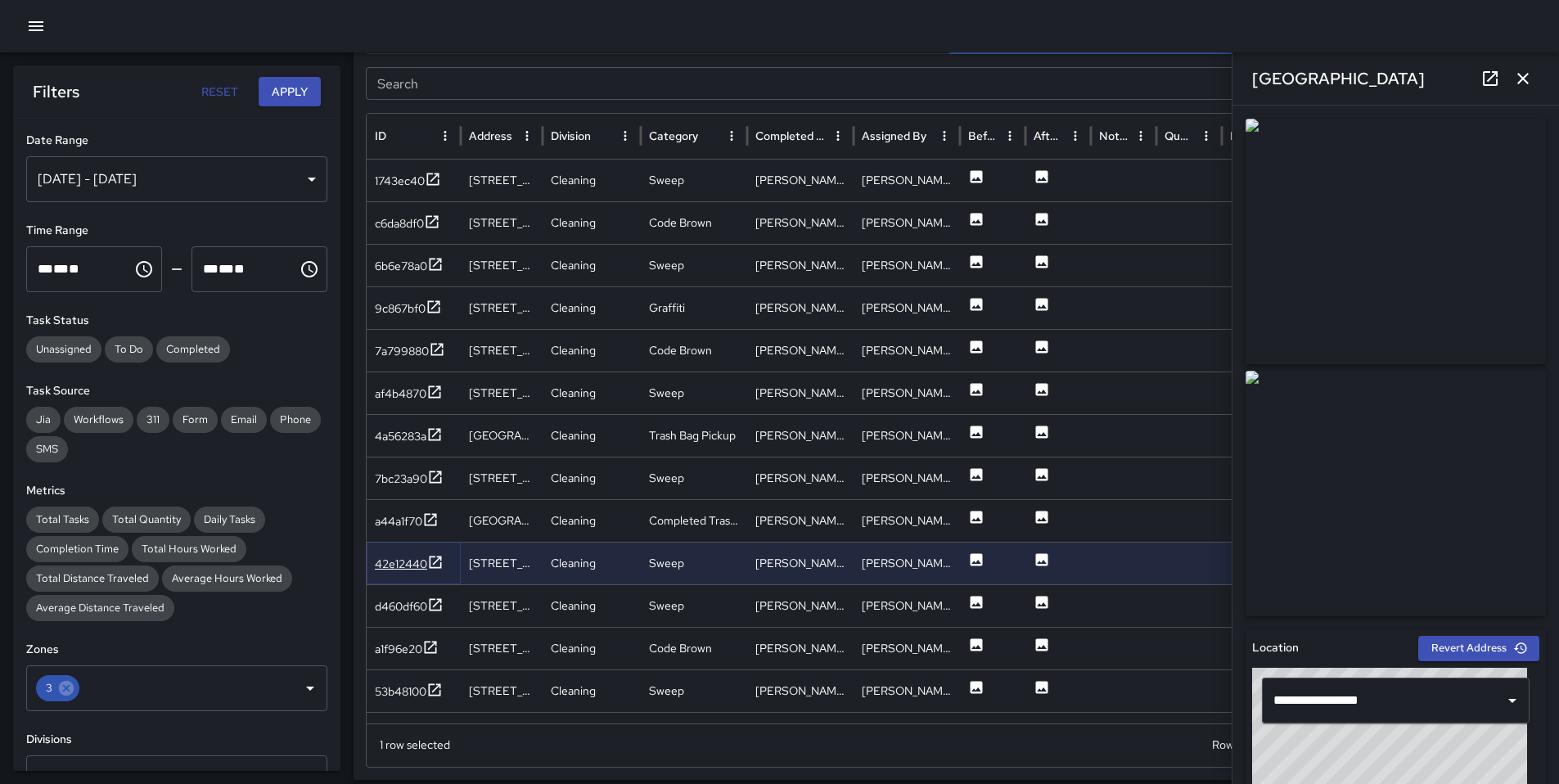
click at [406, 558] on div "42e12440" at bounding box center [401, 564] width 52 height 17
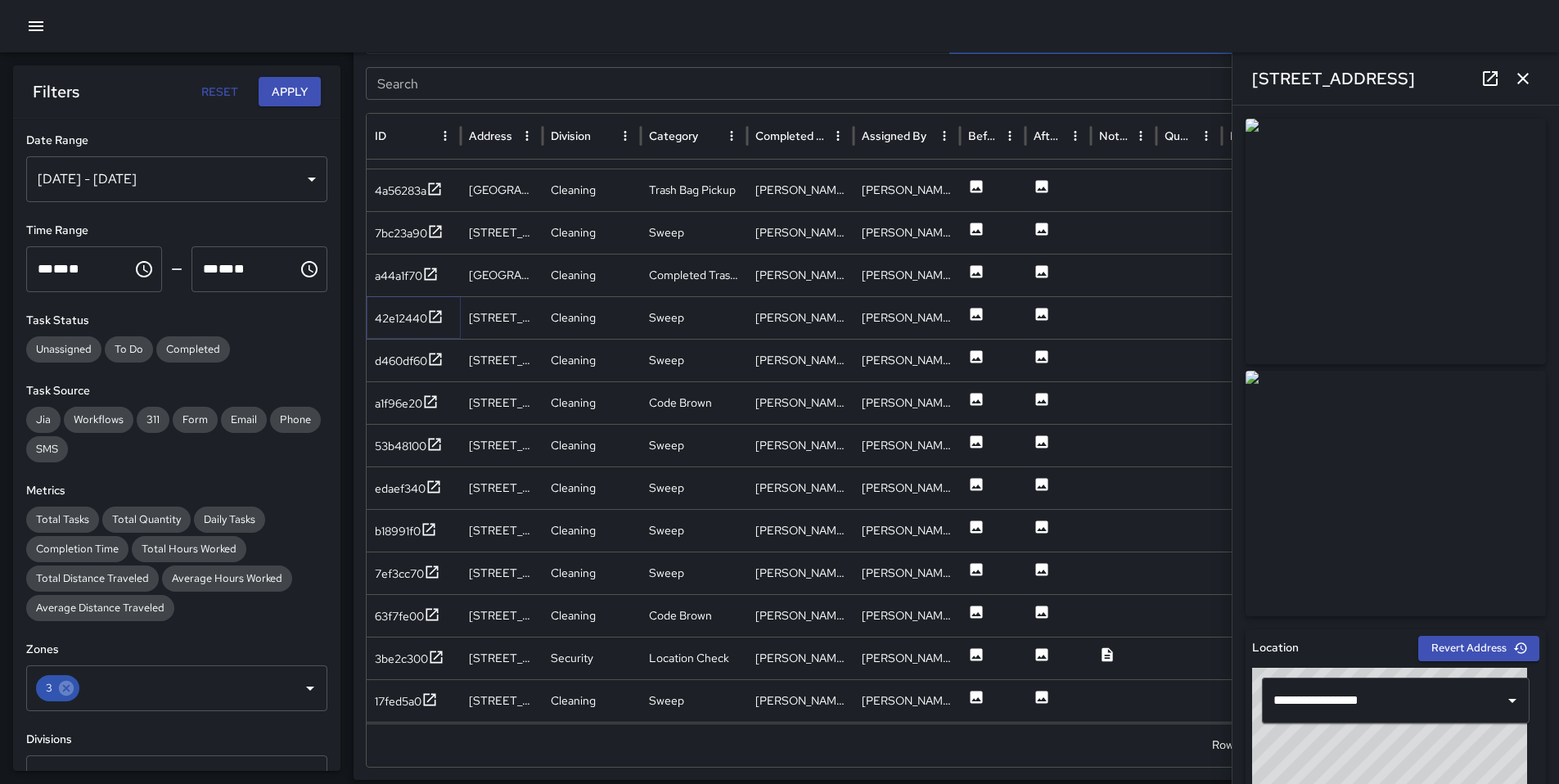
scroll to position [1104, 0]
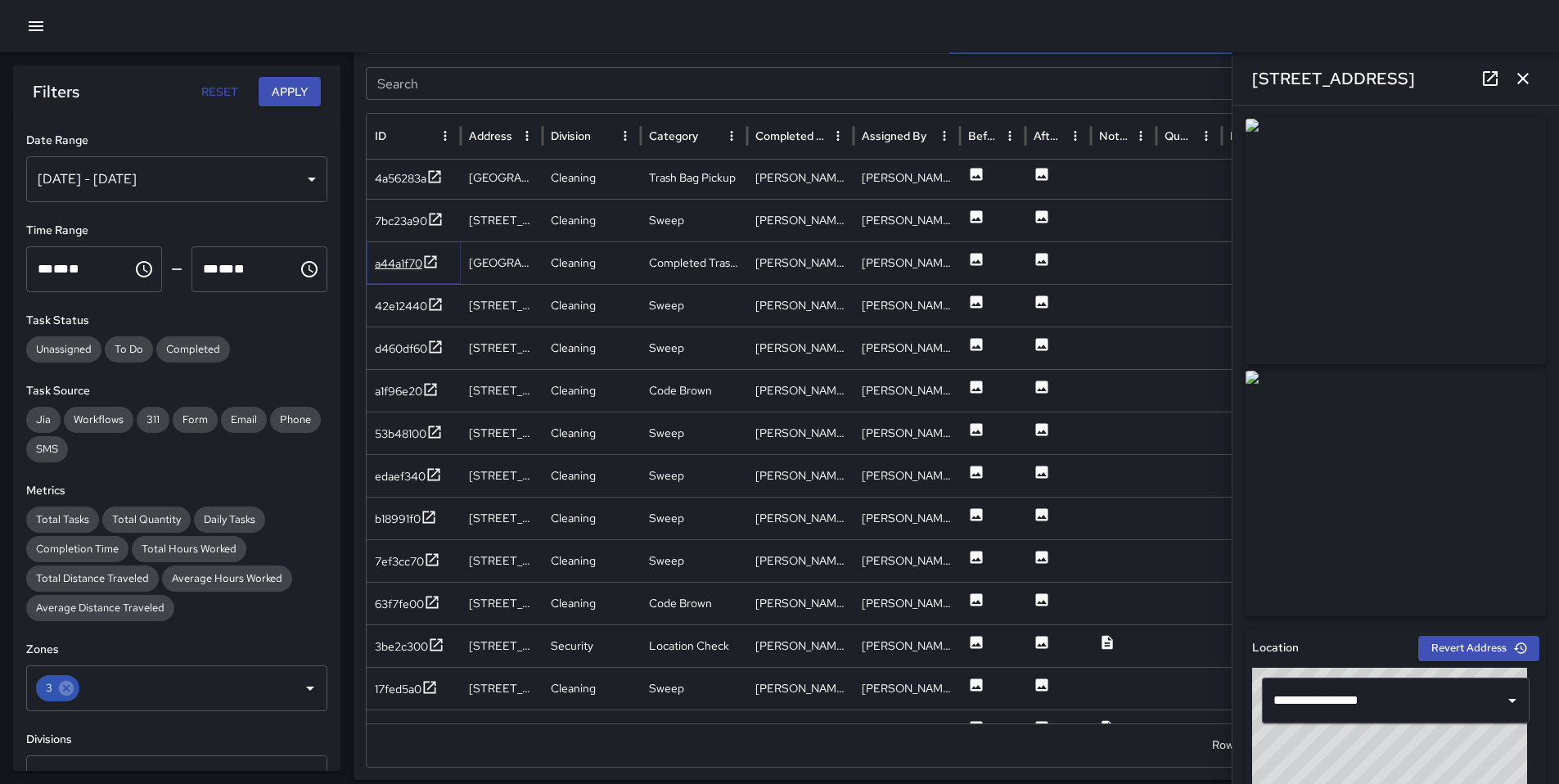
click at [404, 259] on div "a44a1f70" at bounding box center [398, 263] width 47 height 17
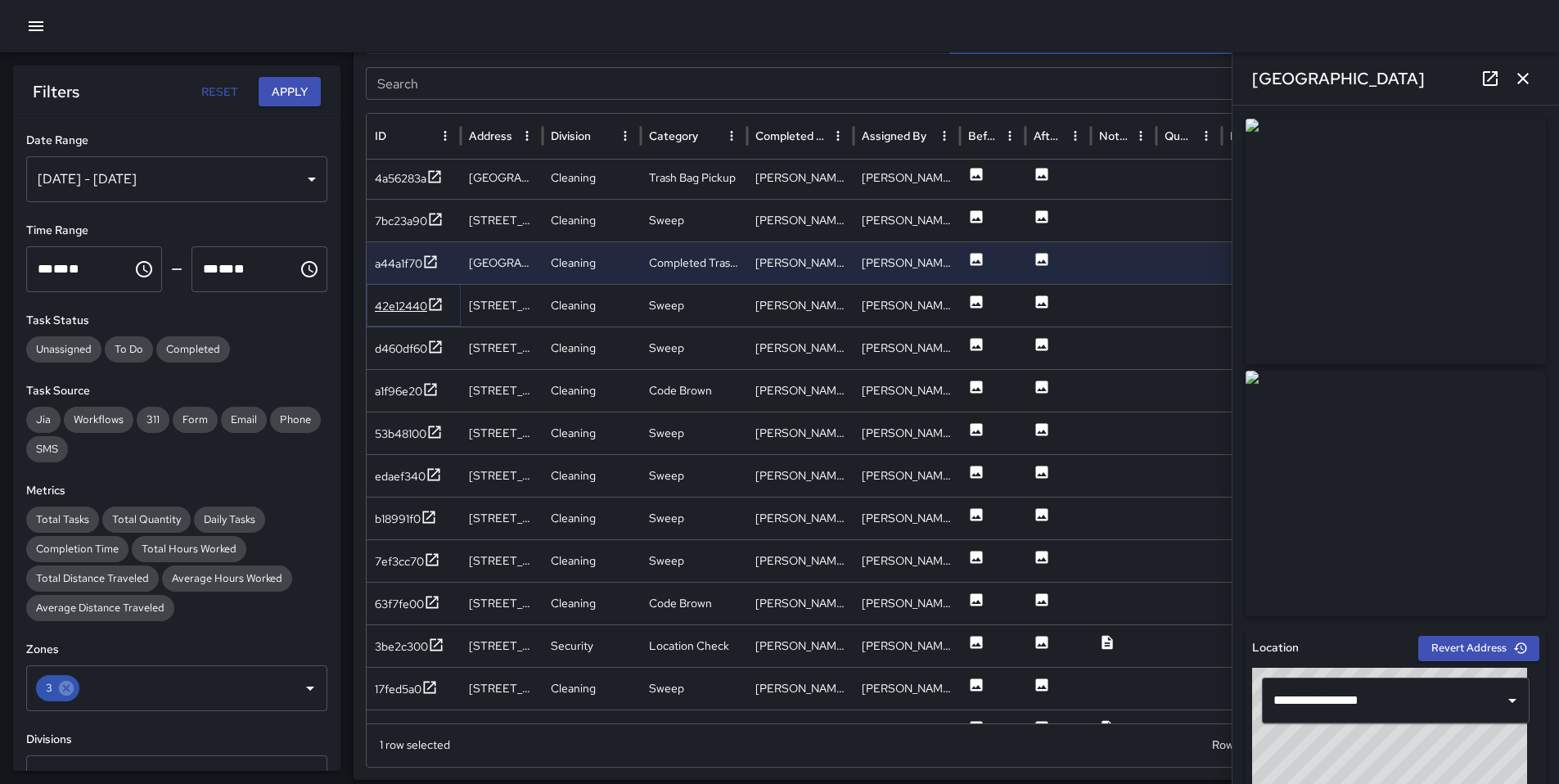
click at [405, 308] on div "42e12440" at bounding box center [401, 306] width 52 height 17
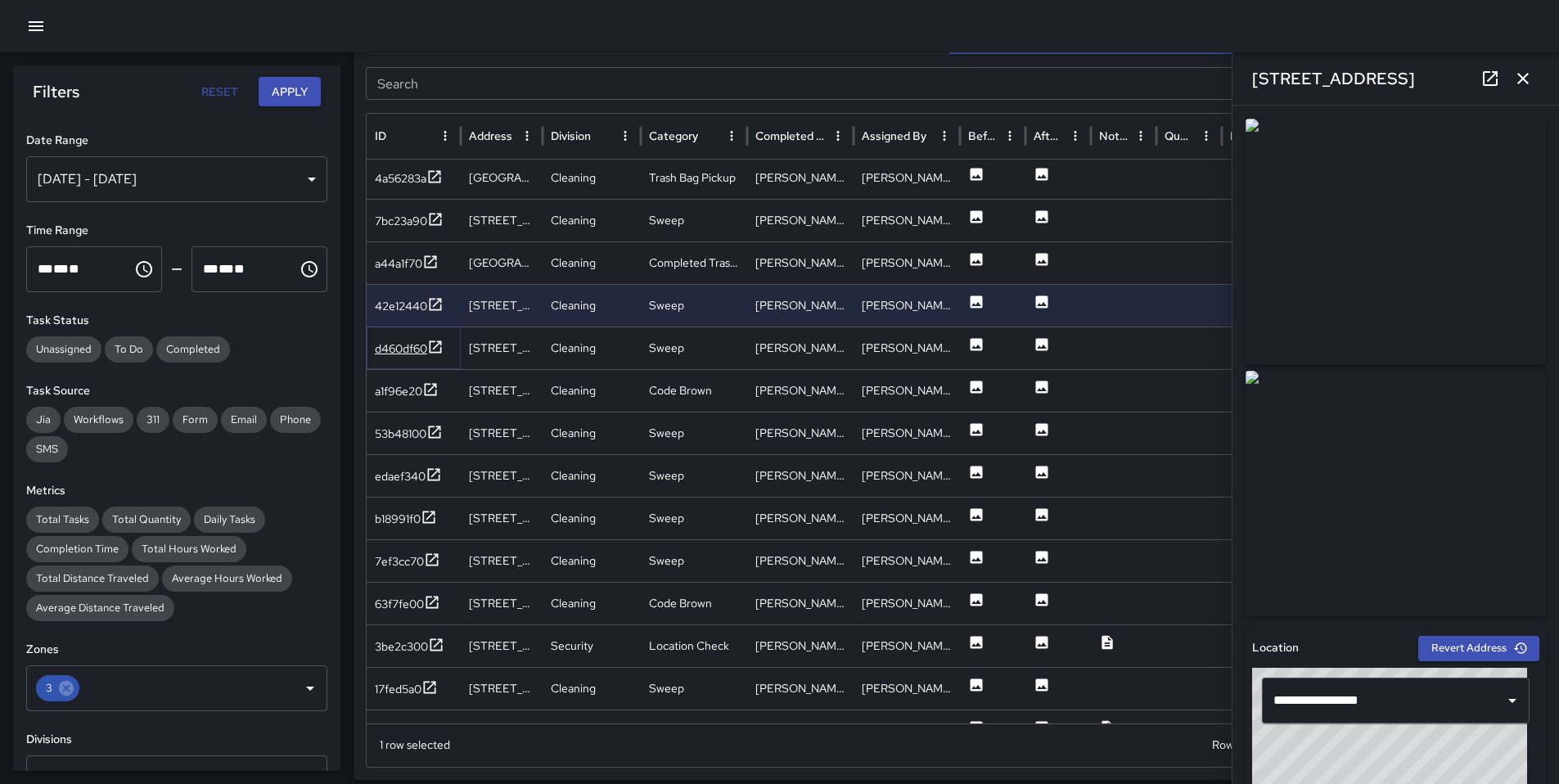
click at [409, 349] on div "d460df60" at bounding box center [401, 349] width 52 height 17
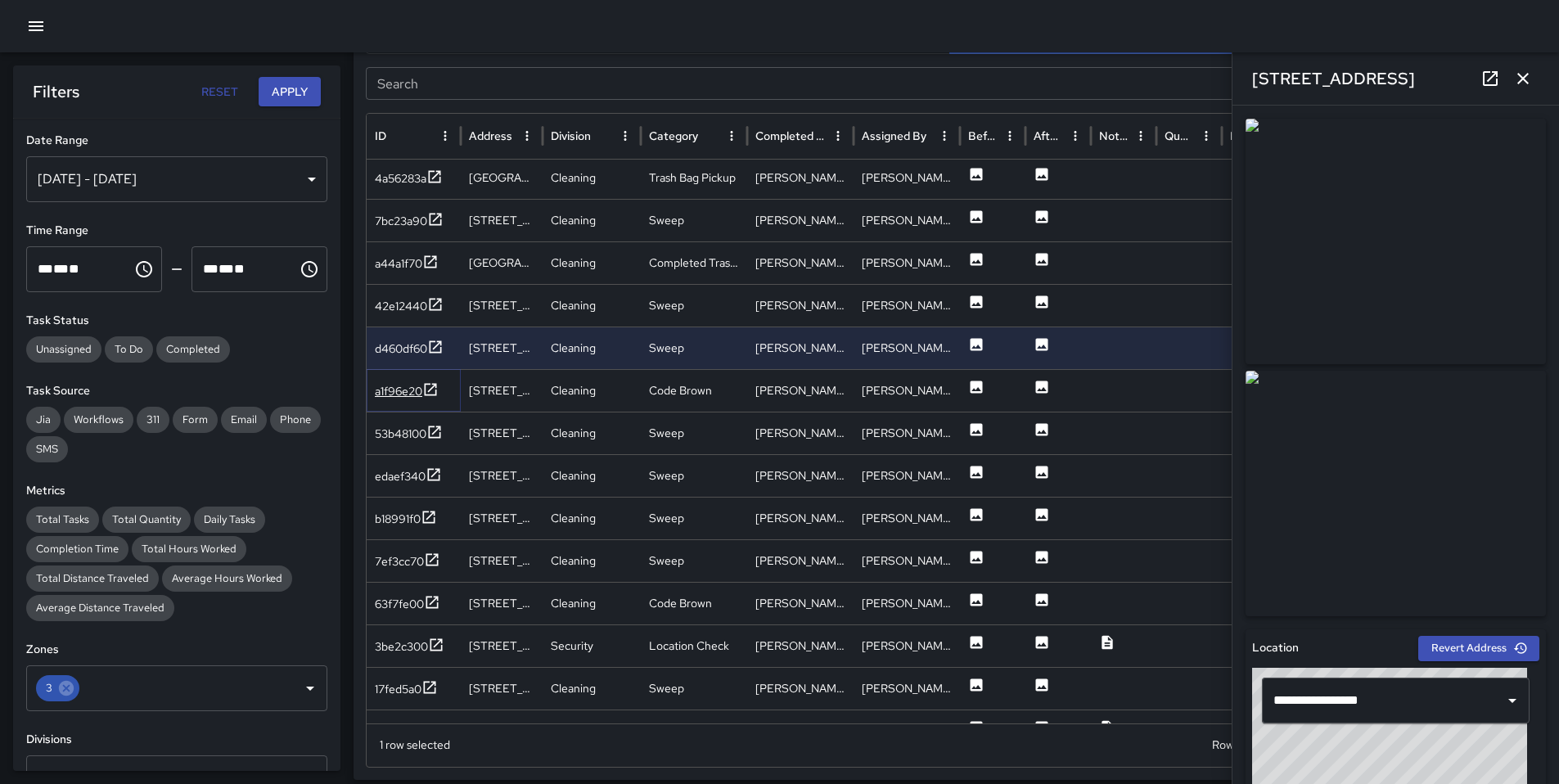
click at [409, 389] on div "a1f96e20" at bounding box center [398, 392] width 47 height 17
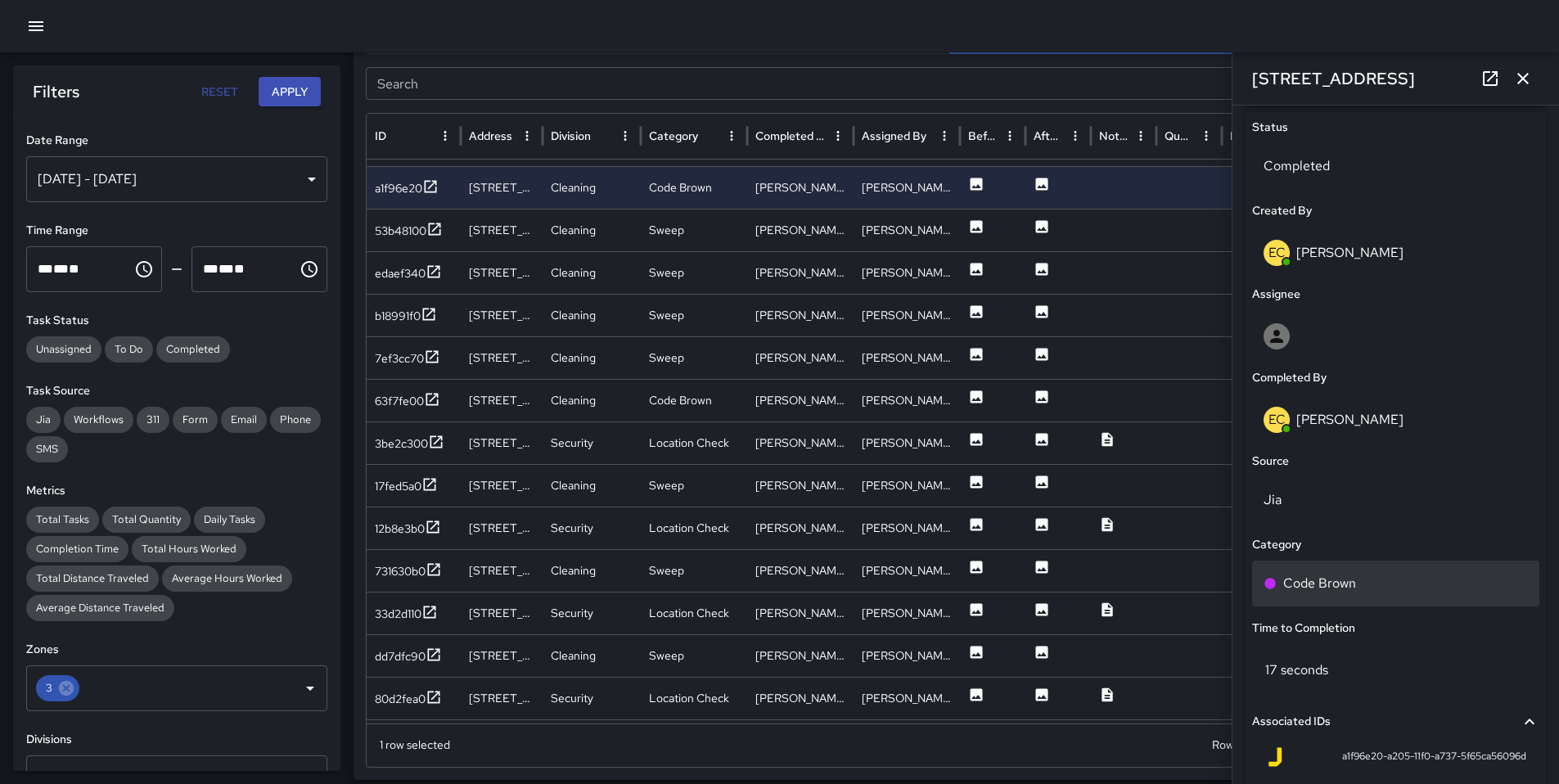
click at [1336, 594] on div "Code Brown" at bounding box center [1395, 582] width 287 height 46
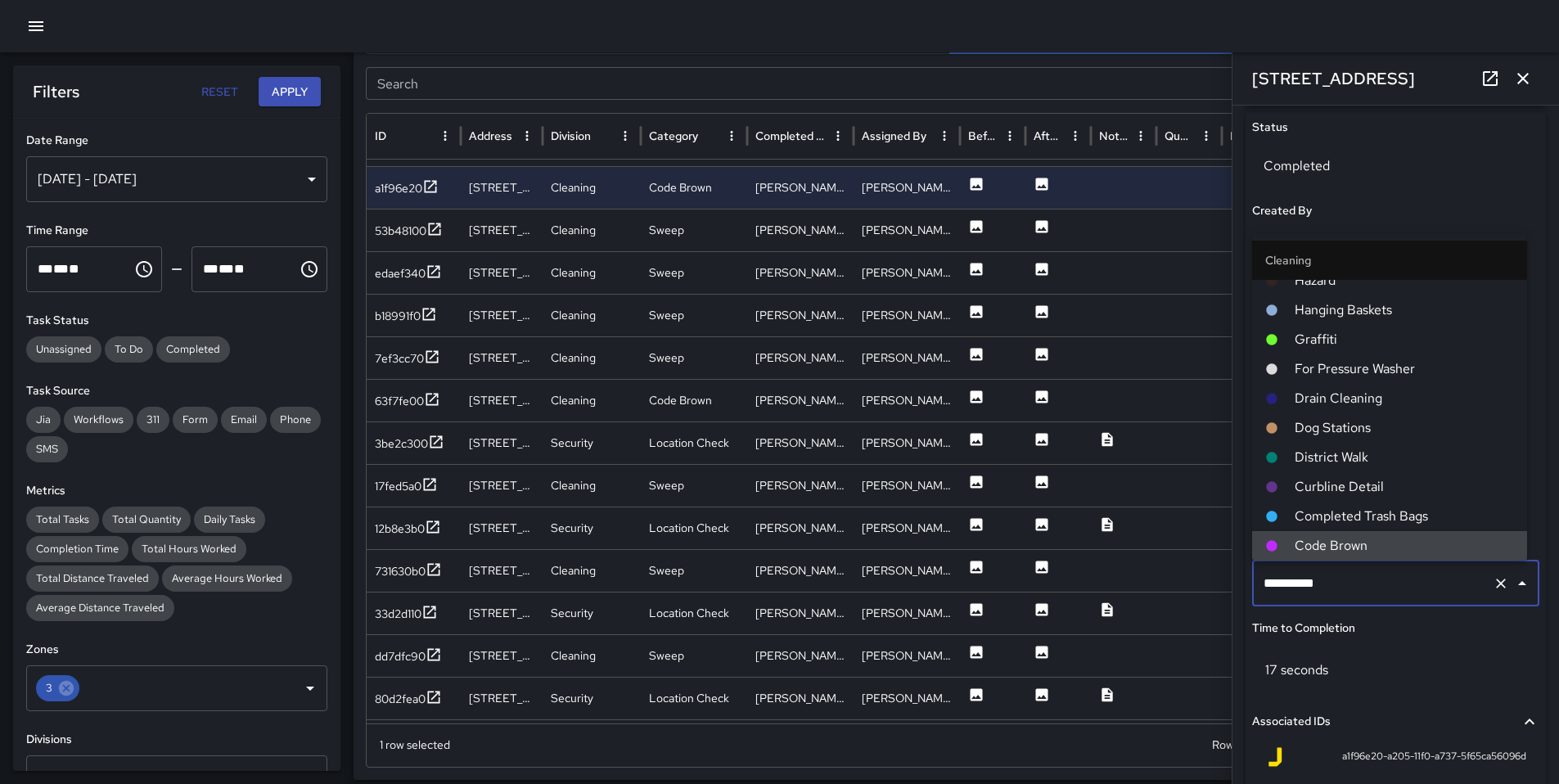
drag, startPoint x: 1349, startPoint y: 584, endPoint x: 1190, endPoint y: 580, distance: 159.1
click at [1190, 580] on div "Task Map and Details Export CSV Export Images Search Search ID Address Division…" at bounding box center [950, 371] width 1193 height 817
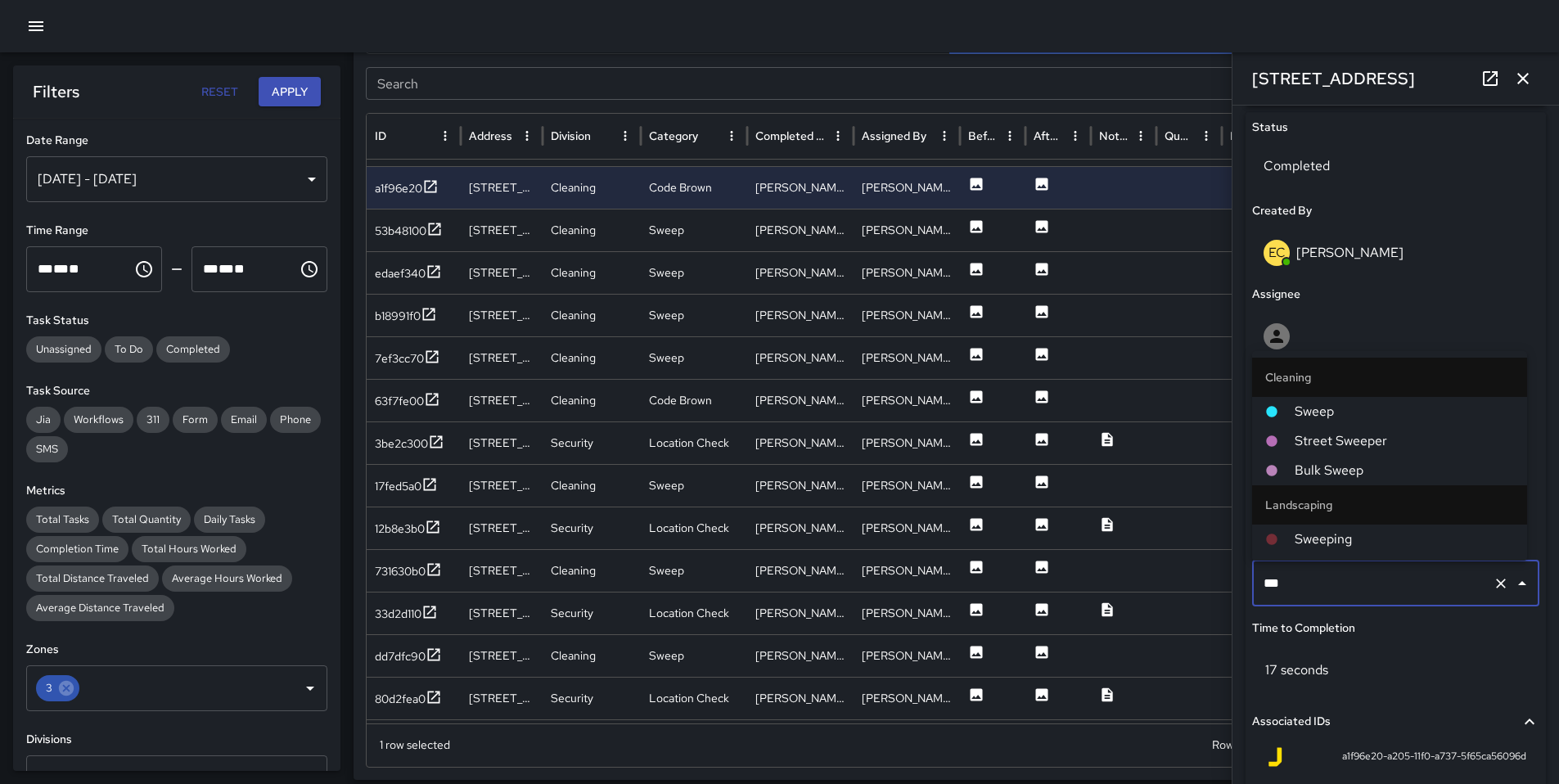
type input "****"
click at [1298, 418] on span "Sweep" at bounding box center [1404, 411] width 220 height 20
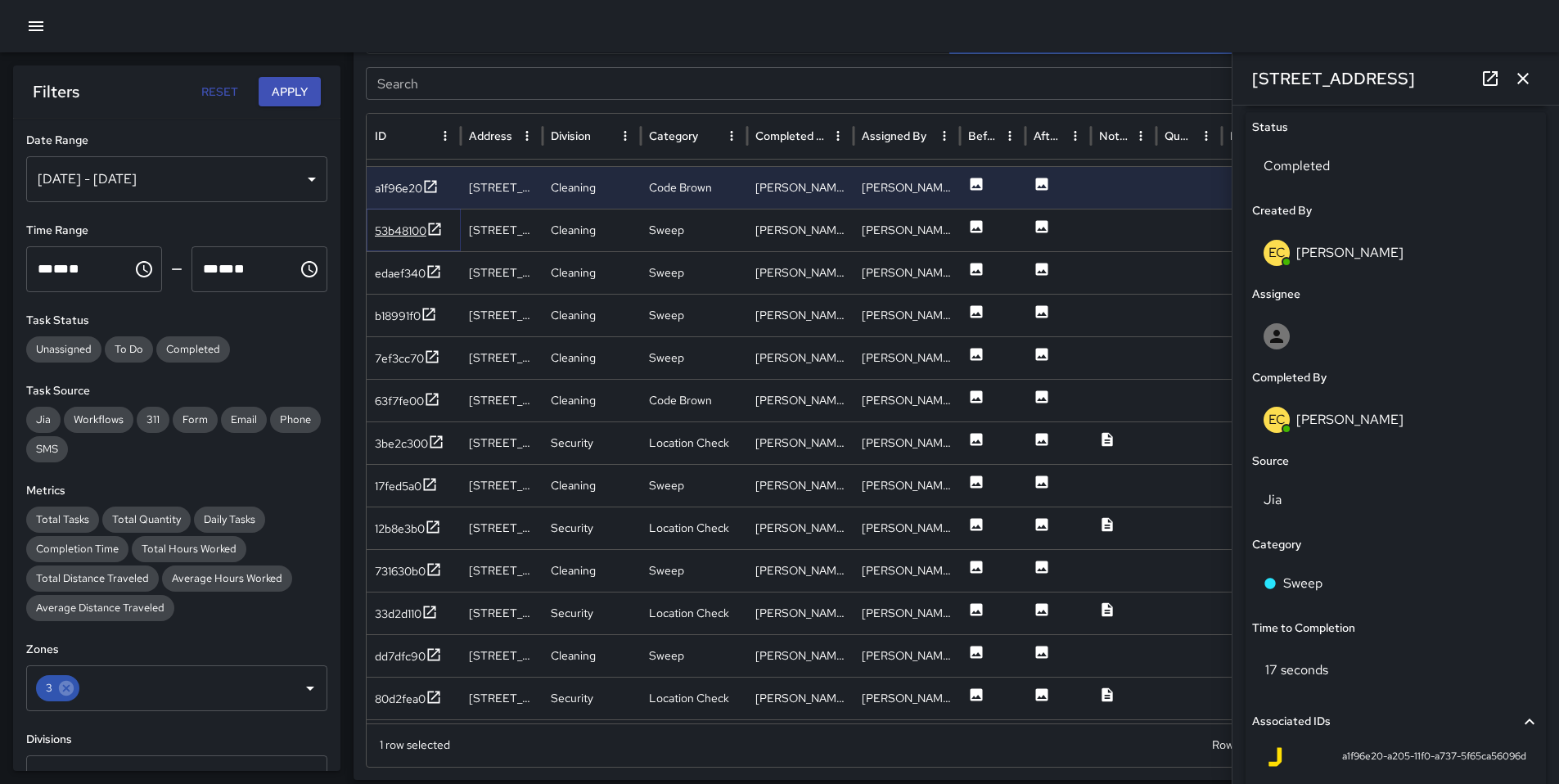
click at [395, 228] on div "53b48100" at bounding box center [400, 231] width 51 height 17
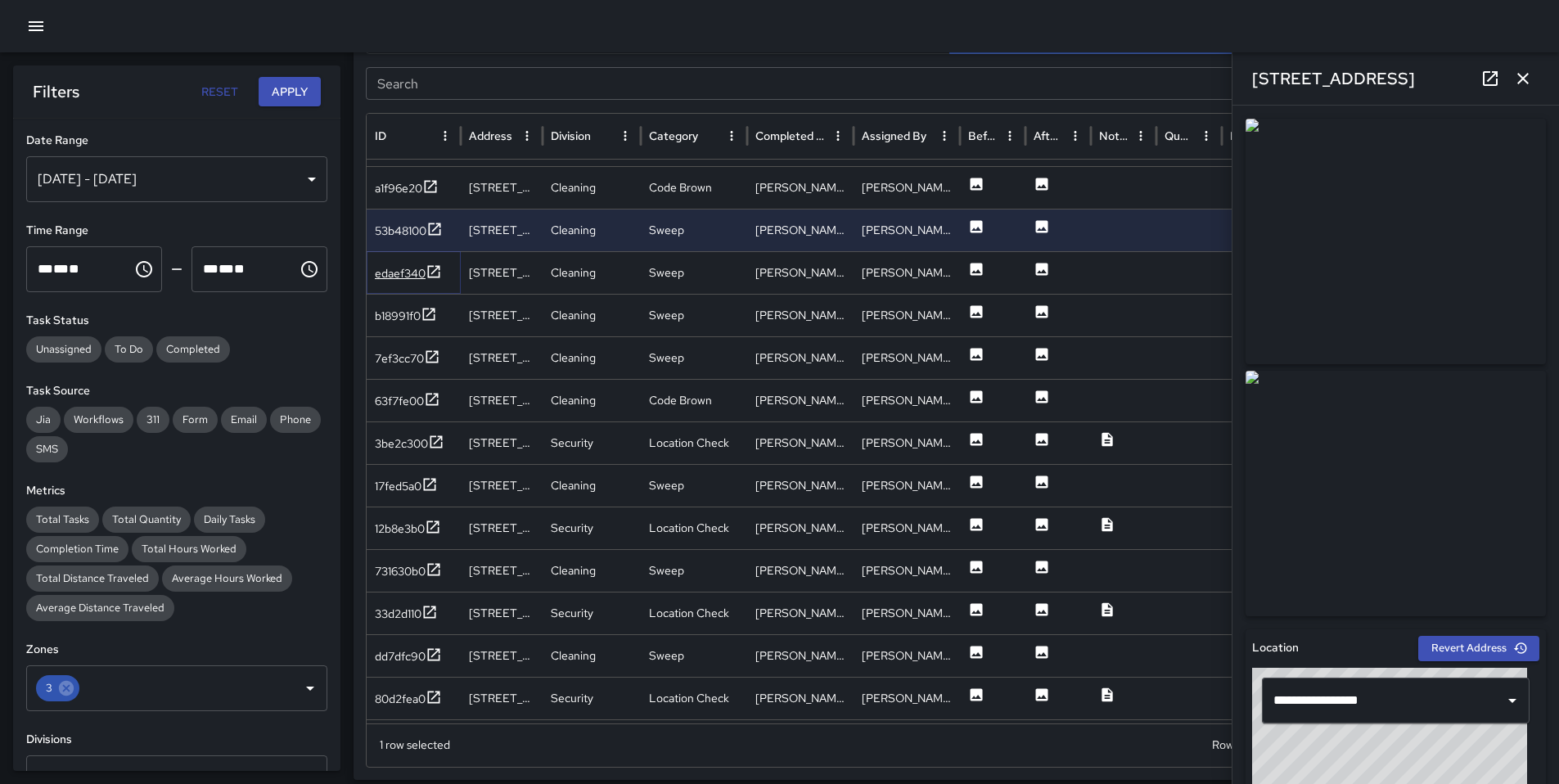
click at [389, 265] on div "edaef340" at bounding box center [400, 273] width 51 height 17
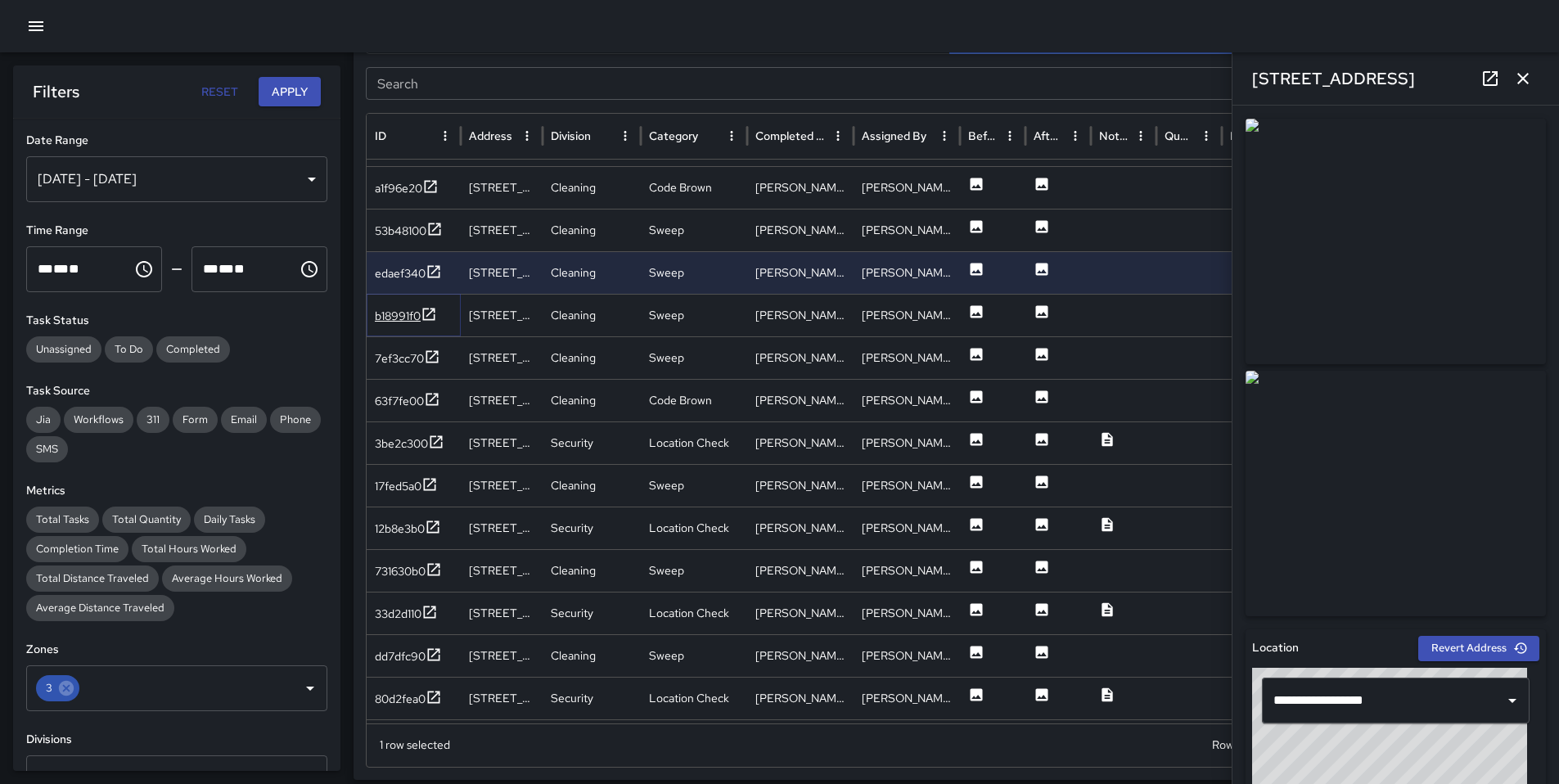
click at [375, 314] on div "b18991f0" at bounding box center [397, 316] width 46 height 17
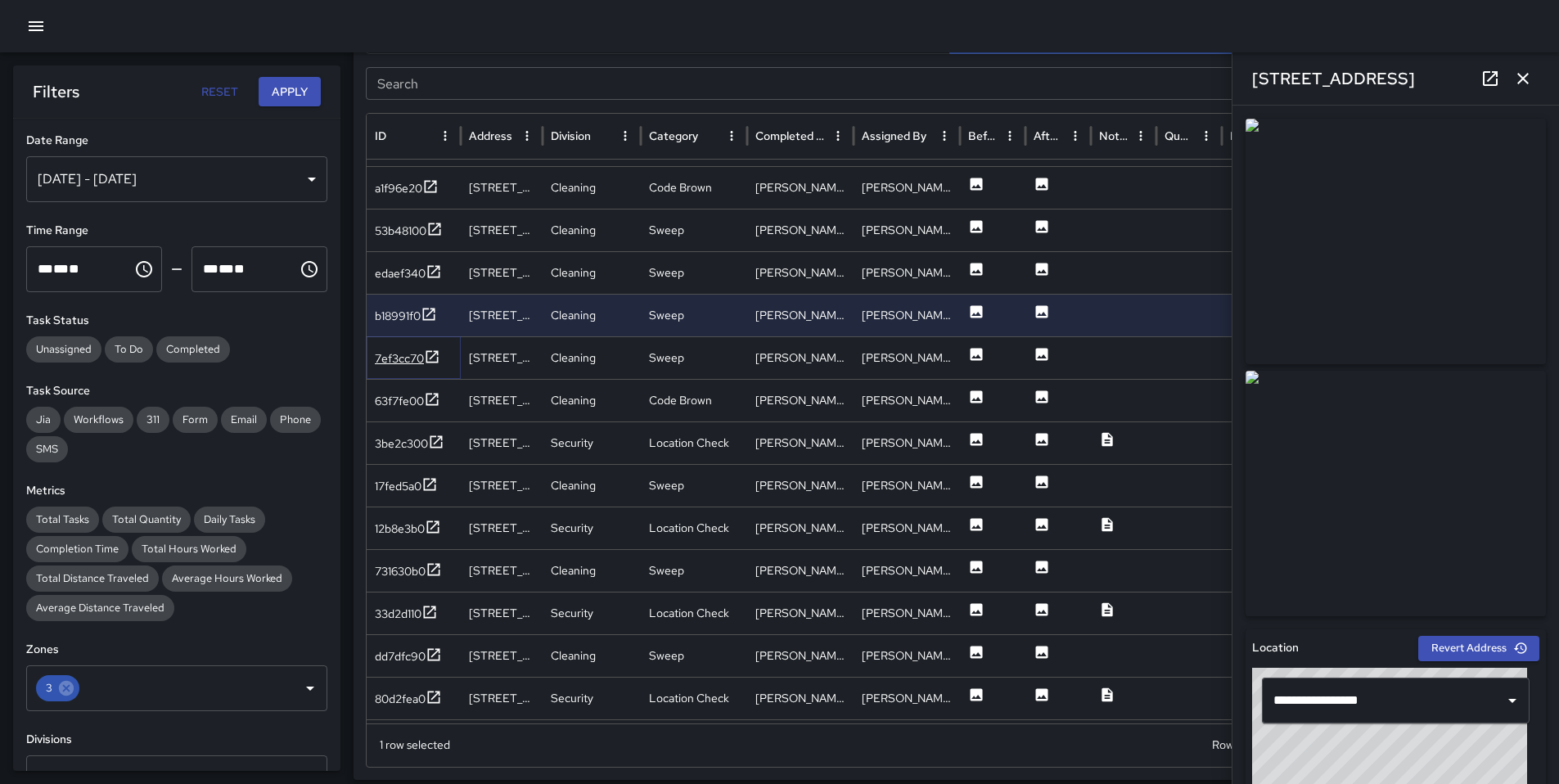
click at [414, 351] on div "7ef3cc70" at bounding box center [399, 358] width 49 height 17
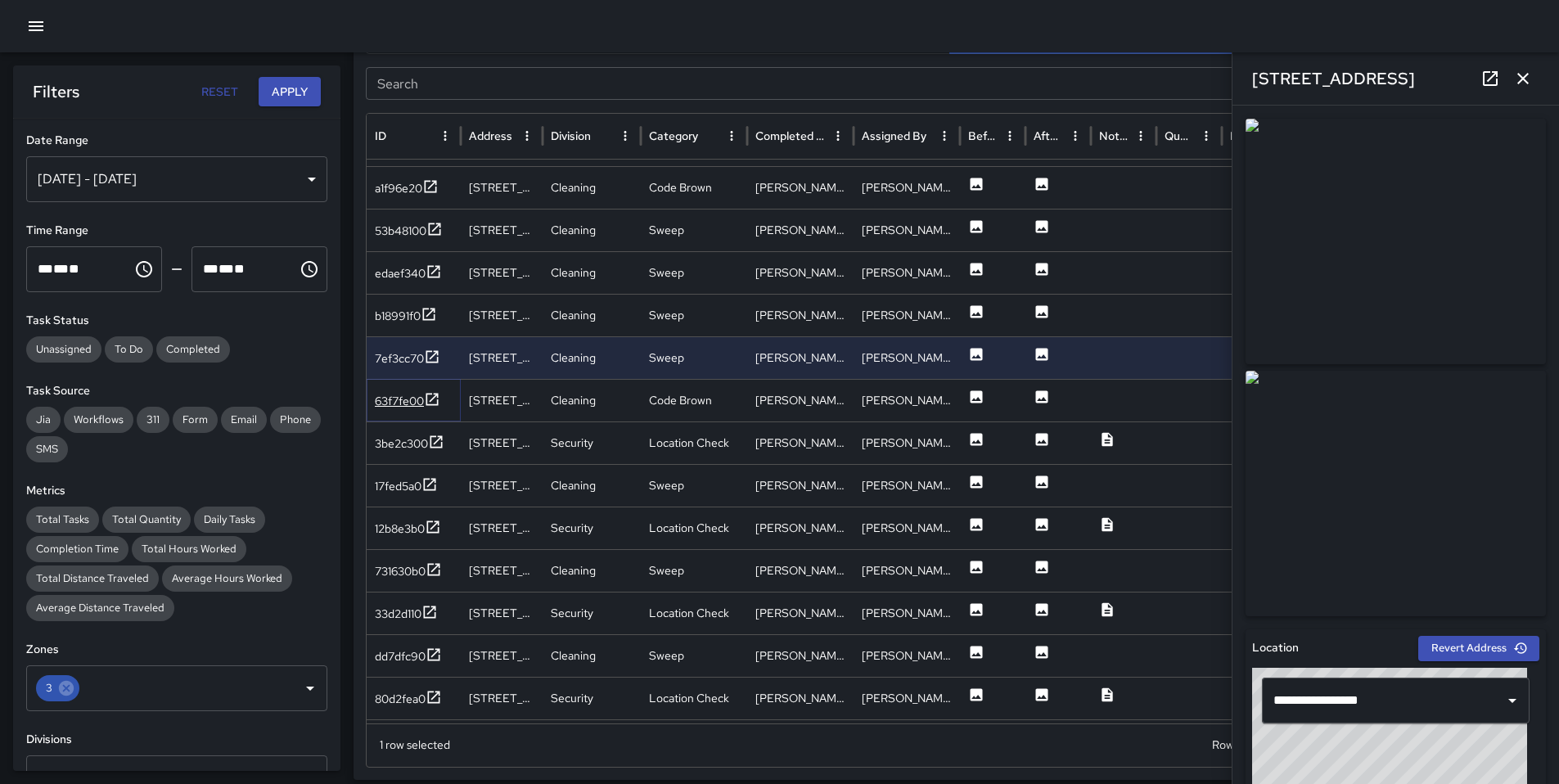
click at [409, 397] on div "63f7fe00" at bounding box center [399, 401] width 49 height 17
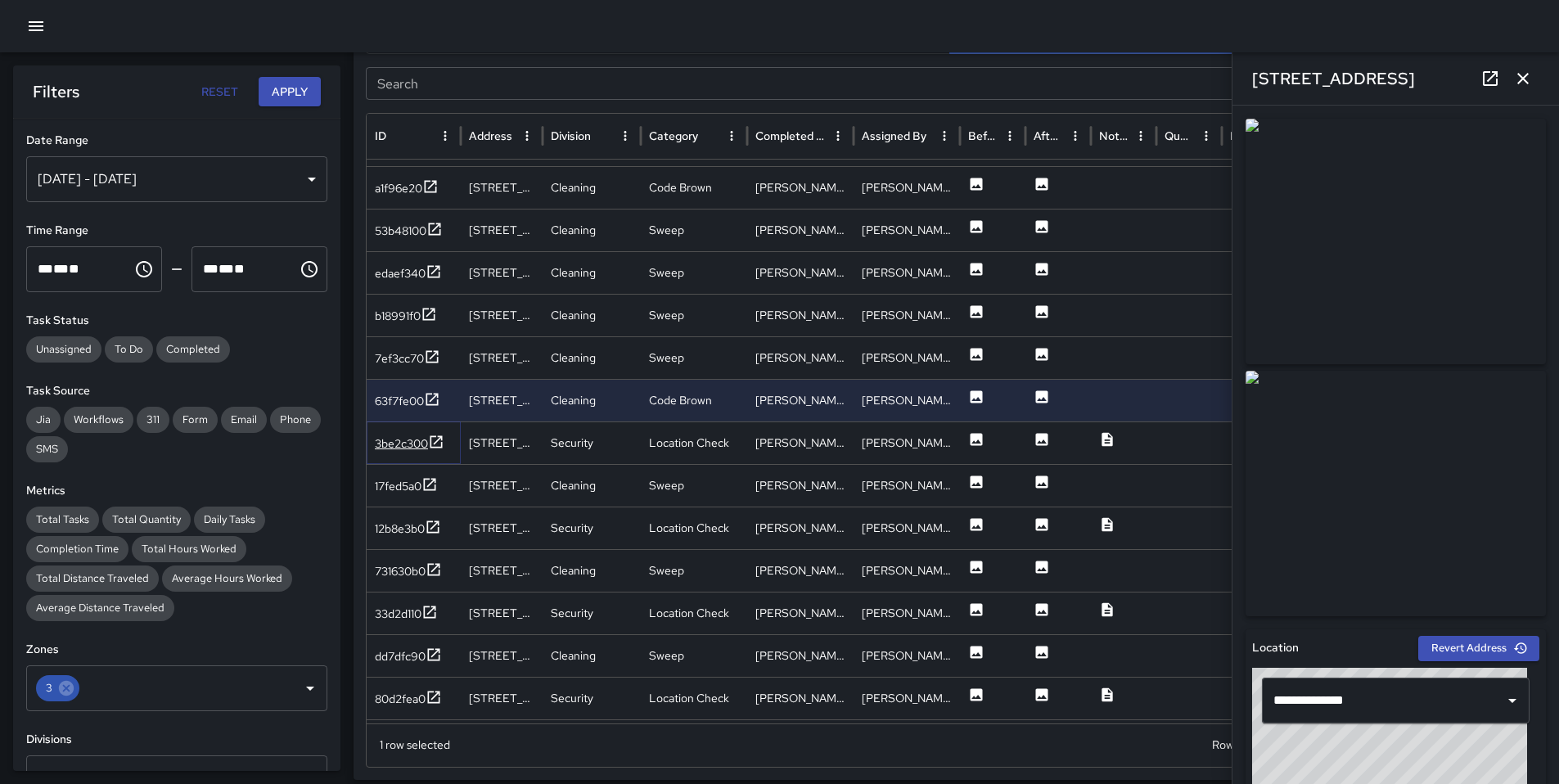
click at [403, 445] on div "3be2c300" at bounding box center [401, 444] width 53 height 17
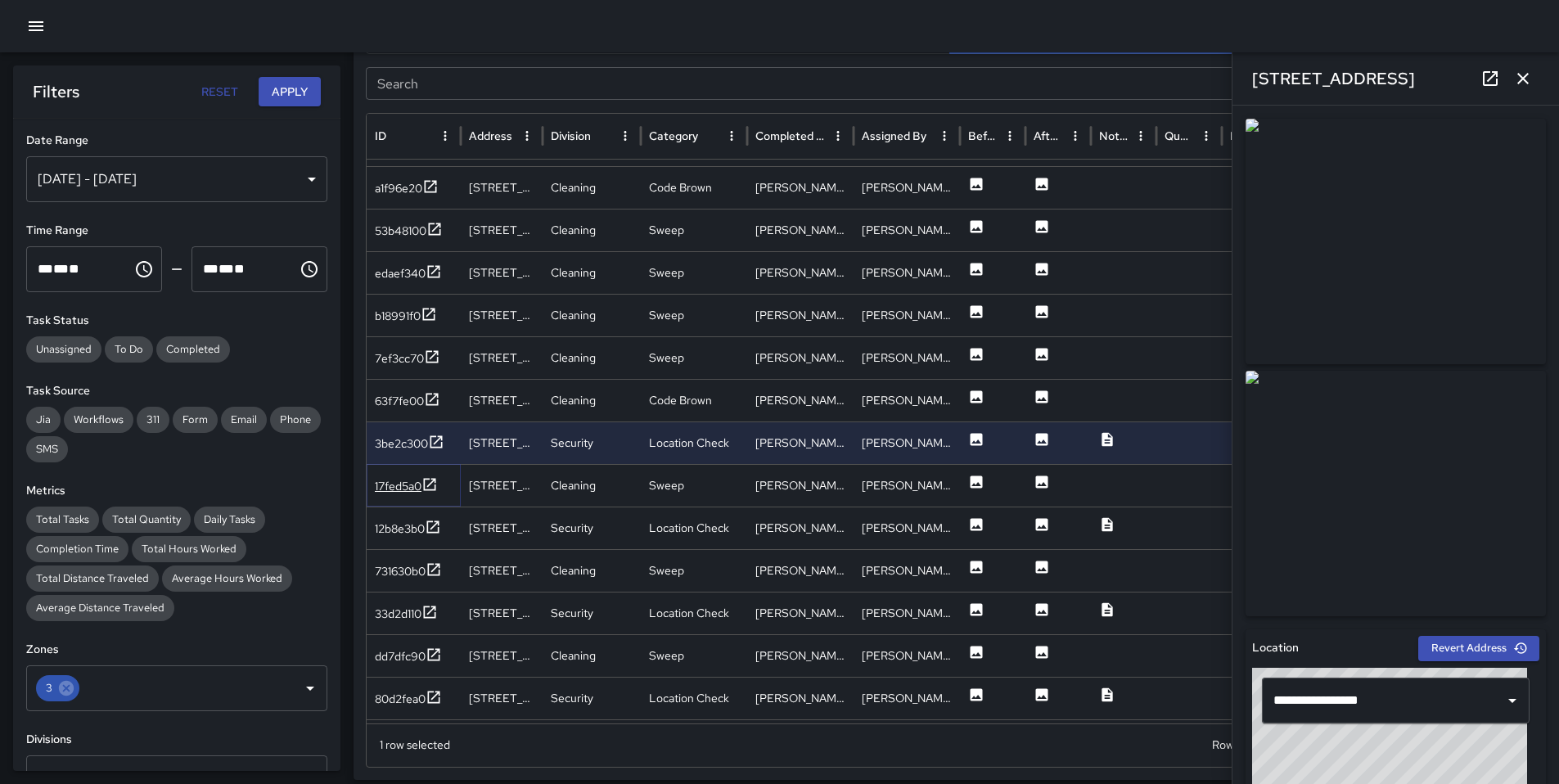
click at [396, 495] on div "17fed5a0" at bounding box center [406, 486] width 63 height 20
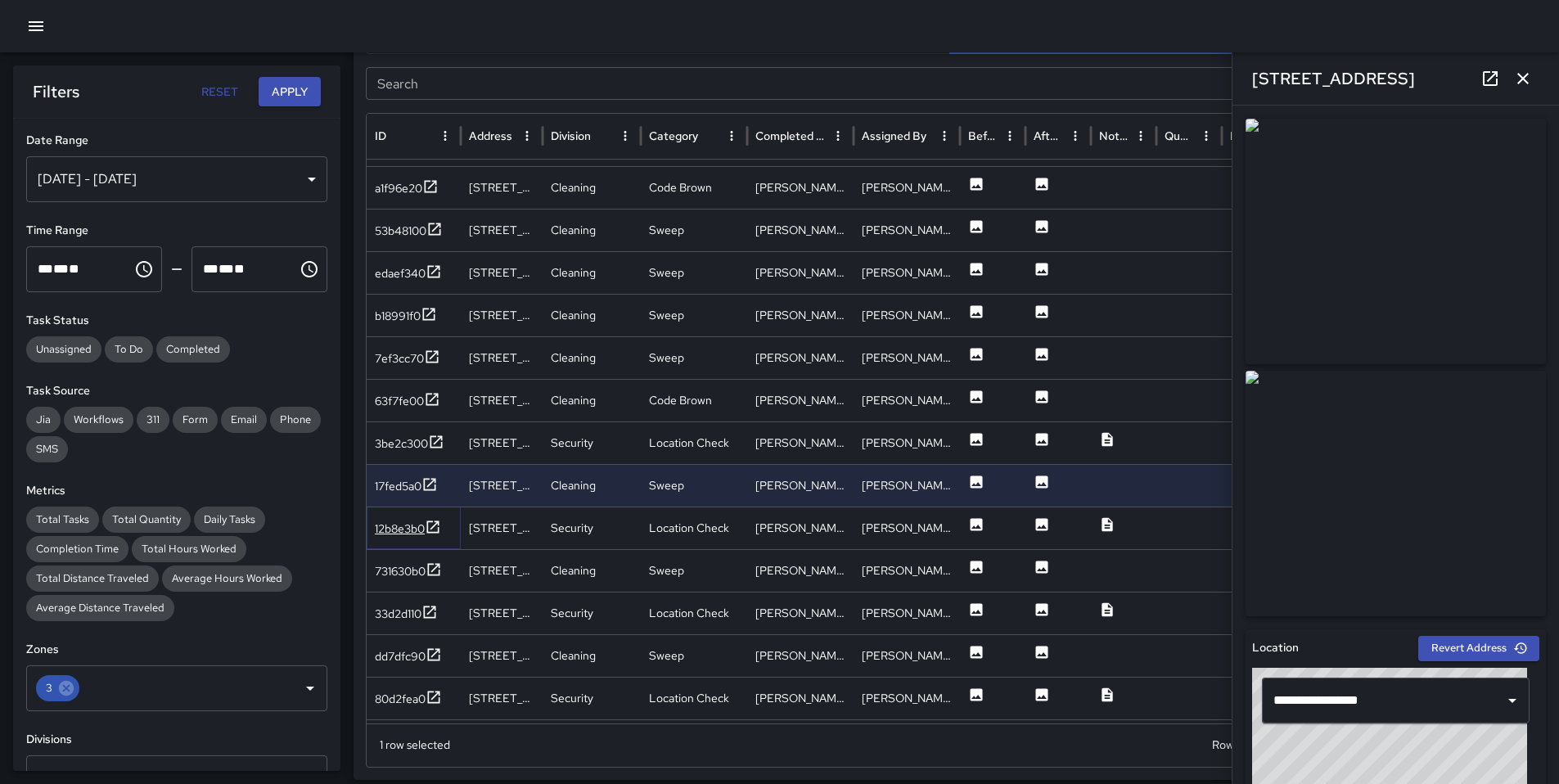
click at [393, 532] on div "12b8e3b0" at bounding box center [400, 528] width 50 height 17
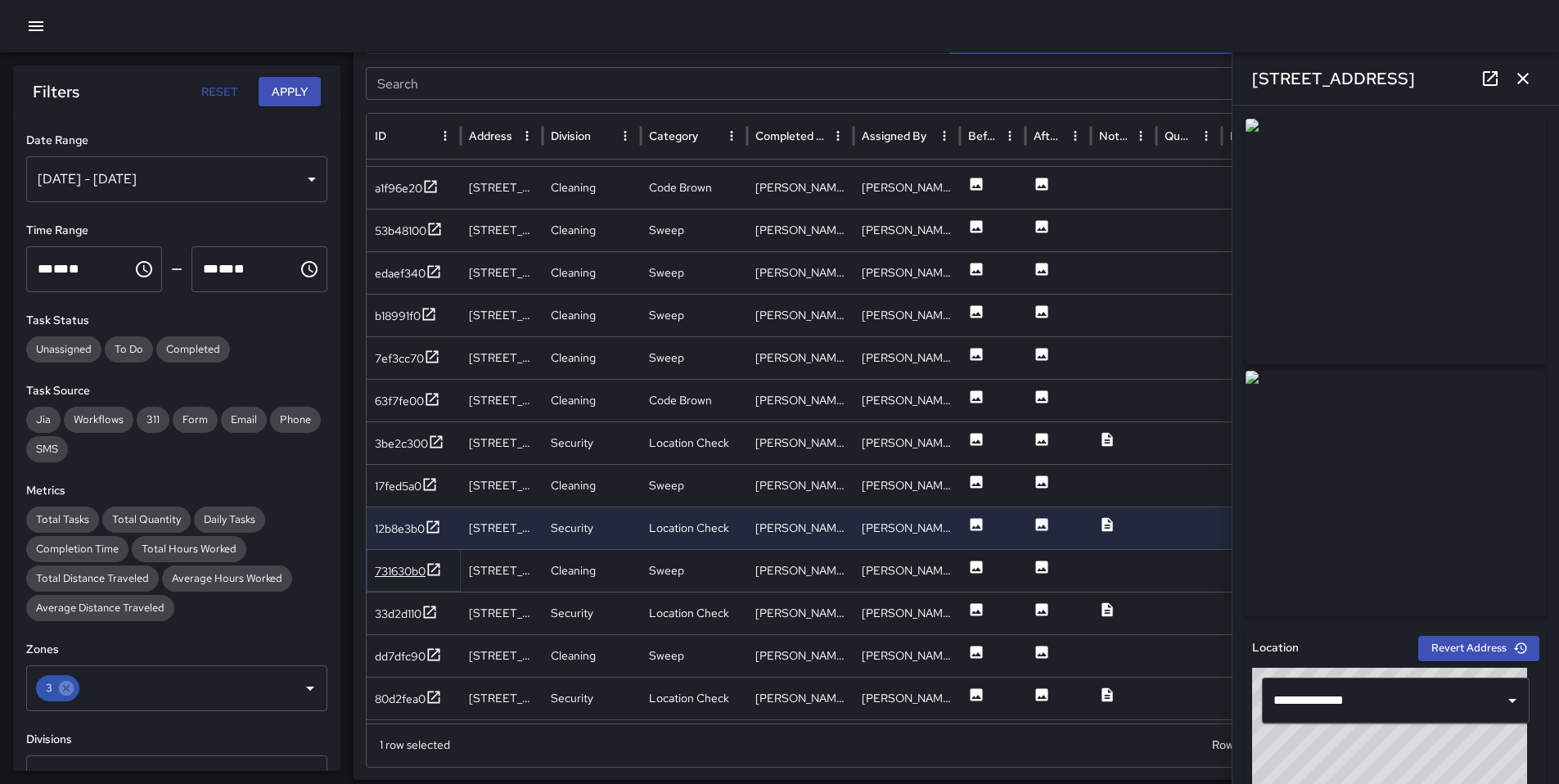
click at [406, 566] on div "731630b0" at bounding box center [400, 571] width 51 height 17
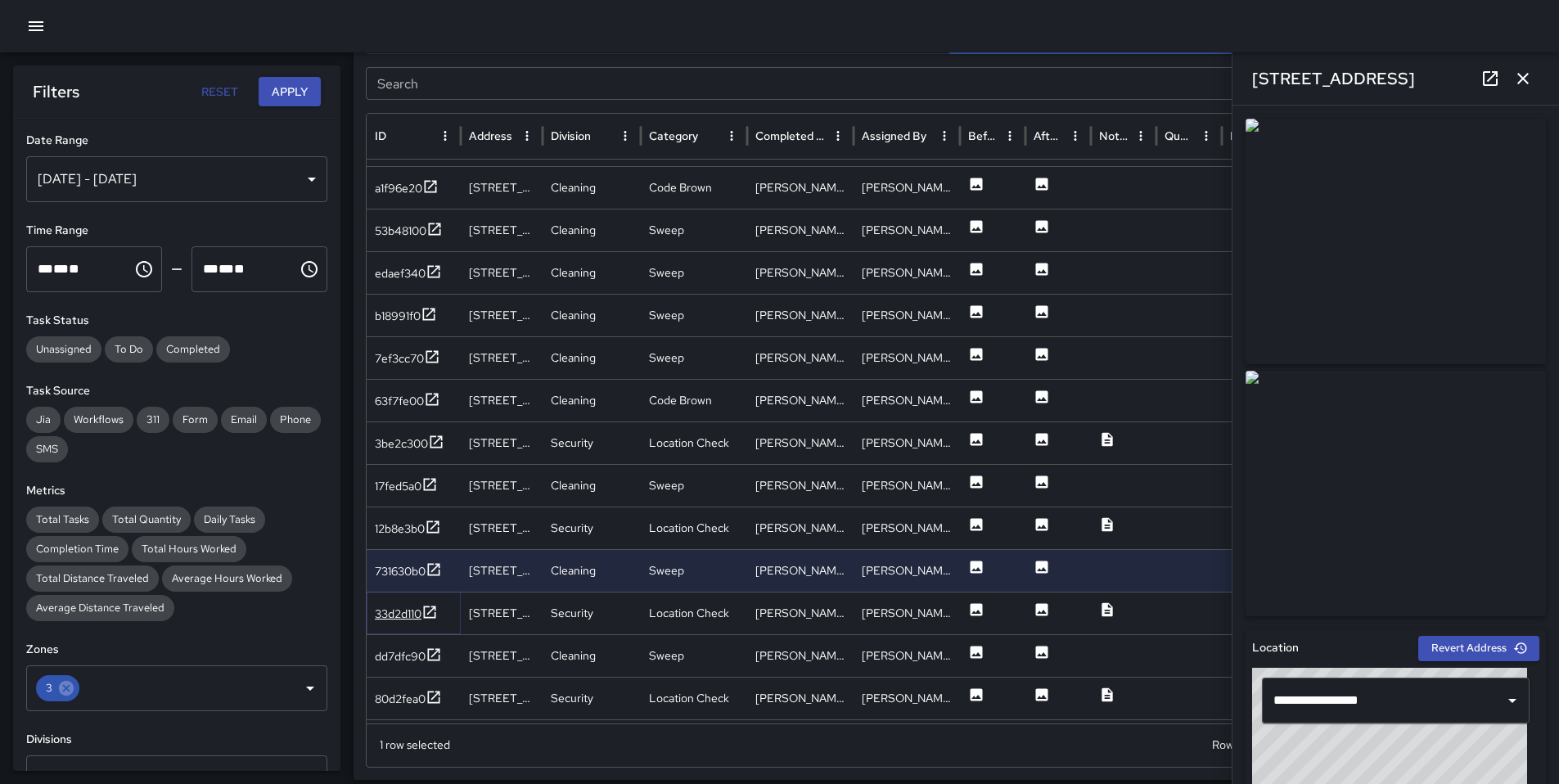
click at [415, 614] on div "33d2d110" at bounding box center [398, 614] width 47 height 17
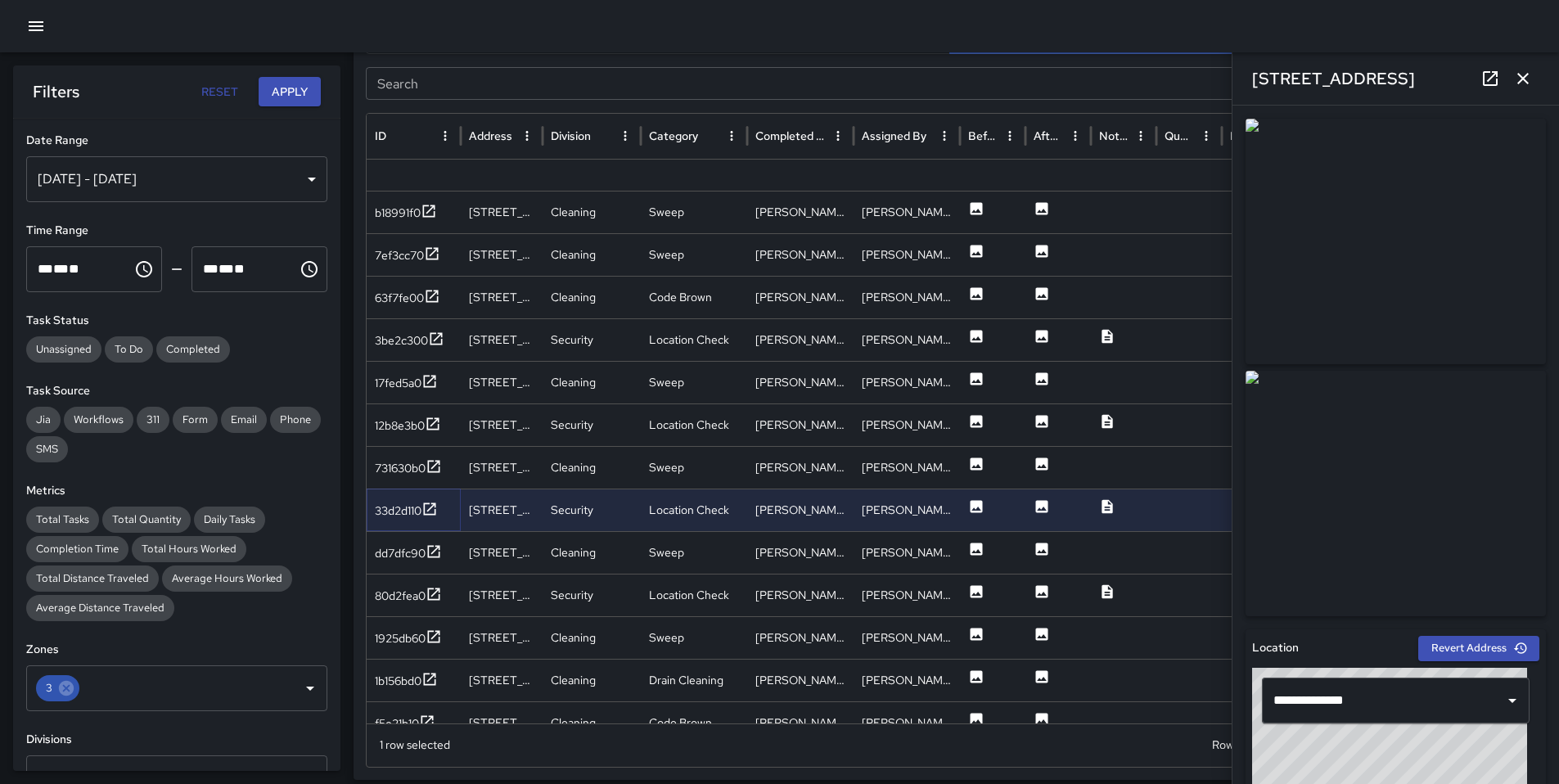
scroll to position [1717, 0]
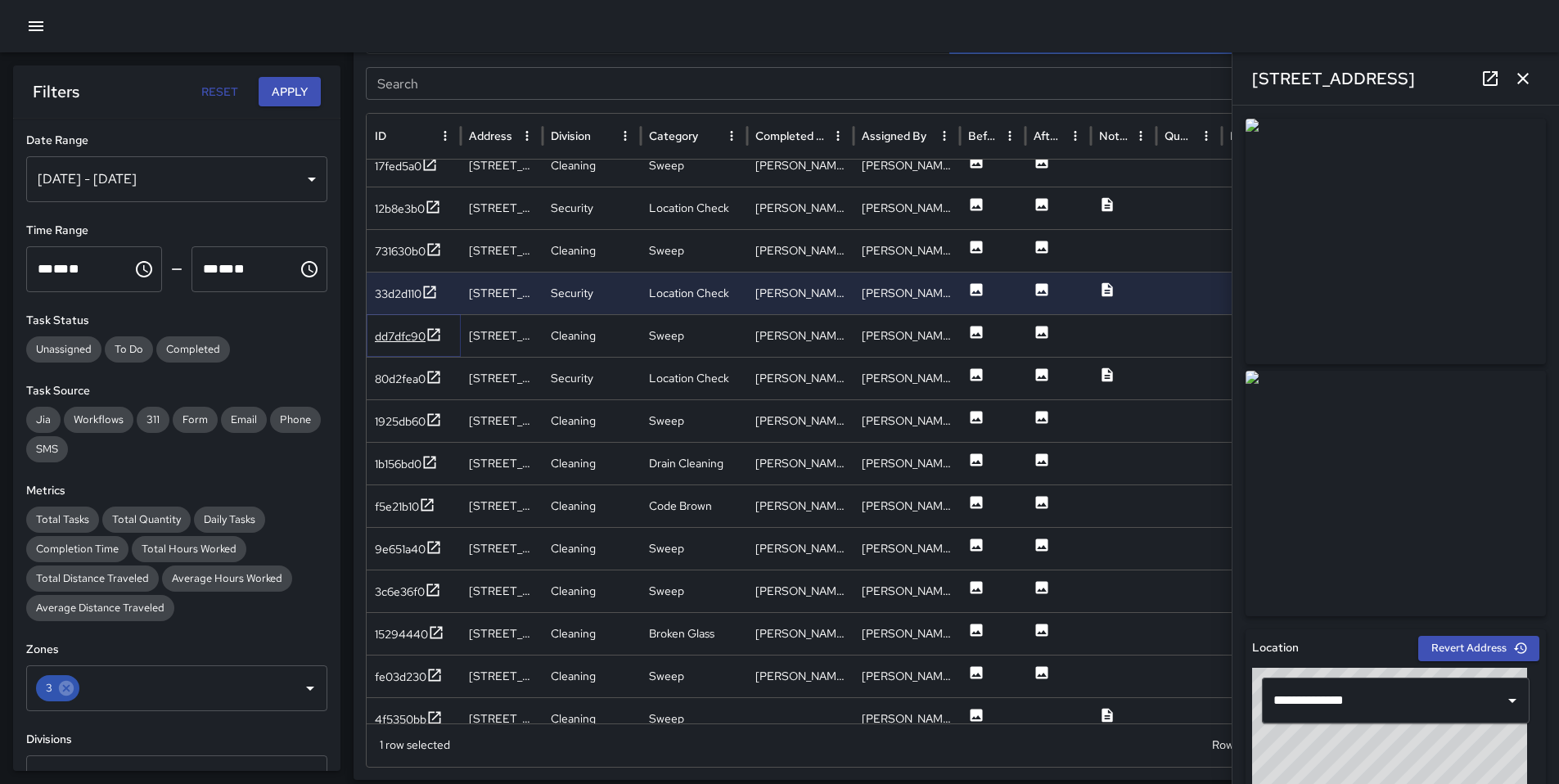
click at [393, 339] on div "dd7dfc90" at bounding box center [400, 337] width 51 height 17
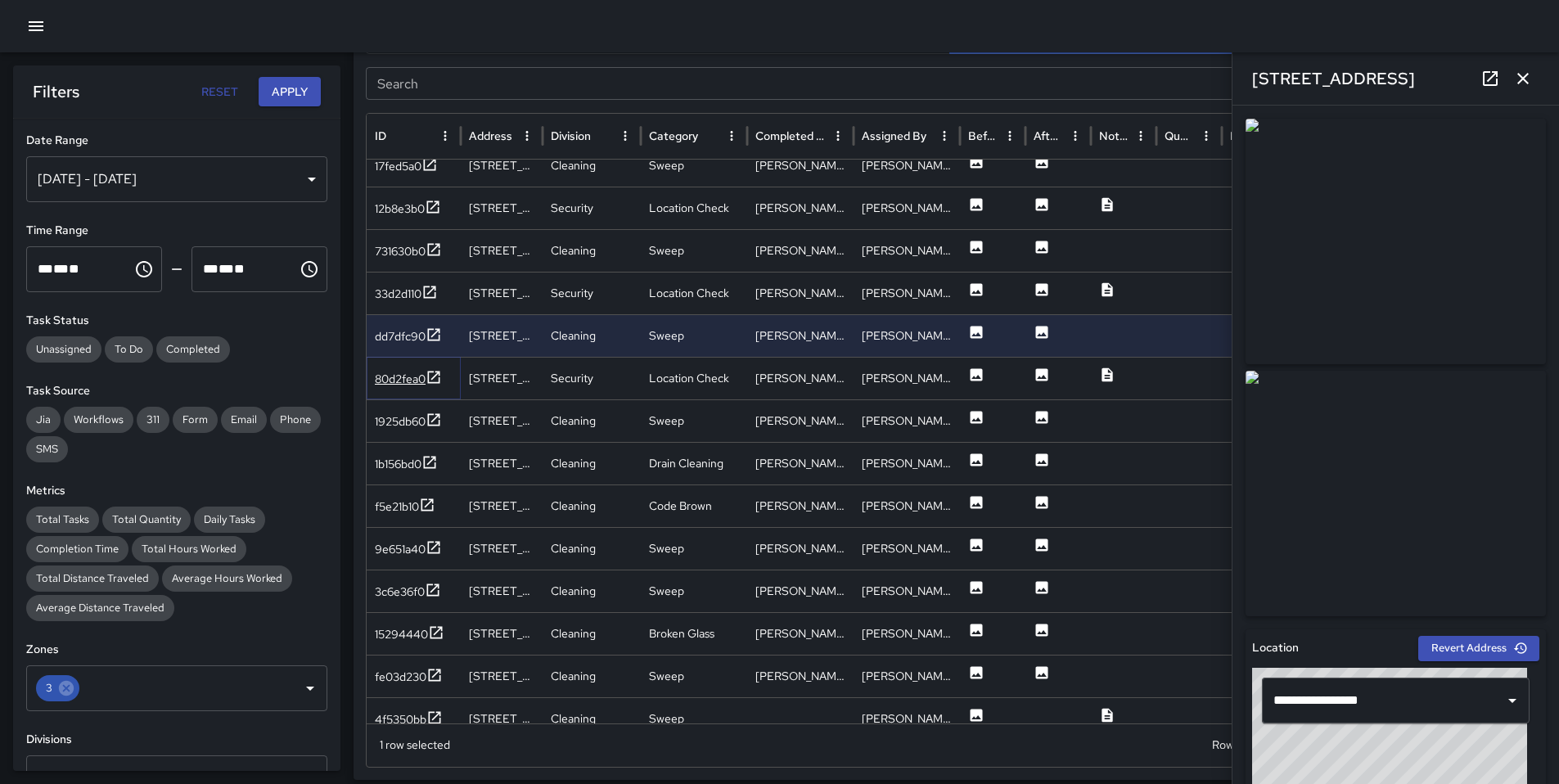
click at [411, 376] on div "80d2fea0" at bounding box center [400, 379] width 51 height 17
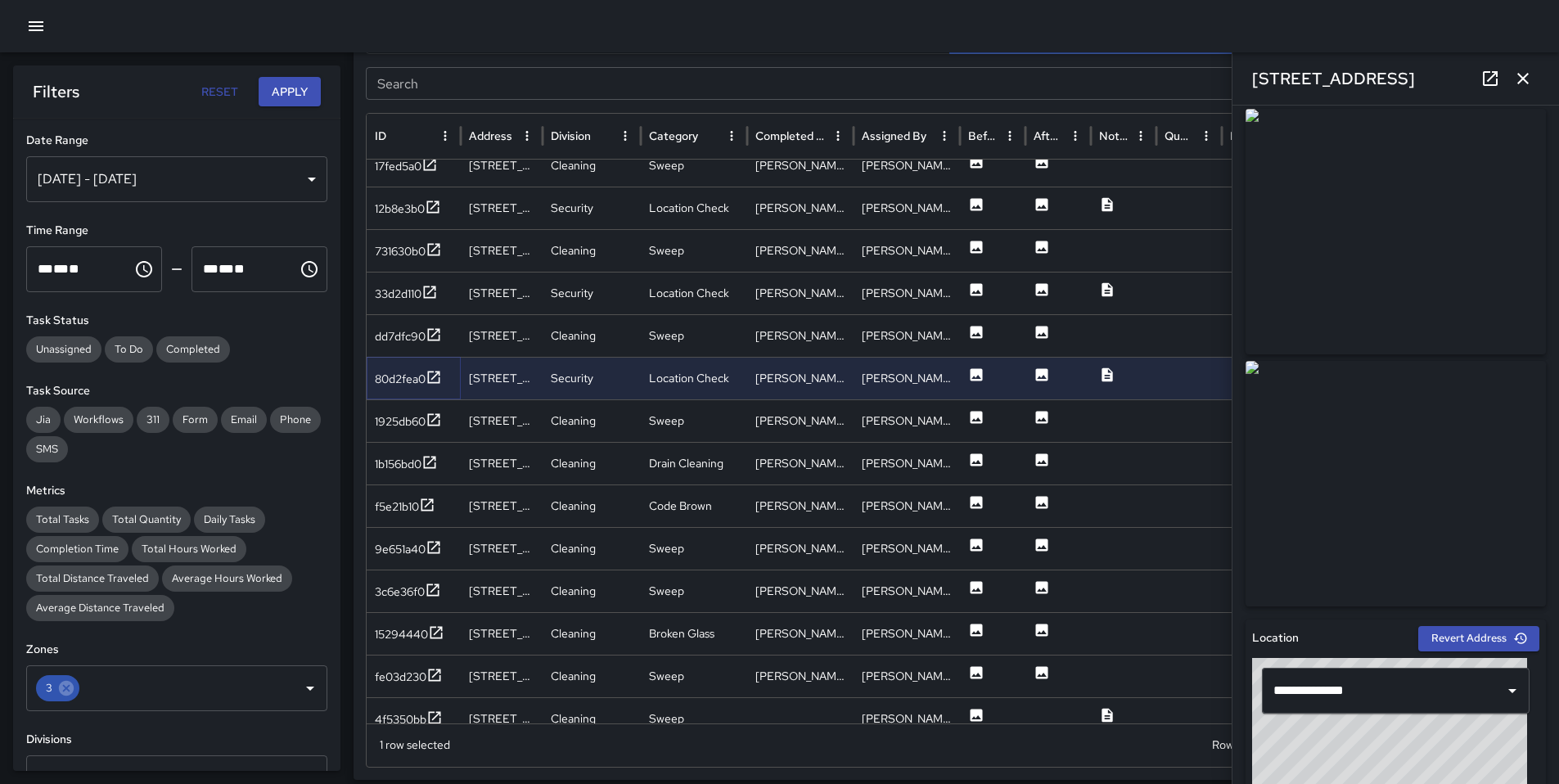
scroll to position [0, 0]
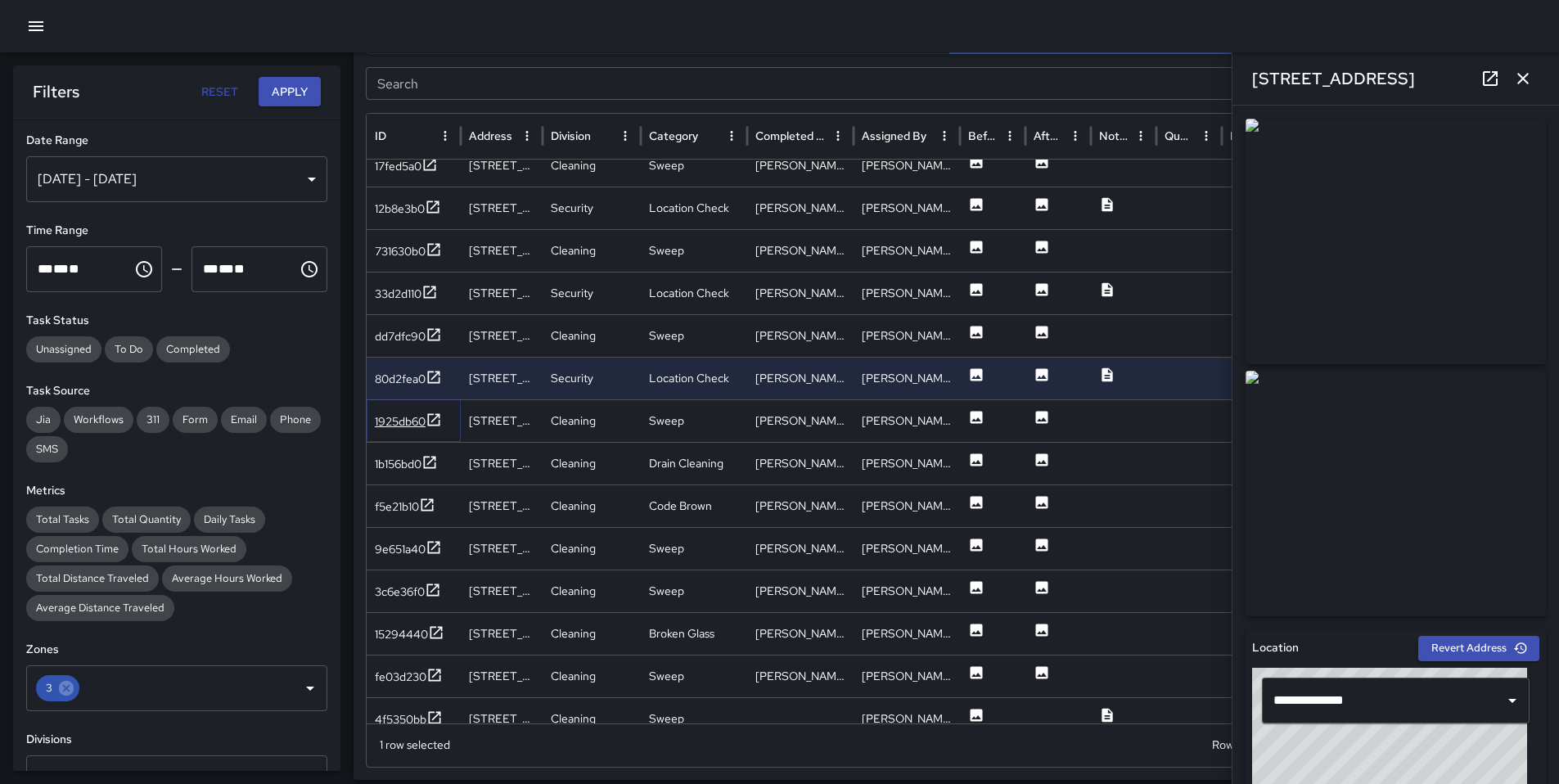
click at [404, 418] on div "1925db60" at bounding box center [400, 421] width 51 height 17
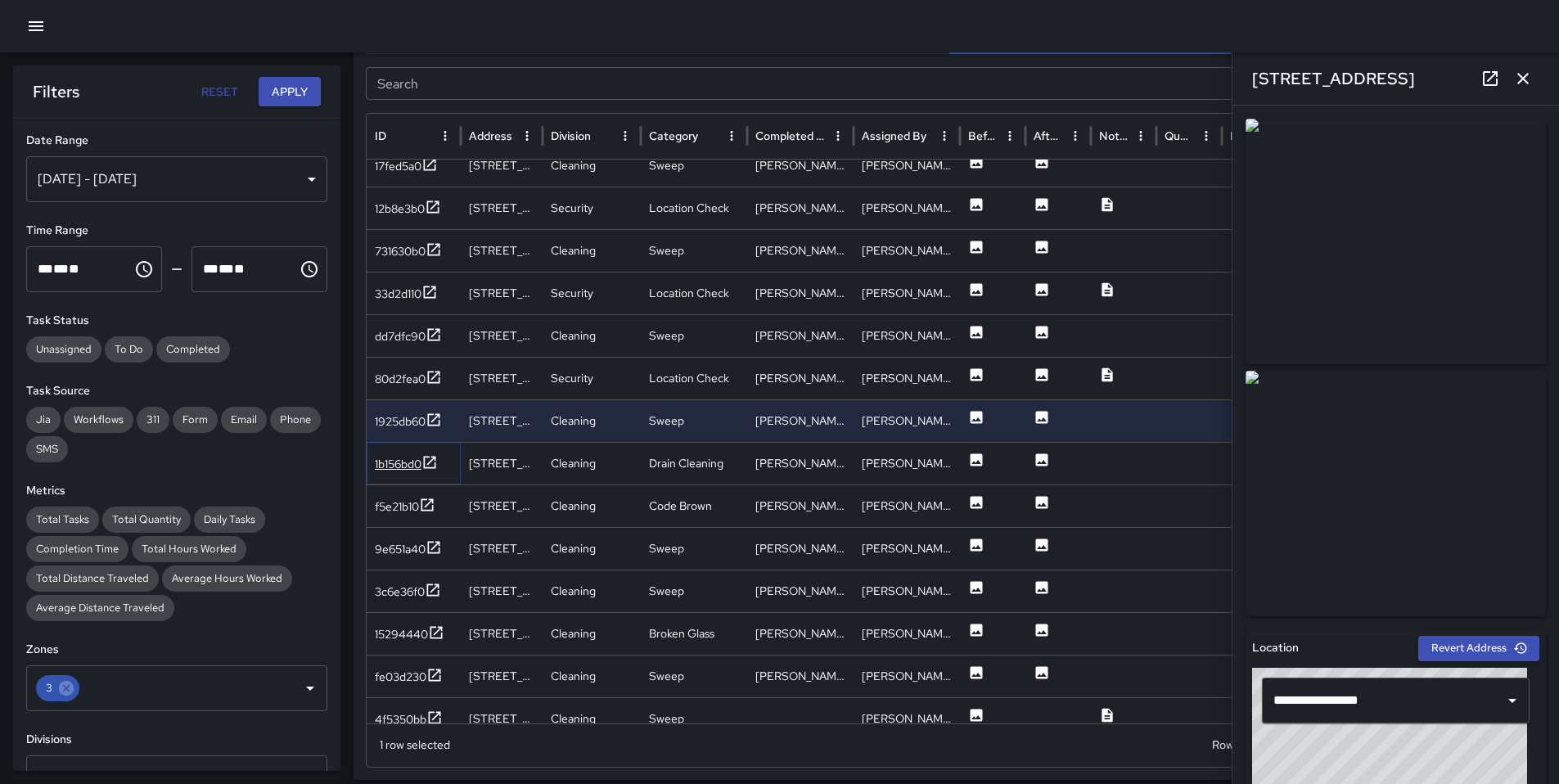
click at [403, 466] on div "1b156bd0" at bounding box center [398, 464] width 47 height 17
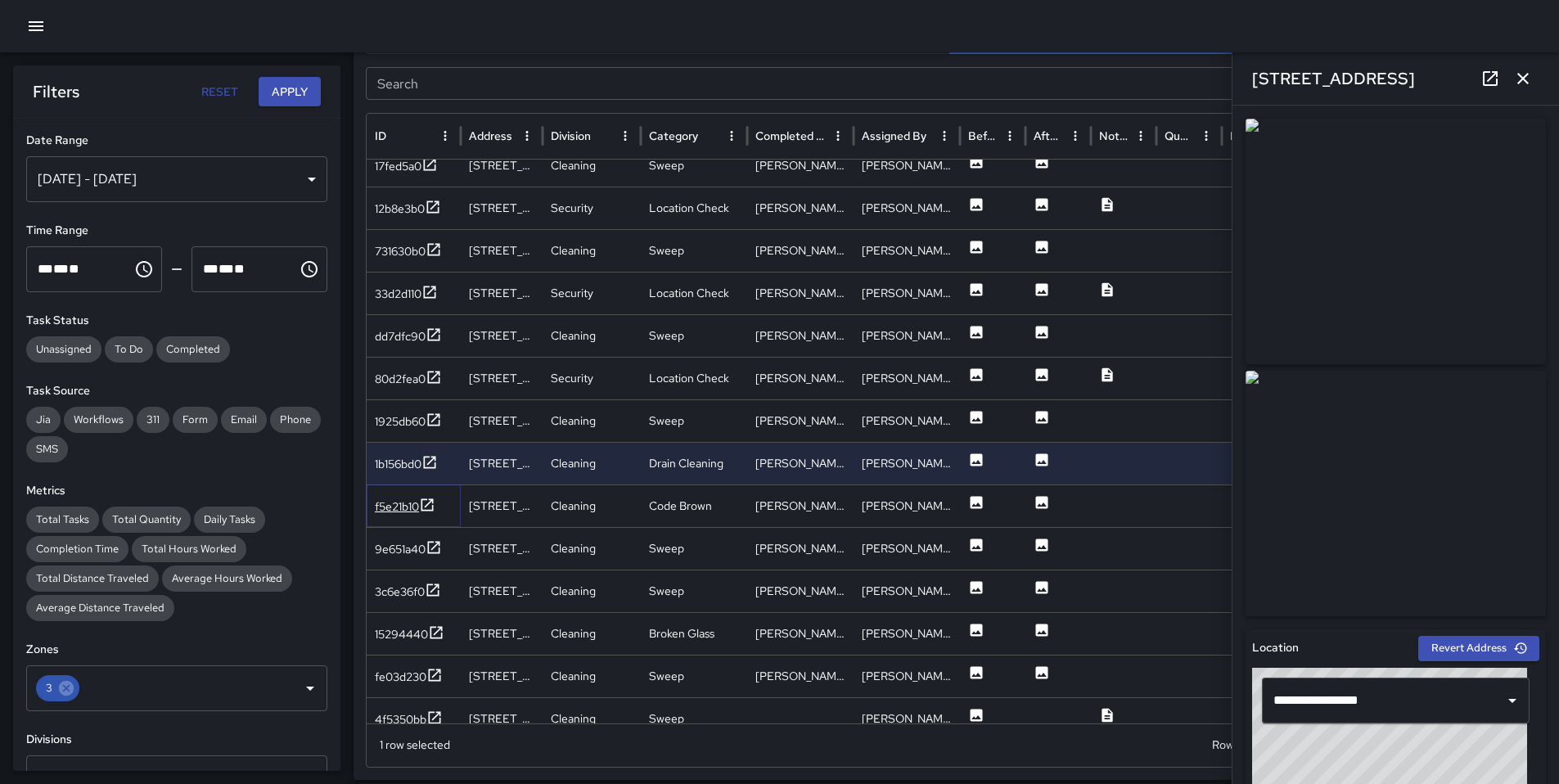
click at [392, 499] on div "f5e21b10" at bounding box center [396, 507] width 44 height 17
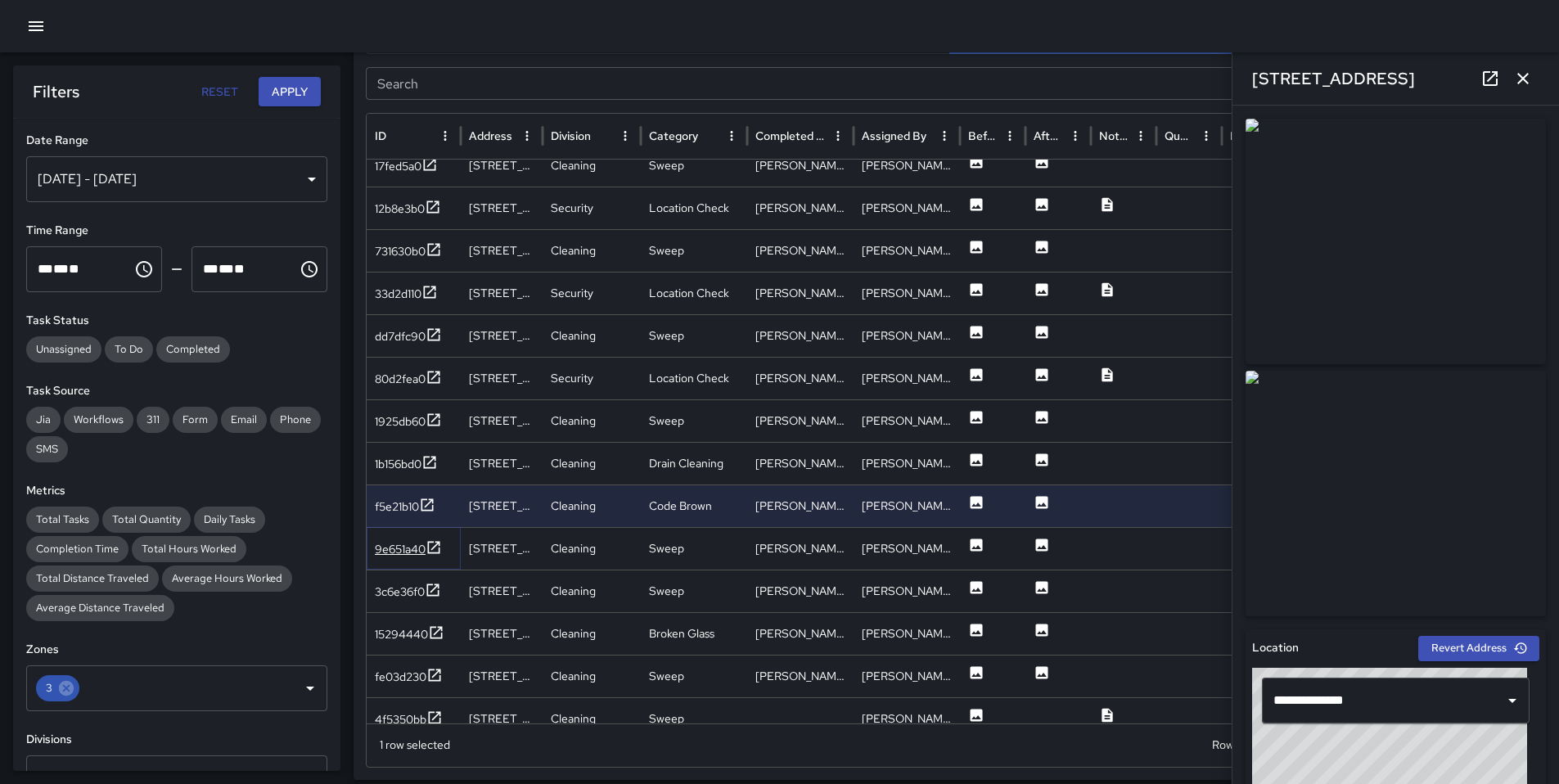
click at [393, 551] on div "9e651a40" at bounding box center [400, 549] width 51 height 17
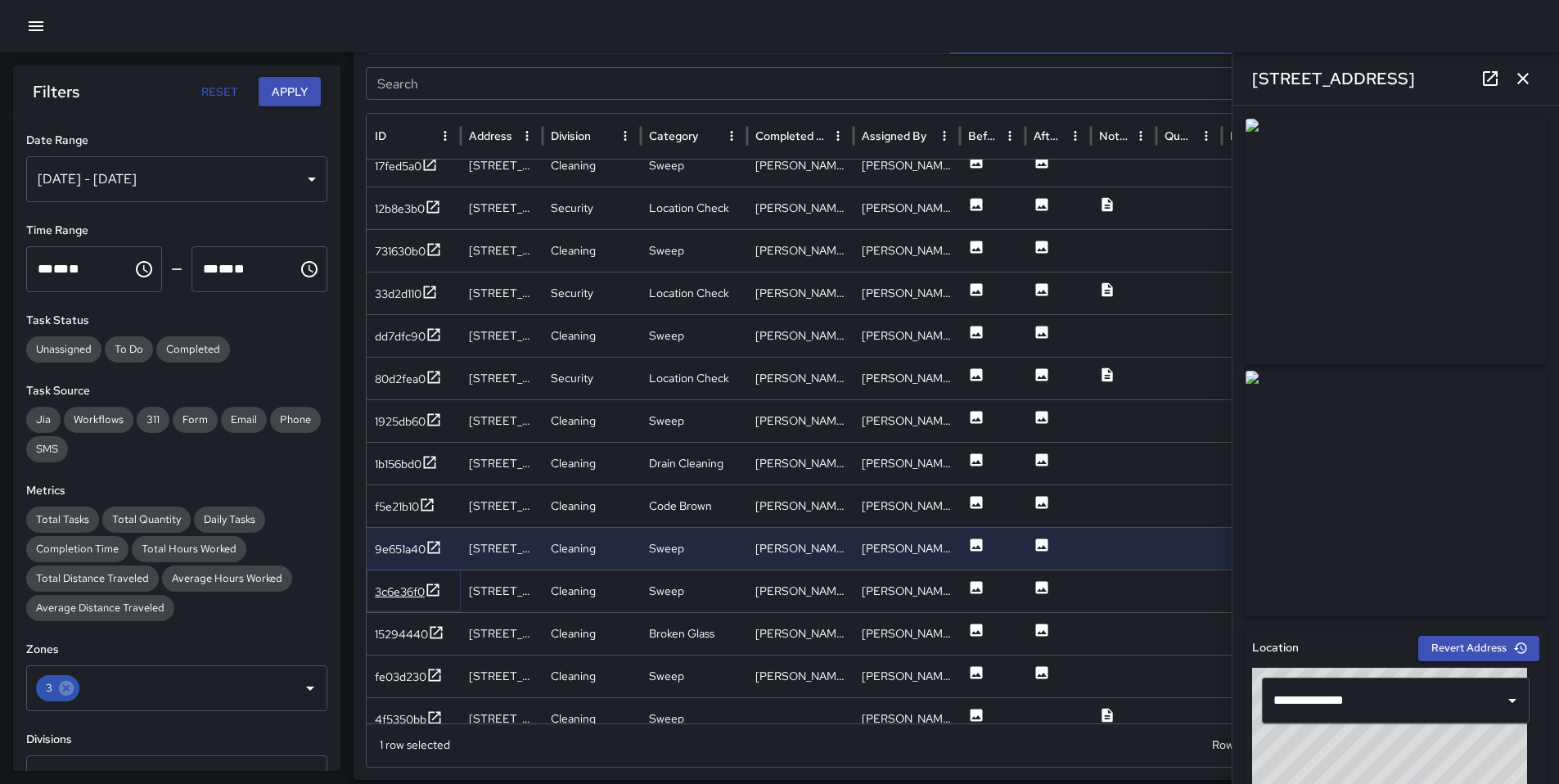
click at [393, 587] on div "3c6e36f0" at bounding box center [400, 591] width 50 height 17
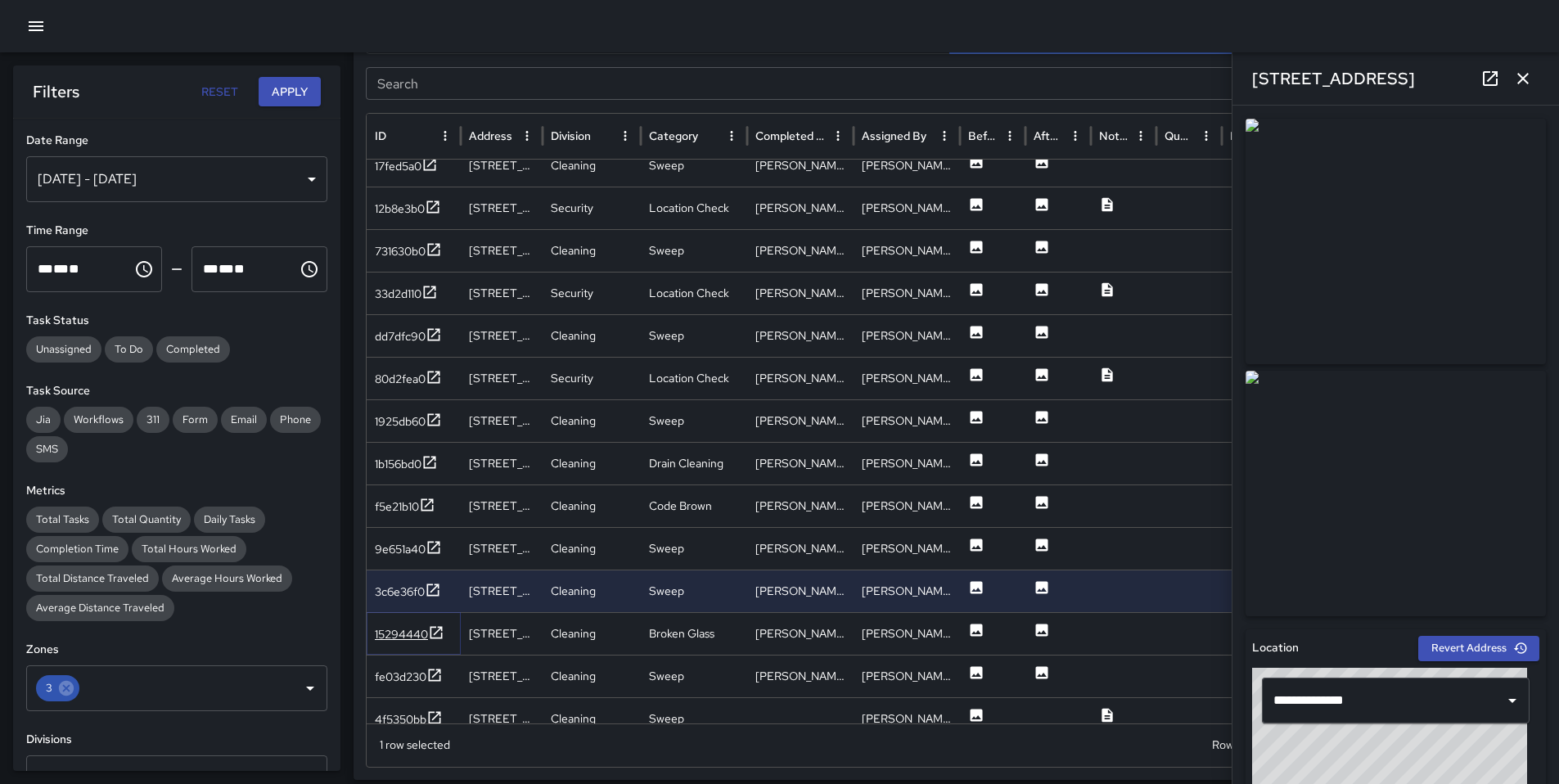
click at [403, 638] on div "15294440" at bounding box center [401, 634] width 53 height 17
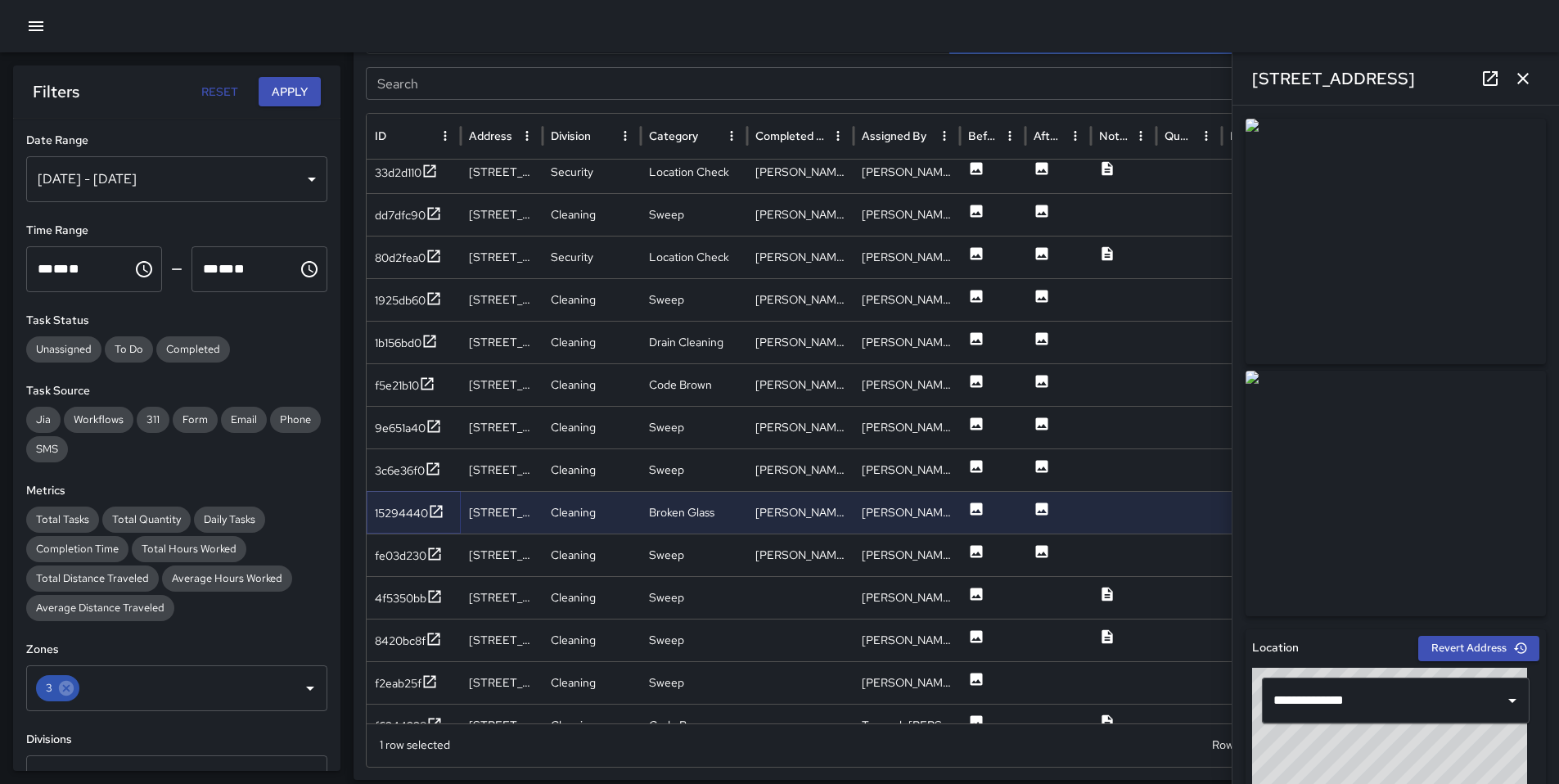
scroll to position [1701, 0]
click at [420, 562] on div "fe03d230" at bounding box center [400, 555] width 51 height 17
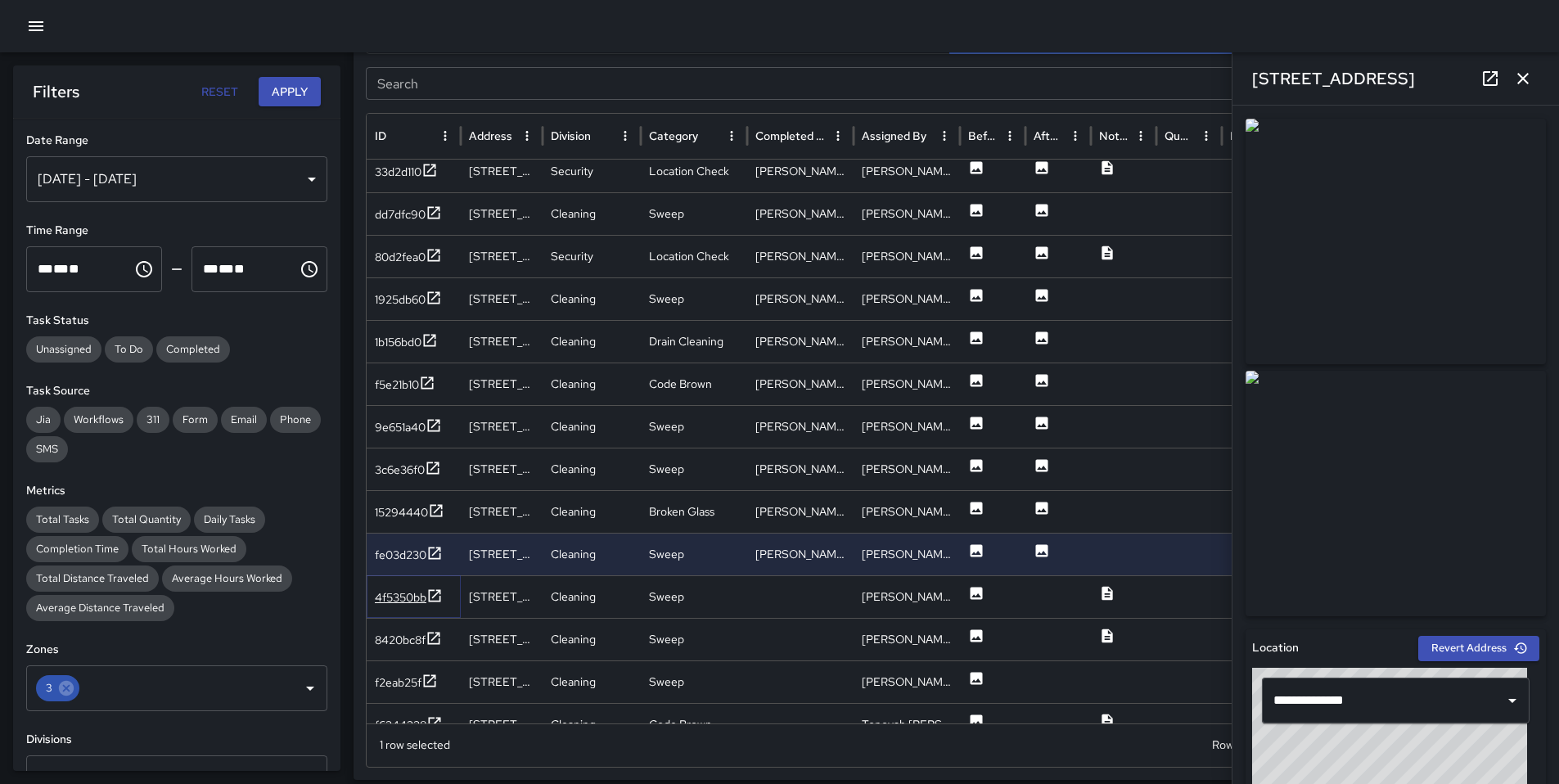
click at [393, 605] on div "4f5350bb" at bounding box center [400, 597] width 51 height 17
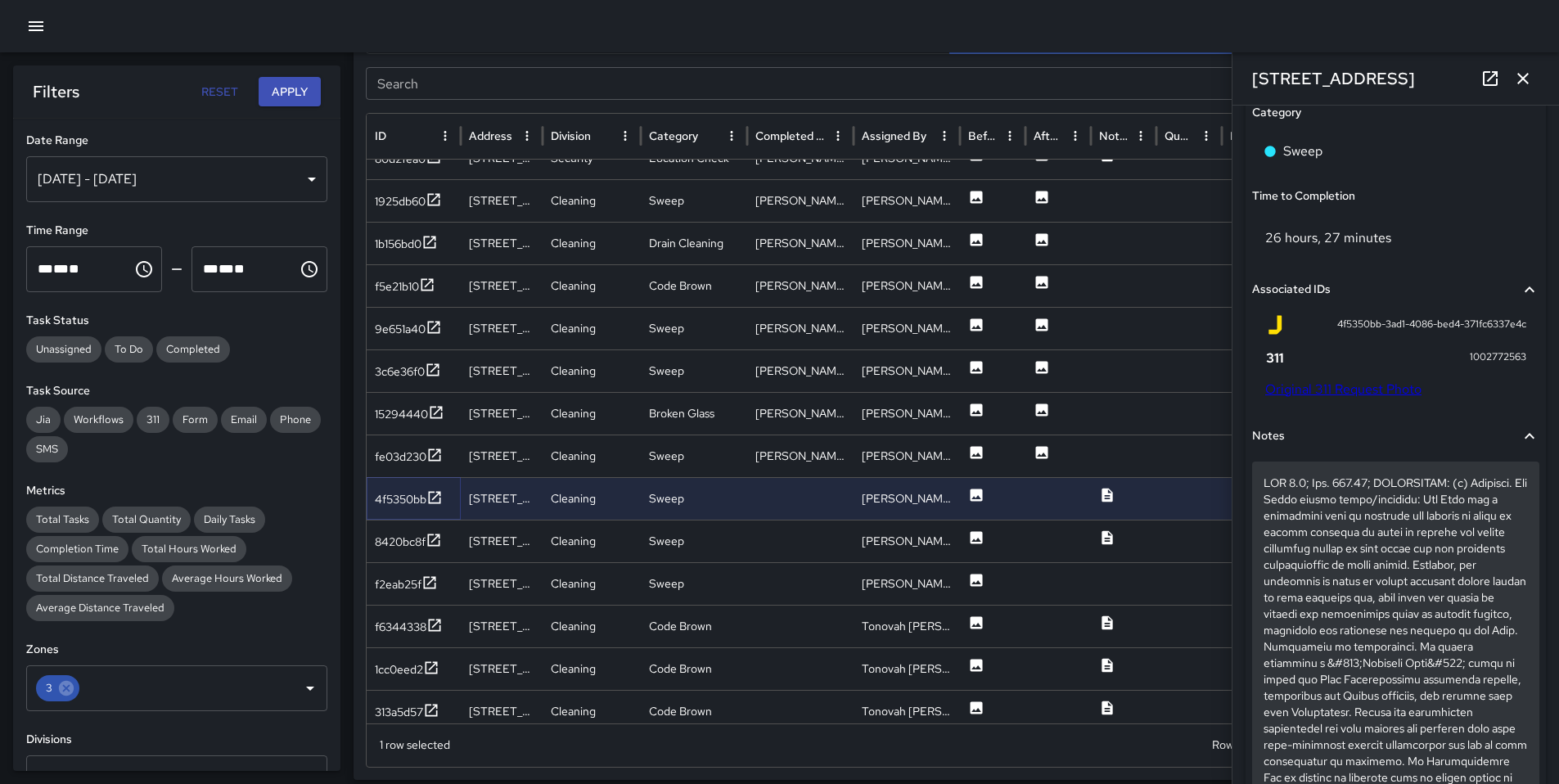
scroll to position [1140, 0]
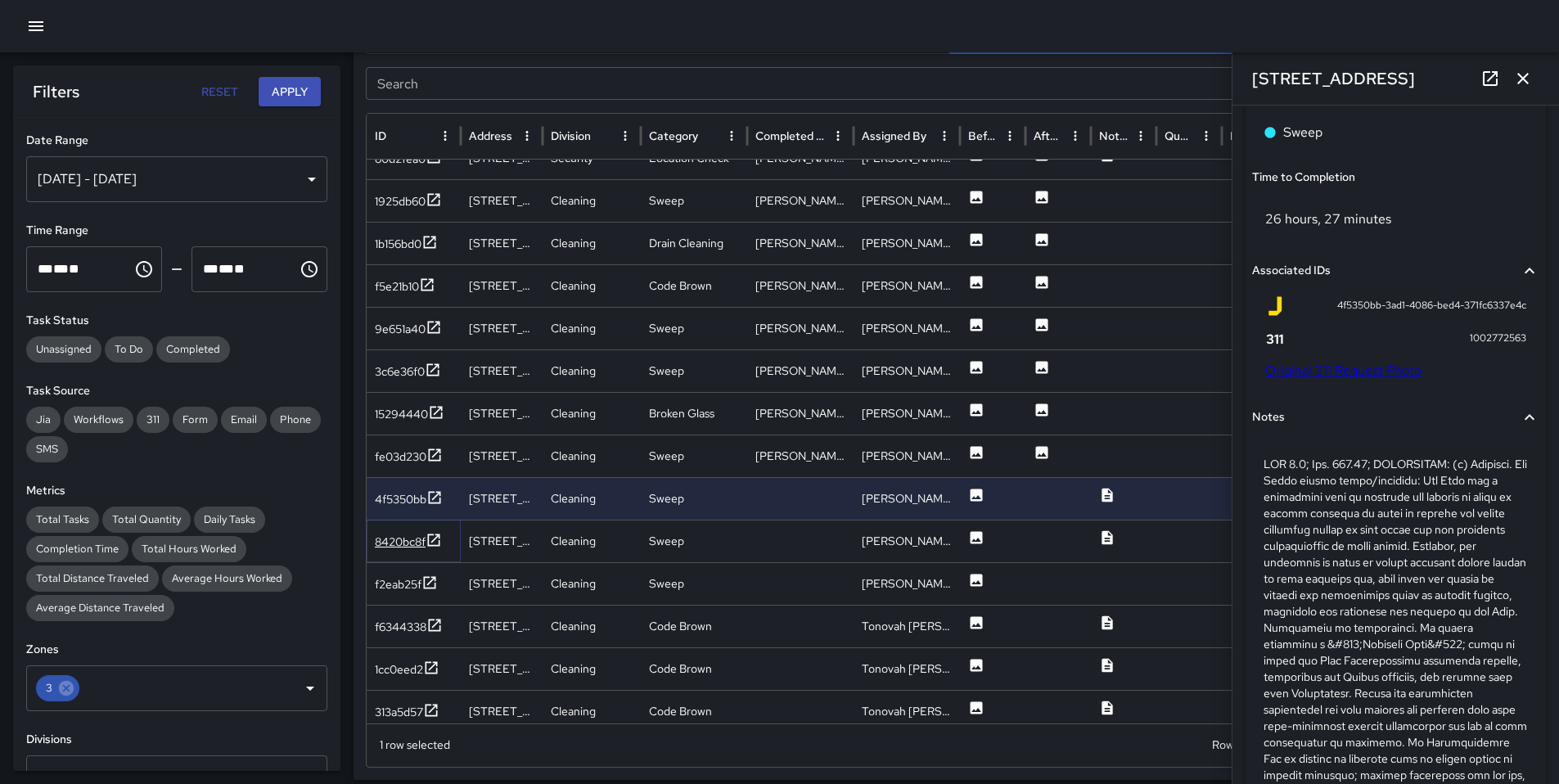
click at [417, 547] on div "8420bc8f" at bounding box center [400, 541] width 51 height 17
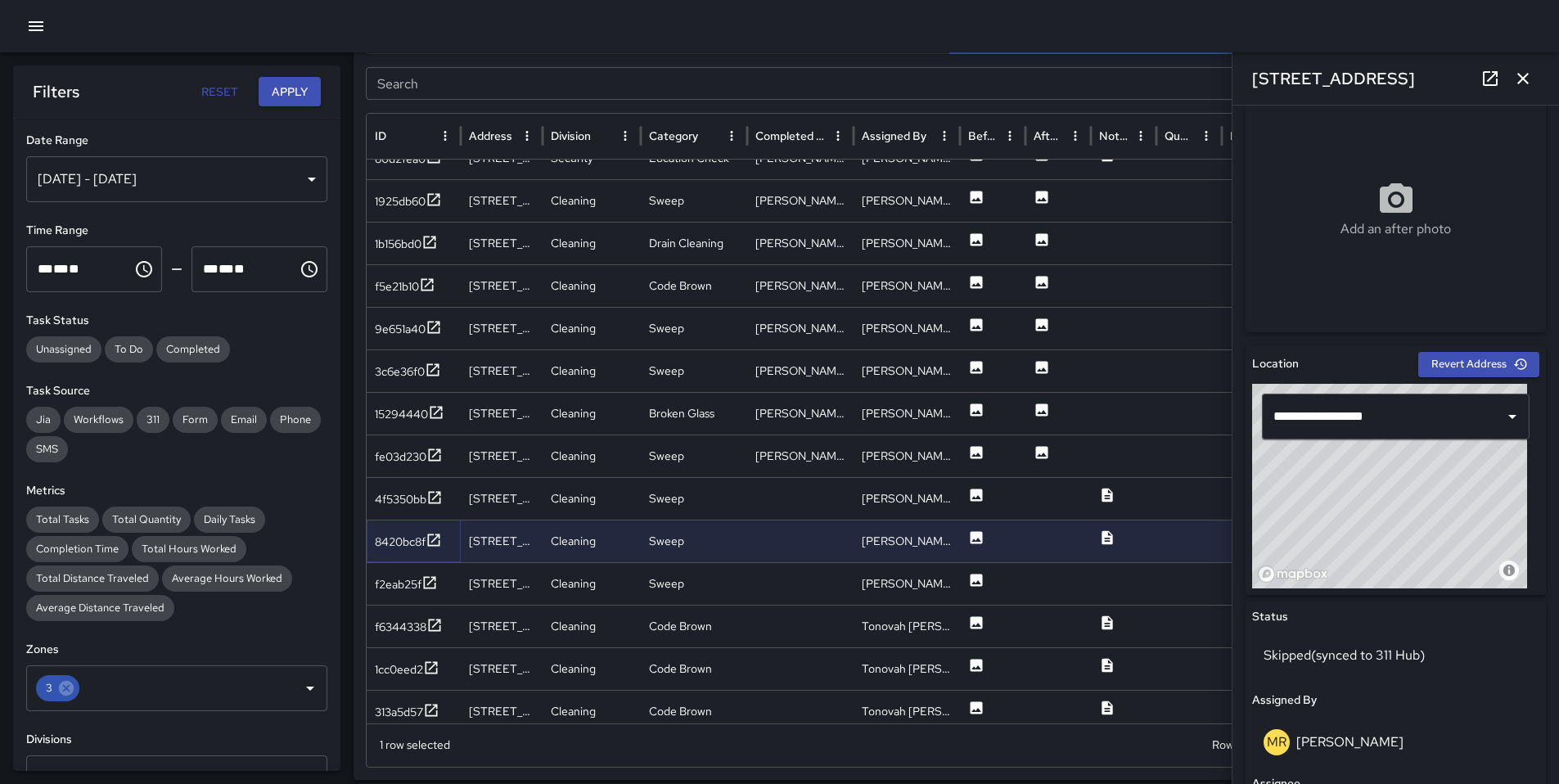
scroll to position [495, 0]
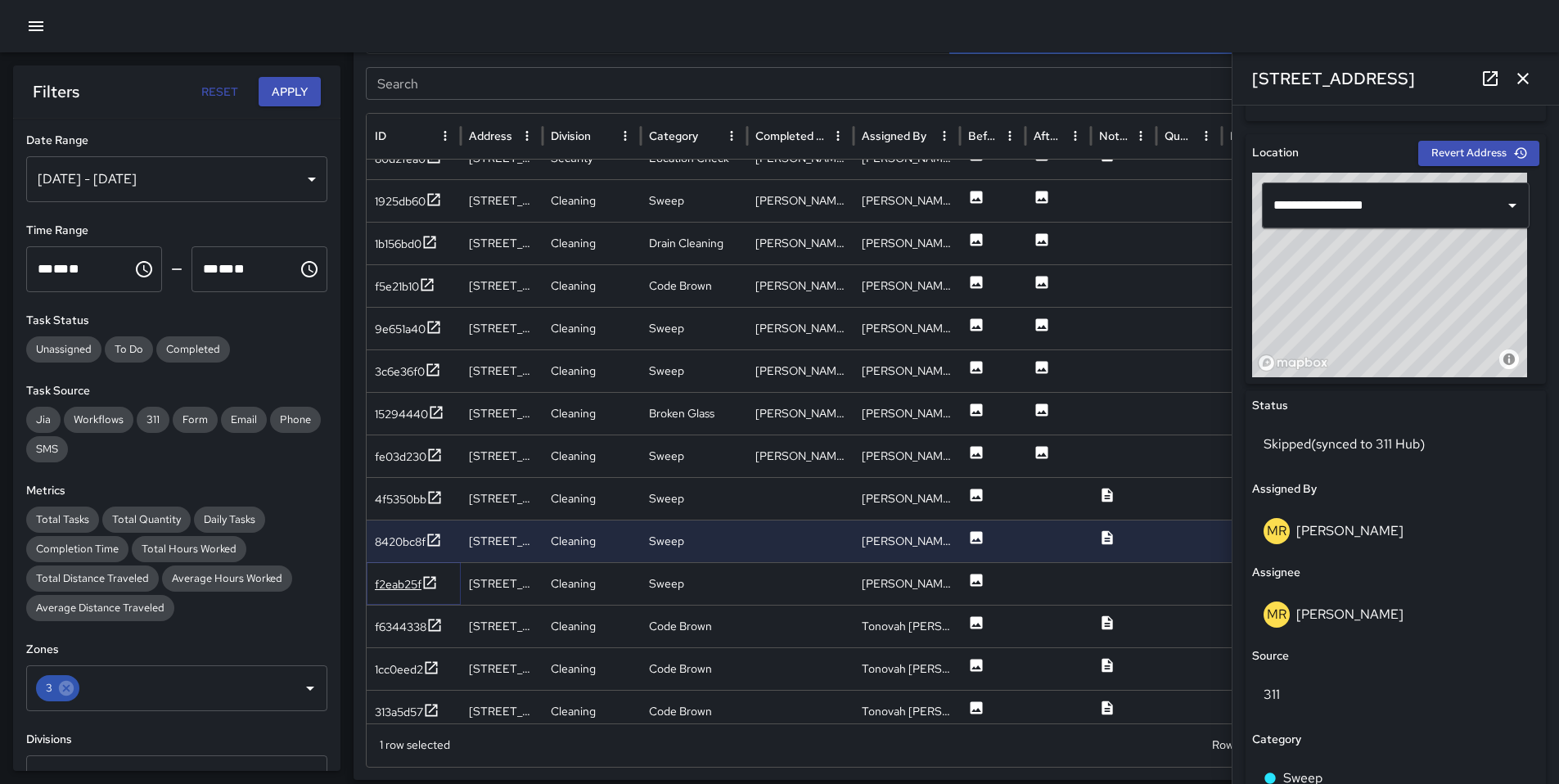
click at [384, 579] on div "f2eab25f" at bounding box center [398, 584] width 47 height 17
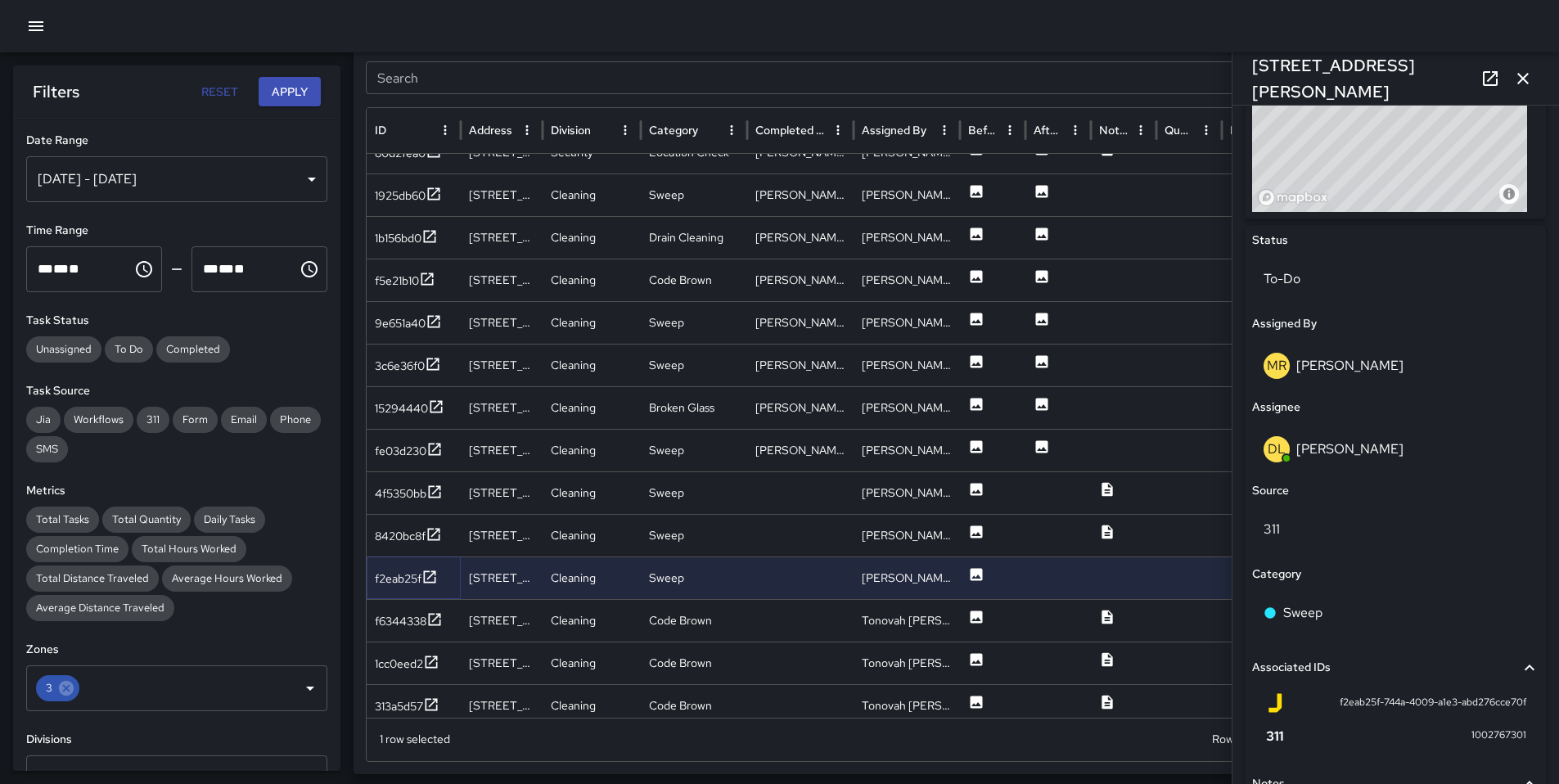
scroll to position [1796, 0]
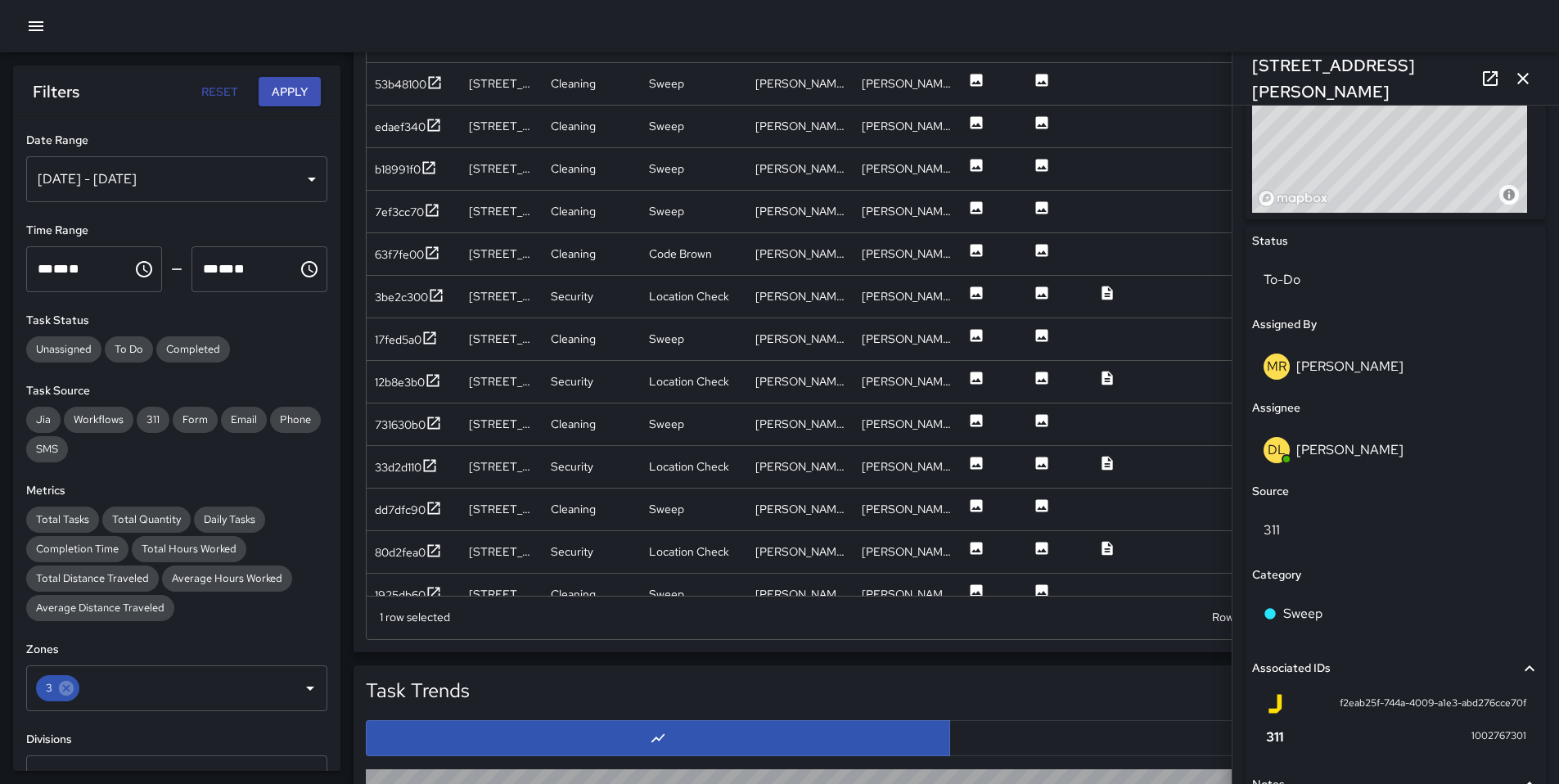
click at [1278, 97] on div "[STREET_ADDRESS][PERSON_NAME]" at bounding box center [1395, 78] width 326 height 52
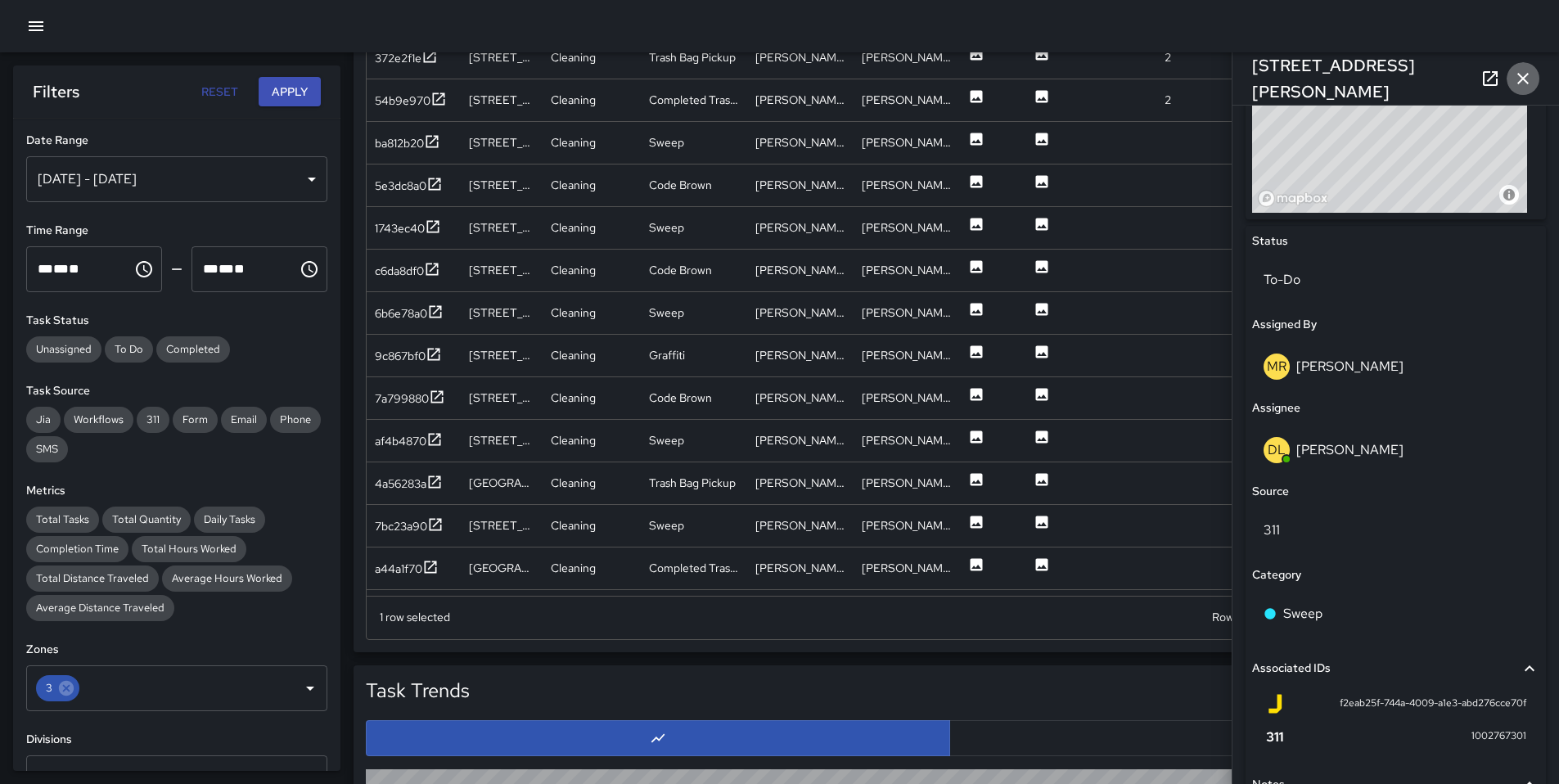
click at [1532, 85] on icon "button" at bounding box center [1522, 78] width 20 height 20
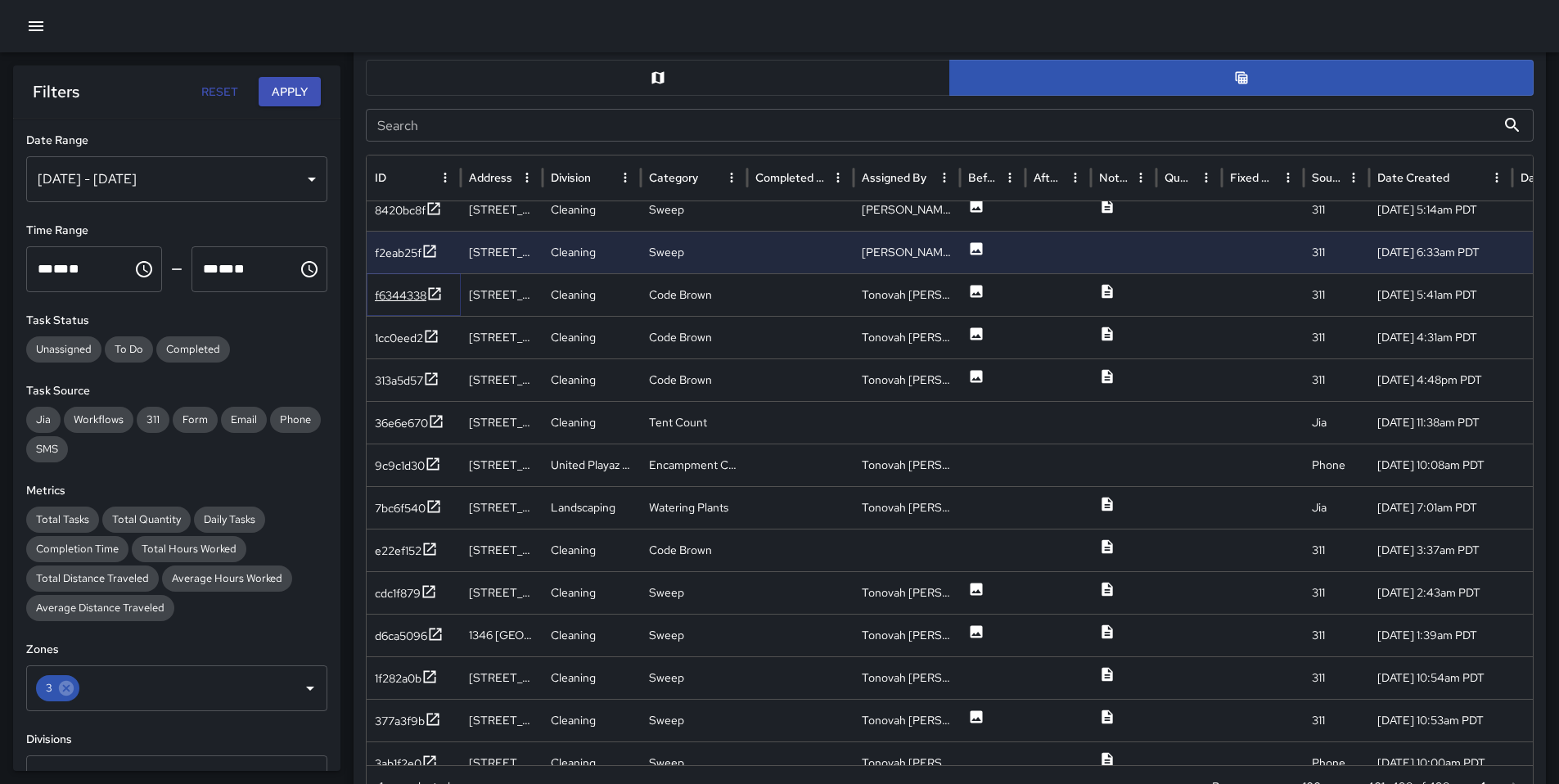
click at [389, 296] on div "f6344338" at bounding box center [400, 296] width 51 height 17
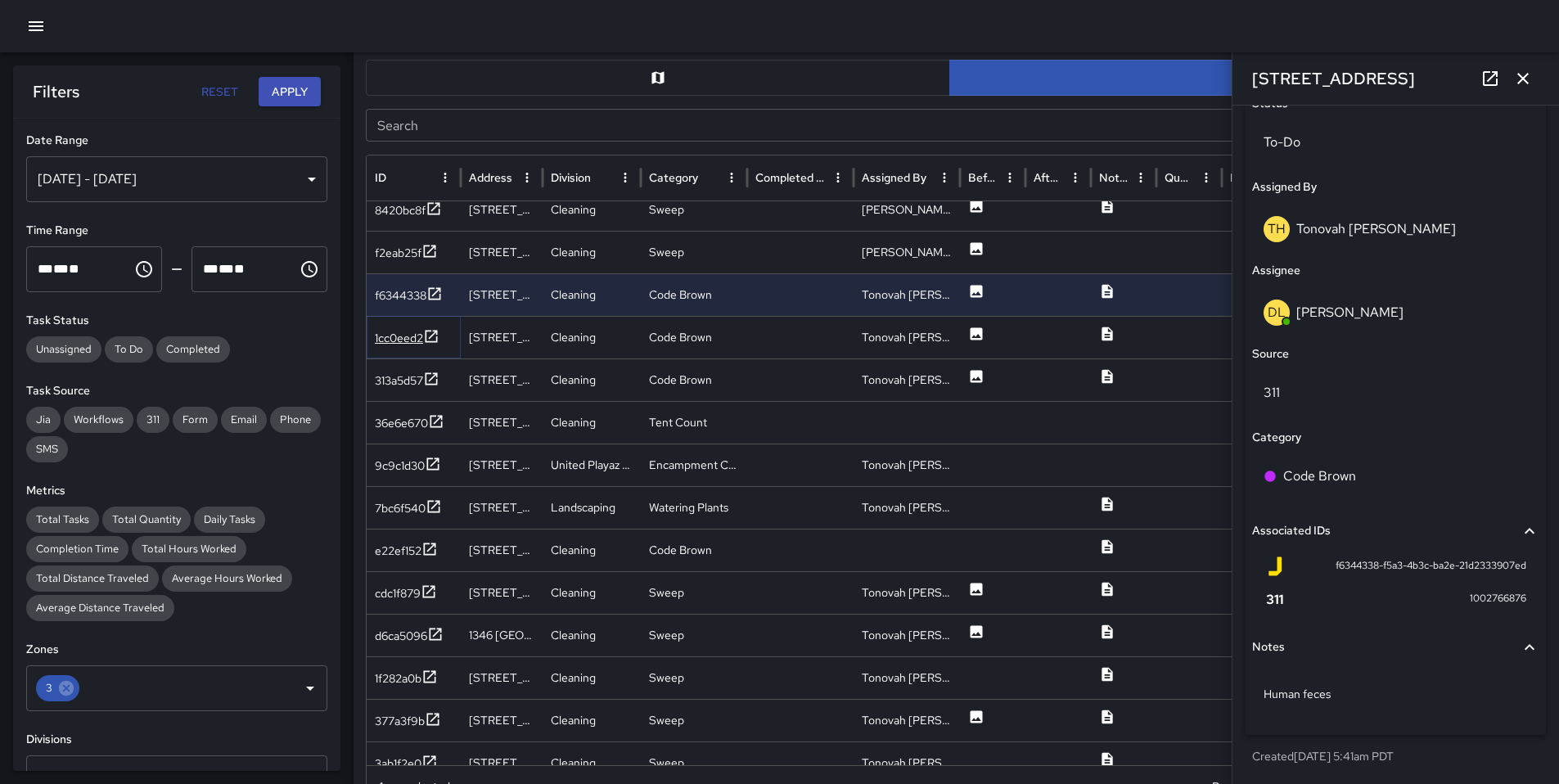
click at [410, 336] on div "1cc0eed2" at bounding box center [399, 338] width 48 height 17
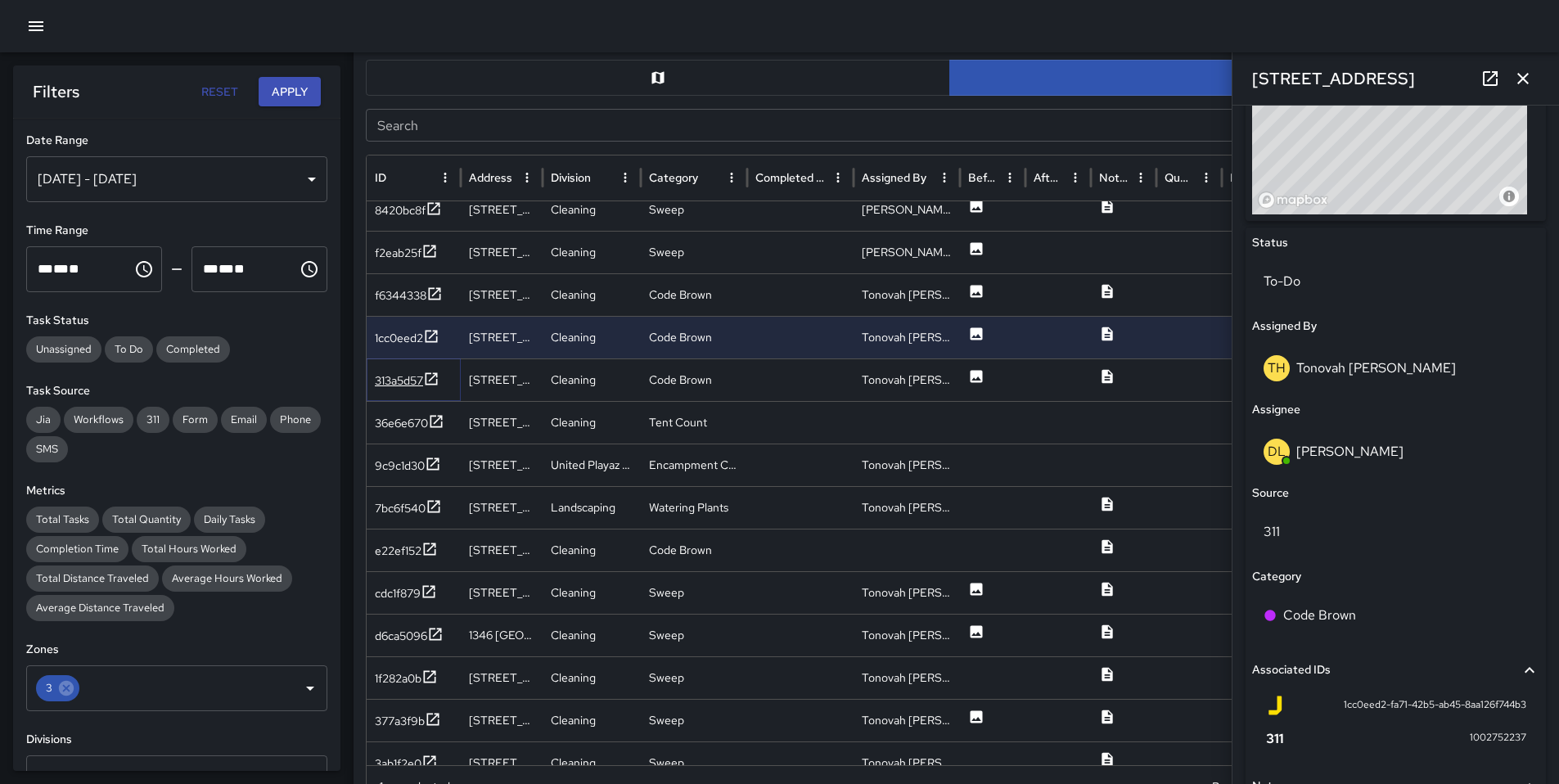
click at [399, 381] on div "313a5d57" at bounding box center [399, 380] width 48 height 17
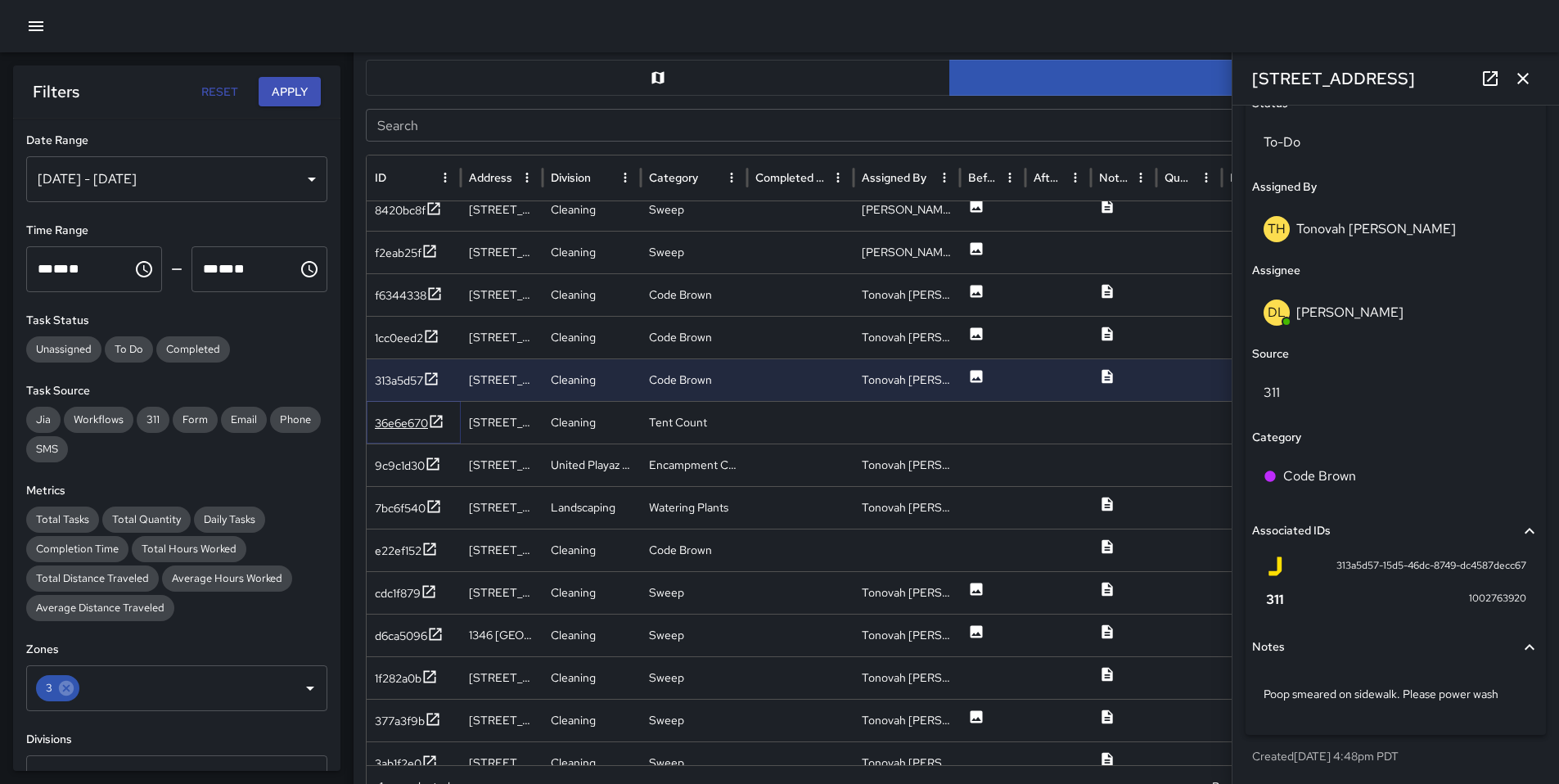
click at [401, 415] on div "36e6e670" at bounding box center [401, 423] width 53 height 17
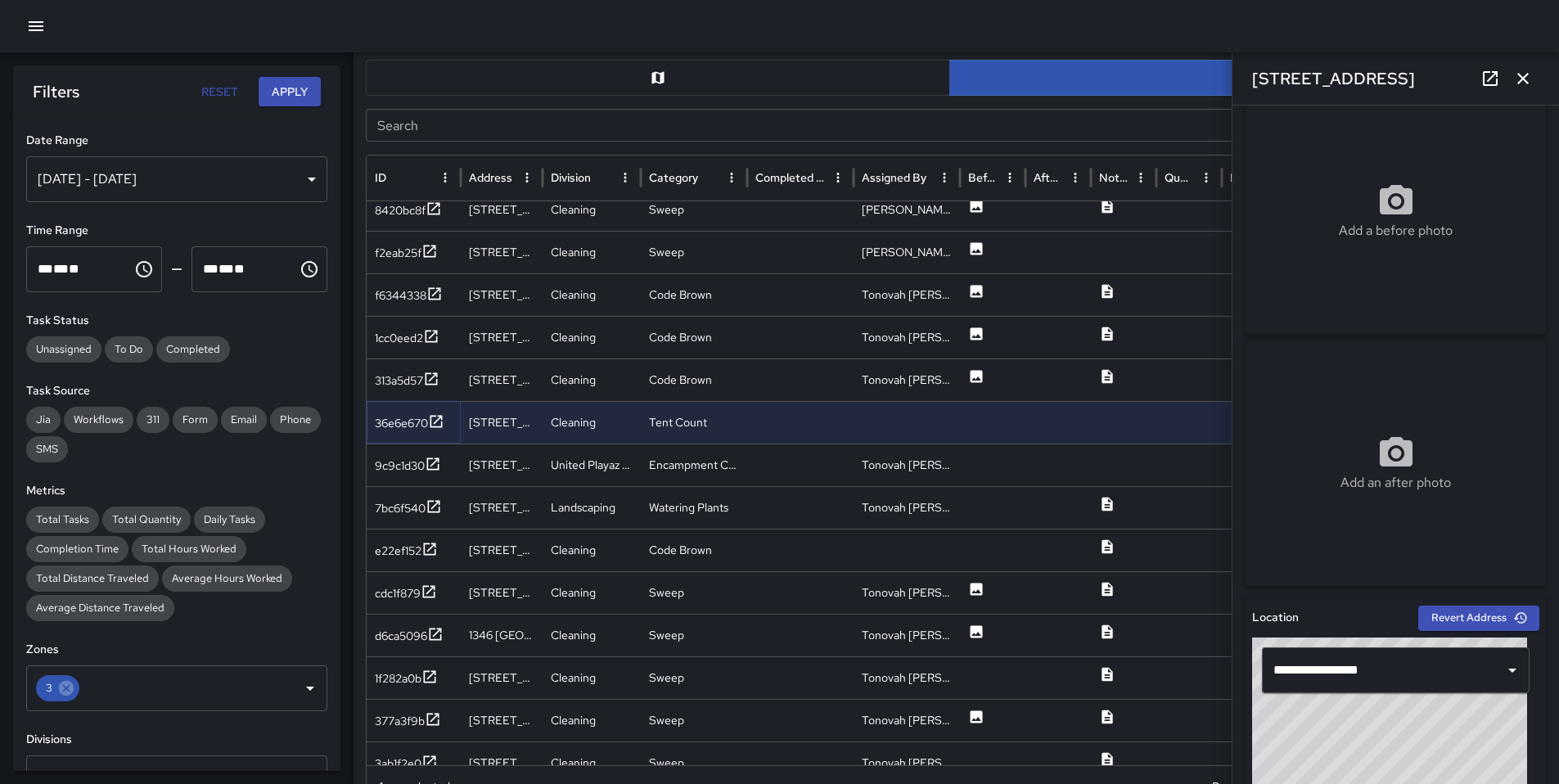
scroll to position [131, 0]
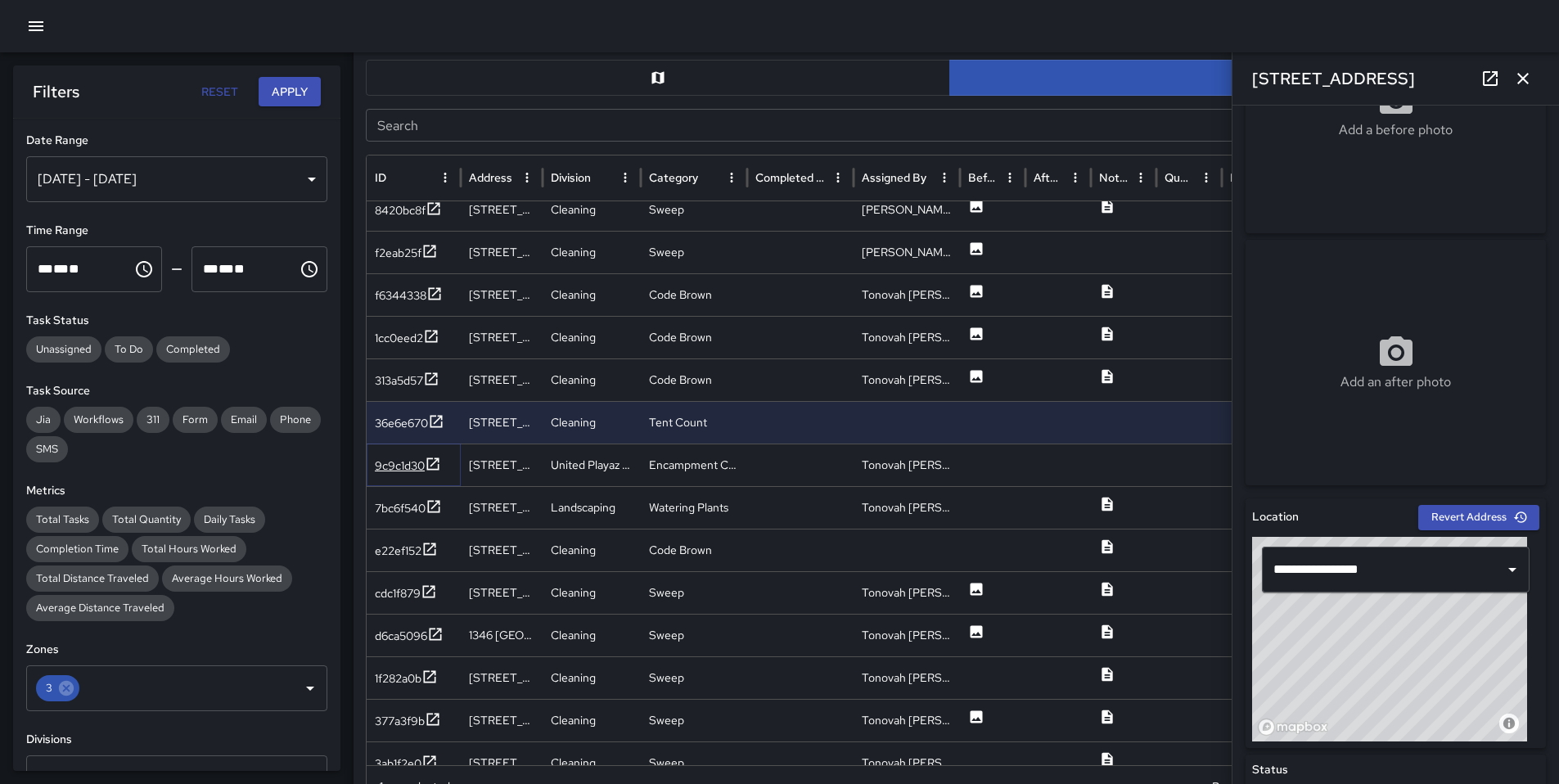
click at [392, 465] on div "9c9c1d30" at bounding box center [400, 466] width 50 height 17
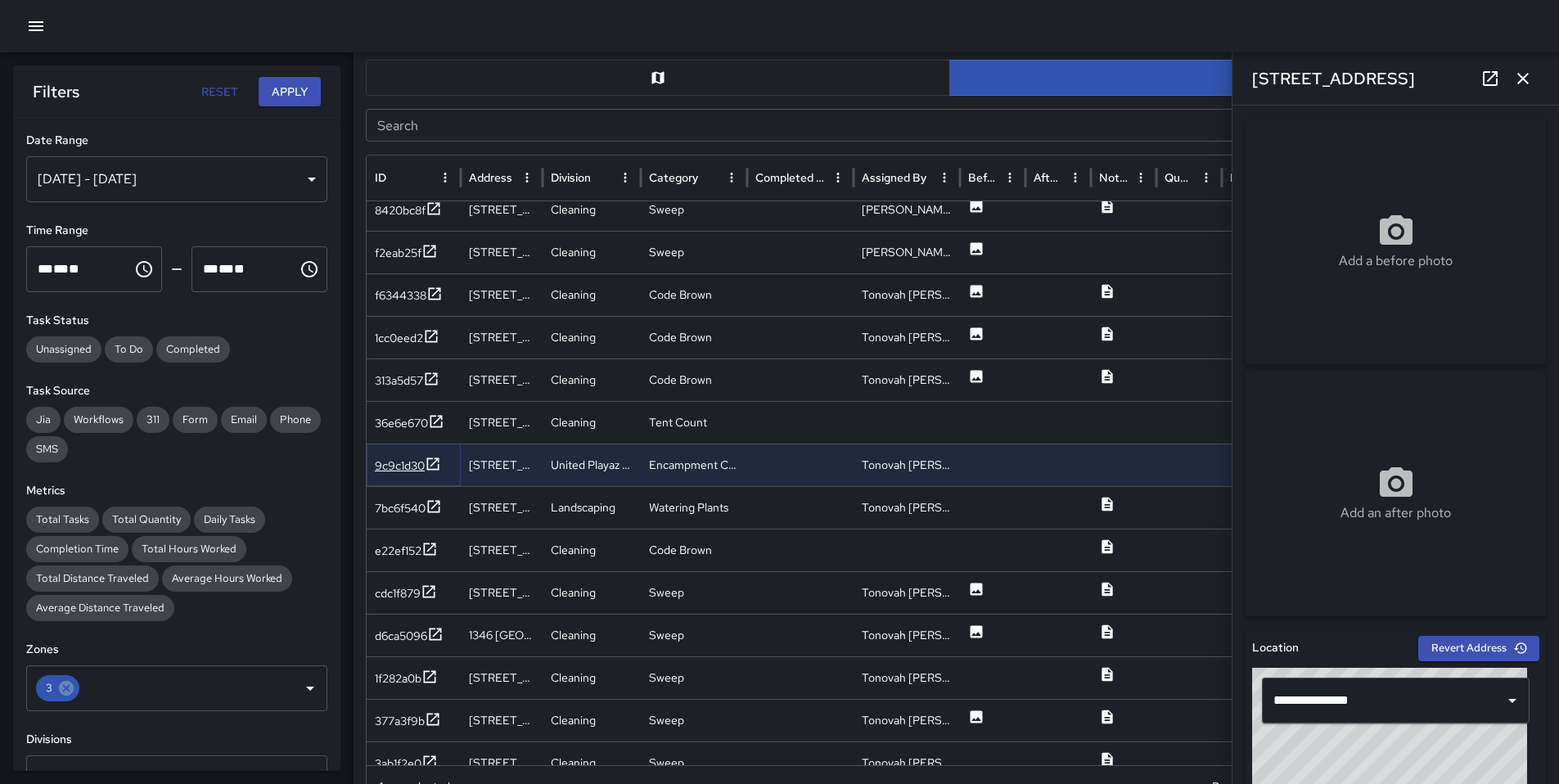
click at [394, 468] on div "9c9c1d30" at bounding box center [400, 466] width 50 height 17
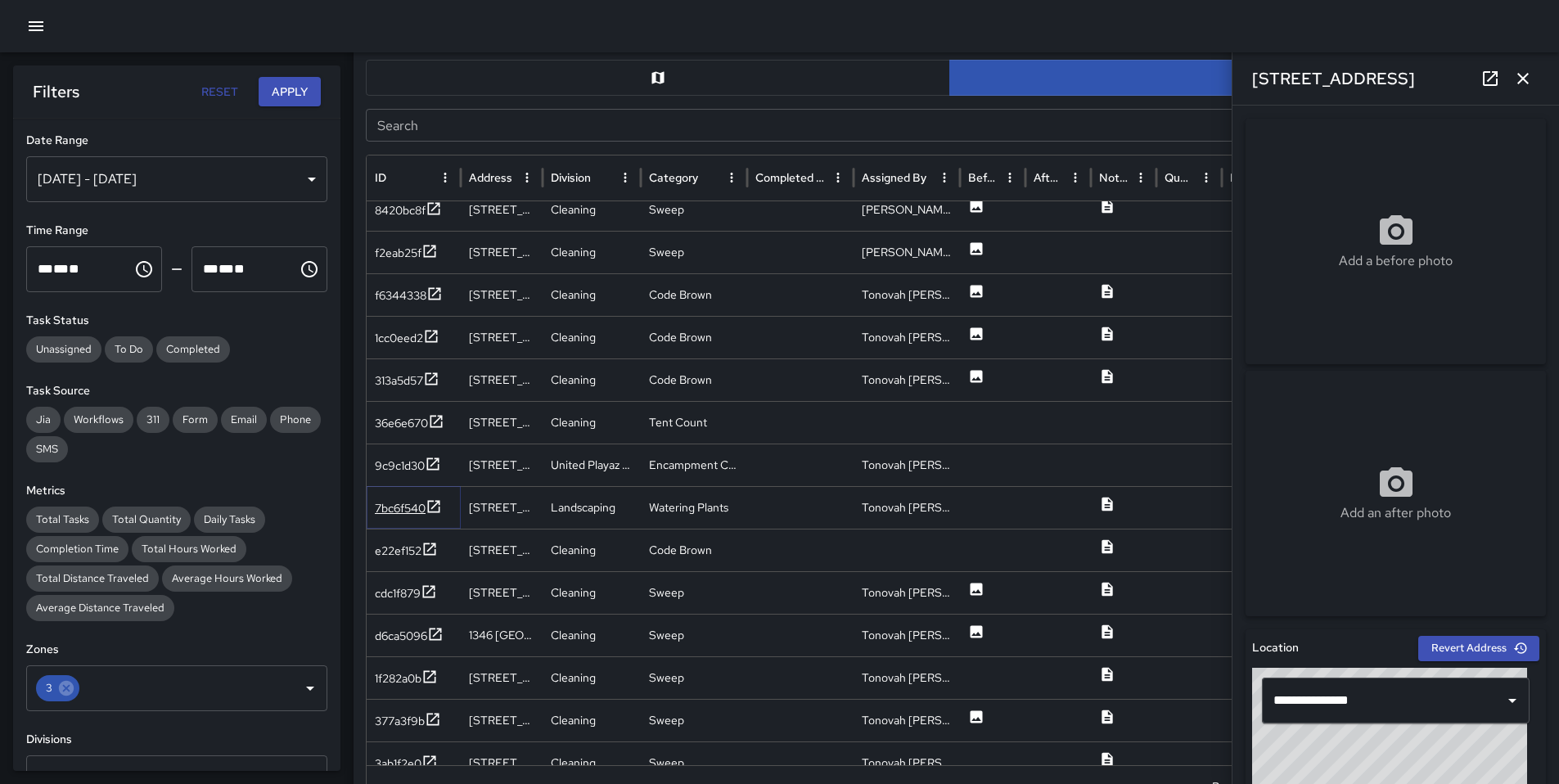
click at [397, 506] on div "7bc6f540" at bounding box center [400, 508] width 51 height 17
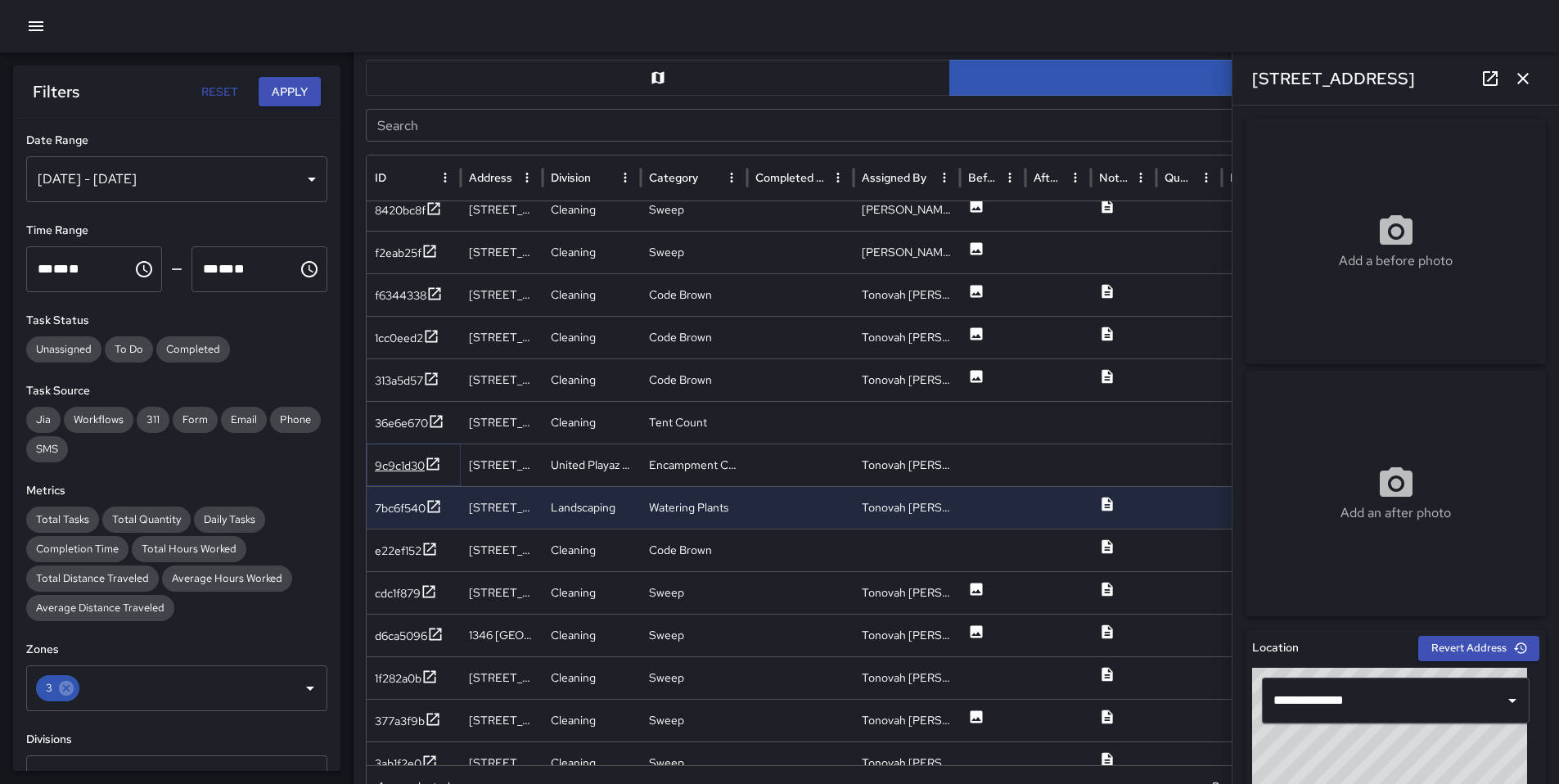
click at [406, 464] on div "9c9c1d30" at bounding box center [400, 466] width 50 height 17
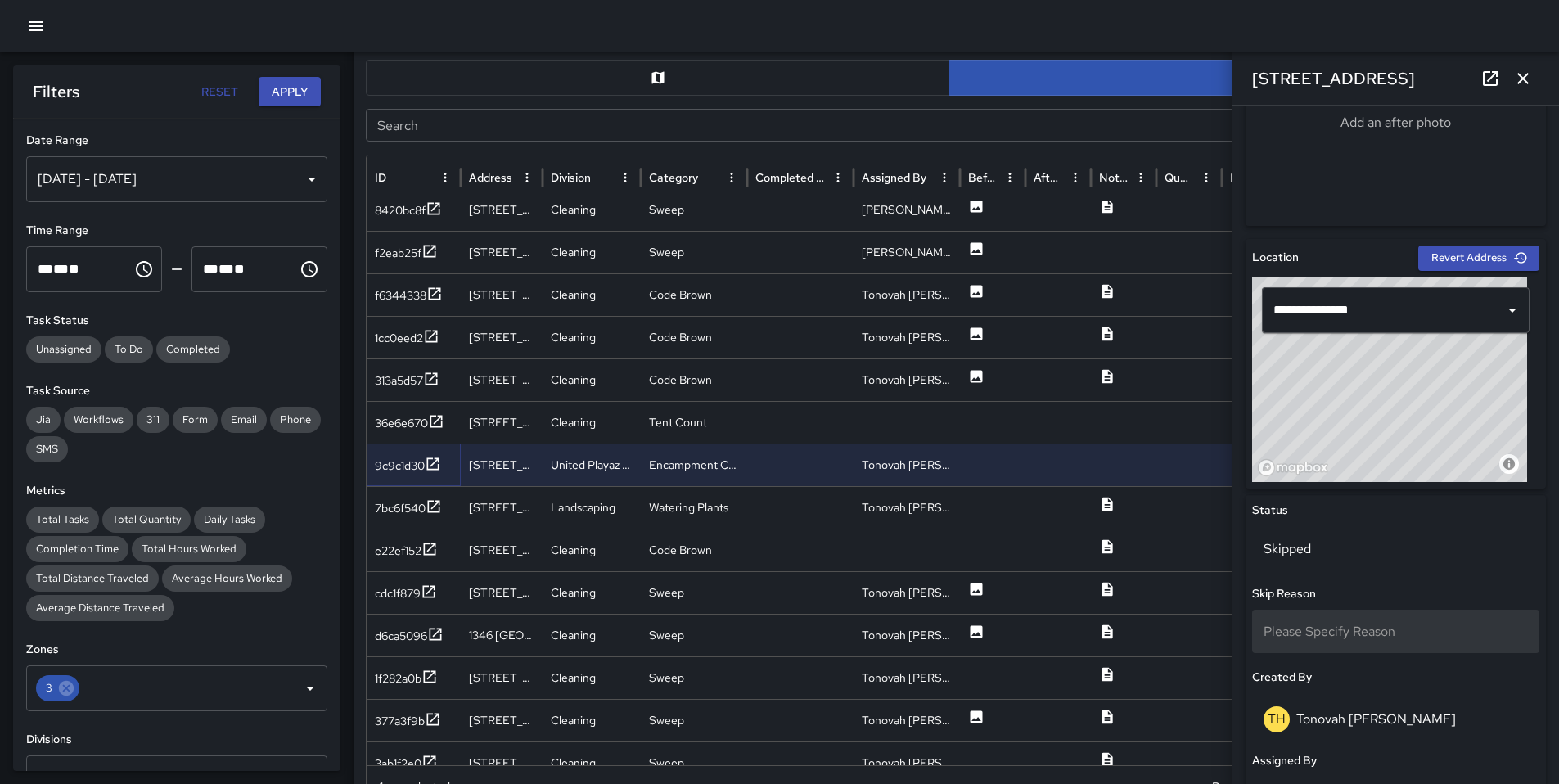
scroll to position [634, 0]
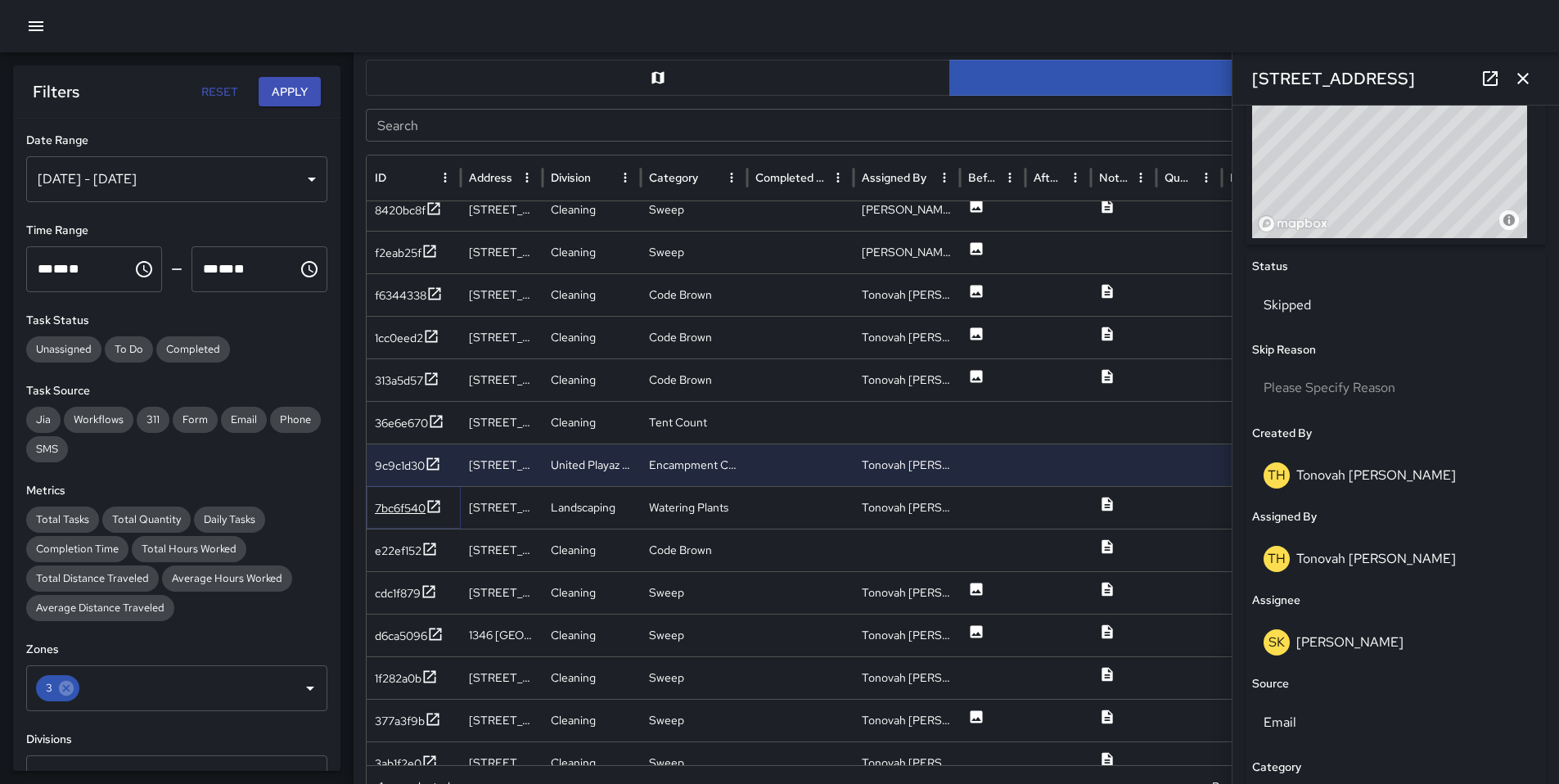
click at [414, 506] on div "7bc6f540" at bounding box center [400, 508] width 51 height 17
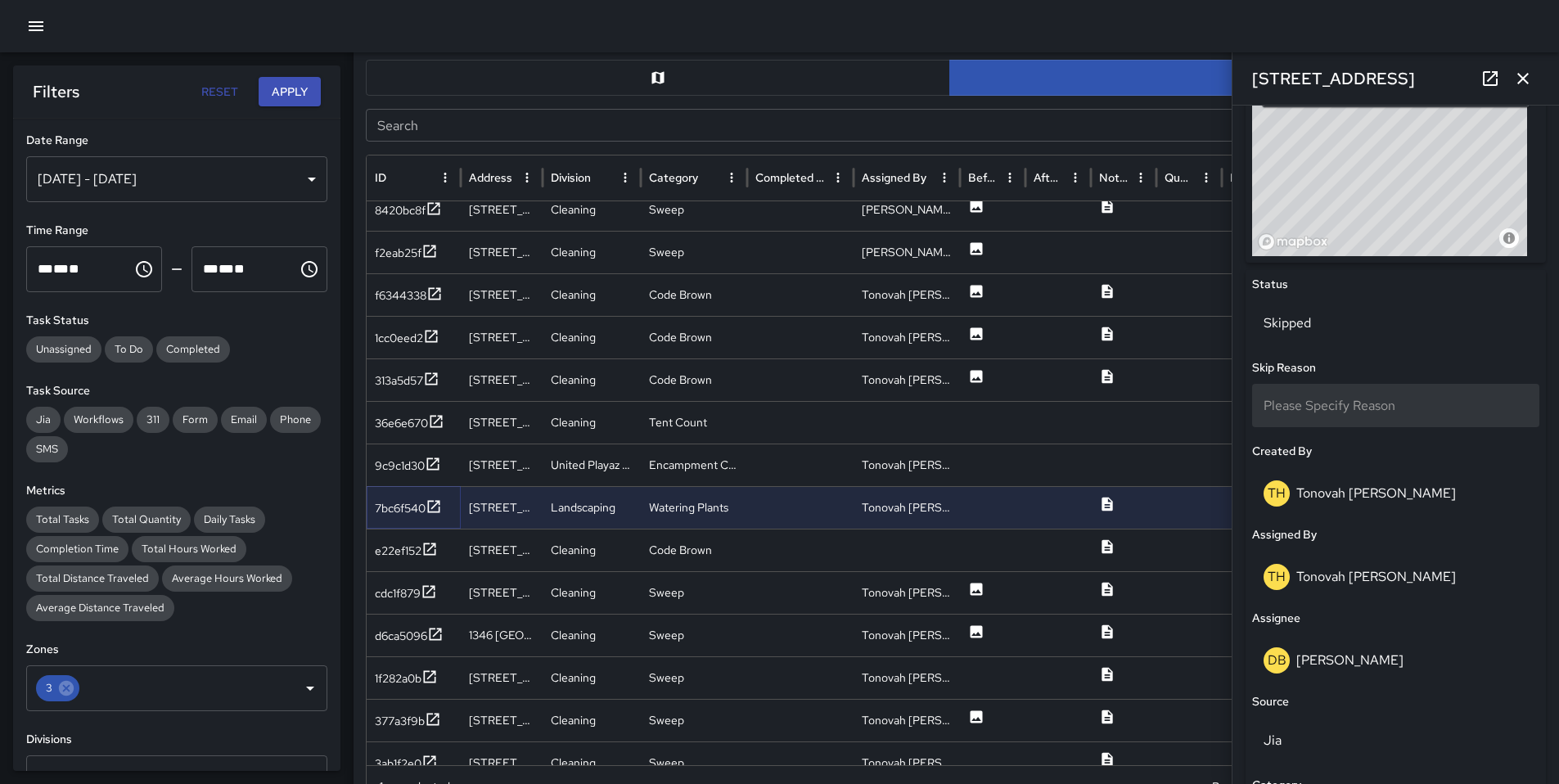
scroll to position [414, 0]
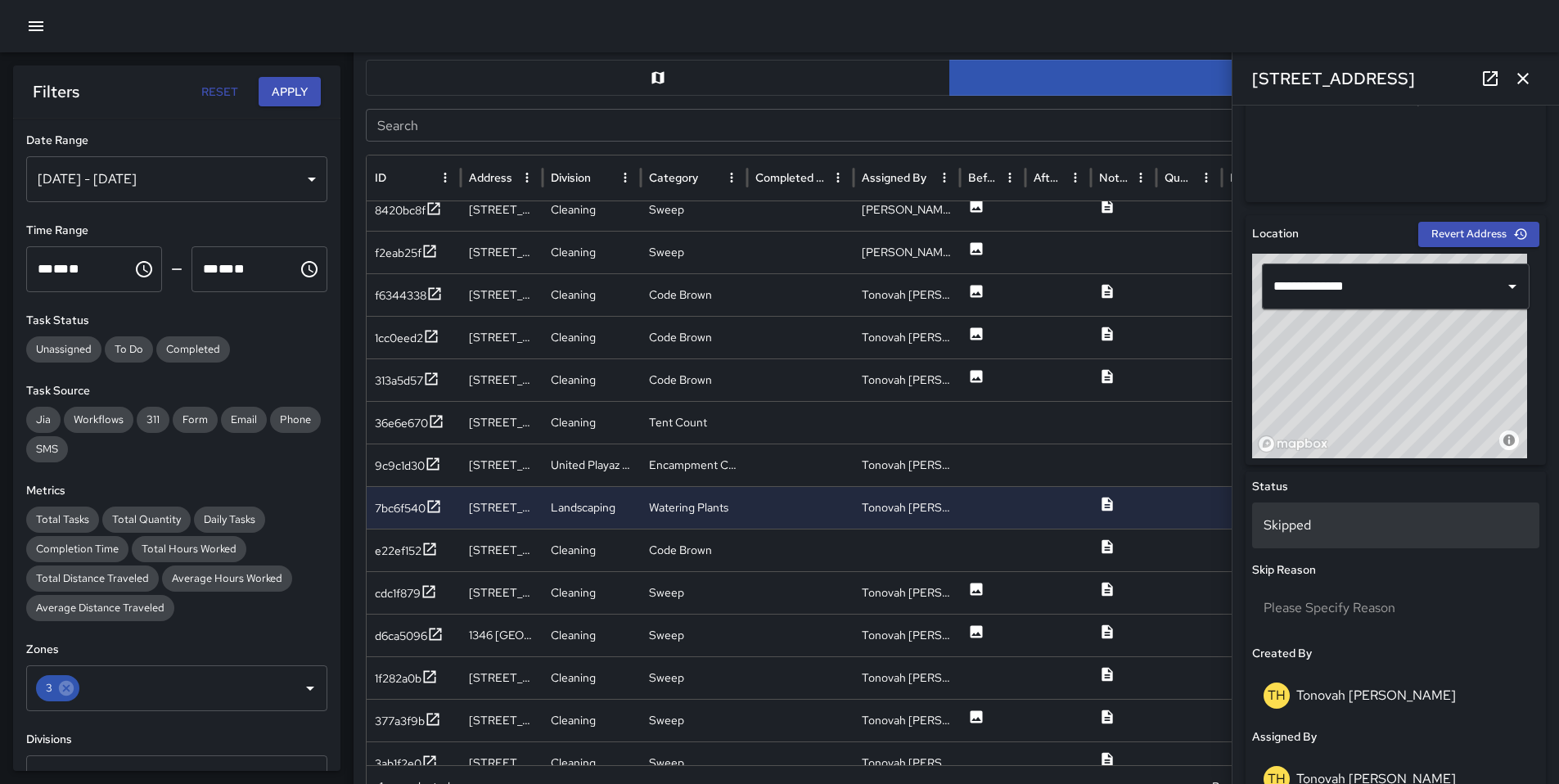
click at [1285, 524] on p "Skipped" at bounding box center [1395, 525] width 264 height 20
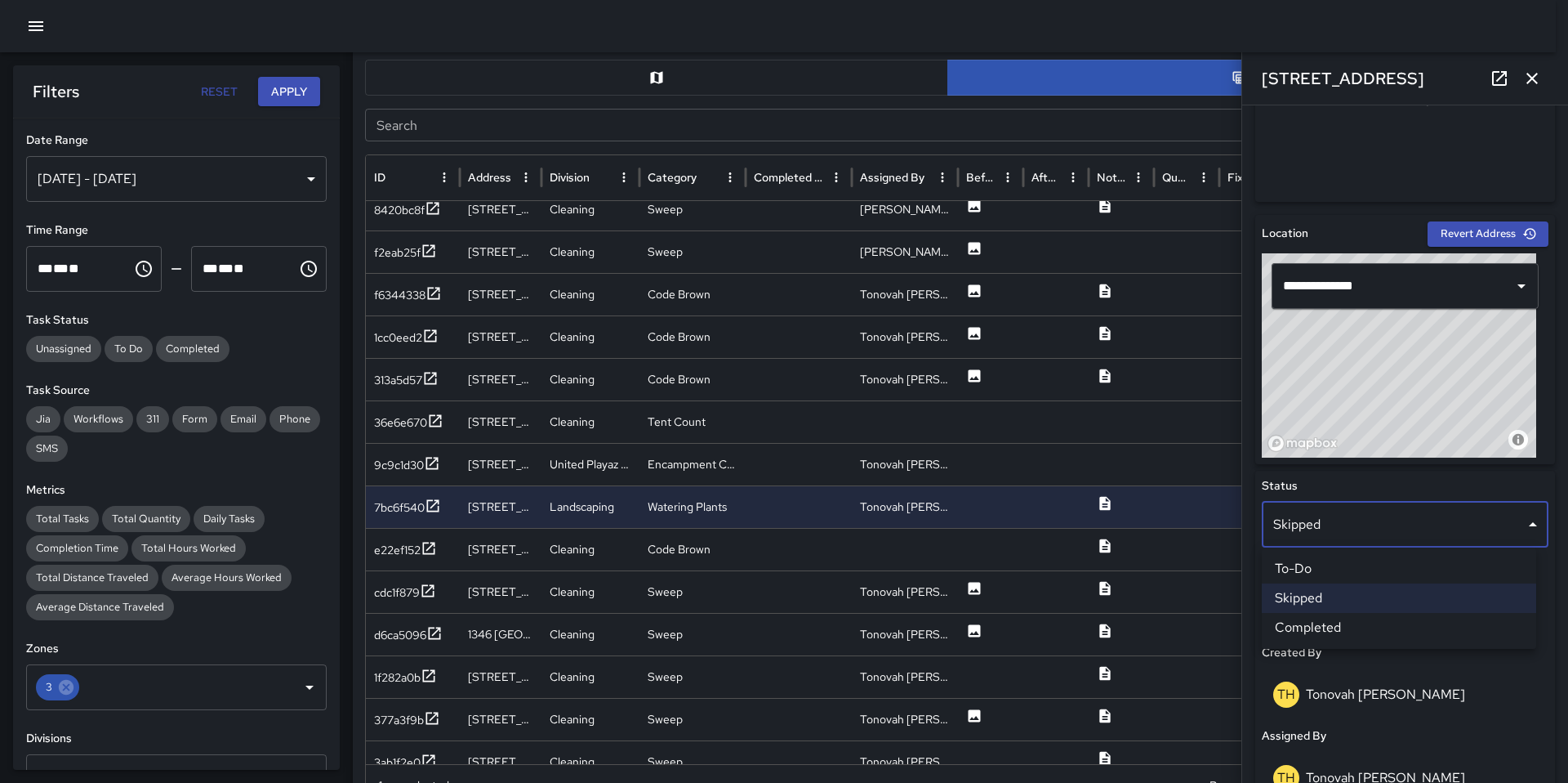
click at [1309, 570] on li "To-Do" at bounding box center [1399, 568] width 275 height 30
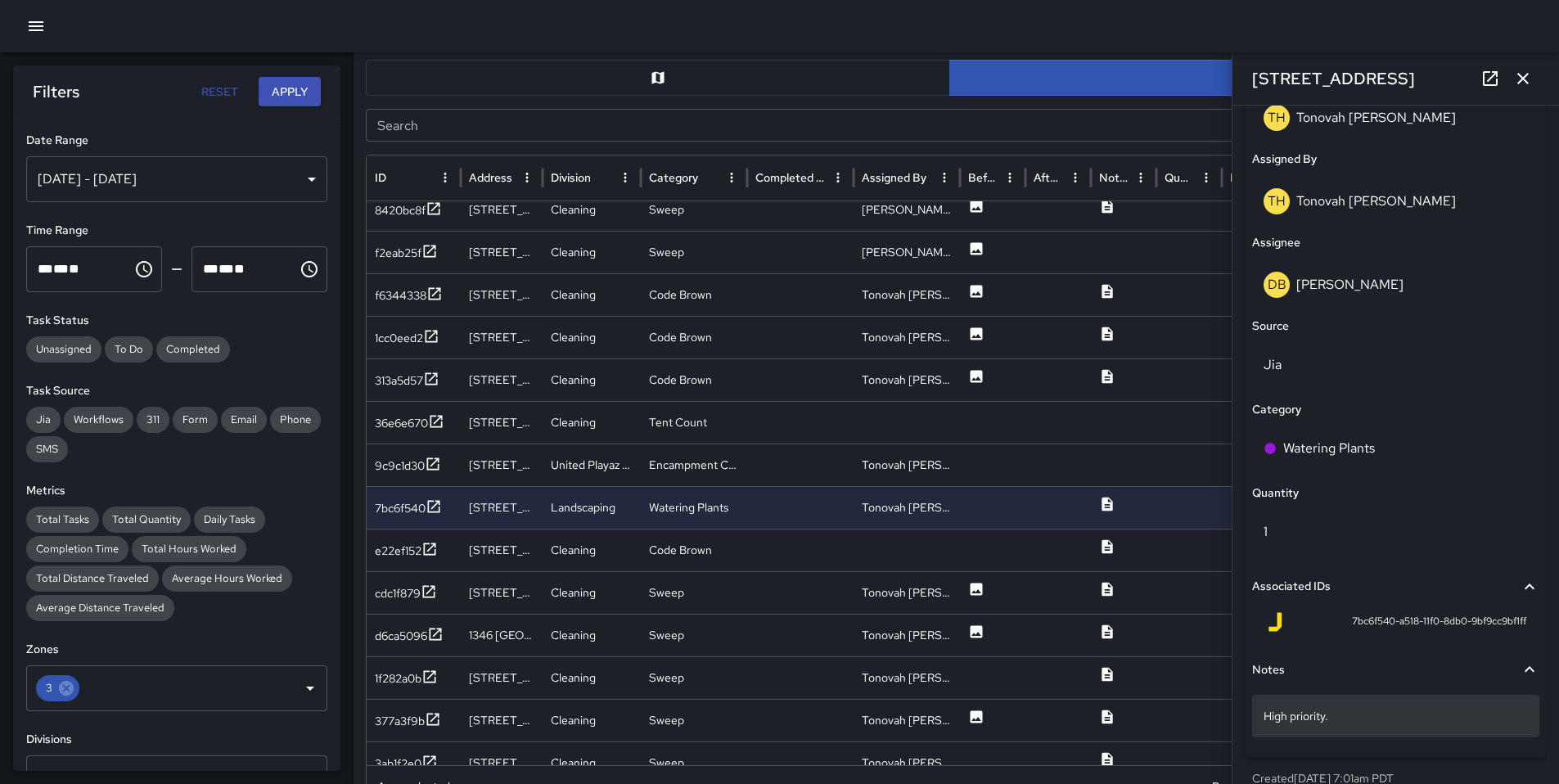
scroll to position [931, 0]
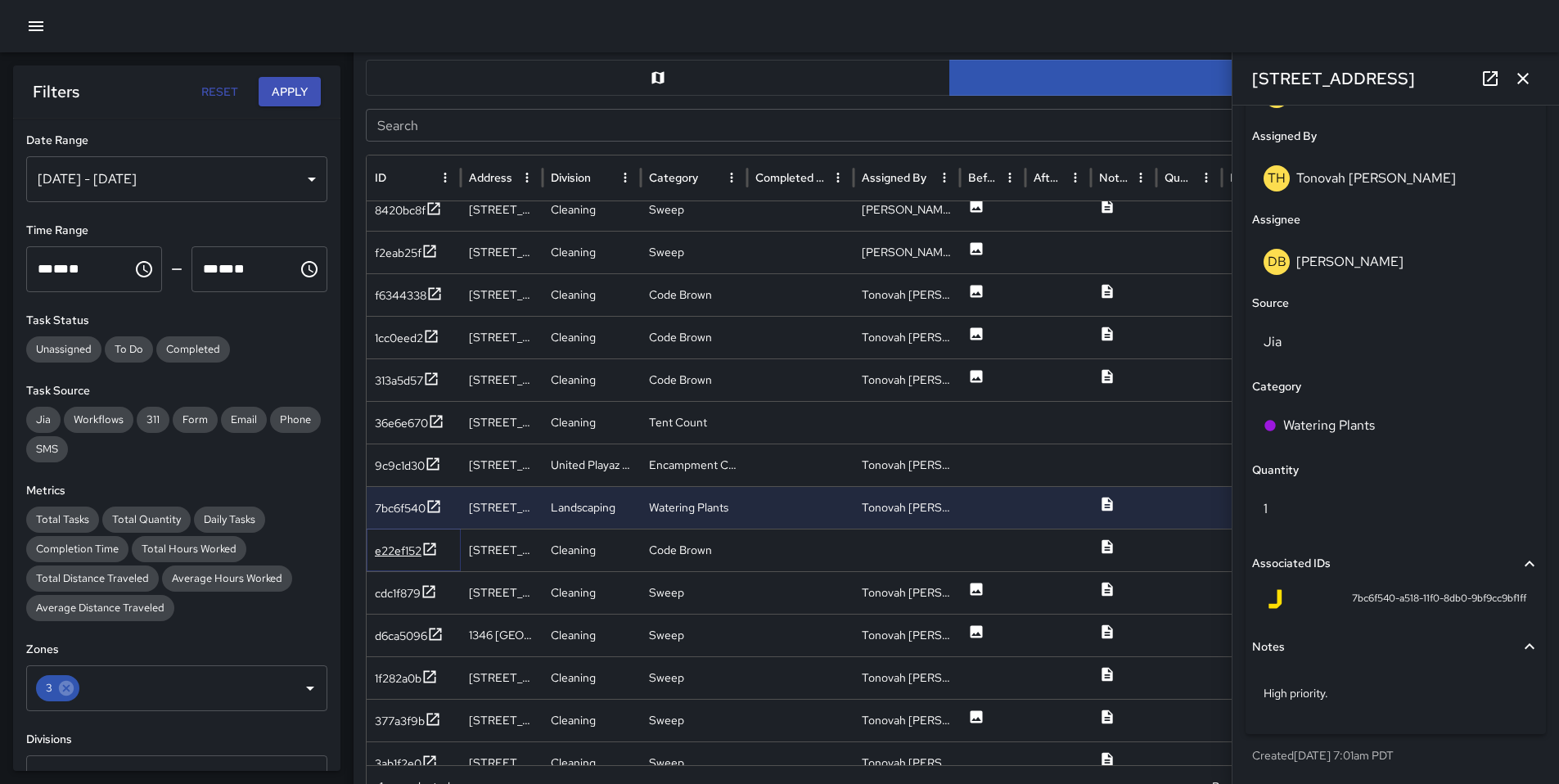
click at [403, 556] on div "e22ef152" at bounding box center [398, 551] width 47 height 17
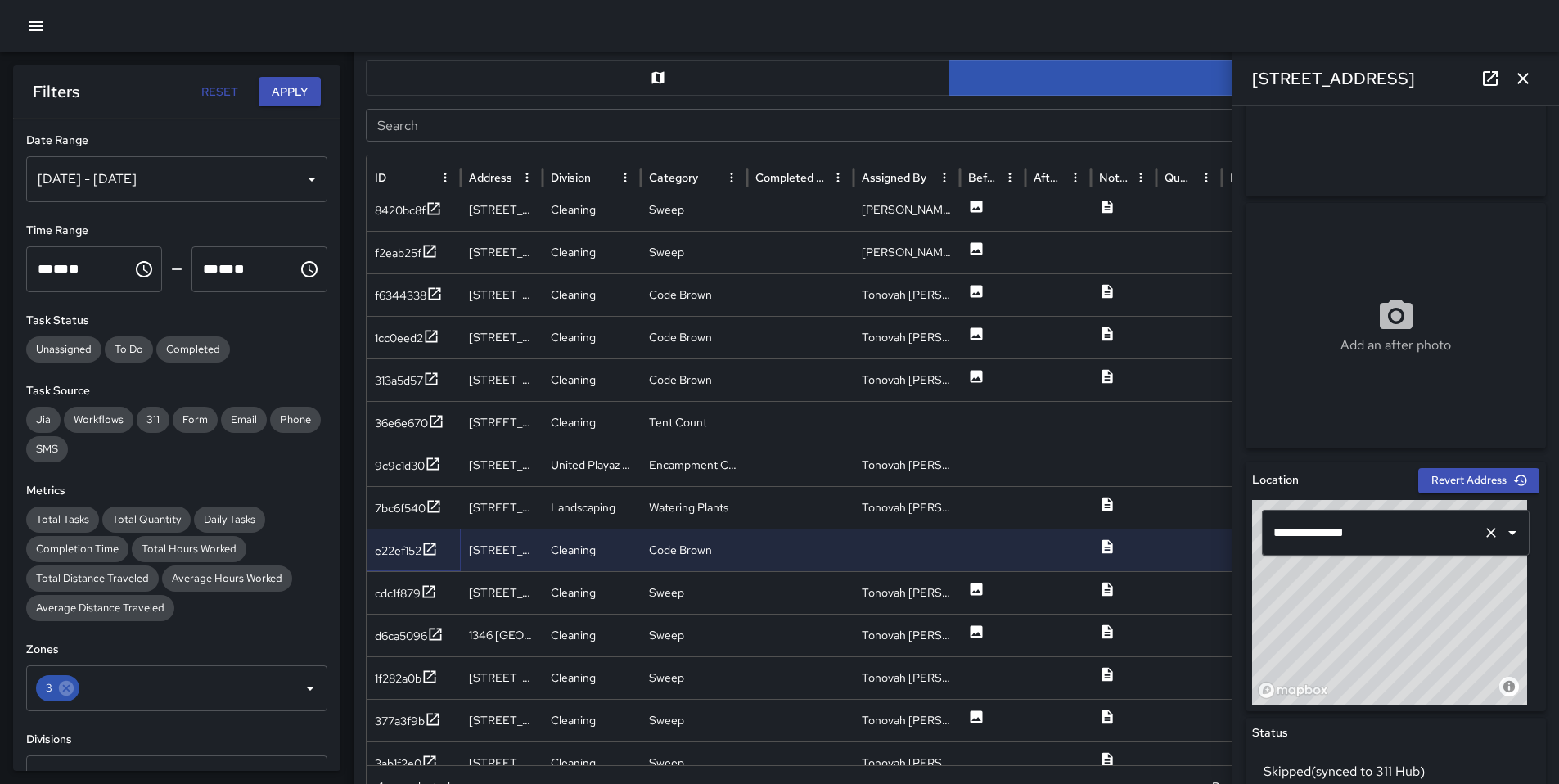
scroll to position [538, 0]
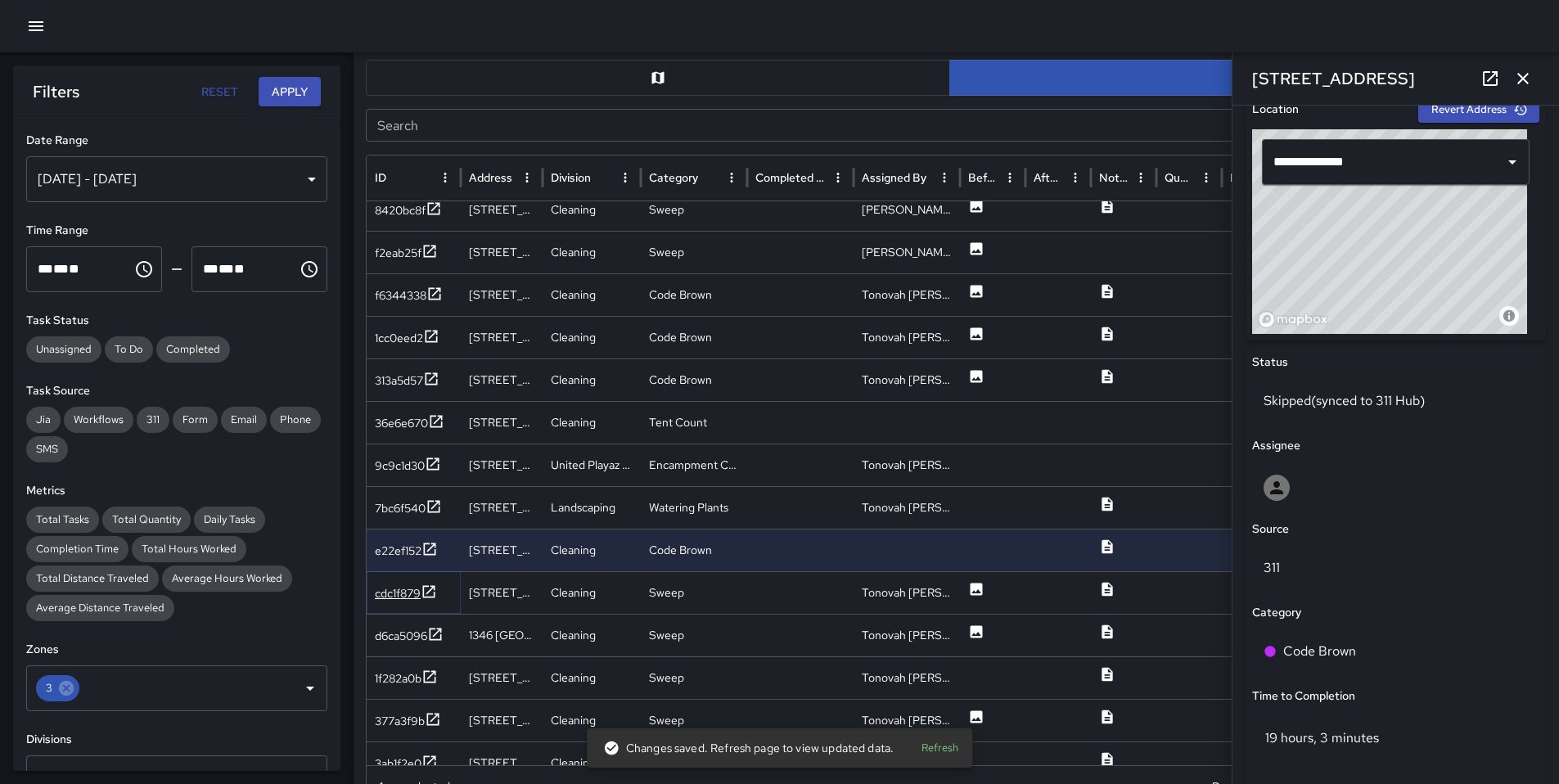
click at [408, 590] on div "cdc1f879" at bounding box center [397, 593] width 46 height 17
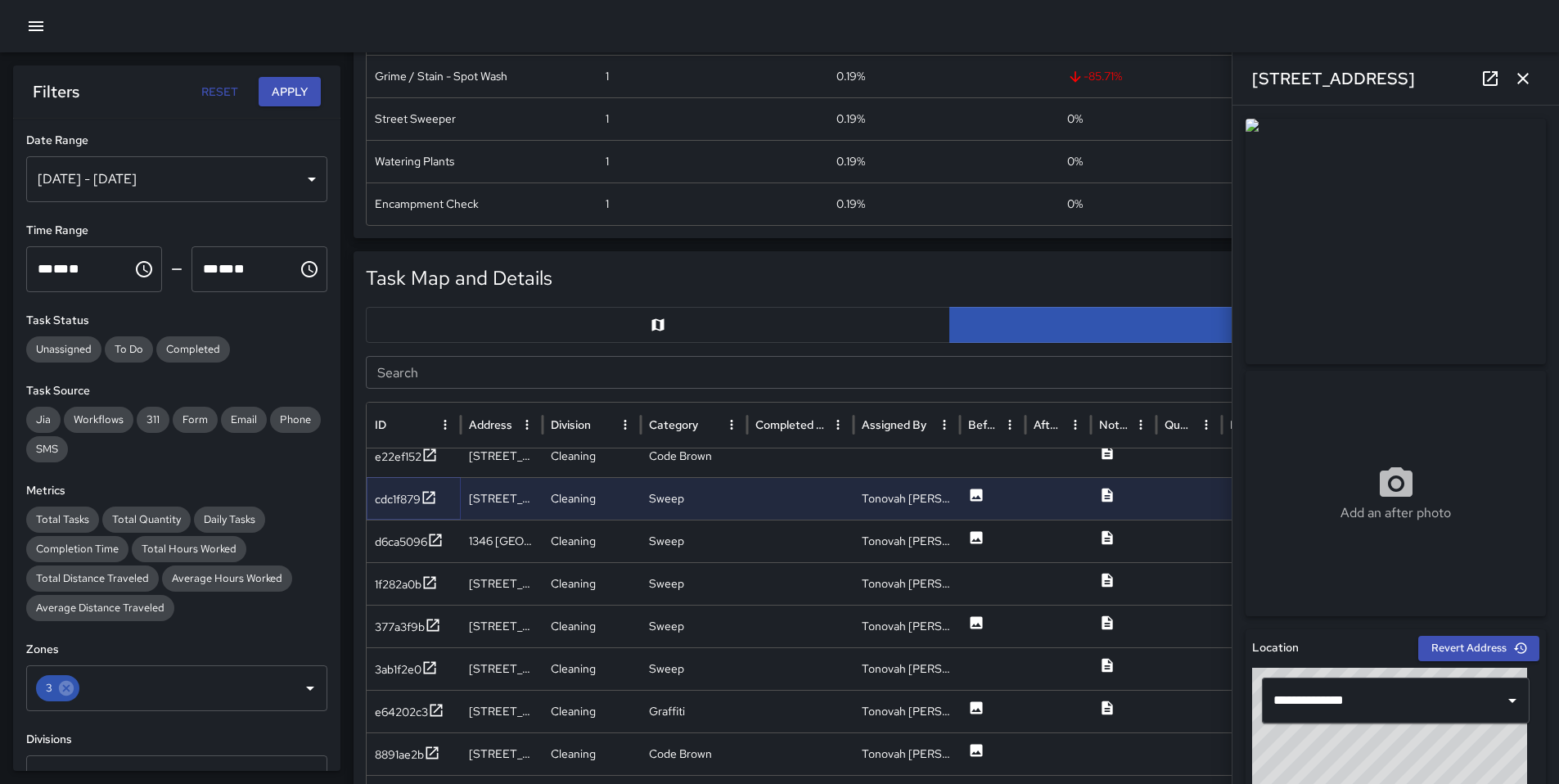
scroll to position [904, 0]
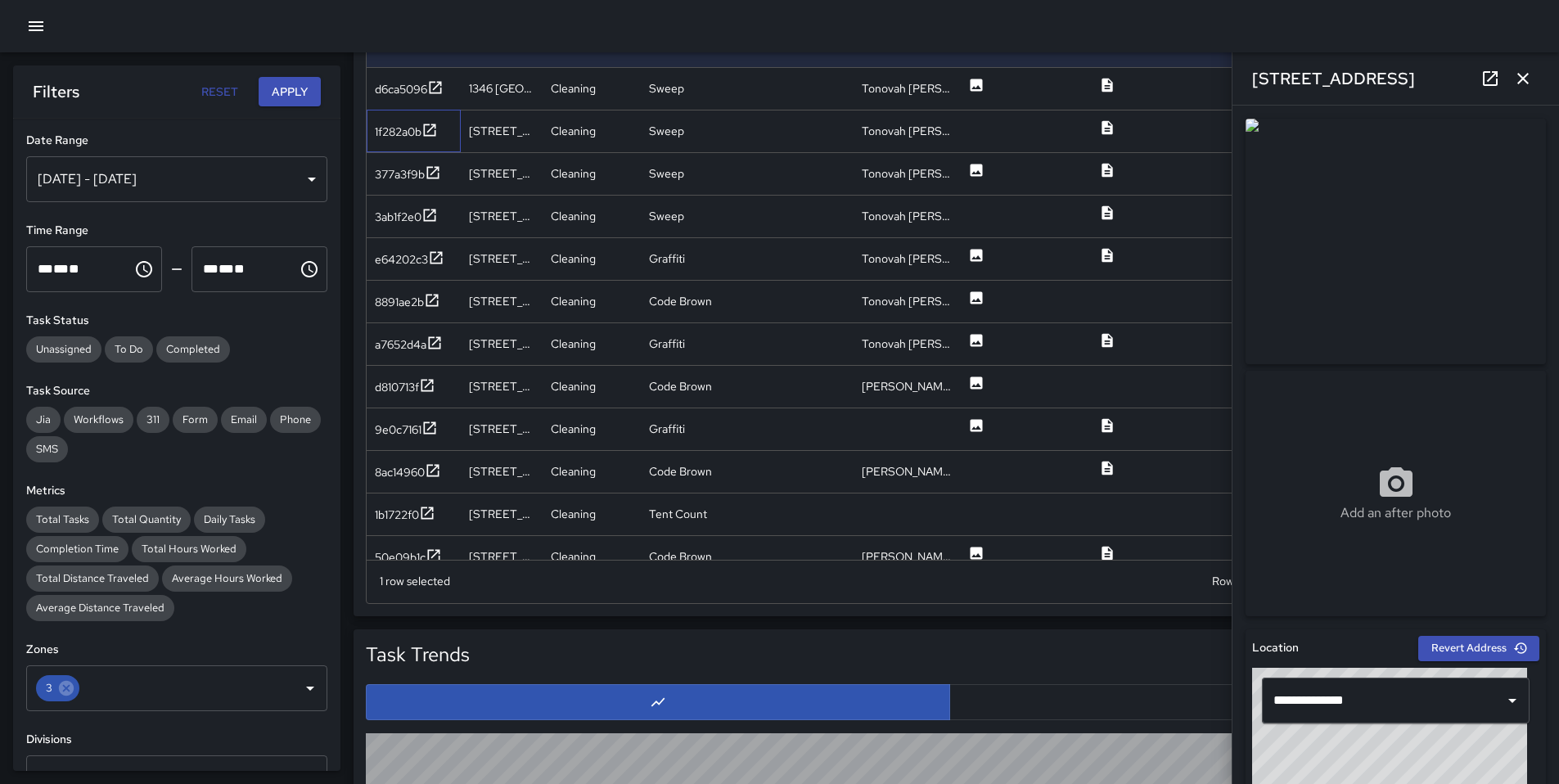
click at [386, 150] on div "1f282a0b" at bounding box center [413, 131] width 94 height 43
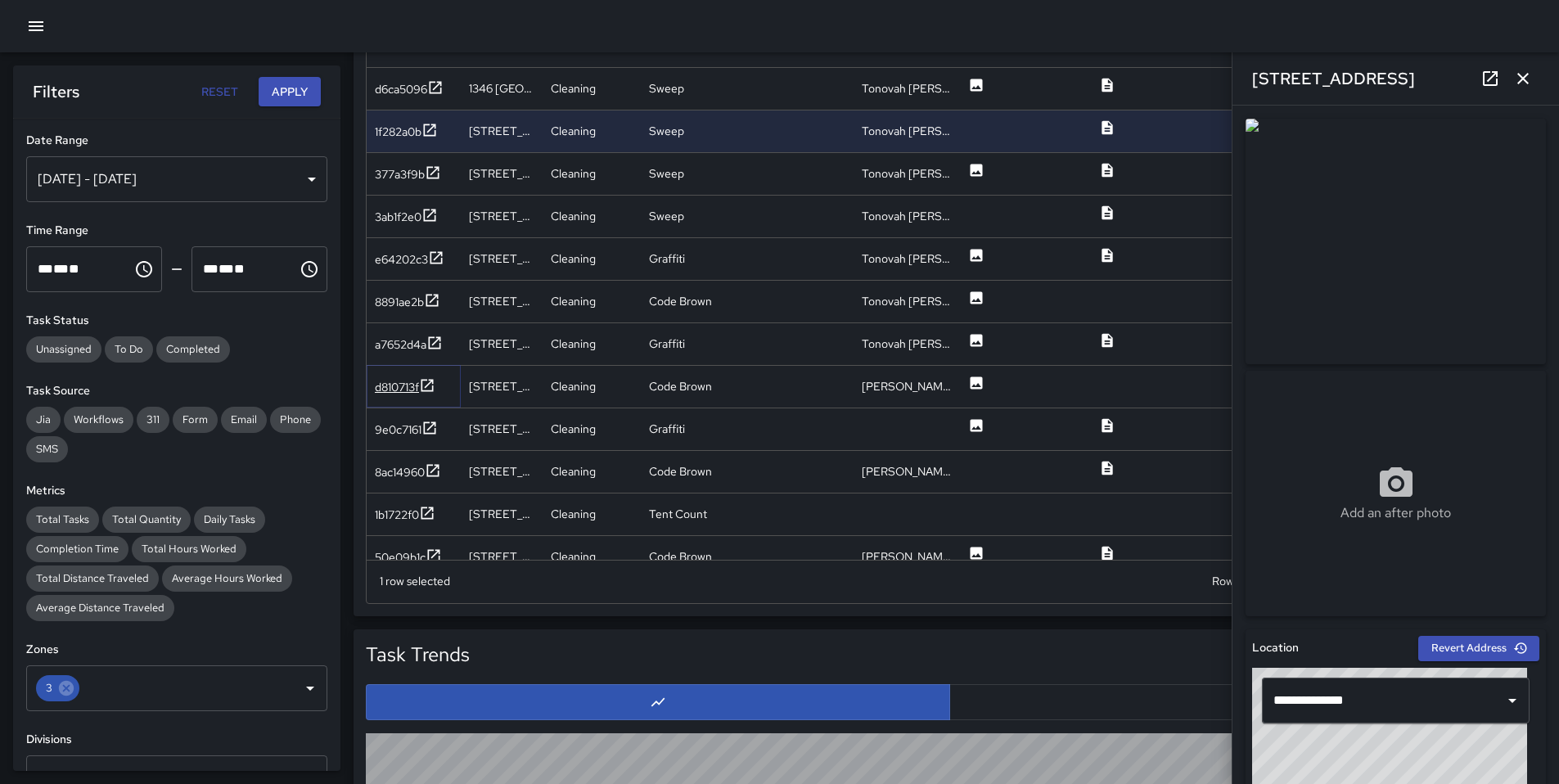
click at [390, 386] on div "d810713f" at bounding box center [396, 387] width 44 height 17
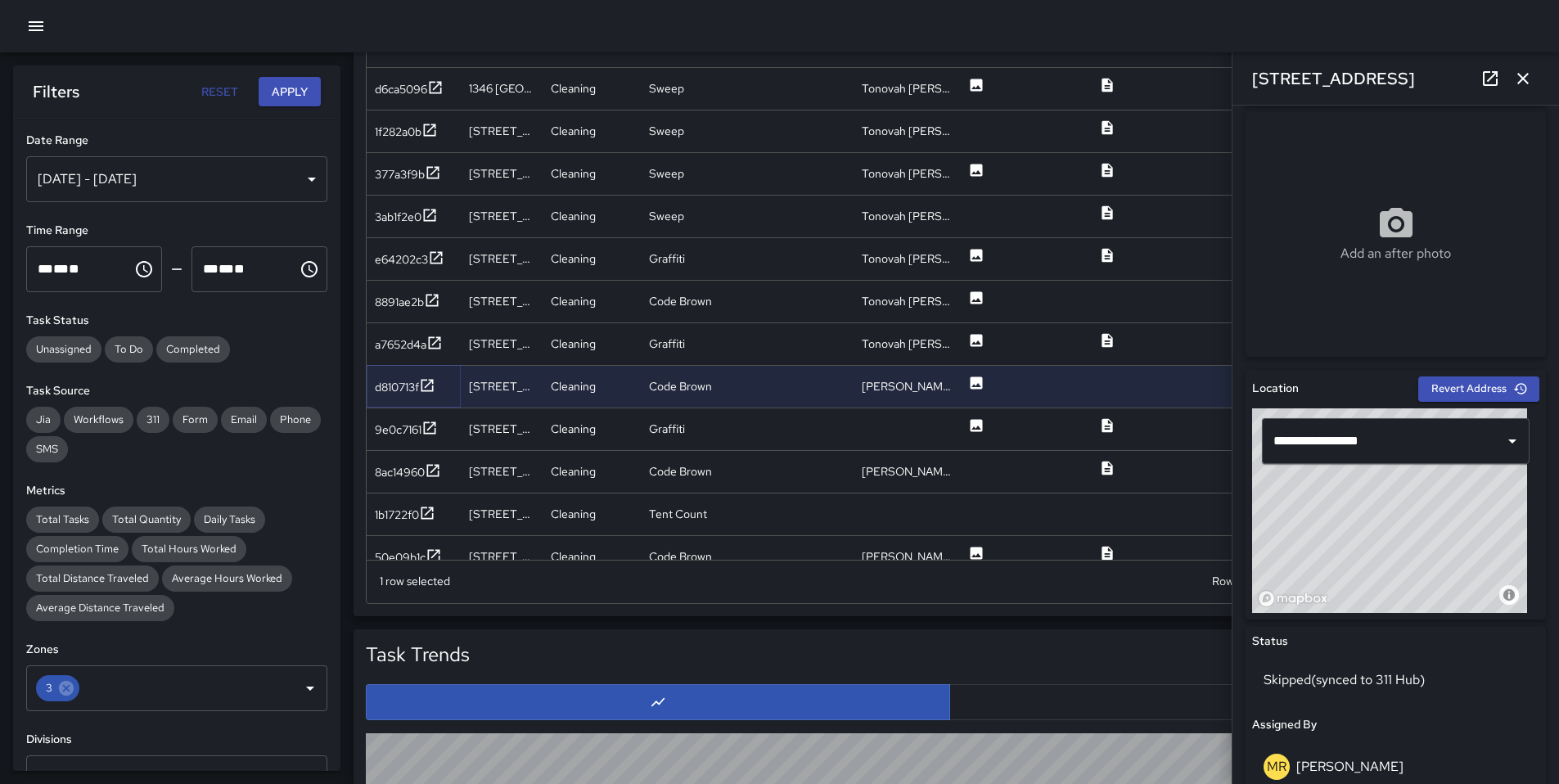
scroll to position [248, 0]
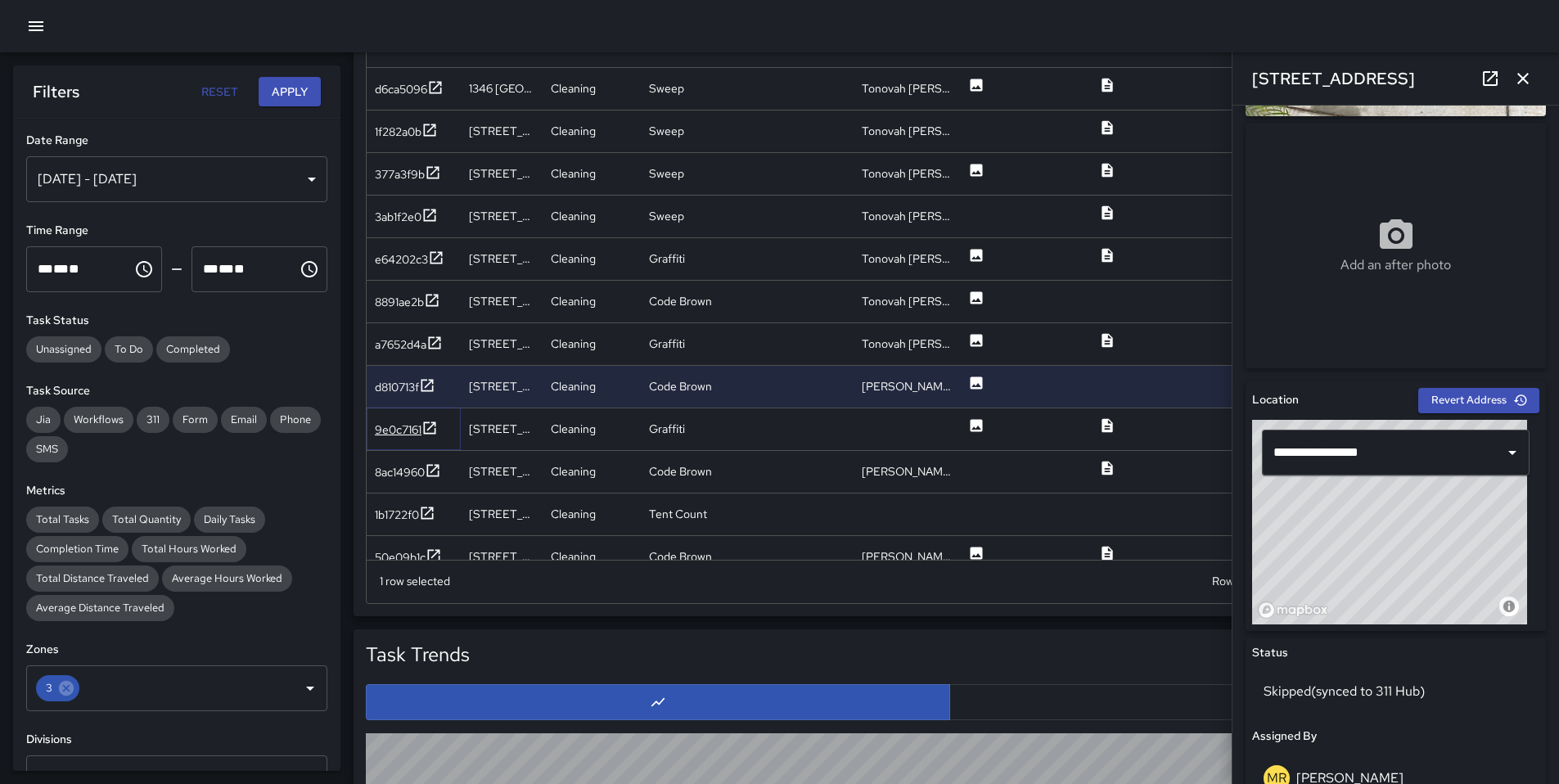
click at [377, 430] on div "9e0c7161" at bounding box center [398, 430] width 47 height 17
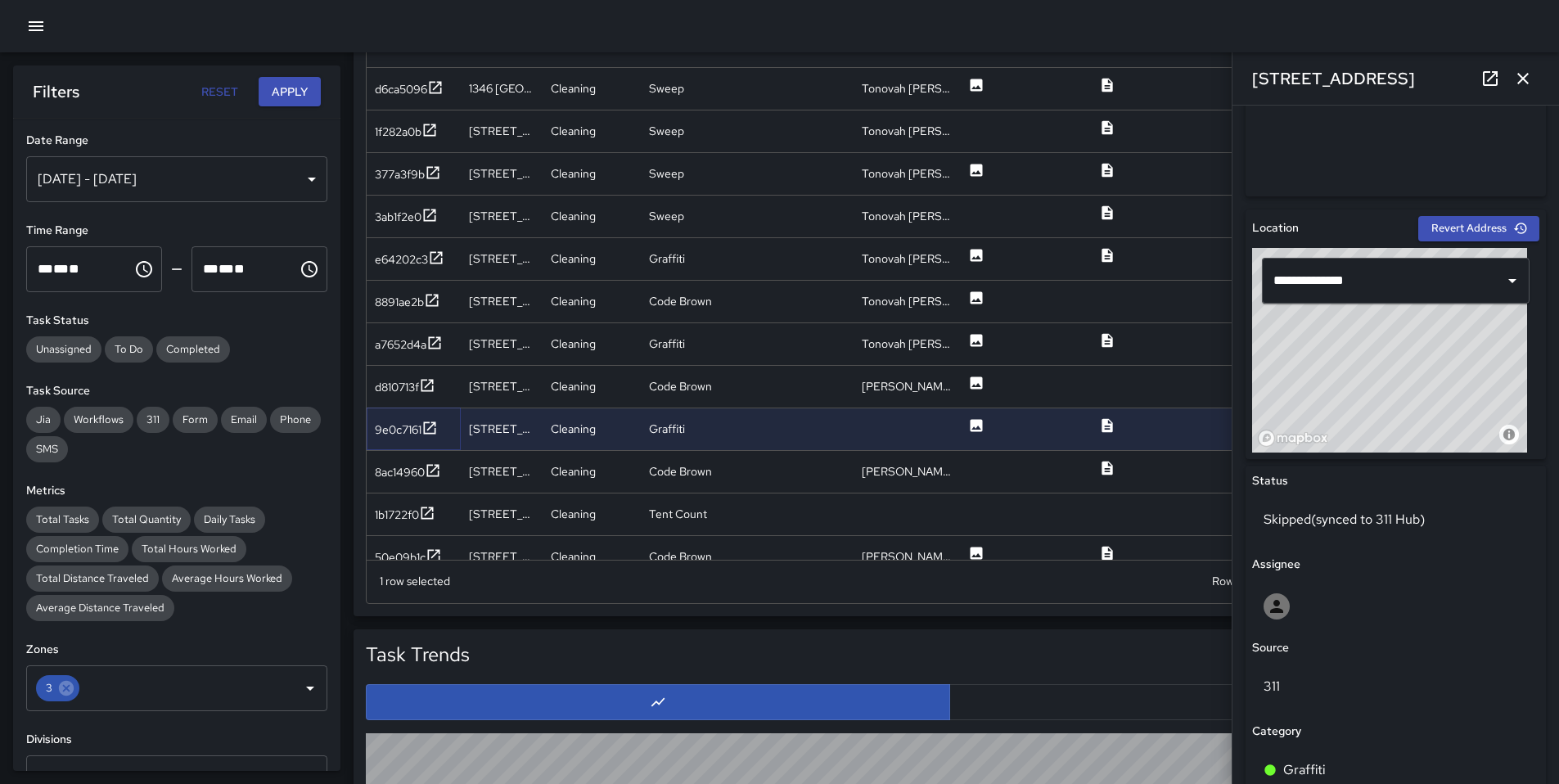
scroll to position [689, 0]
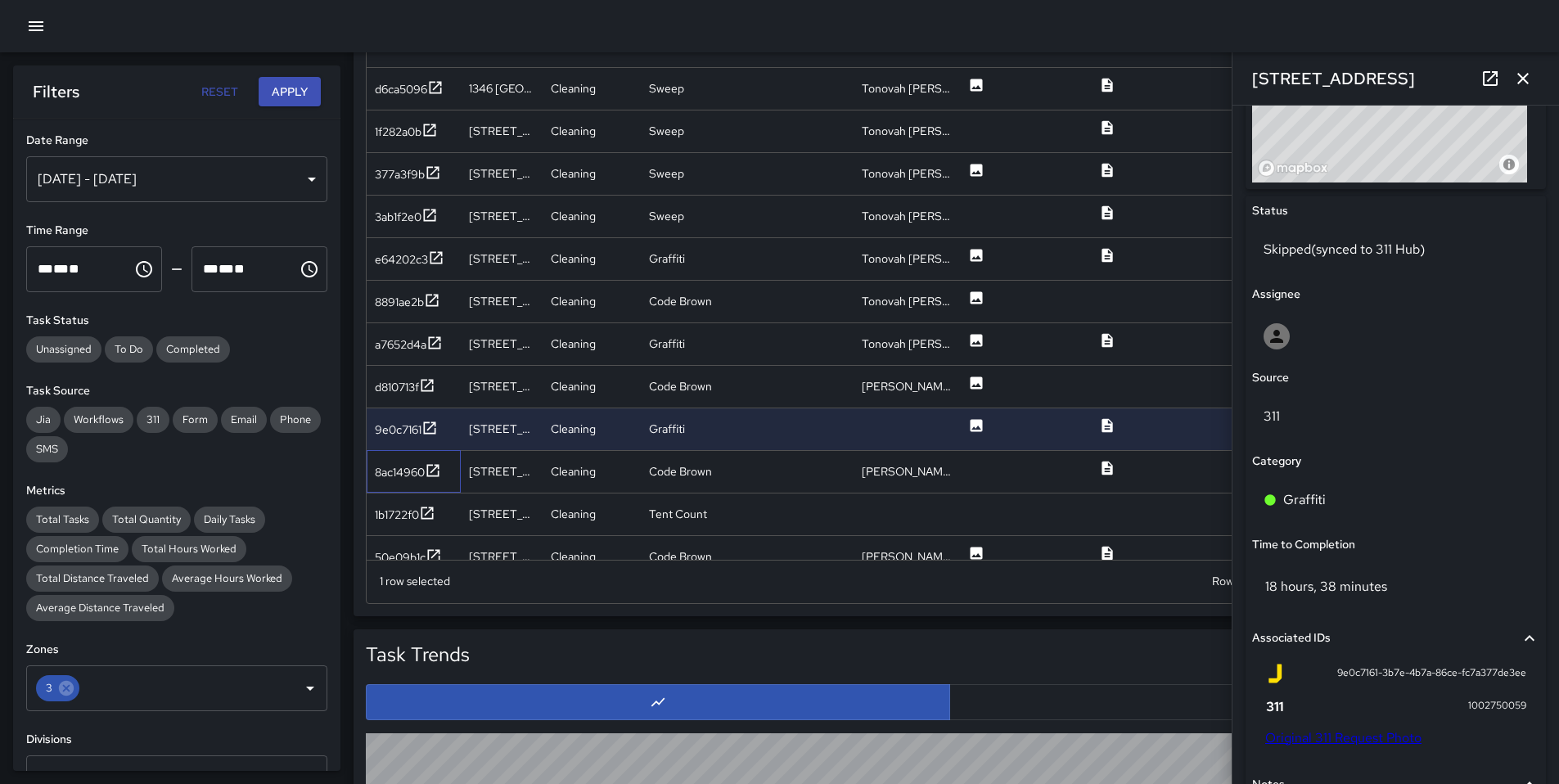
click at [391, 459] on div "8ac14960" at bounding box center [413, 472] width 94 height 43
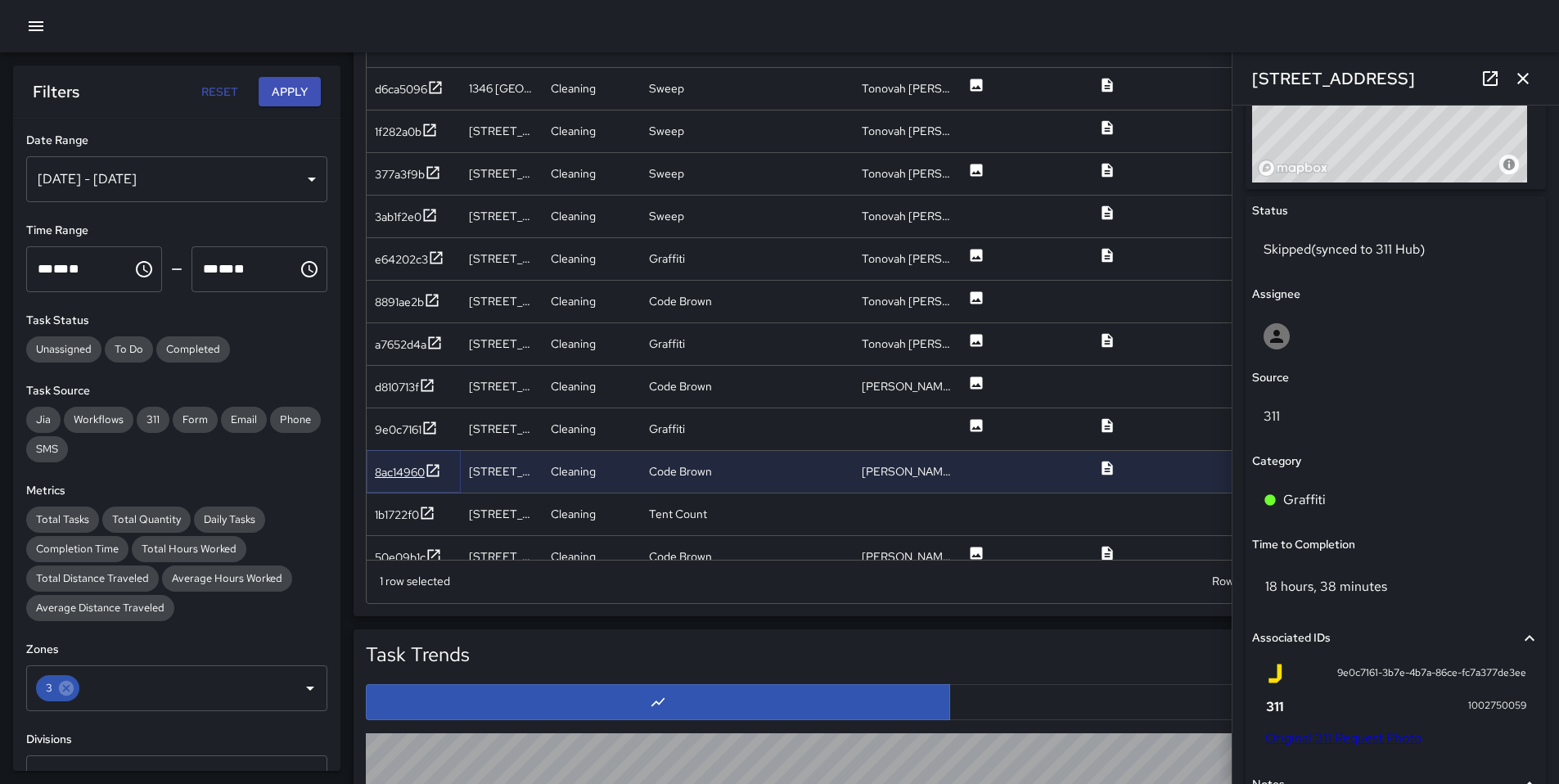
click at [394, 470] on div "8ac14960" at bounding box center [400, 472] width 50 height 17
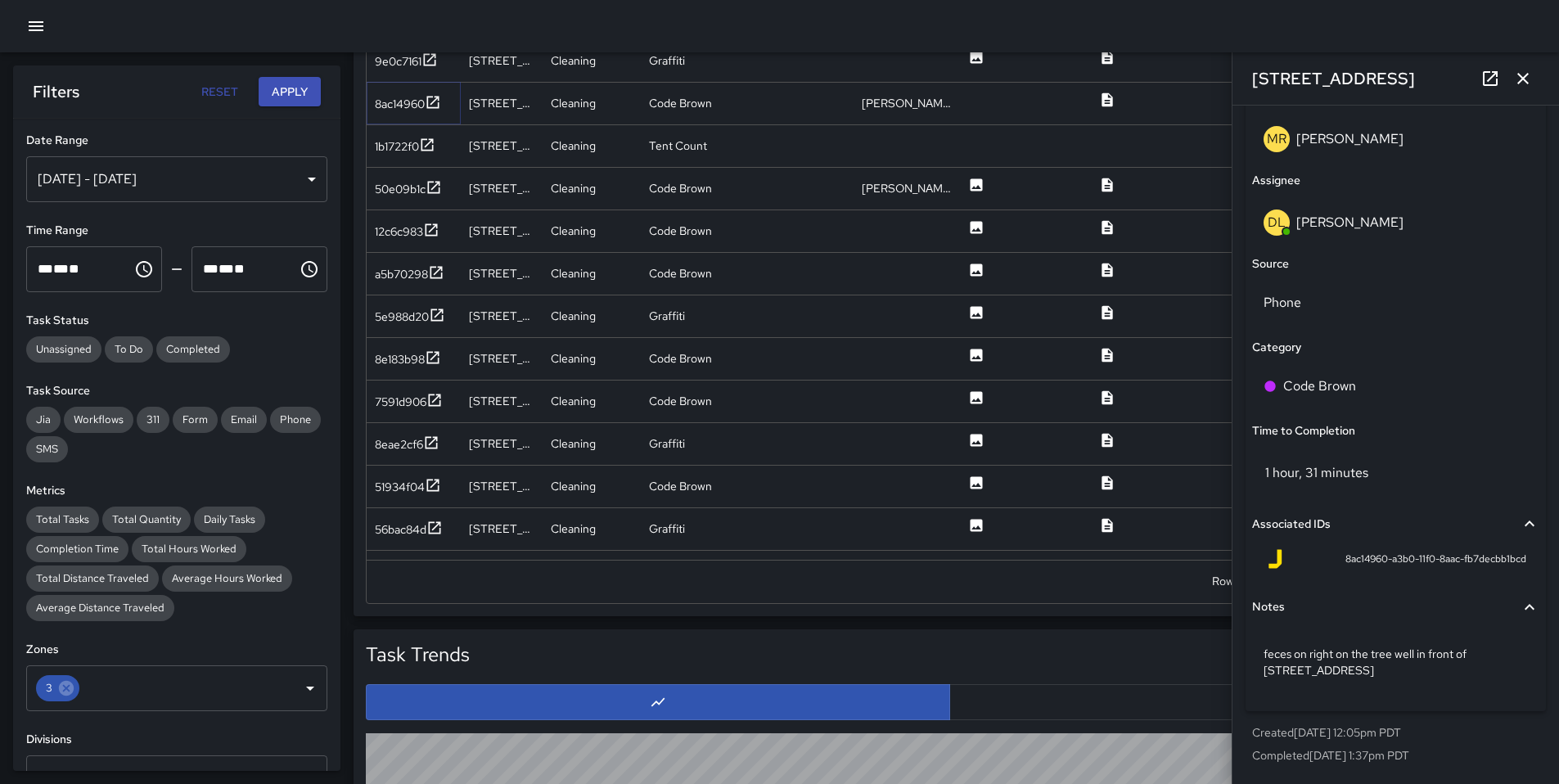
scroll to position [2875, 0]
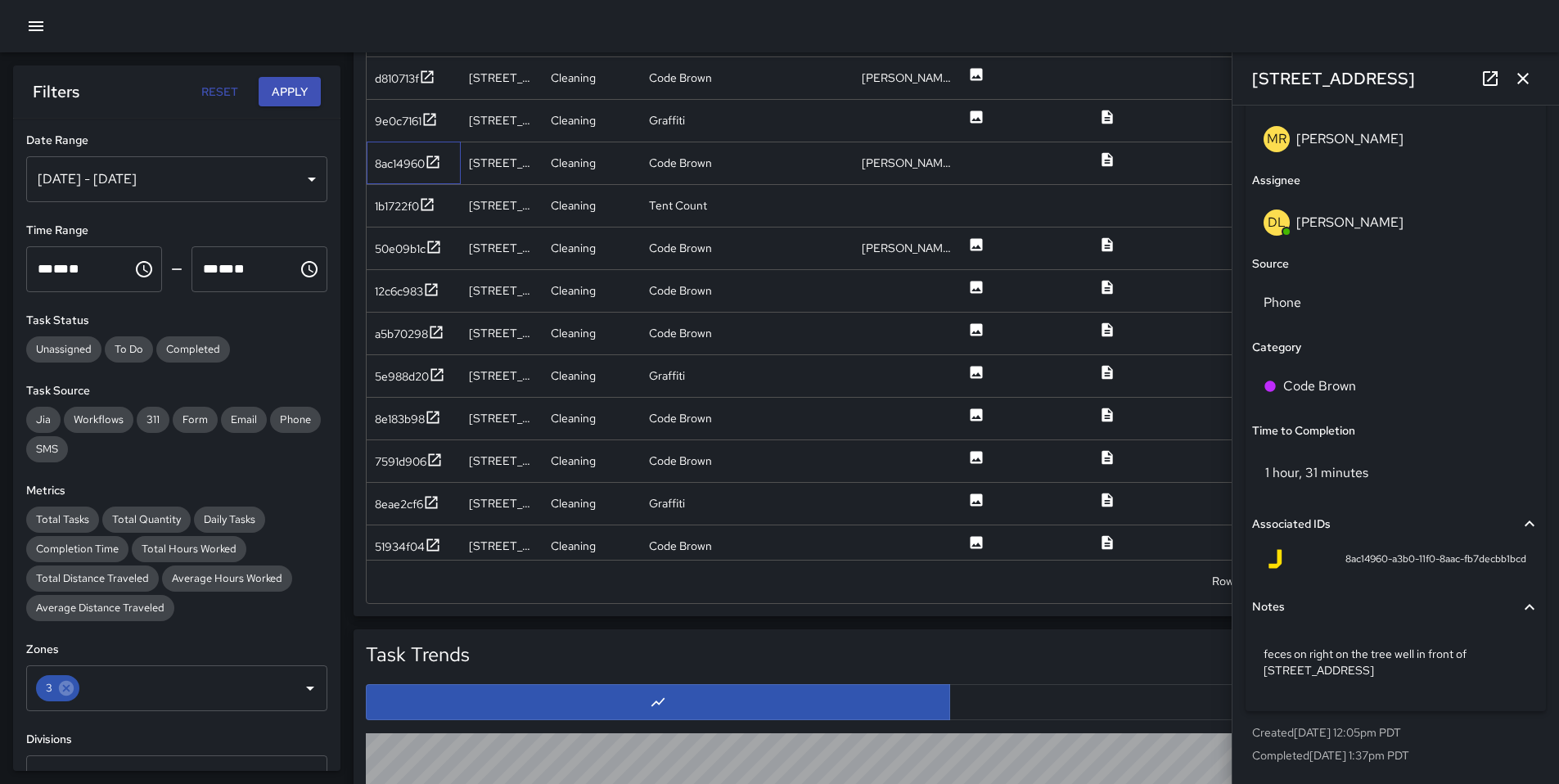
click at [396, 174] on div "8ac14960" at bounding box center [413, 163] width 94 height 43
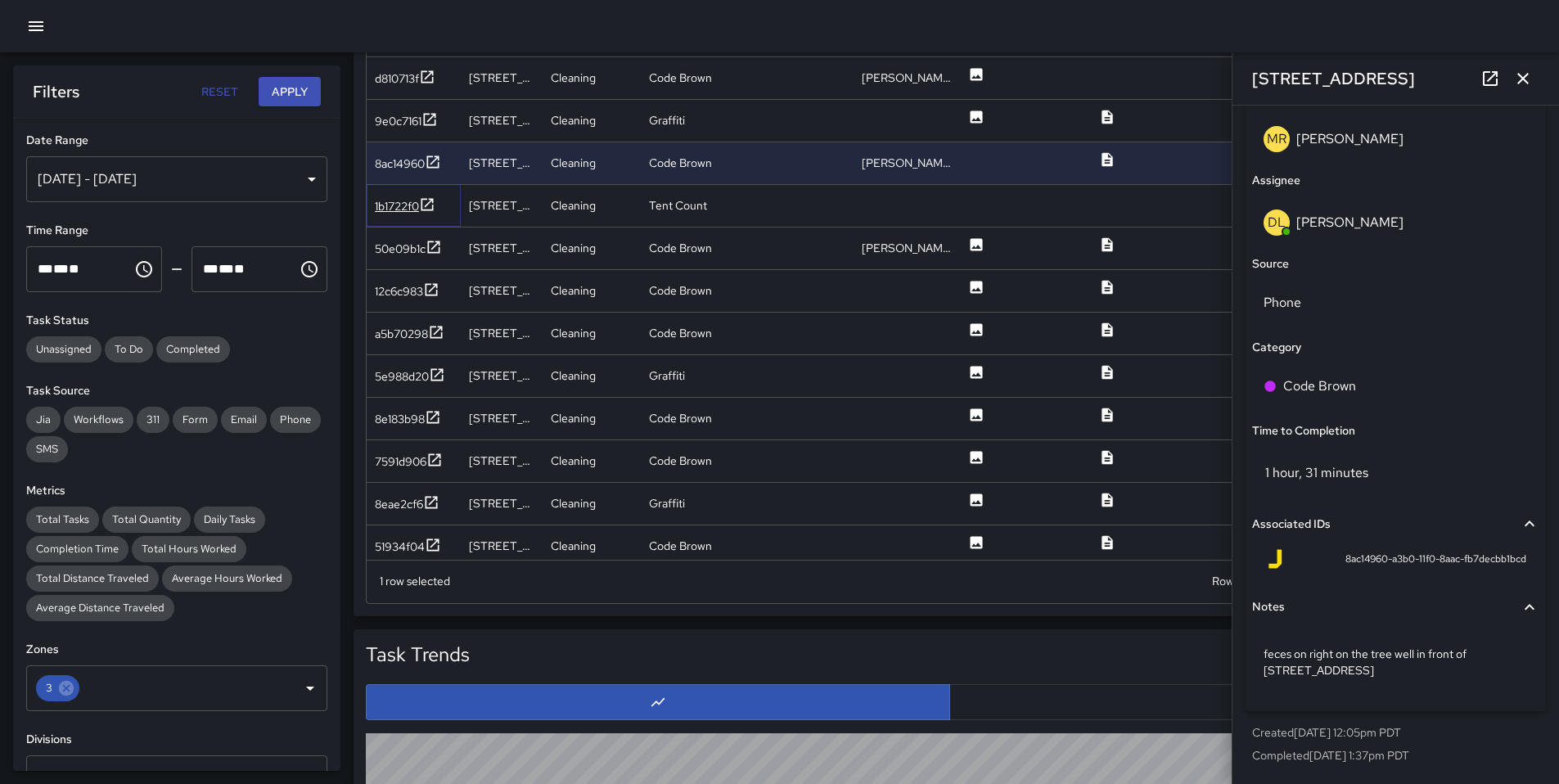
click at [394, 207] on div "1b1722f0" at bounding box center [396, 206] width 44 height 17
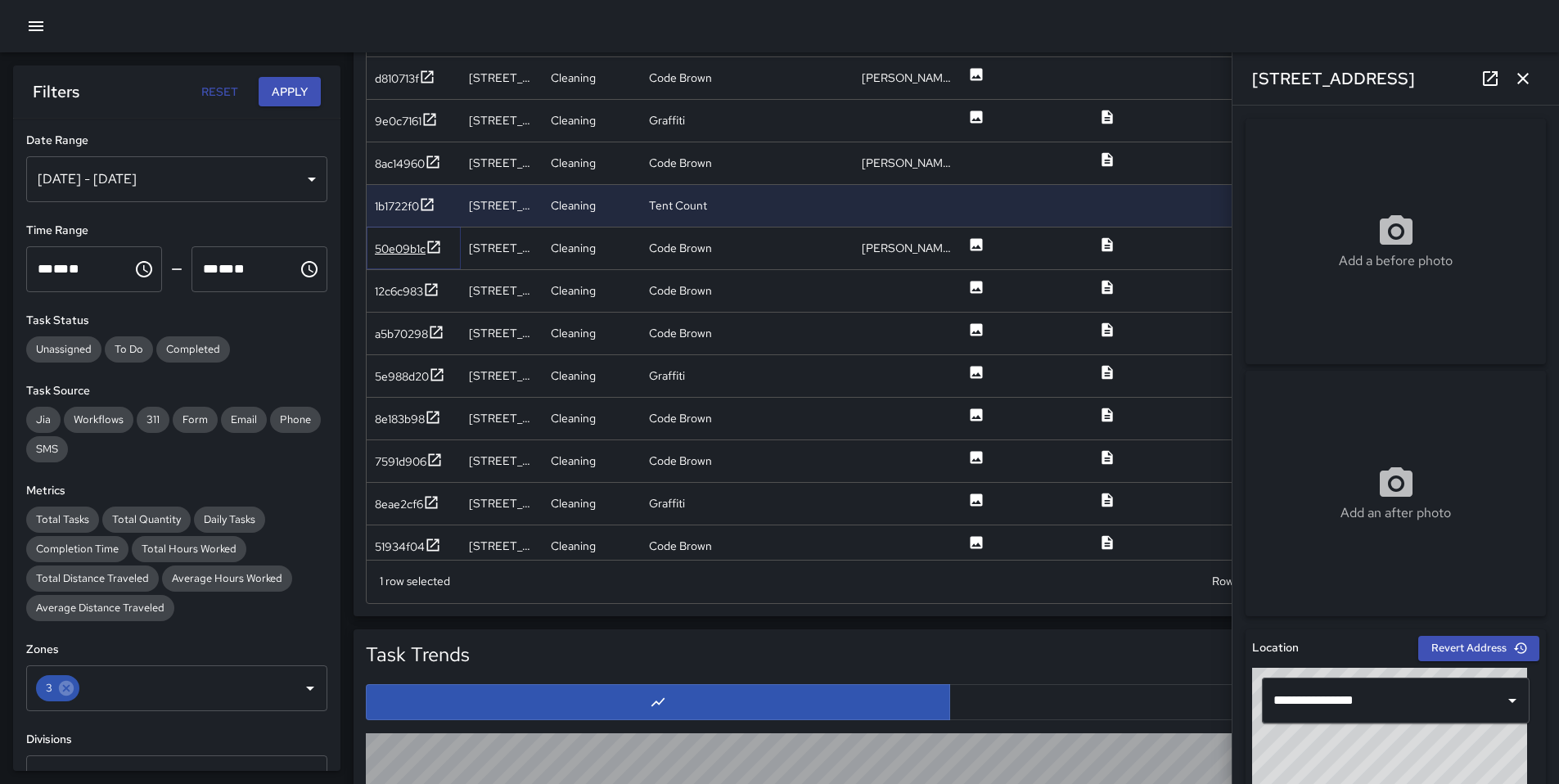
click at [416, 248] on div "50e09b1c" at bounding box center [400, 249] width 51 height 17
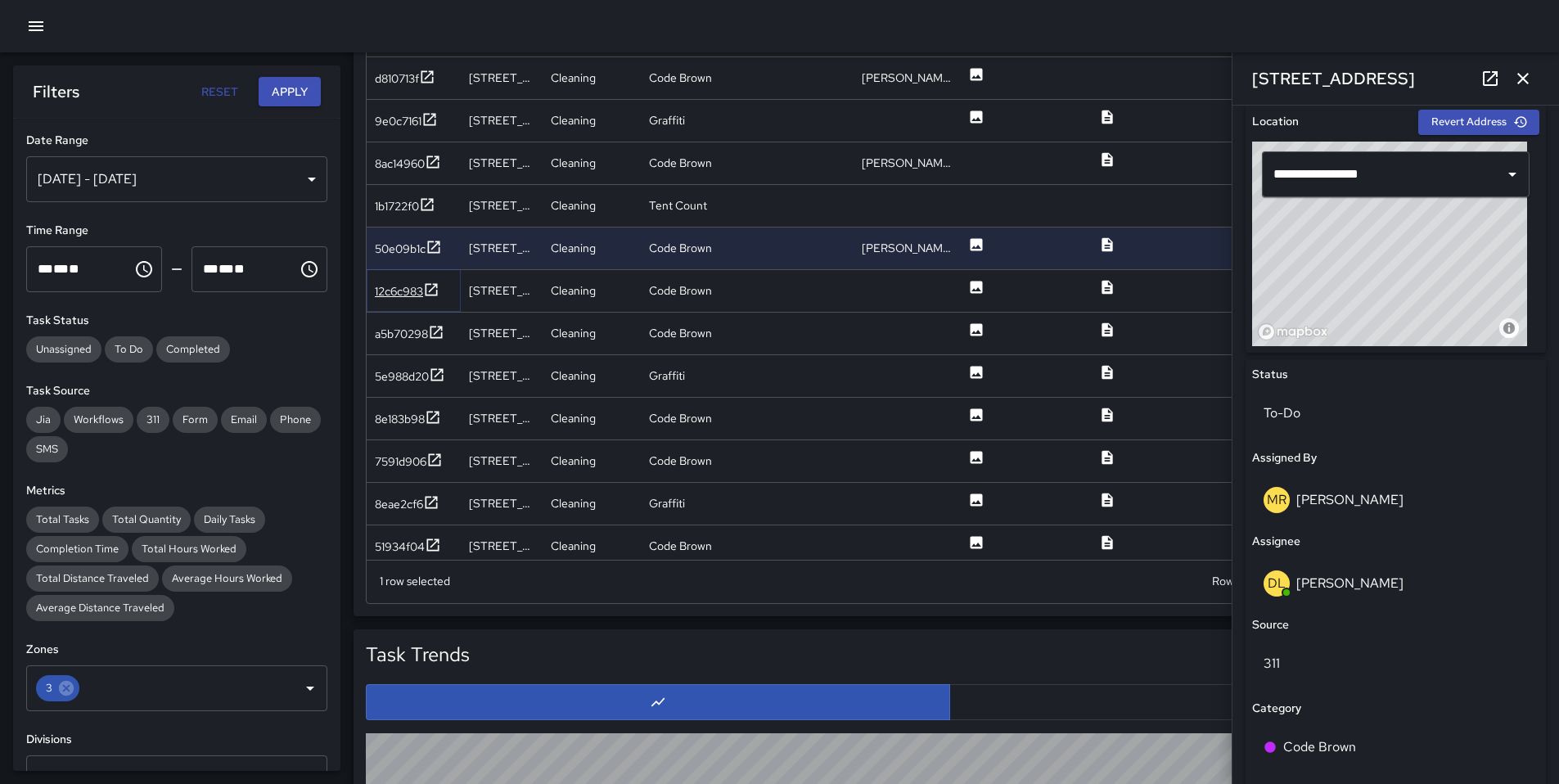
click at [384, 296] on div "12c6c983" at bounding box center [399, 291] width 48 height 17
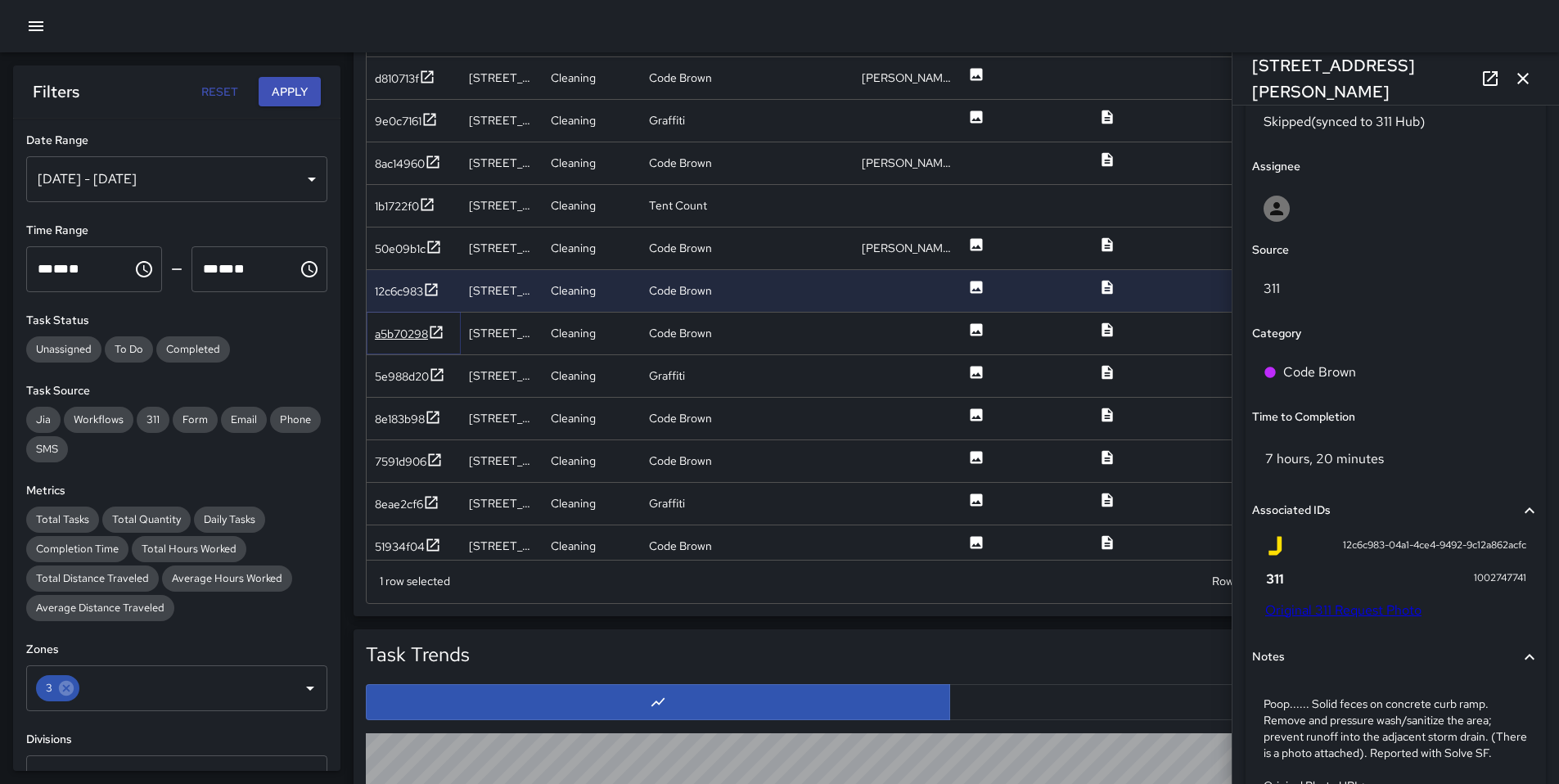
click at [412, 341] on div "a5b70298" at bounding box center [401, 334] width 53 height 17
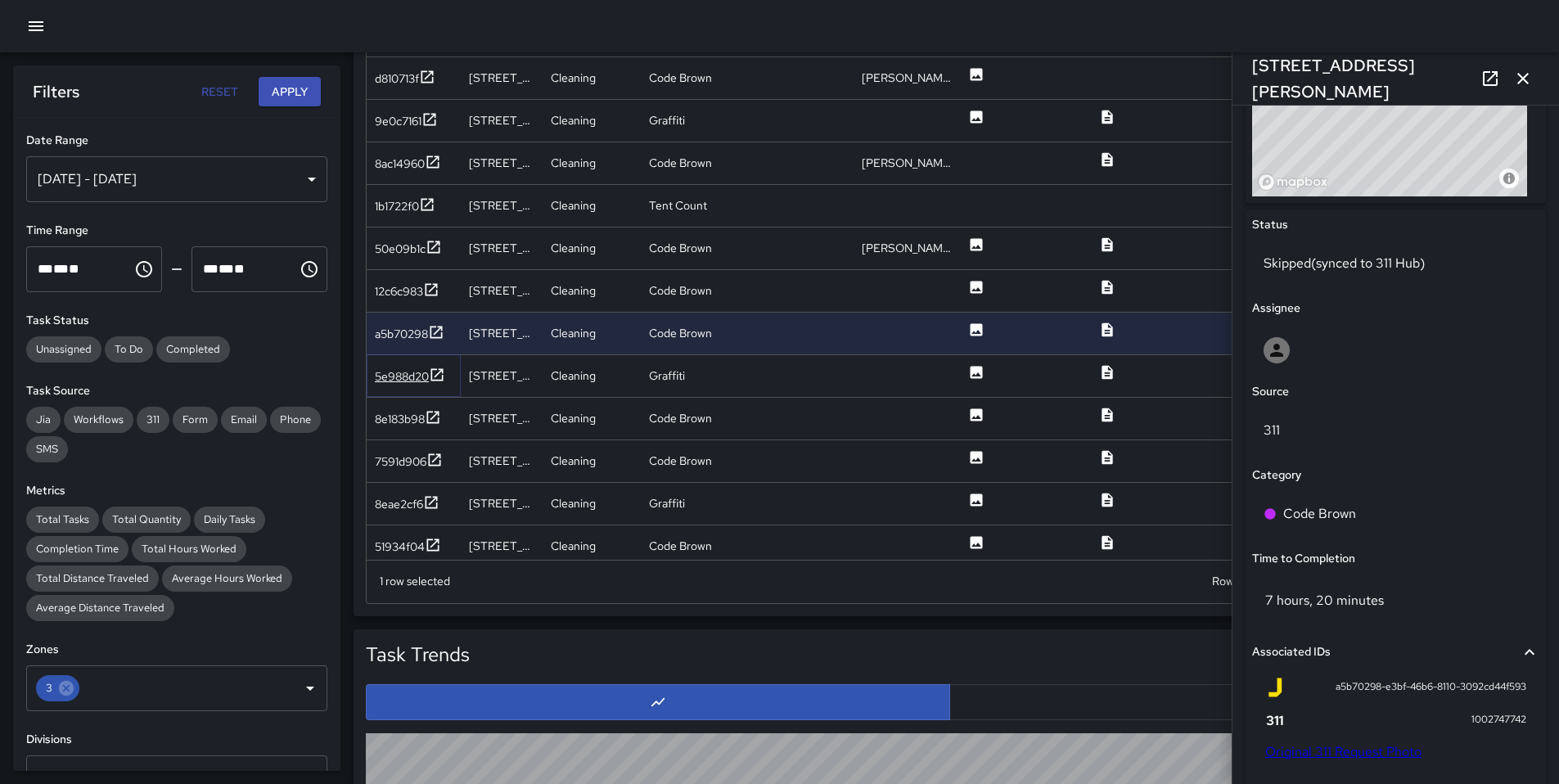
click at [391, 379] on div "5e988d20" at bounding box center [402, 377] width 54 height 17
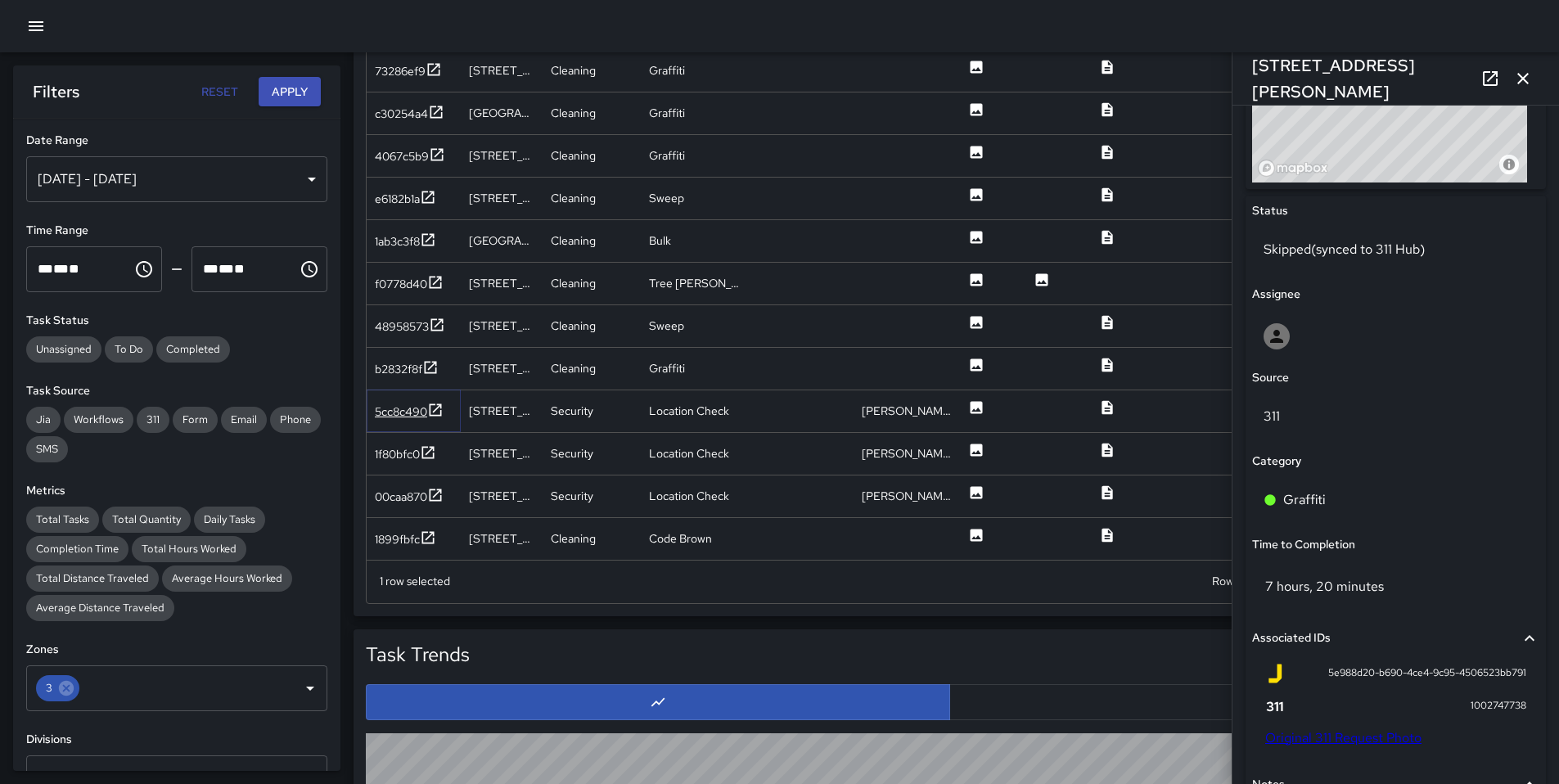
click at [393, 414] on div "5cc8c490" at bounding box center [401, 412] width 52 height 17
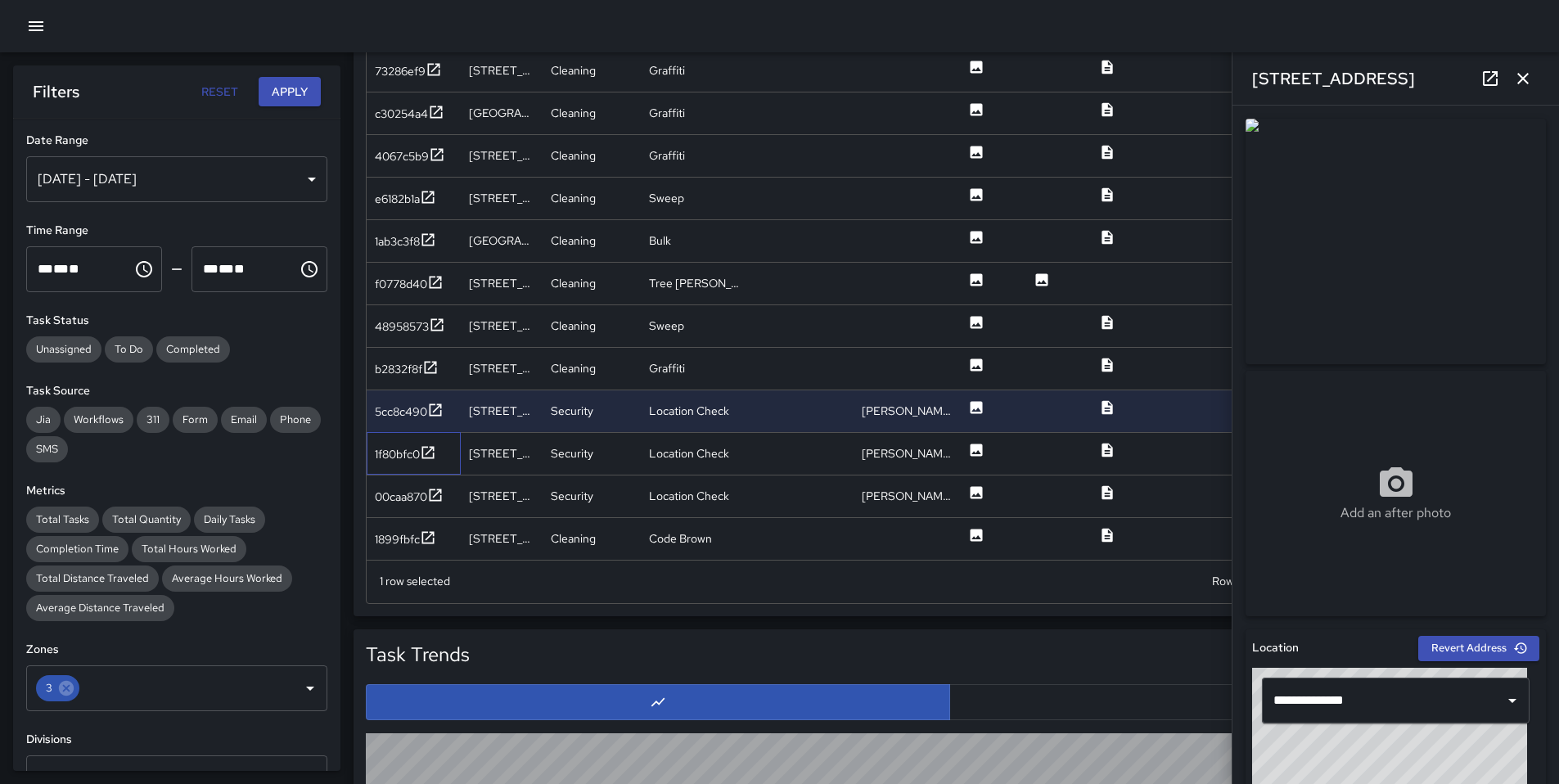
click at [399, 438] on div "1f80bfc0" at bounding box center [413, 453] width 94 height 43
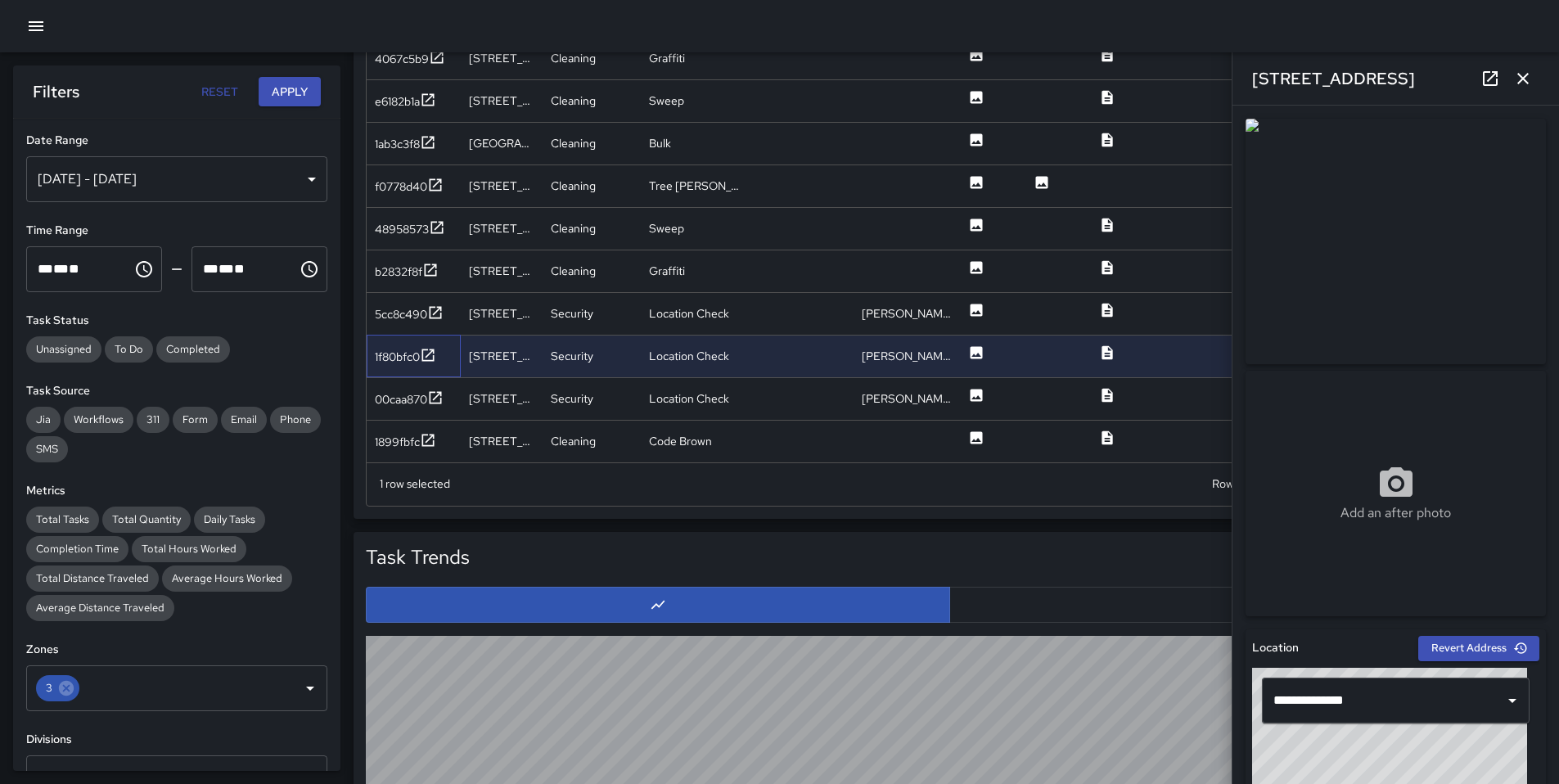
scroll to position [1003, 0]
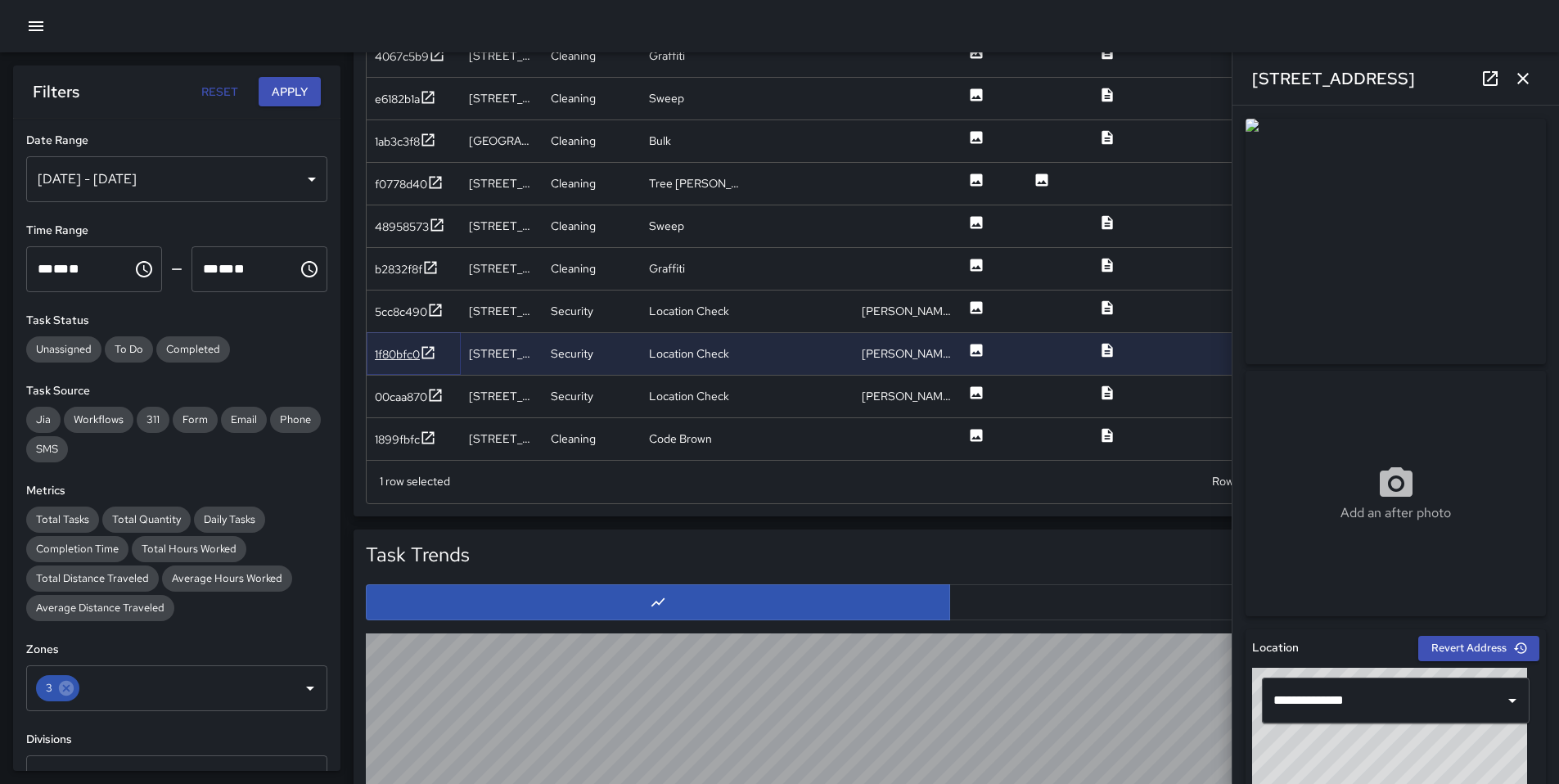
click at [398, 354] on div "1f80bfc0" at bounding box center [397, 354] width 45 height 17
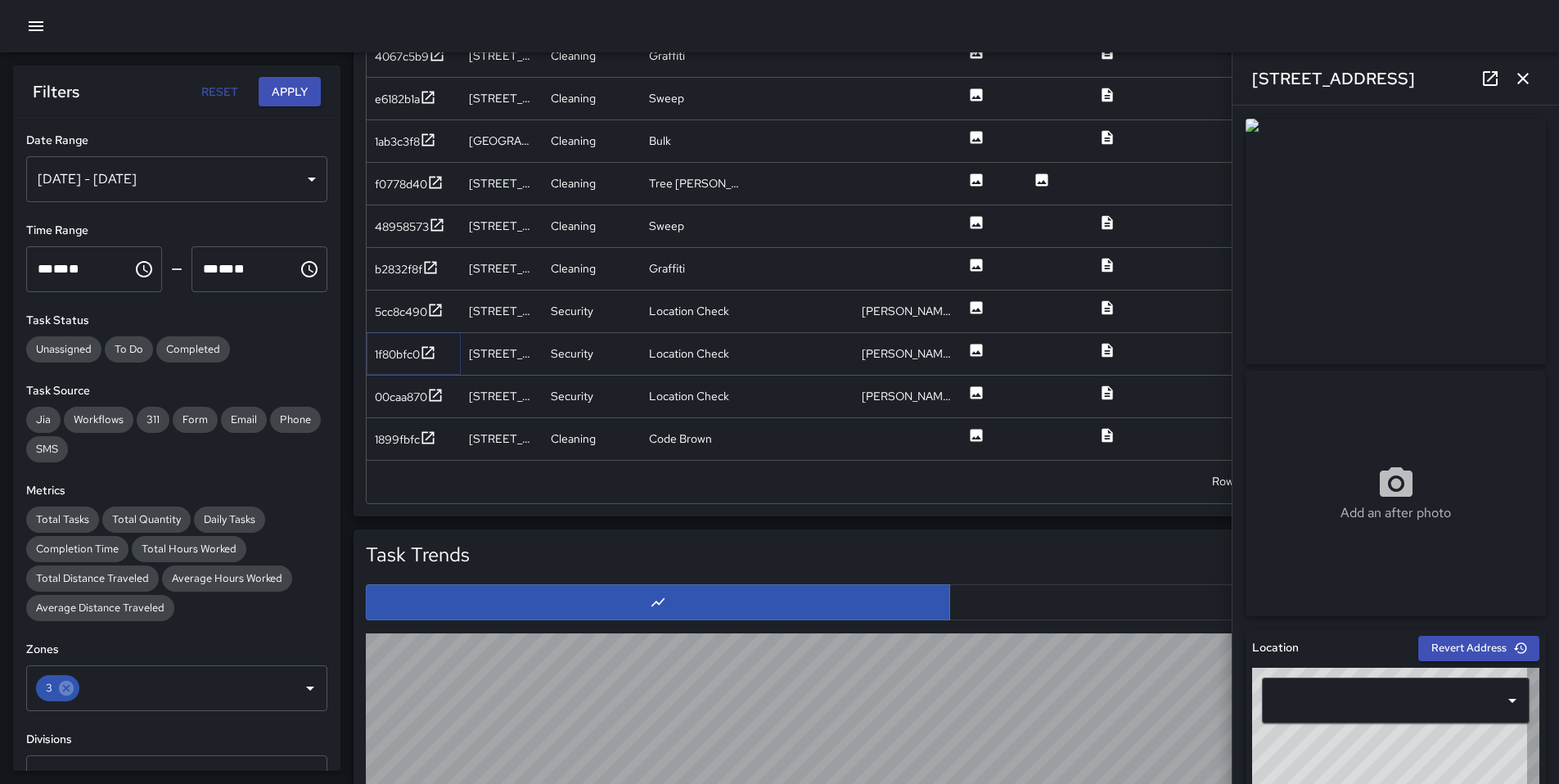
type input "**********"
click at [391, 318] on div "5cc8c490" at bounding box center [401, 312] width 52 height 17
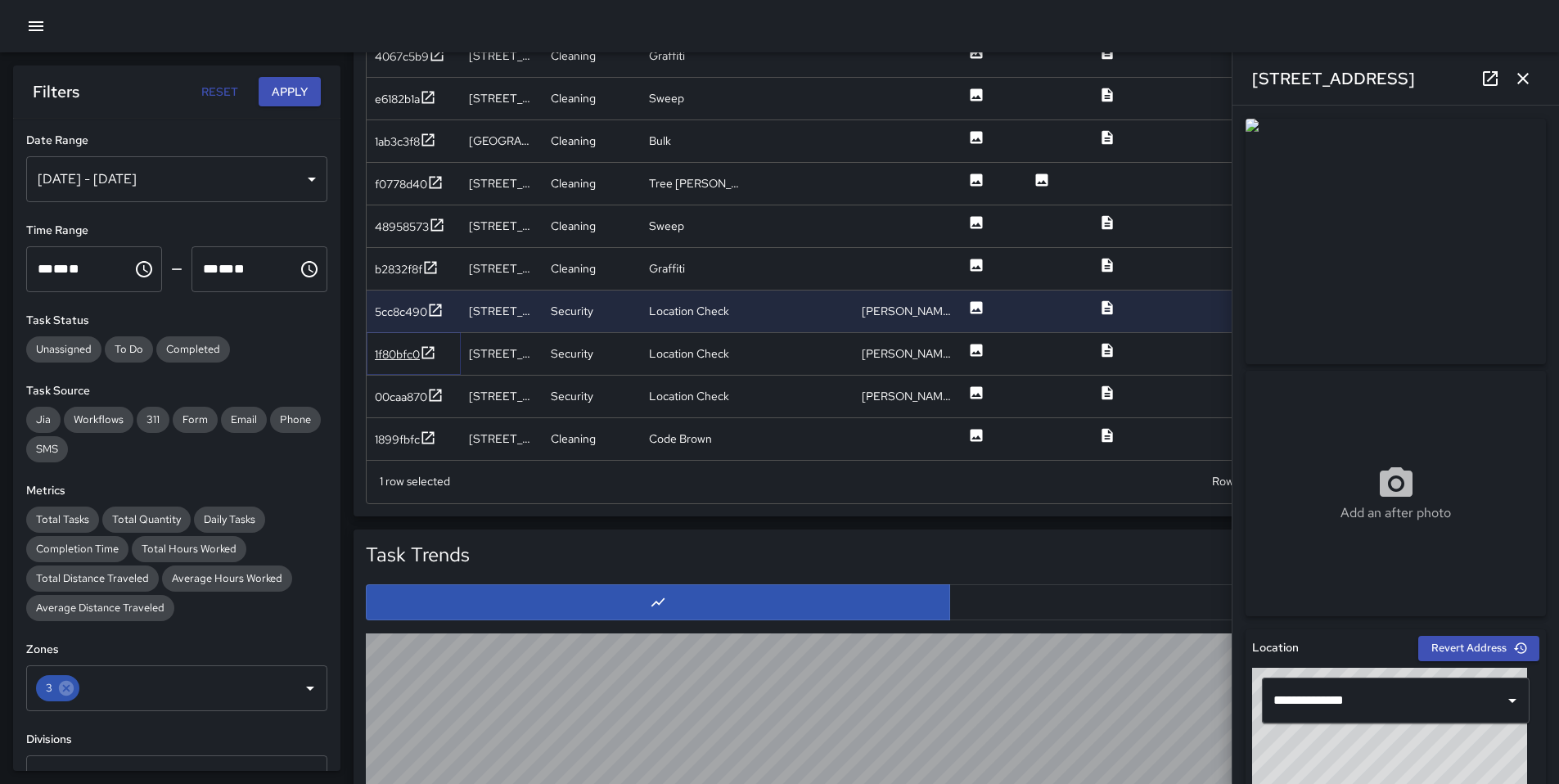
click at [397, 349] on div "1f80bfc0" at bounding box center [397, 354] width 45 height 17
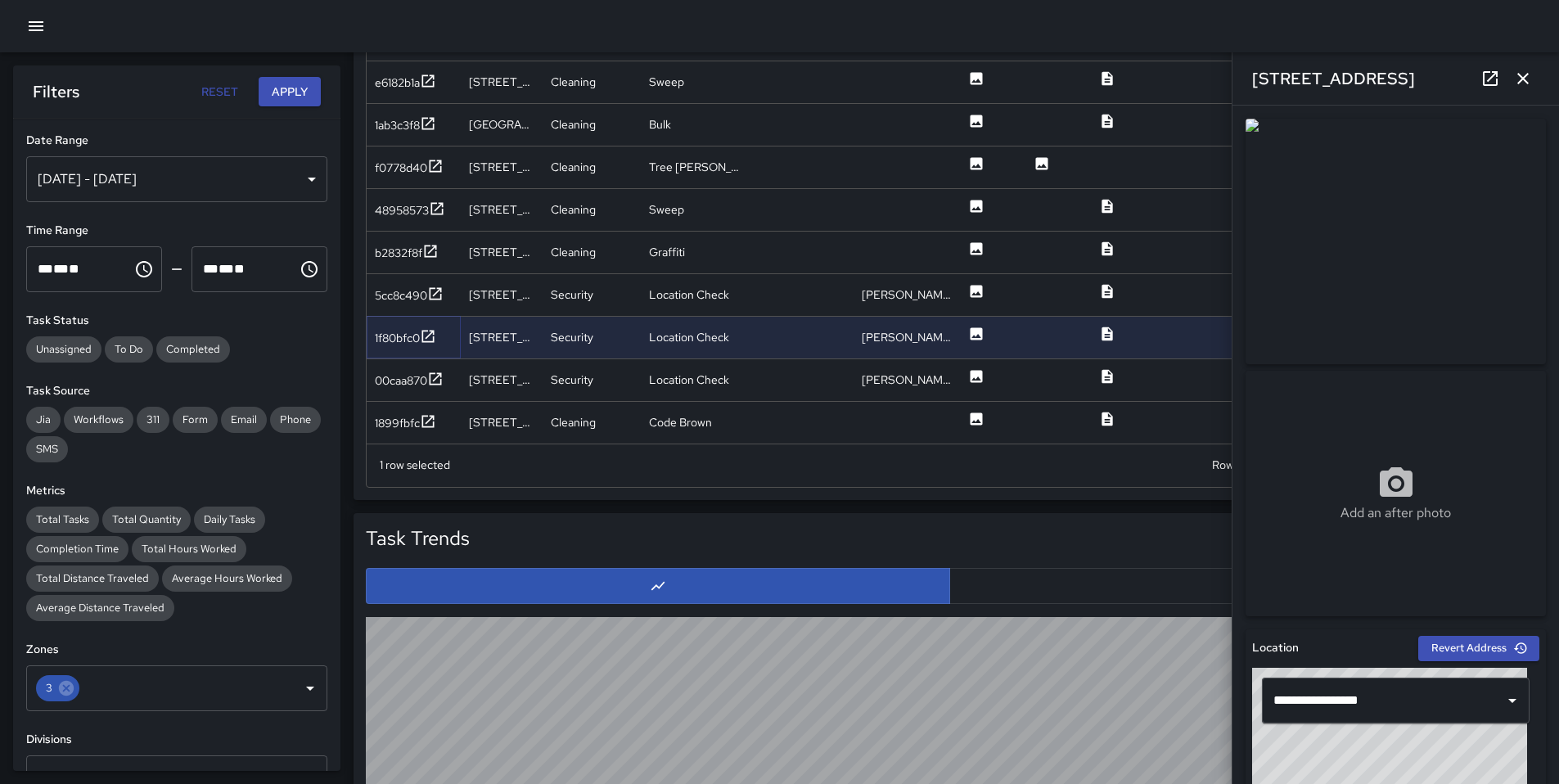
scroll to position [1022, 0]
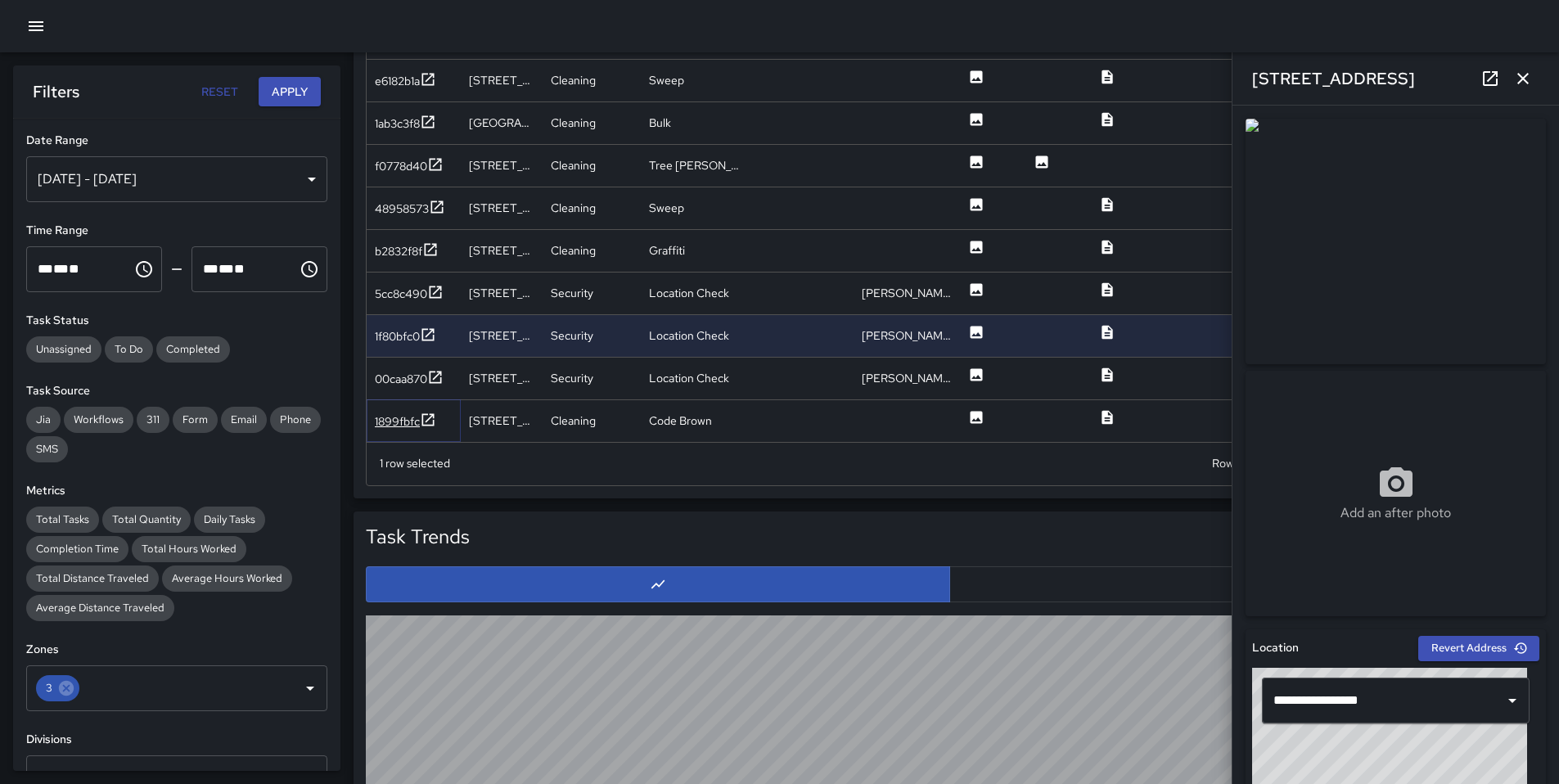
click at [418, 420] on div "1899fbfc" at bounding box center [397, 421] width 45 height 17
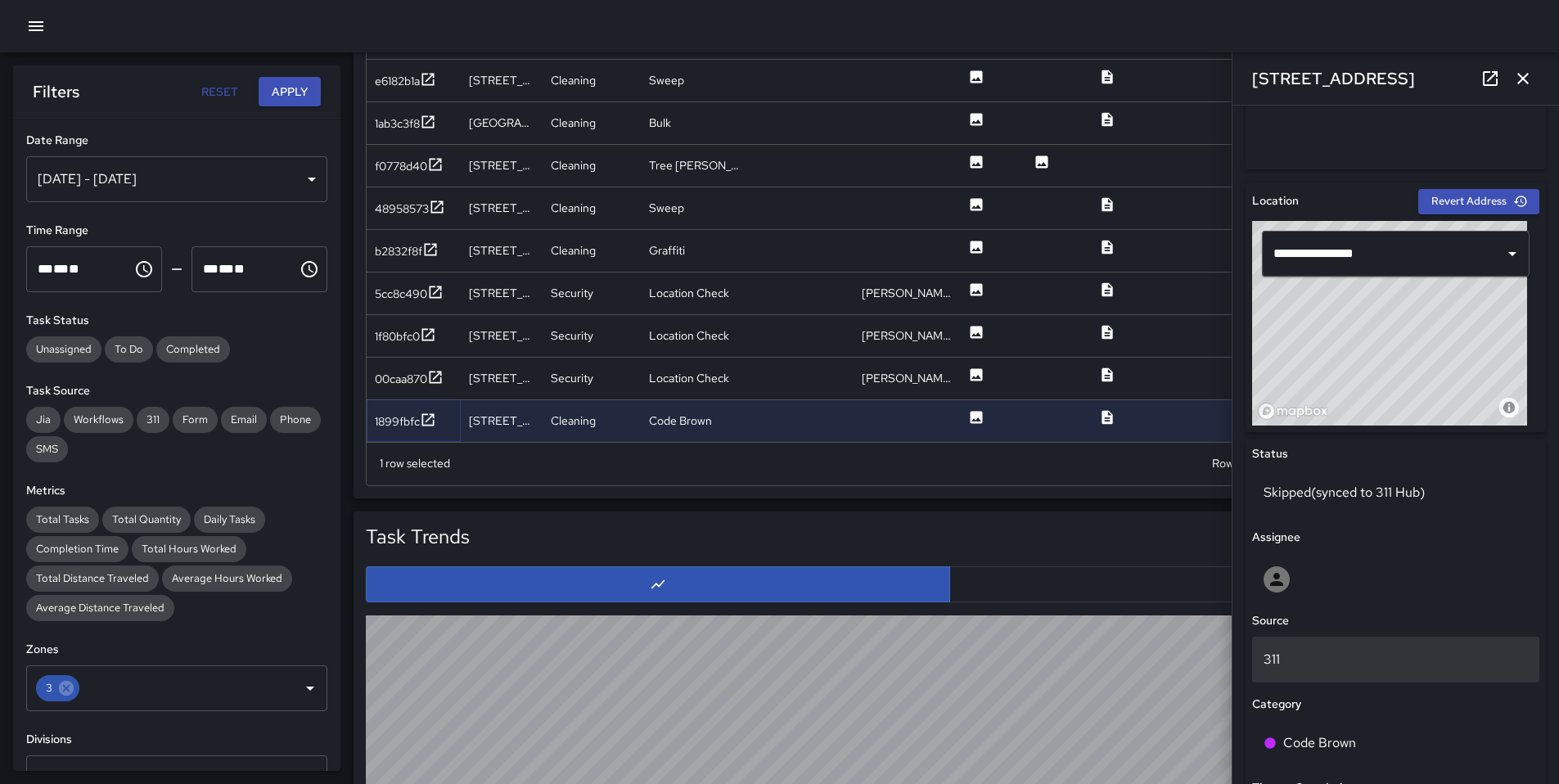
scroll to position [445, 0]
drag, startPoint x: 1518, startPoint y: 77, endPoint x: 1512, endPoint y: 86, distance: 10.8
click at [1518, 77] on icon "button" at bounding box center [1522, 78] width 20 height 20
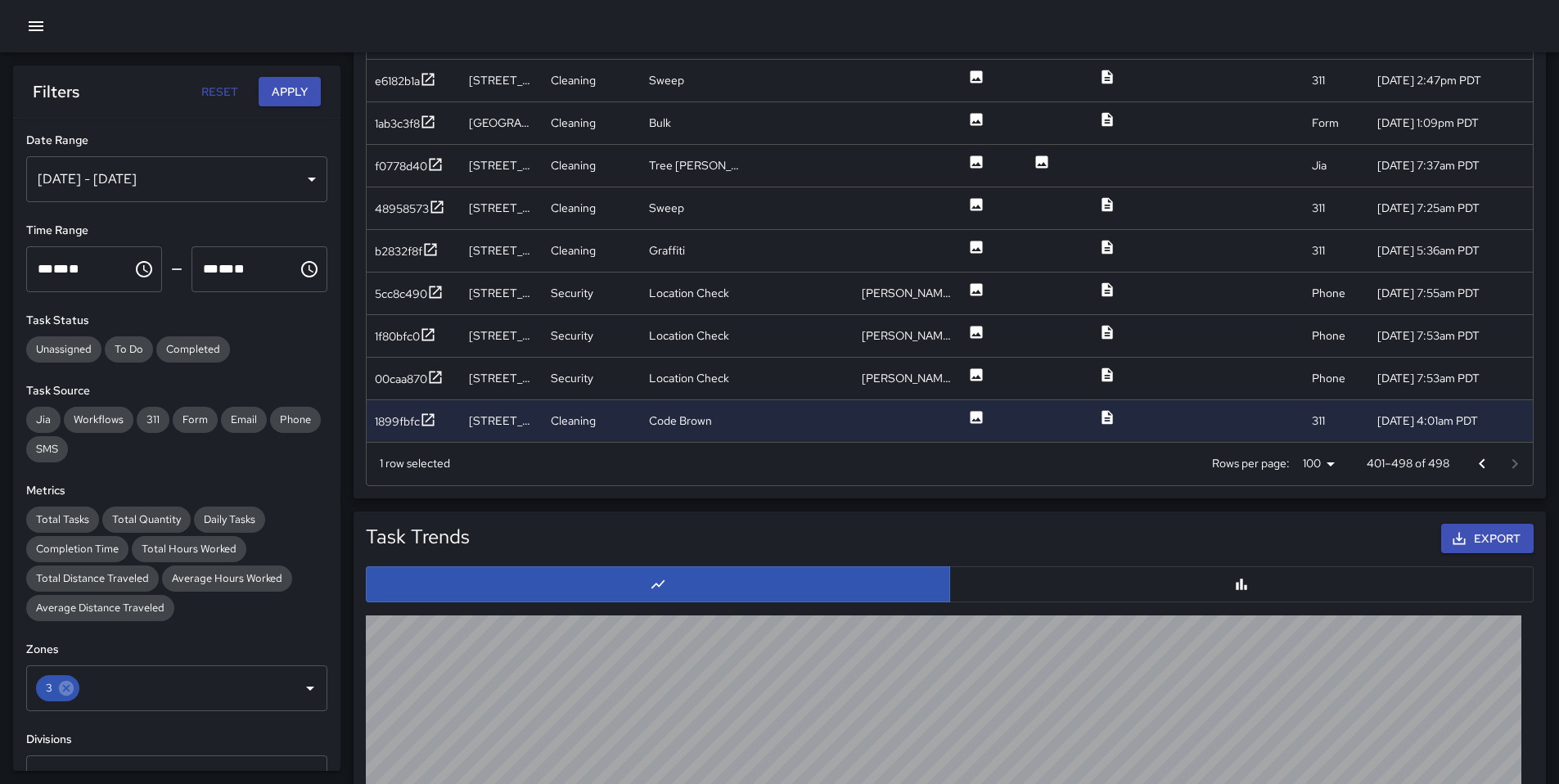
click at [1500, 465] on div at bounding box center [1498, 463] width 65 height 33
click at [1472, 467] on icon "Go to previous page" at bounding box center [1481, 463] width 20 height 20
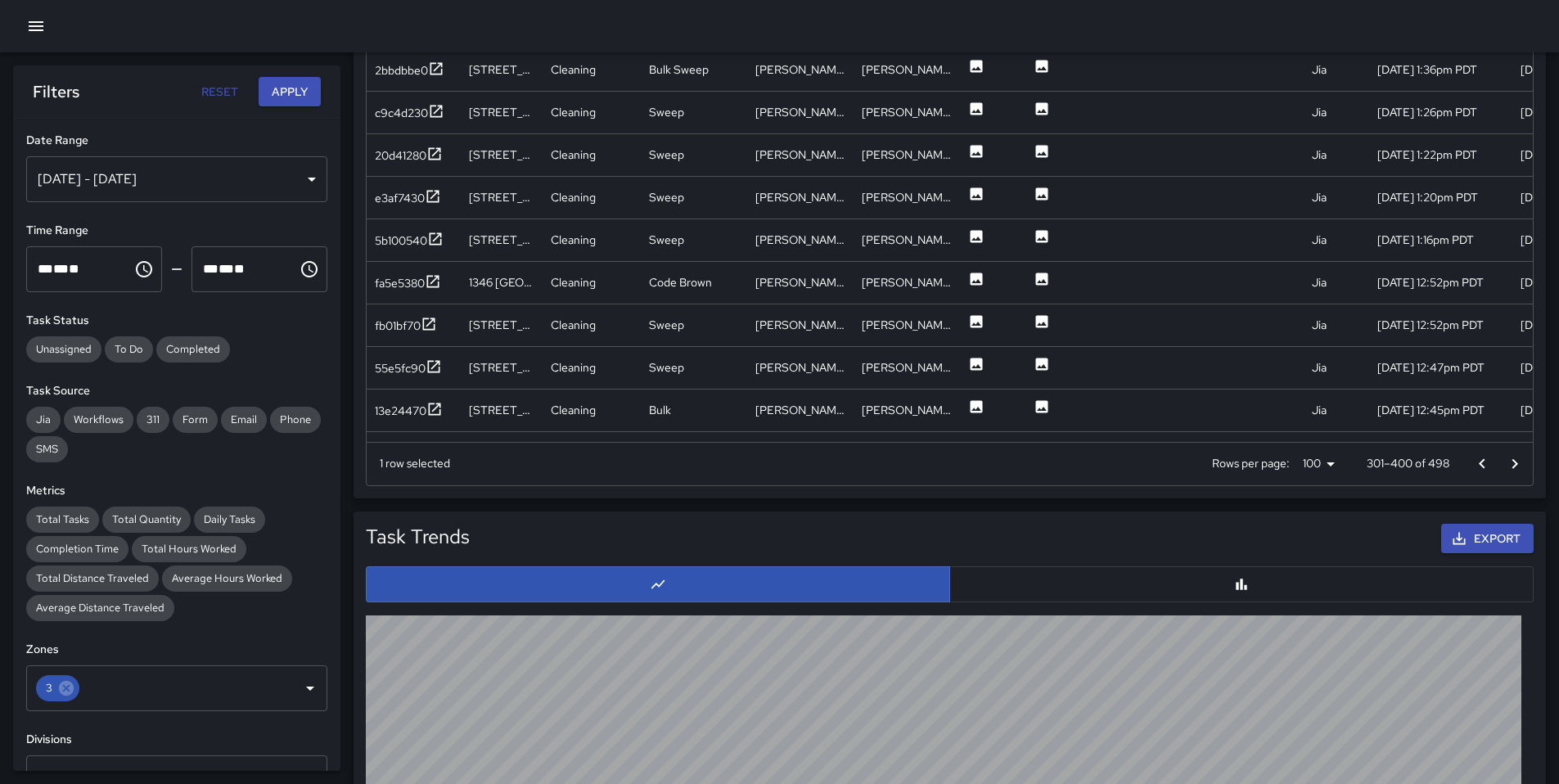
scroll to position [0, 0]
click at [1529, 467] on div "Rows per page: 100 *** 301–400 of 498" at bounding box center [998, 464] width 1070 height 43
click at [1511, 466] on icon "Go to next page" at bounding box center [1513, 463] width 20 height 20
click at [64, 695] on icon at bounding box center [66, 688] width 15 height 15
click at [119, 689] on input "text" at bounding box center [164, 687] width 261 height 31
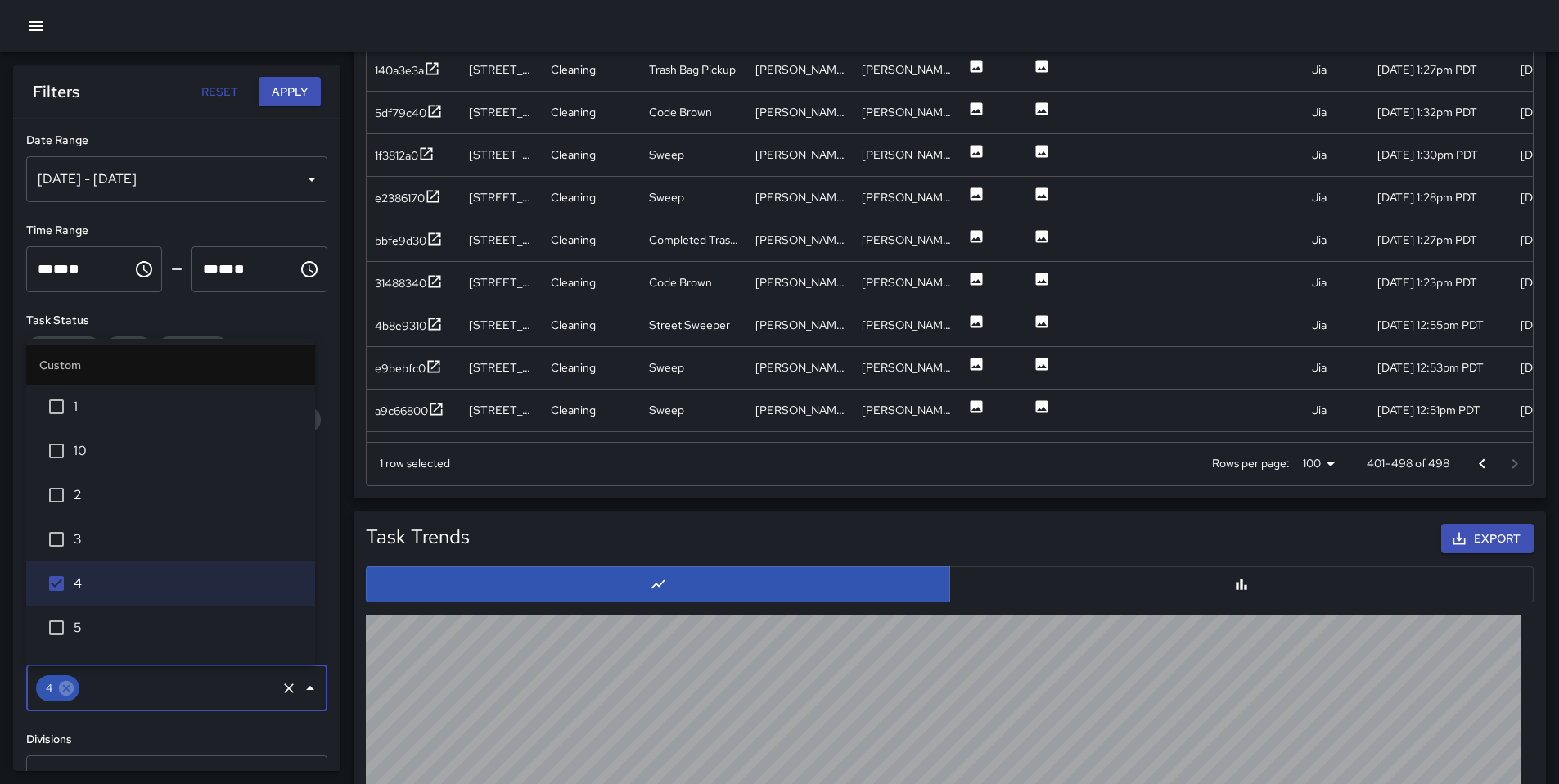
click at [296, 87] on button "Apply" at bounding box center [289, 92] width 62 height 31
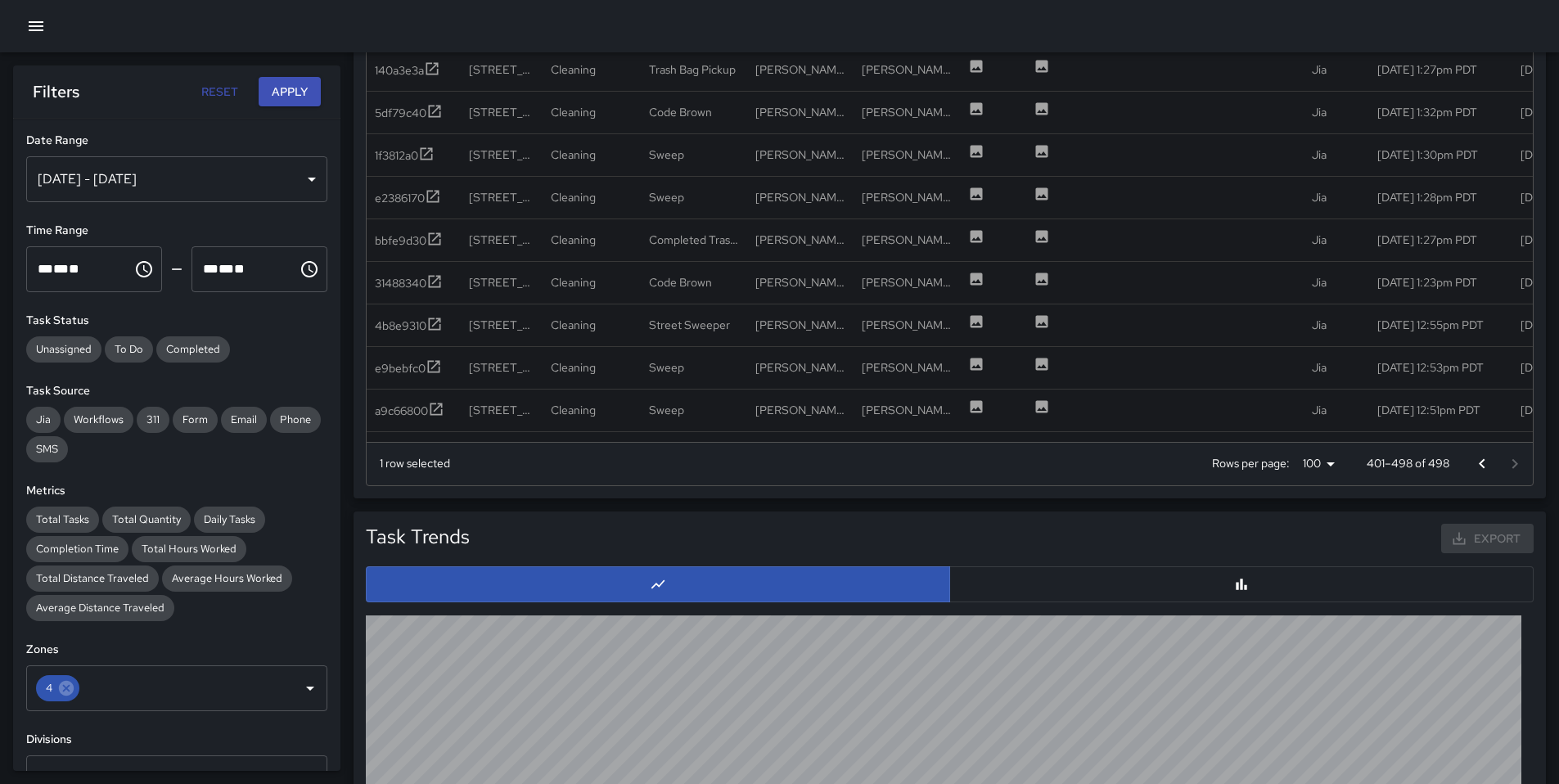
scroll to position [330, 0]
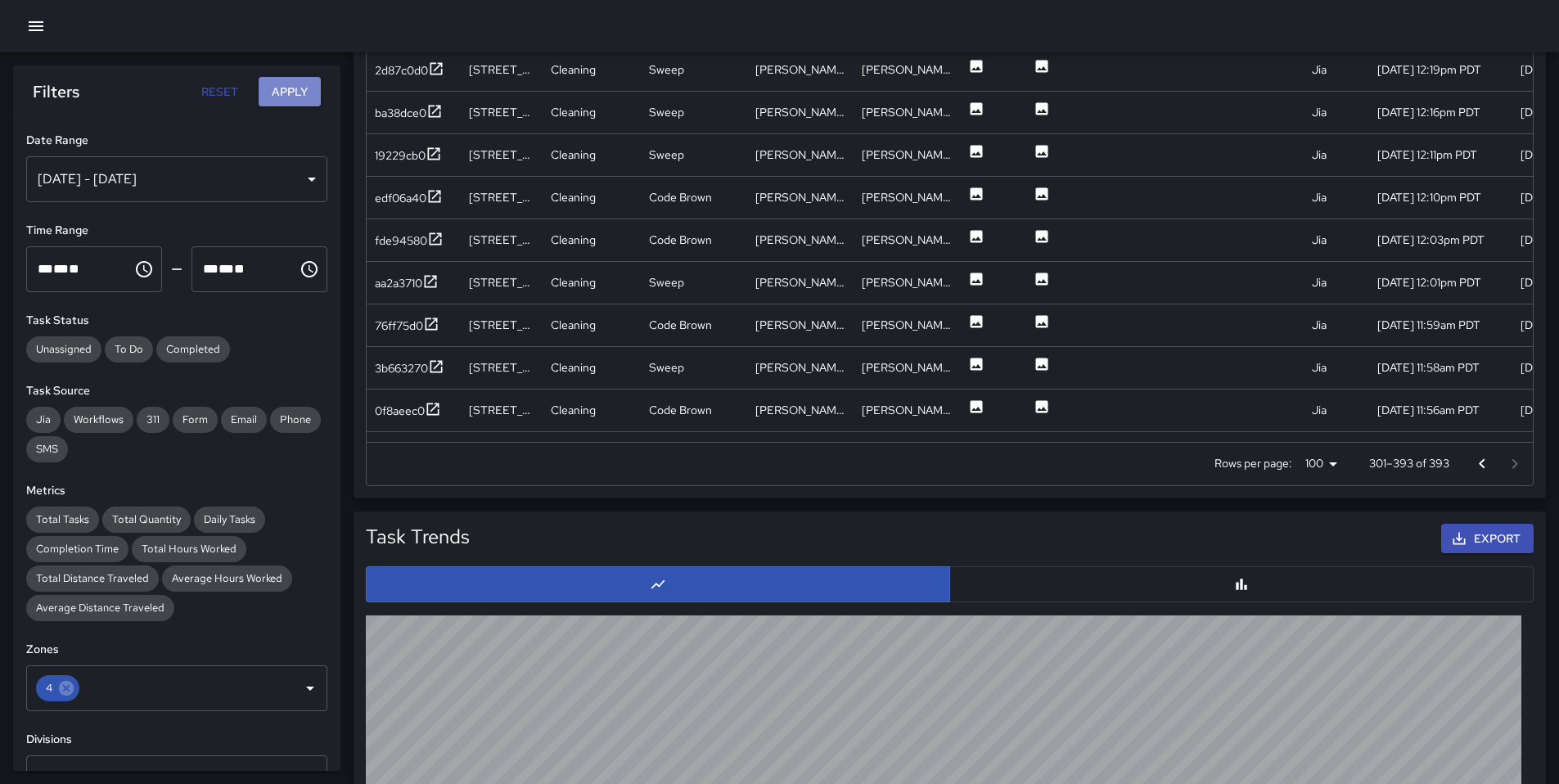
click at [293, 89] on button "Apply" at bounding box center [289, 92] width 62 height 31
click at [1003, 577] on button "button" at bounding box center [1241, 584] width 584 height 36
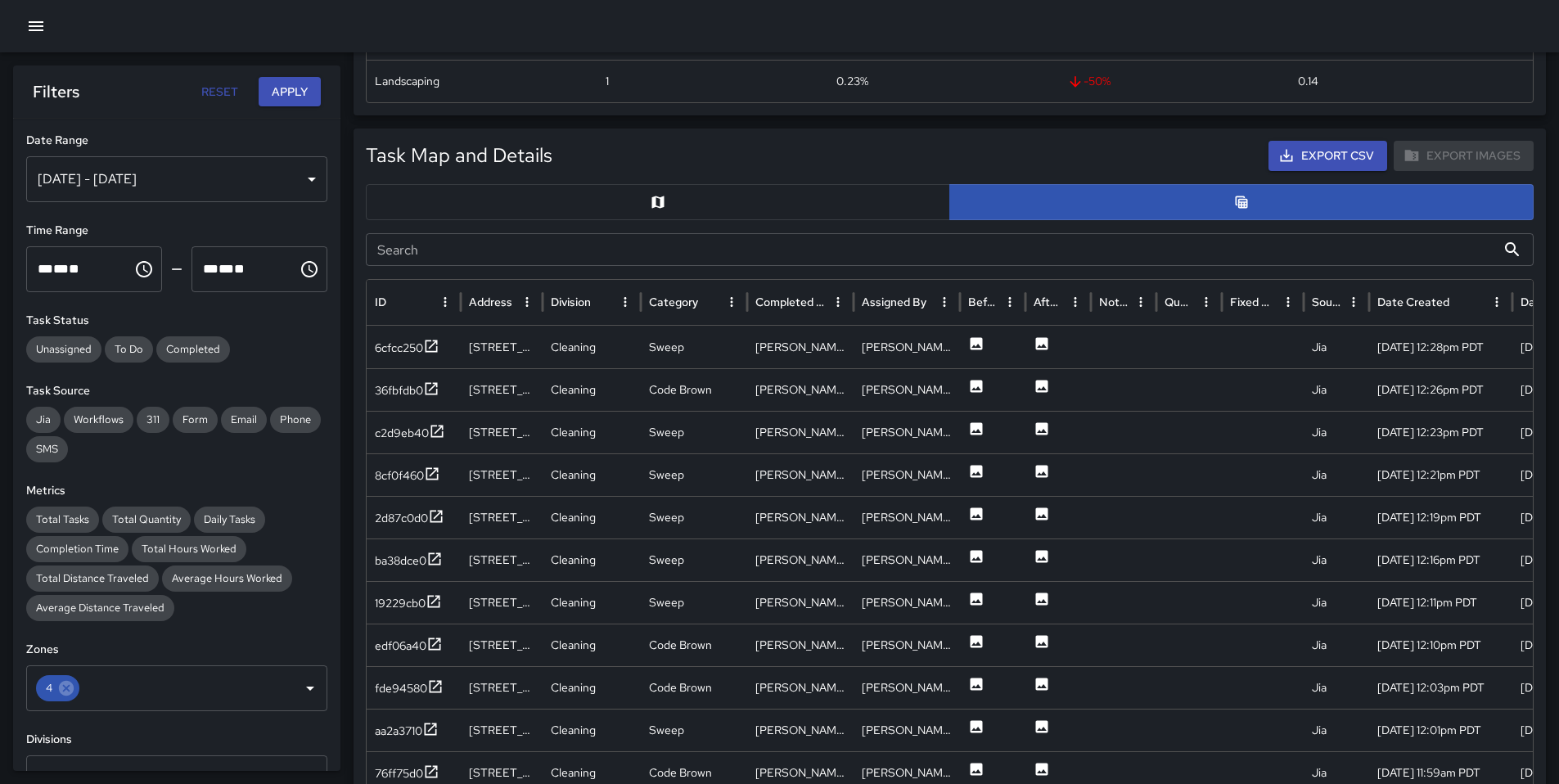
scroll to position [362, 0]
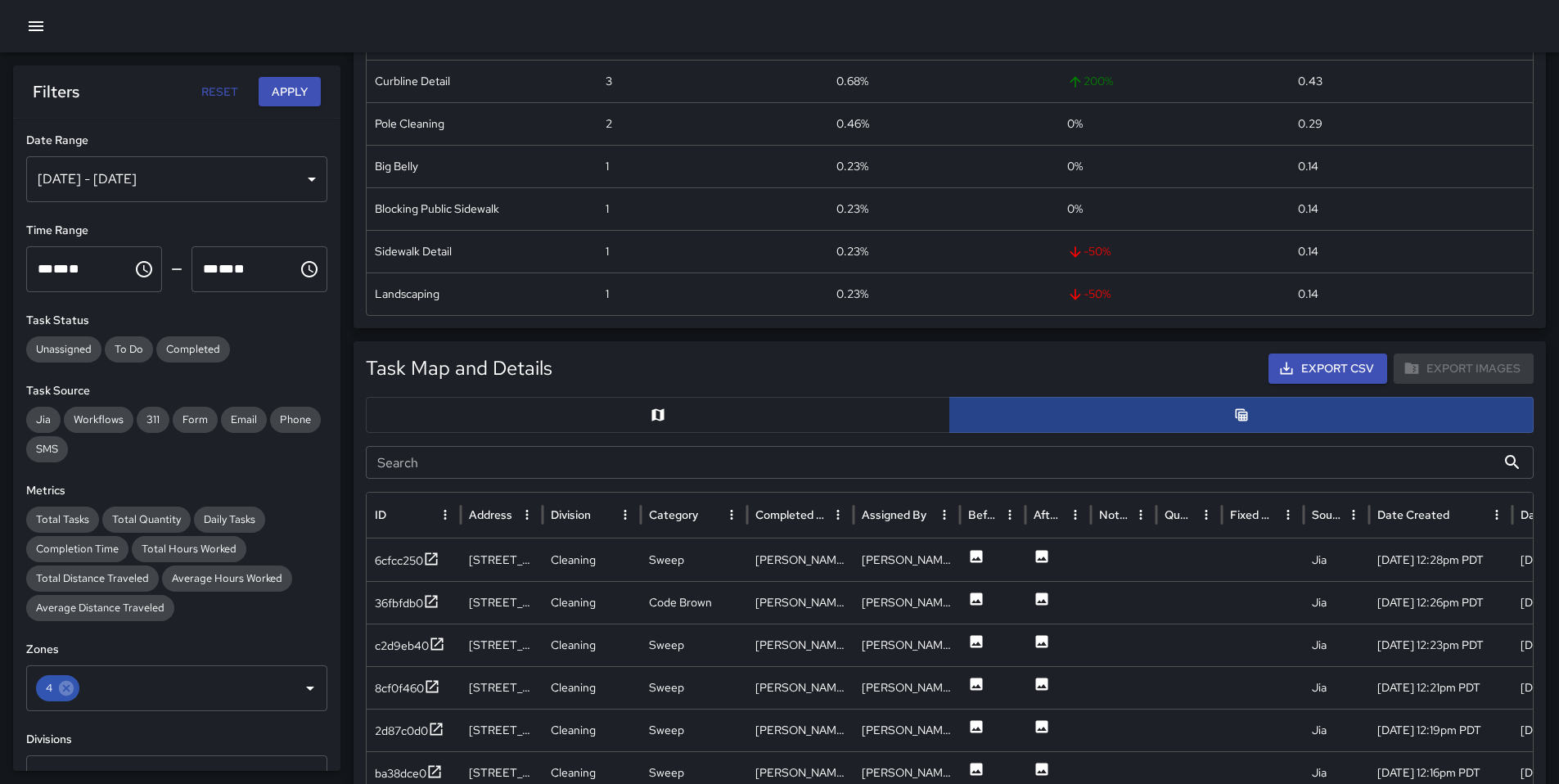
click at [1082, 425] on button "button" at bounding box center [1241, 415] width 584 height 36
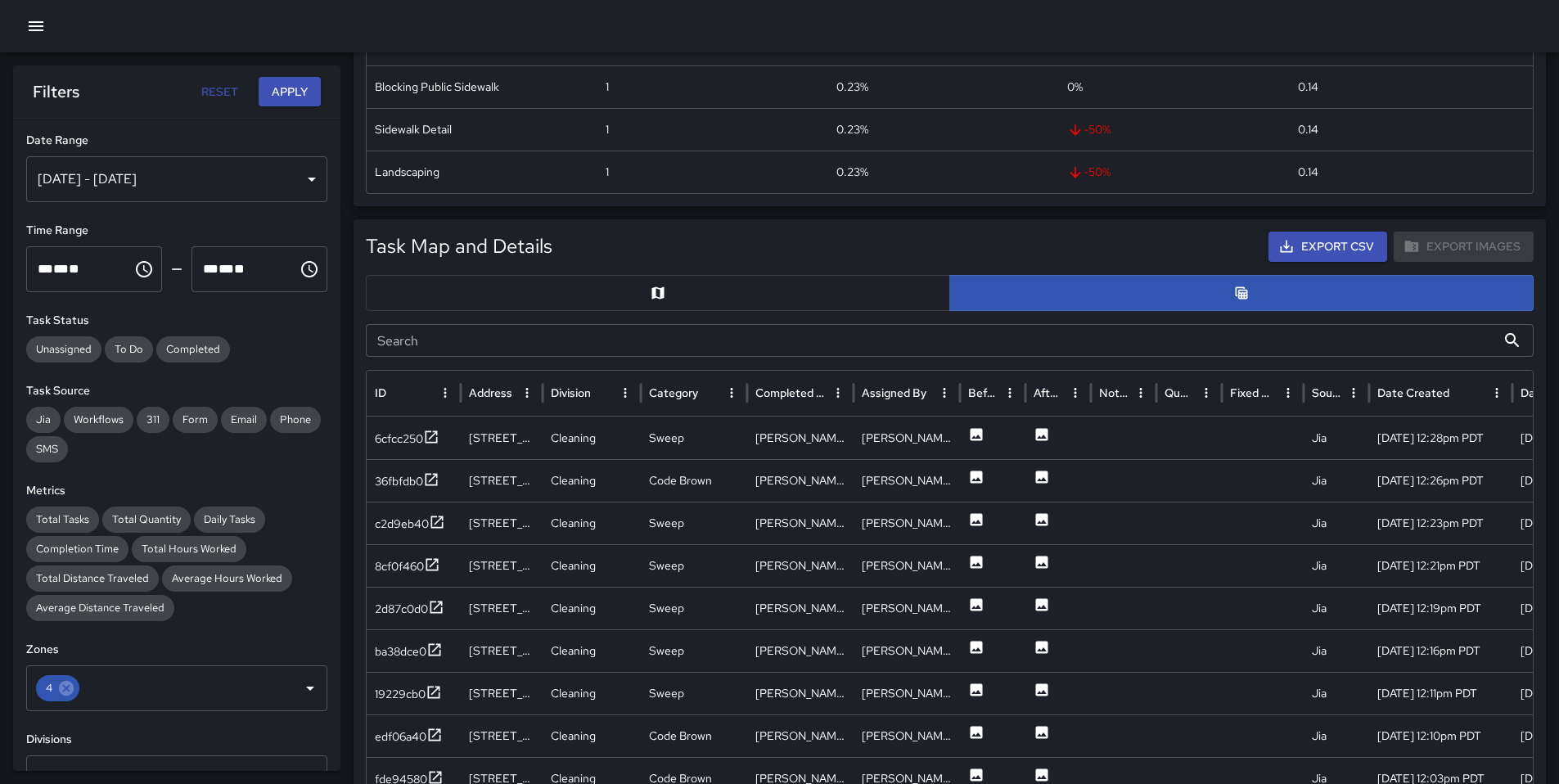
scroll to position [4, 0]
click at [385, 439] on div "6cfcc250" at bounding box center [399, 435] width 48 height 17
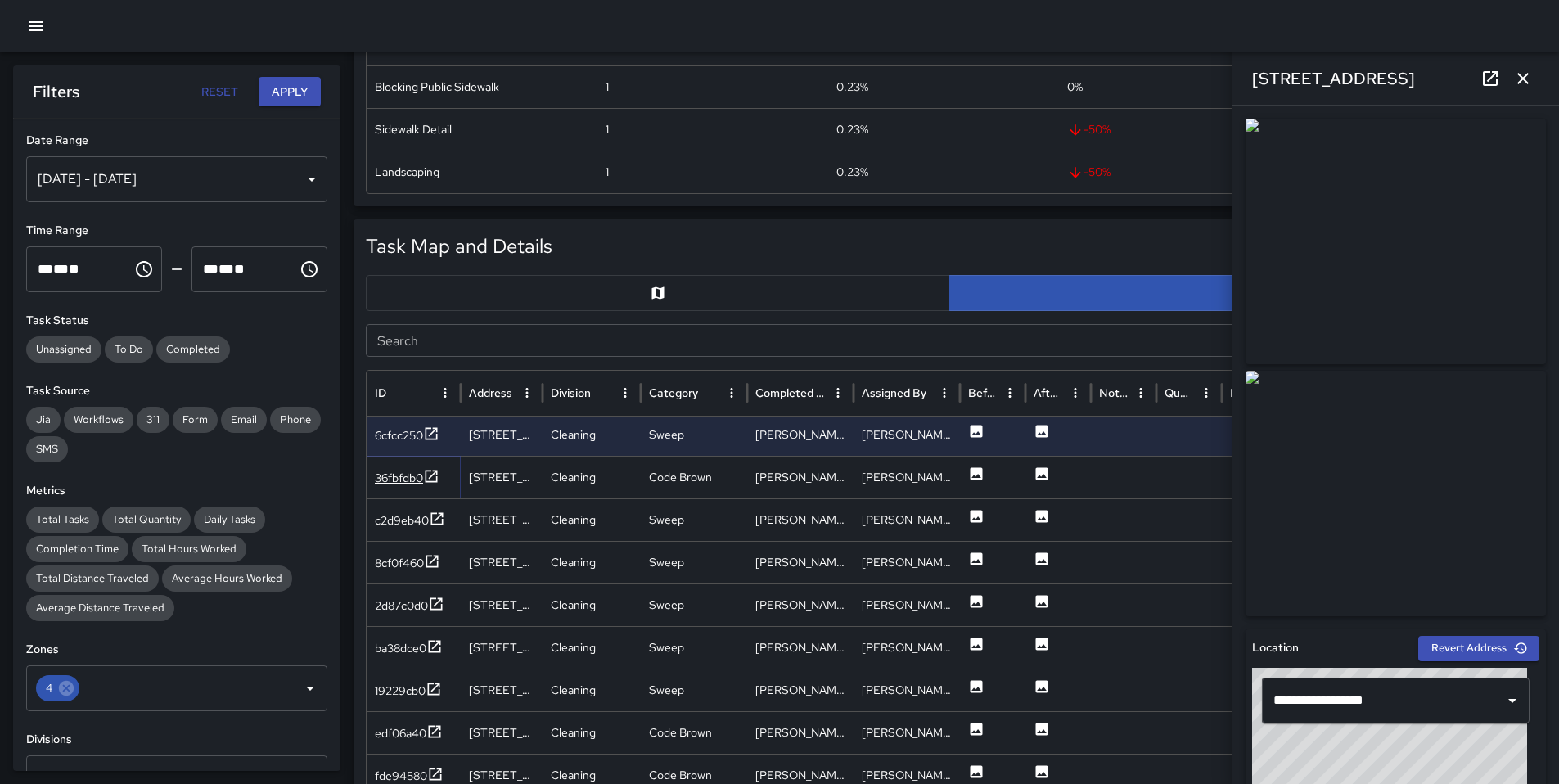
click at [391, 480] on div "36fbfdb0" at bounding box center [399, 478] width 48 height 17
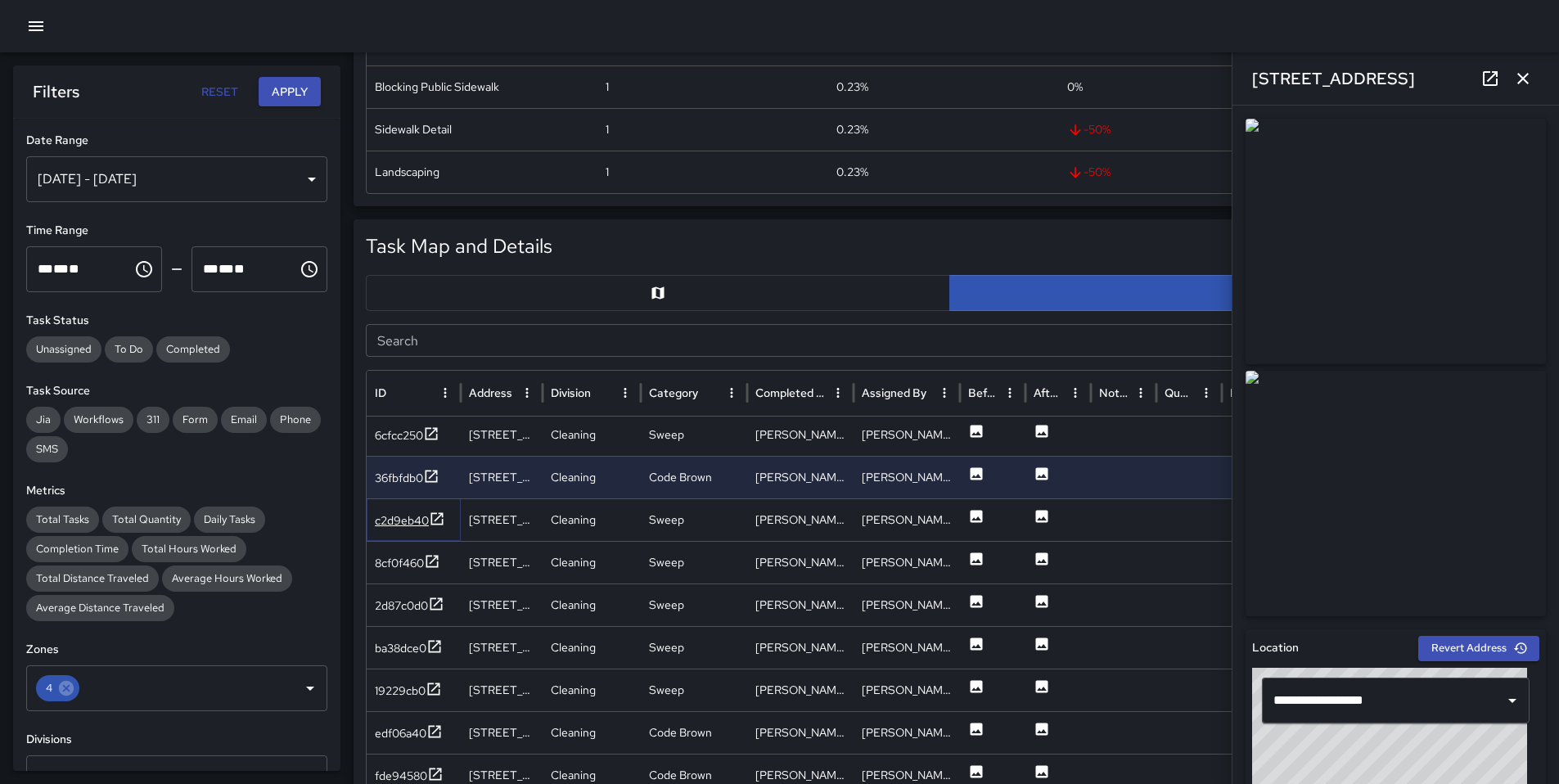
click at [389, 524] on div "c2d9eb40" at bounding box center [402, 521] width 54 height 17
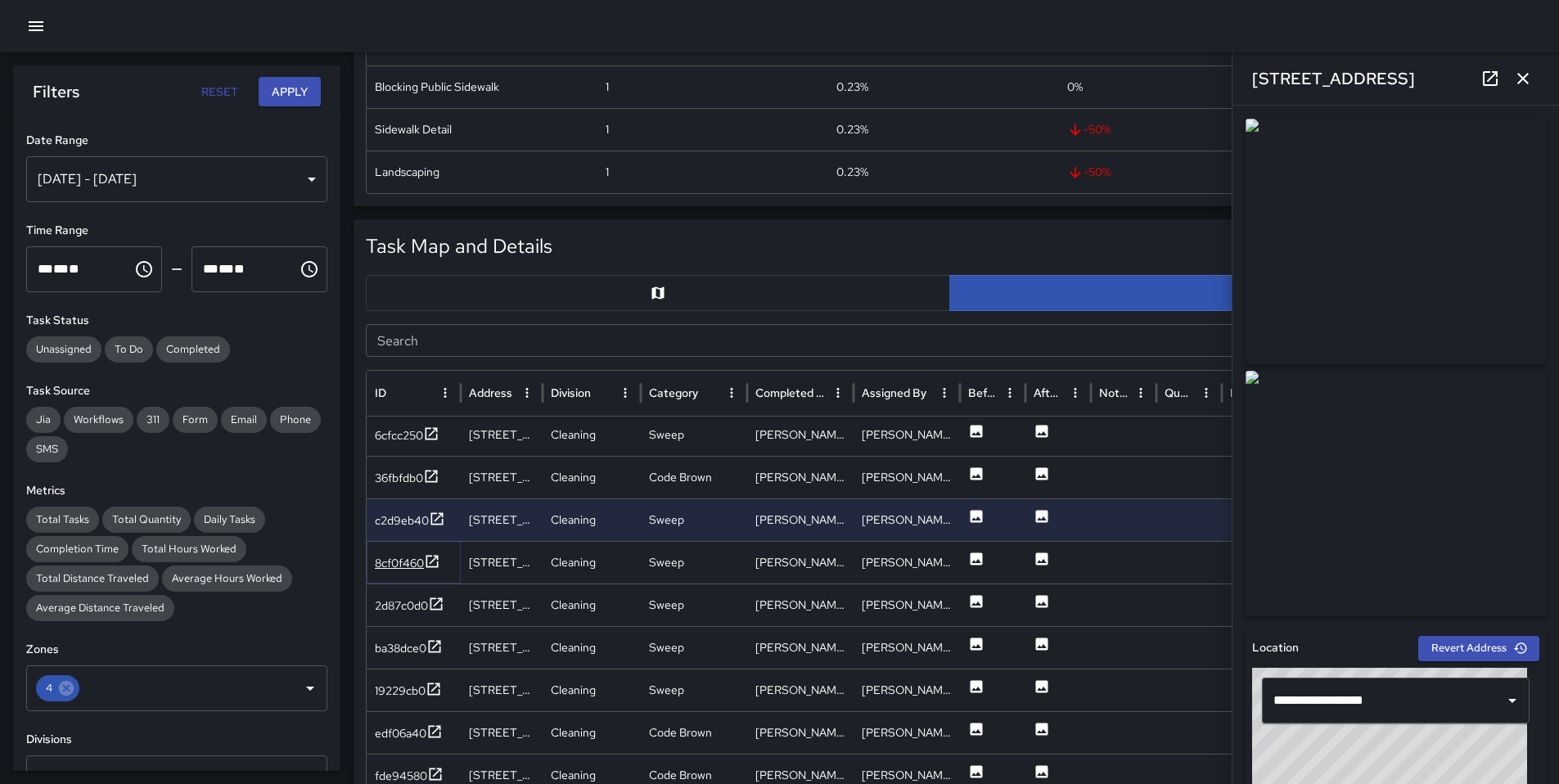
click at [391, 558] on div "8cf0f460" at bounding box center [399, 563] width 49 height 17
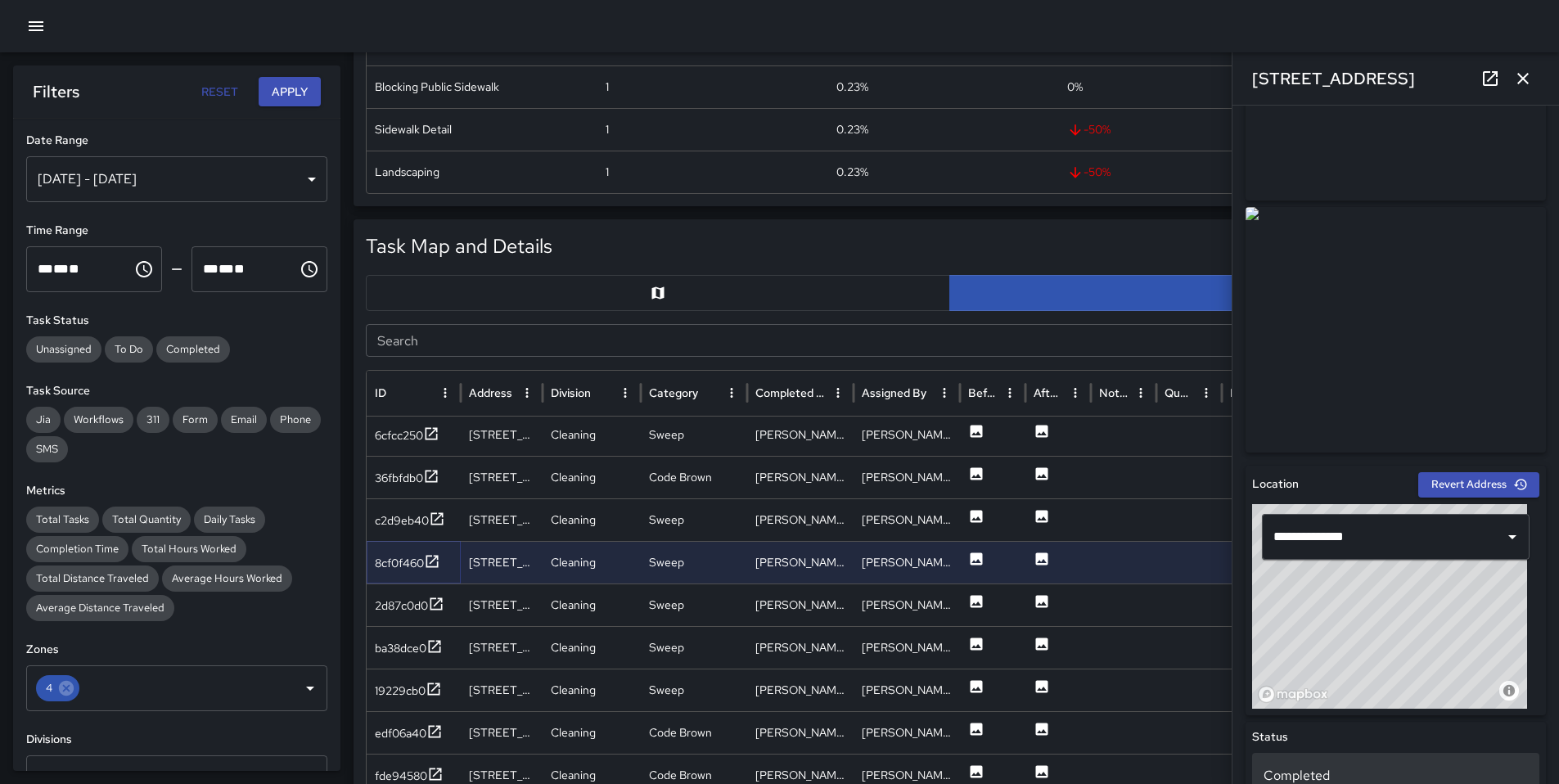
scroll to position [350, 0]
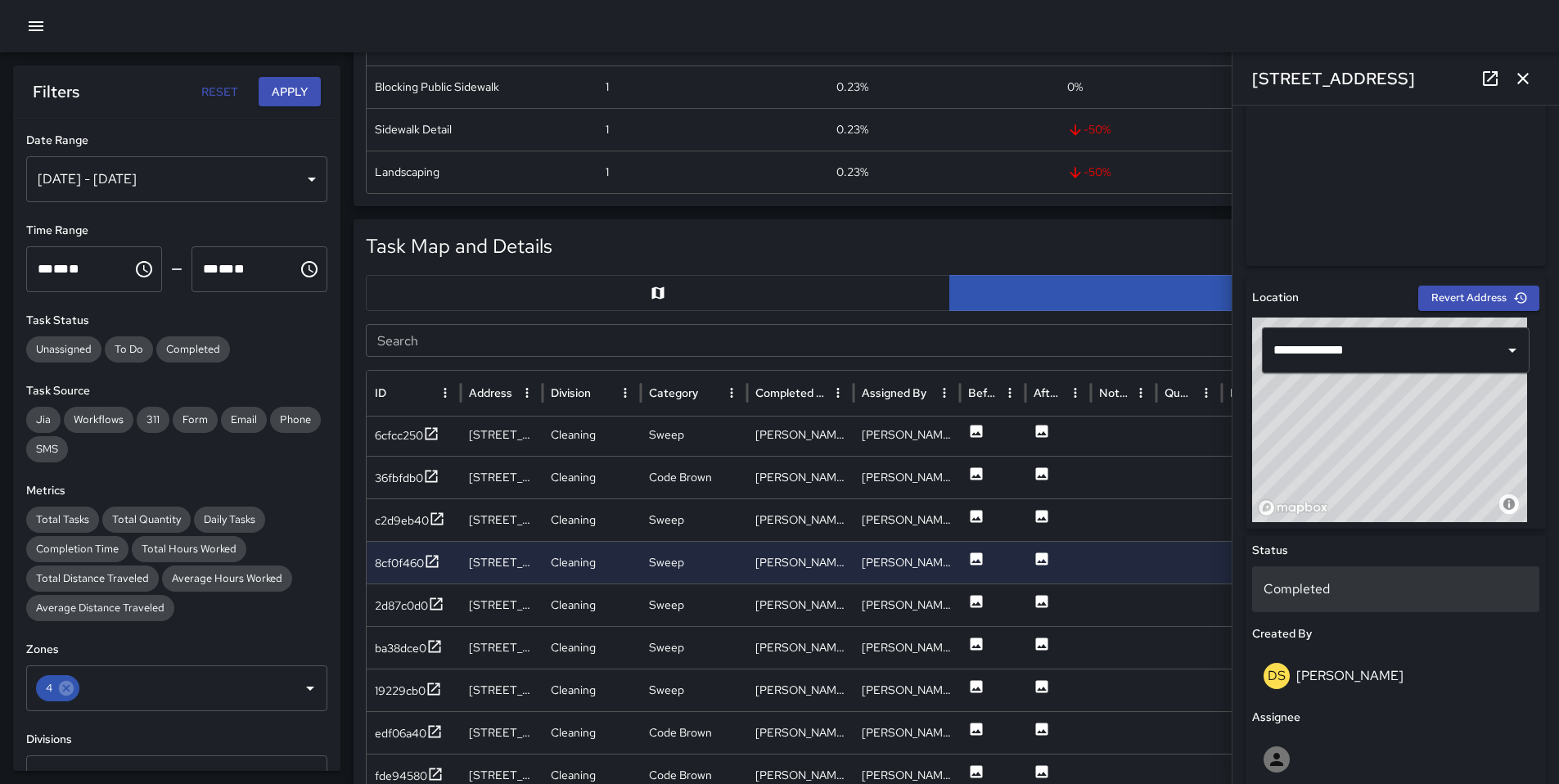
click at [1310, 589] on p "Completed" at bounding box center [1395, 589] width 264 height 20
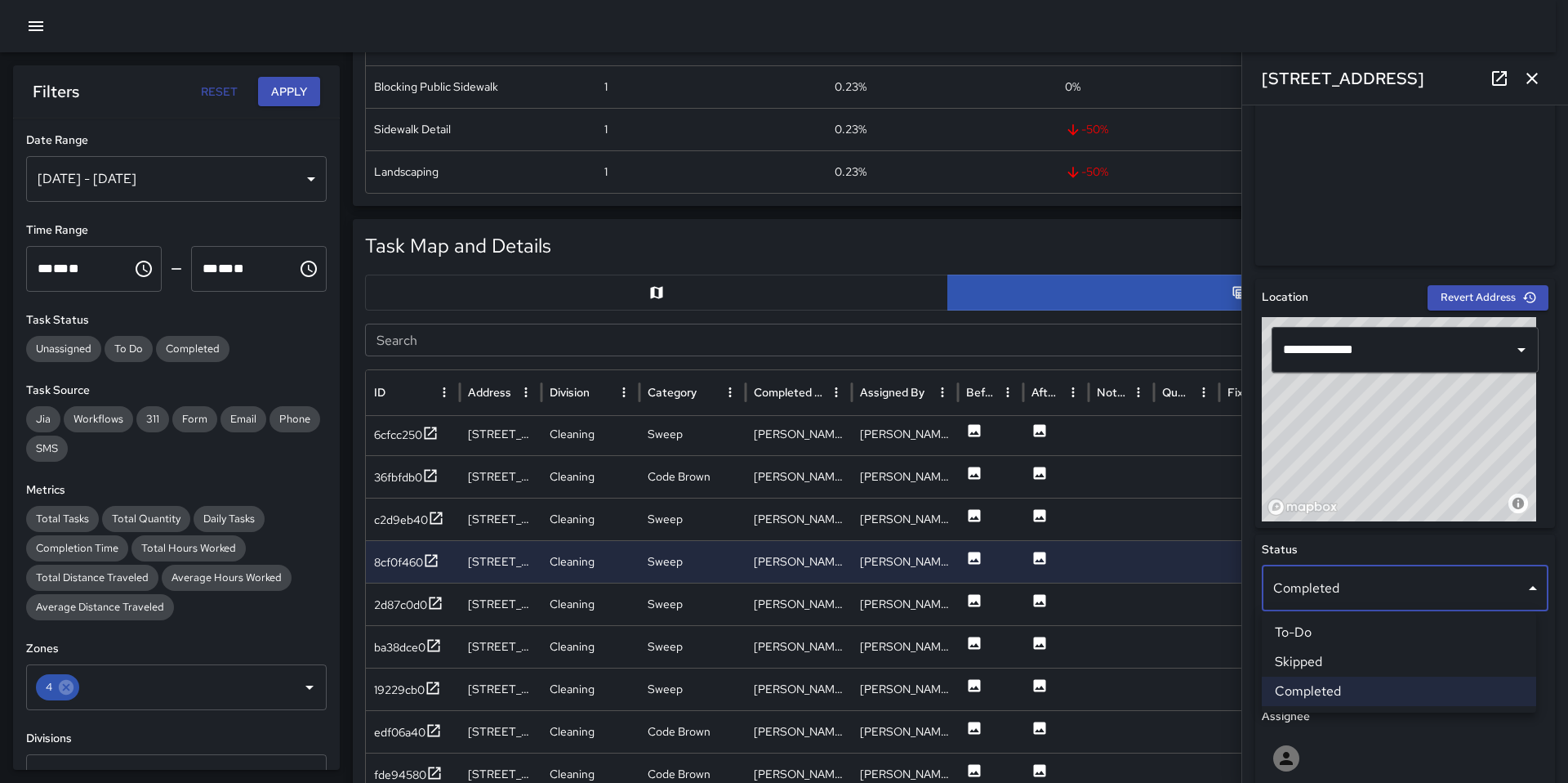
click at [1318, 653] on li "Skipped" at bounding box center [1399, 662] width 275 height 30
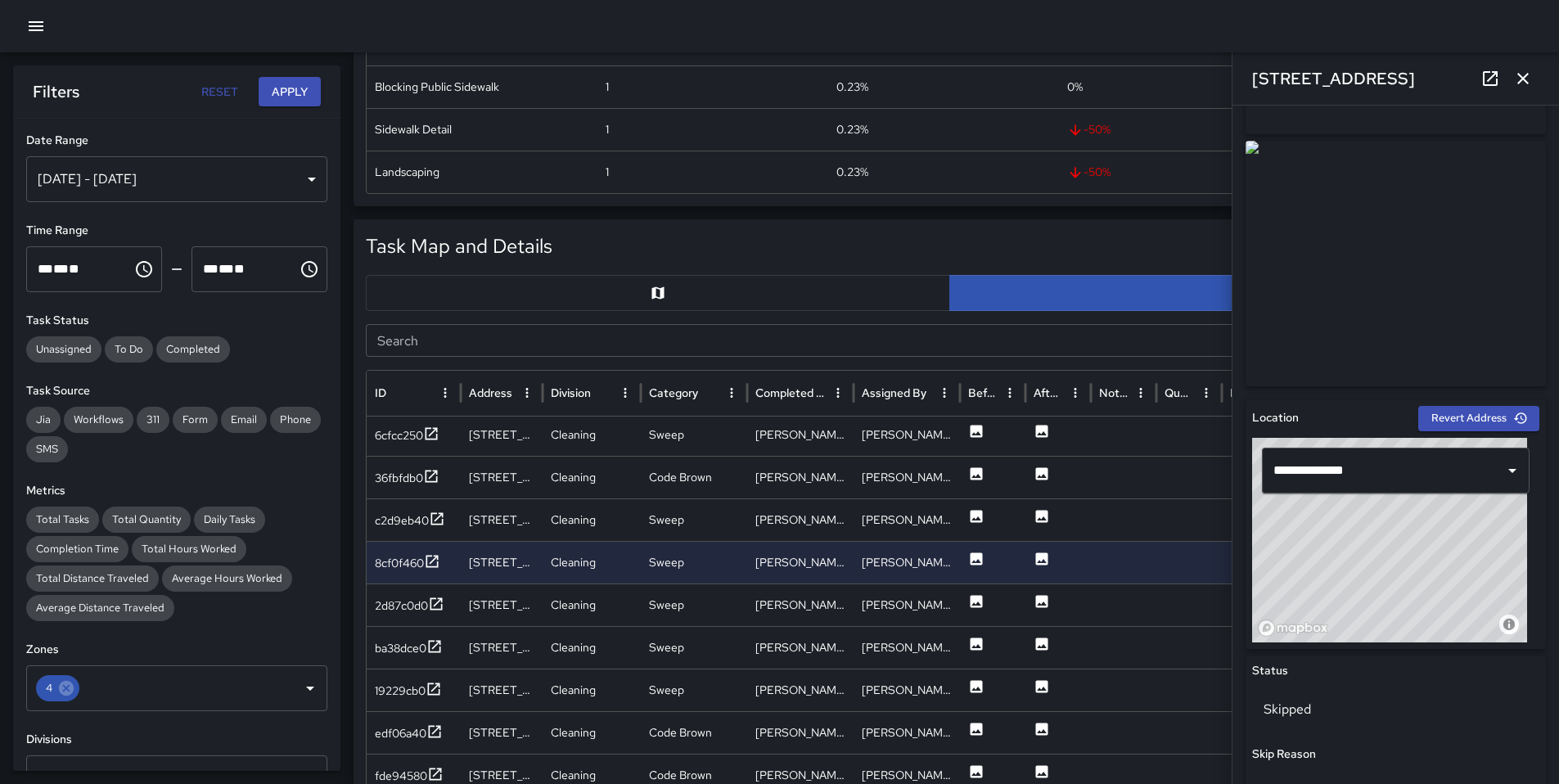
scroll to position [379, 0]
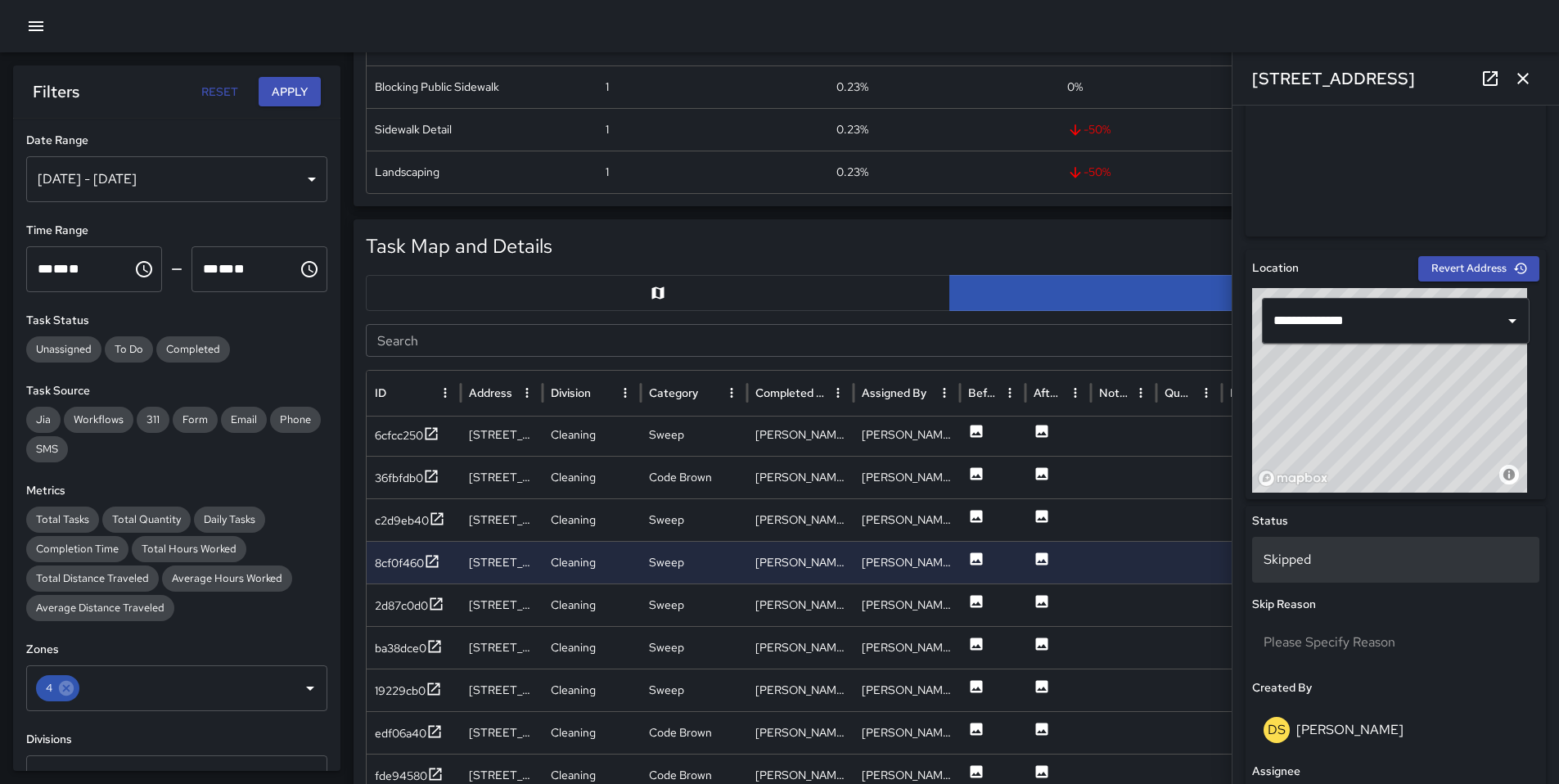
click at [1339, 553] on p "Skipped" at bounding box center [1395, 559] width 264 height 20
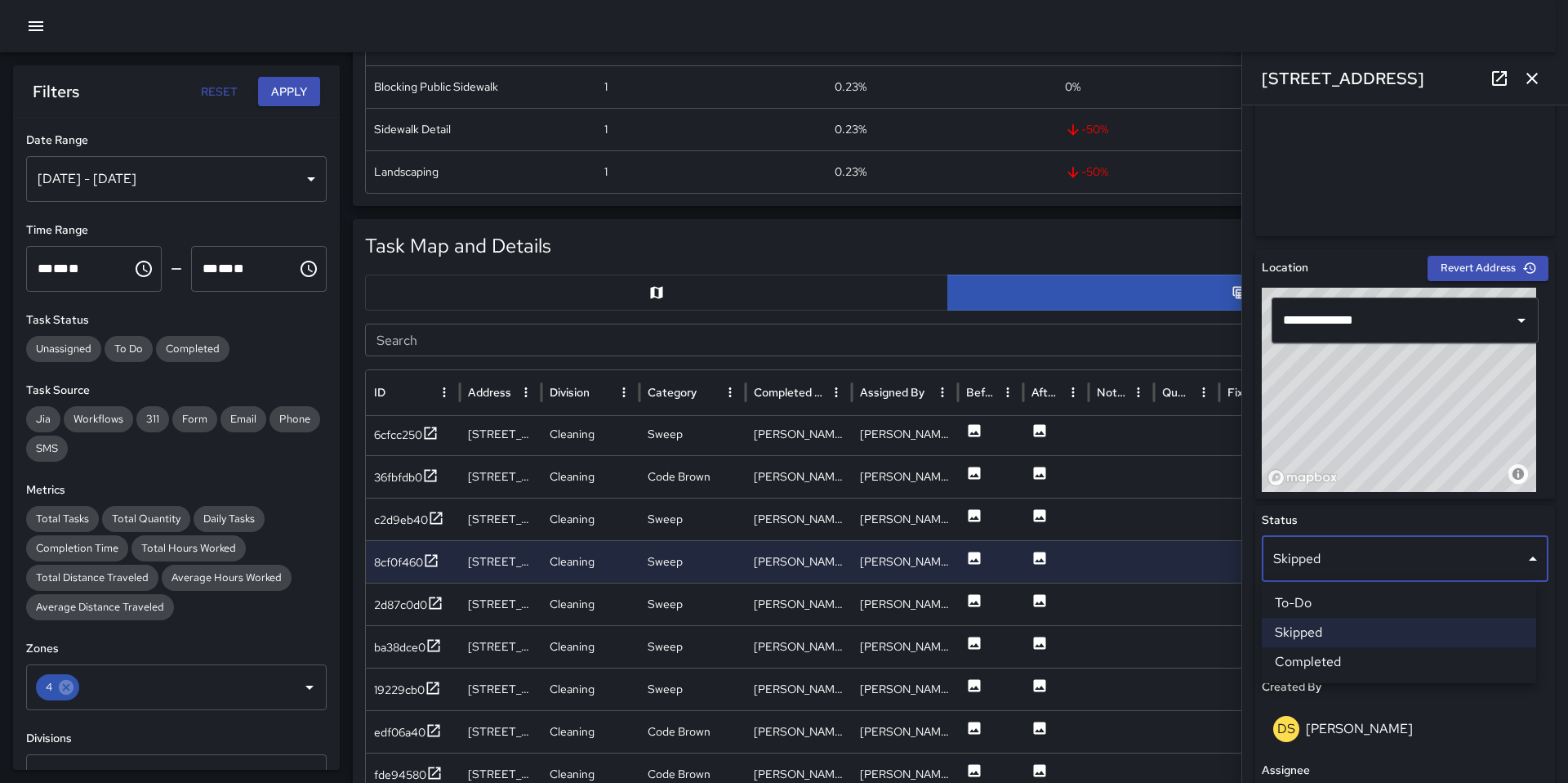
click at [390, 600] on div at bounding box center [784, 391] width 1568 height 783
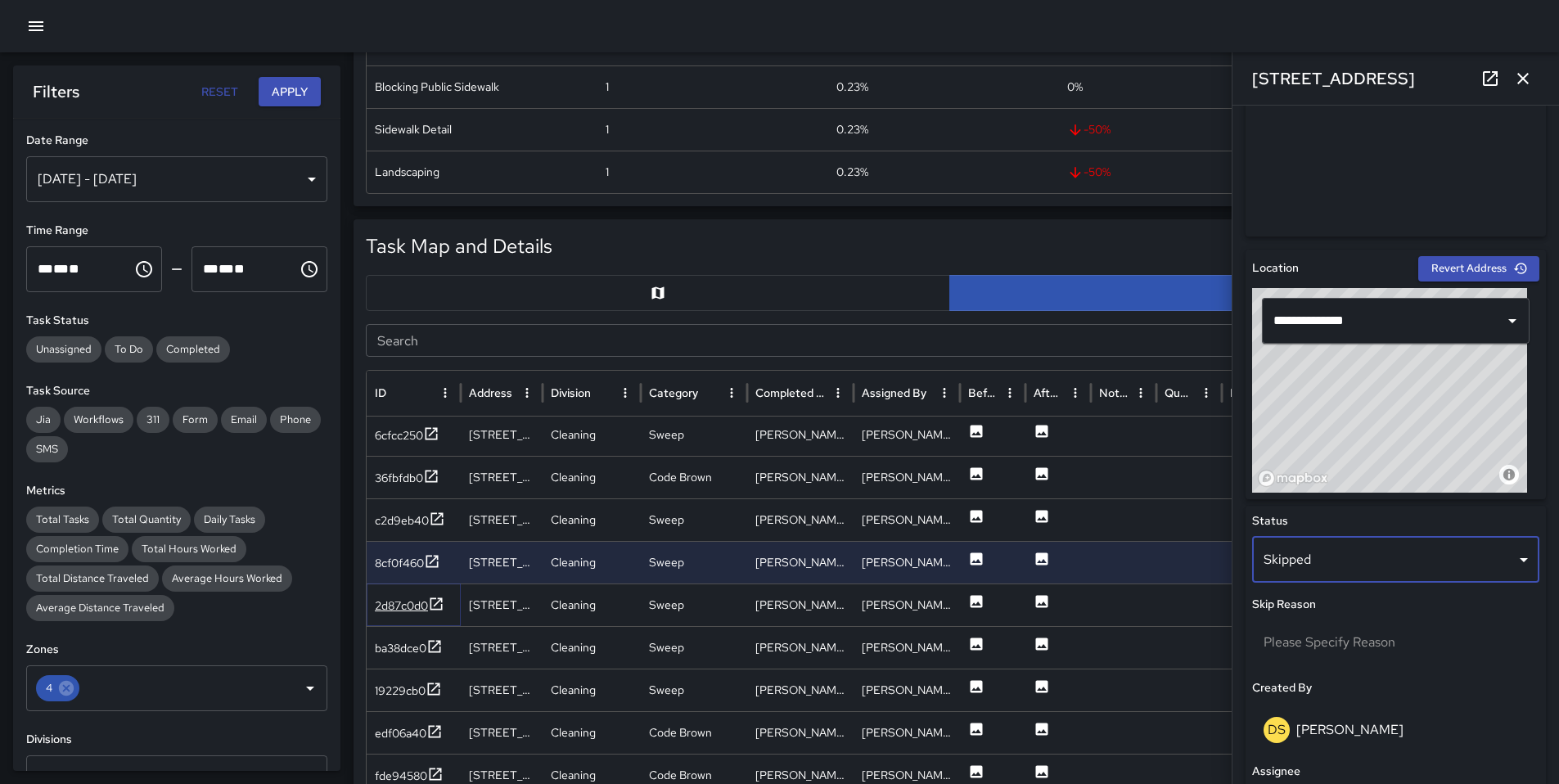
click at [394, 602] on div "2d87c0d0" at bounding box center [401, 605] width 53 height 17
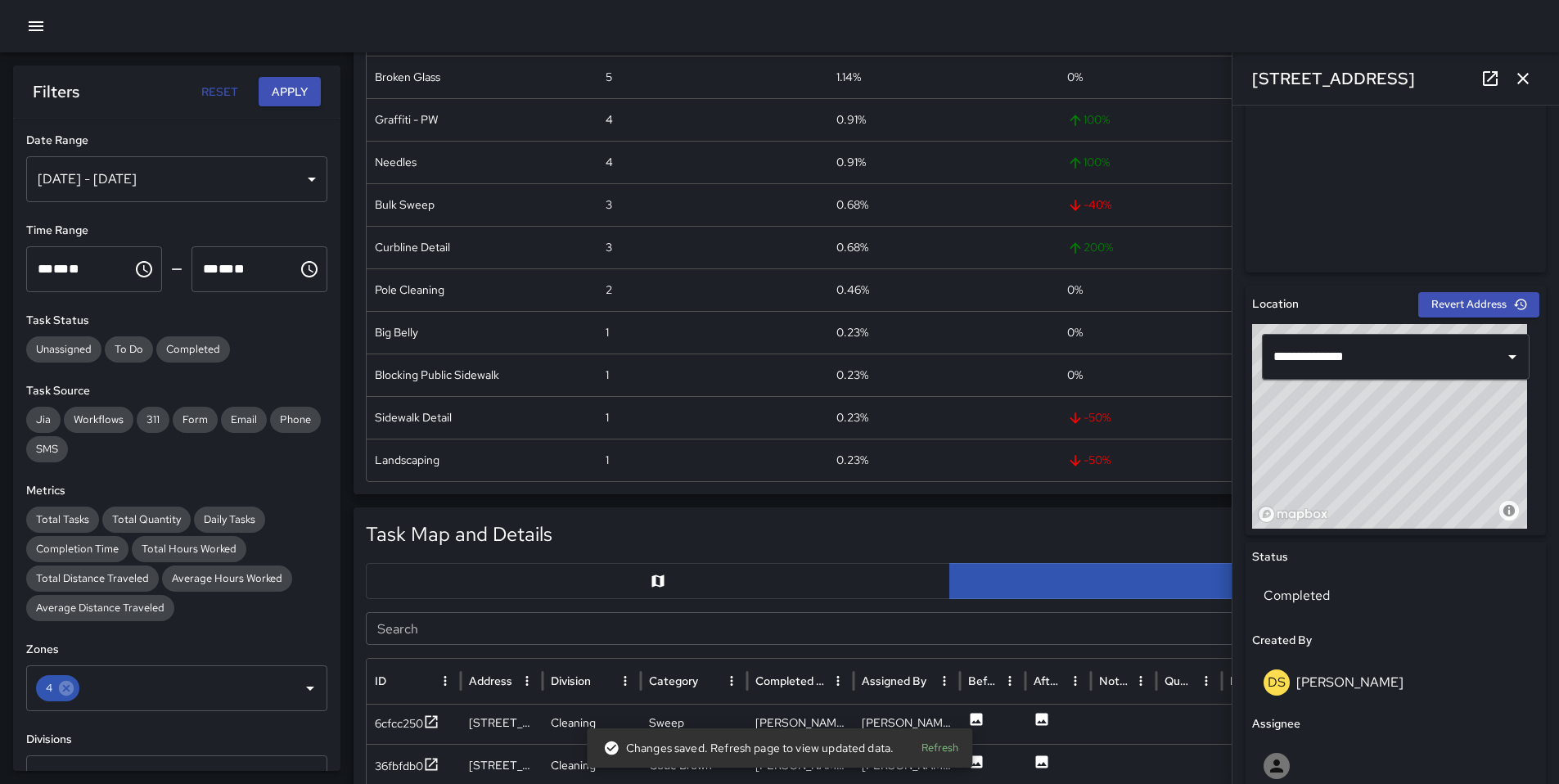
scroll to position [404, 0]
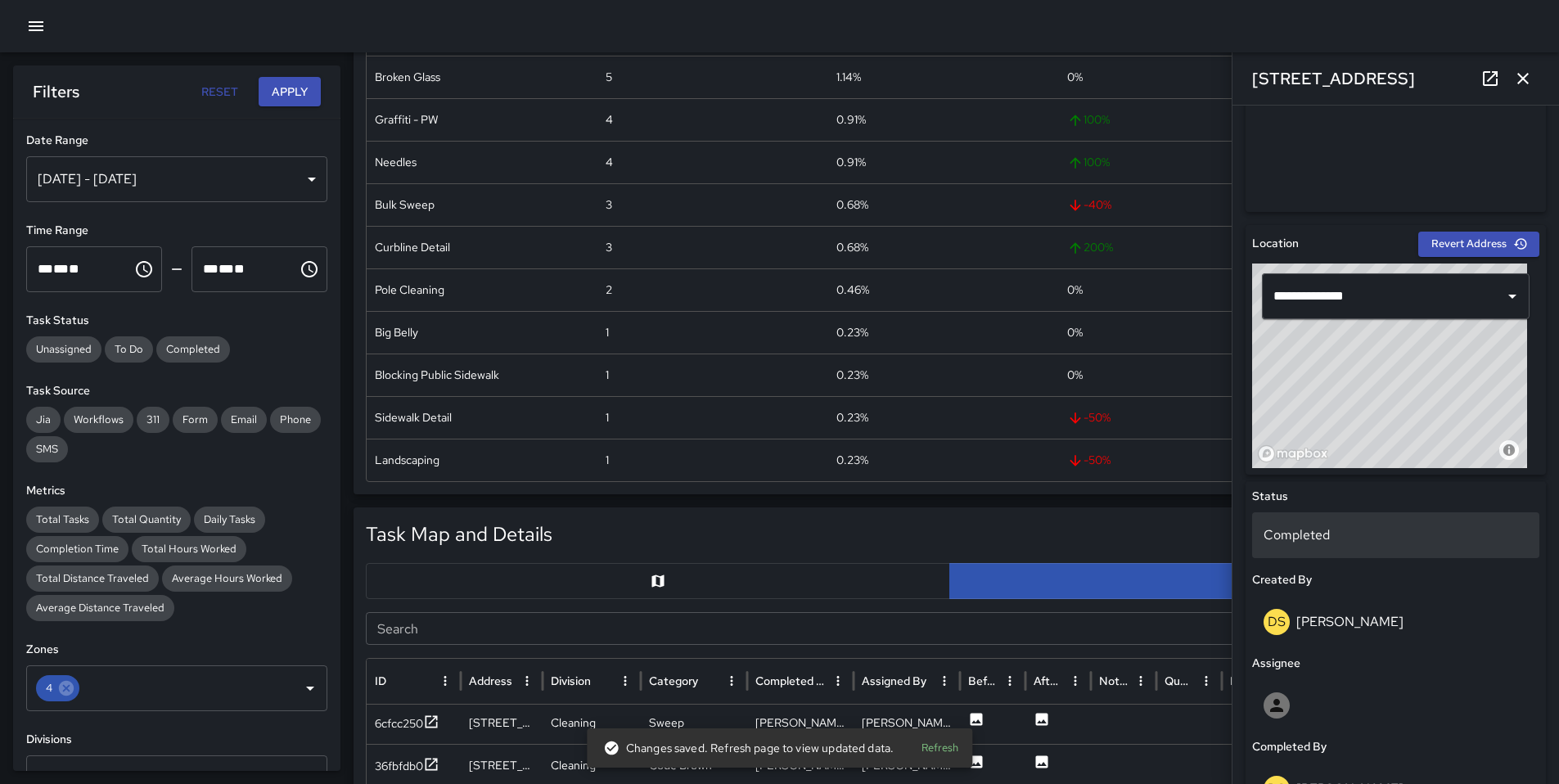
click at [1346, 540] on p "Completed" at bounding box center [1395, 535] width 264 height 20
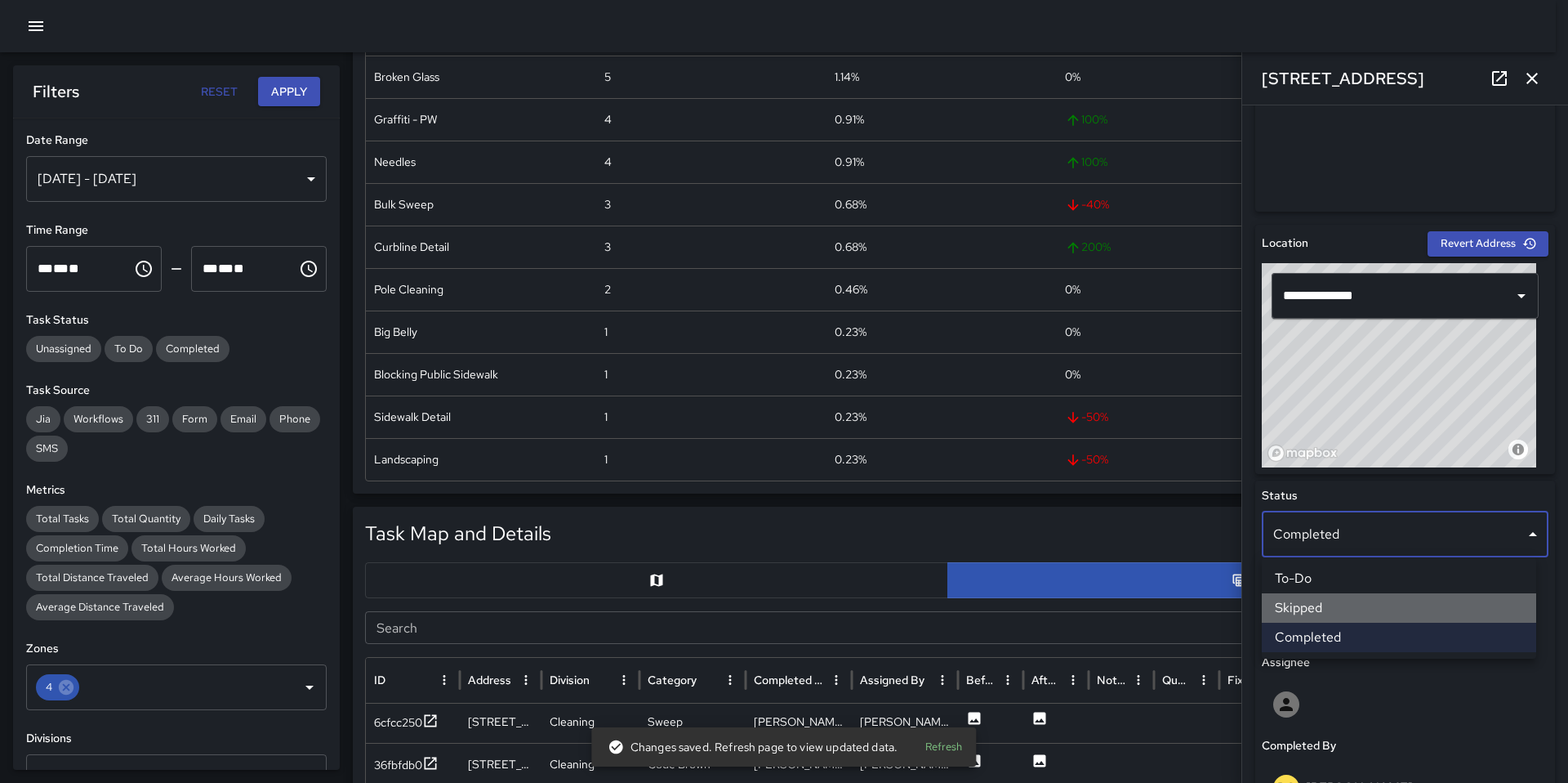
click at [1363, 610] on li "Skipped" at bounding box center [1399, 608] width 275 height 30
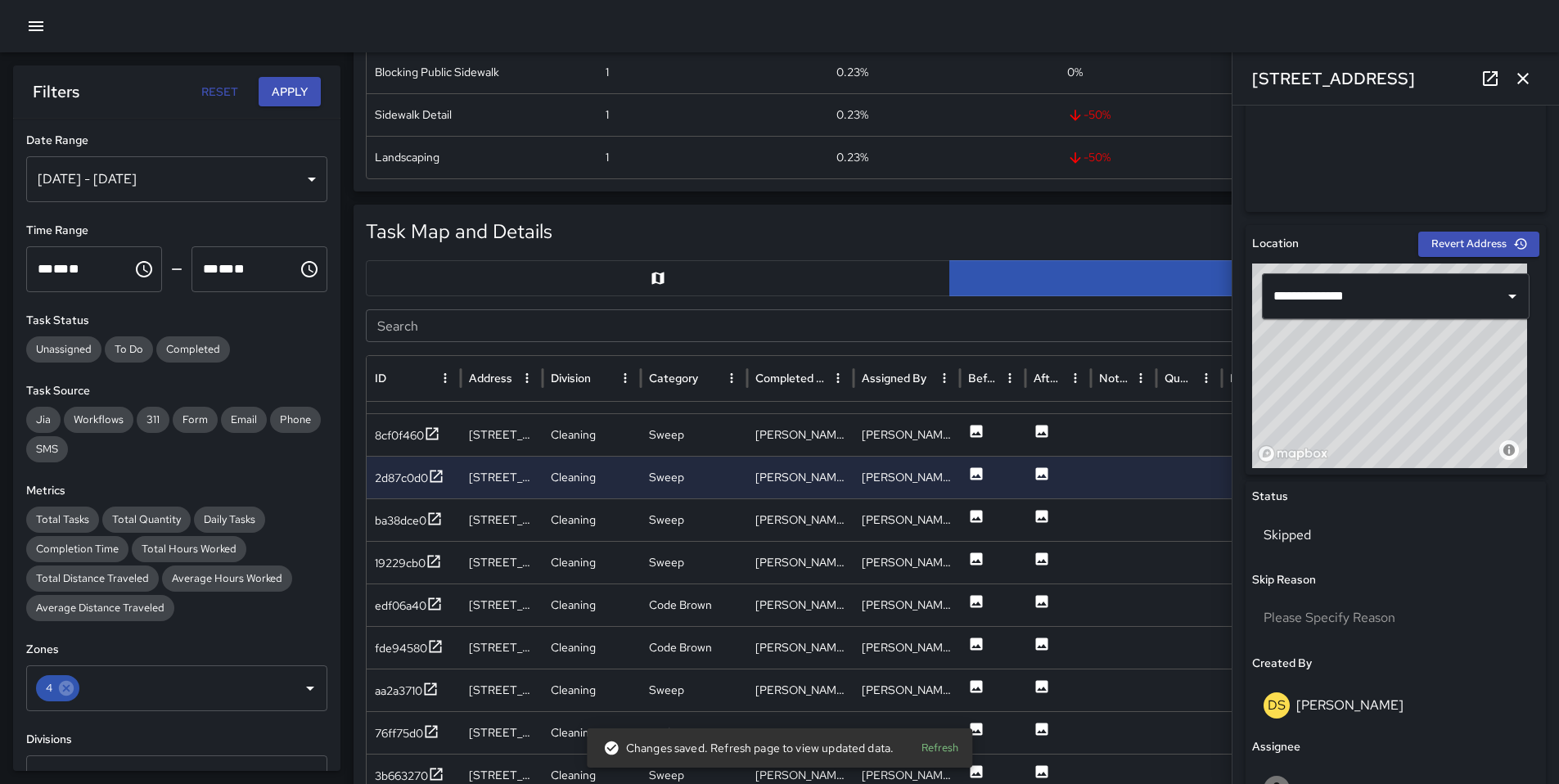
scroll to position [130, 0]
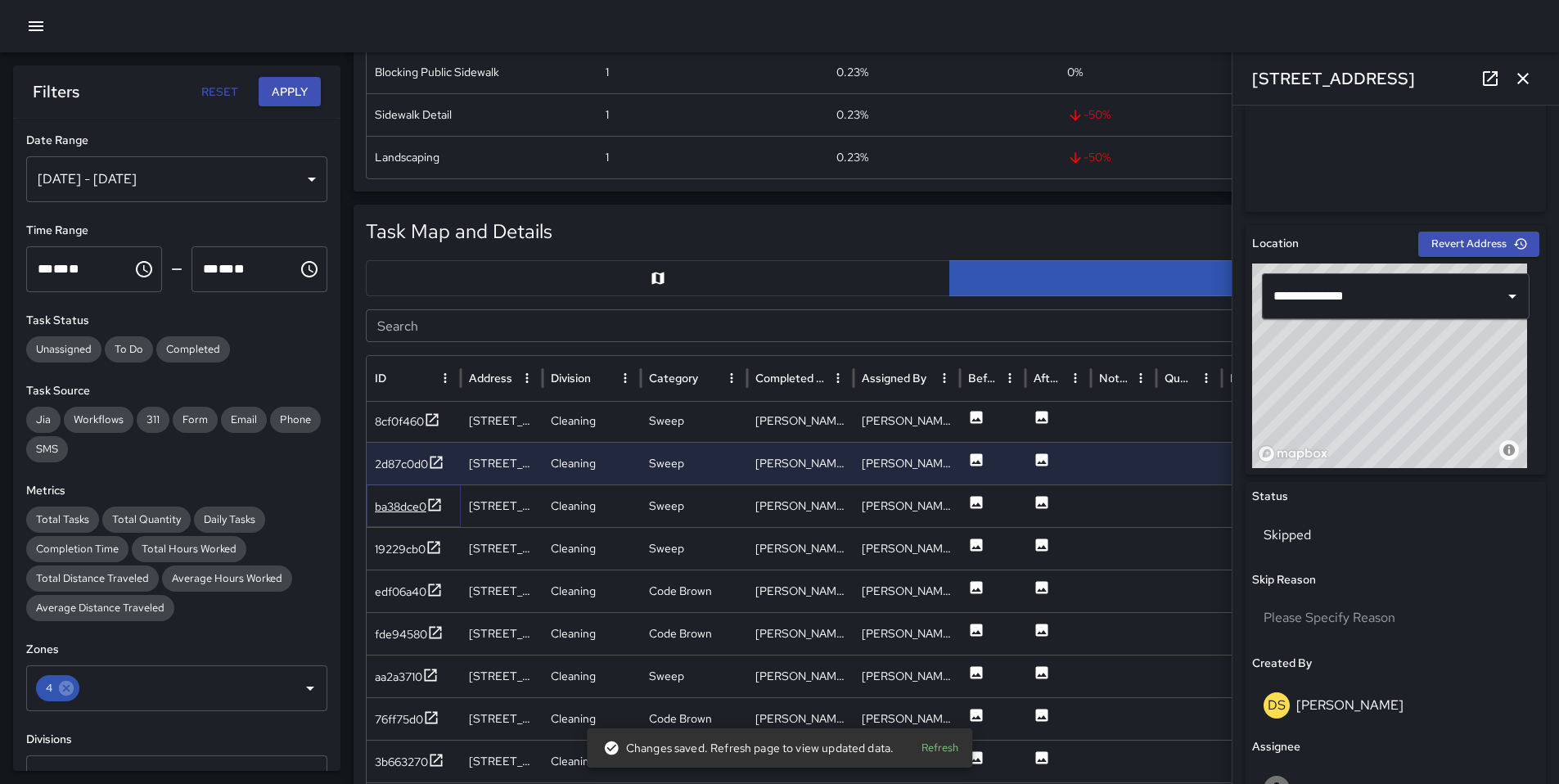
click at [408, 506] on div "ba38dce0" at bounding box center [400, 507] width 51 height 17
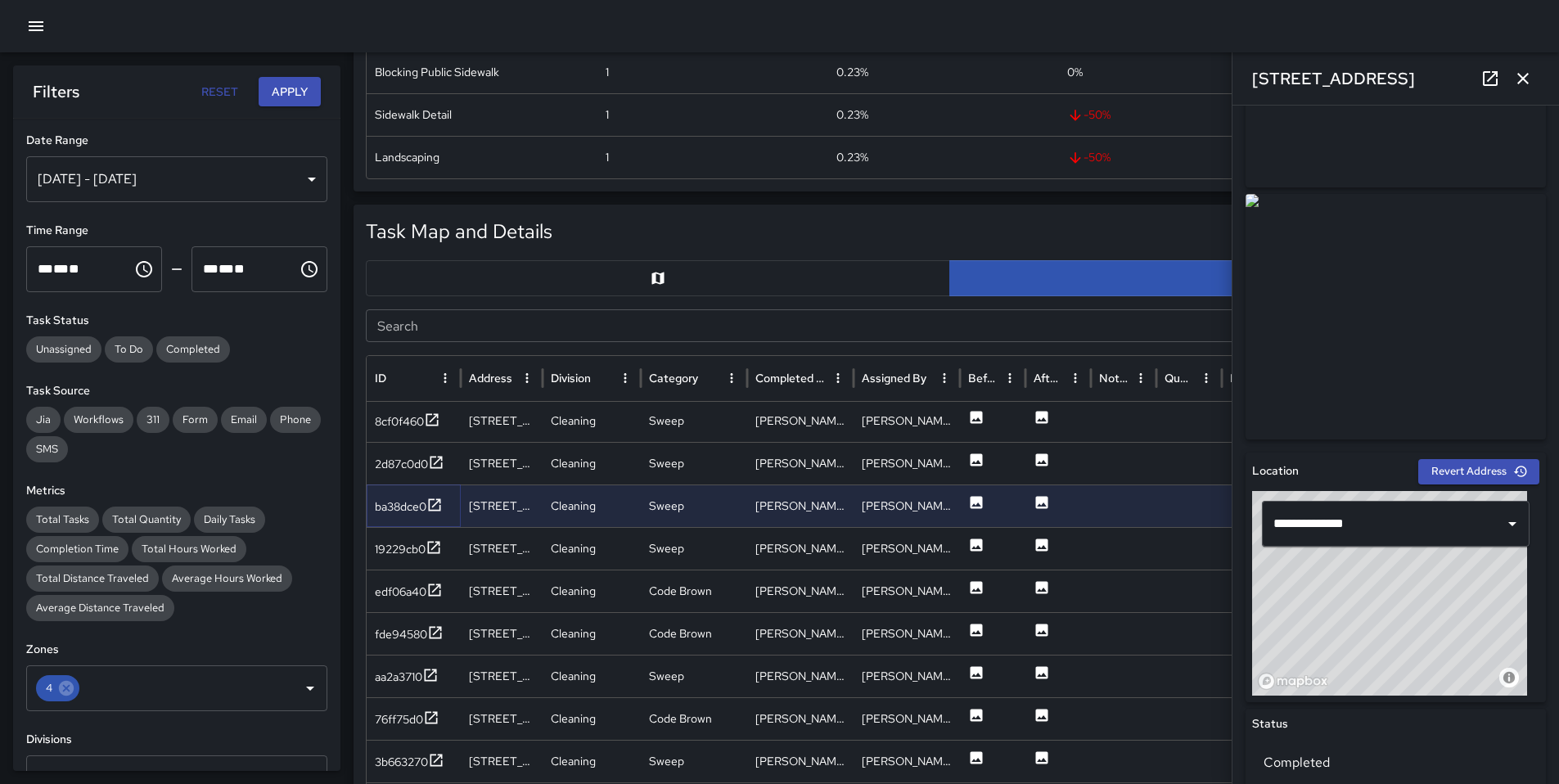
scroll to position [551, 0]
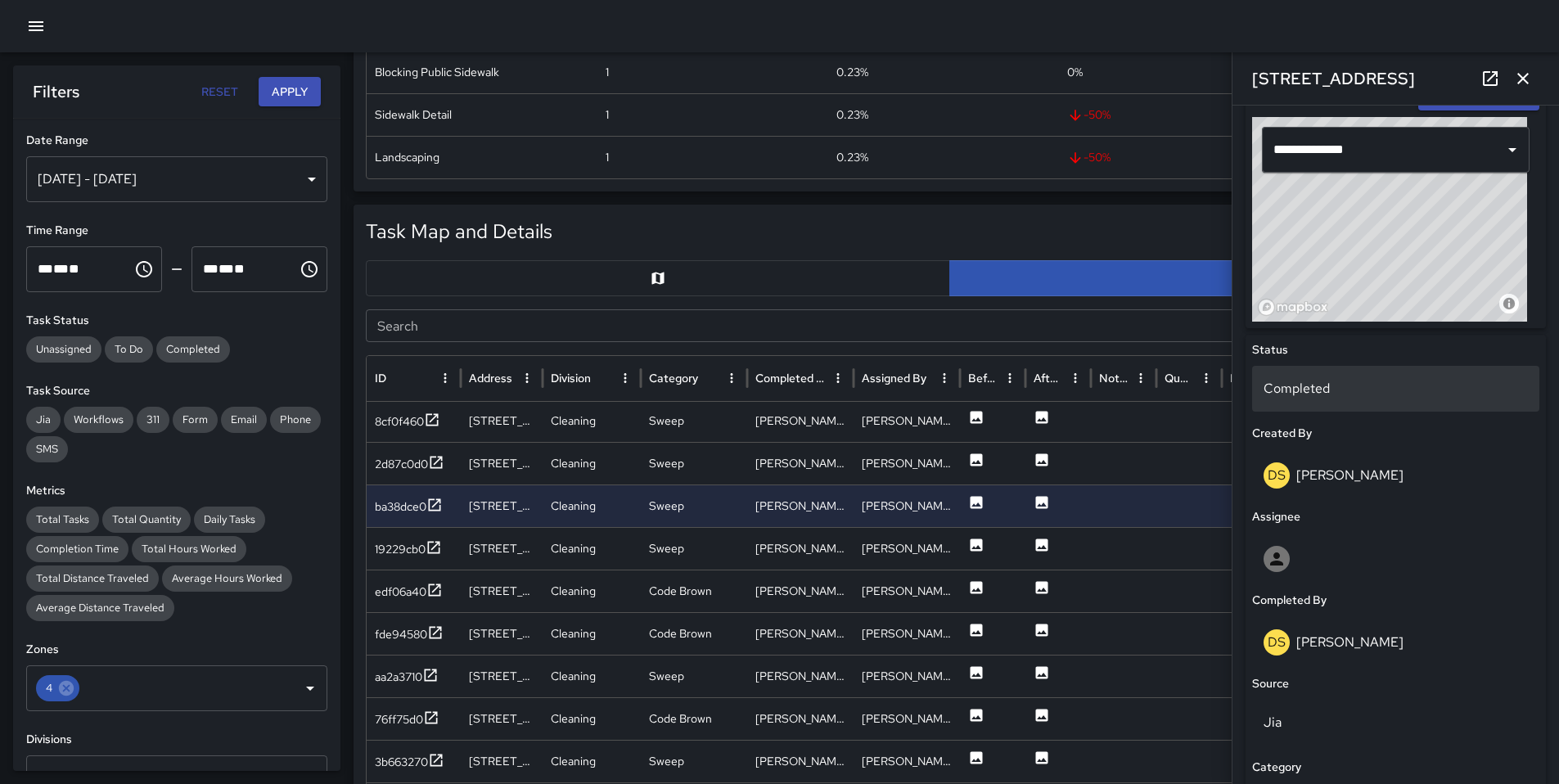
click at [1335, 384] on p "Completed" at bounding box center [1395, 388] width 264 height 20
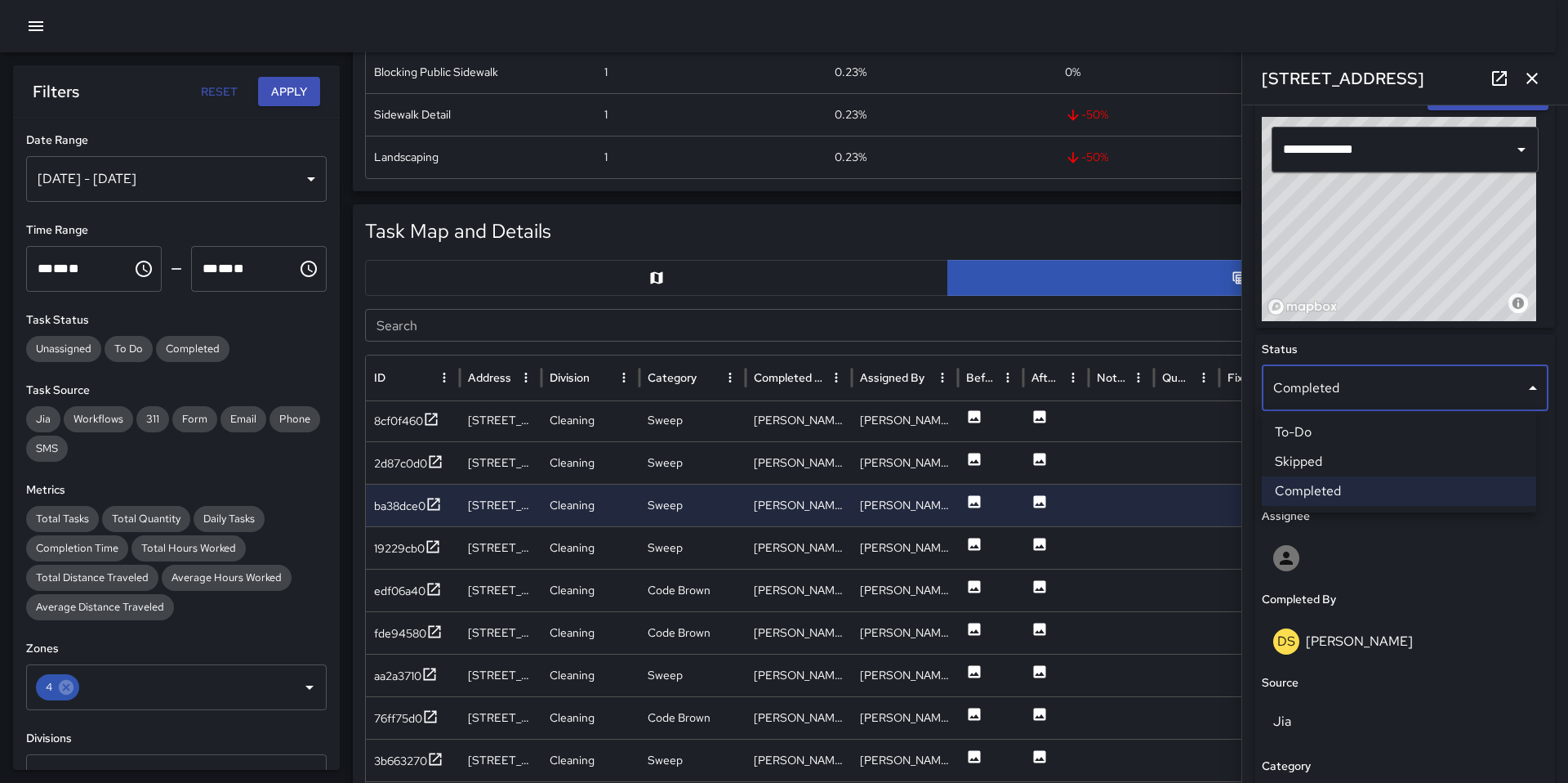
click at [1338, 451] on li "Skipped" at bounding box center [1399, 462] width 275 height 30
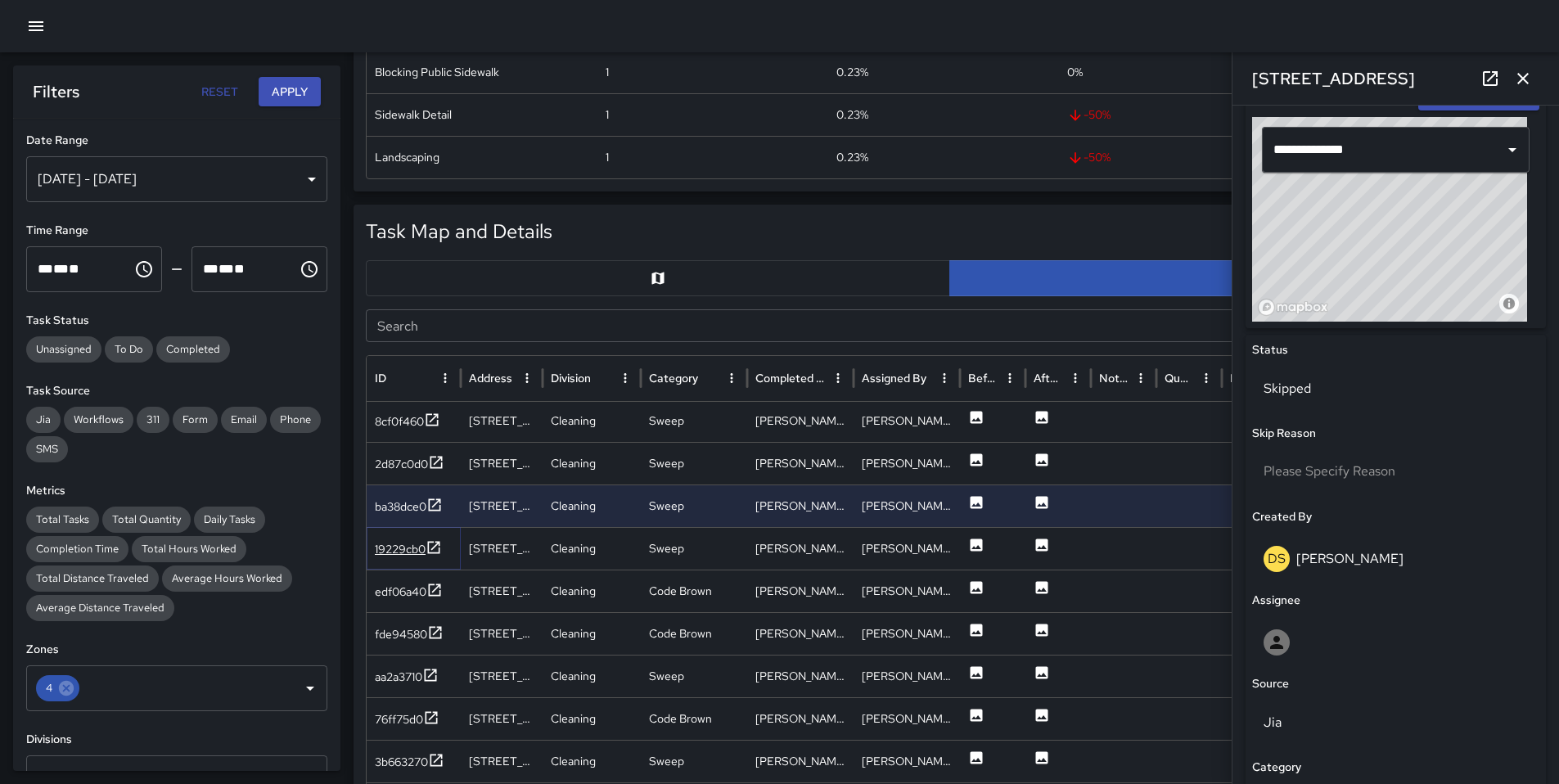
click at [406, 542] on div "19229cb0" at bounding box center [400, 549] width 51 height 17
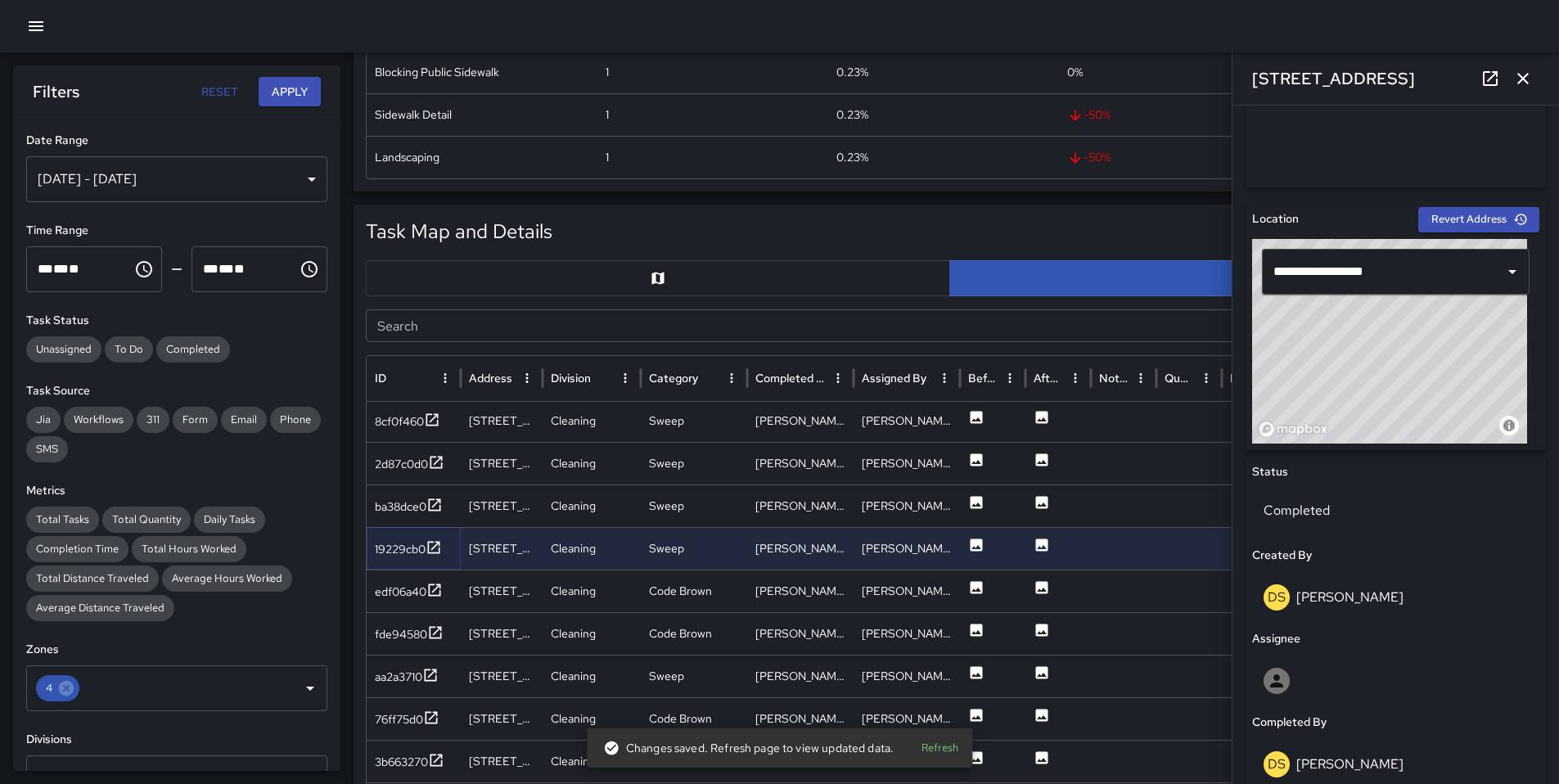
scroll to position [445, 0]
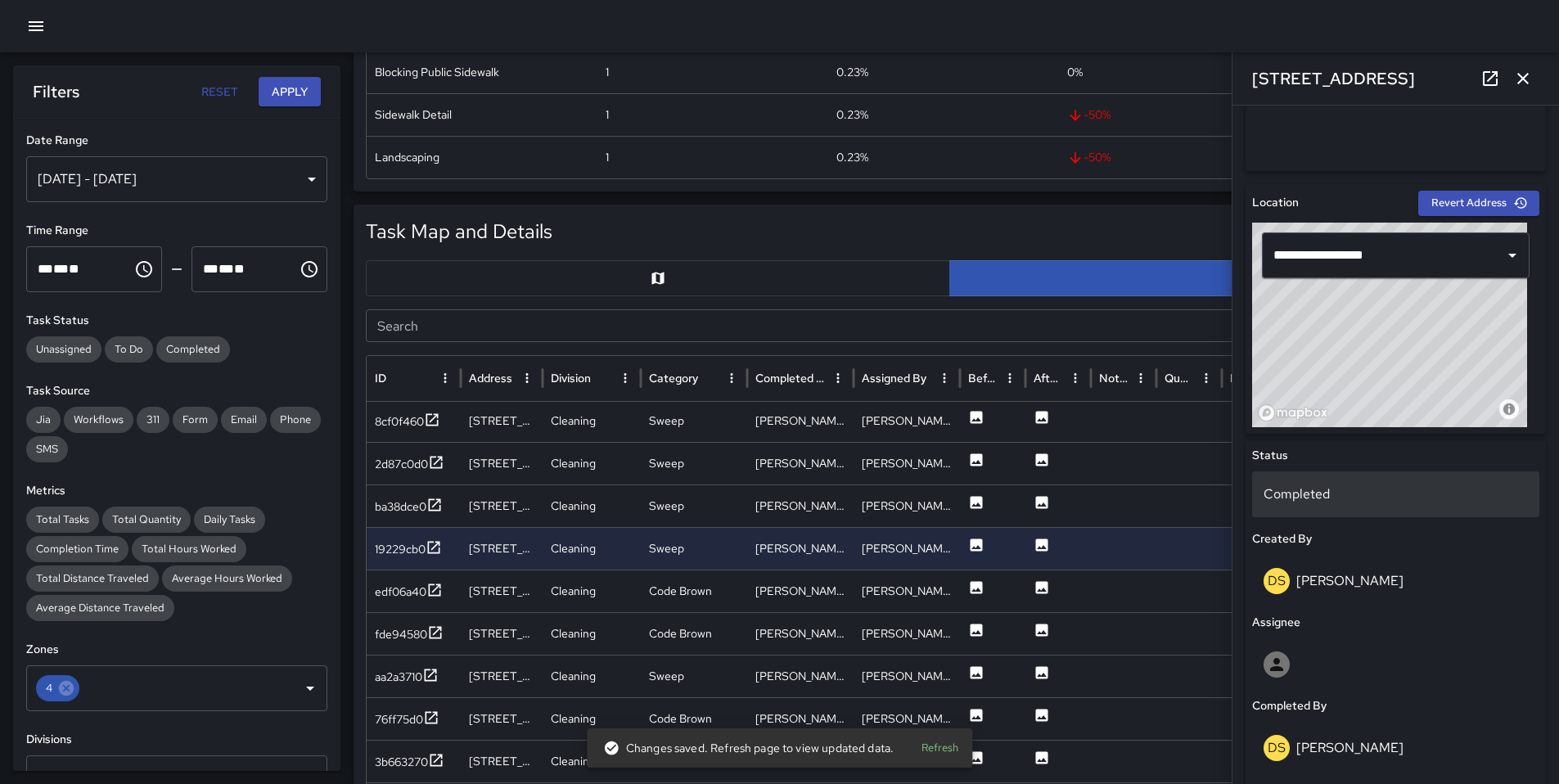
click at [1347, 485] on p "Completed" at bounding box center [1395, 494] width 264 height 20
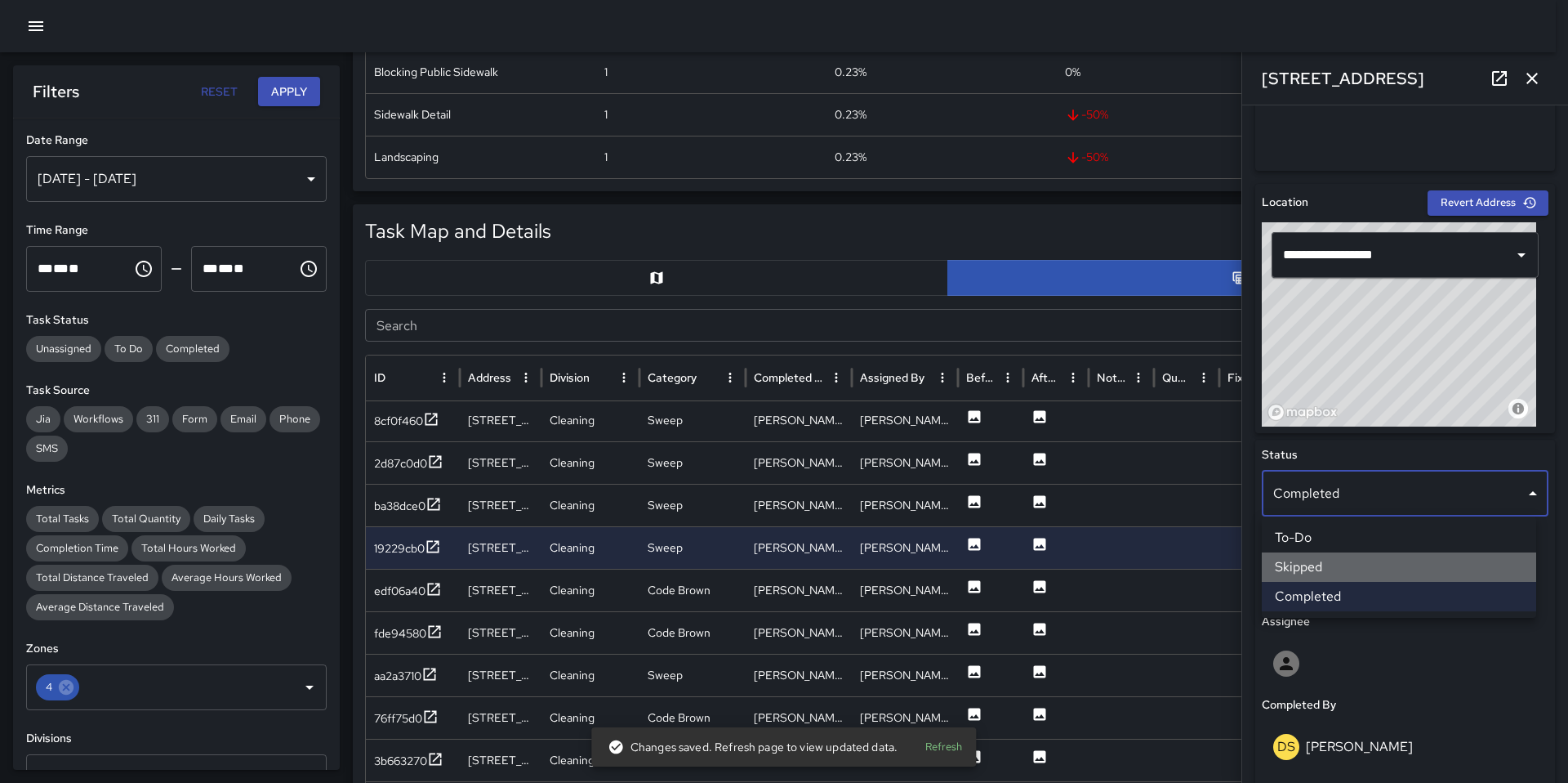
click at [1349, 568] on li "Skipped" at bounding box center [1399, 568] width 275 height 30
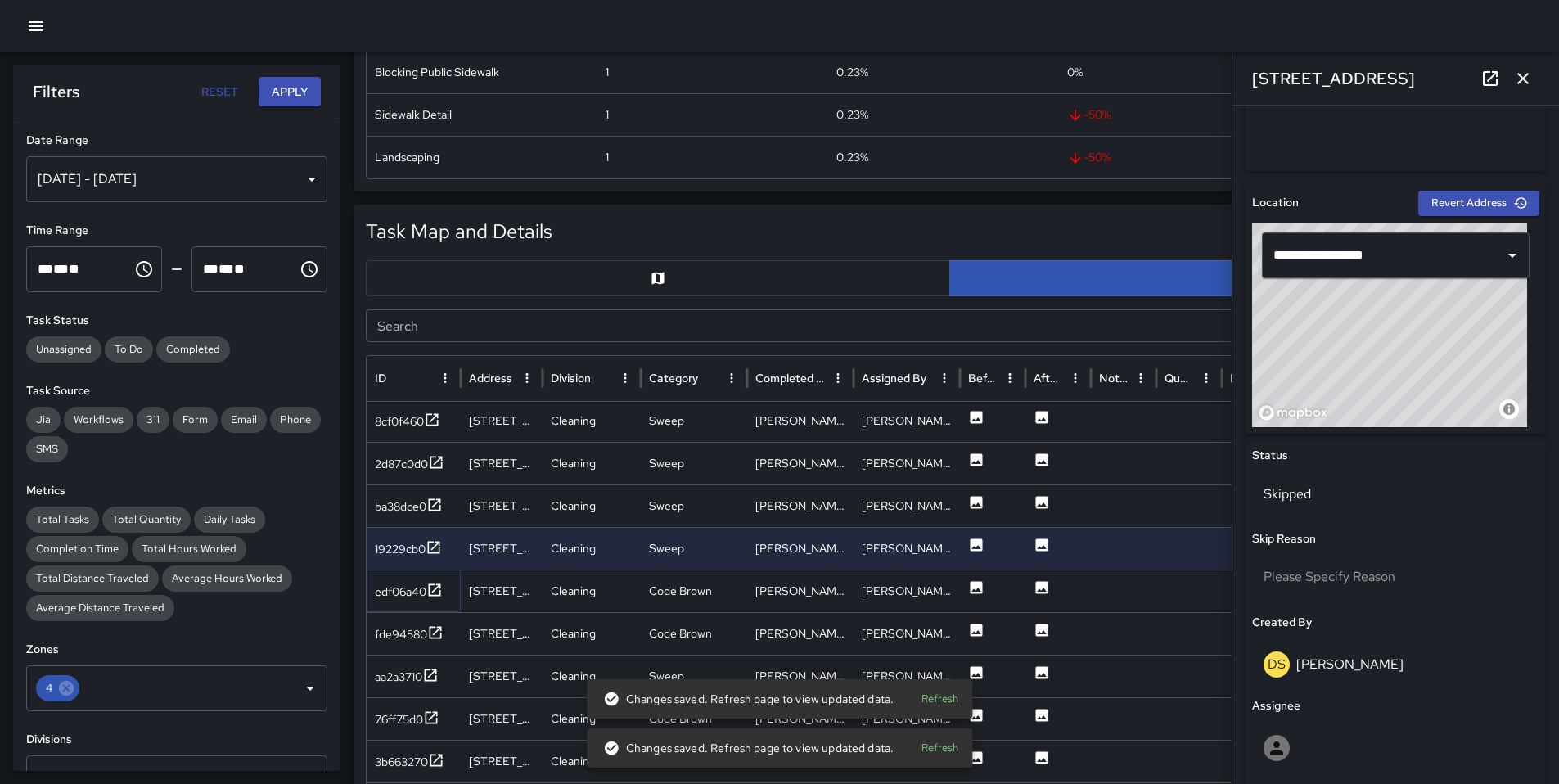
click at [412, 587] on div "edf06a40" at bounding box center [400, 591] width 51 height 17
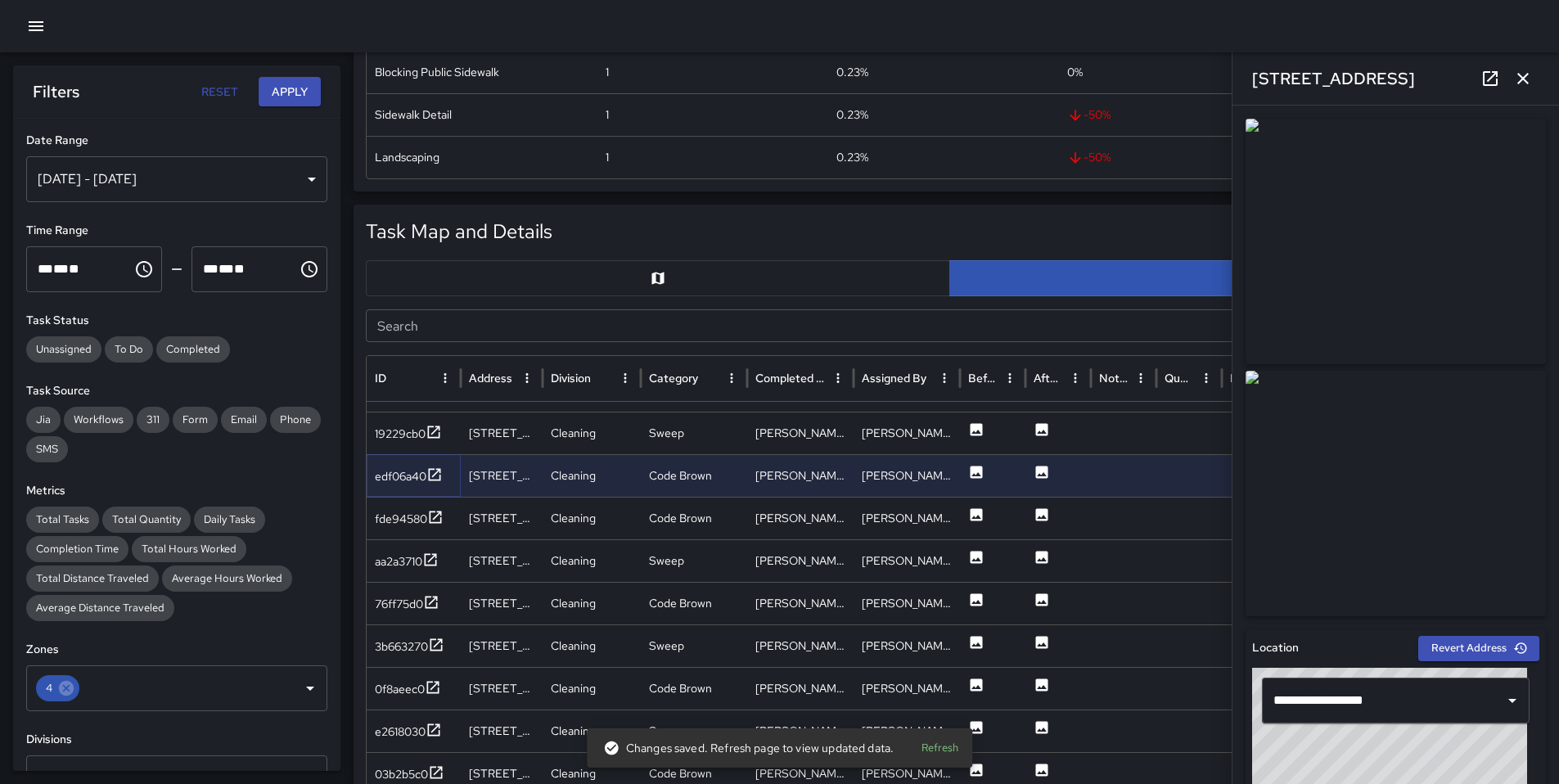
scroll to position [266, 0]
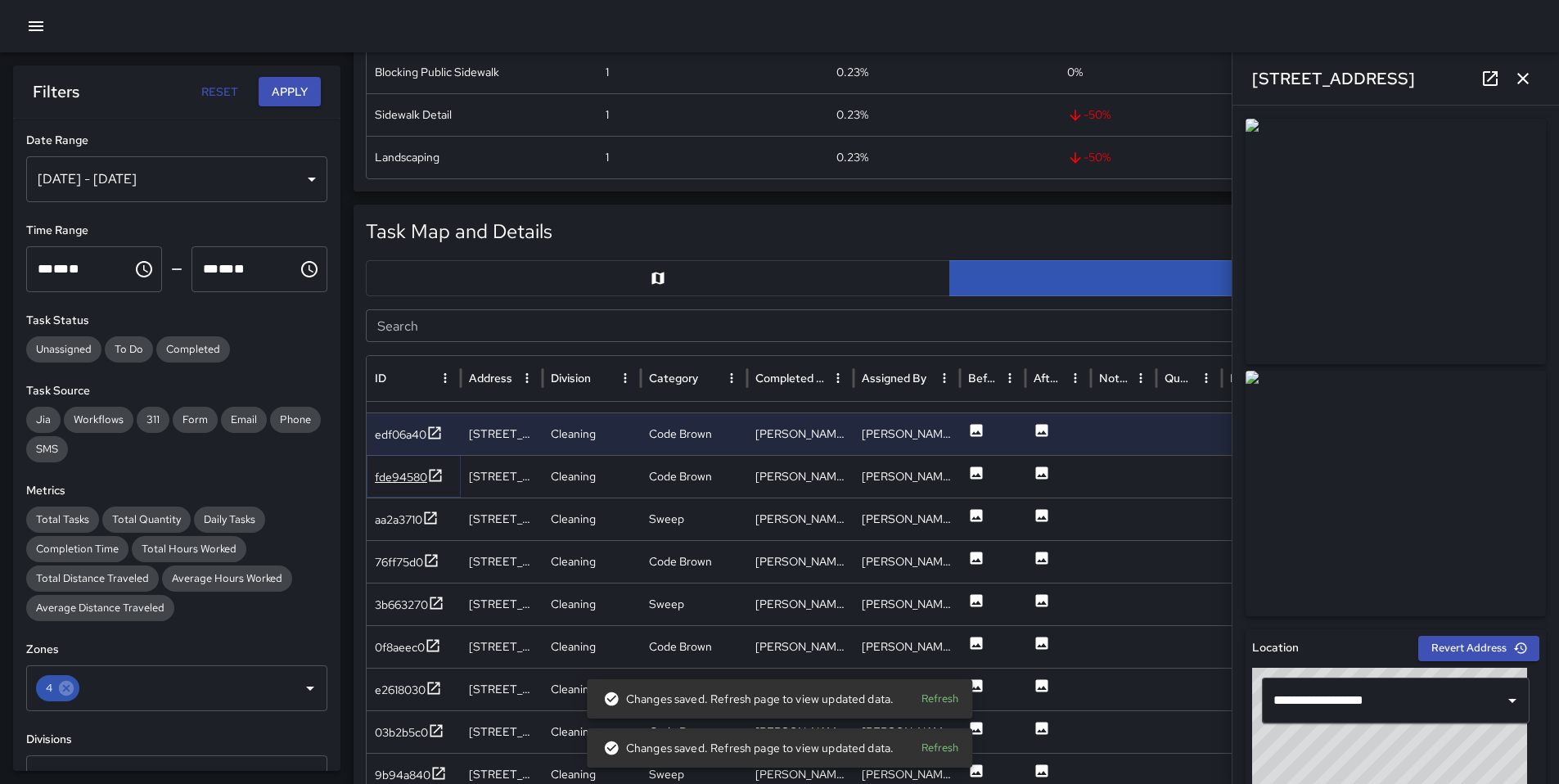
click at [417, 475] on div "fde94580" at bounding box center [401, 477] width 52 height 17
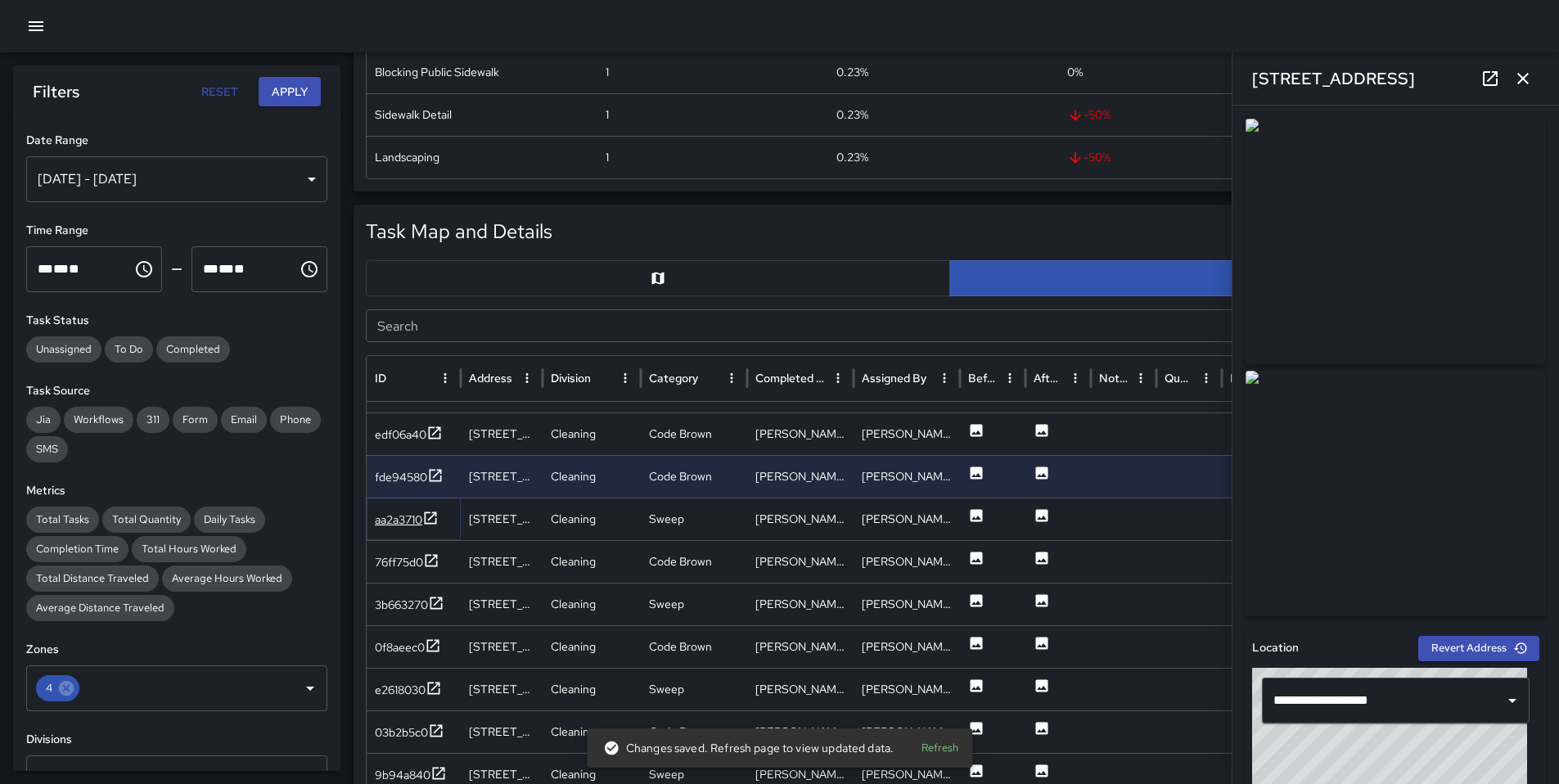
click at [390, 521] on div "aa2a3710" at bounding box center [398, 520] width 47 height 17
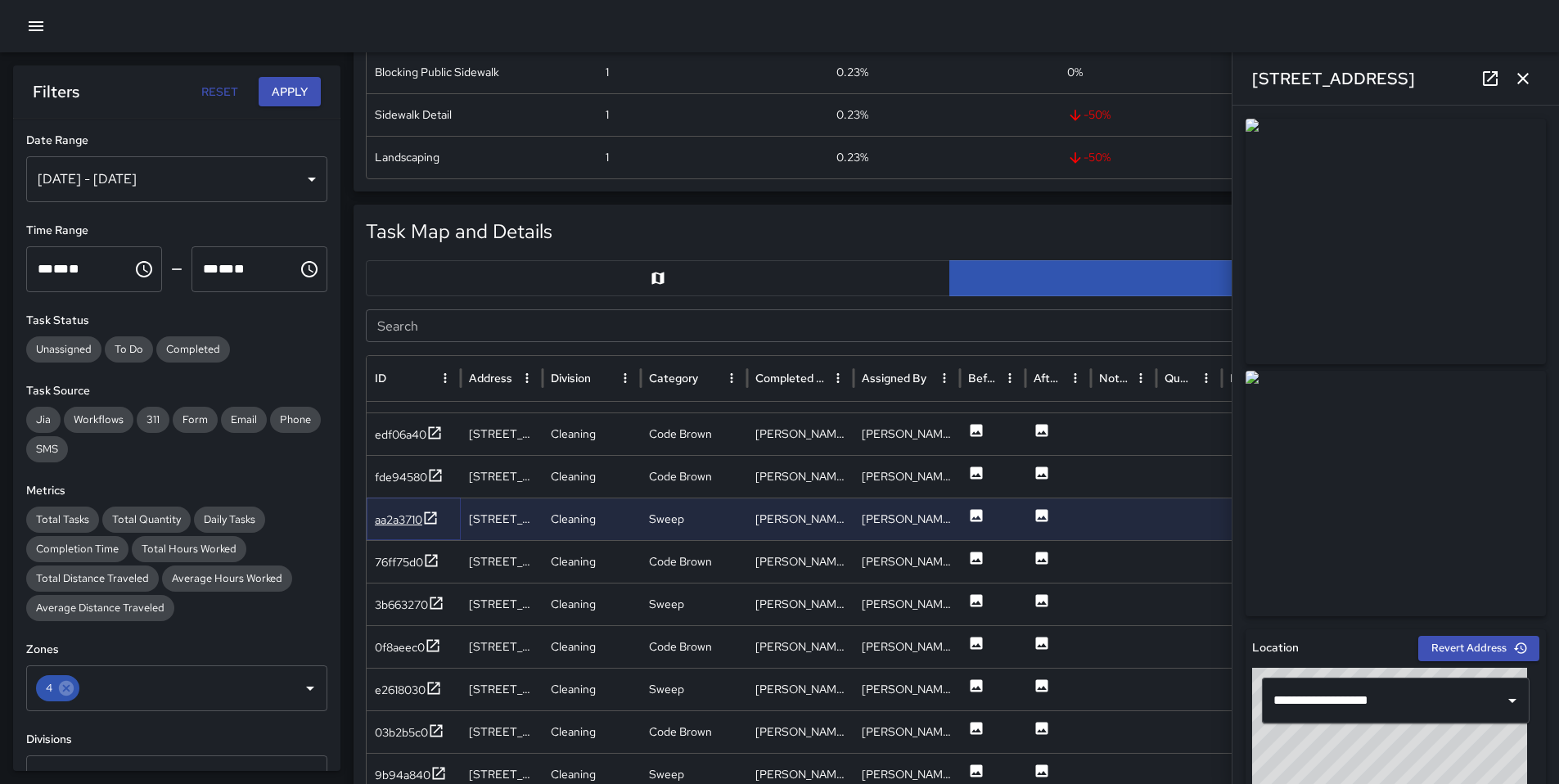
click at [405, 522] on div "aa2a3710" at bounding box center [398, 520] width 47 height 17
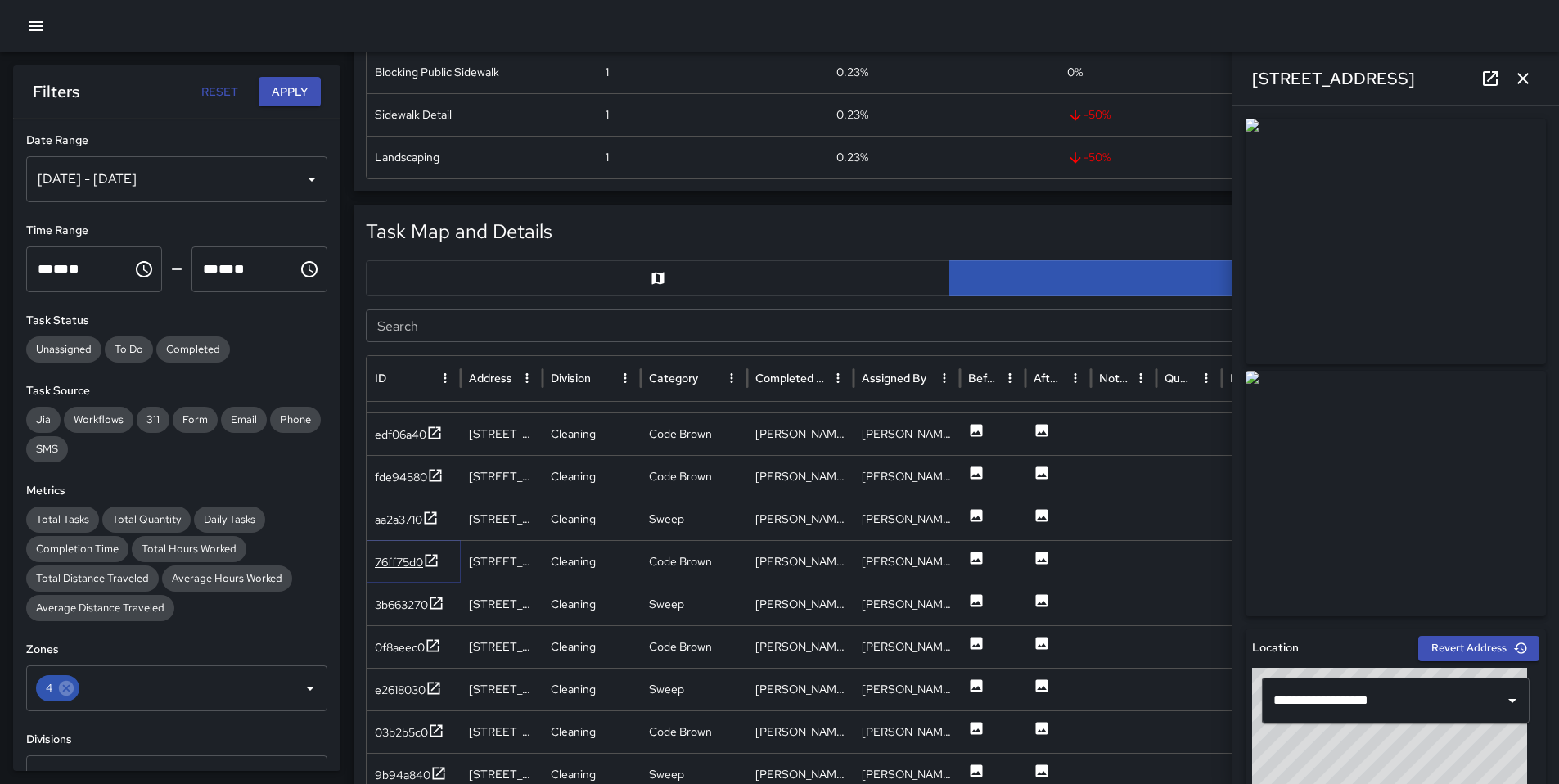
click at [404, 563] on div "76ff75d0" at bounding box center [399, 562] width 48 height 17
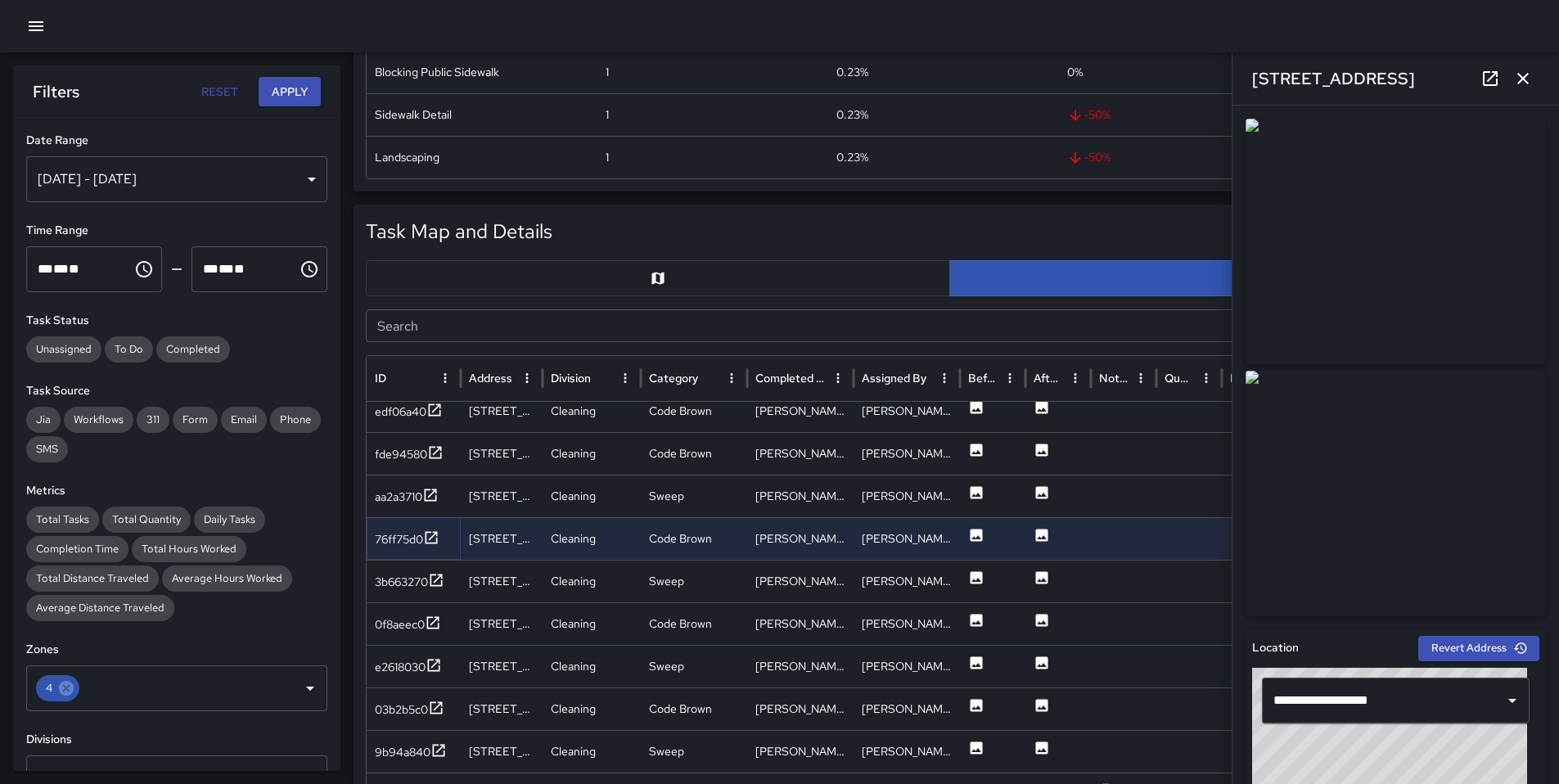
scroll to position [312, 0]
click at [409, 580] on div "3b663270" at bounding box center [401, 580] width 53 height 17
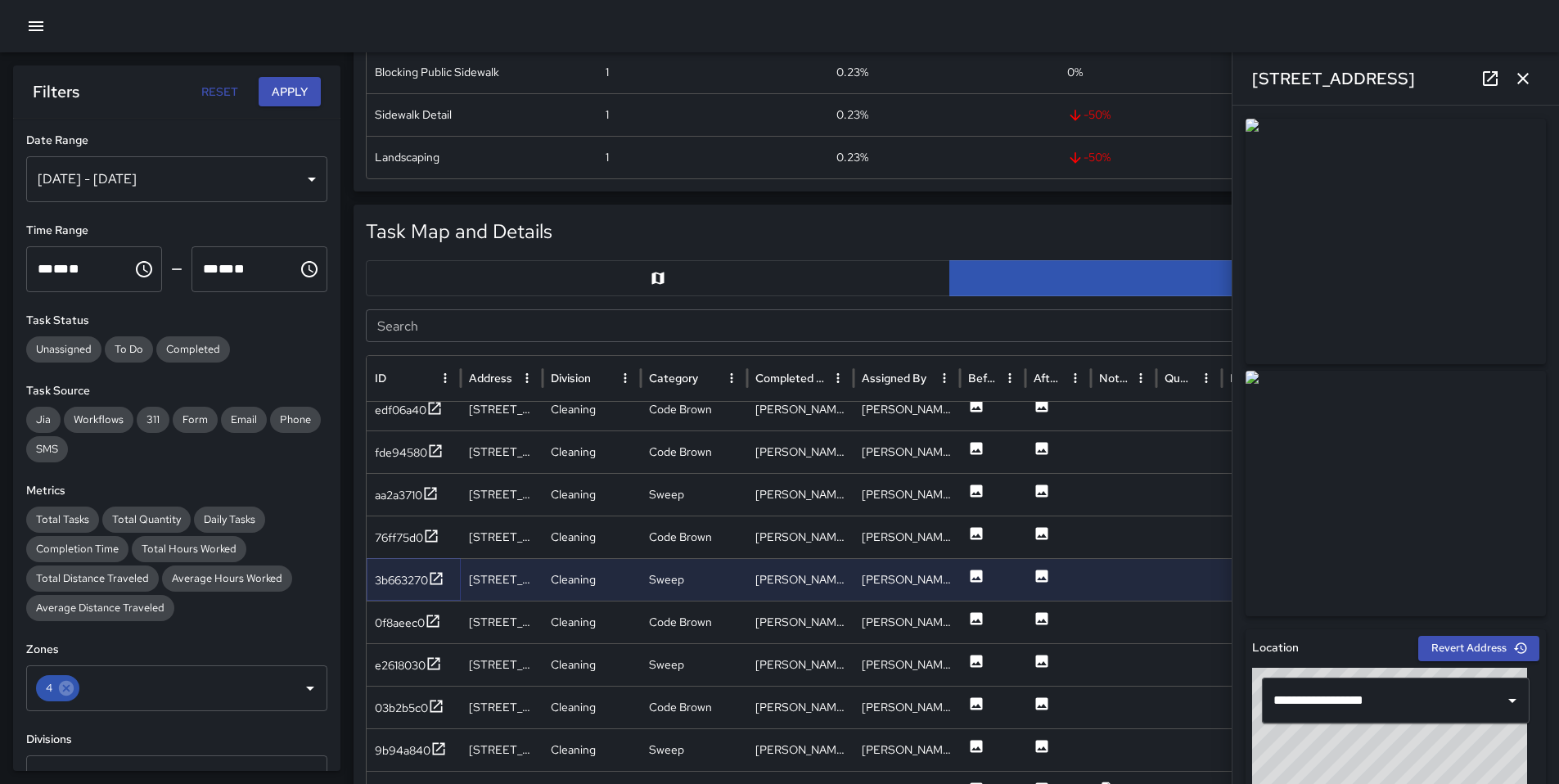
scroll to position [4, 0]
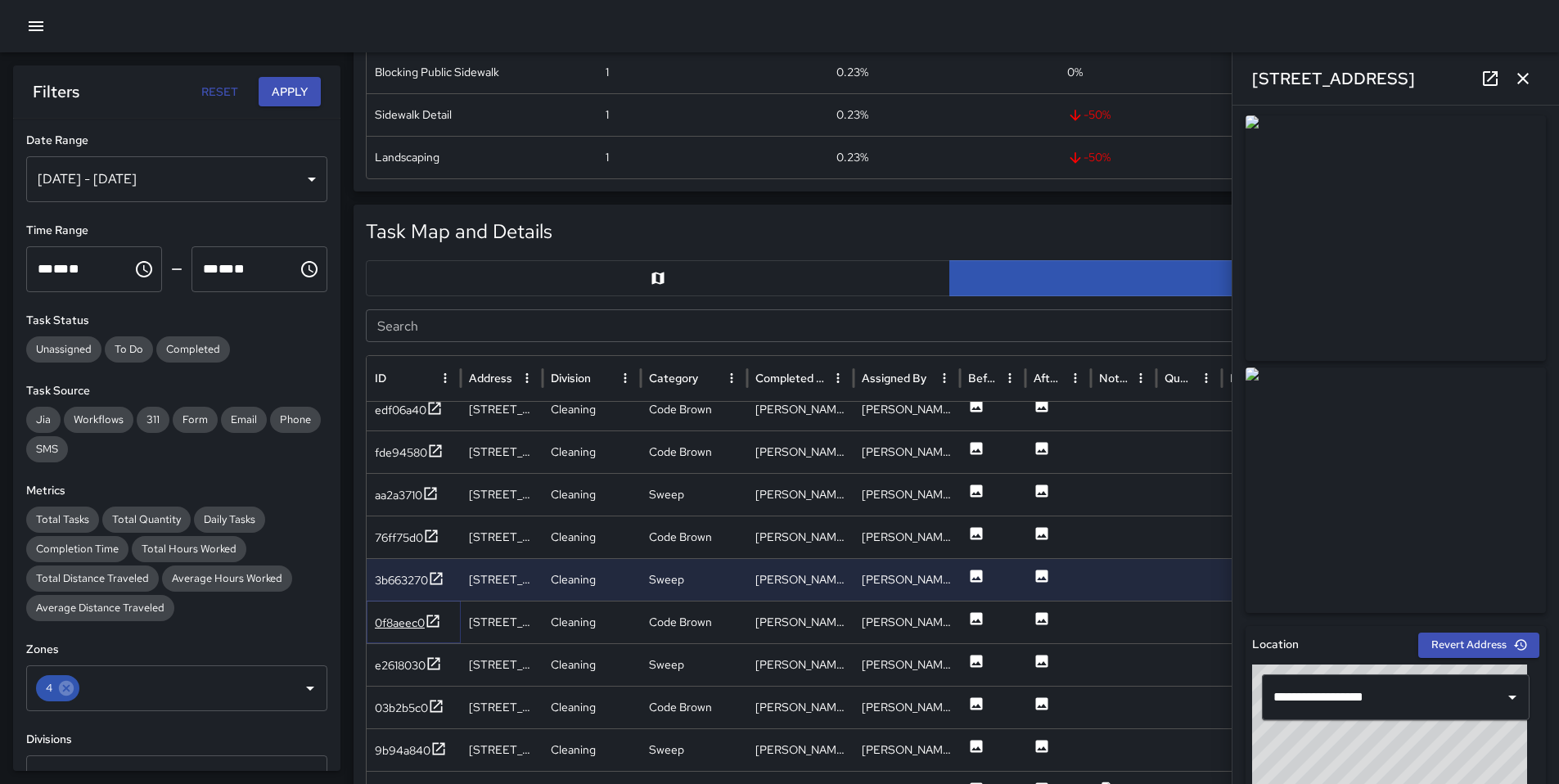
click at [382, 621] on div "0f8aeec0" at bounding box center [400, 623] width 50 height 17
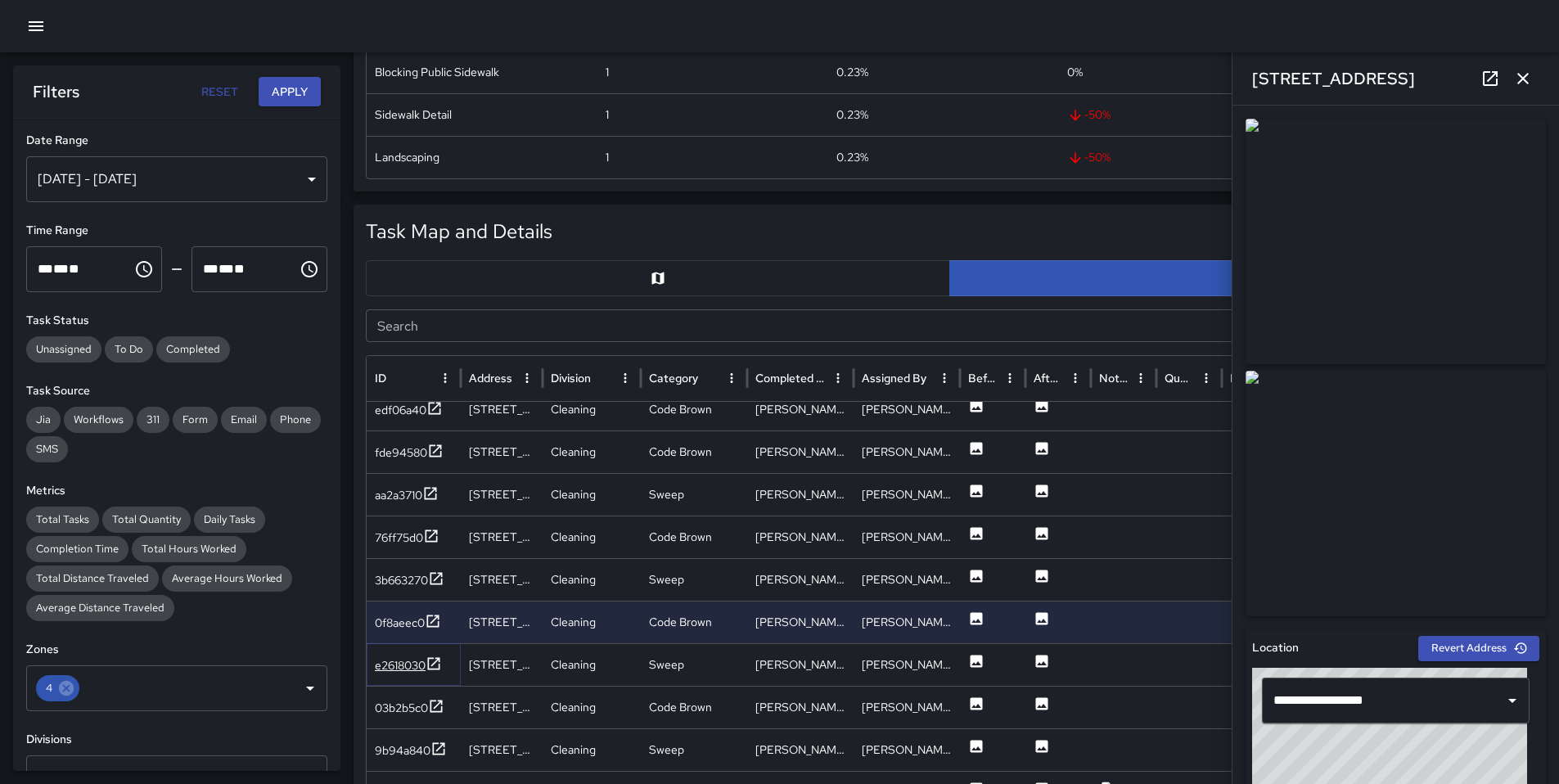
click at [393, 667] on div "e2618030" at bounding box center [400, 665] width 51 height 17
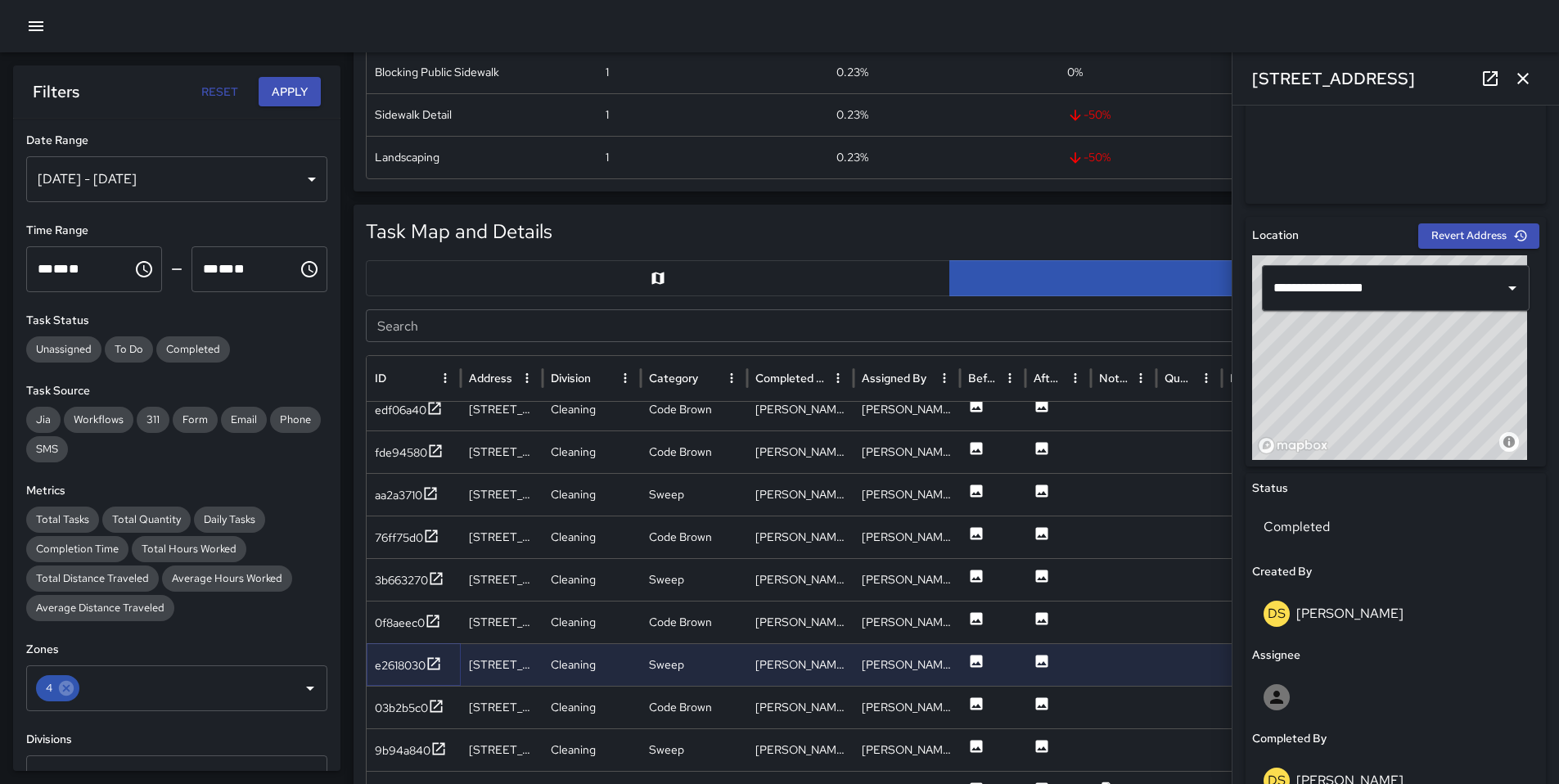
scroll to position [642, 0]
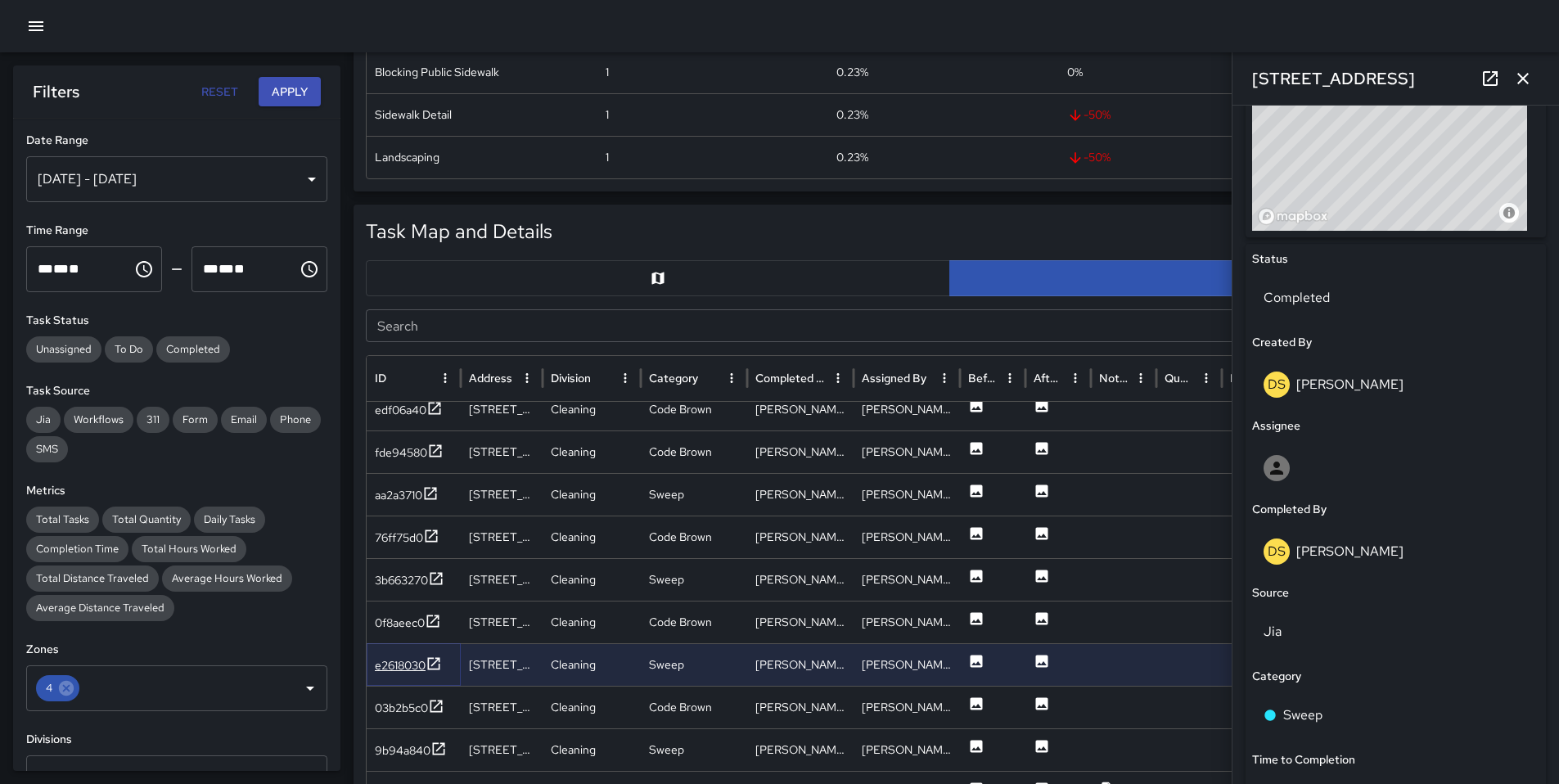
click at [411, 670] on div "e2618030" at bounding box center [400, 665] width 51 height 17
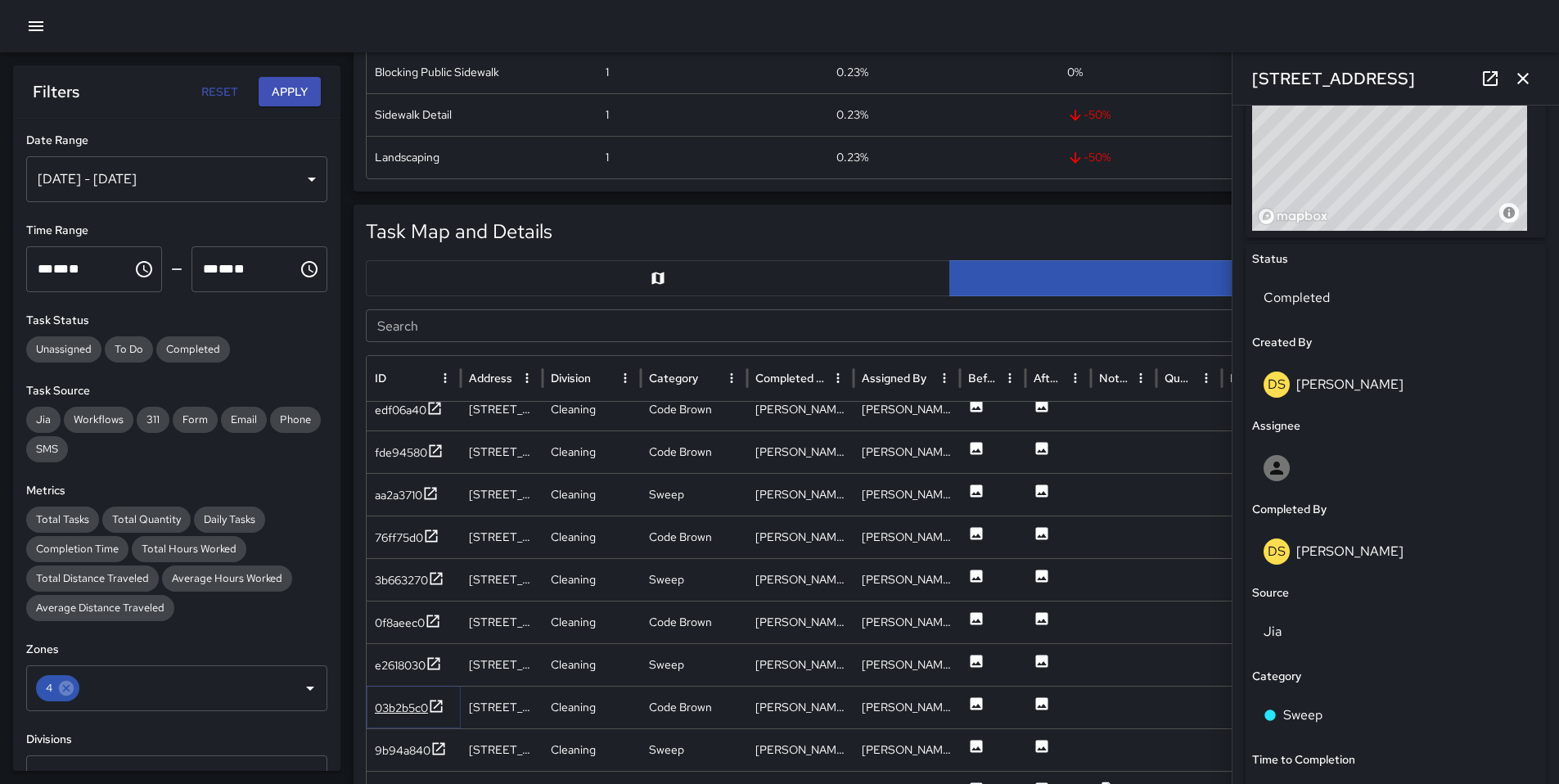
click at [409, 711] on div "03b2b5c0" at bounding box center [401, 708] width 53 height 17
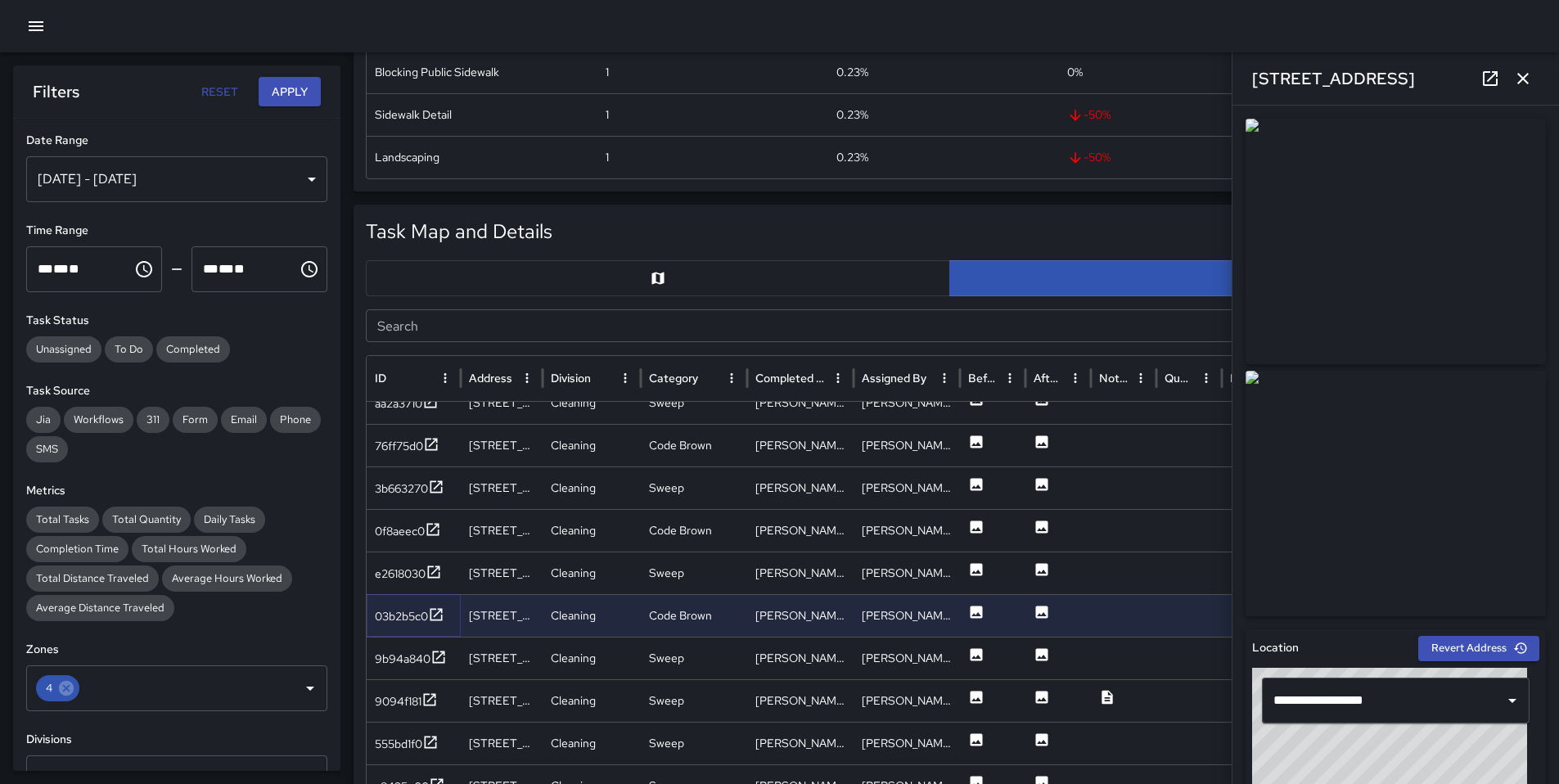
scroll to position [414, 0]
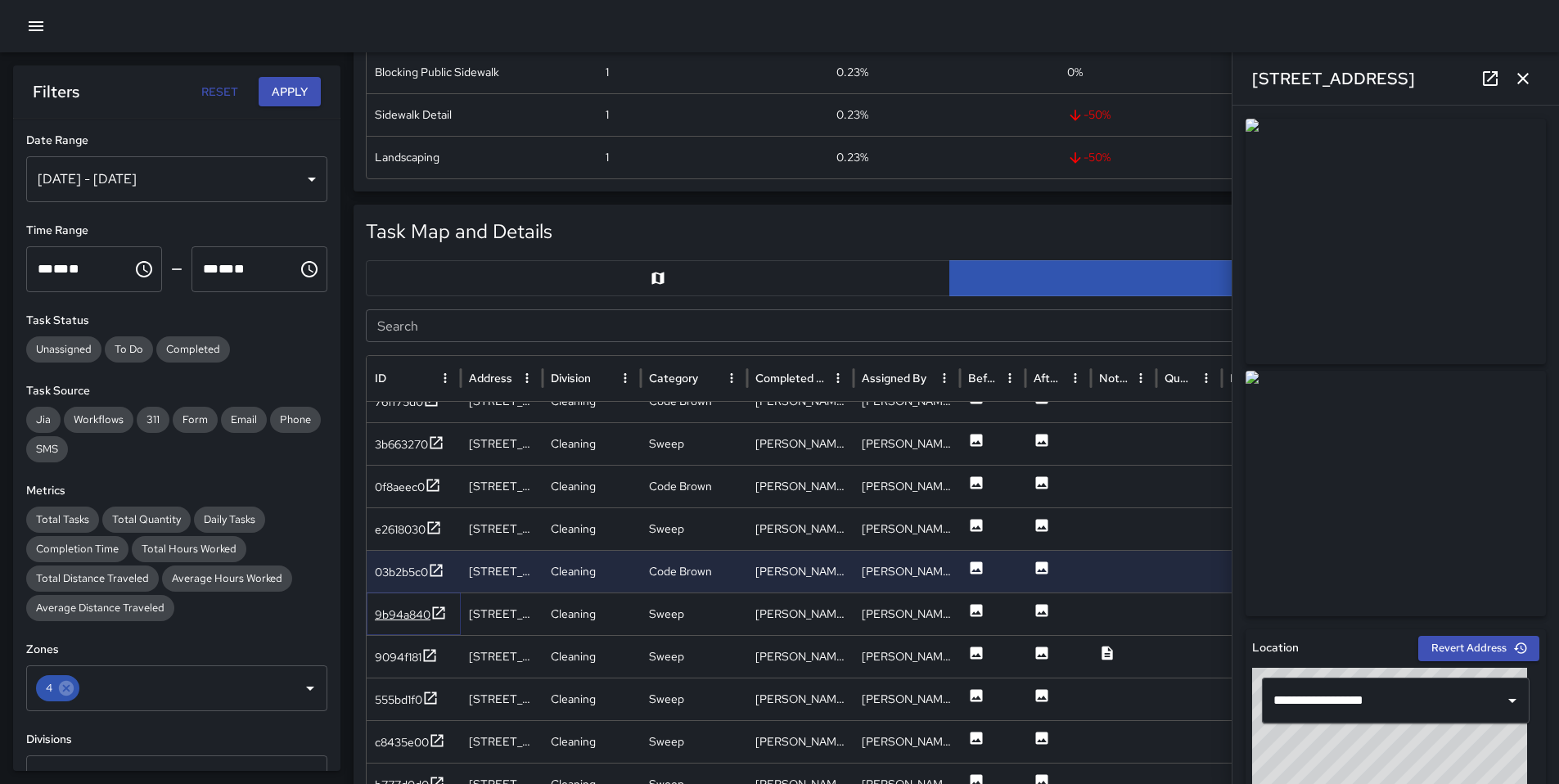
click at [411, 616] on div "9b94a840" at bounding box center [403, 615] width 56 height 17
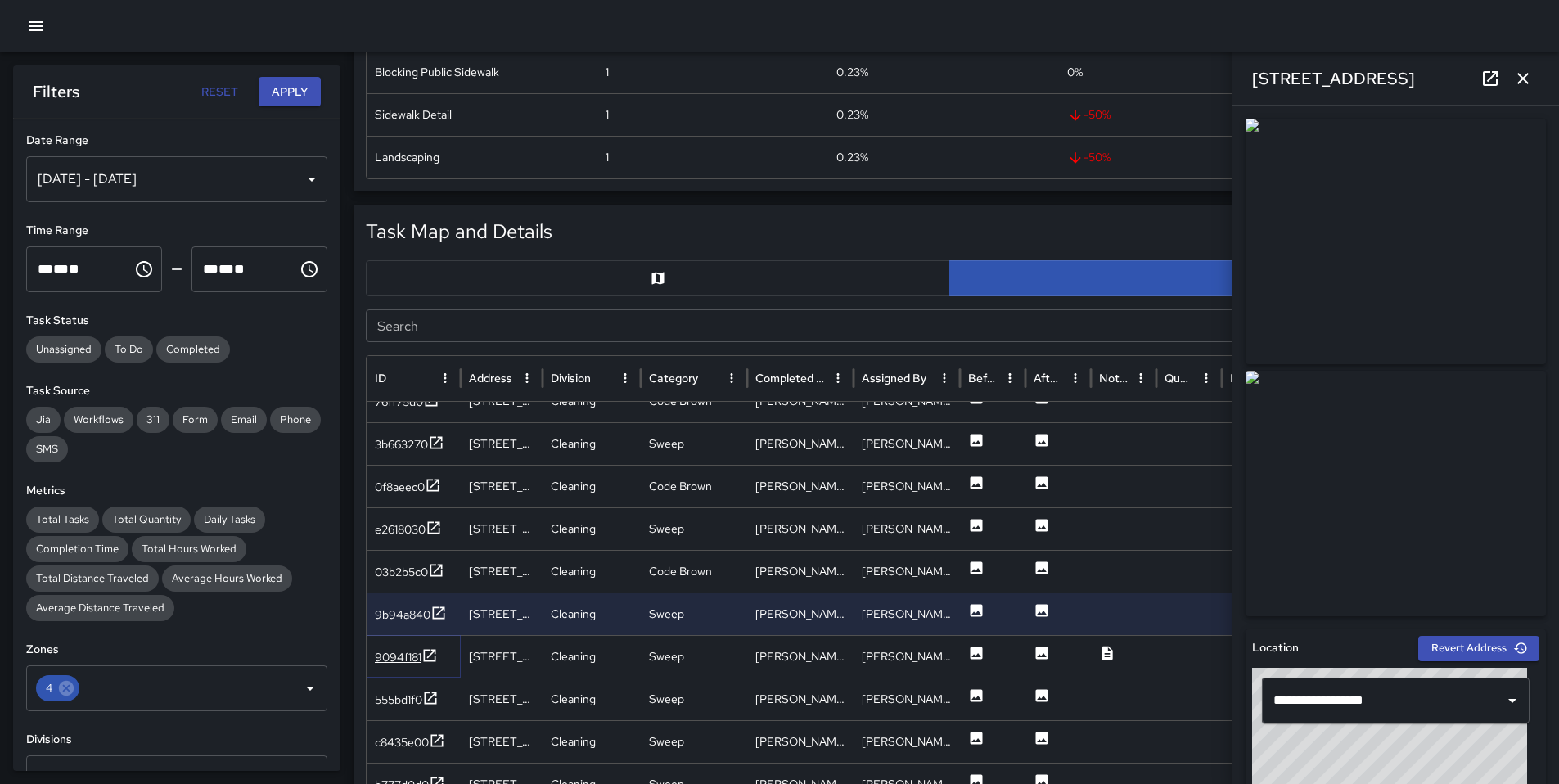
click at [404, 656] on div "9094f181" at bounding box center [398, 657] width 47 height 17
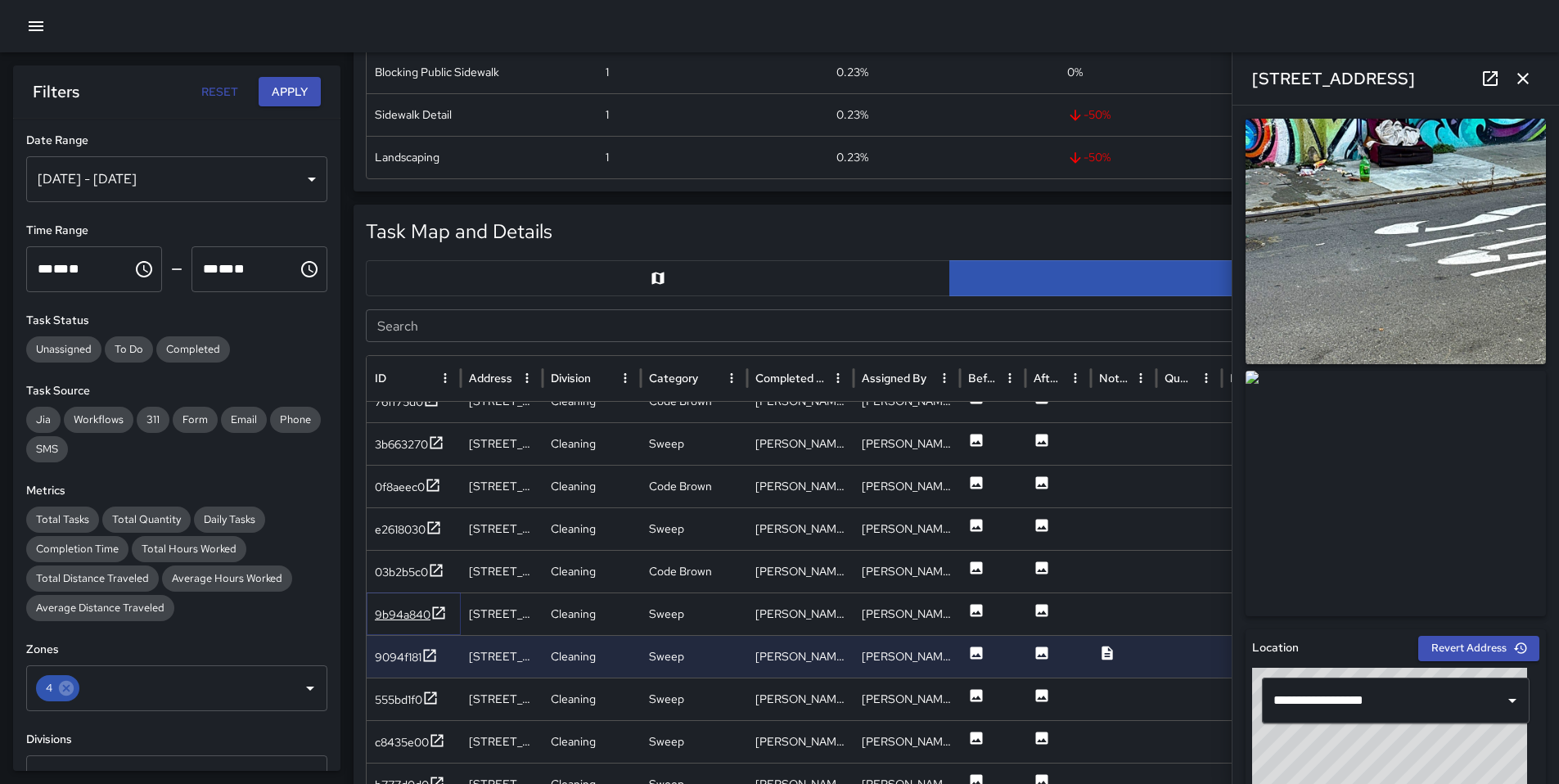
click at [406, 620] on div "9b94a840" at bounding box center [403, 615] width 56 height 17
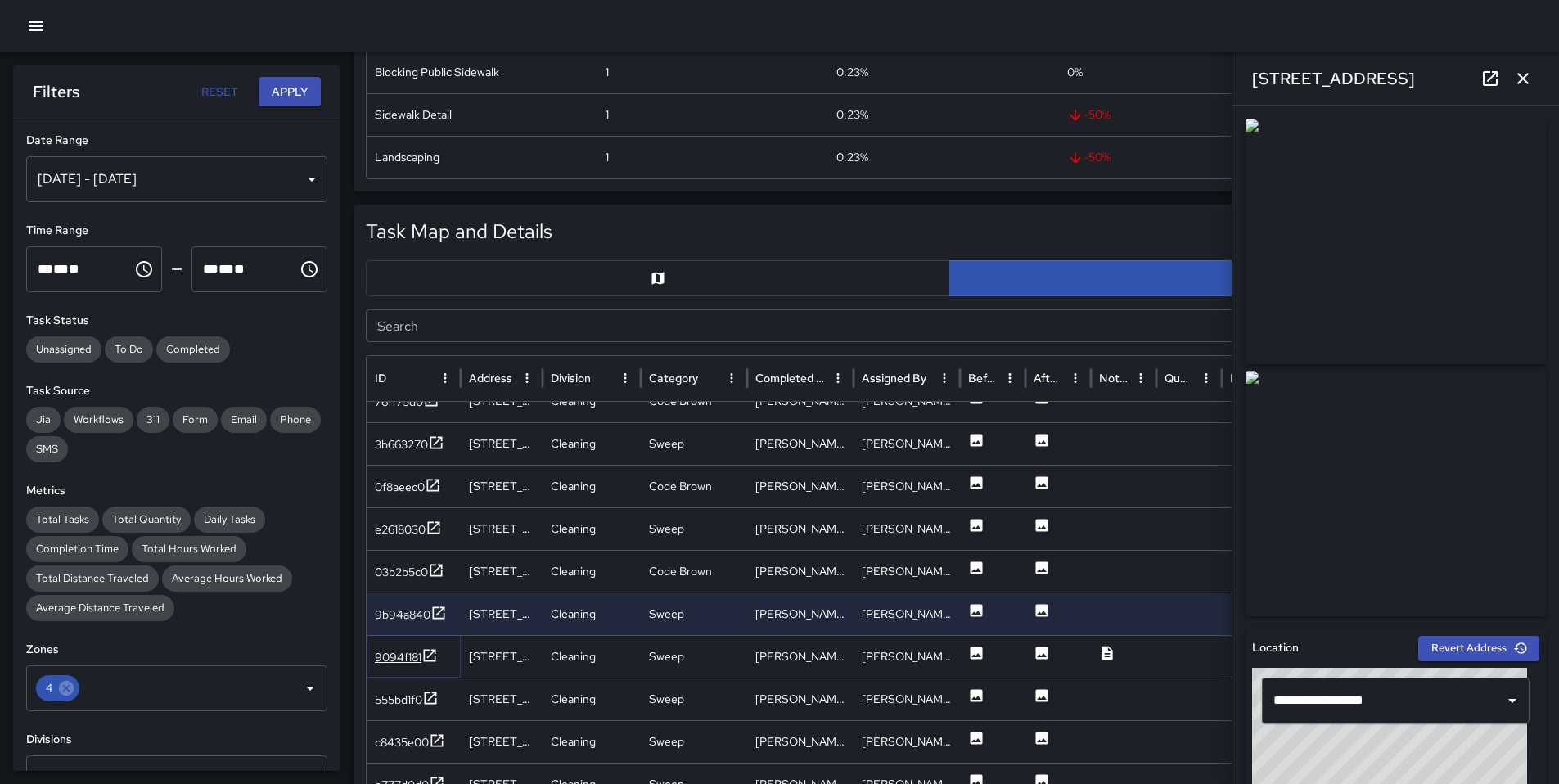
click at [405, 661] on div "9094f181" at bounding box center [398, 657] width 47 height 17
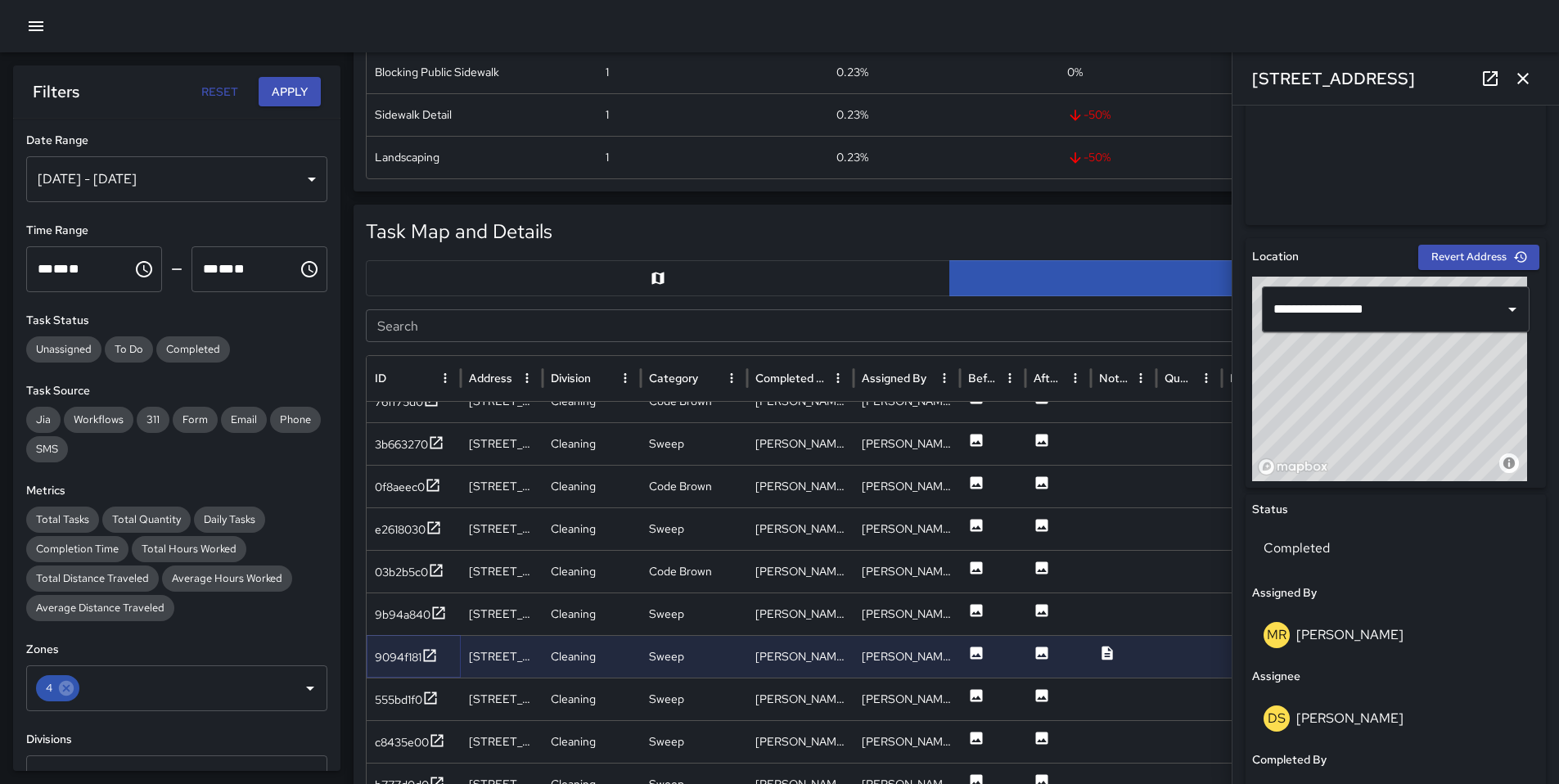
scroll to position [618, 0]
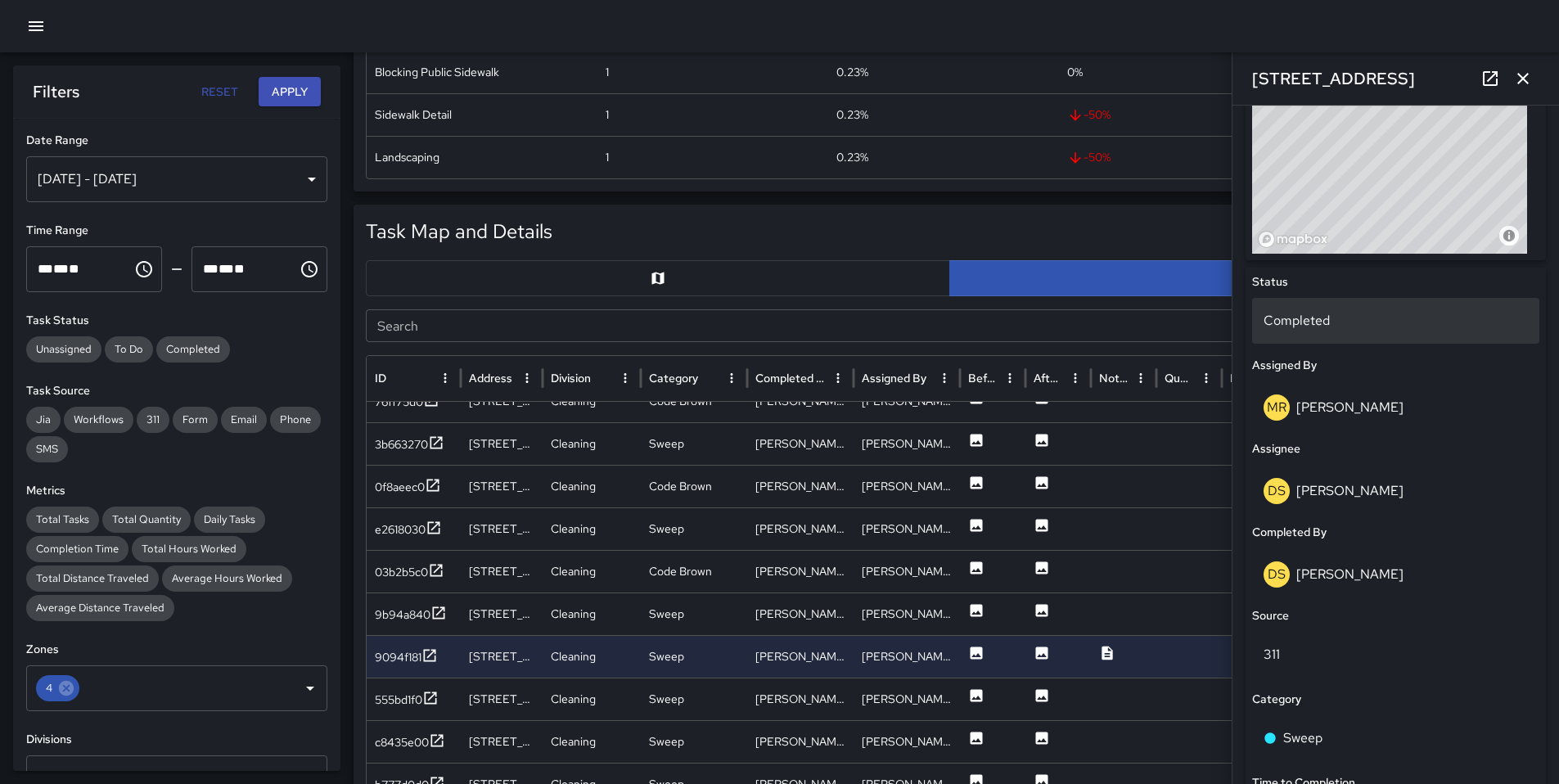
click at [1327, 326] on p "Completed" at bounding box center [1395, 320] width 264 height 20
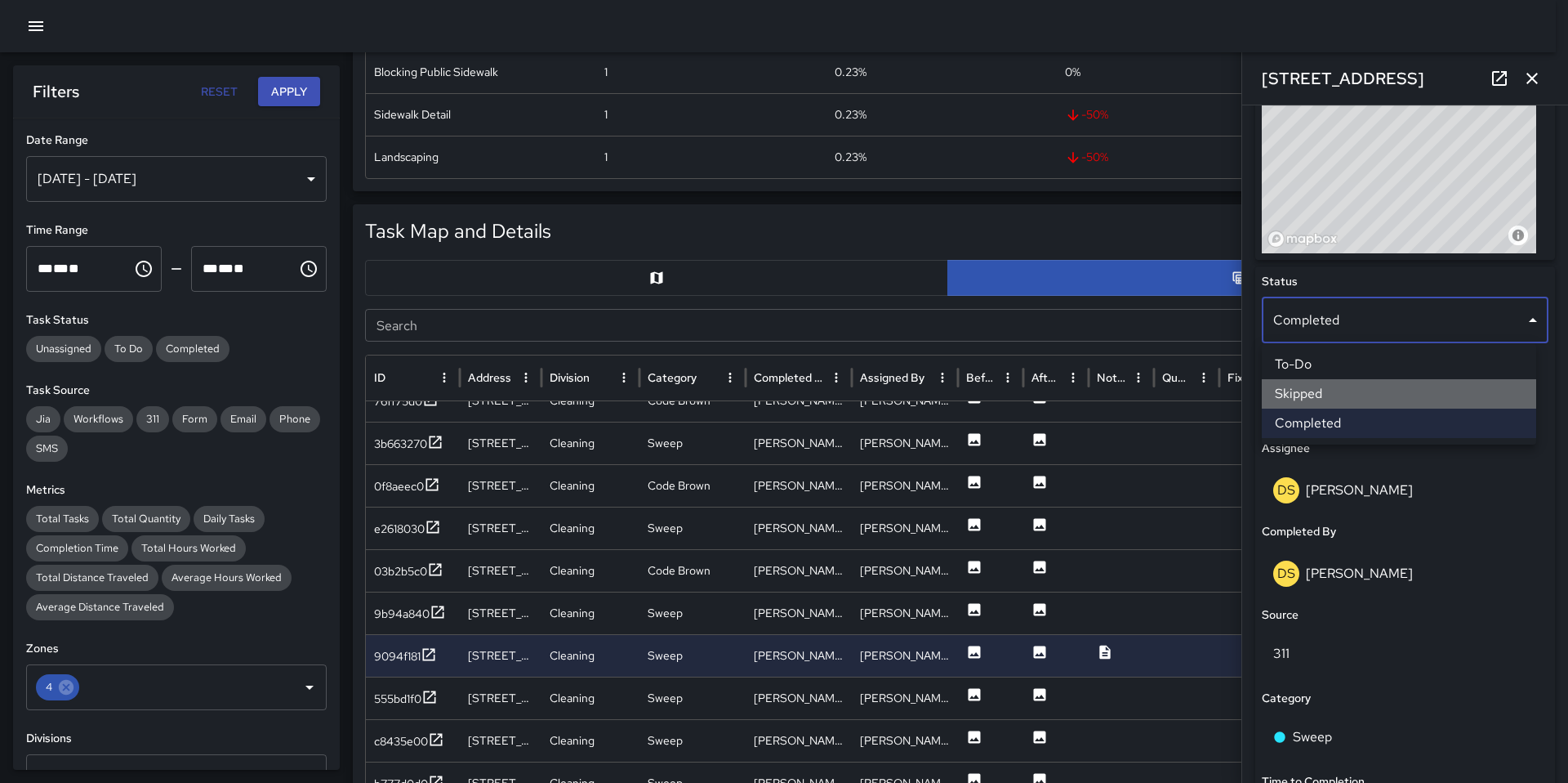
click at [1317, 403] on li "Skipped" at bounding box center [1399, 394] width 275 height 30
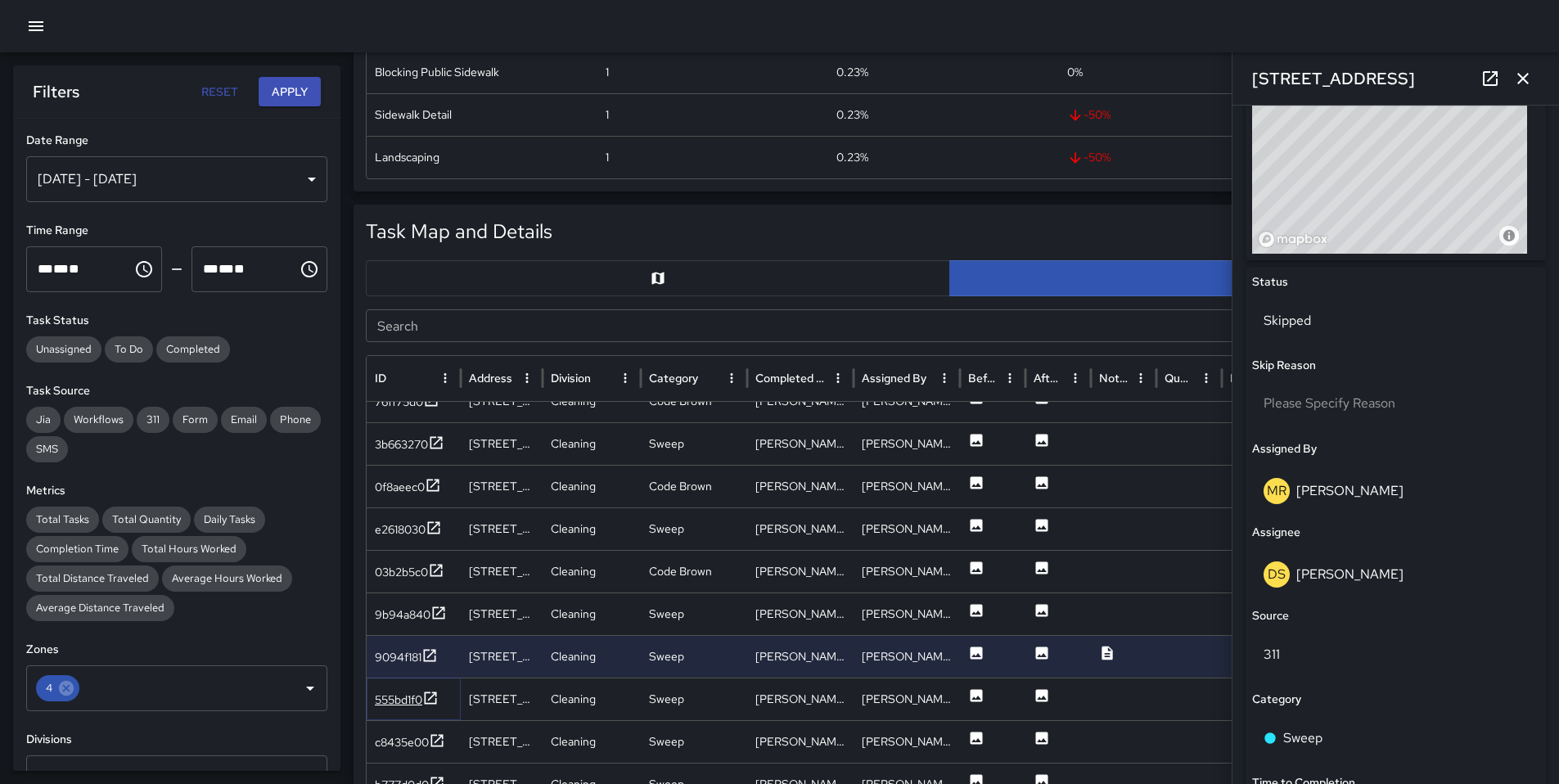
click at [399, 706] on div "555bd1f0" at bounding box center [398, 699] width 47 height 17
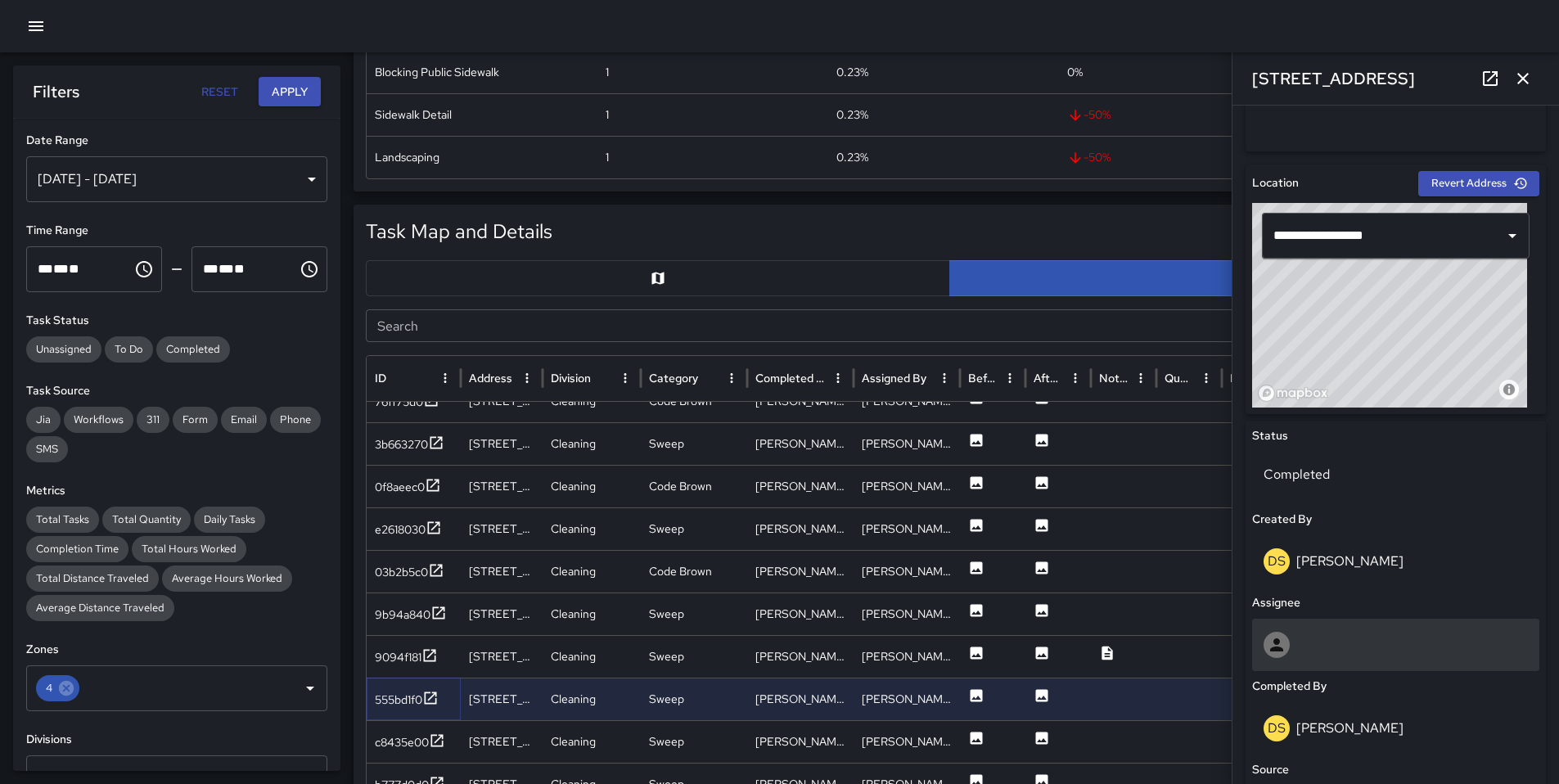
scroll to position [472, 0]
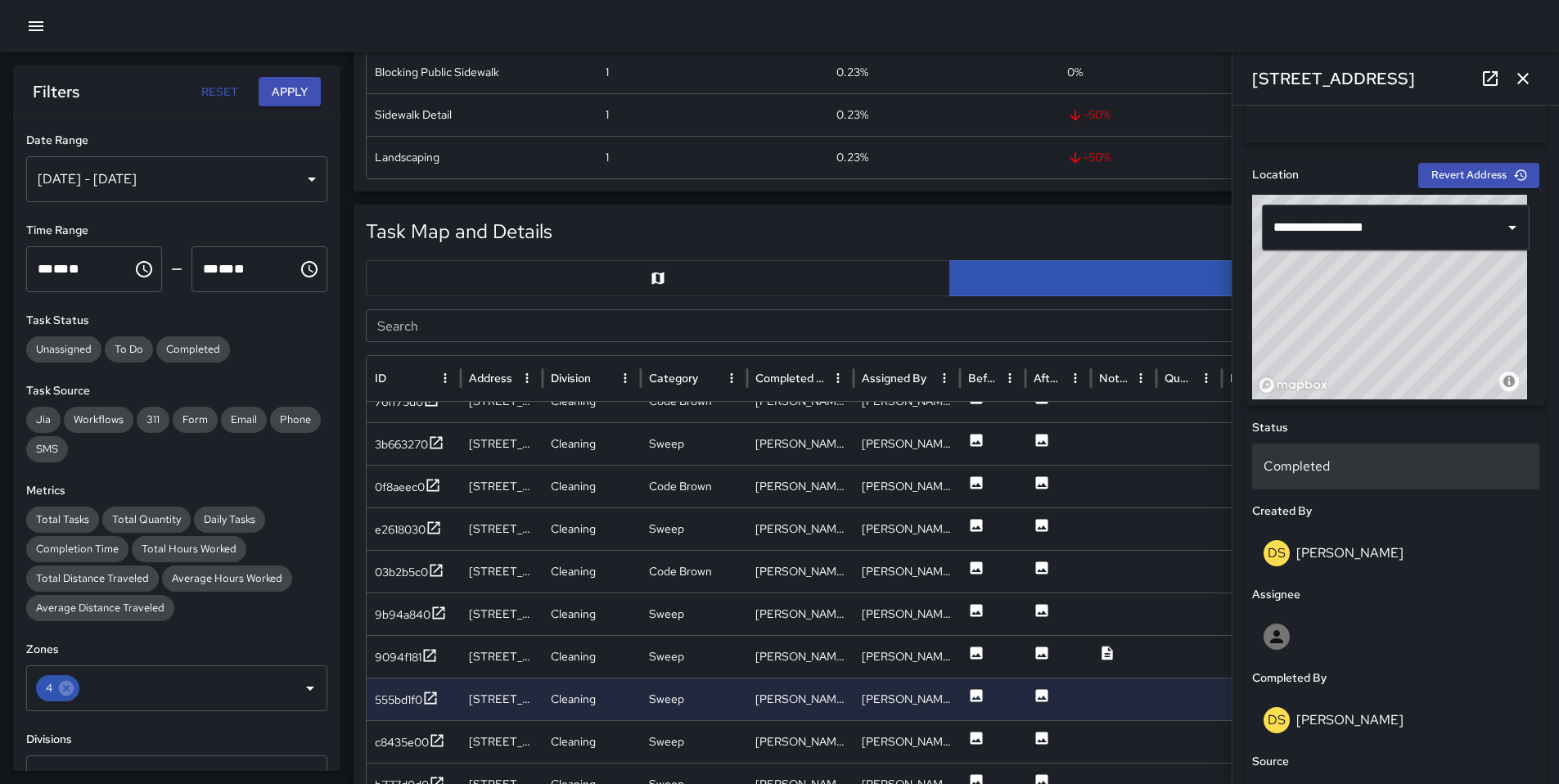
click at [1328, 463] on p "Completed" at bounding box center [1395, 466] width 264 height 20
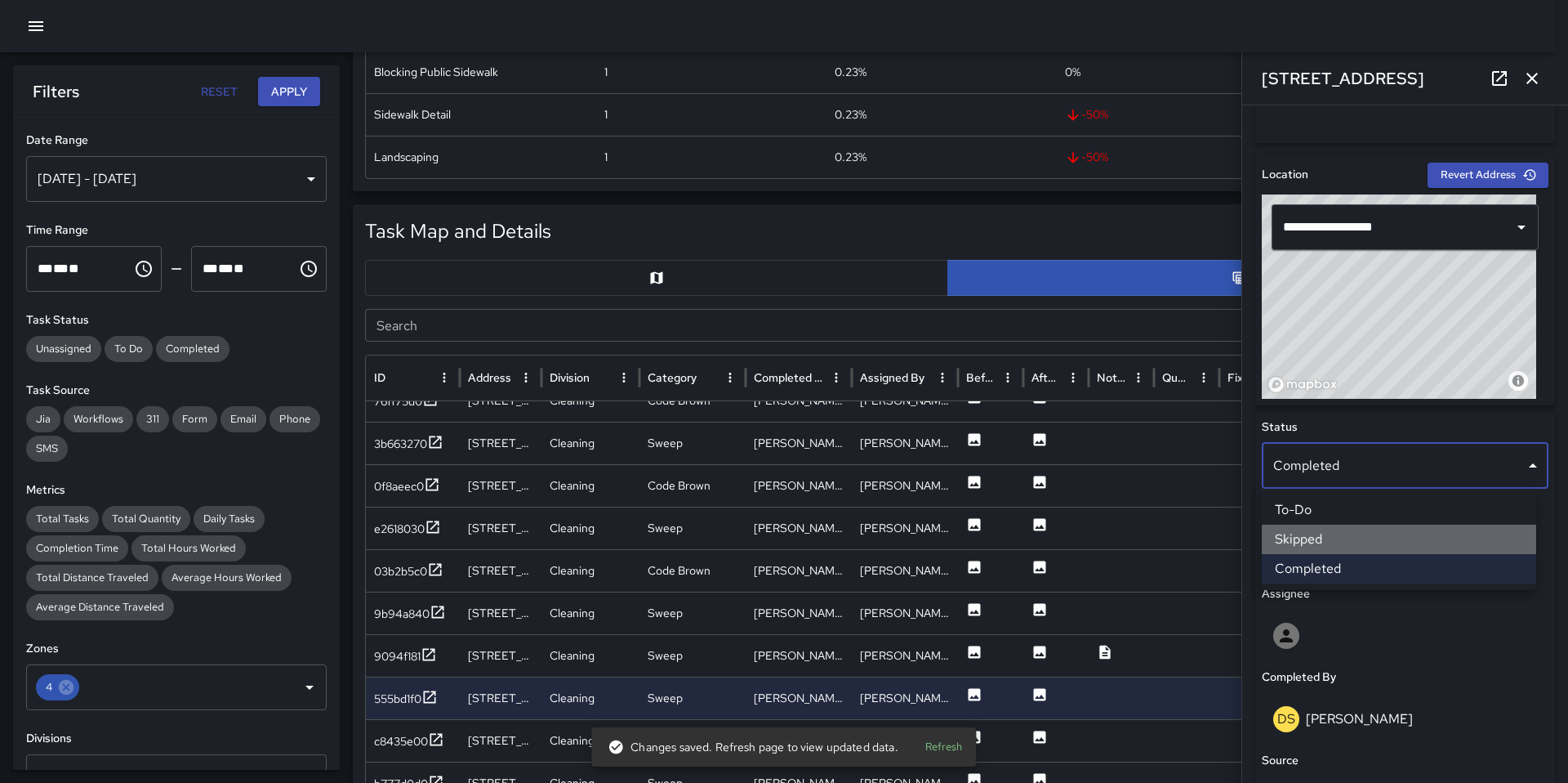
click at [1348, 540] on li "Skipped" at bounding box center [1399, 540] width 275 height 30
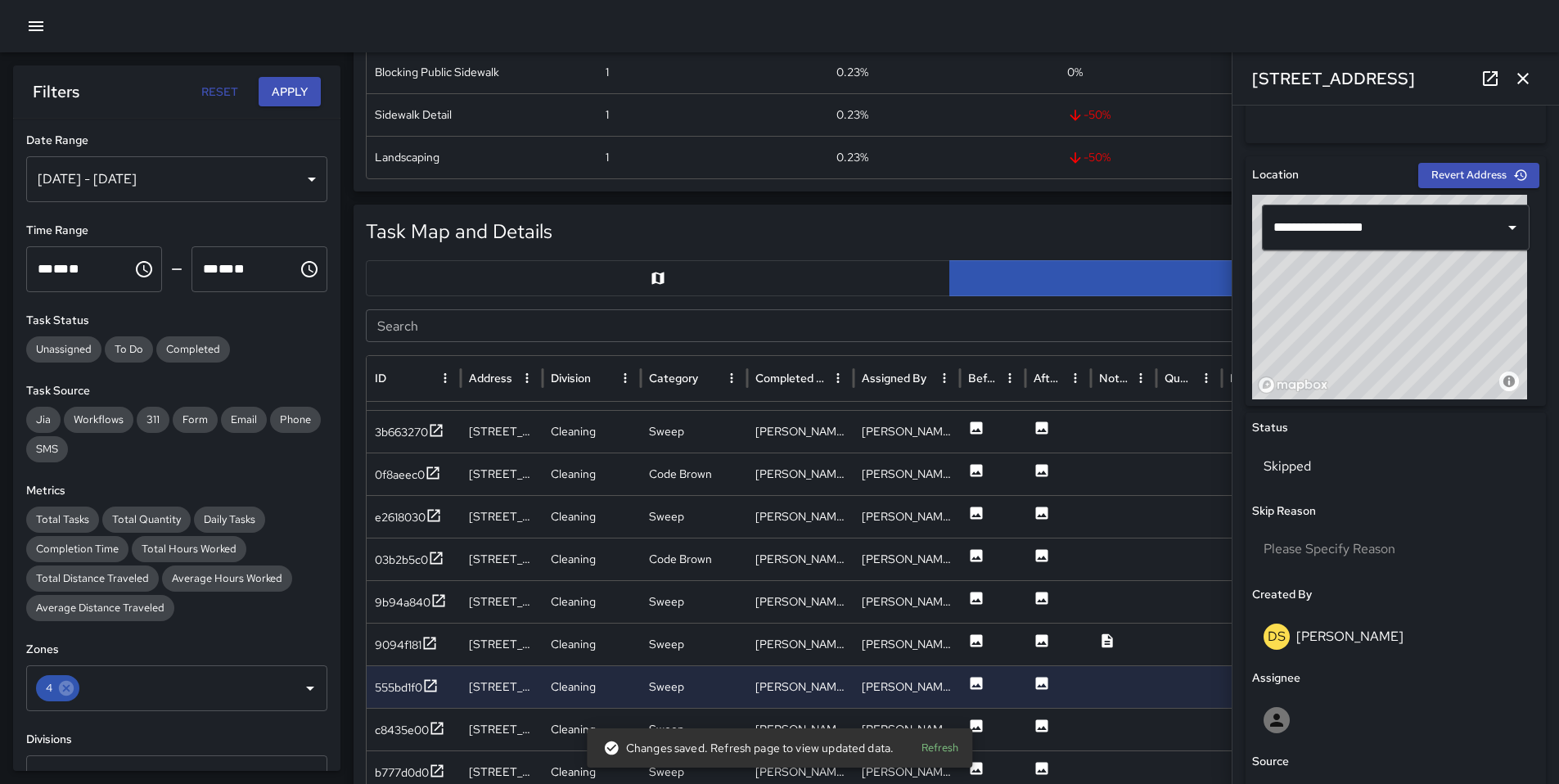
scroll to position [506, 0]
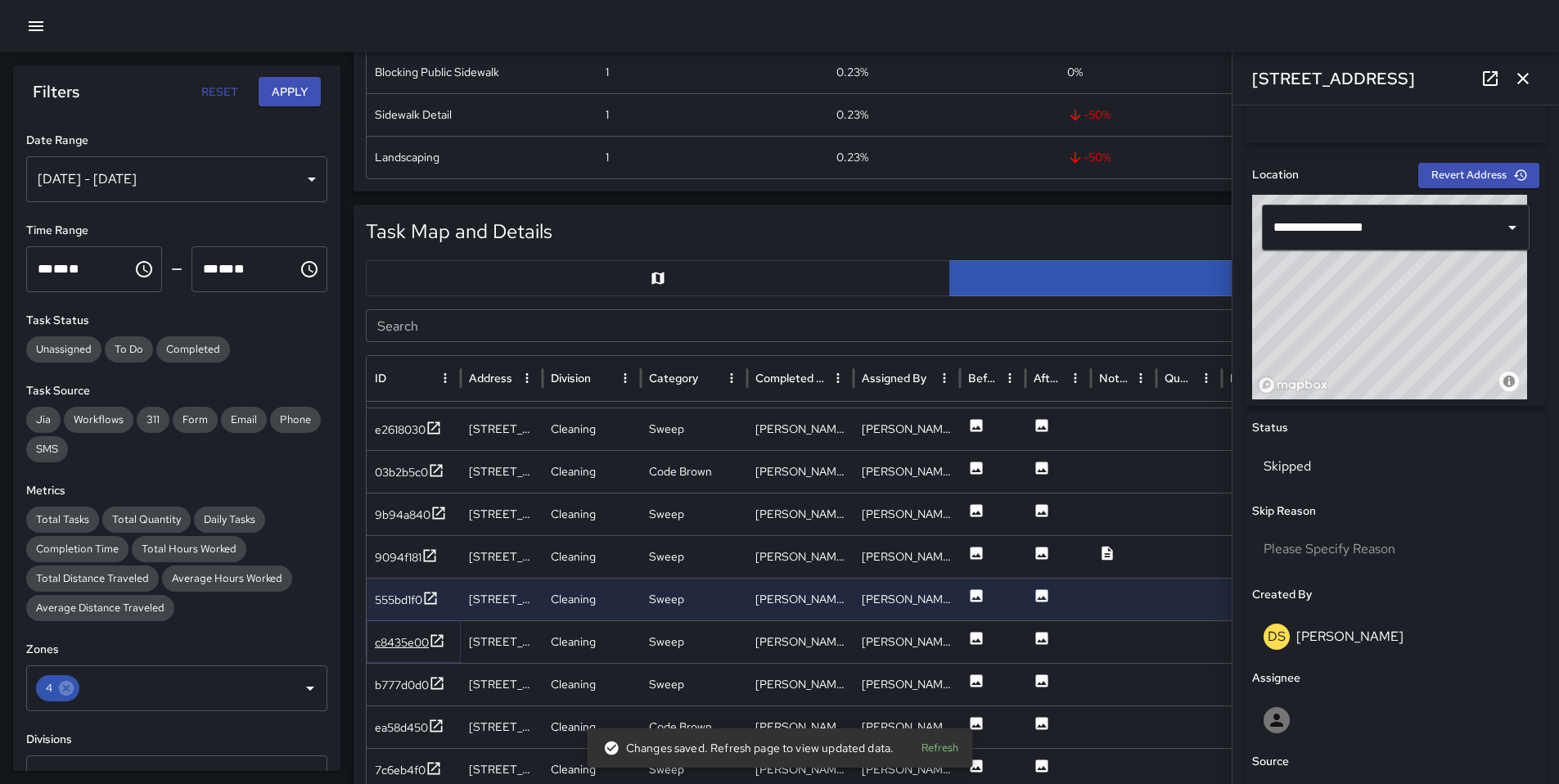
click at [395, 639] on div "c8435e00" at bounding box center [402, 643] width 54 height 17
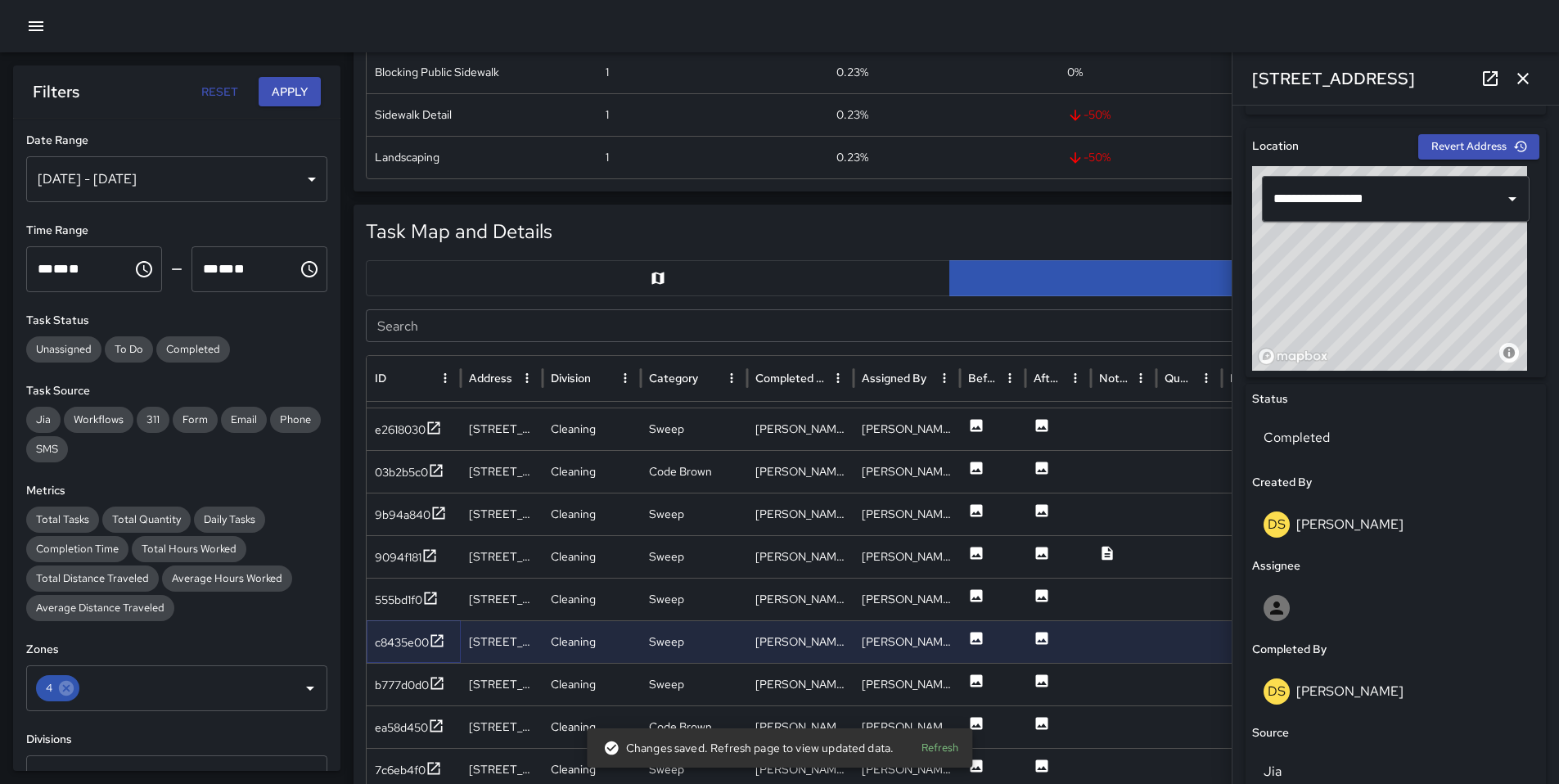
scroll to position [504, 0]
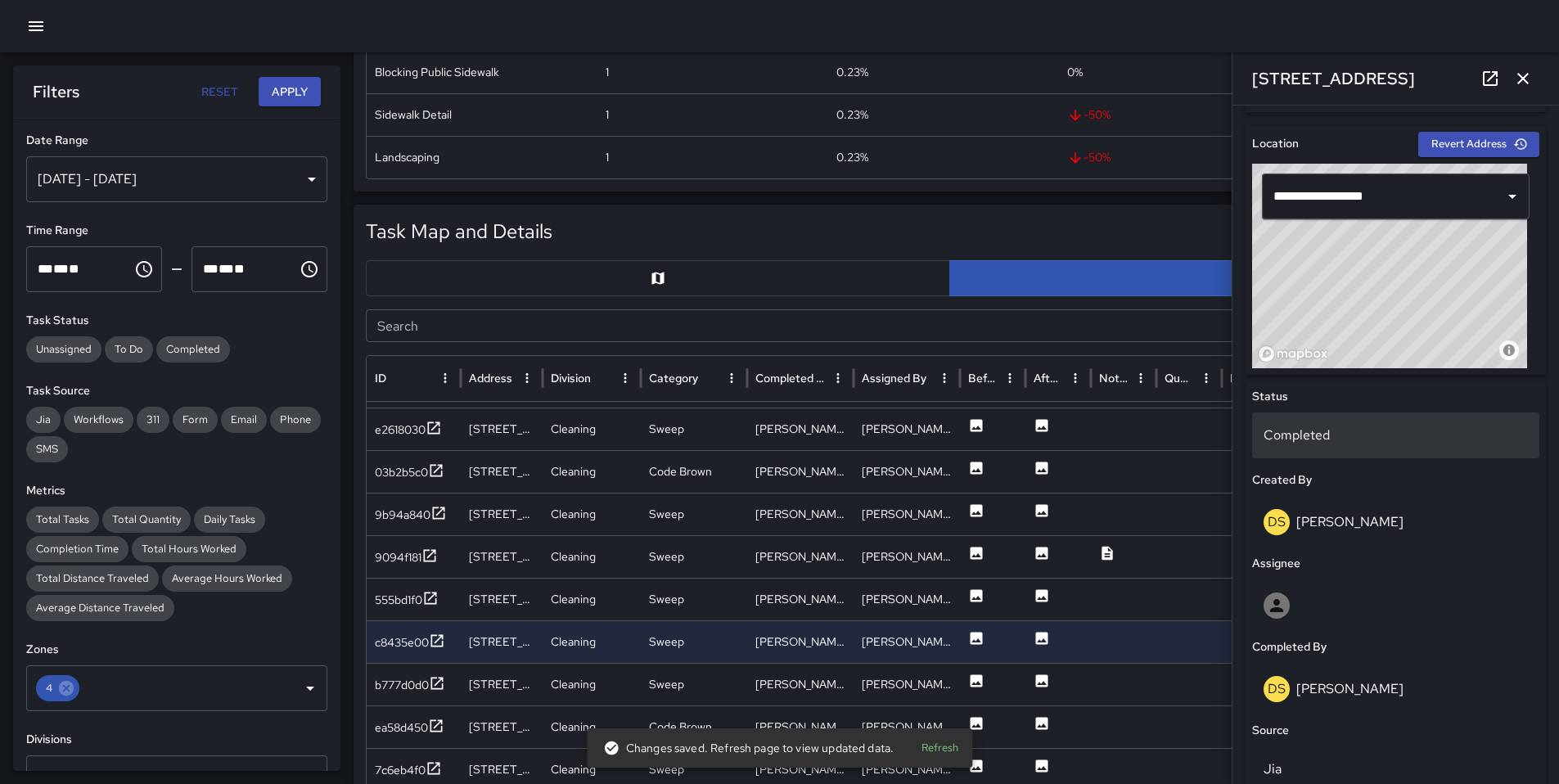
click at [1322, 438] on p "Completed" at bounding box center [1395, 434] width 264 height 20
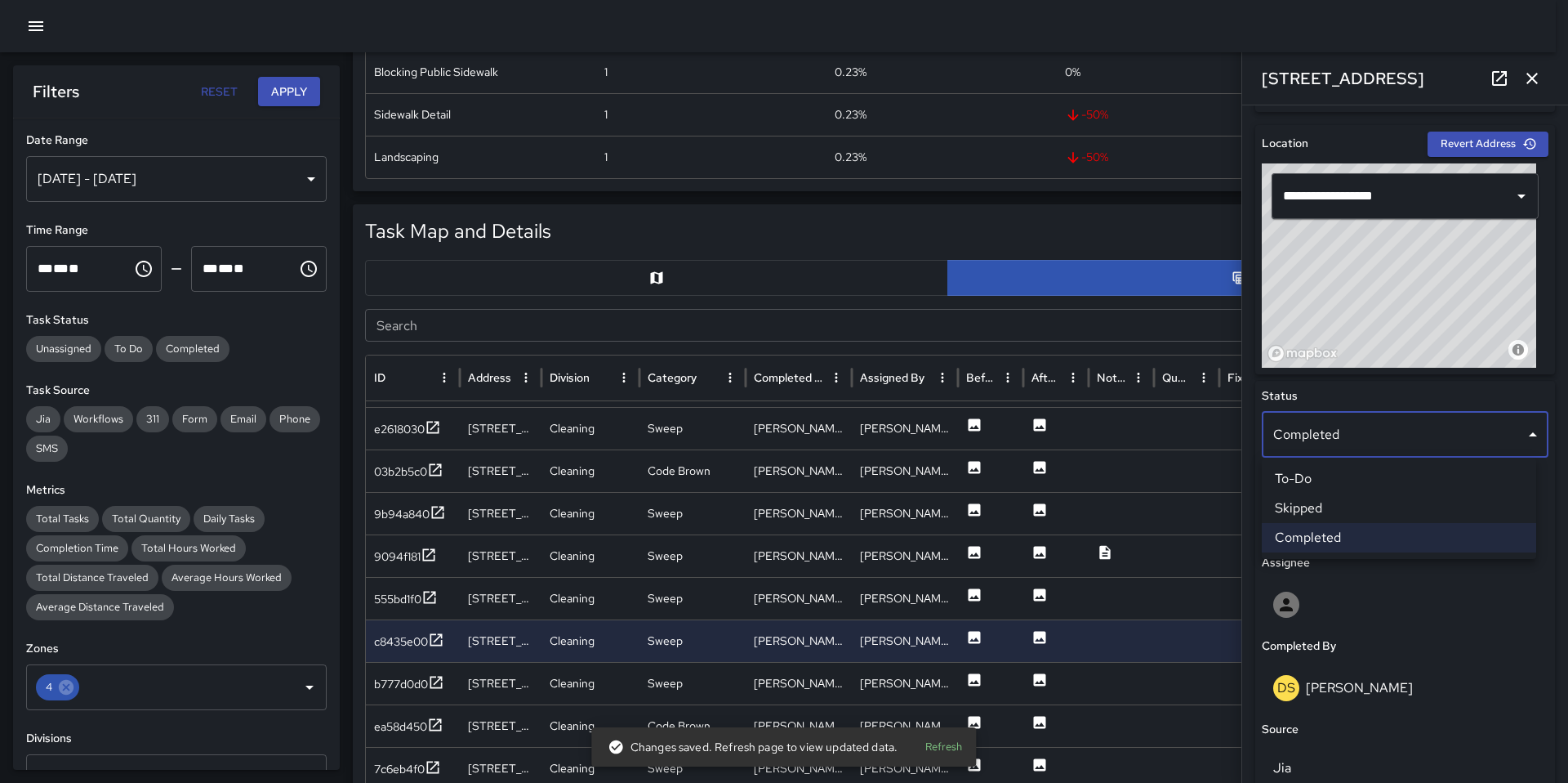
click at [1332, 508] on li "Skipped" at bounding box center [1399, 508] width 275 height 30
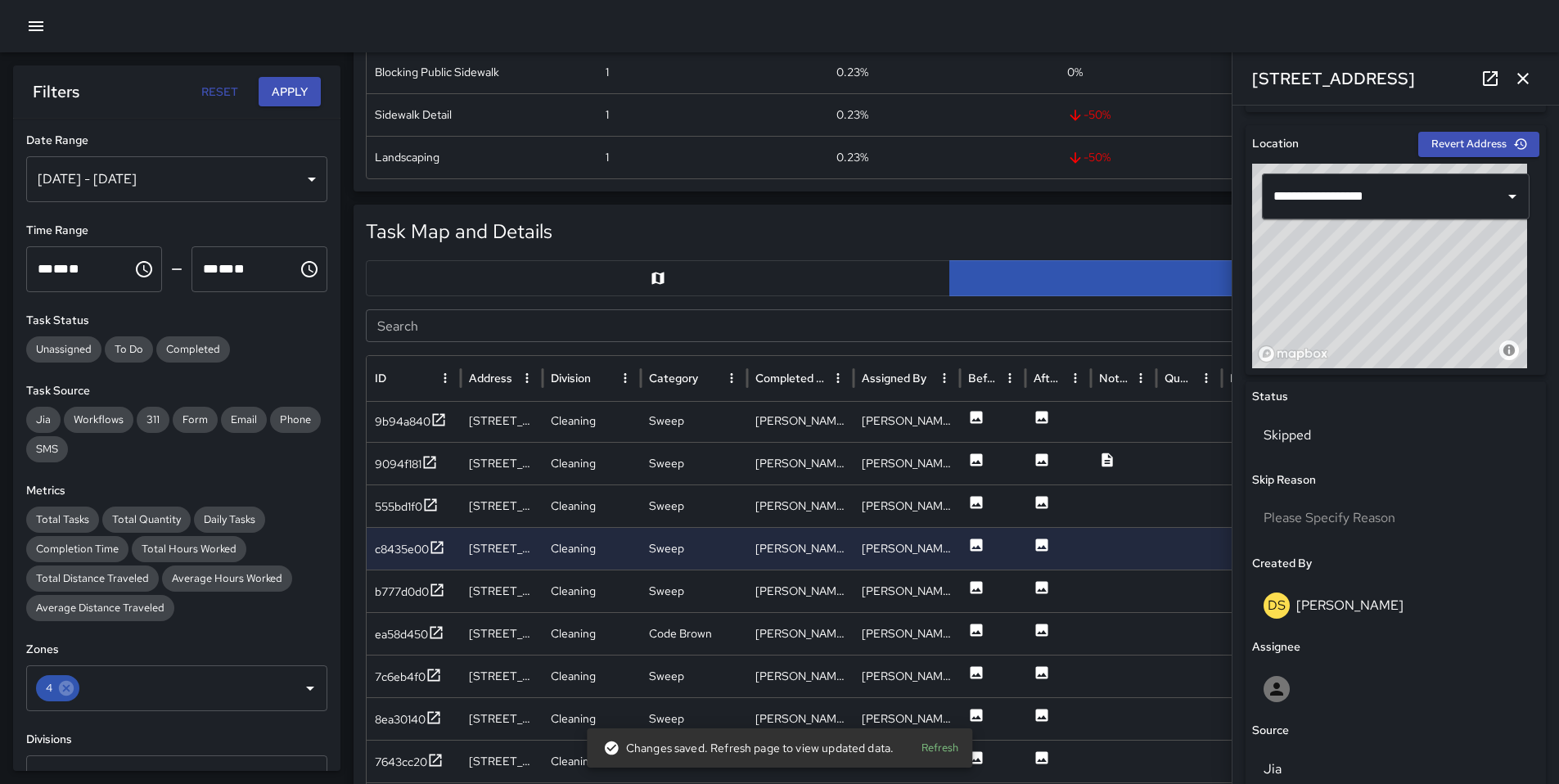
scroll to position [594, 0]
click at [393, 584] on div "b777d0d0" at bounding box center [402, 589] width 54 height 17
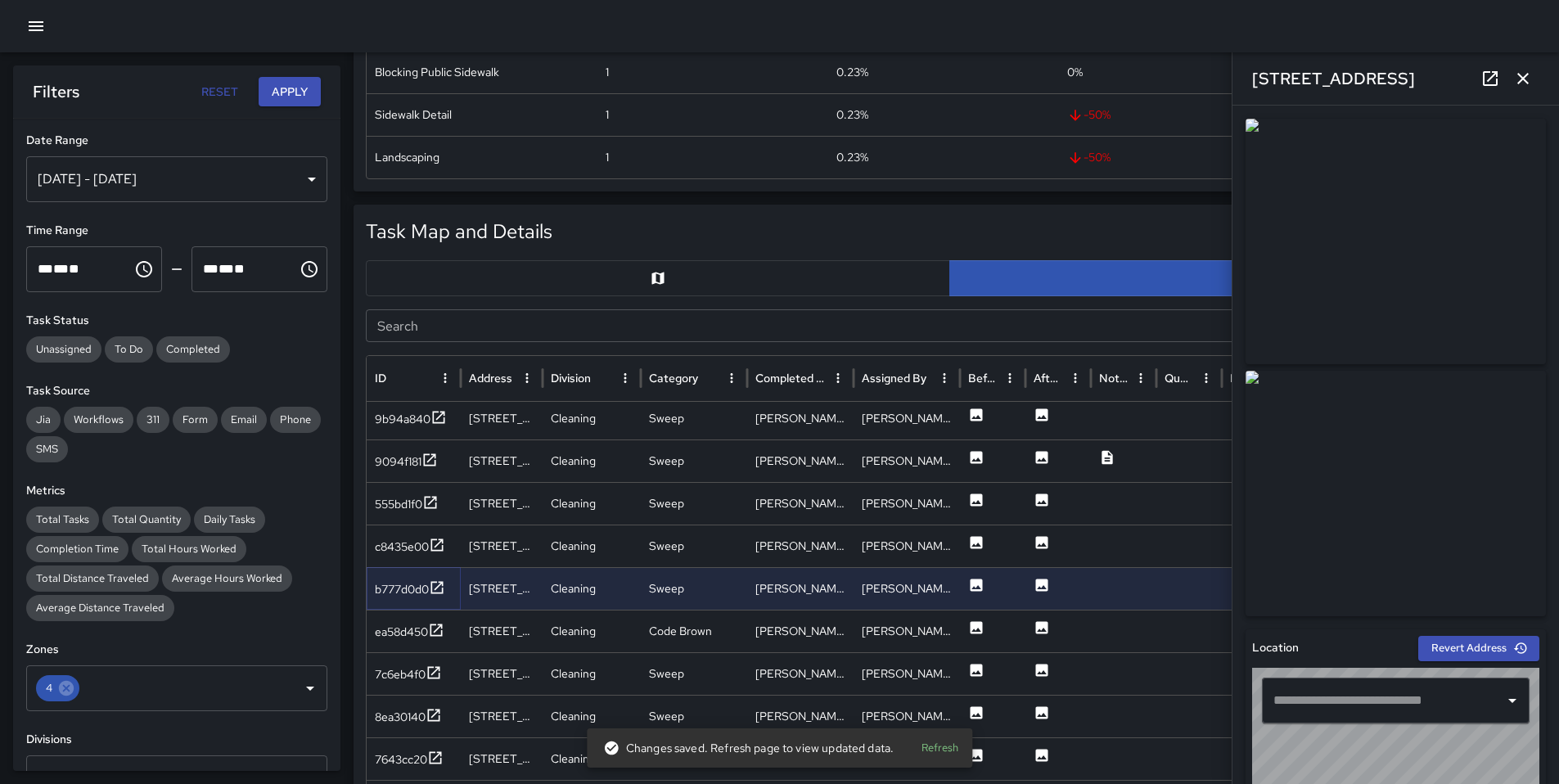
type input "**********"
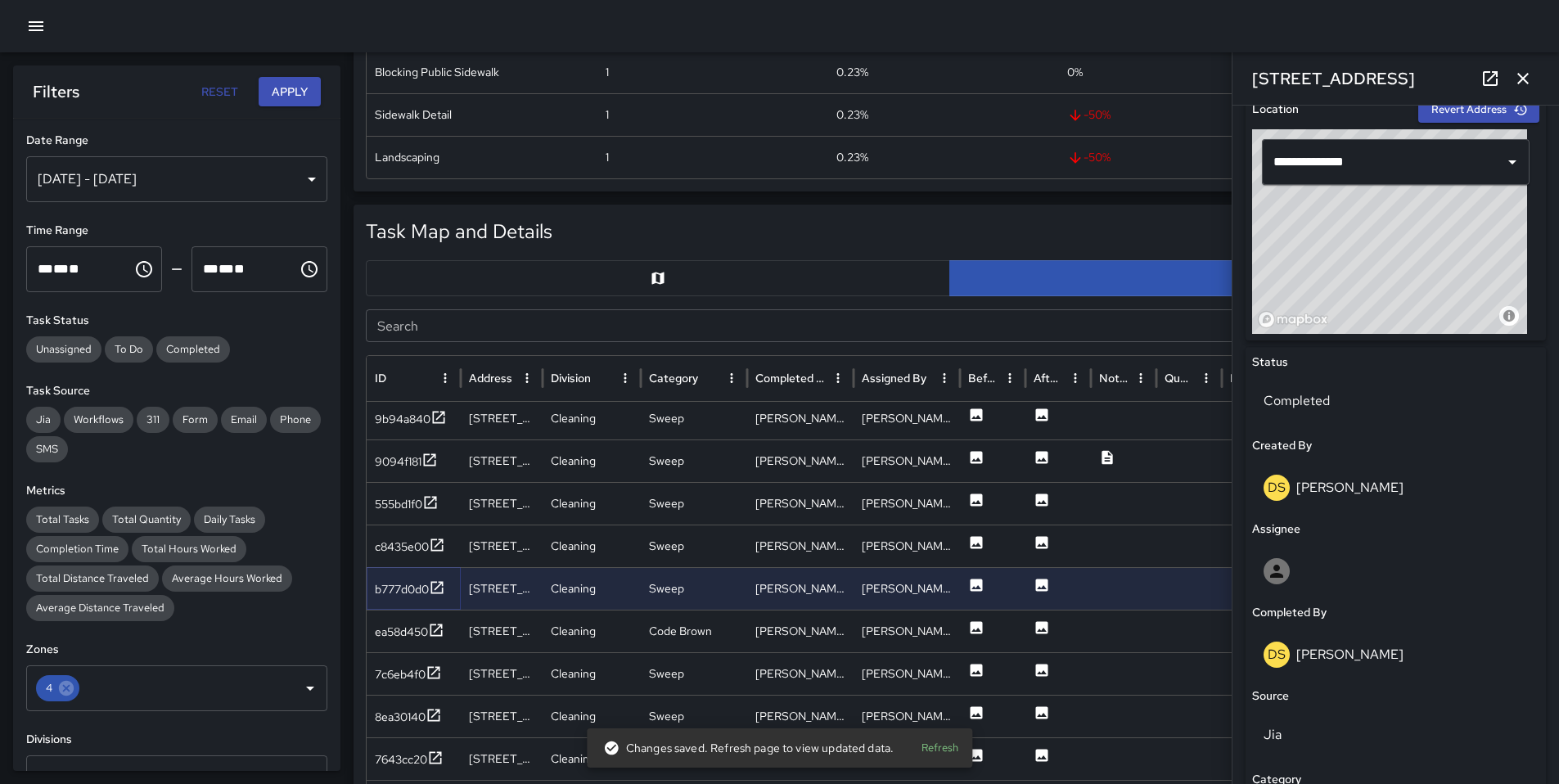
scroll to position [539, 0]
click at [1285, 403] on p "Completed" at bounding box center [1395, 400] width 264 height 20
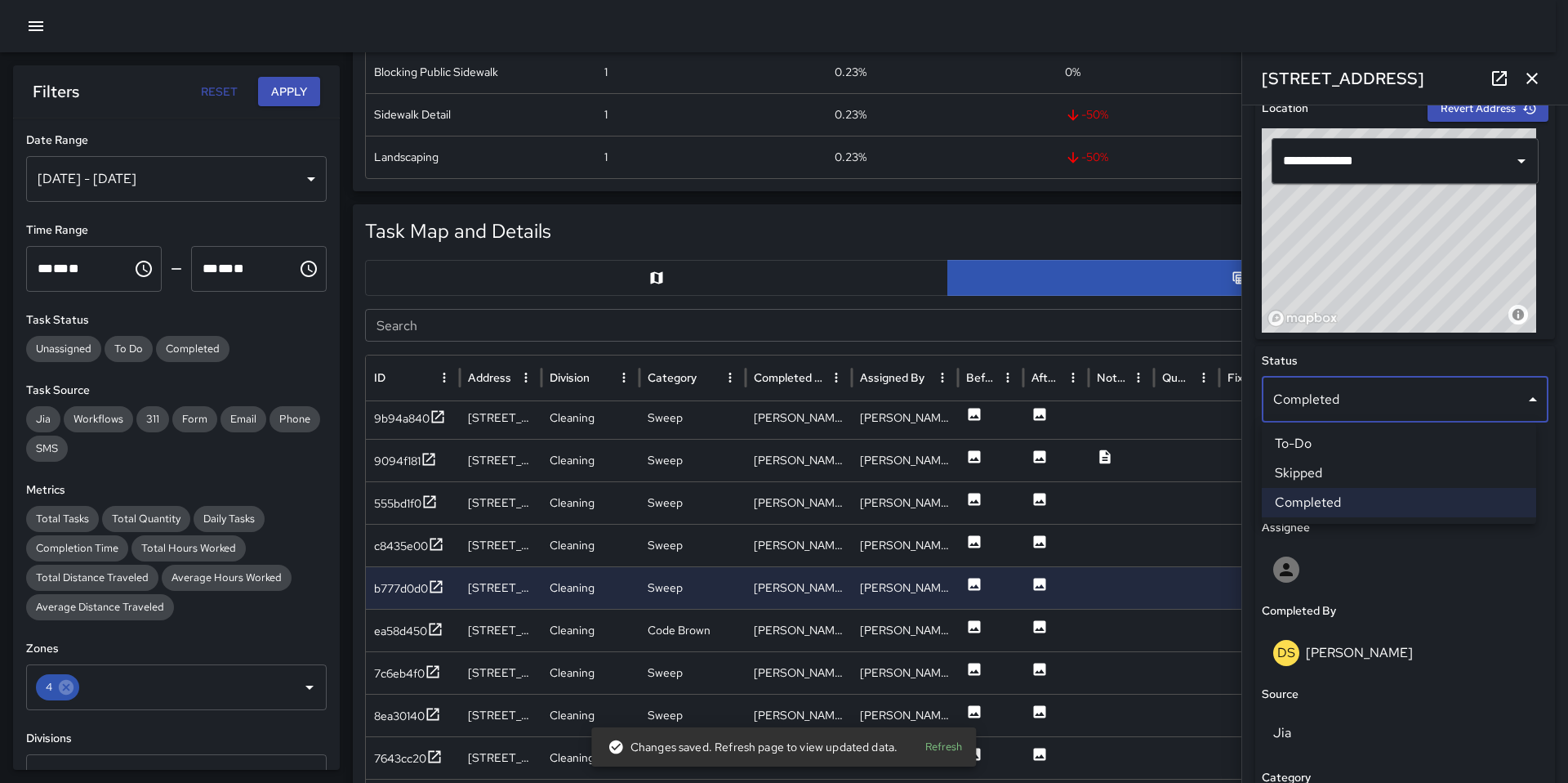
click at [1302, 469] on li "Skipped" at bounding box center [1399, 473] width 275 height 30
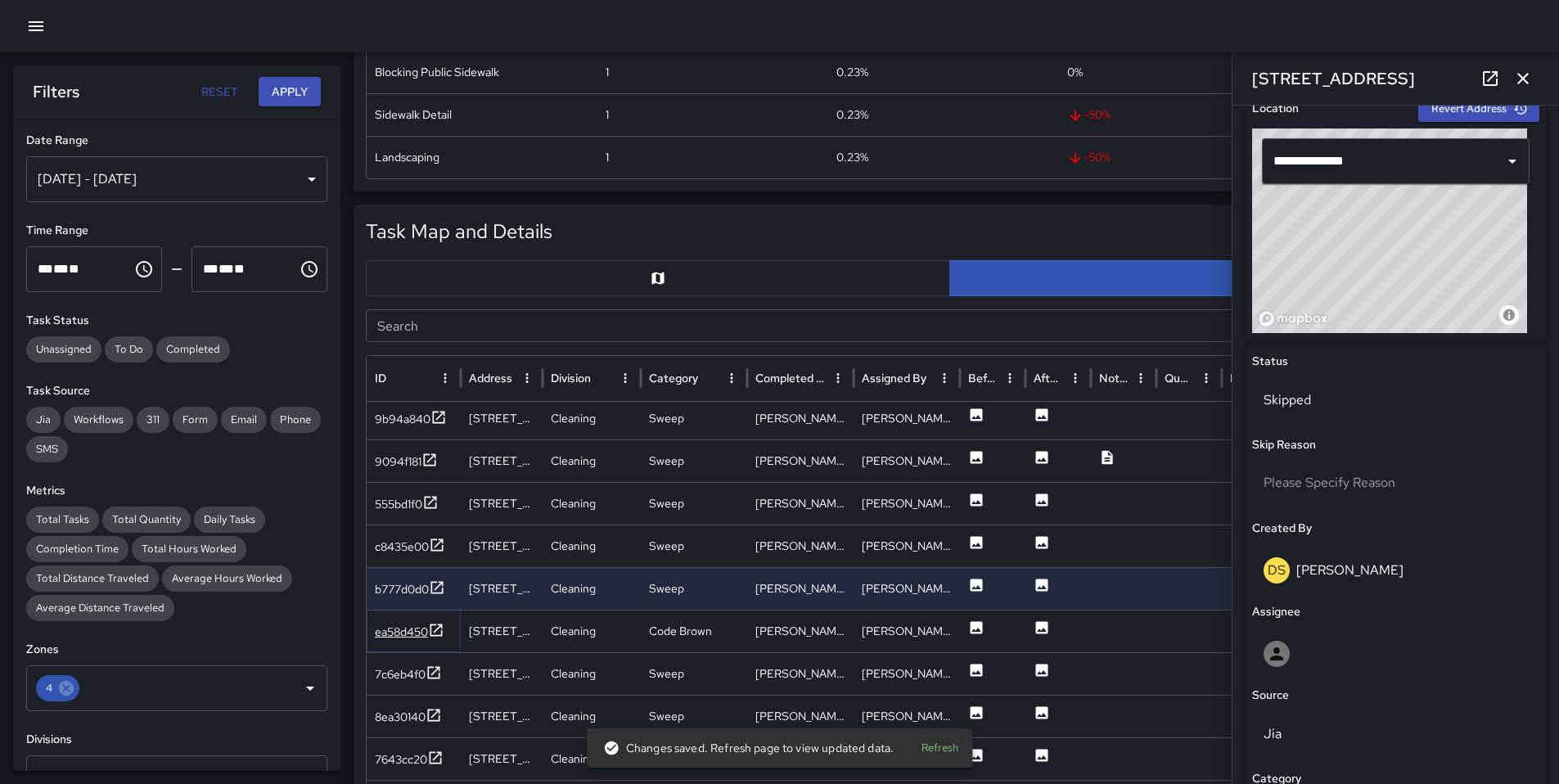
click at [406, 633] on div "ea58d450" at bounding box center [401, 631] width 53 height 17
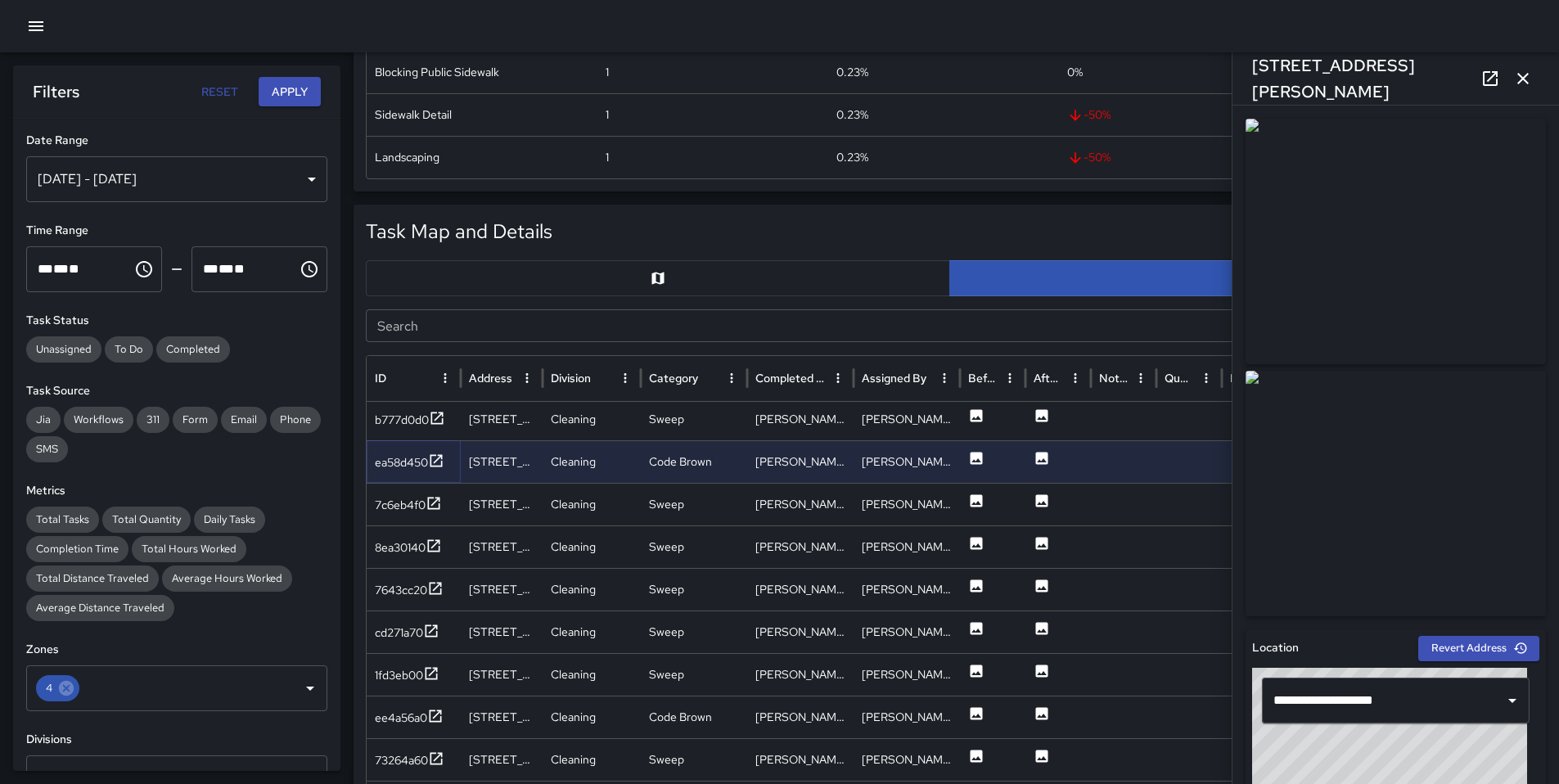
scroll to position [827, 0]
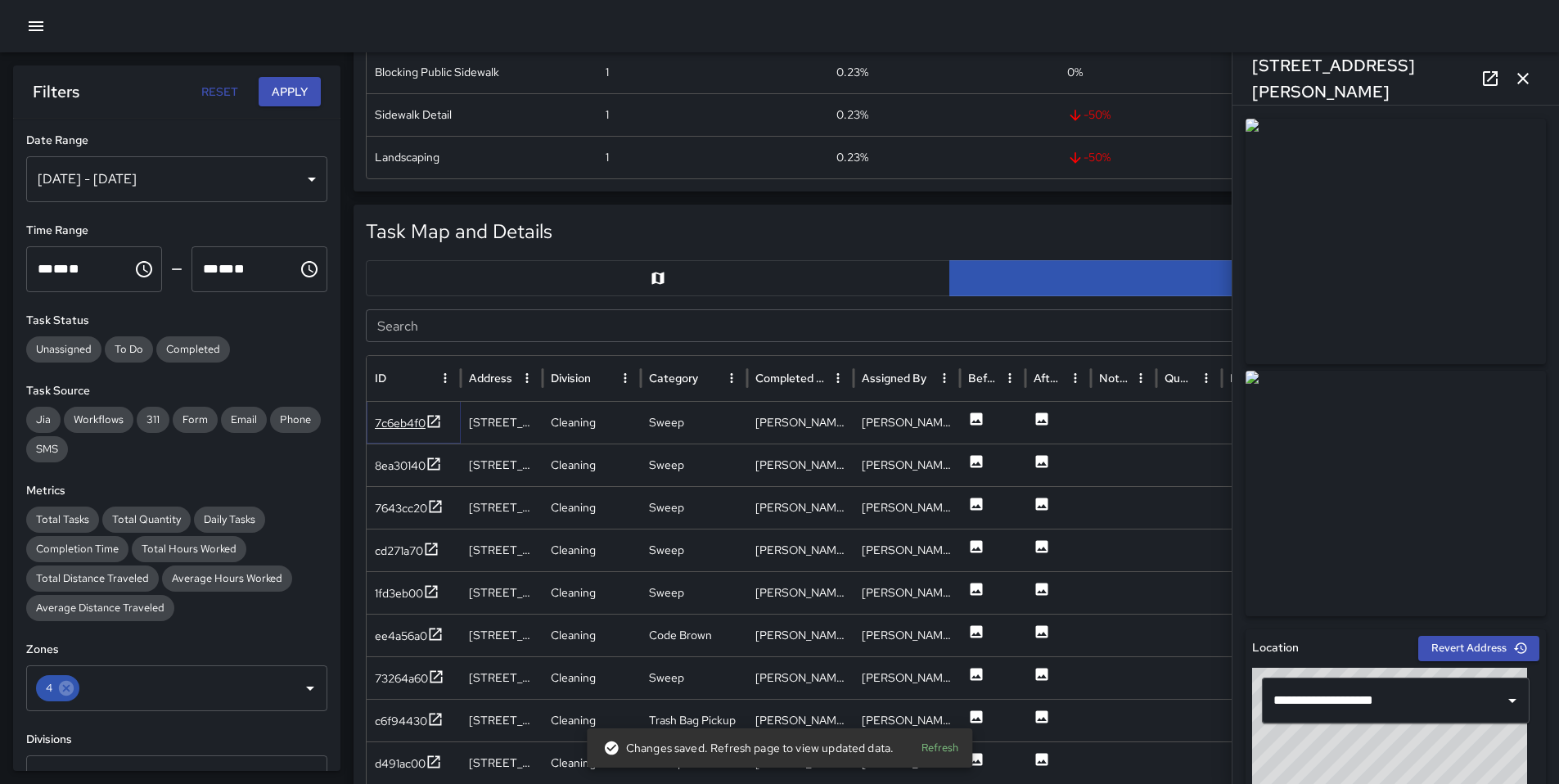
click at [404, 423] on div "7c6eb4f0" at bounding box center [400, 423] width 51 height 17
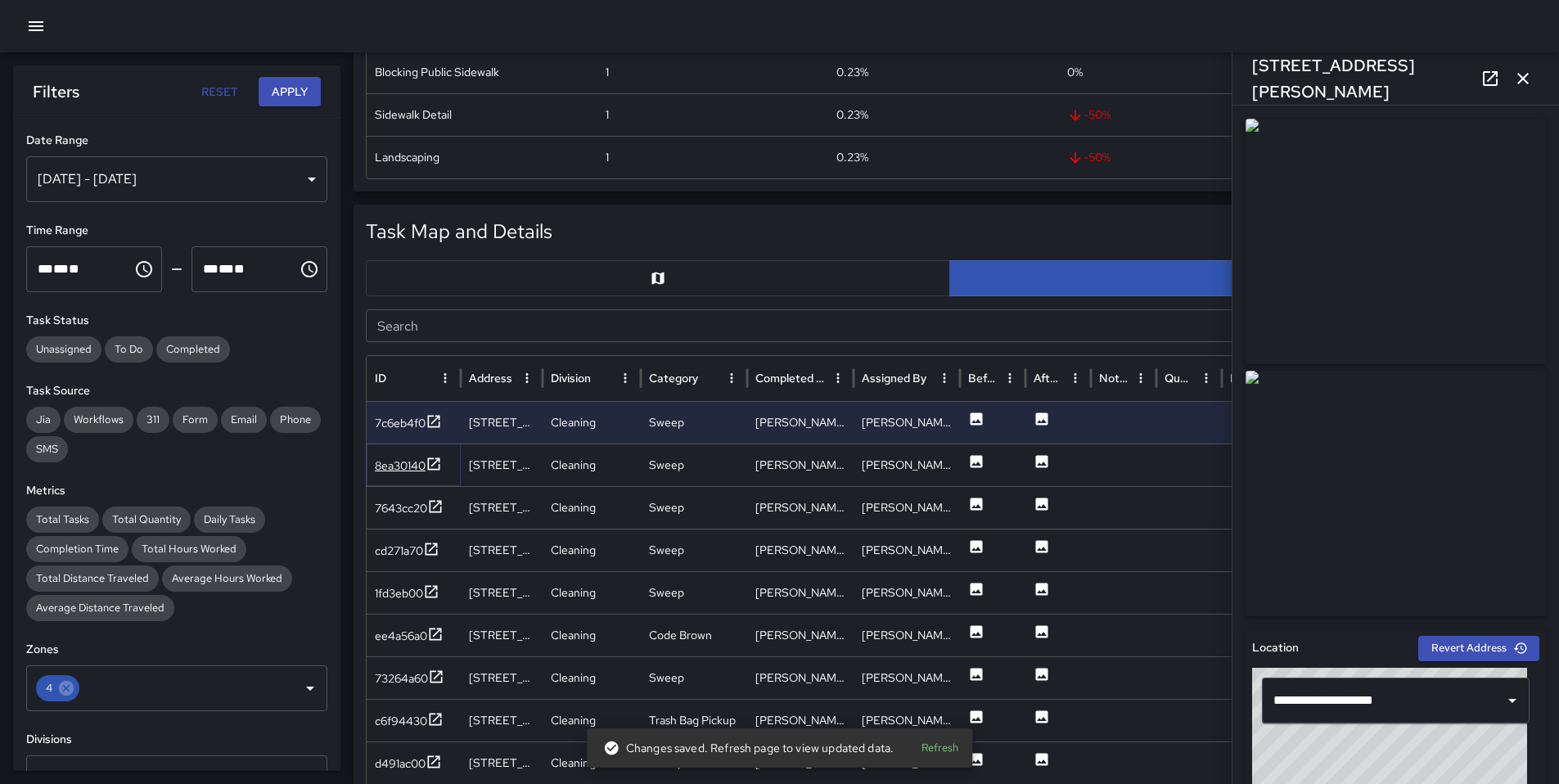
click at [400, 462] on div "8ea30140" at bounding box center [400, 466] width 51 height 17
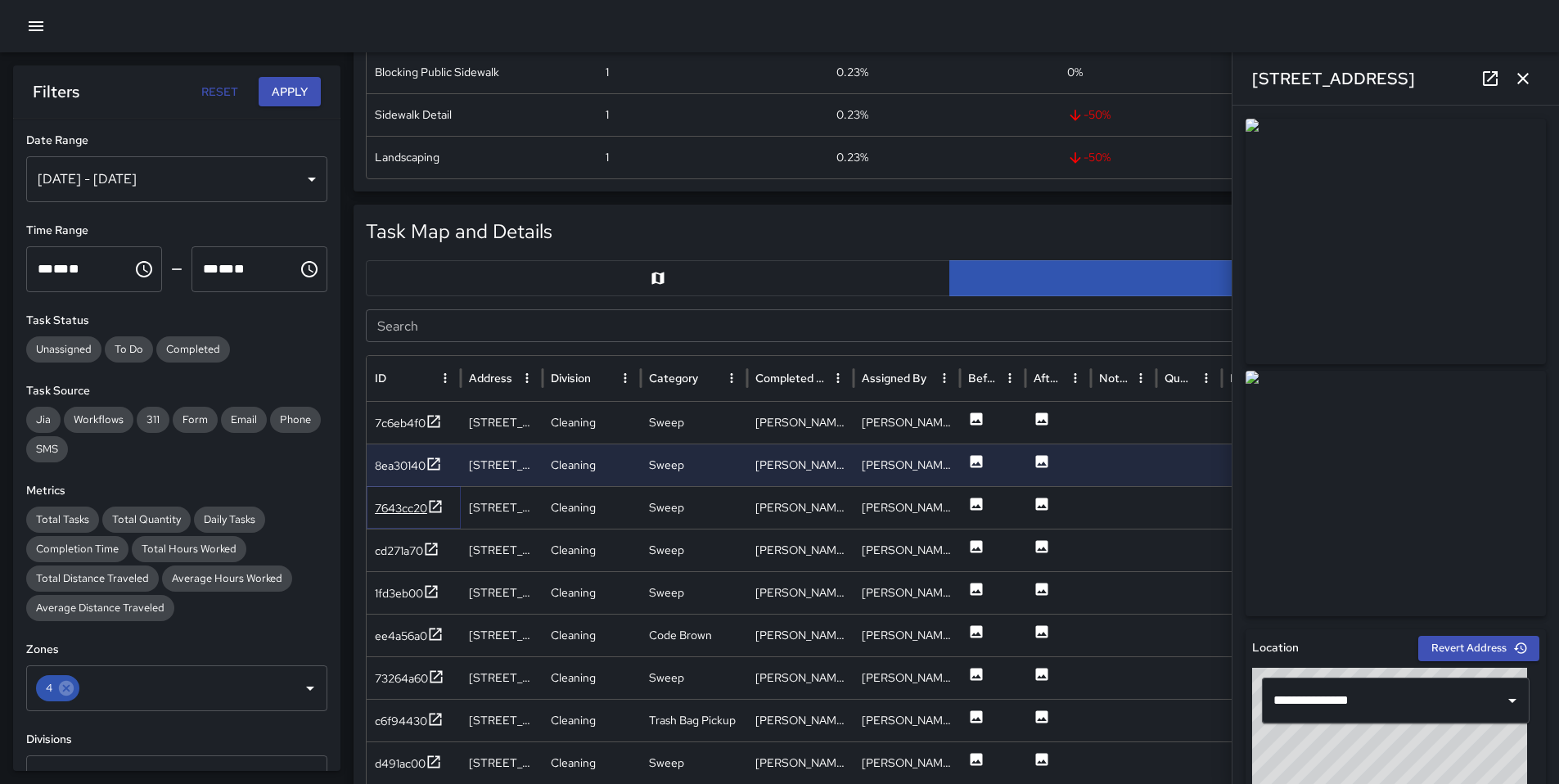
click at [385, 509] on div "7643cc20" at bounding box center [401, 508] width 52 height 17
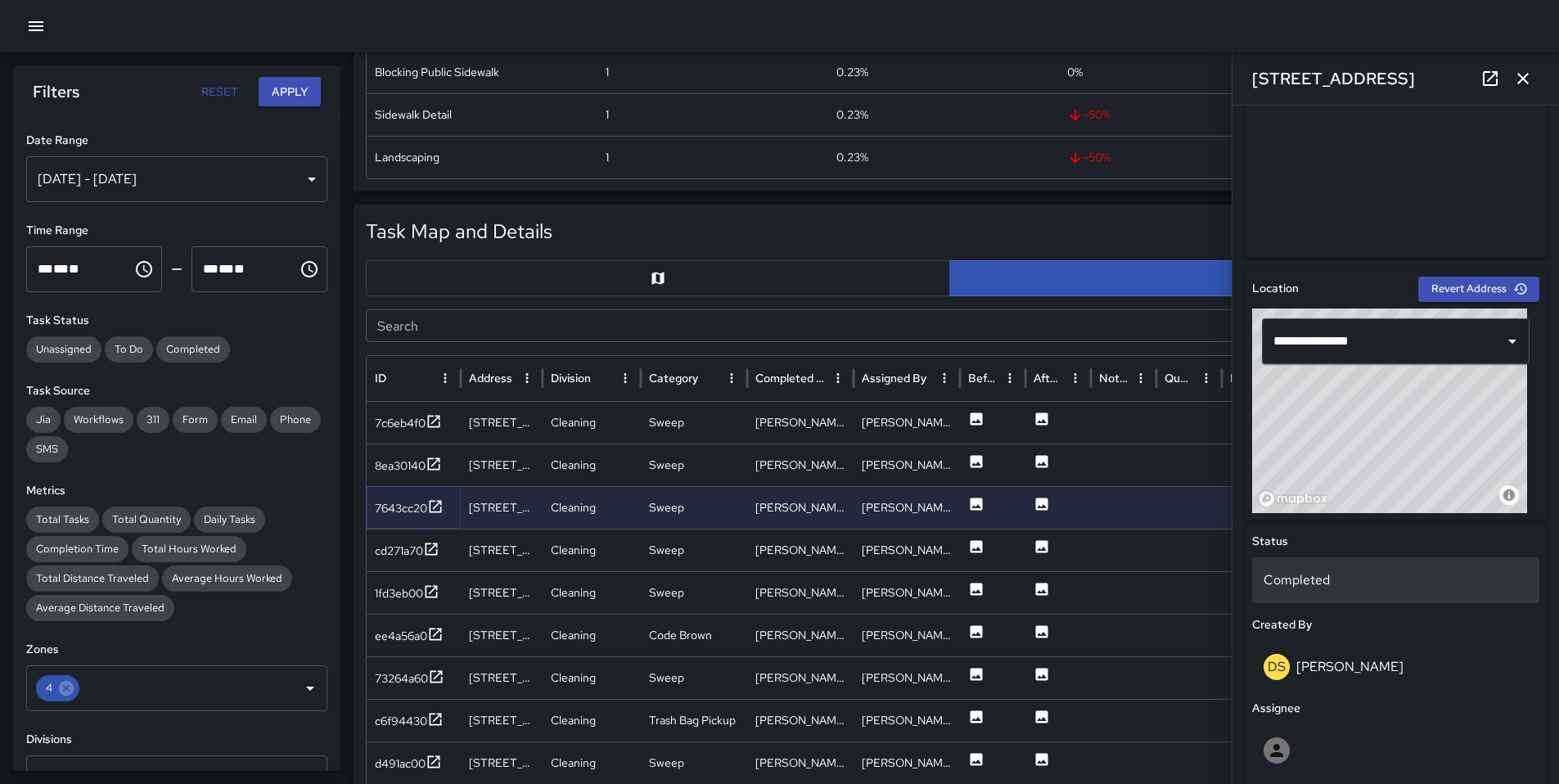
scroll to position [360, 0]
click at [1314, 590] on div "Completed" at bounding box center [1395, 578] width 287 height 46
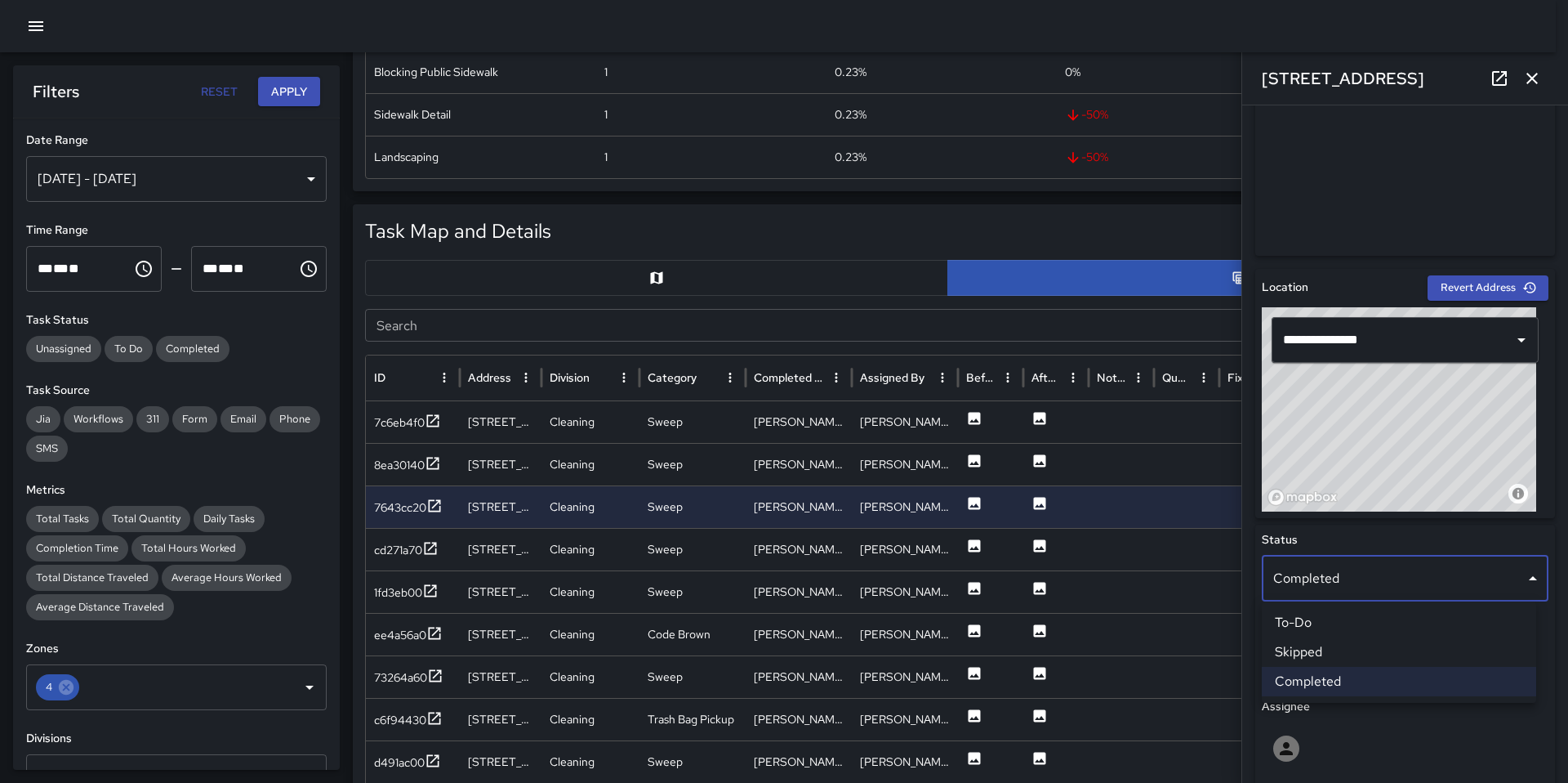
click at [1321, 643] on li "Skipped" at bounding box center [1399, 652] width 275 height 30
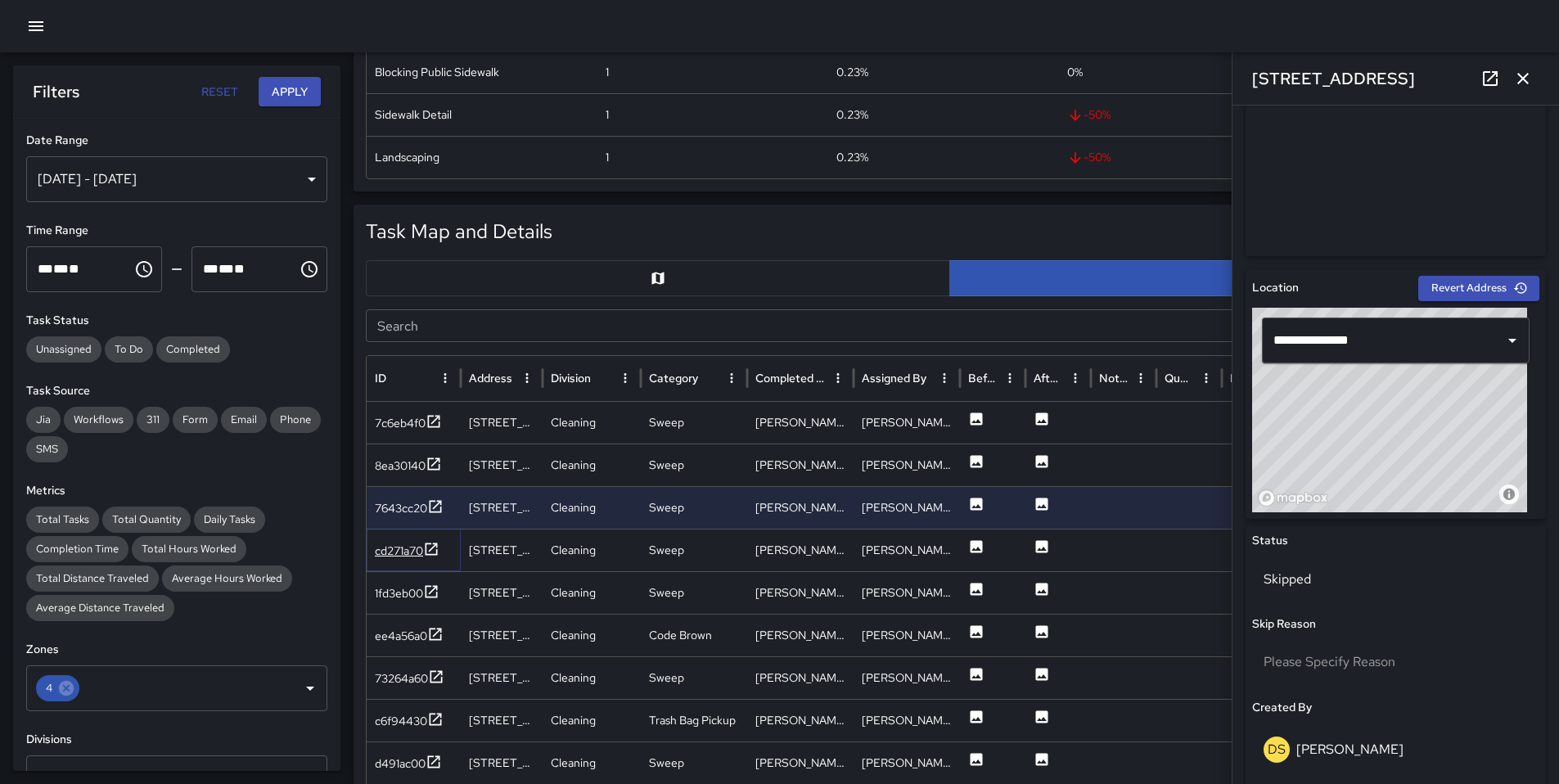
click at [415, 550] on div "cd271a70" at bounding box center [399, 551] width 48 height 17
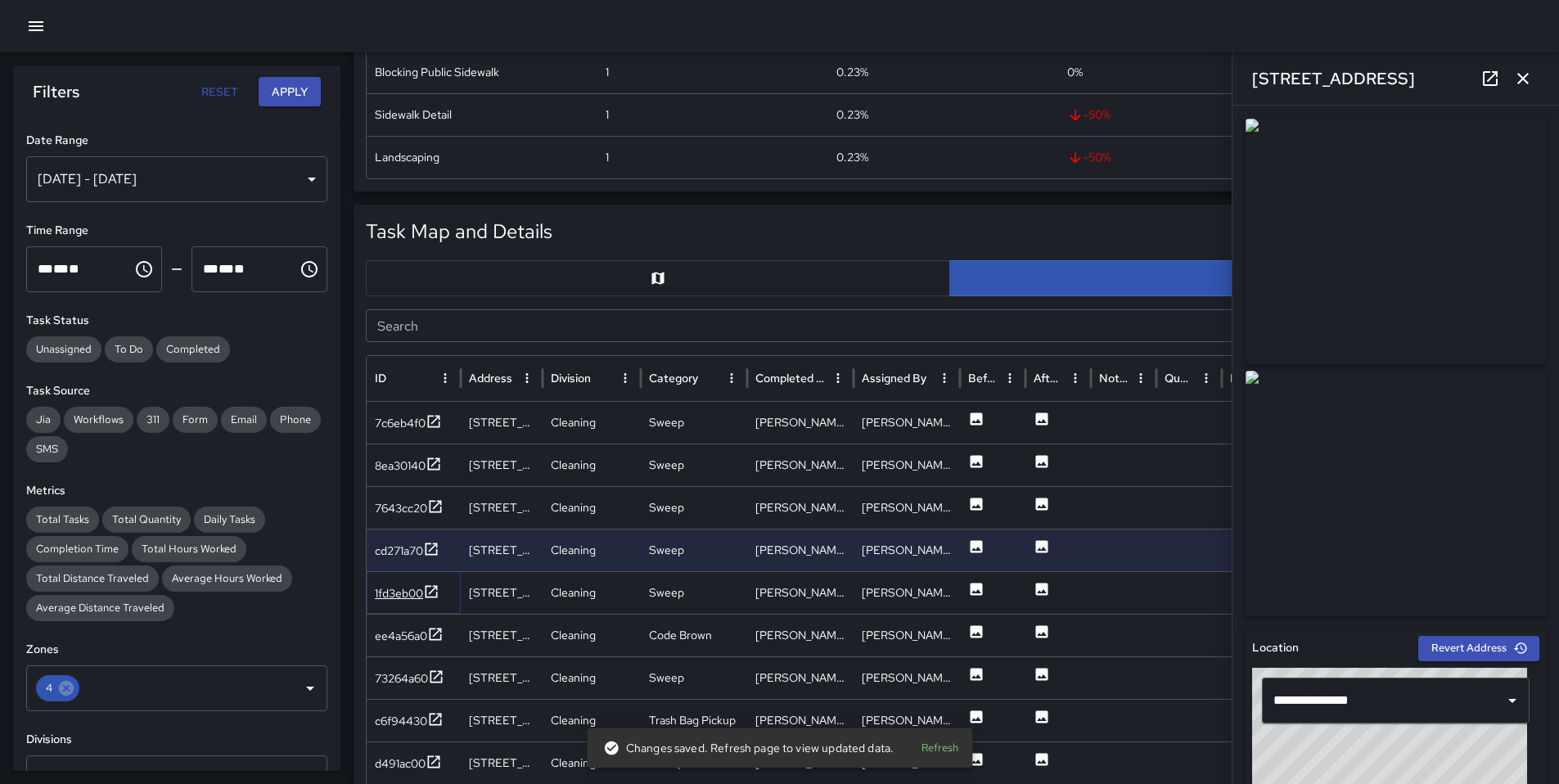
click at [393, 591] on div "1fd3eb00" at bounding box center [399, 593] width 48 height 17
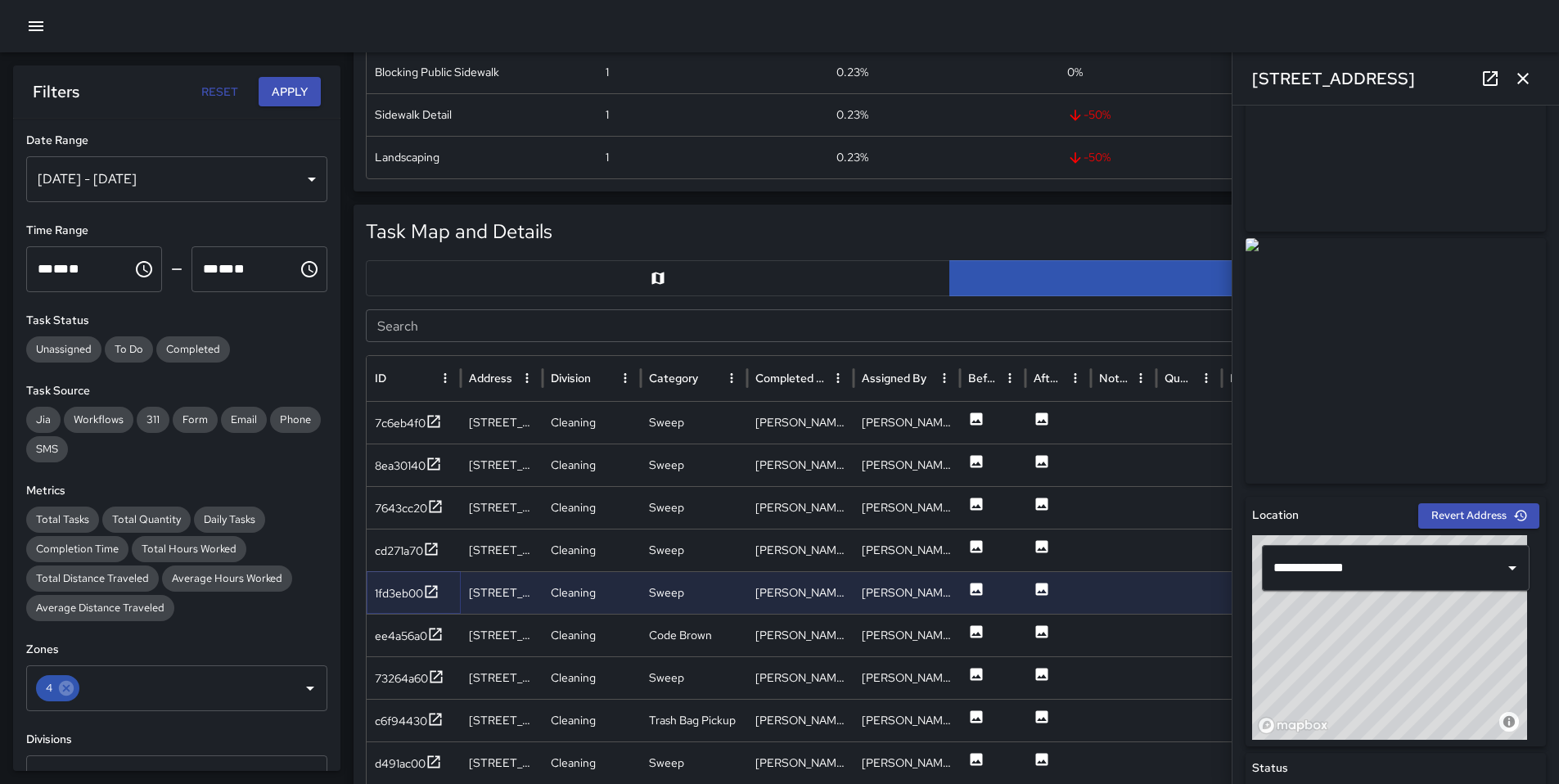
scroll to position [339, 0]
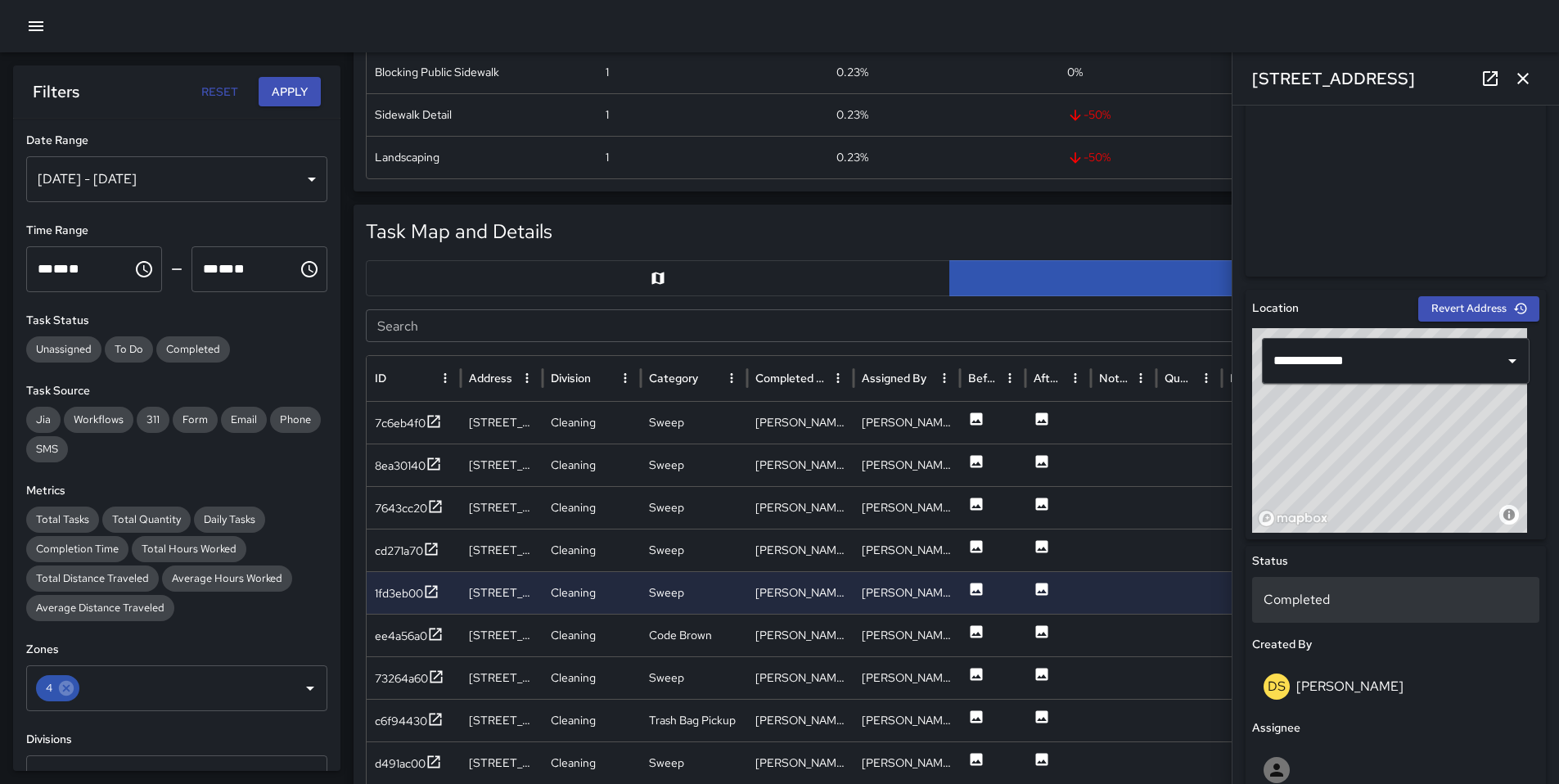
click at [1326, 601] on p "Completed" at bounding box center [1395, 599] width 264 height 20
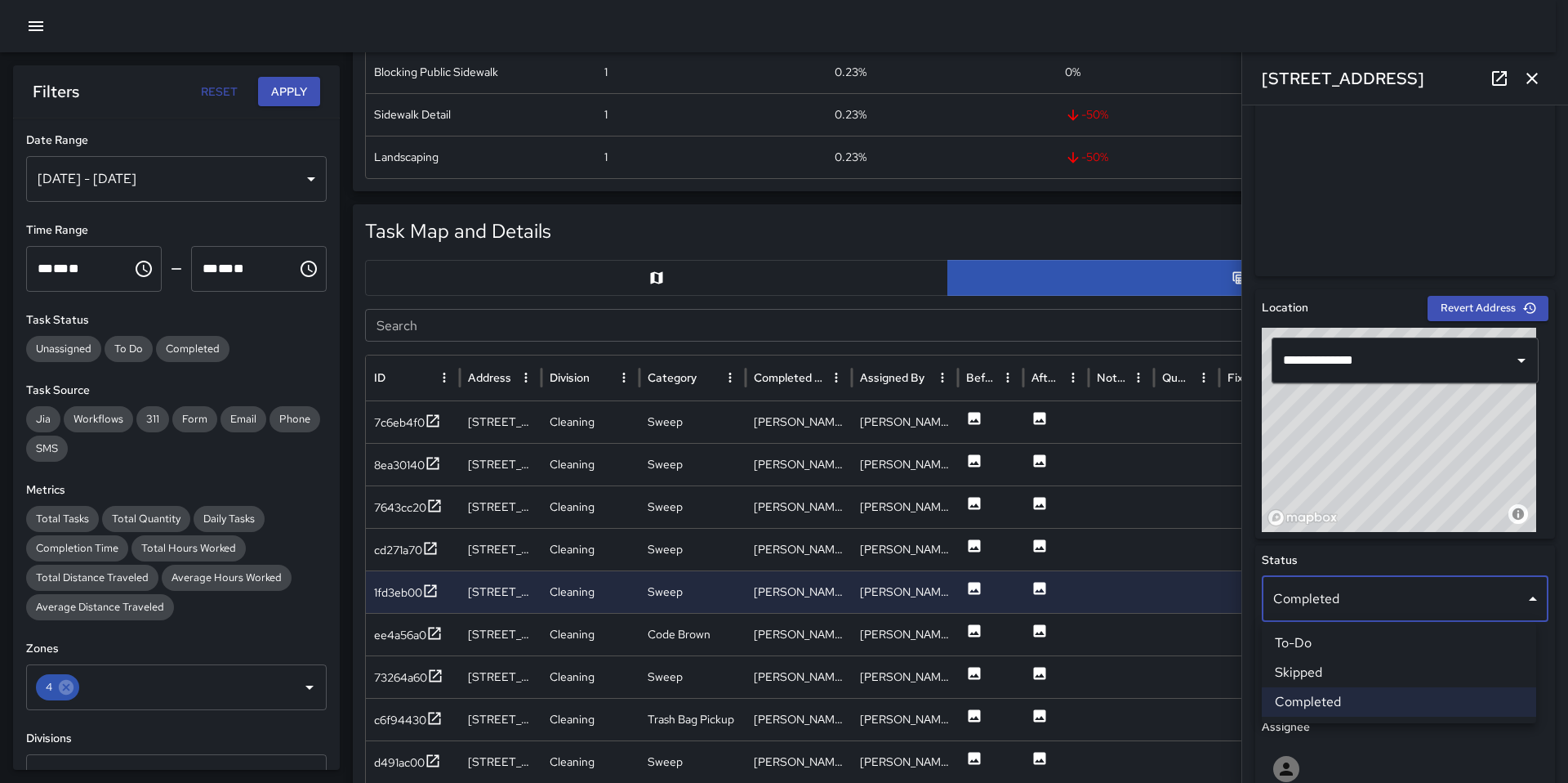
click at [1318, 668] on li "Skipped" at bounding box center [1399, 672] width 275 height 30
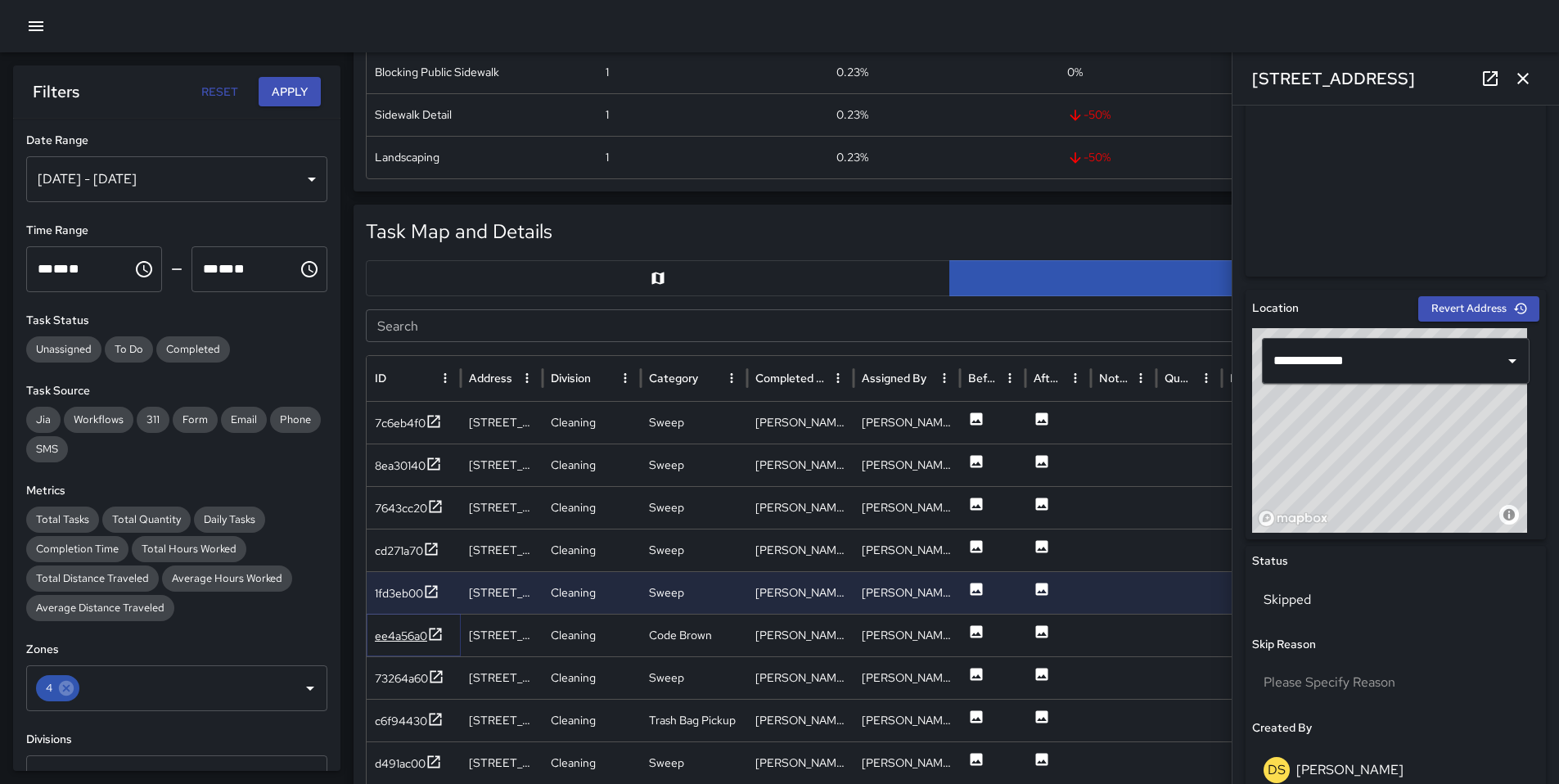
click at [407, 637] on div "ee4a56a0" at bounding box center [401, 636] width 52 height 17
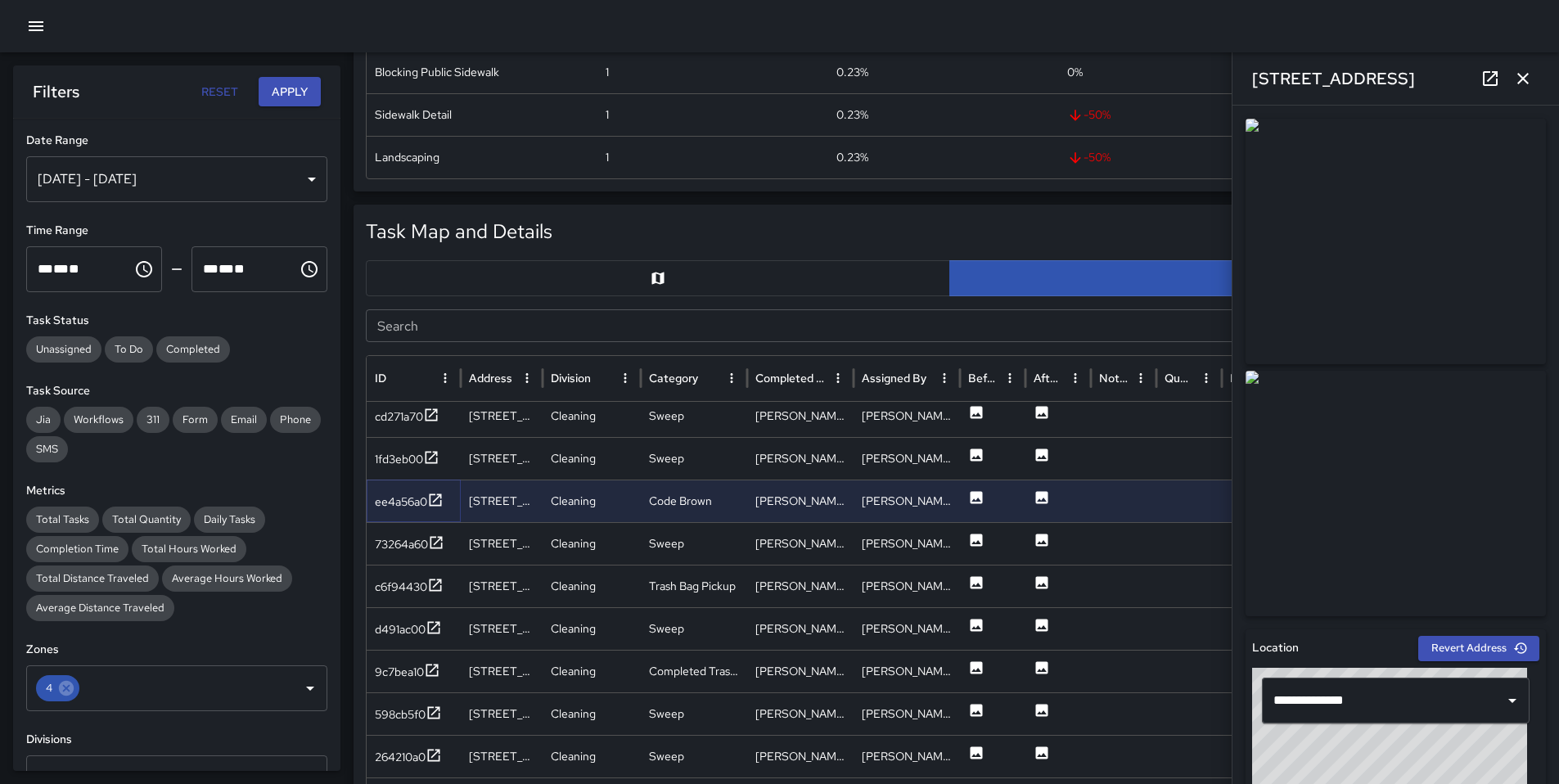
scroll to position [1033, 0]
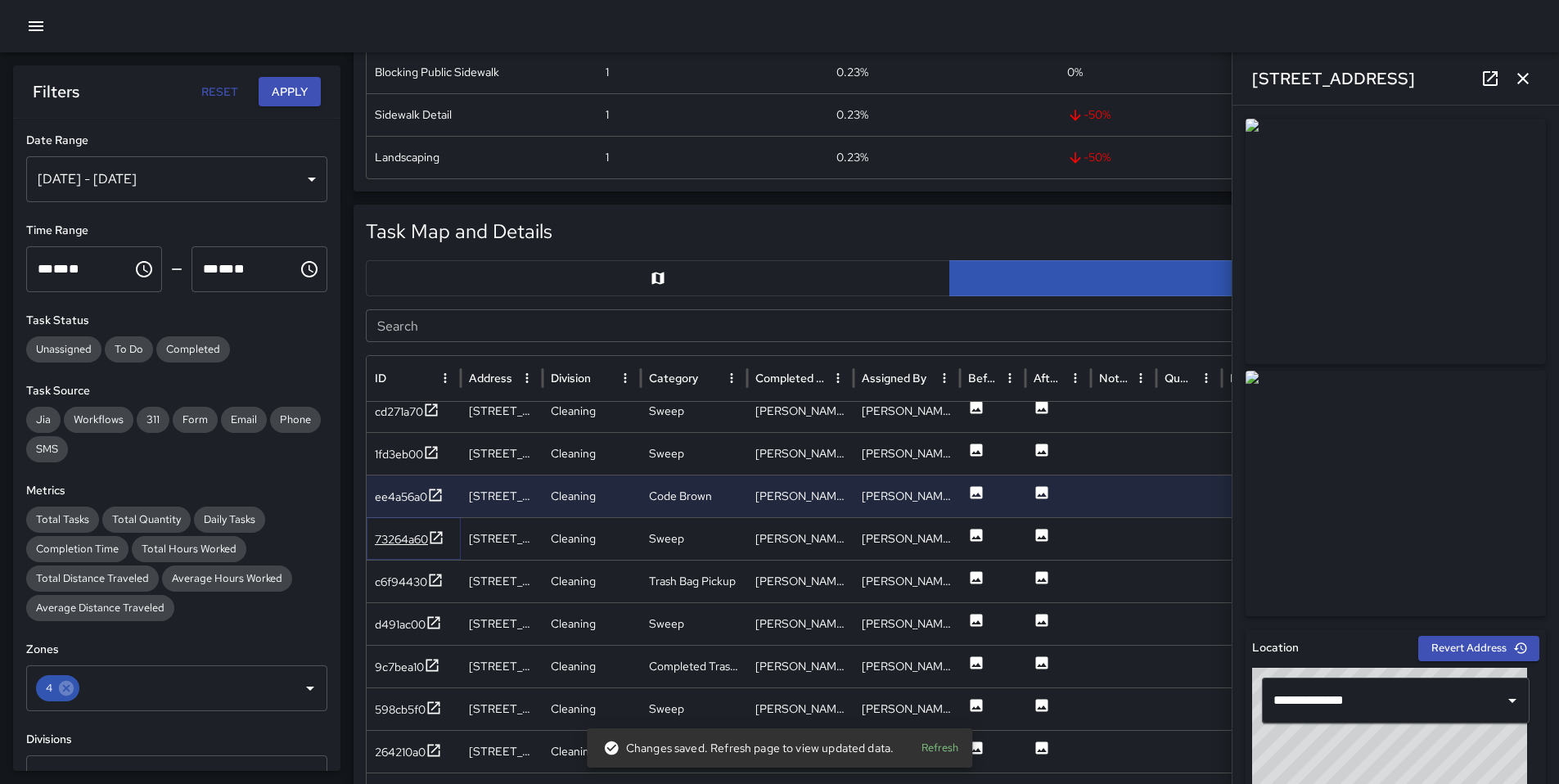
click at [405, 543] on div "73264a60" at bounding box center [401, 539] width 53 height 17
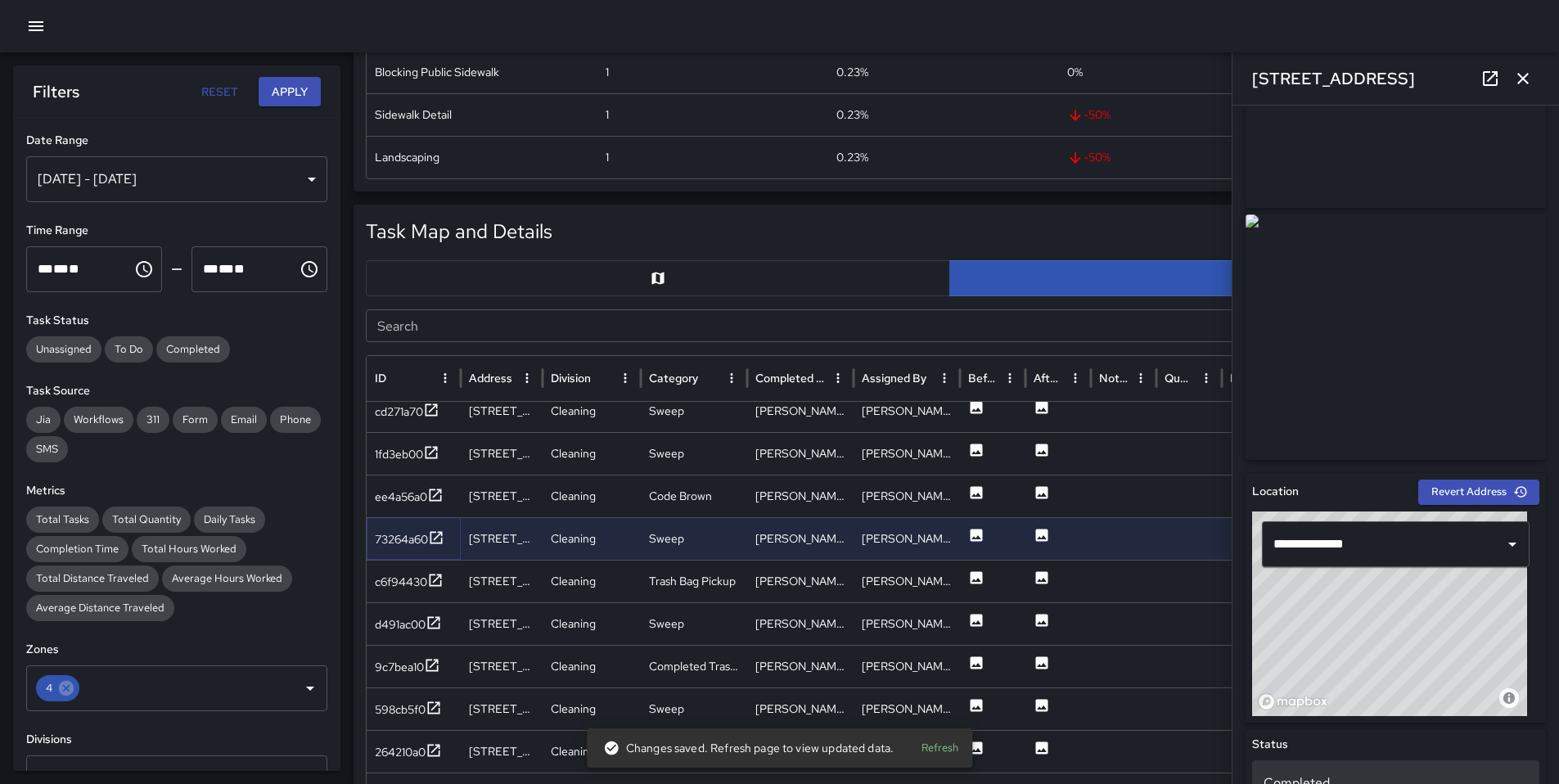
scroll to position [329, 0]
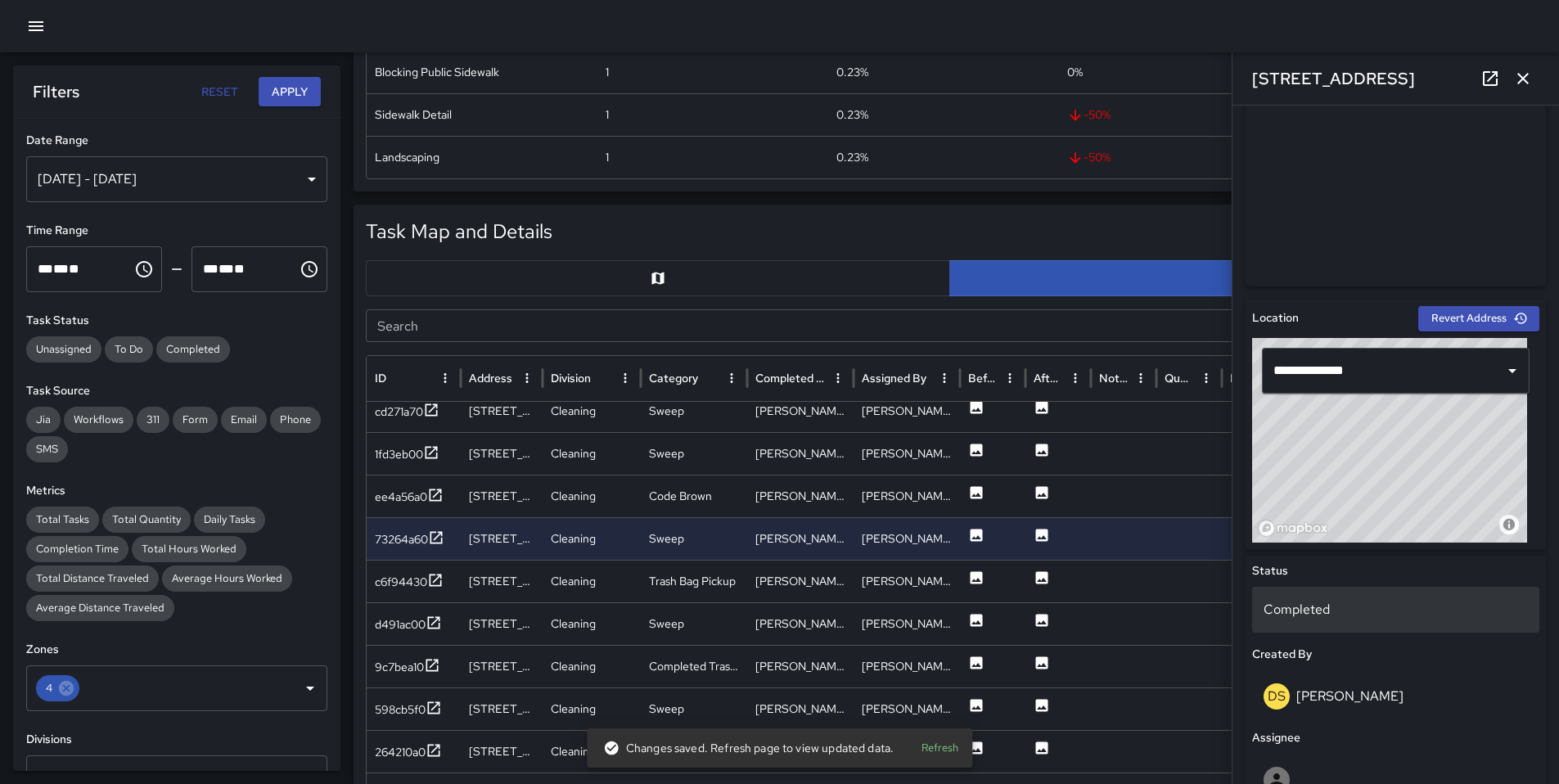
click at [1312, 617] on p "Completed" at bounding box center [1395, 609] width 264 height 20
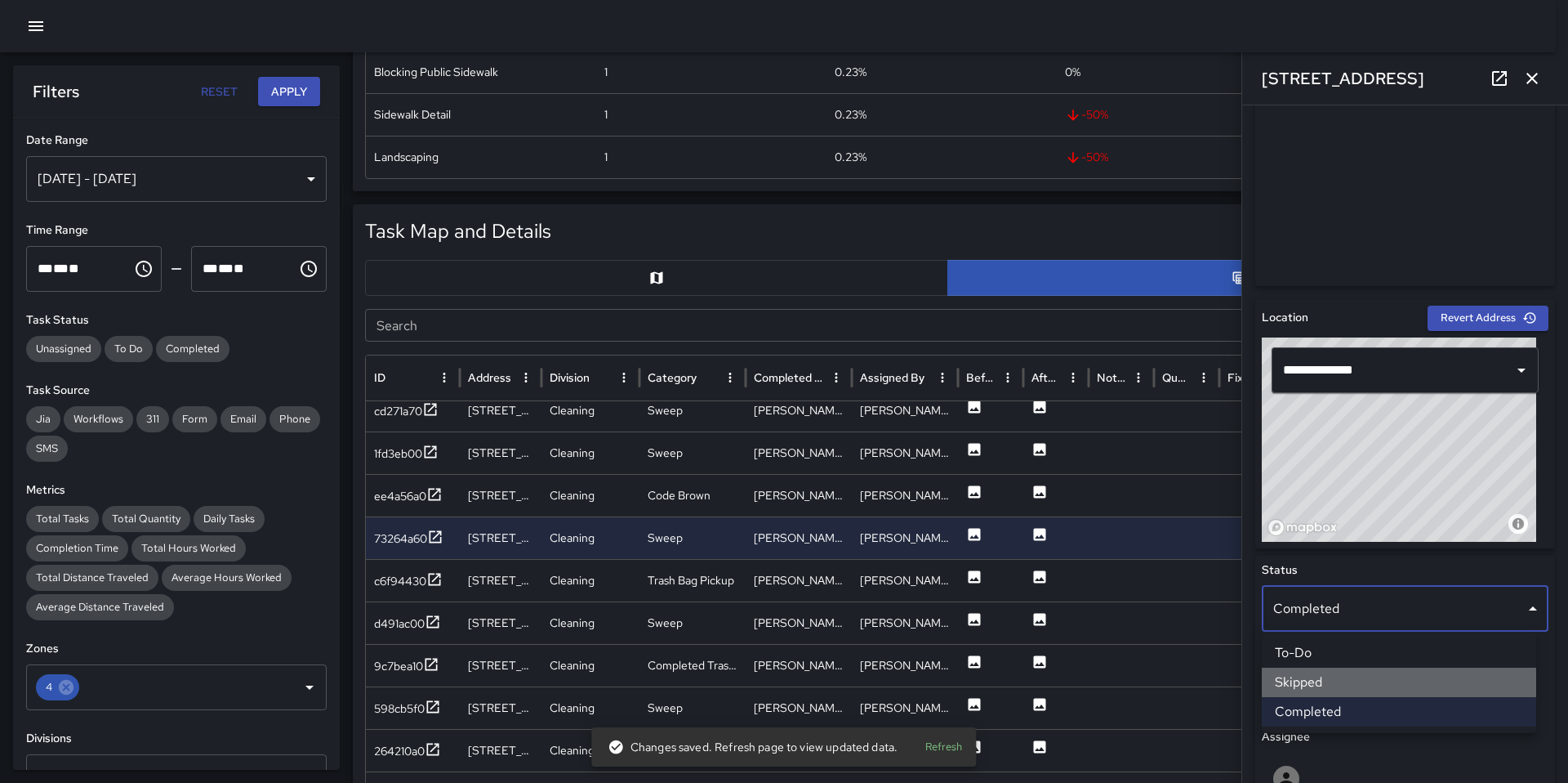
click at [1336, 675] on li "Skipped" at bounding box center [1399, 683] width 275 height 30
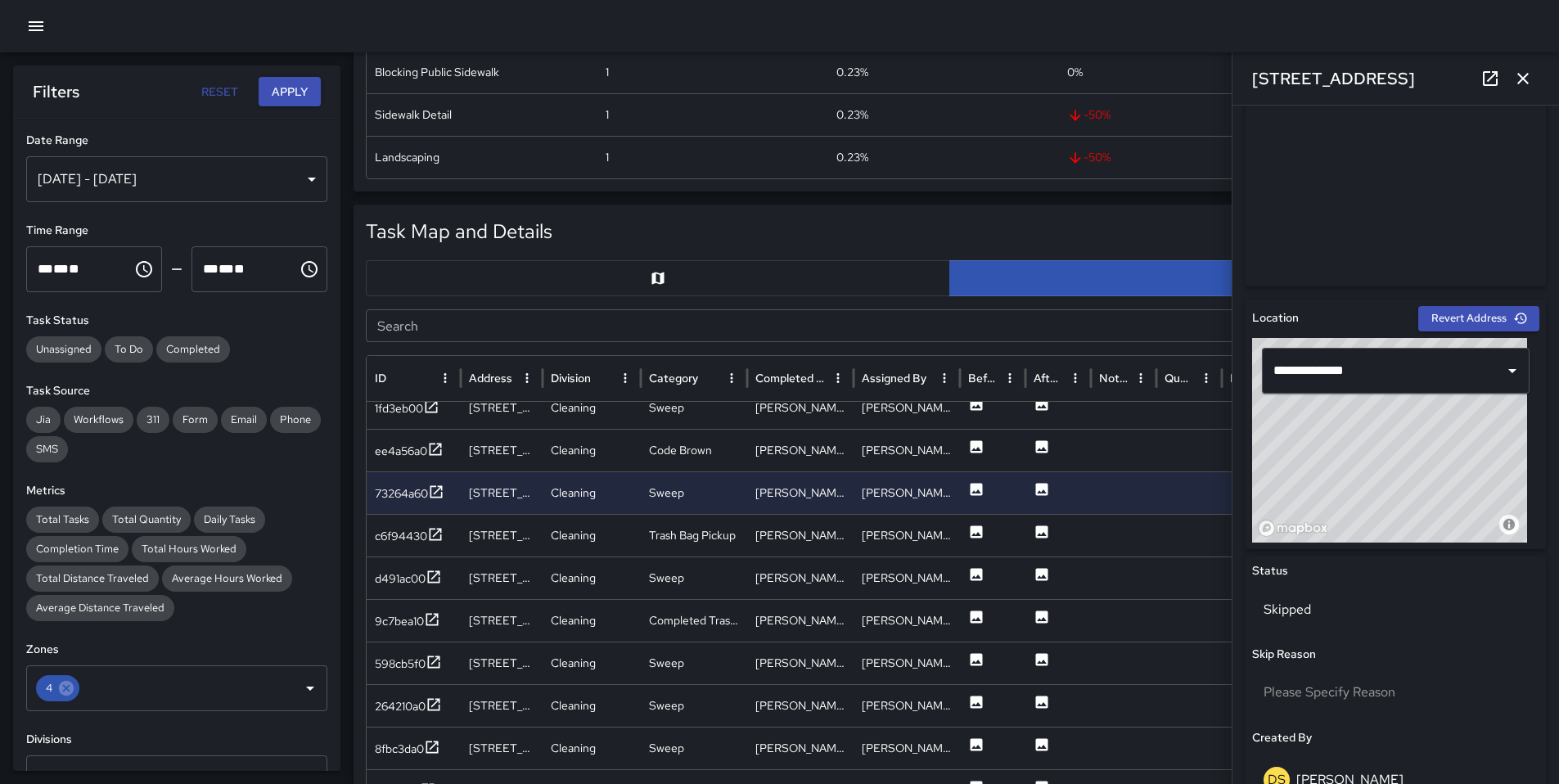
scroll to position [1030, 0]
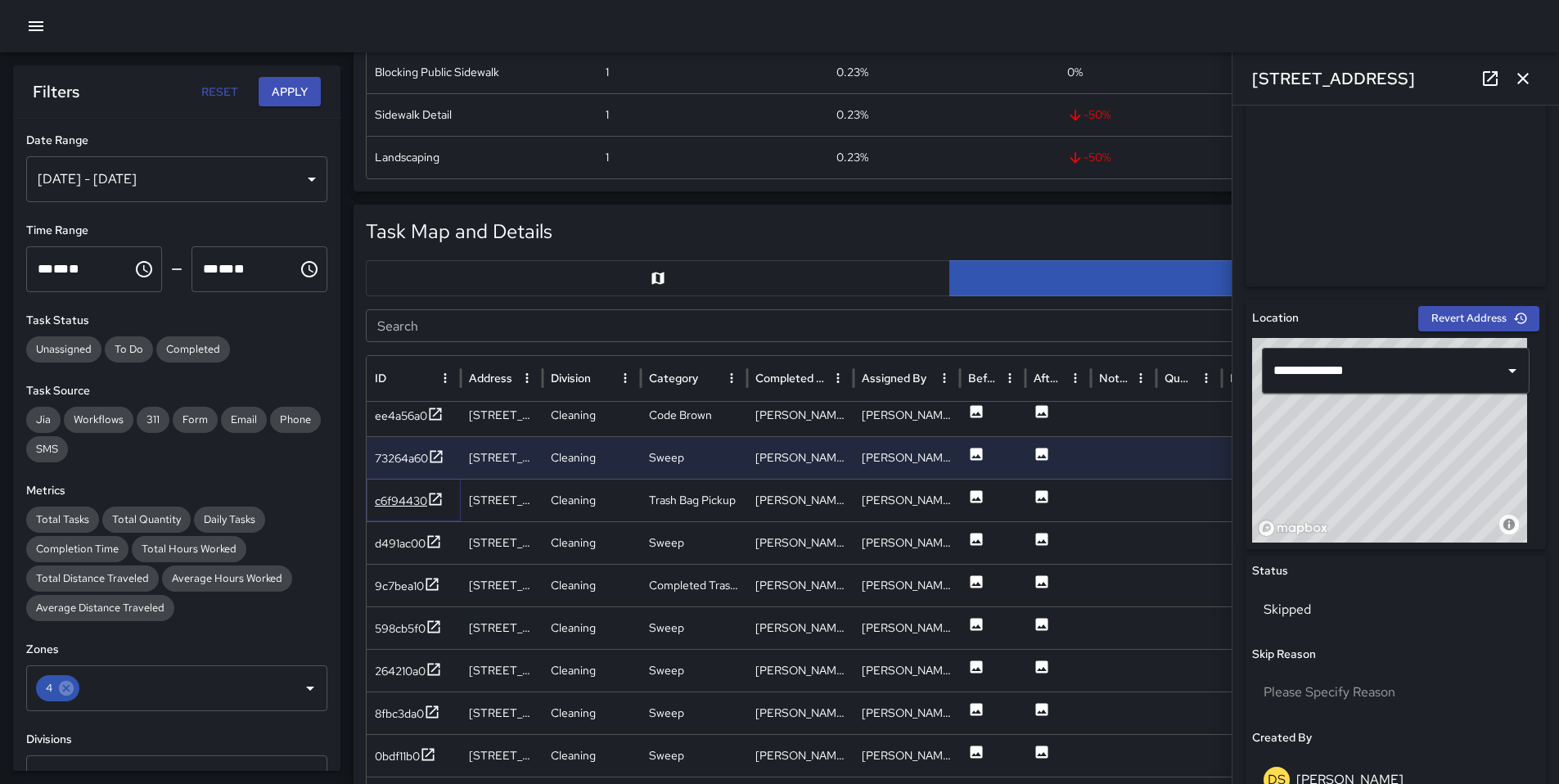
click at [388, 502] on div "c6f94430" at bounding box center [401, 500] width 52 height 17
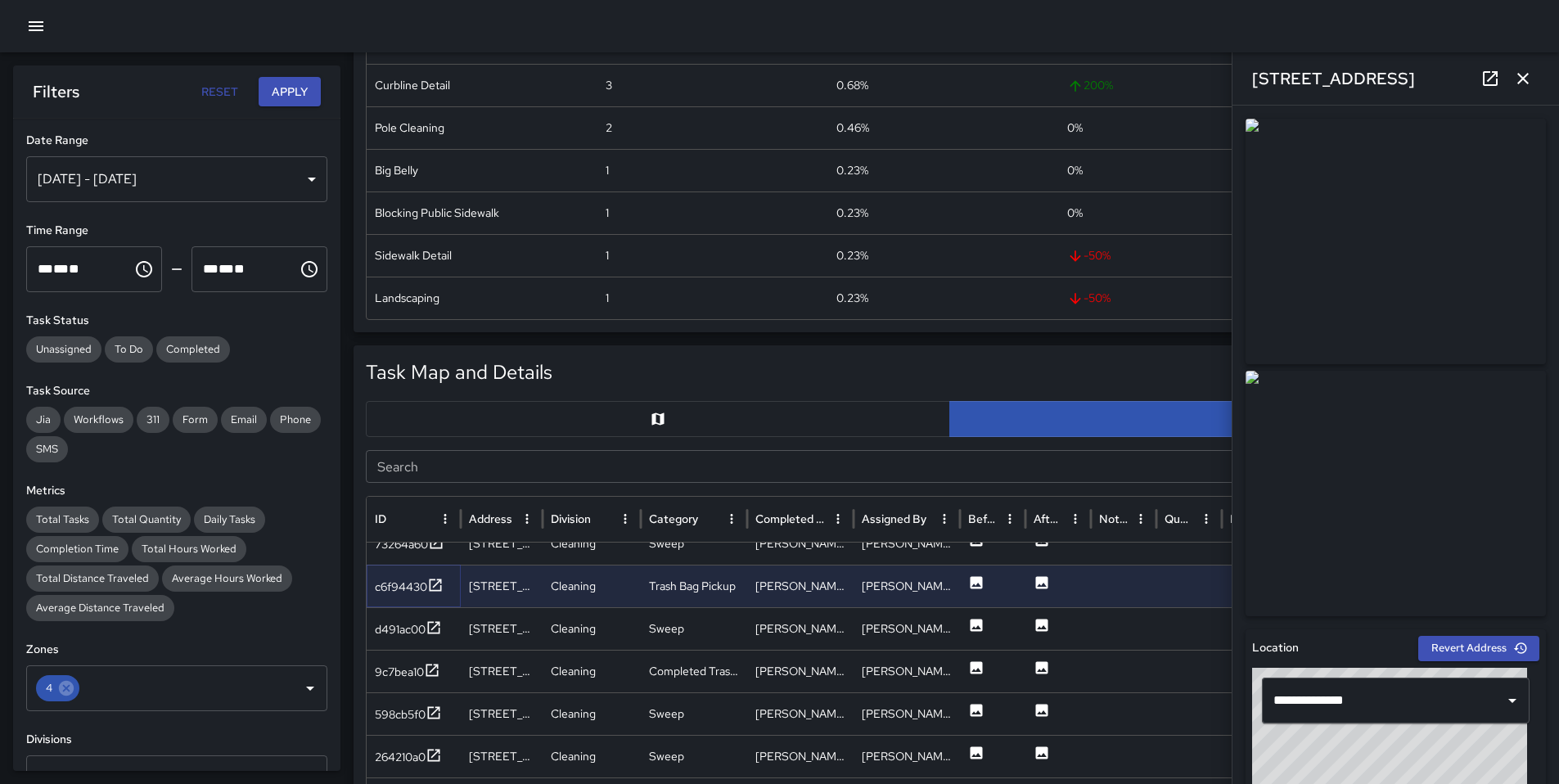
scroll to position [1065, 0]
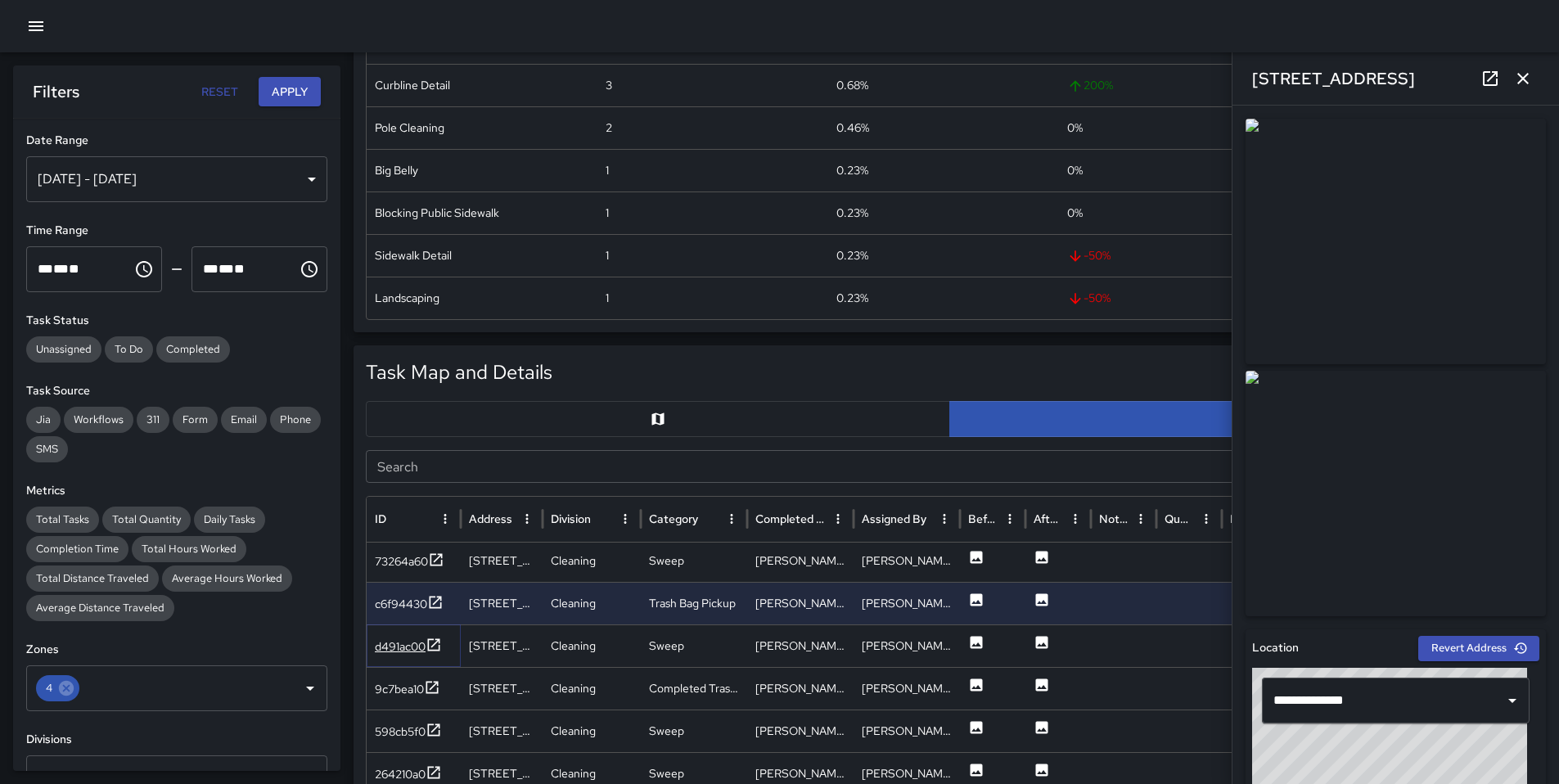
click at [382, 645] on div "d491ac00" at bounding box center [400, 646] width 51 height 17
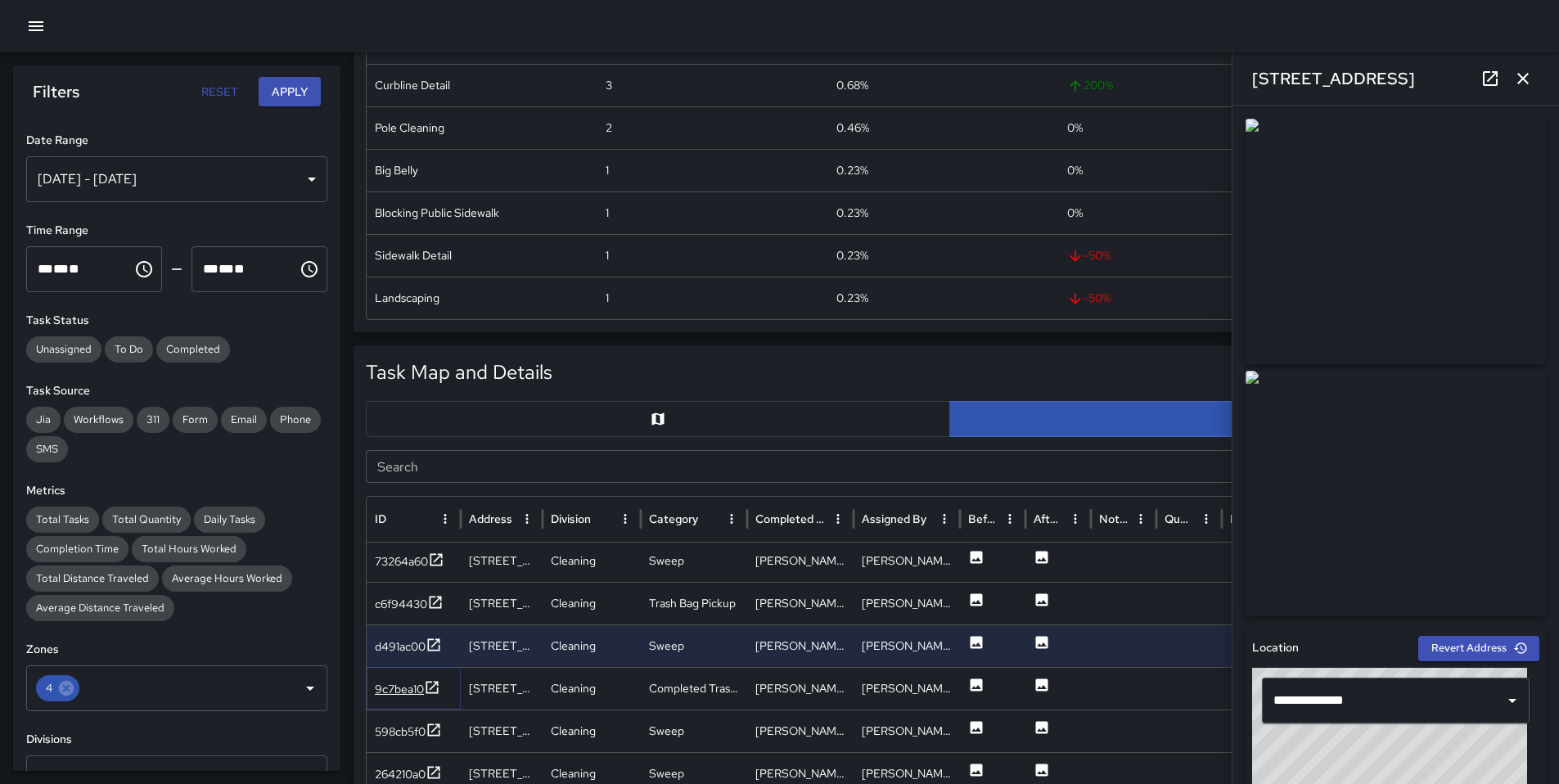
click at [395, 691] on div "9c7bea10" at bounding box center [399, 689] width 49 height 17
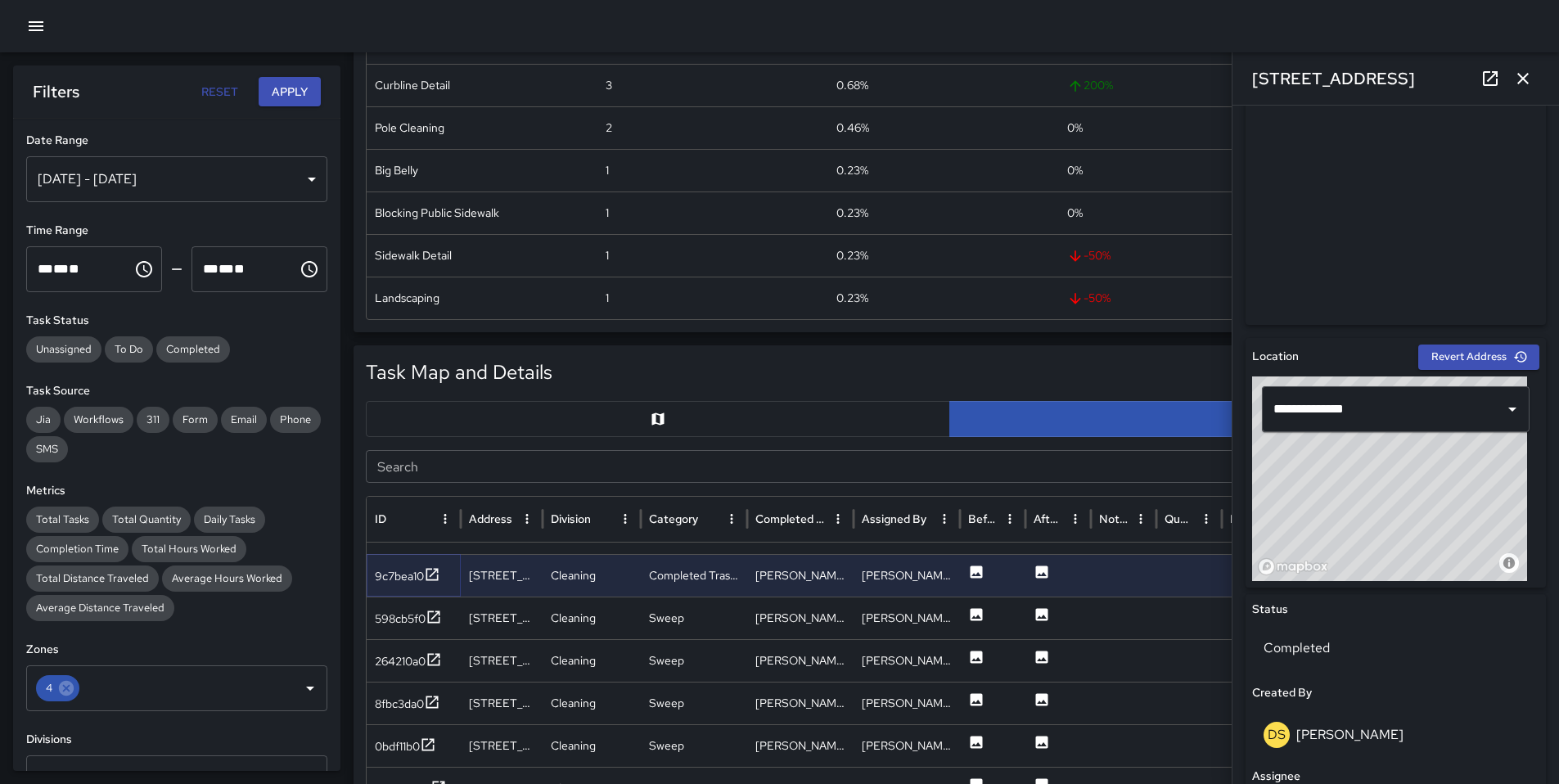
scroll to position [1172, 0]
click at [400, 615] on div "598cb5f0" at bounding box center [400, 617] width 51 height 17
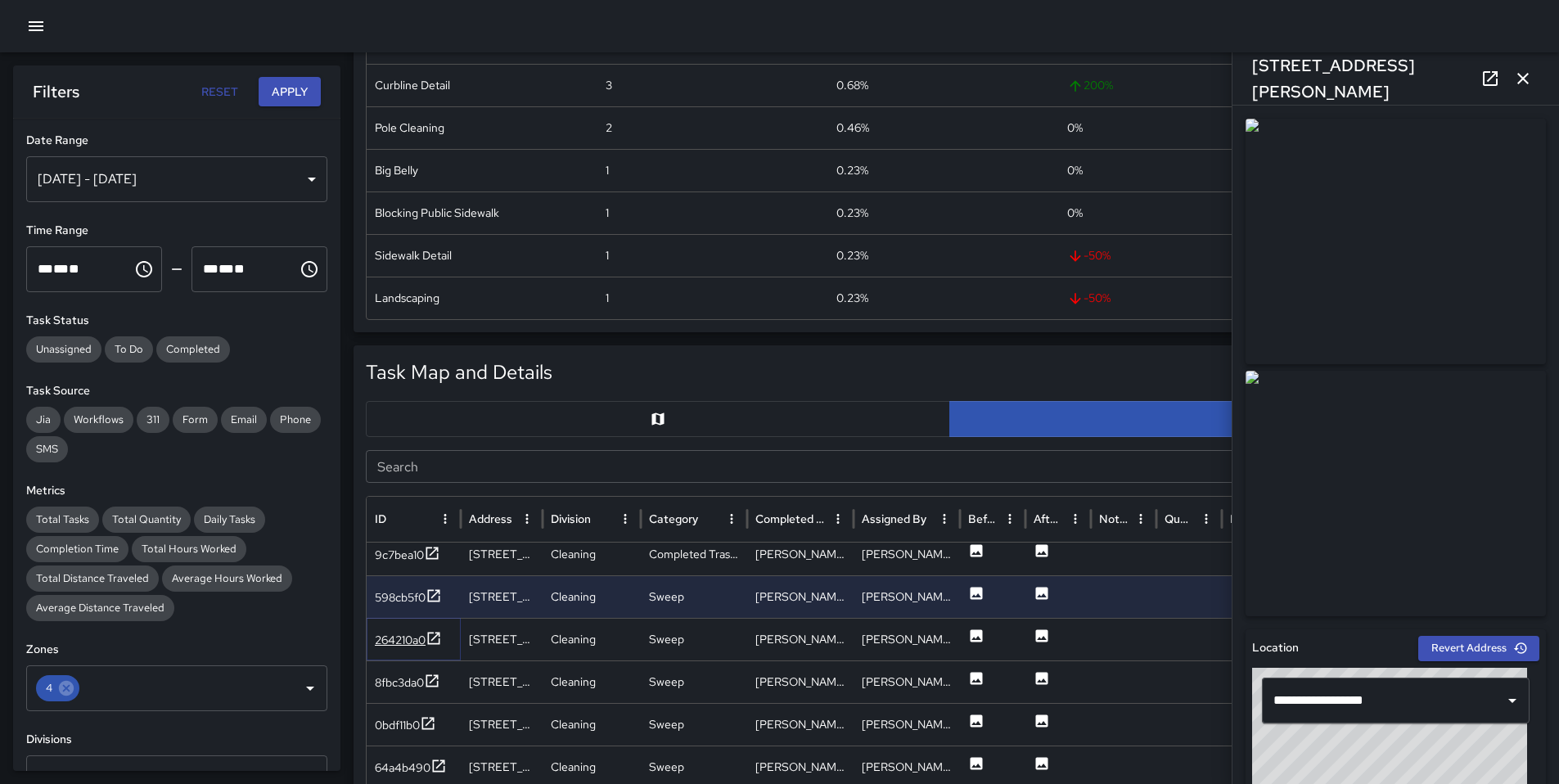
click at [414, 644] on div "264210a0" at bounding box center [400, 640] width 51 height 17
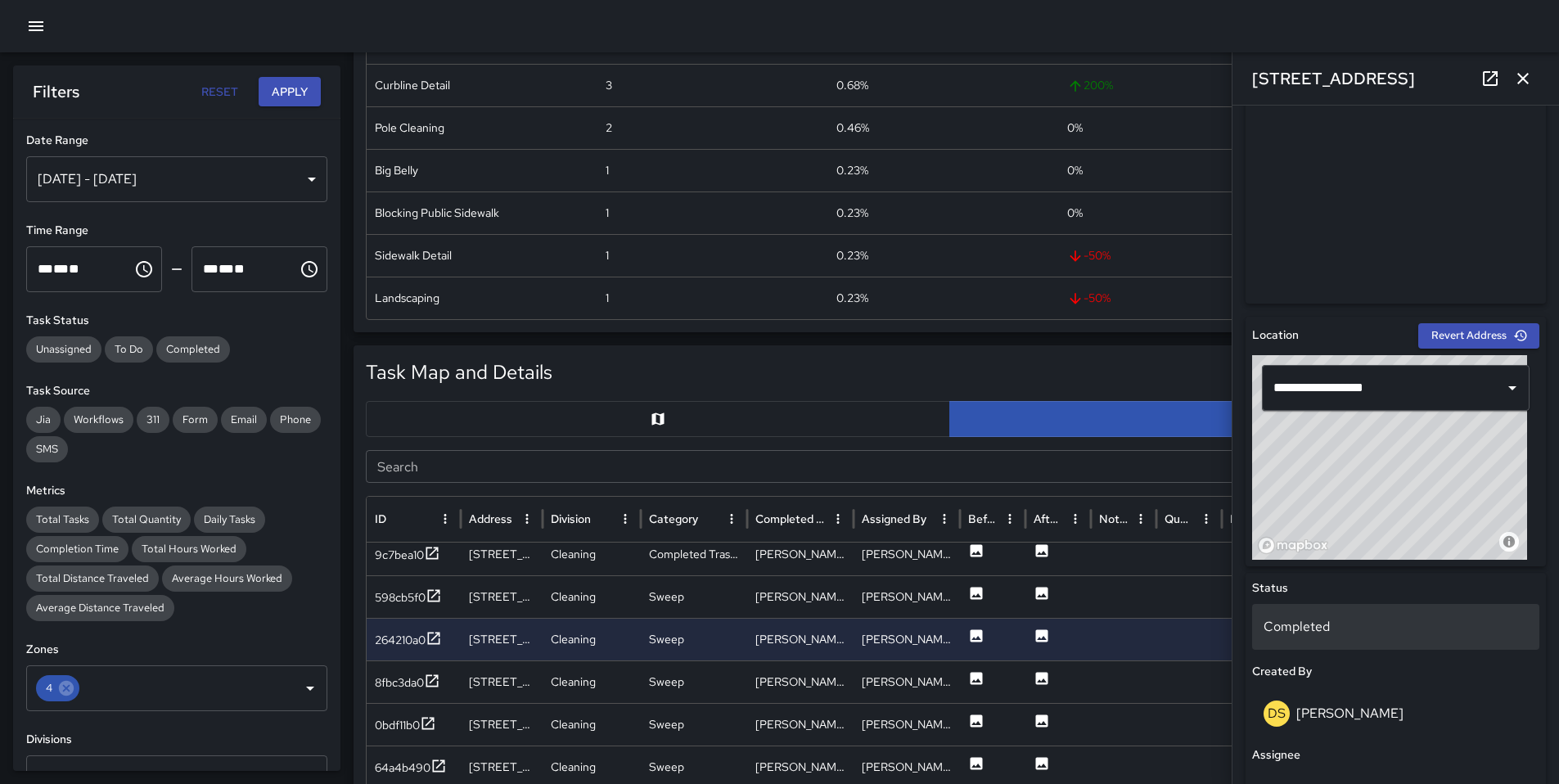
click at [1332, 620] on p "Completed" at bounding box center [1395, 626] width 264 height 20
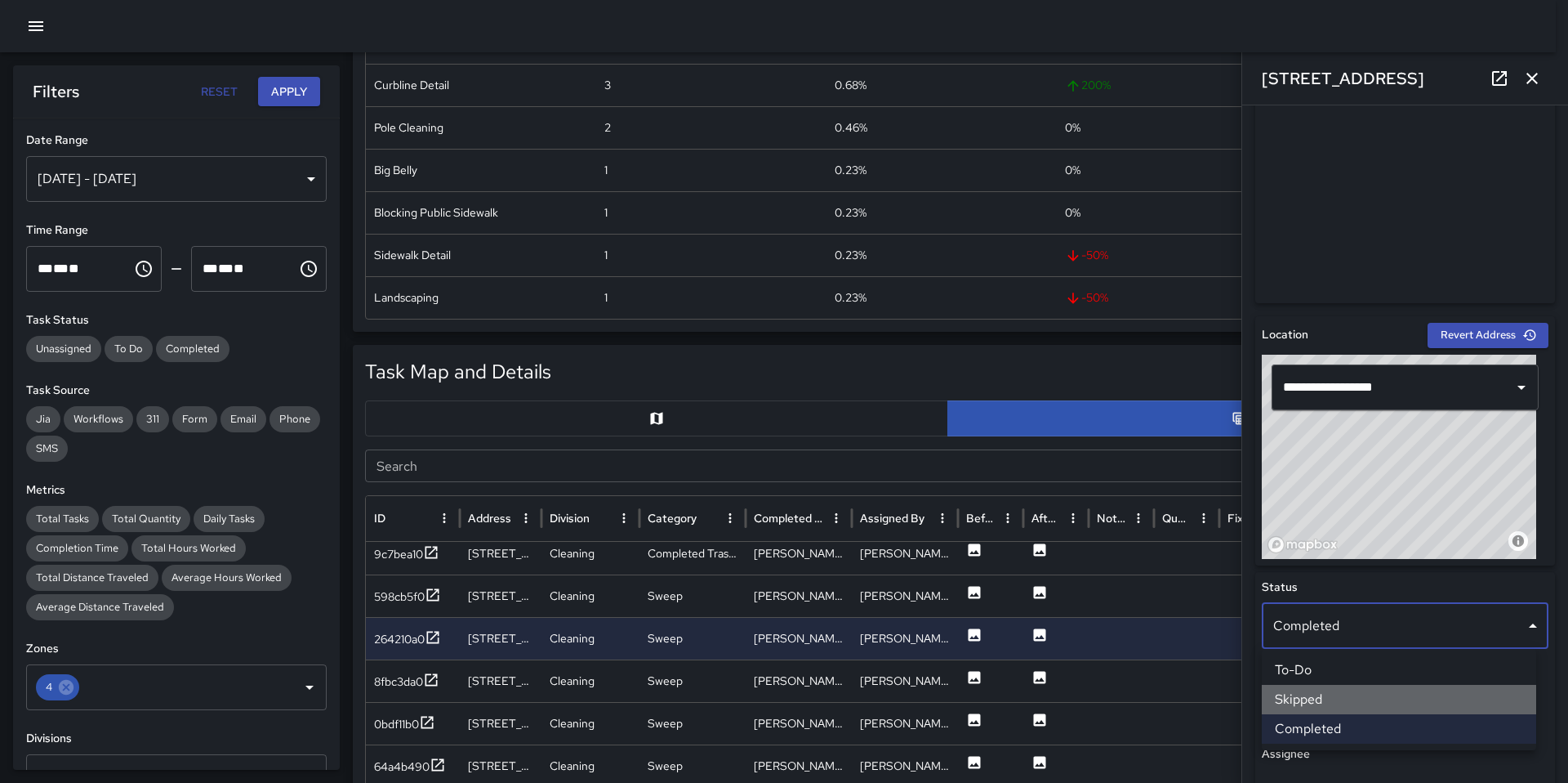
click at [1331, 698] on li "Skipped" at bounding box center [1399, 699] width 275 height 30
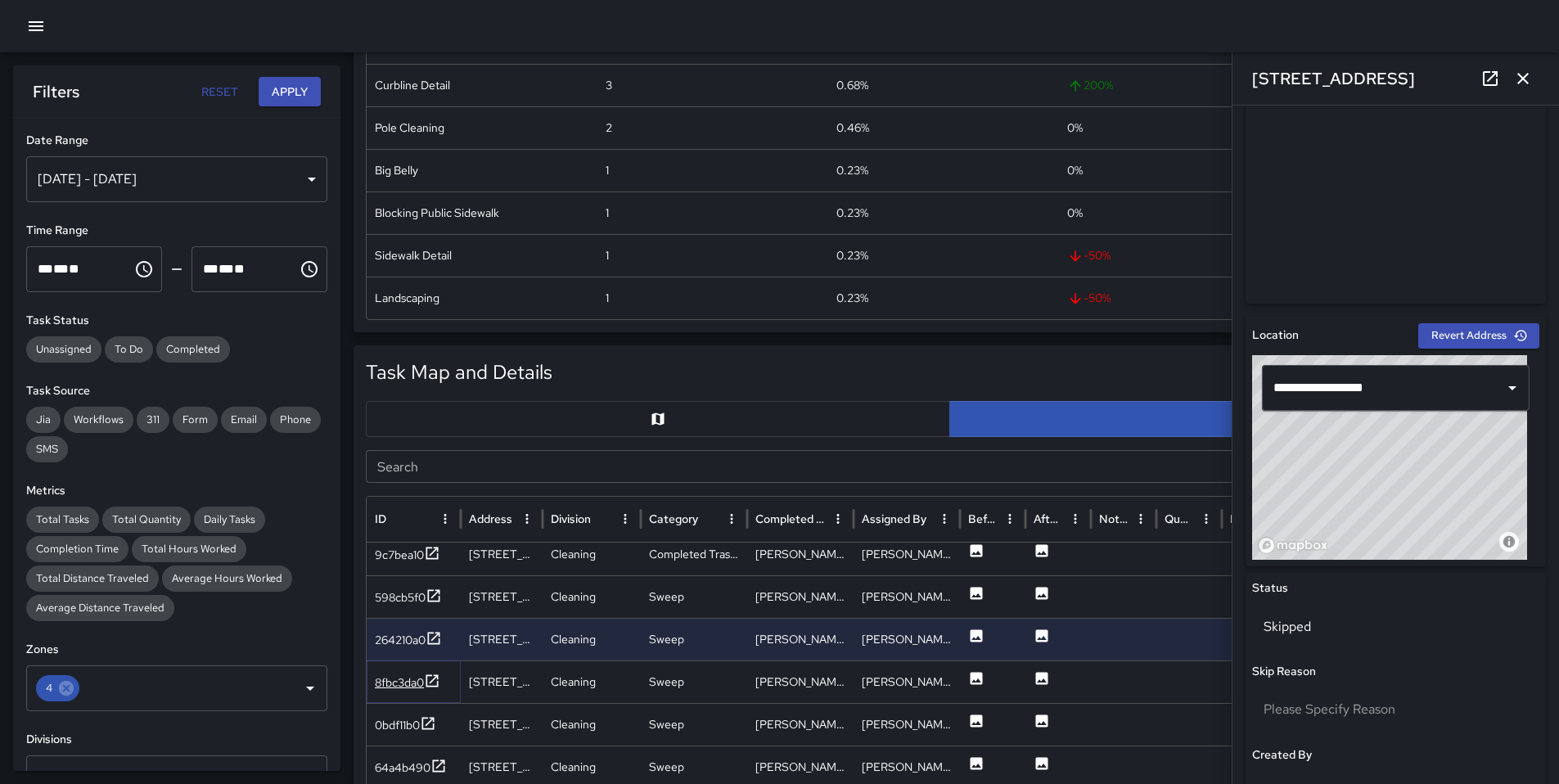
click at [389, 686] on div "8fbc3da0" at bounding box center [399, 683] width 49 height 17
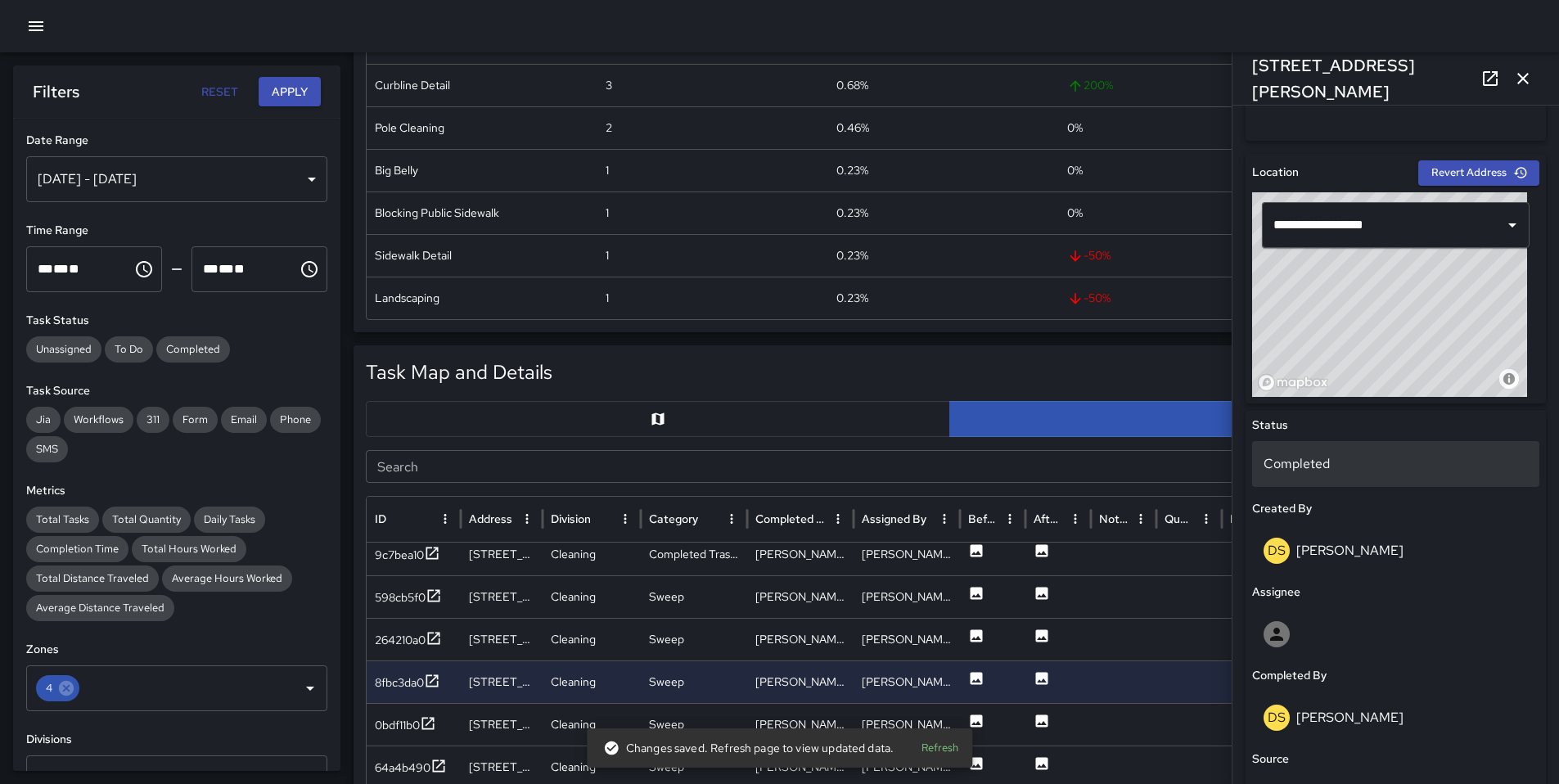
click at [1294, 471] on p "Completed" at bounding box center [1395, 463] width 264 height 20
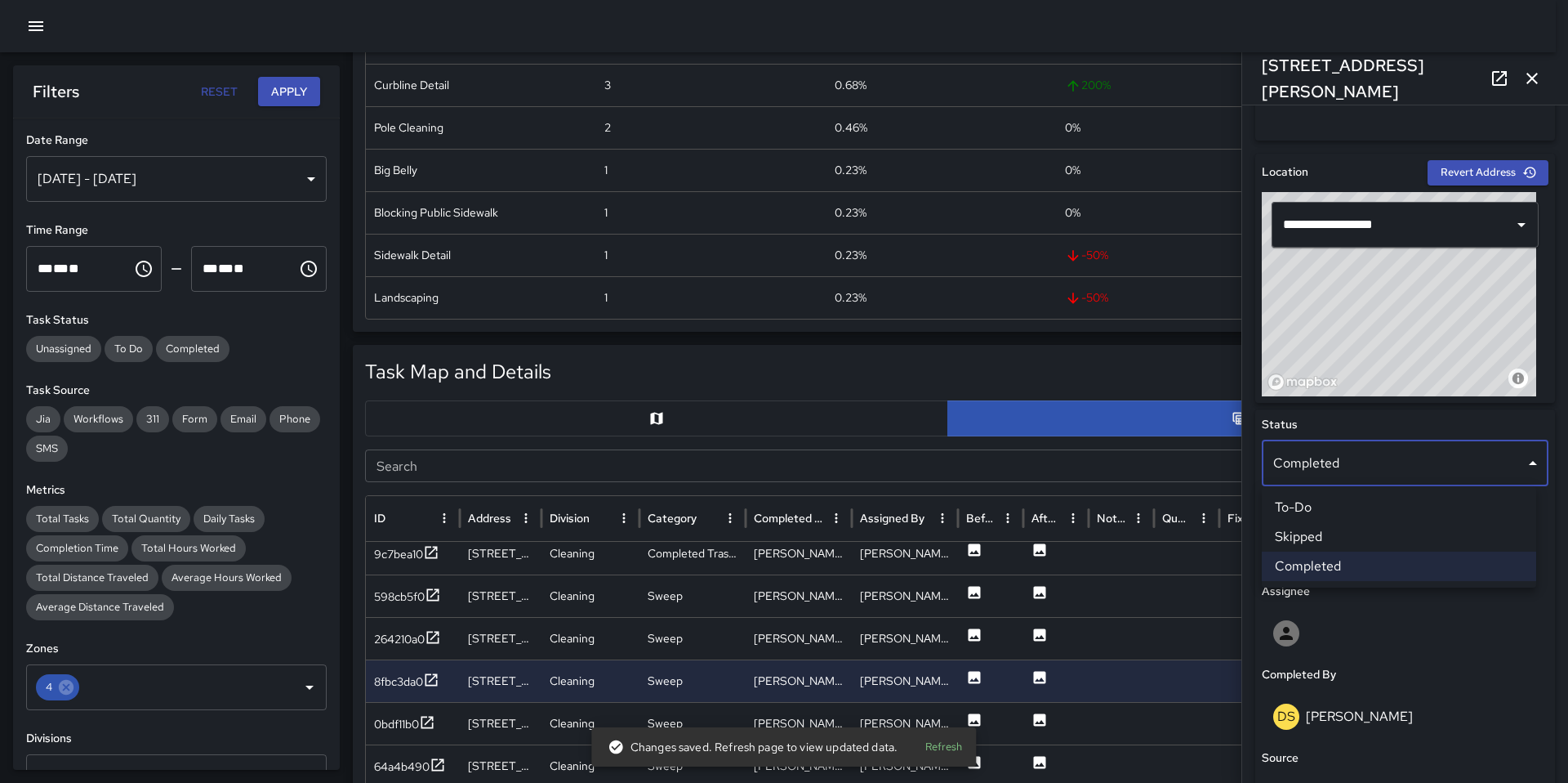
click at [1315, 531] on li "Skipped" at bounding box center [1399, 537] width 275 height 30
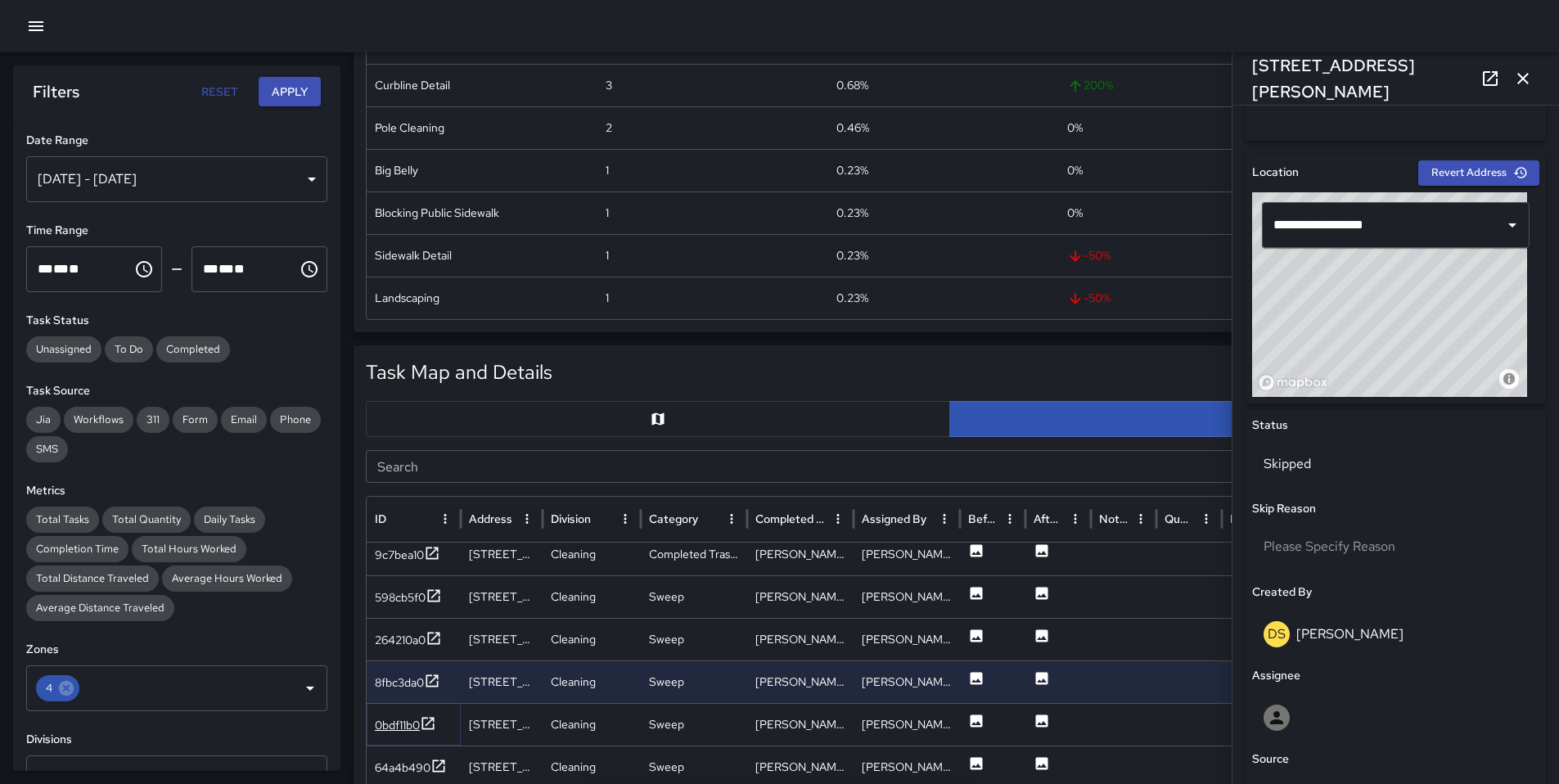
click at [397, 721] on div "0bdf11b0" at bounding box center [397, 724] width 45 height 17
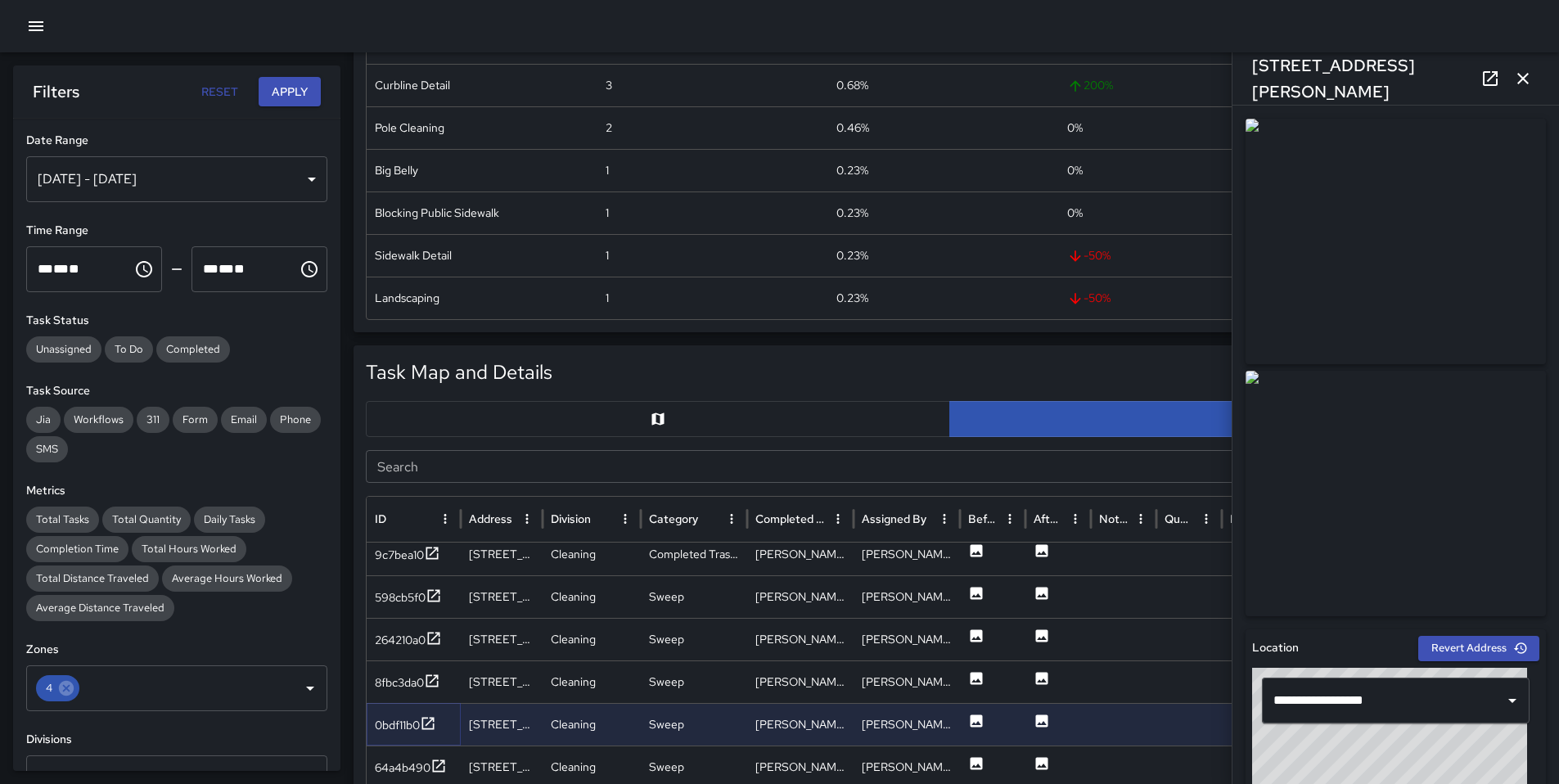
scroll to position [1401, 0]
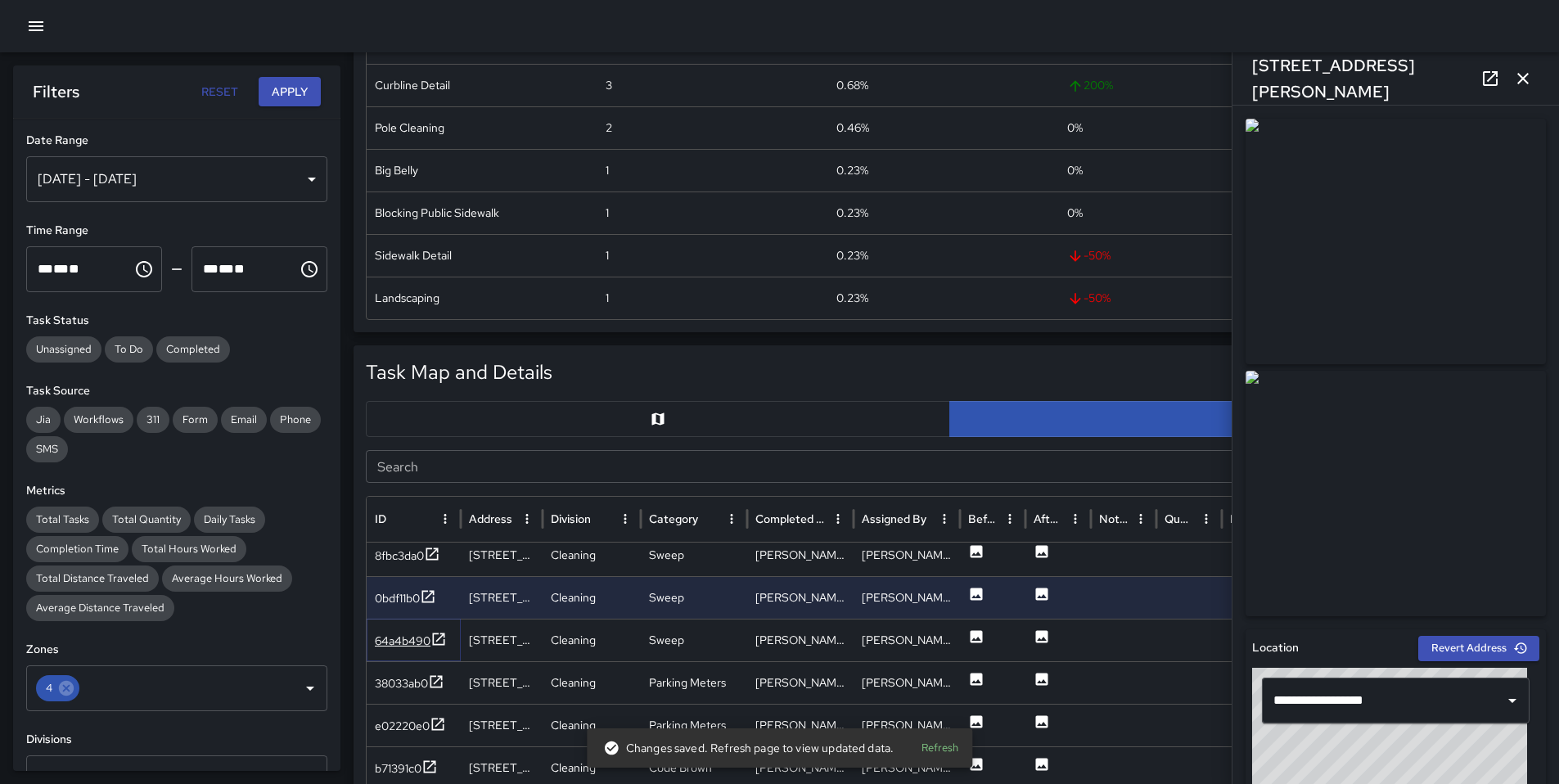
click at [402, 642] on div "64a4b490" at bounding box center [403, 641] width 56 height 17
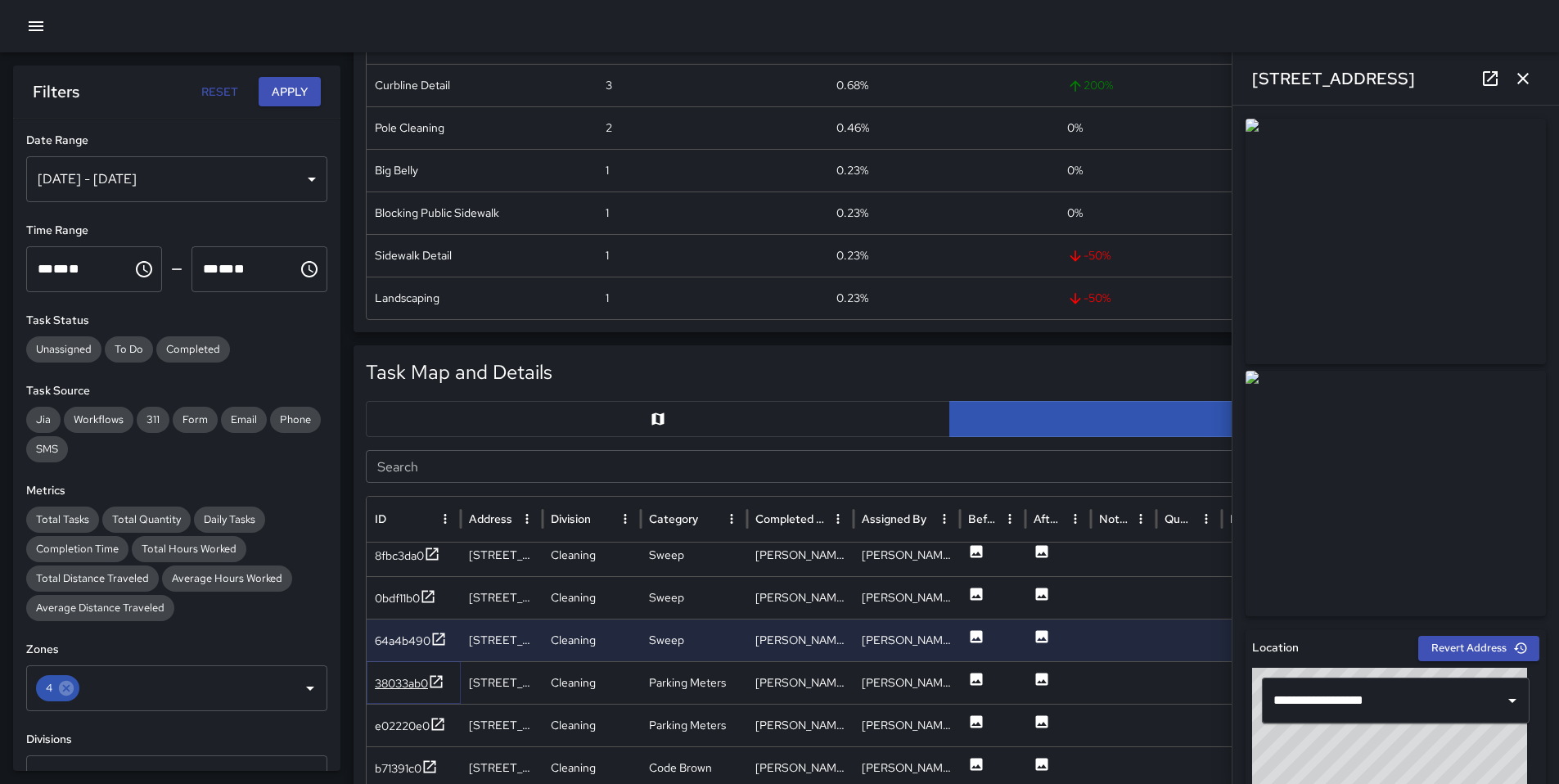
click at [393, 685] on div "38033ab0" at bounding box center [401, 684] width 53 height 17
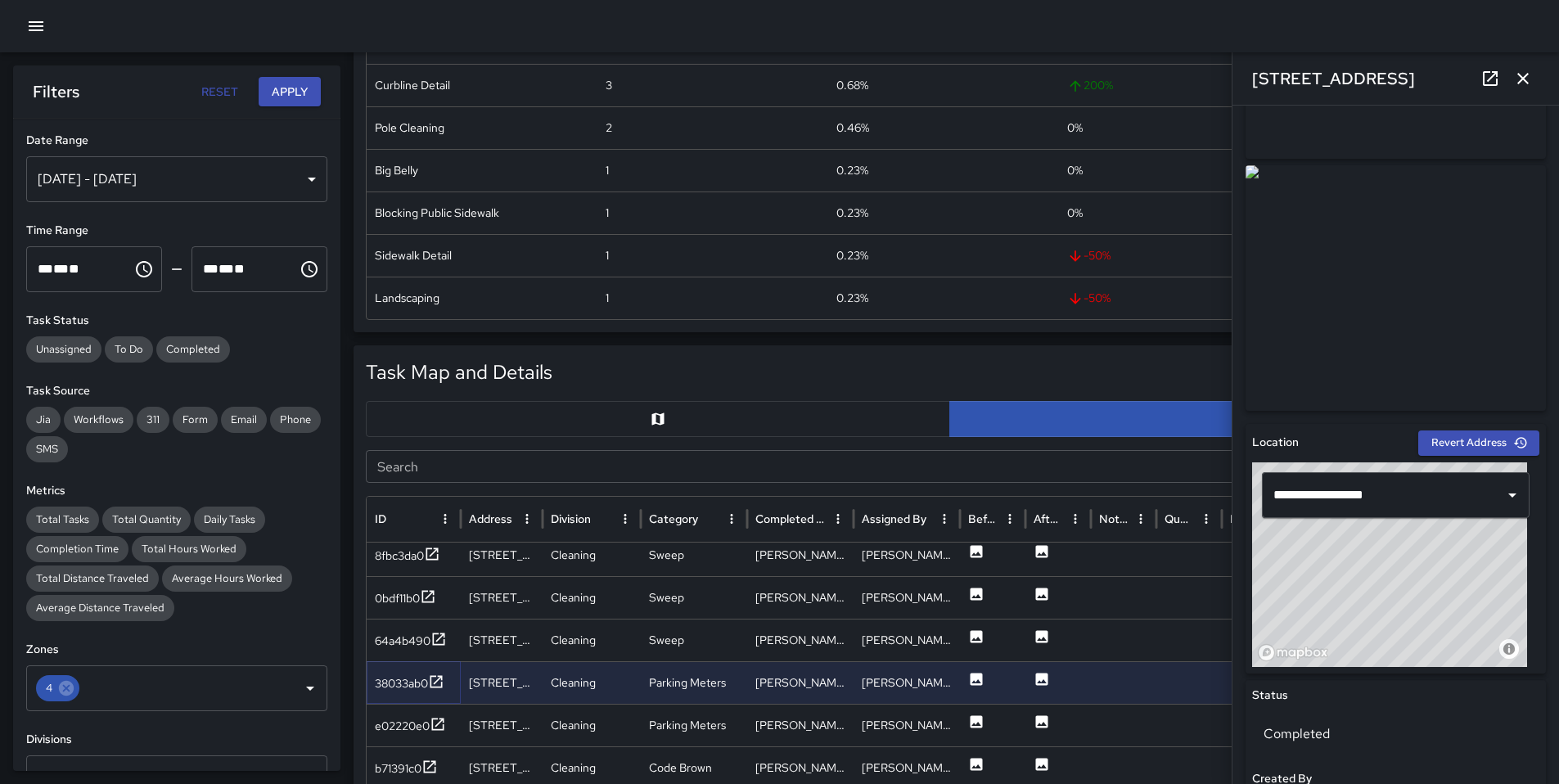
scroll to position [351, 0]
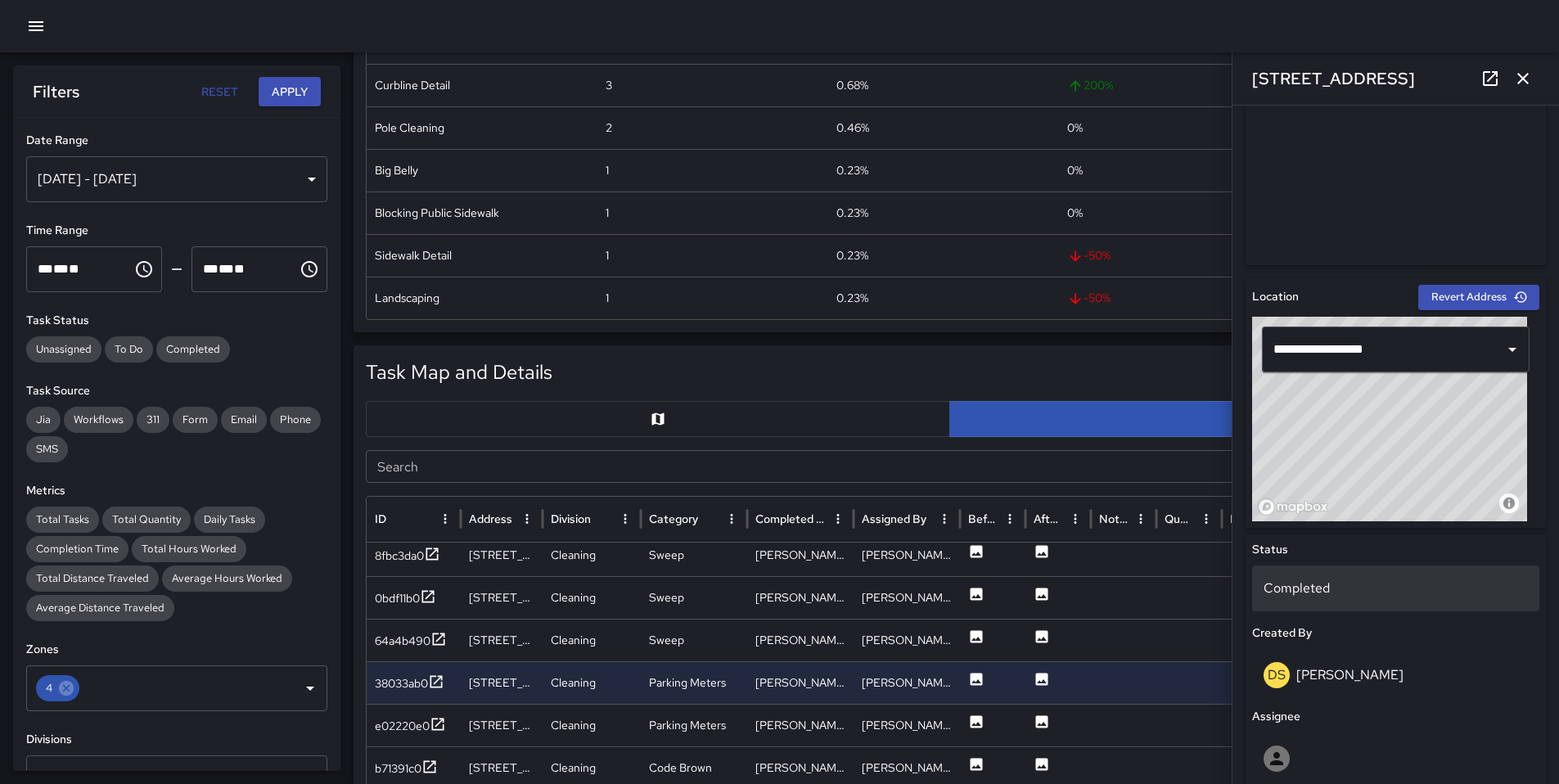
click at [1326, 585] on p "Completed" at bounding box center [1395, 588] width 264 height 20
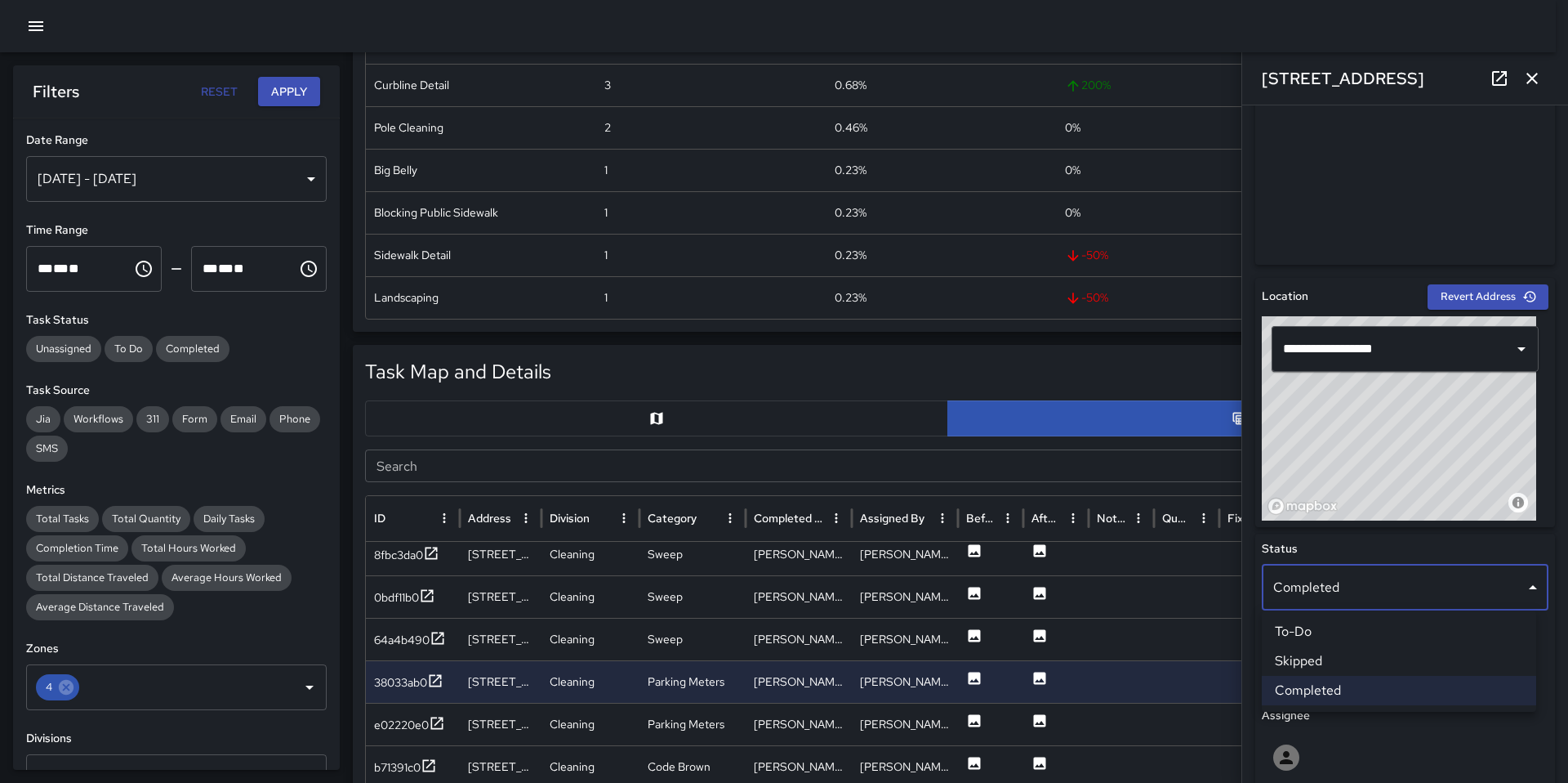
click at [1330, 655] on li "Skipped" at bounding box center [1399, 661] width 275 height 30
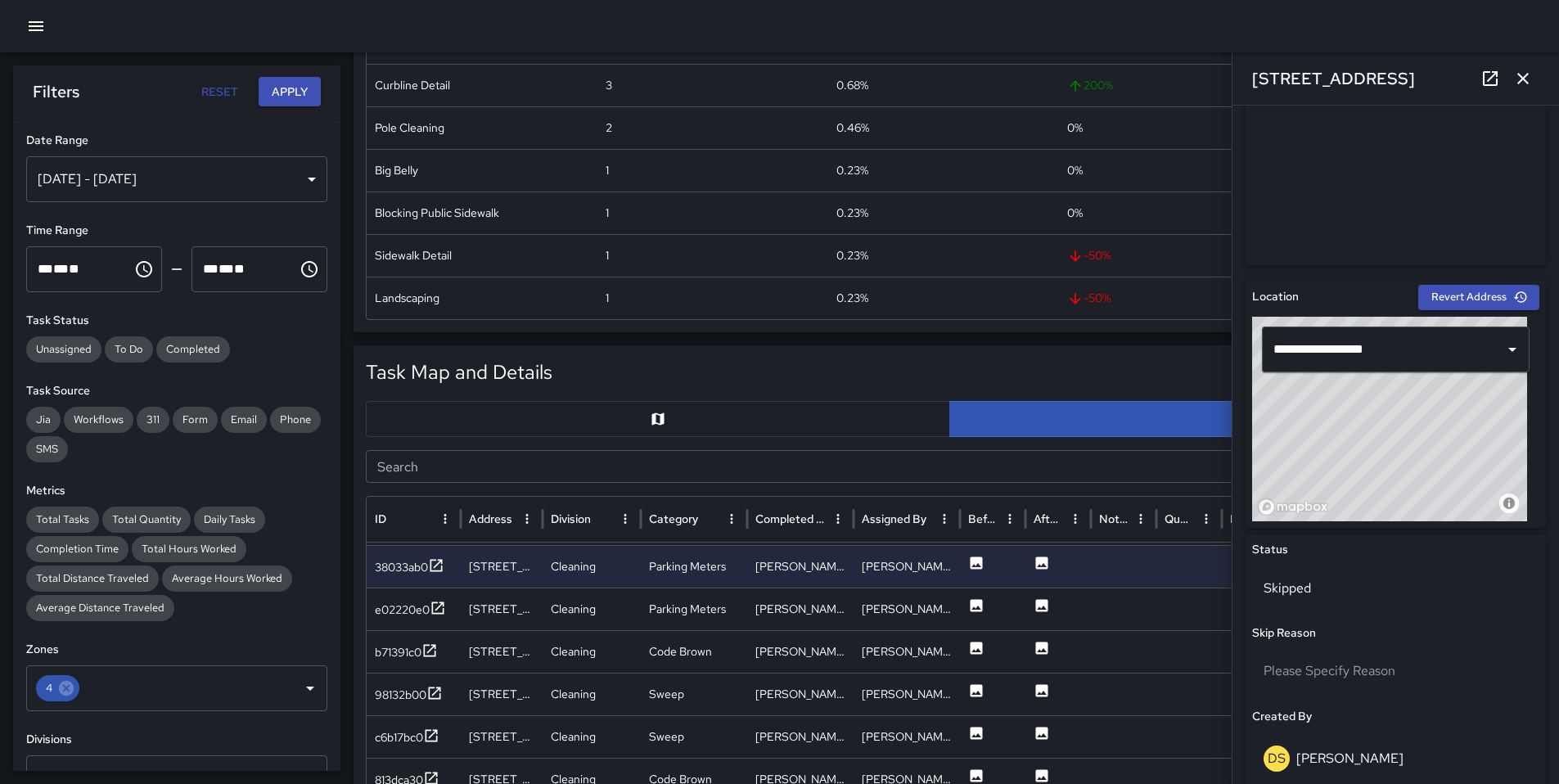
scroll to position [1415, 0]
click at [382, 605] on div "e02220e0" at bounding box center [402, 609] width 55 height 17
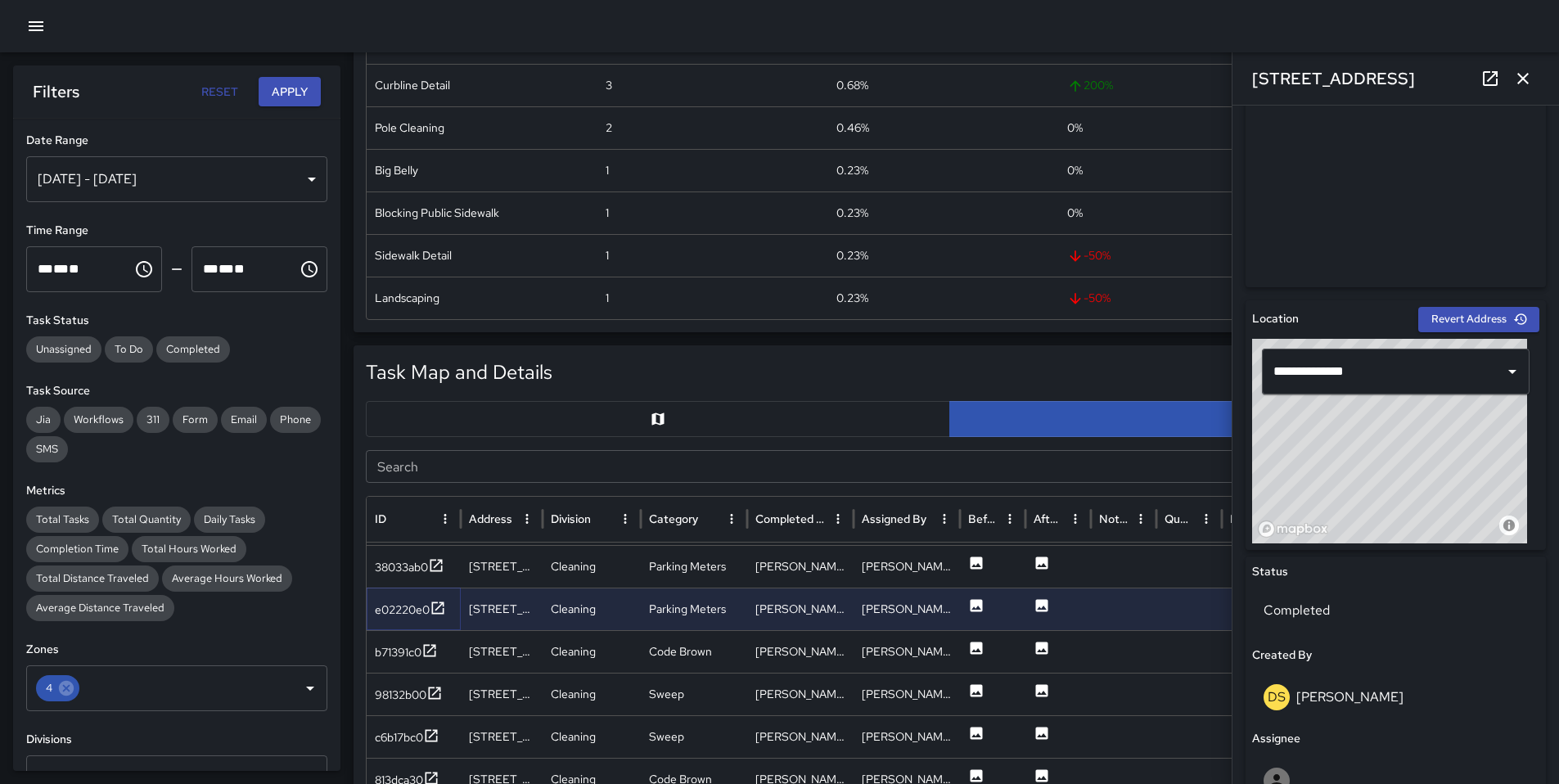
scroll to position [329, 0]
click at [1326, 605] on p "Completed" at bounding box center [1395, 609] width 264 height 20
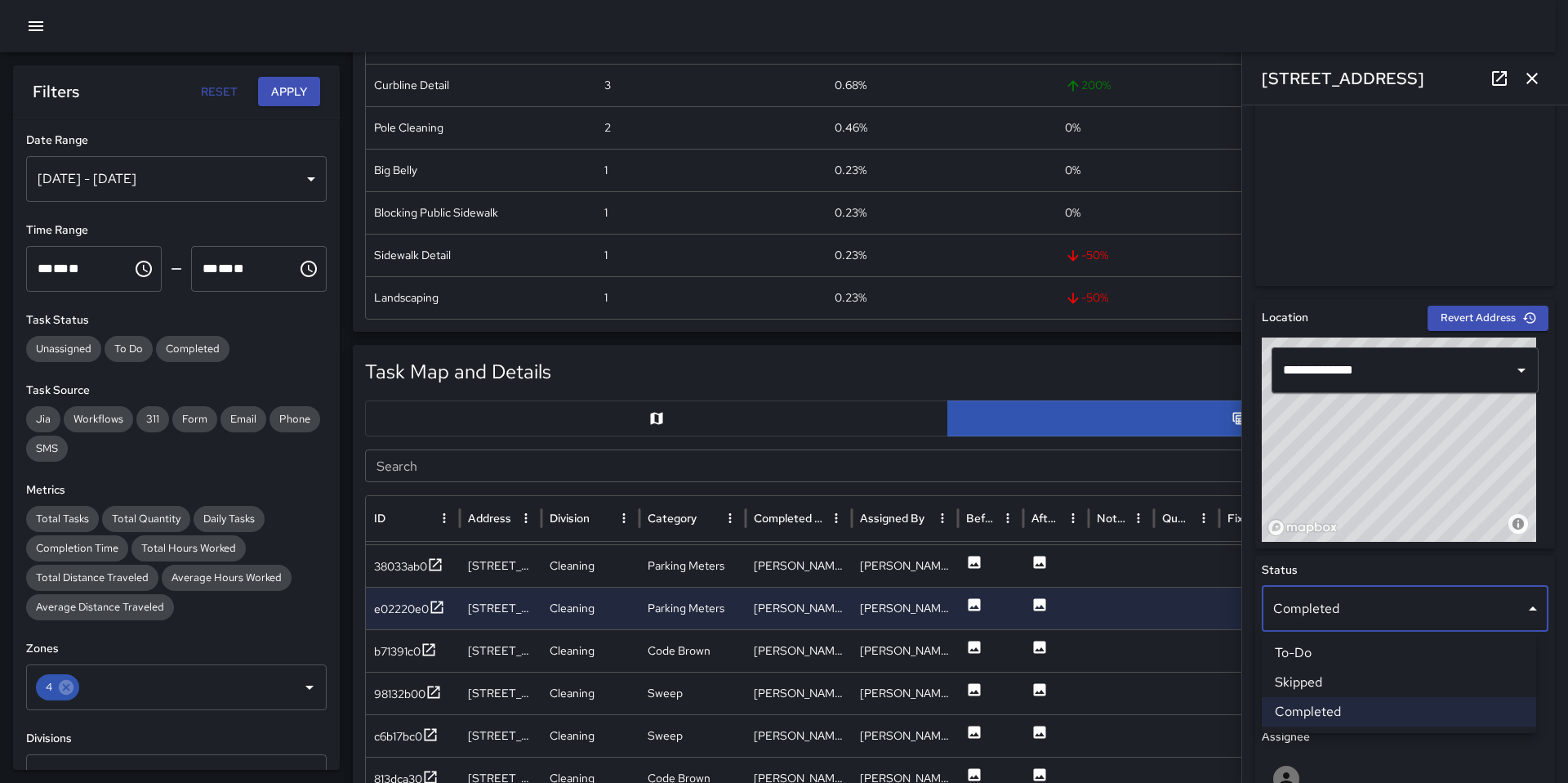
click at [1329, 675] on li "Skipped" at bounding box center [1399, 683] width 275 height 30
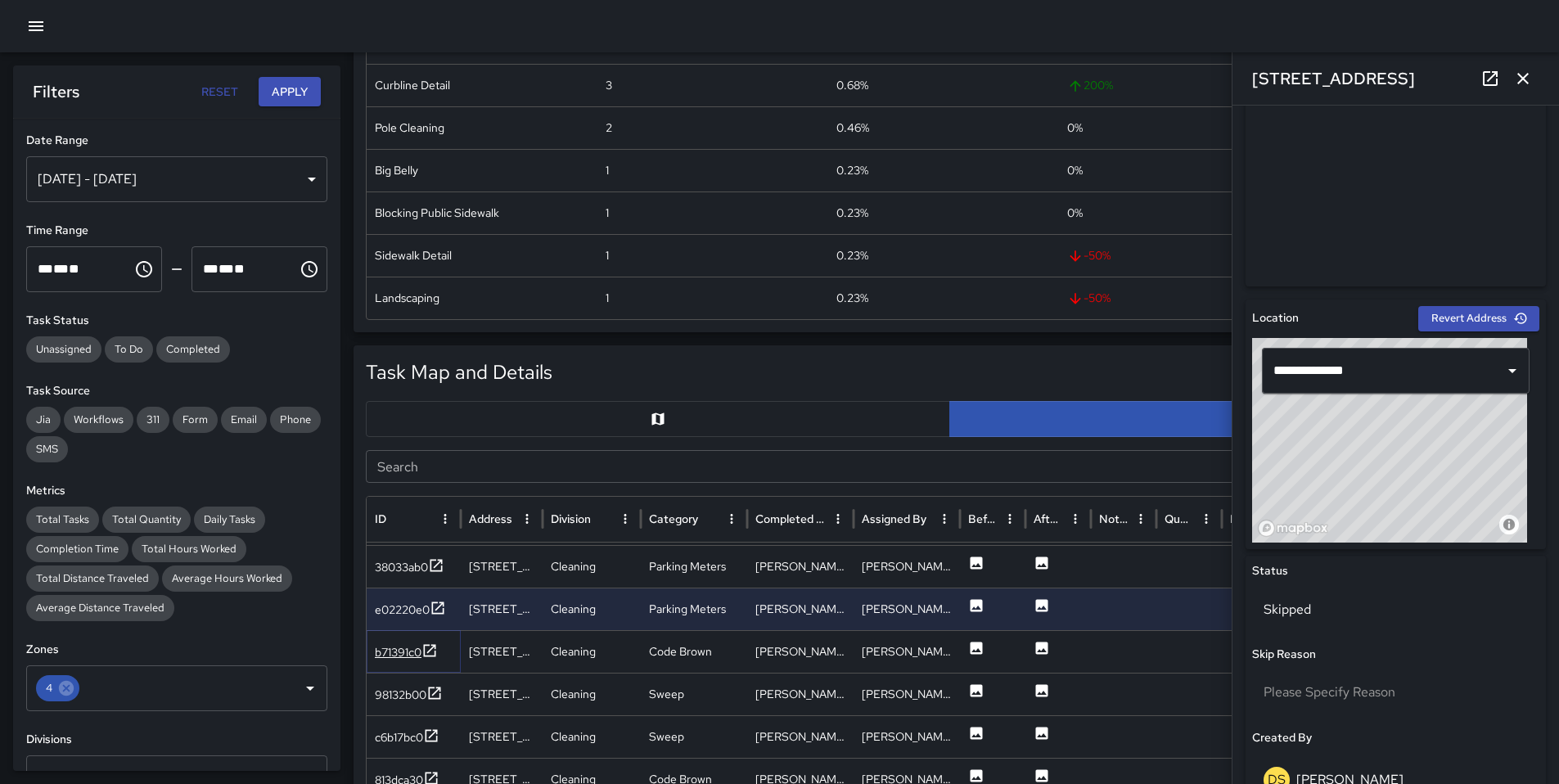
click at [384, 651] on div "b71391c0" at bounding box center [398, 652] width 47 height 17
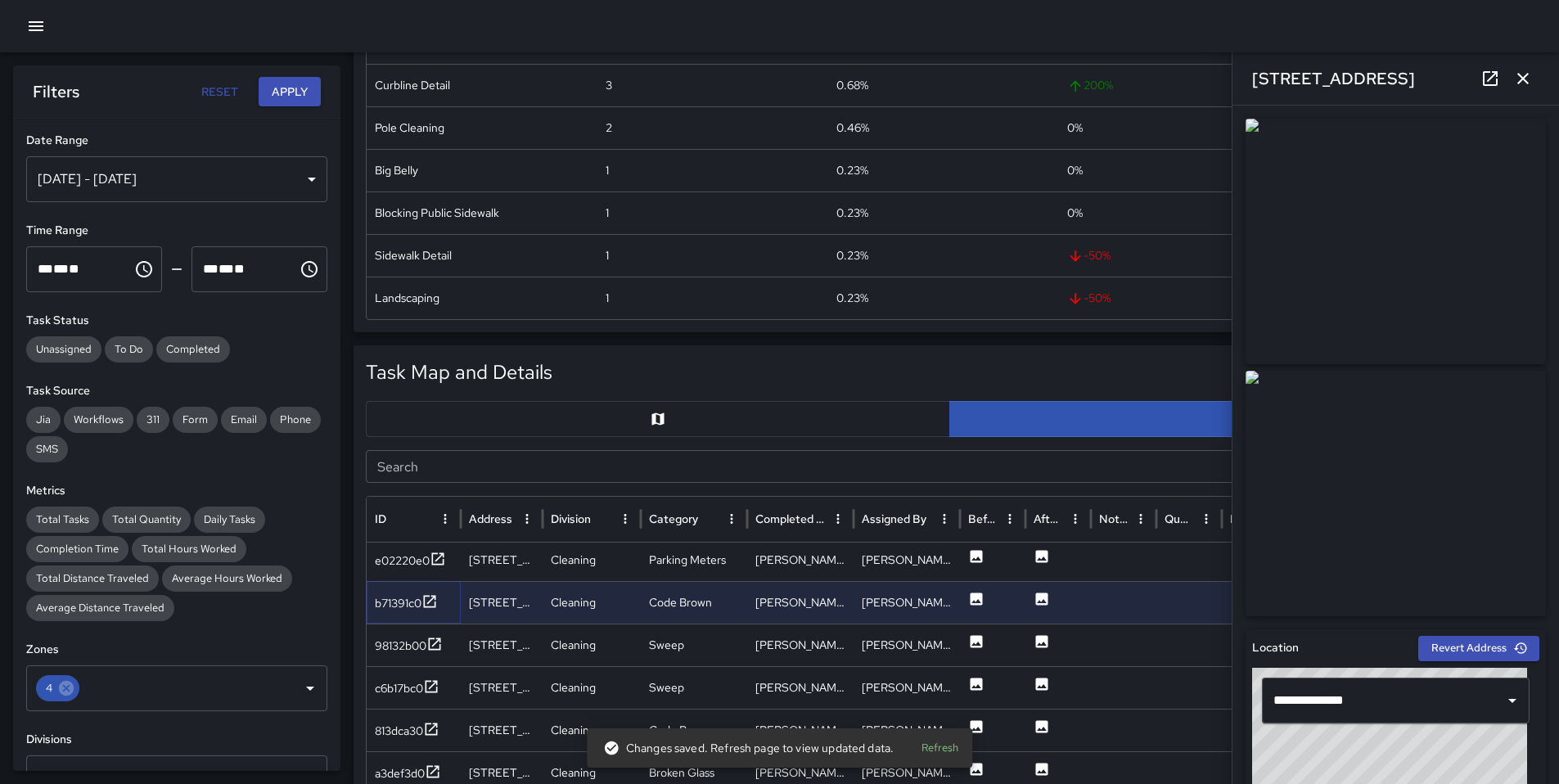
scroll to position [1459, 0]
click at [397, 645] on div "98132b00" at bounding box center [400, 645] width 51 height 17
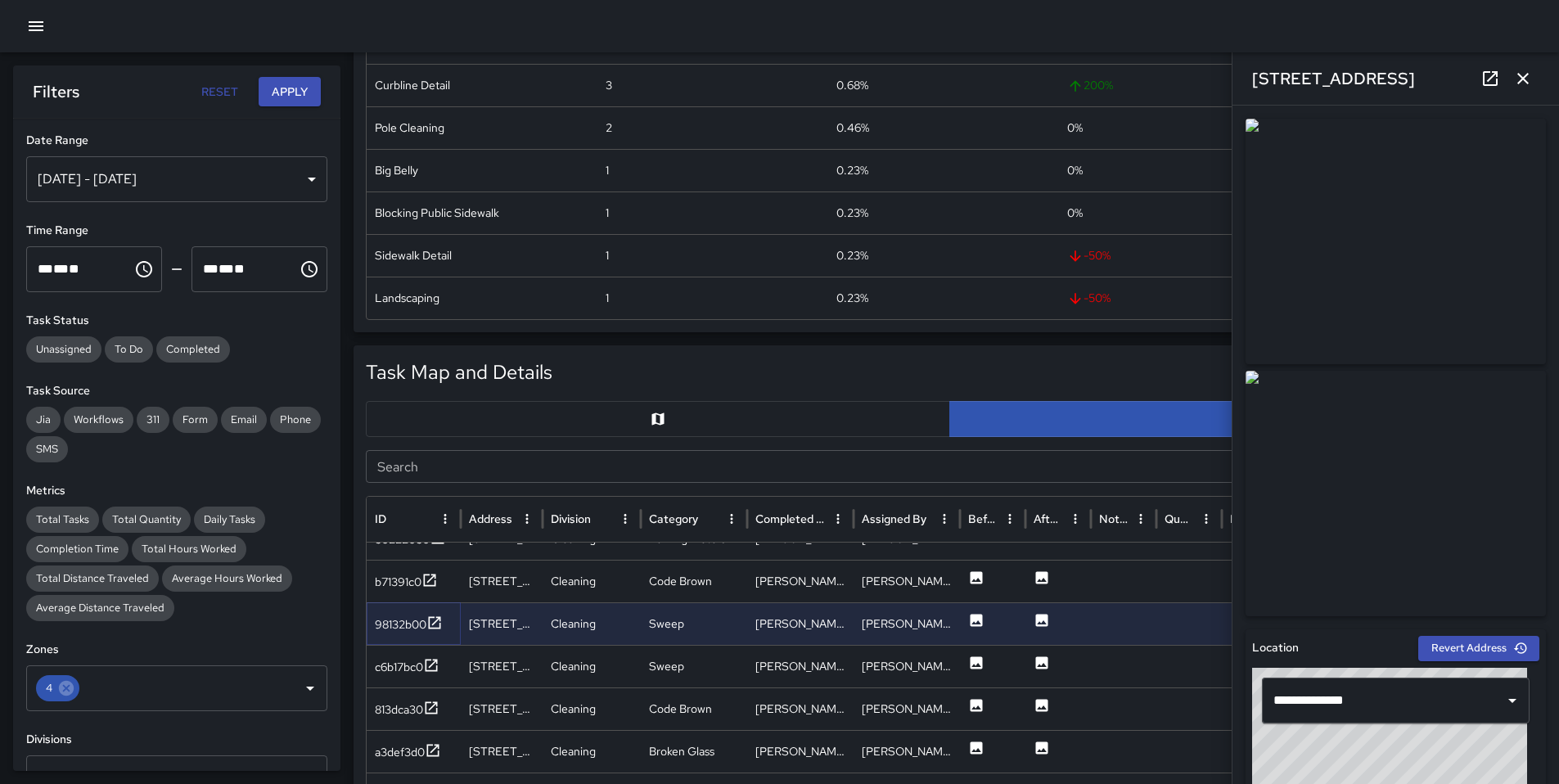
scroll to position [1493, 0]
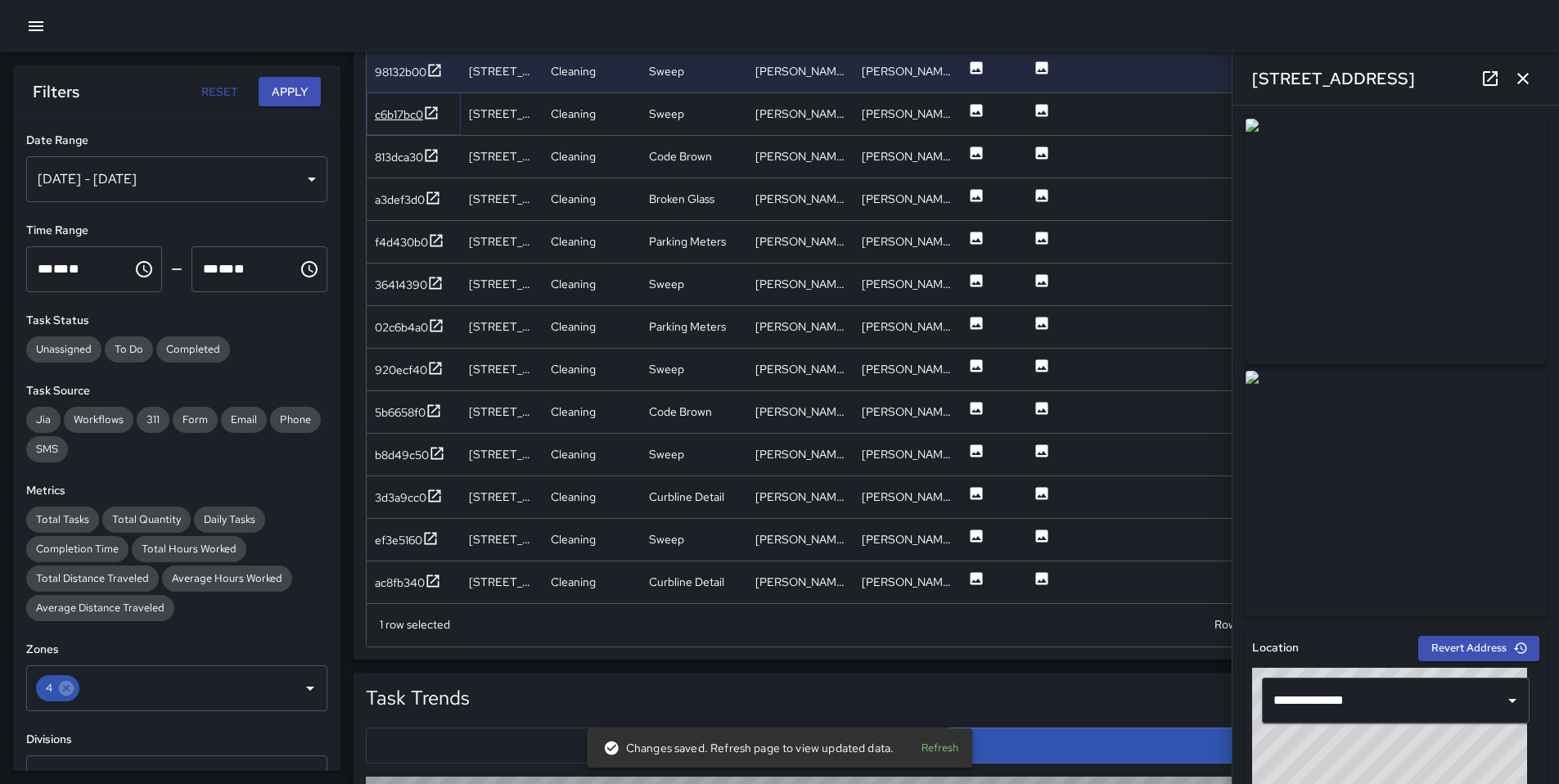
click at [389, 117] on div "c6b17bc0" at bounding box center [399, 114] width 48 height 17
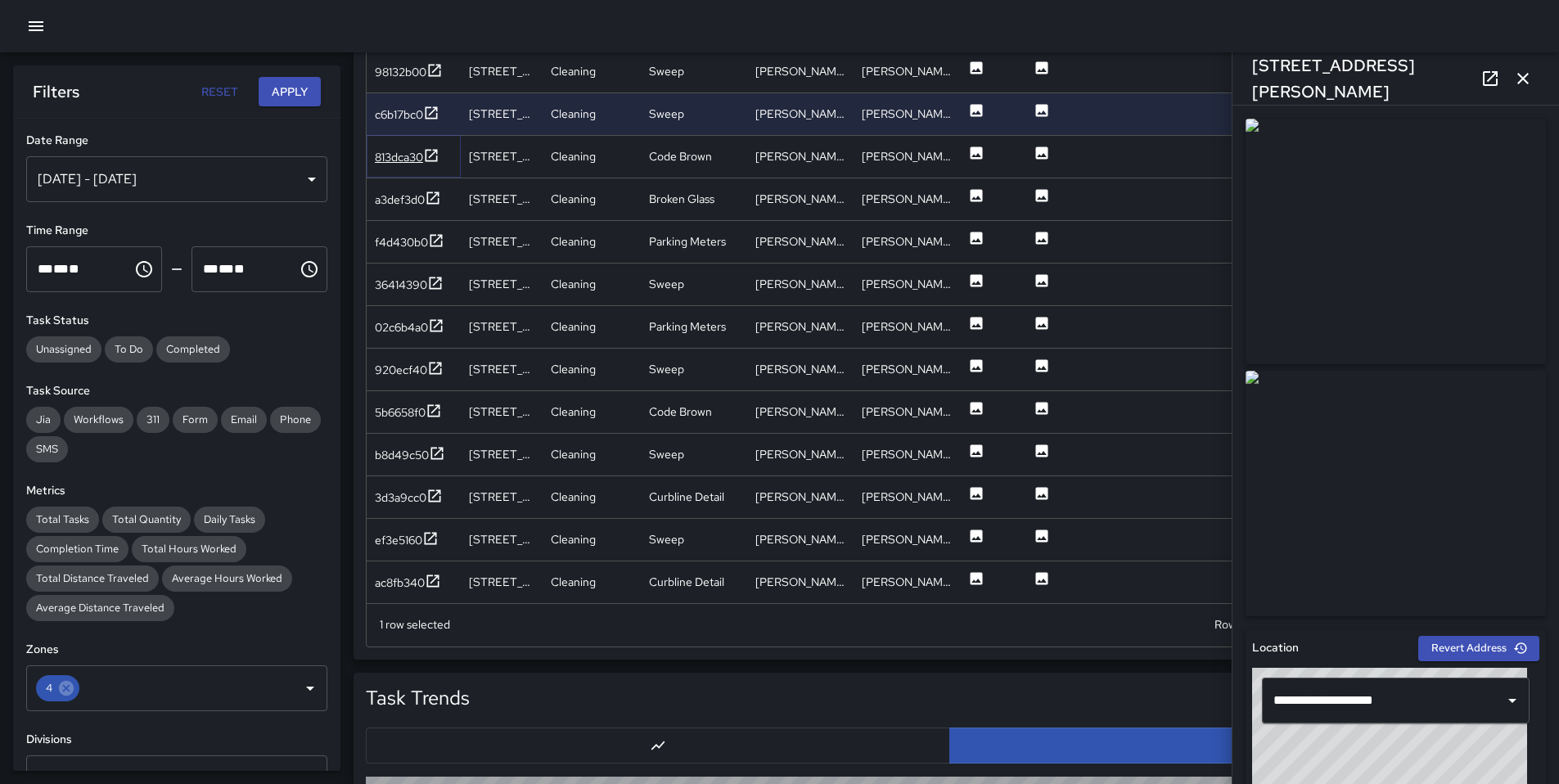
click at [392, 163] on div "813dca30" at bounding box center [399, 157] width 48 height 17
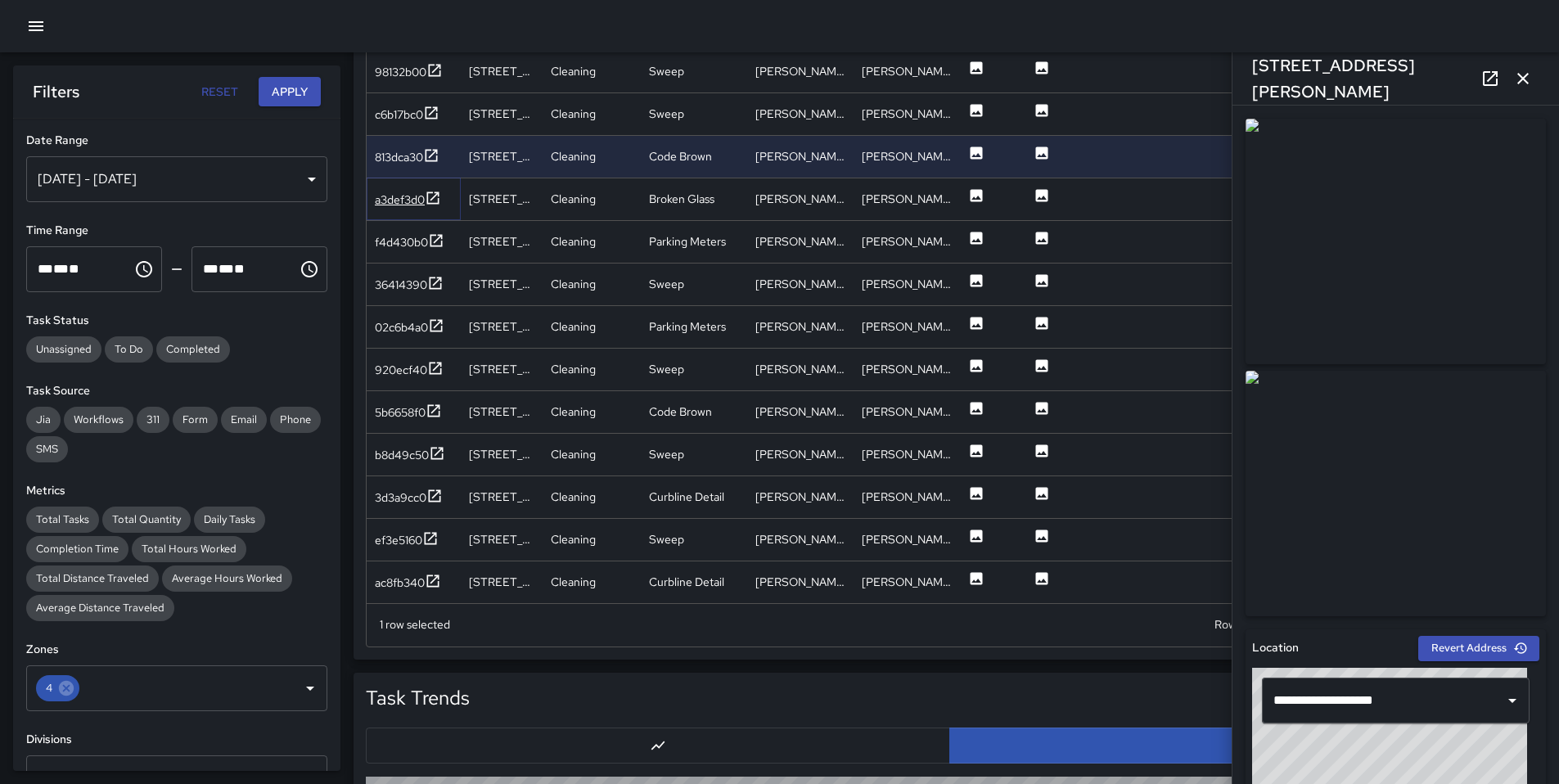
click at [391, 200] on div "a3def3d0" at bounding box center [400, 200] width 50 height 17
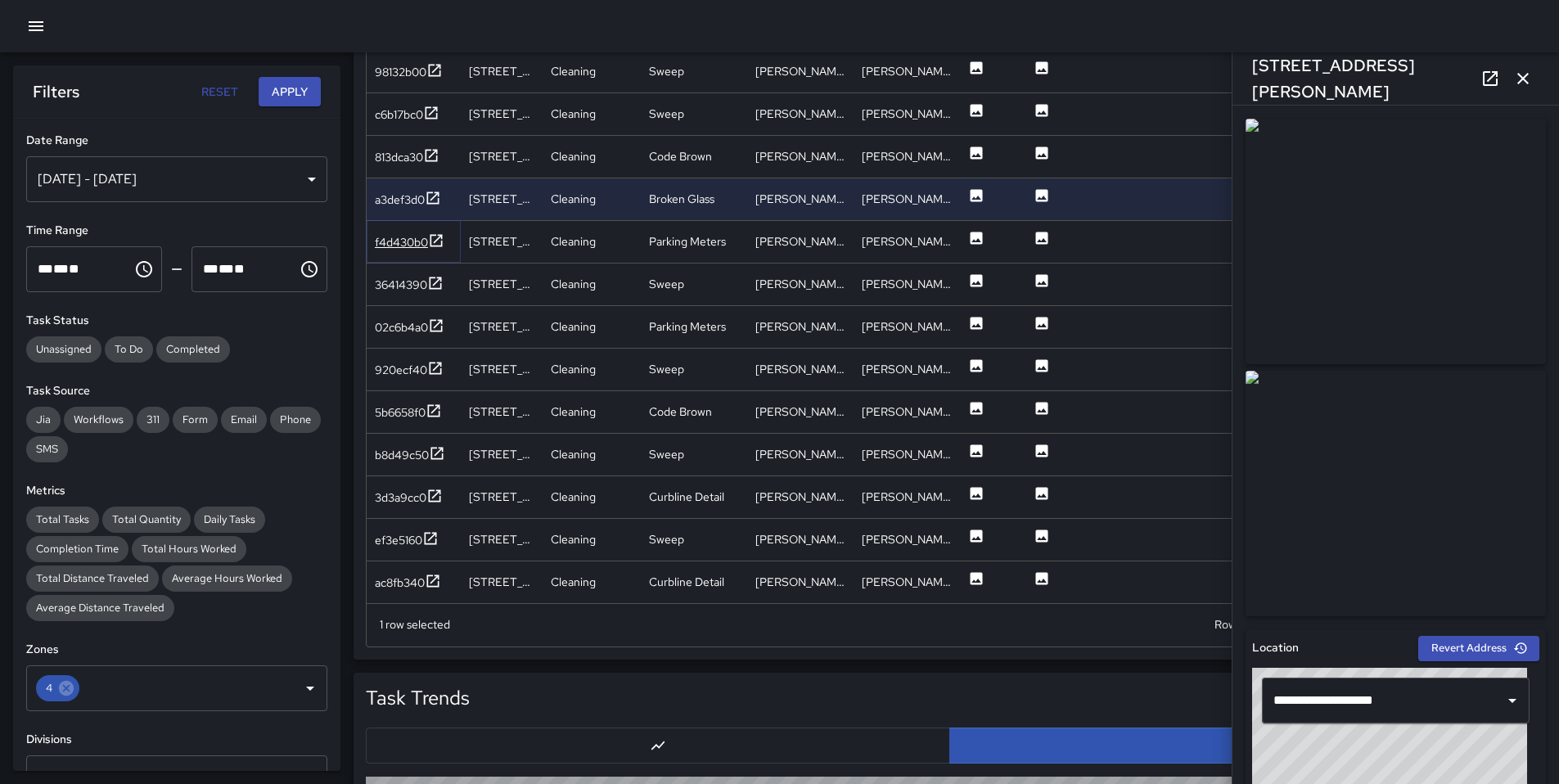
click at [393, 237] on div "f4d430b0" at bounding box center [401, 243] width 53 height 17
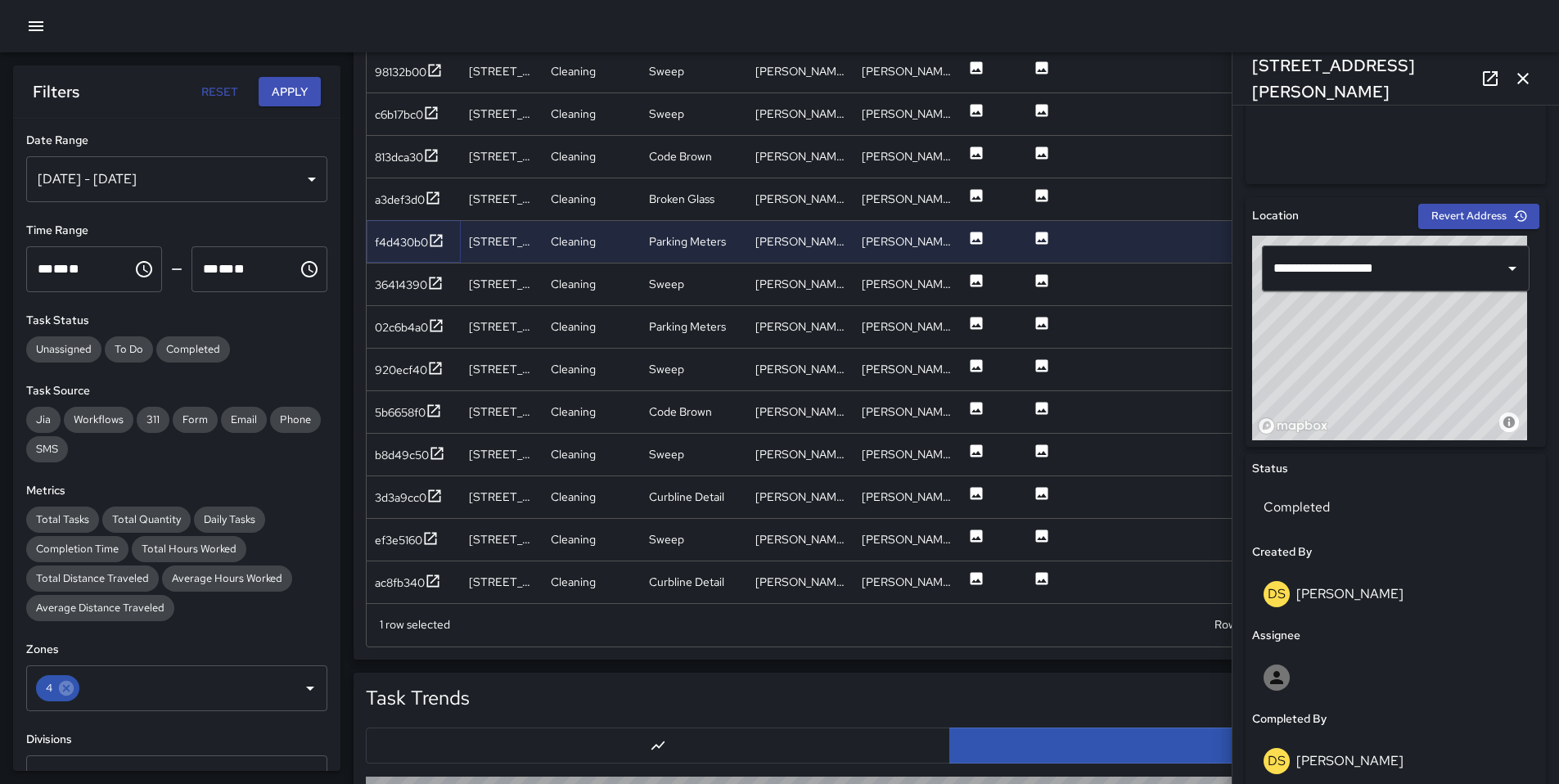
scroll to position [443, 0]
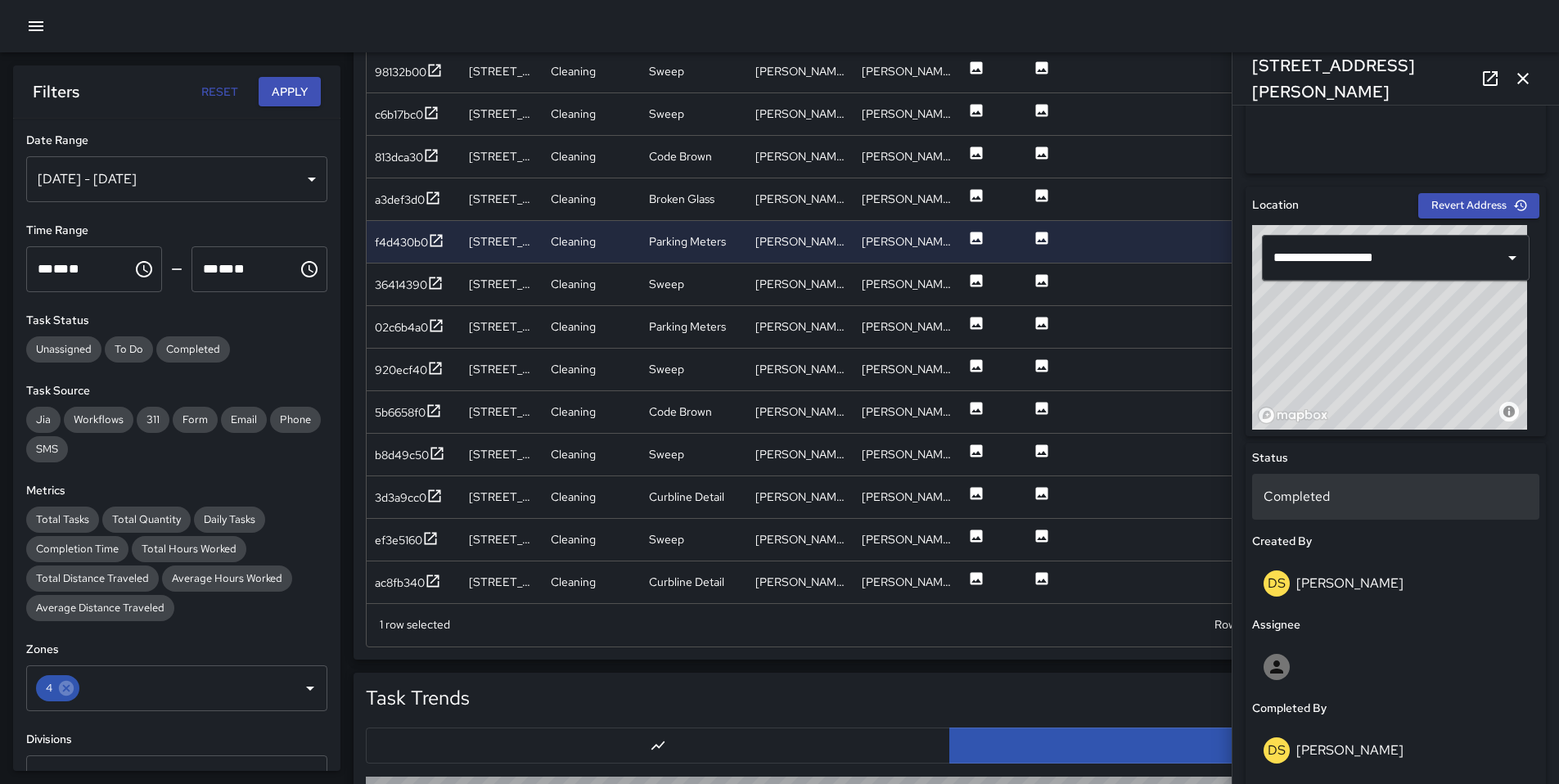
click at [1338, 508] on div "Completed" at bounding box center [1395, 496] width 287 height 46
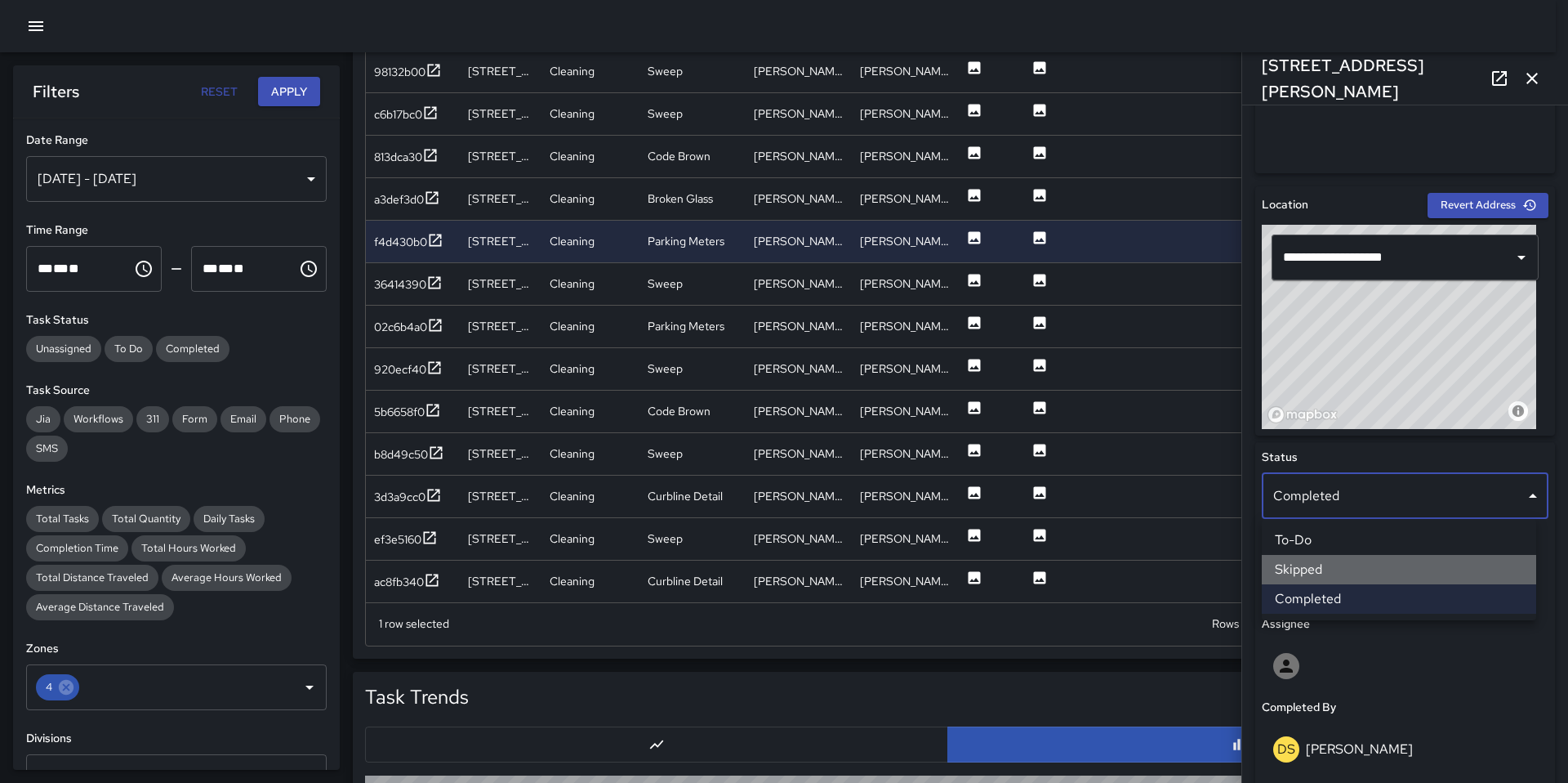
click at [1342, 567] on li "Skipped" at bounding box center [1399, 569] width 275 height 30
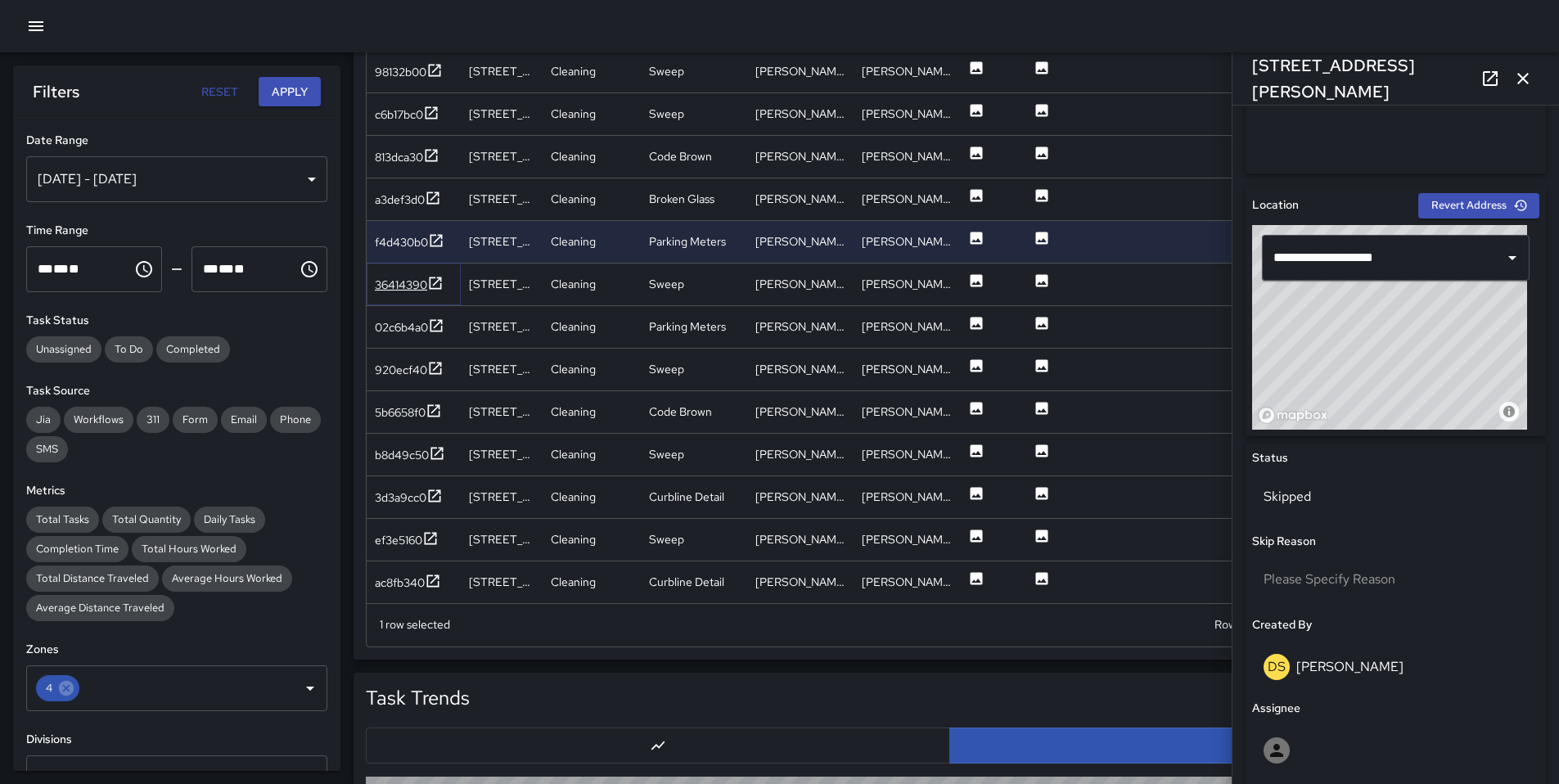
click at [413, 282] on div "36414390" at bounding box center [401, 285] width 52 height 17
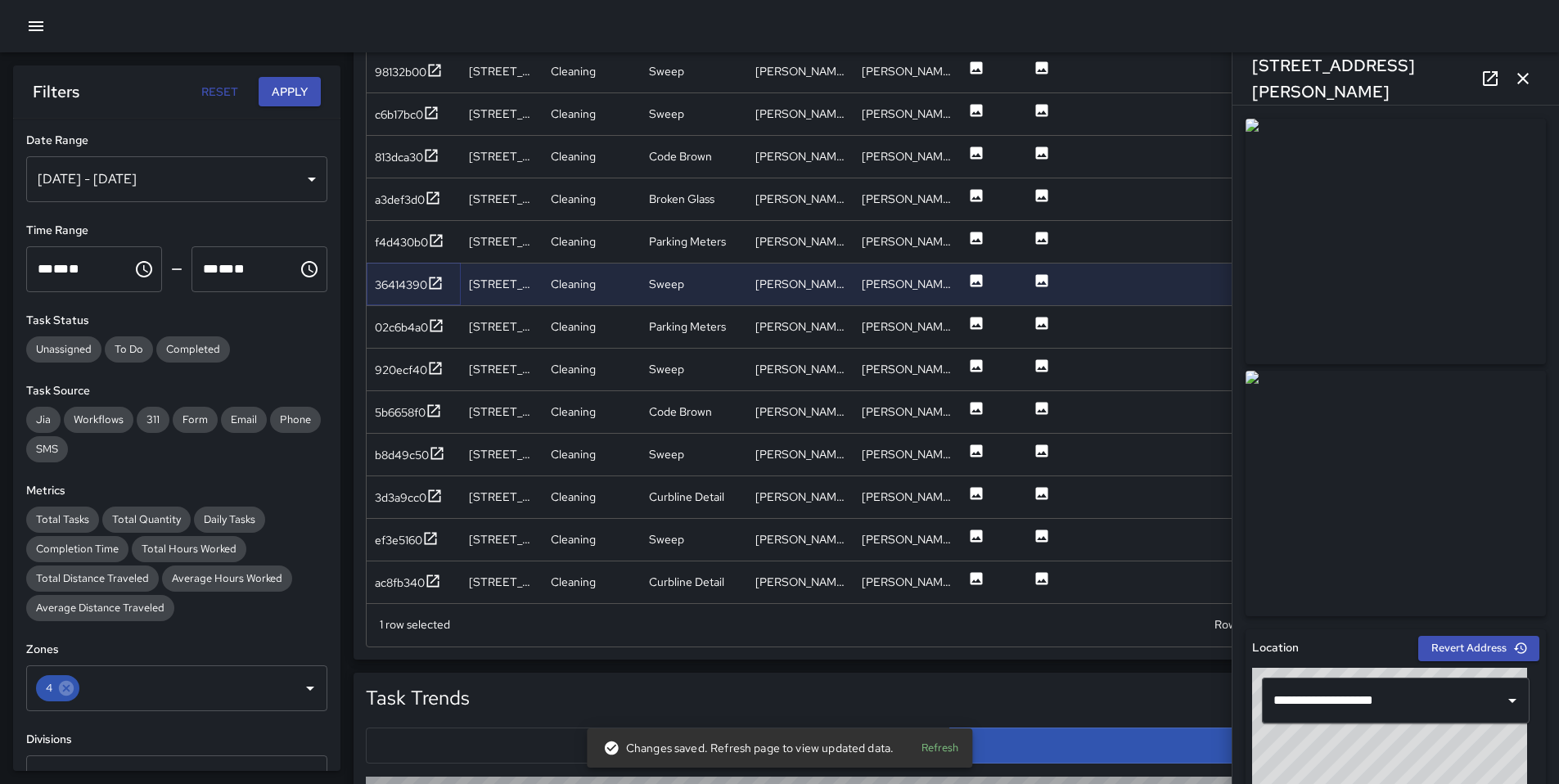
scroll to position [305, 0]
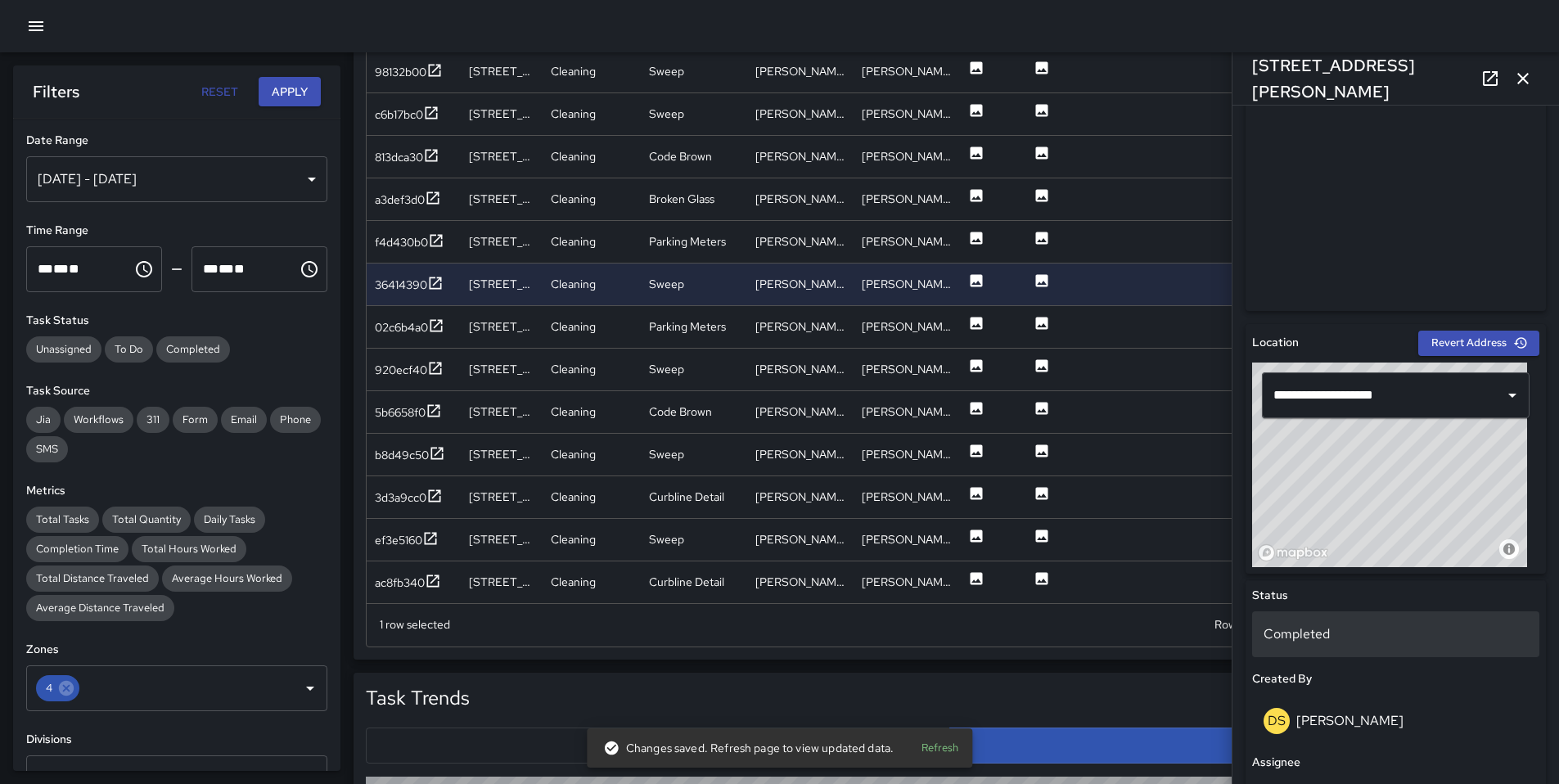
click at [1319, 655] on div "Completed" at bounding box center [1395, 637] width 287 height 52
click at [1319, 644] on div "Completed" at bounding box center [1395, 633] width 287 height 46
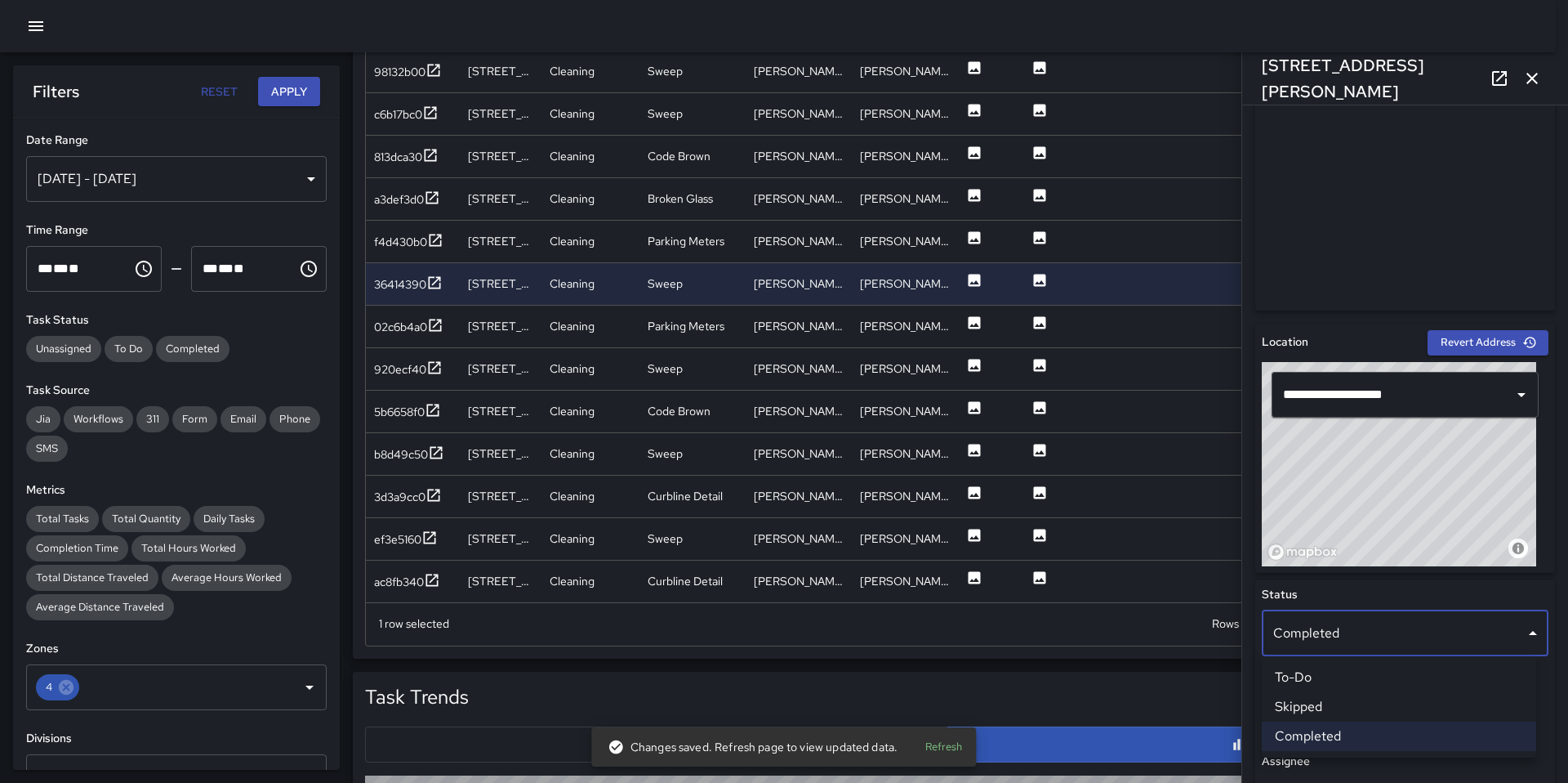
click at [1332, 706] on li "Skipped" at bounding box center [1399, 707] width 275 height 30
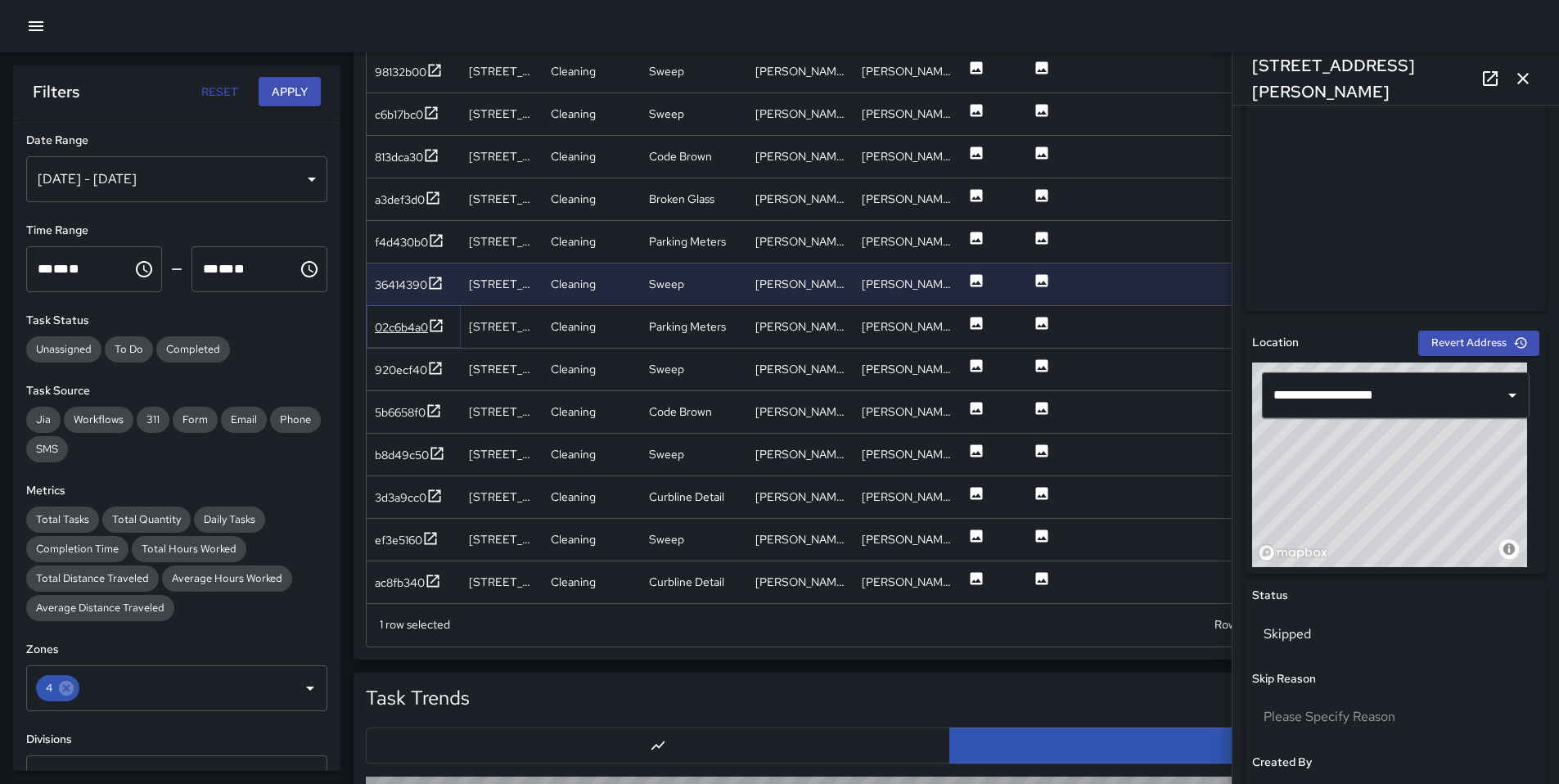
click at [406, 330] on div "02c6b4a0" at bounding box center [401, 327] width 53 height 17
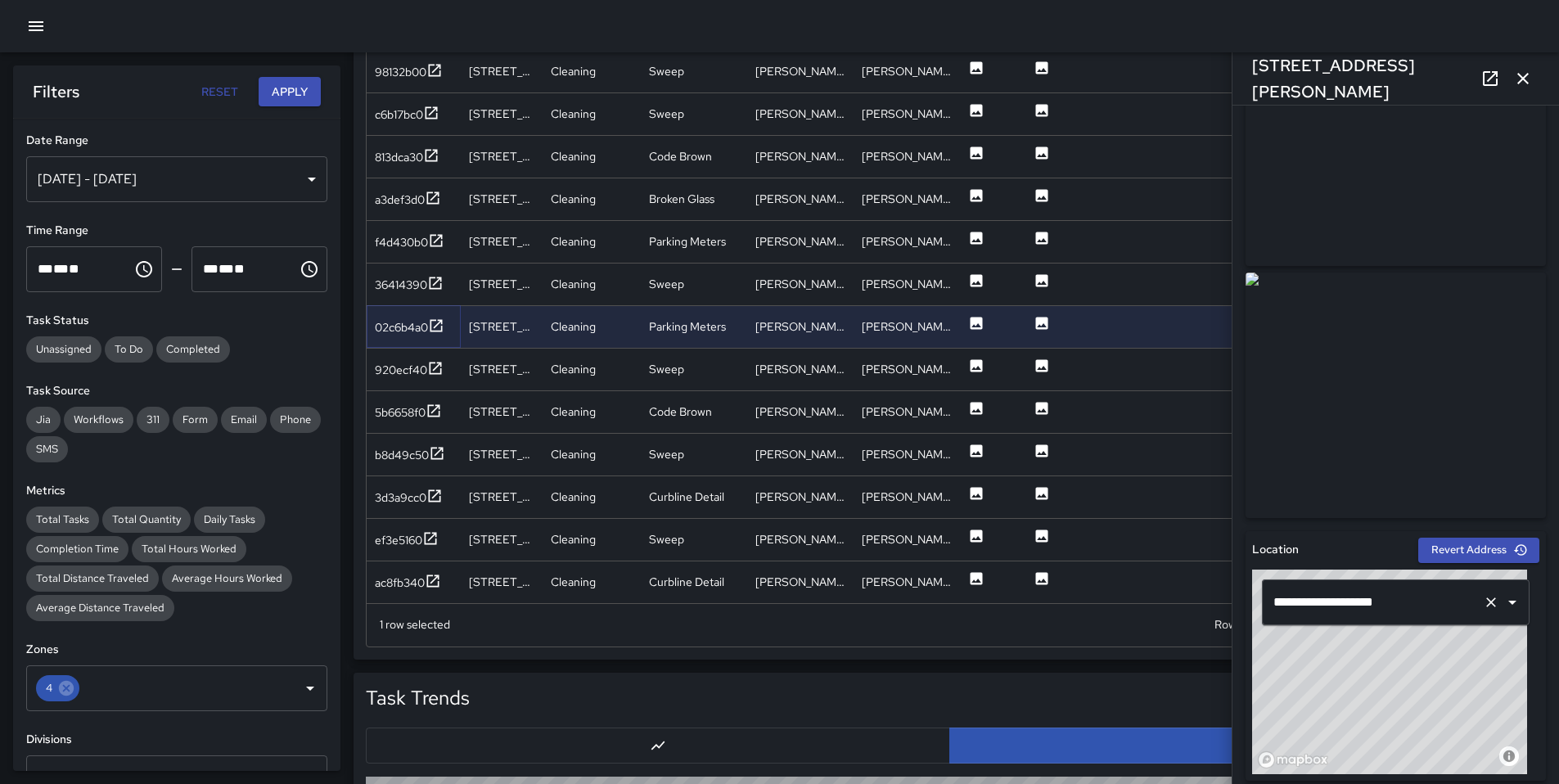
scroll to position [313, 0]
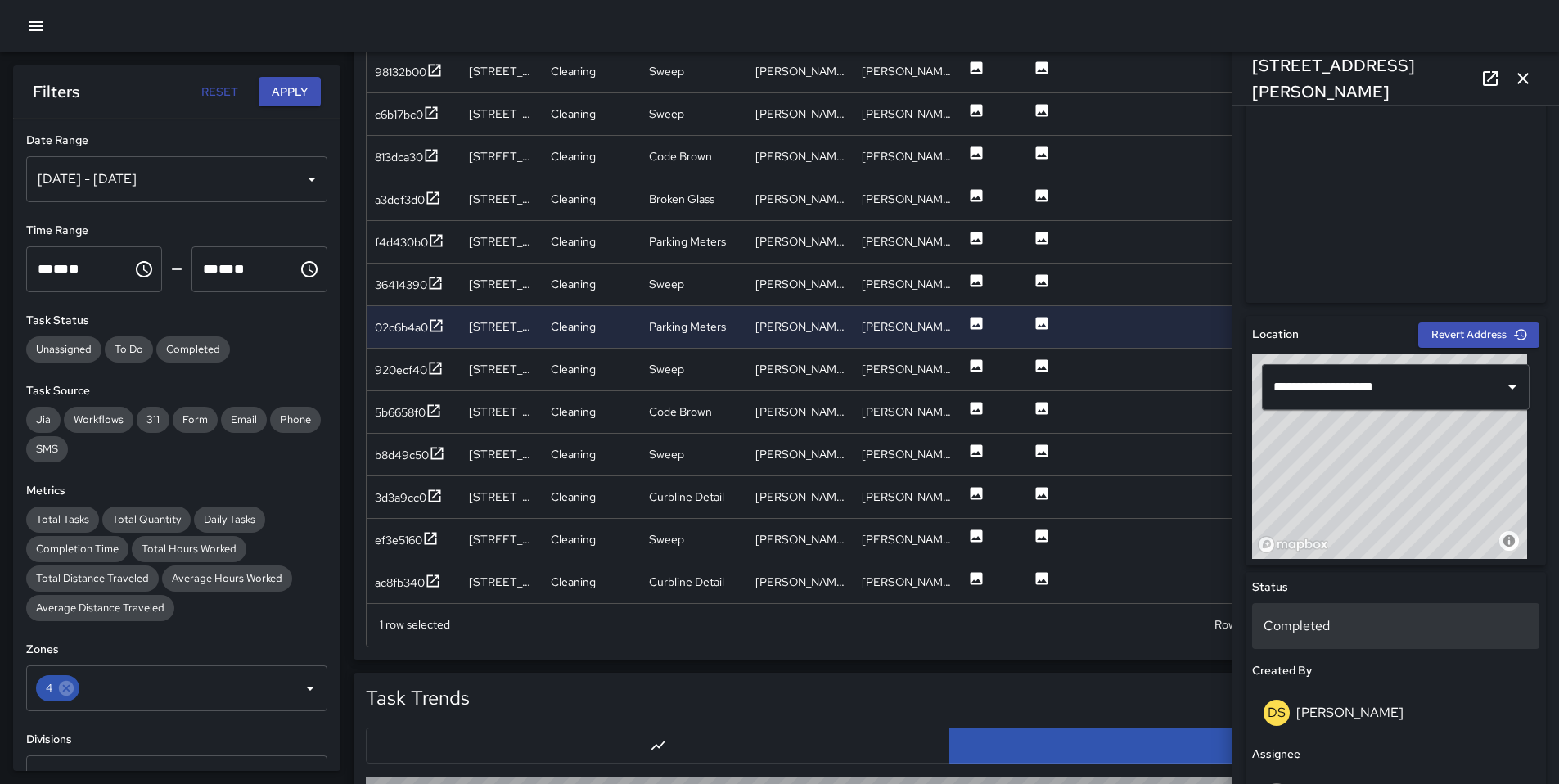
click at [1320, 621] on p "Completed" at bounding box center [1395, 625] width 264 height 20
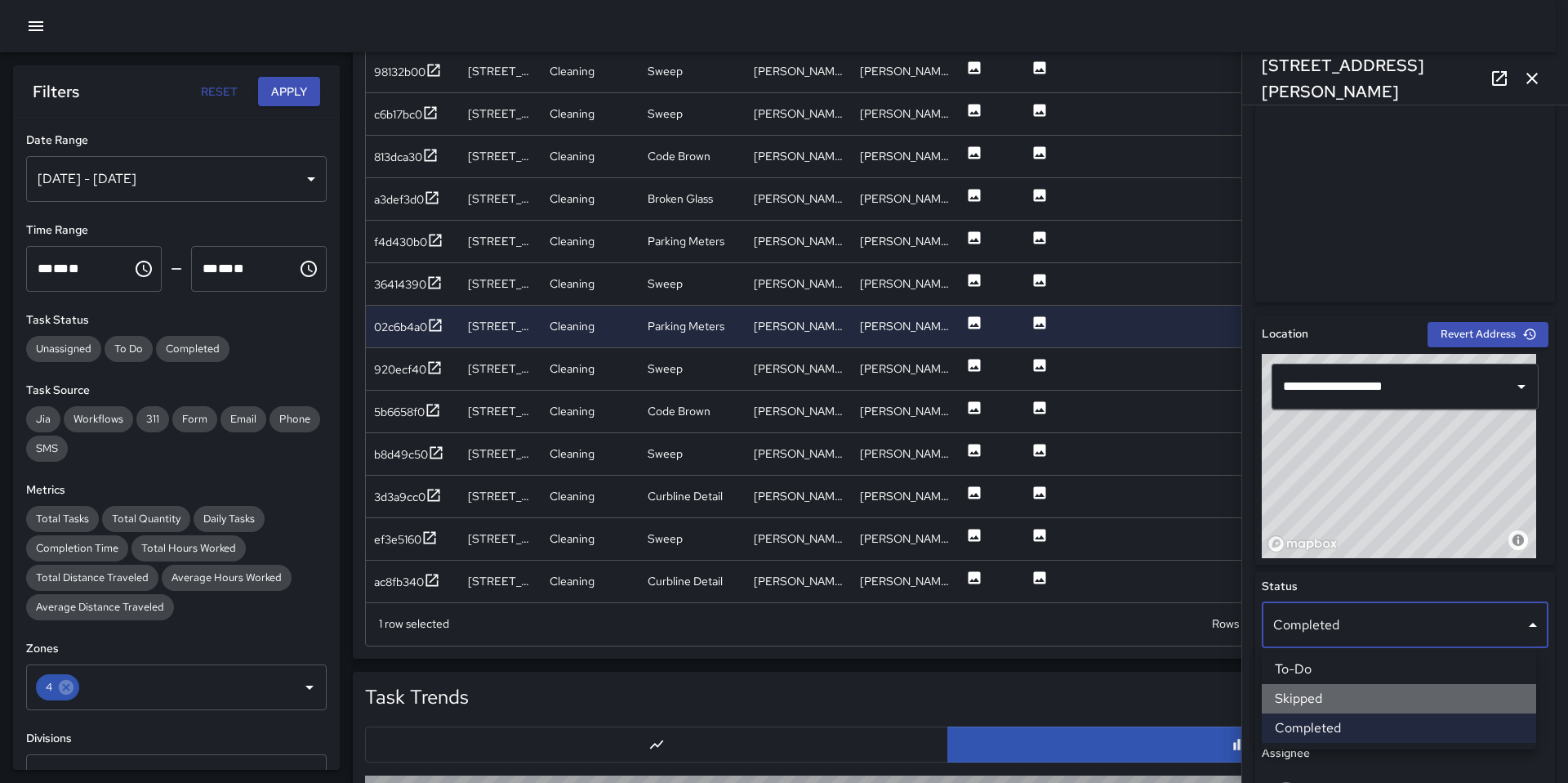
click at [1336, 695] on li "Skipped" at bounding box center [1399, 698] width 275 height 30
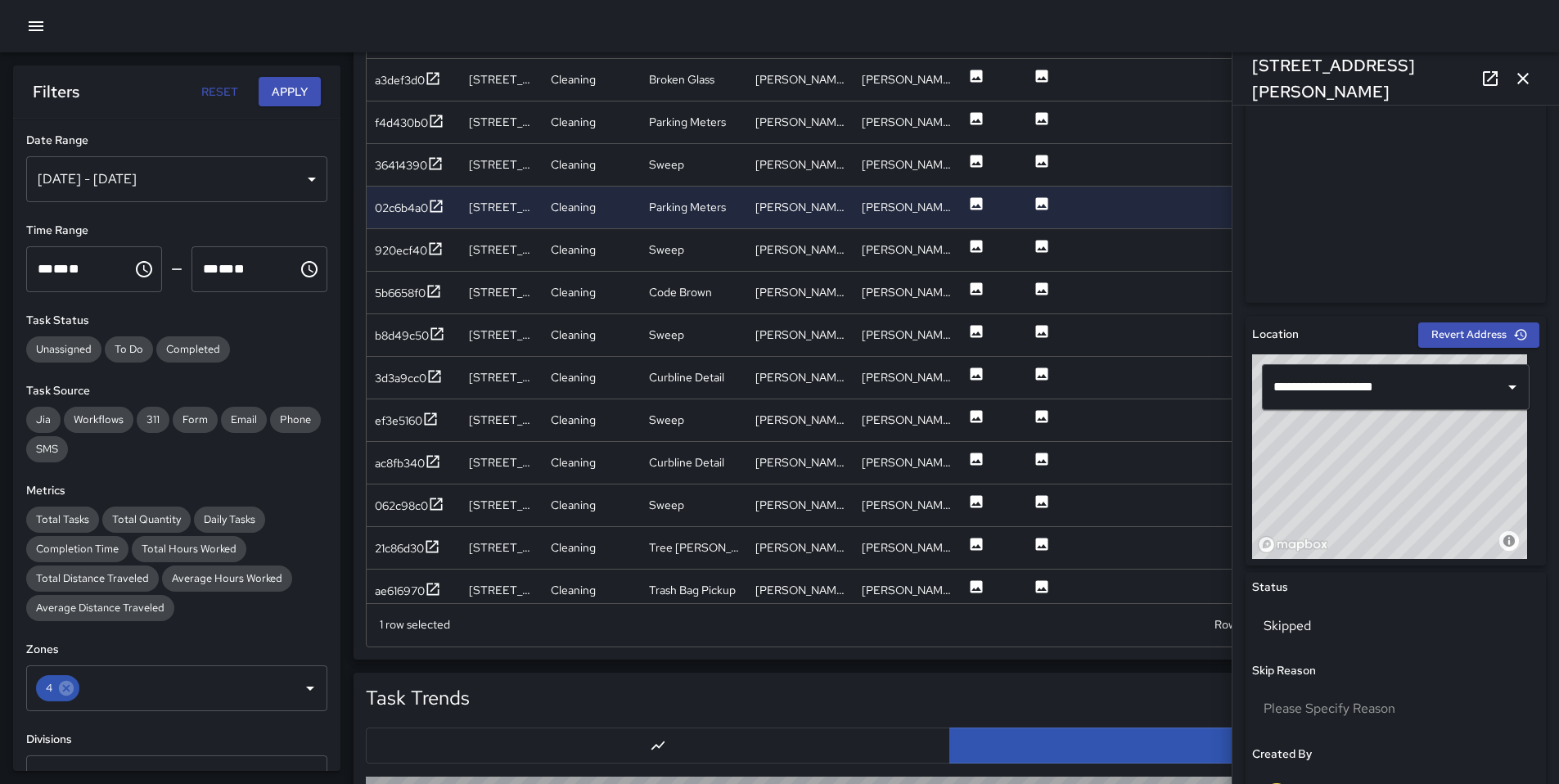
scroll to position [1635, 0]
click at [403, 254] on div "920ecf40" at bounding box center [401, 250] width 52 height 17
